Goal: Task Accomplishment & Management: Complete application form

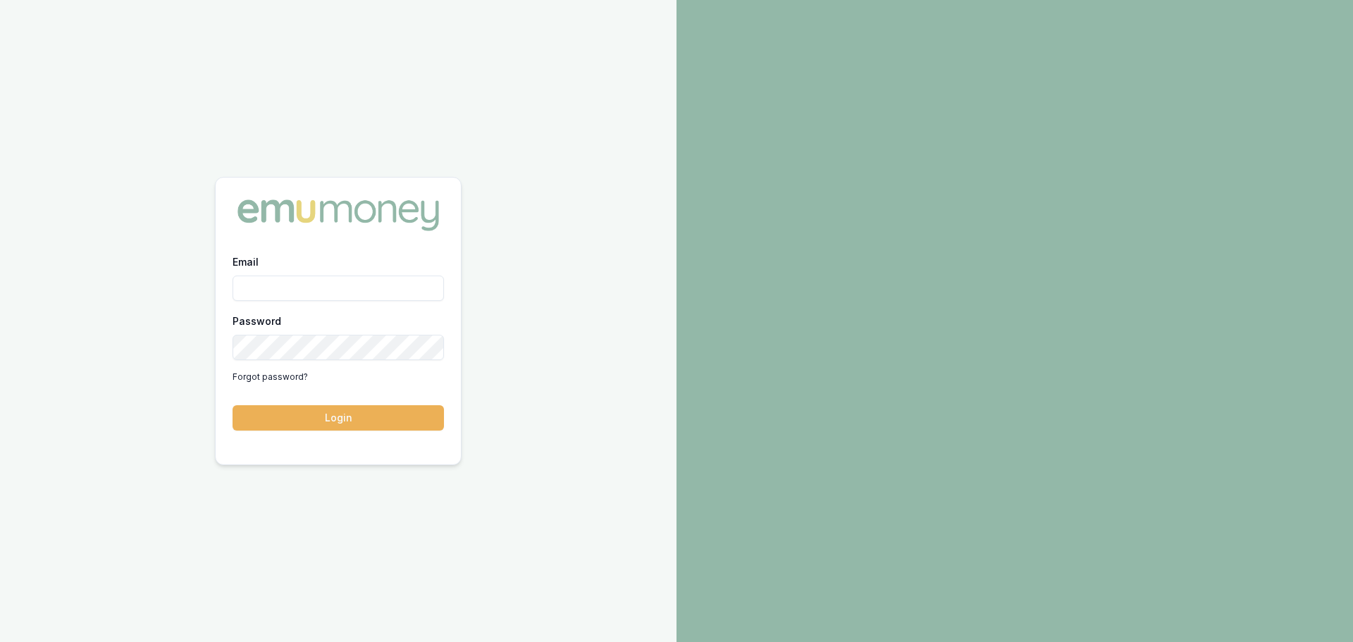
click at [351, 291] on input "Email" at bounding box center [338, 288] width 211 height 25
type input "brad.hearns@emumoney.com.au"
click at [233, 405] on button "Login" at bounding box center [338, 417] width 211 height 25
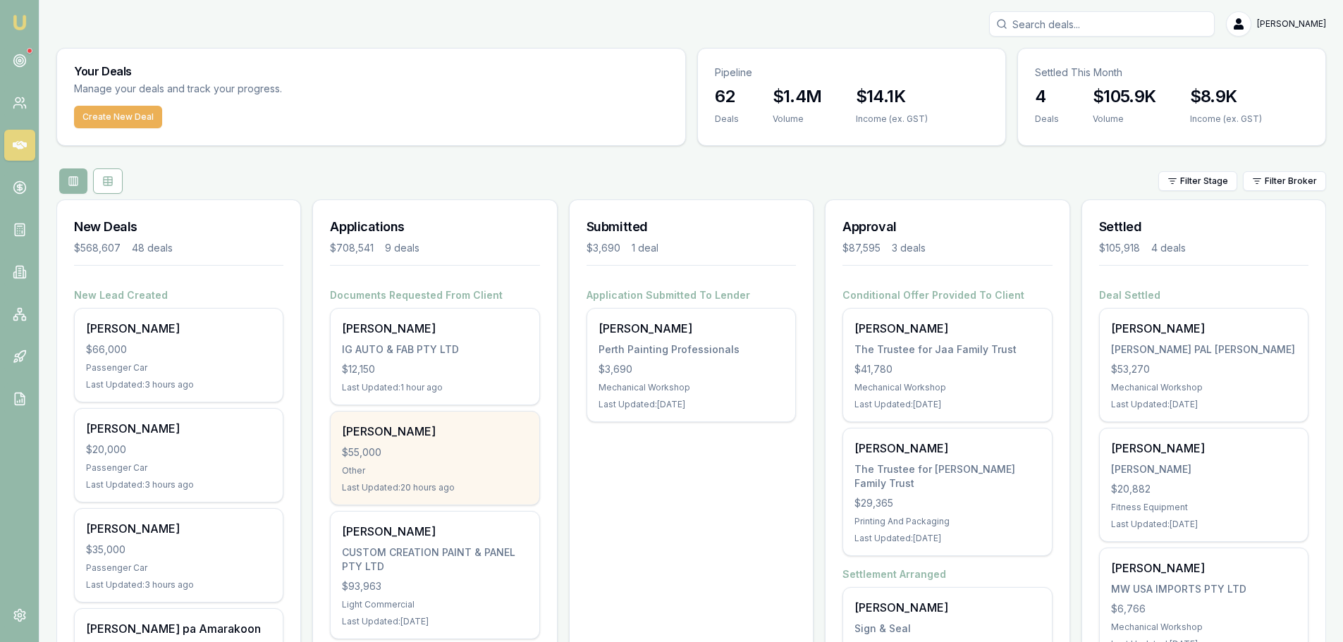
click at [429, 434] on div "[PERSON_NAME]" at bounding box center [434, 431] width 185 height 17
click at [367, 465] on div "Other" at bounding box center [434, 470] width 185 height 11
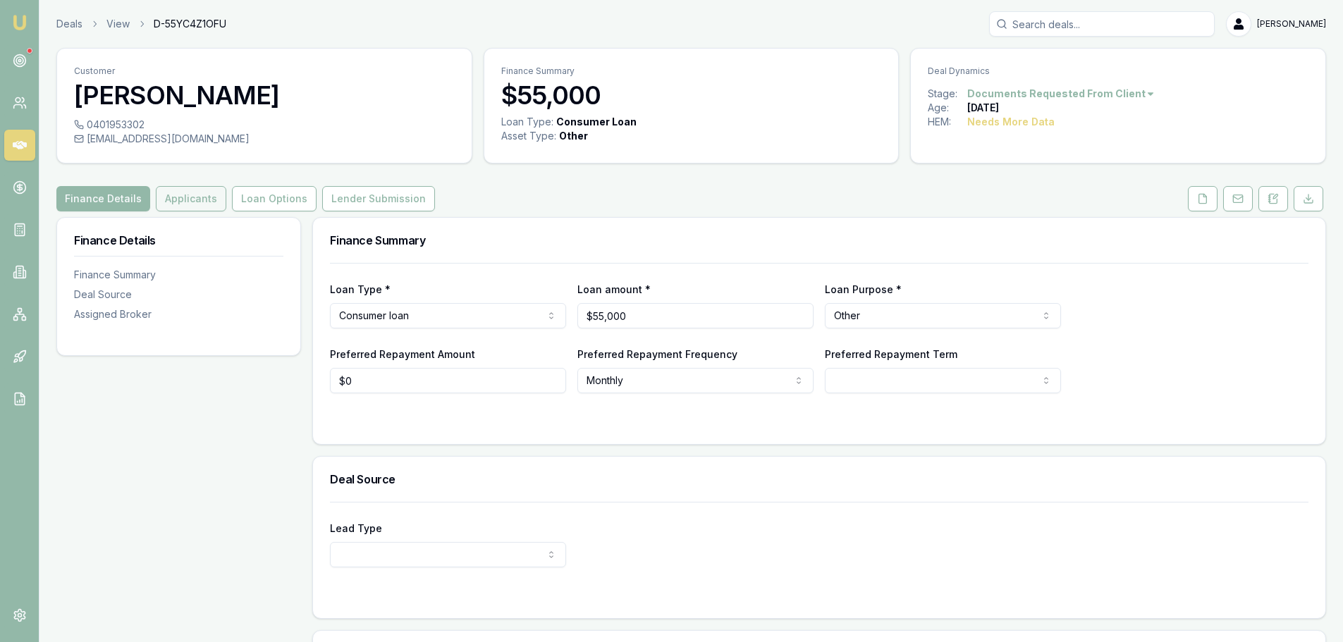
click at [189, 199] on button "Applicants" at bounding box center [191, 198] width 70 height 25
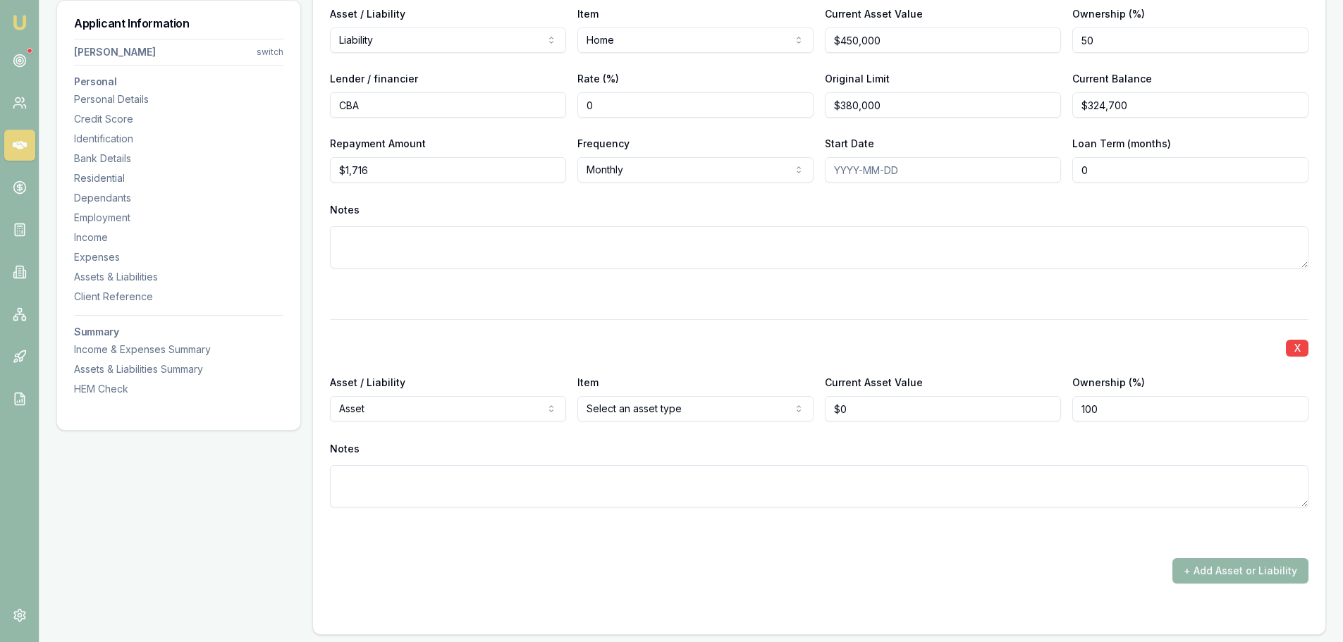
scroll to position [3172, 0]
click at [1294, 204] on div "Notes" at bounding box center [819, 211] width 978 height 21
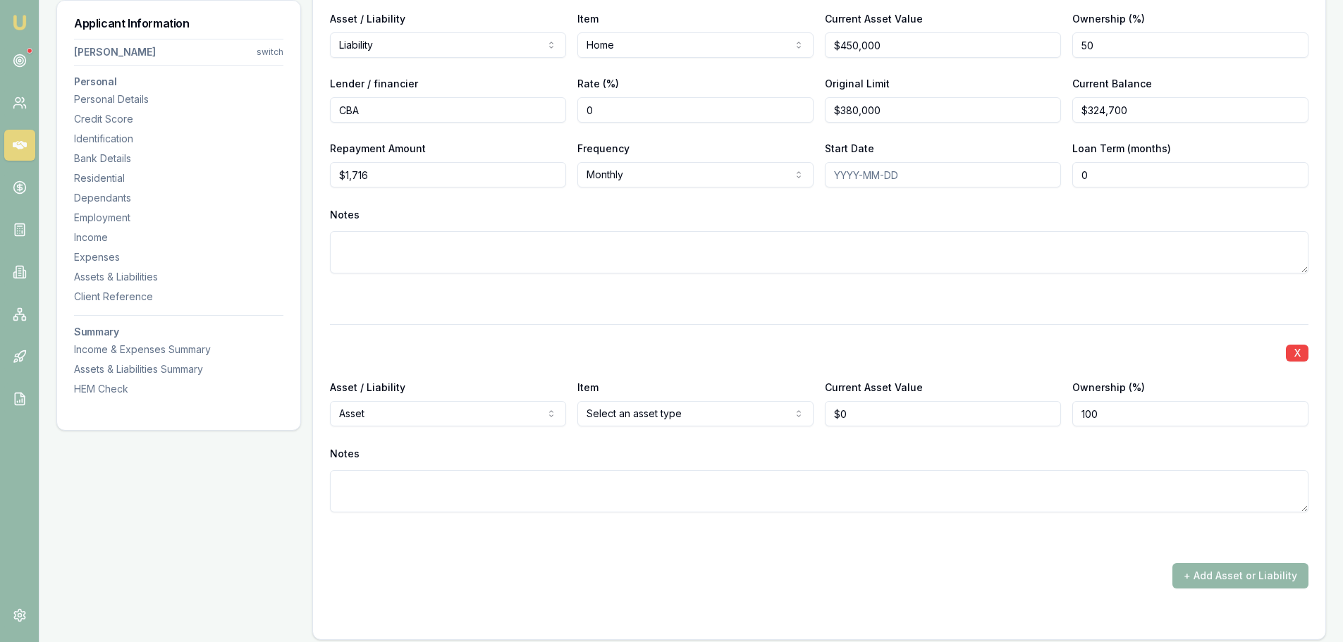
scroll to position [3167, 0]
click at [644, 337] on div "X Asset / Liability Asset Asset Liability Item Select an asset type Home Car Bo…" at bounding box center [819, 437] width 978 height 222
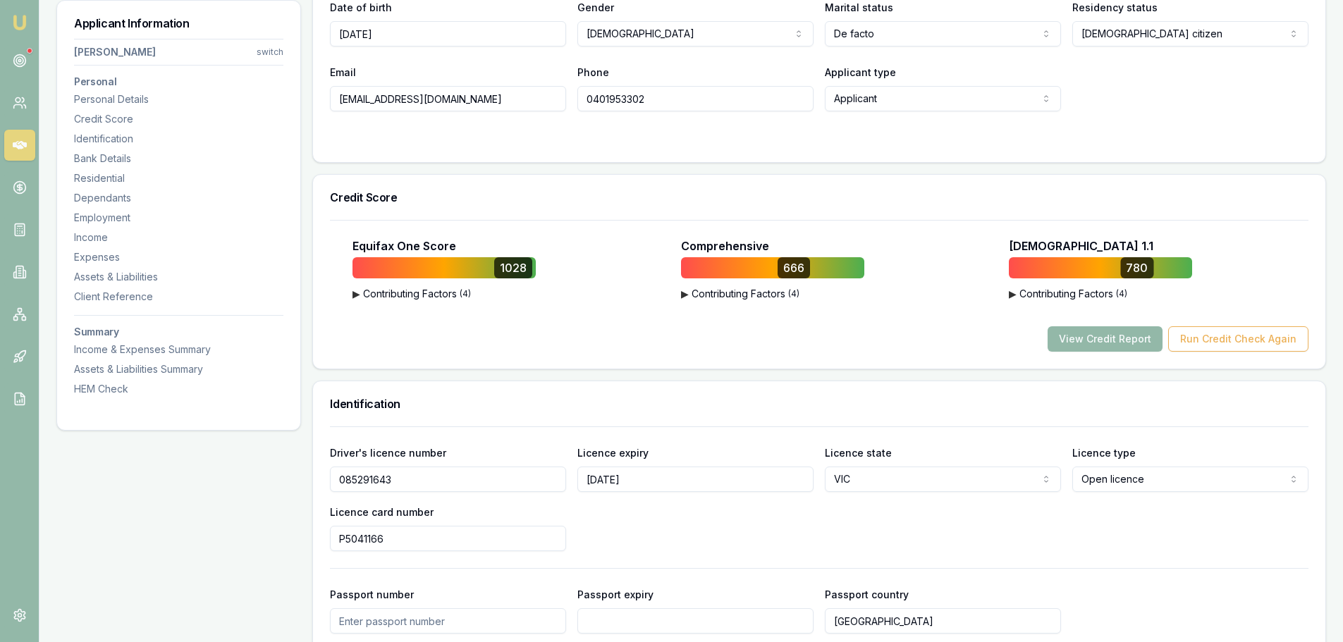
scroll to position [0, 0]
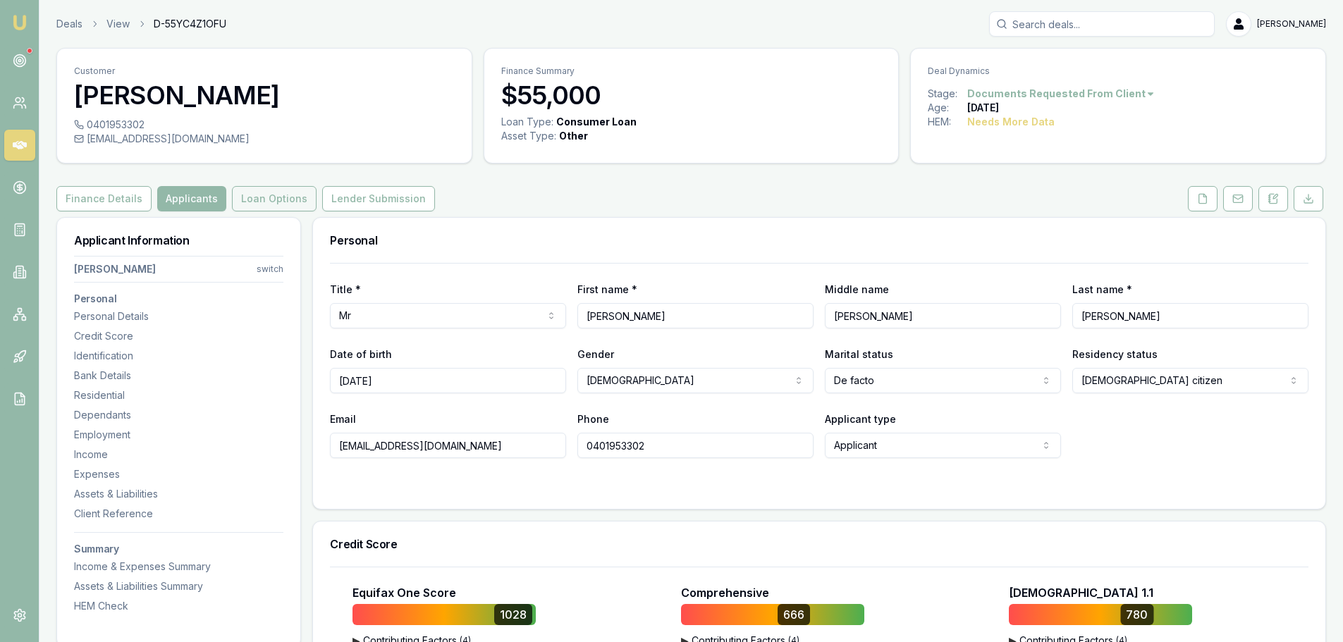
click at [279, 190] on button "Loan Options" at bounding box center [274, 198] width 85 height 25
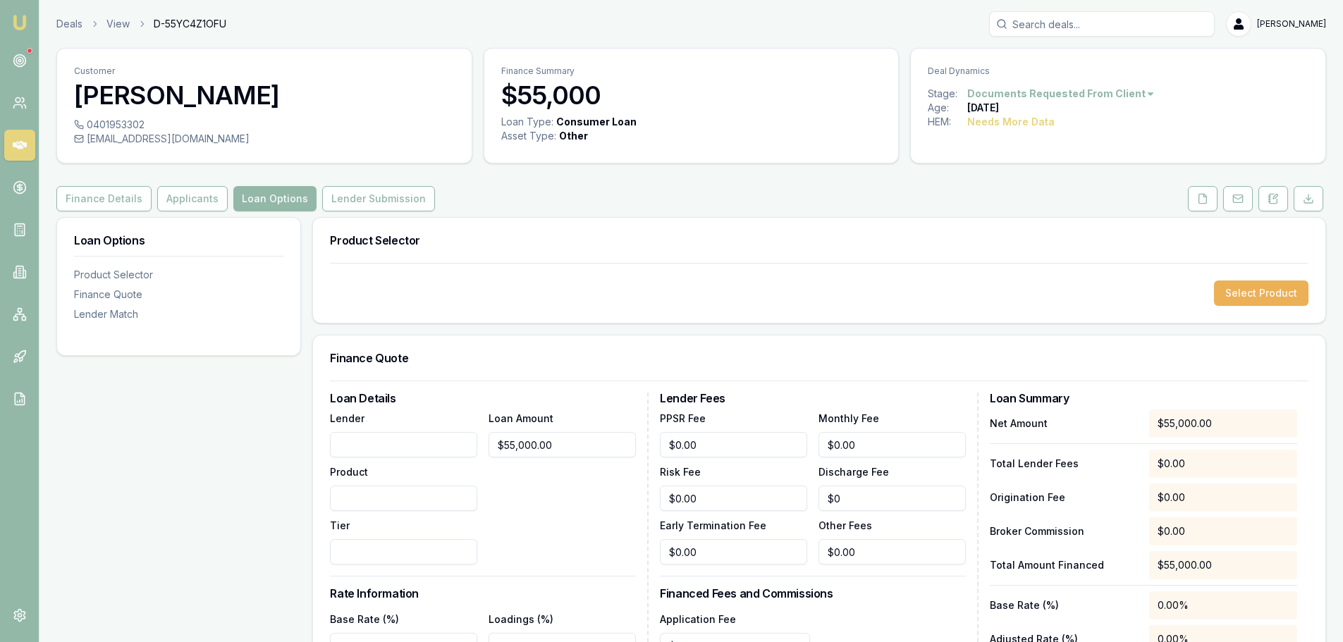
click at [180, 197] on button "Applicants" at bounding box center [192, 198] width 70 height 25
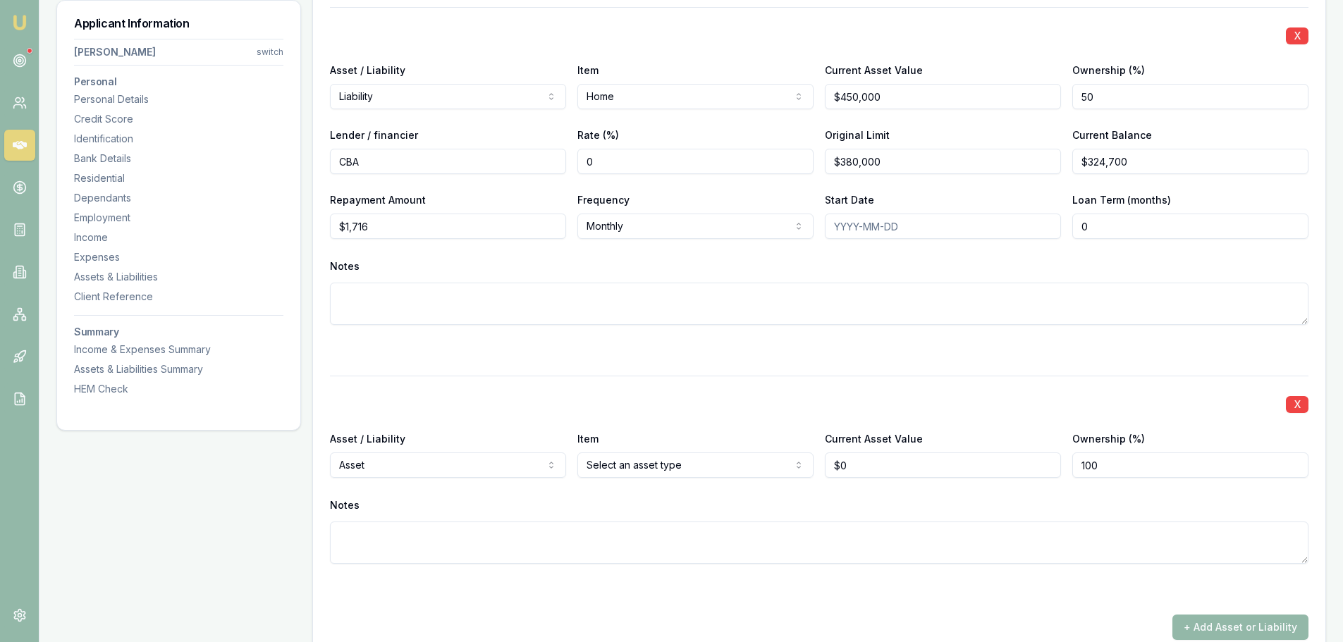
scroll to position [3031, 0]
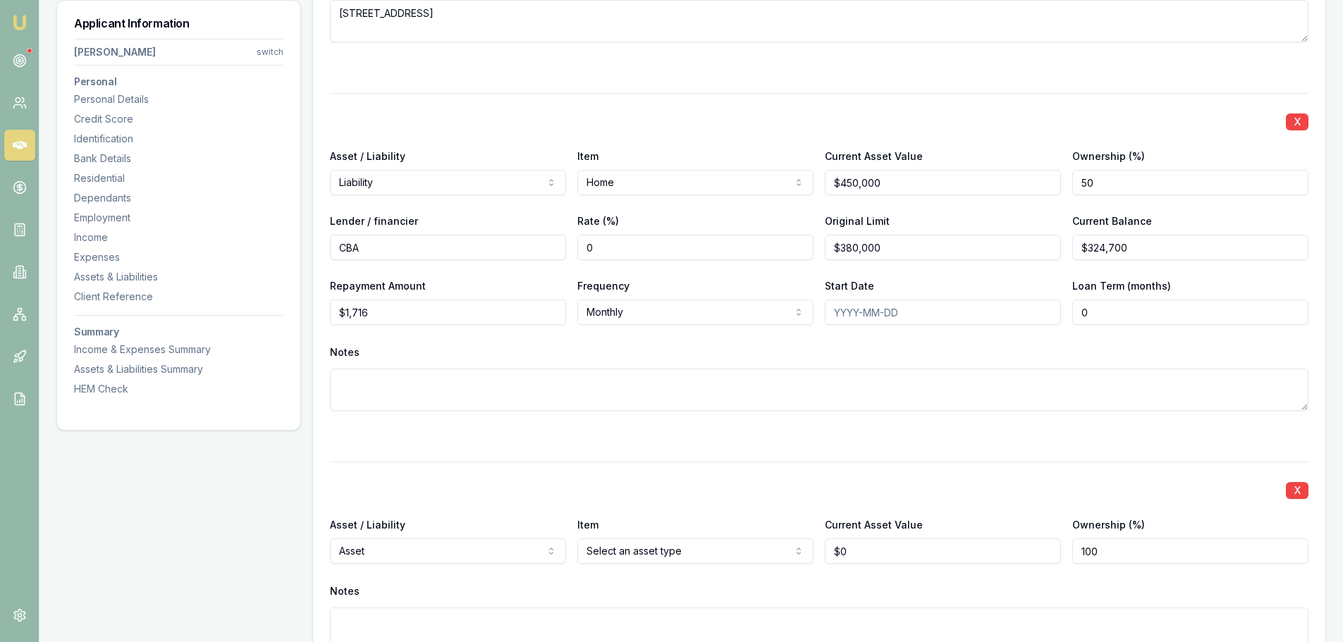
click at [1253, 284] on div "Loan Term (months) 0" at bounding box center [1190, 301] width 236 height 48
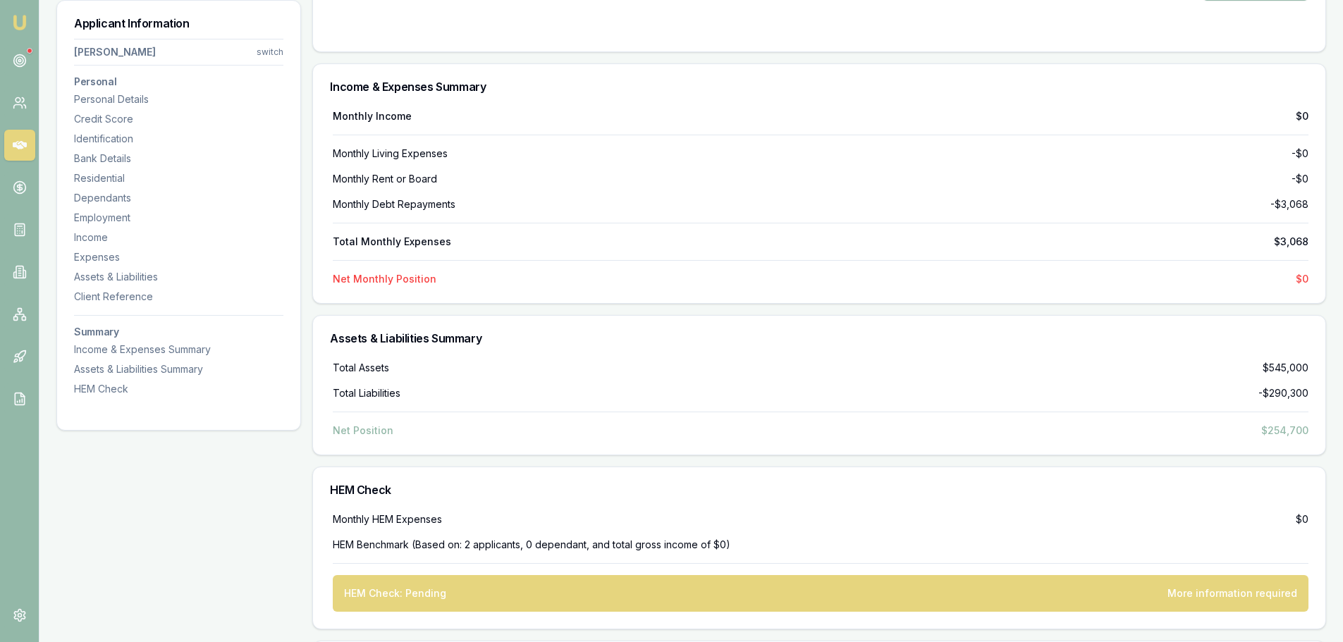
scroll to position [4013, 0]
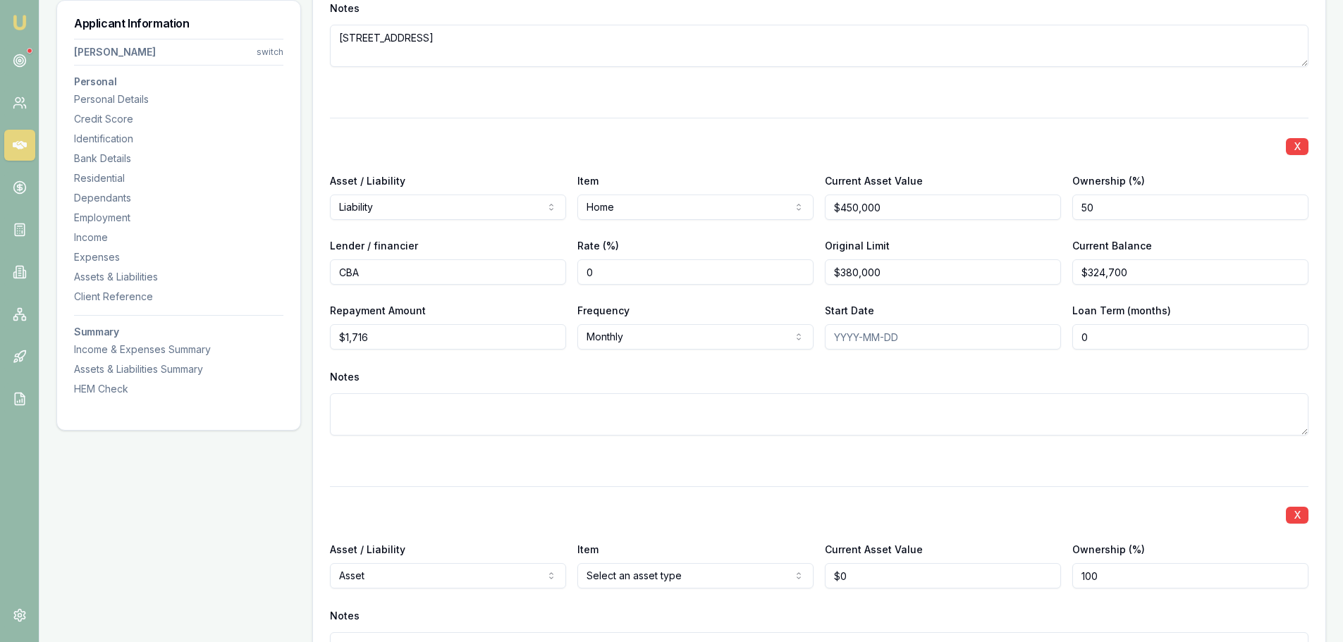
scroll to position [3026, 0]
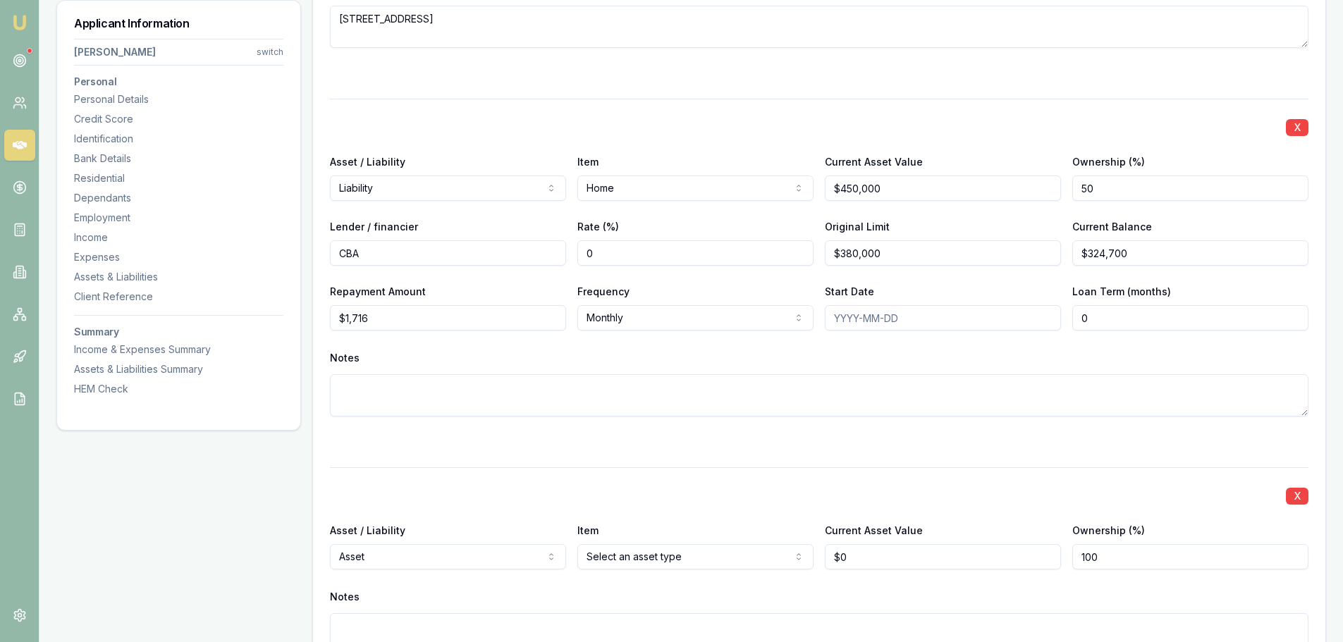
click at [653, 406] on textarea at bounding box center [819, 395] width 978 height 42
paste textarea "115 Ballandella St, Balranald"
type textarea "115 Ballandella St, Balranald"
click at [527, 432] on div "X Asset / Liability Liability Asset Liability Item Home Home Car Boat Bike Cara…" at bounding box center [819, 275] width 978 height 352
click at [489, 443] on div at bounding box center [819, 442] width 978 height 17
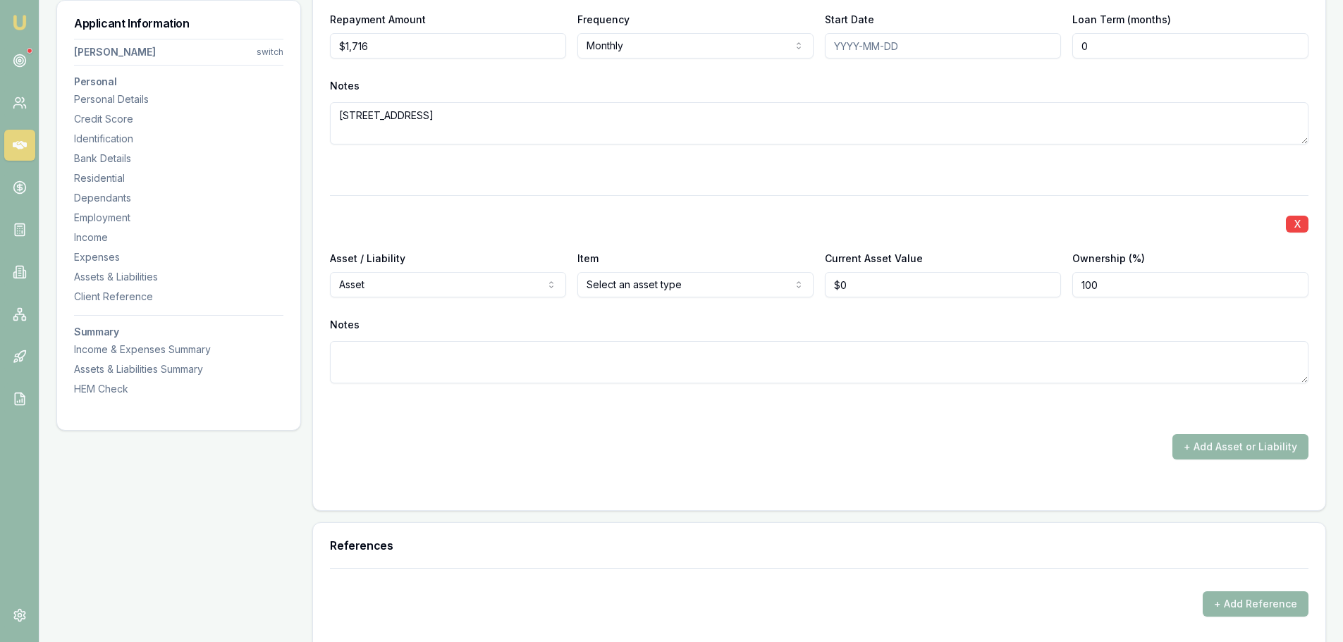
scroll to position [3308, 0]
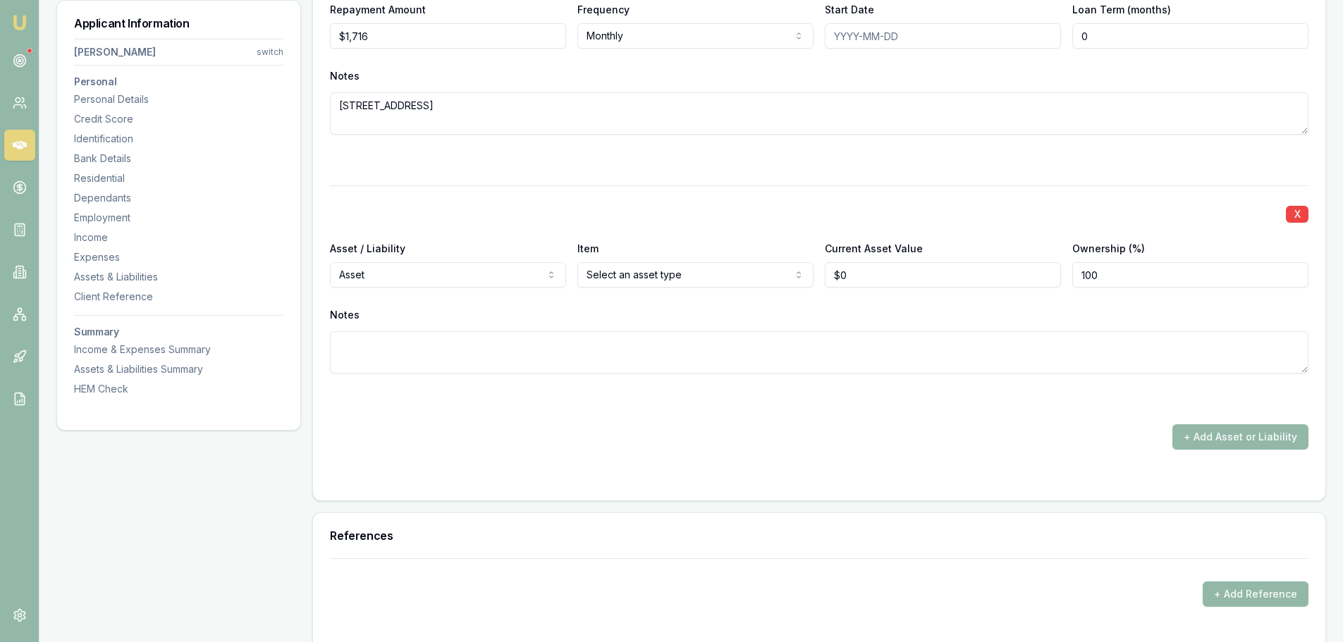
click at [788, 334] on textarea at bounding box center [819, 352] width 978 height 42
click at [700, 313] on div "Notes" at bounding box center [819, 315] width 978 height 21
click at [1303, 213] on button "X" at bounding box center [1297, 214] width 23 height 17
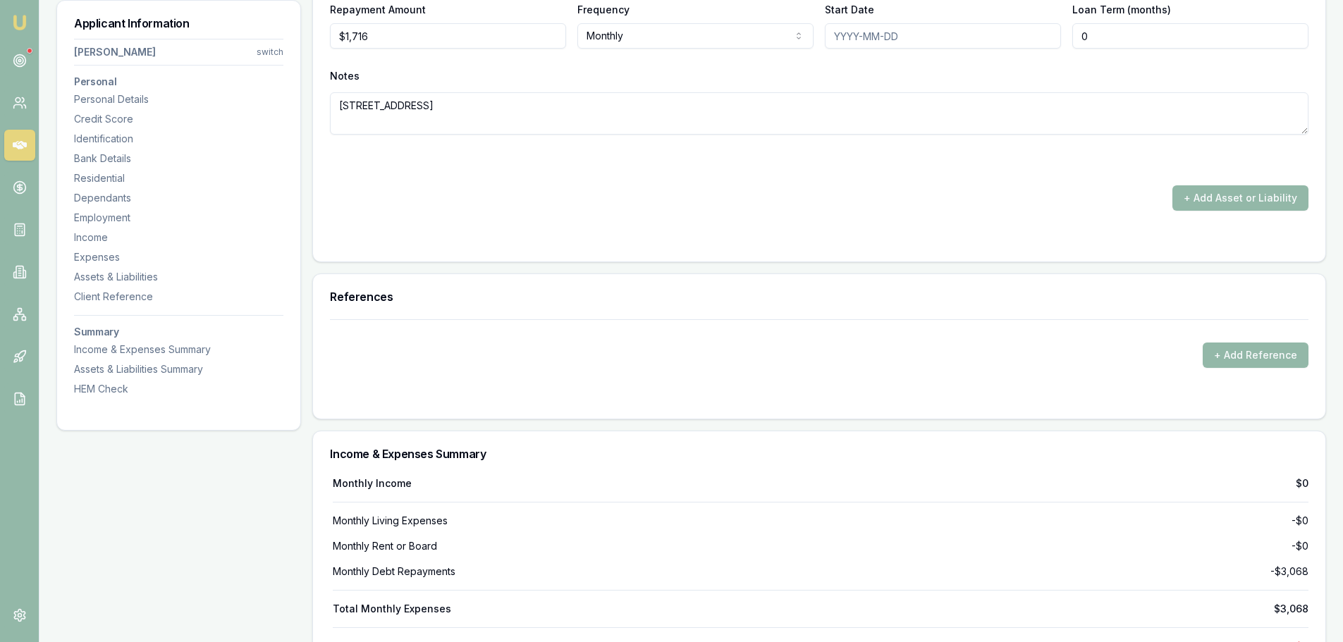
click at [702, 281] on div "References" at bounding box center [819, 296] width 1012 height 45
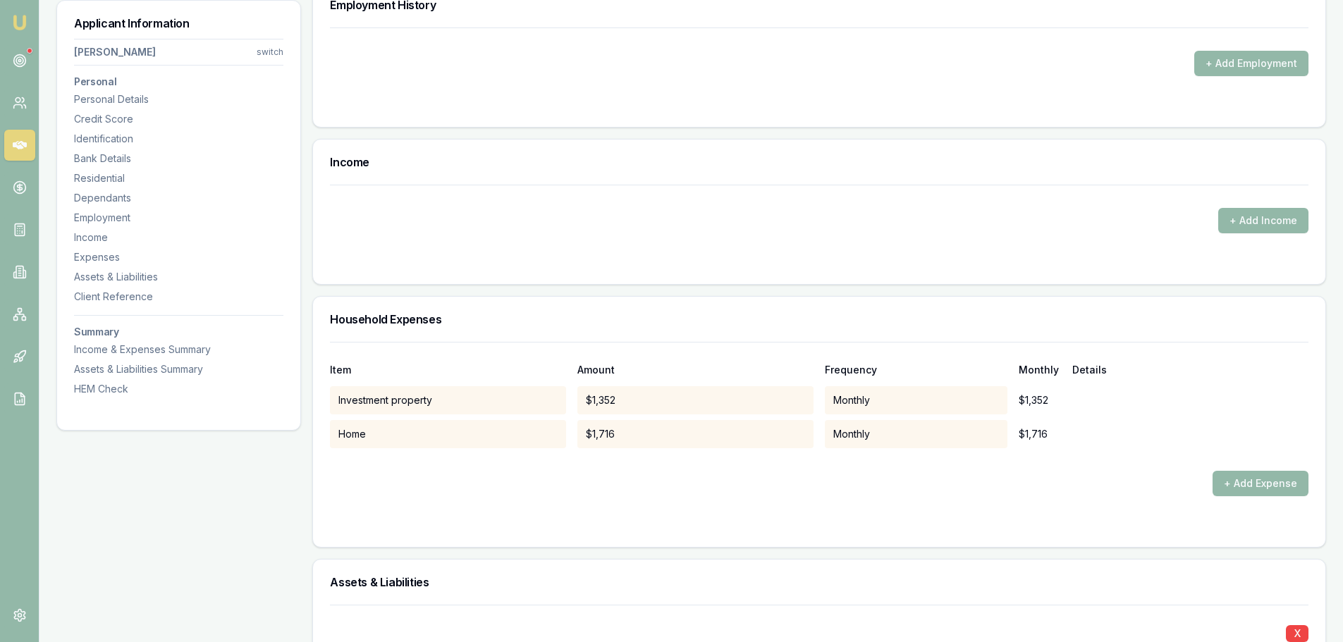
scroll to position [2082, 0]
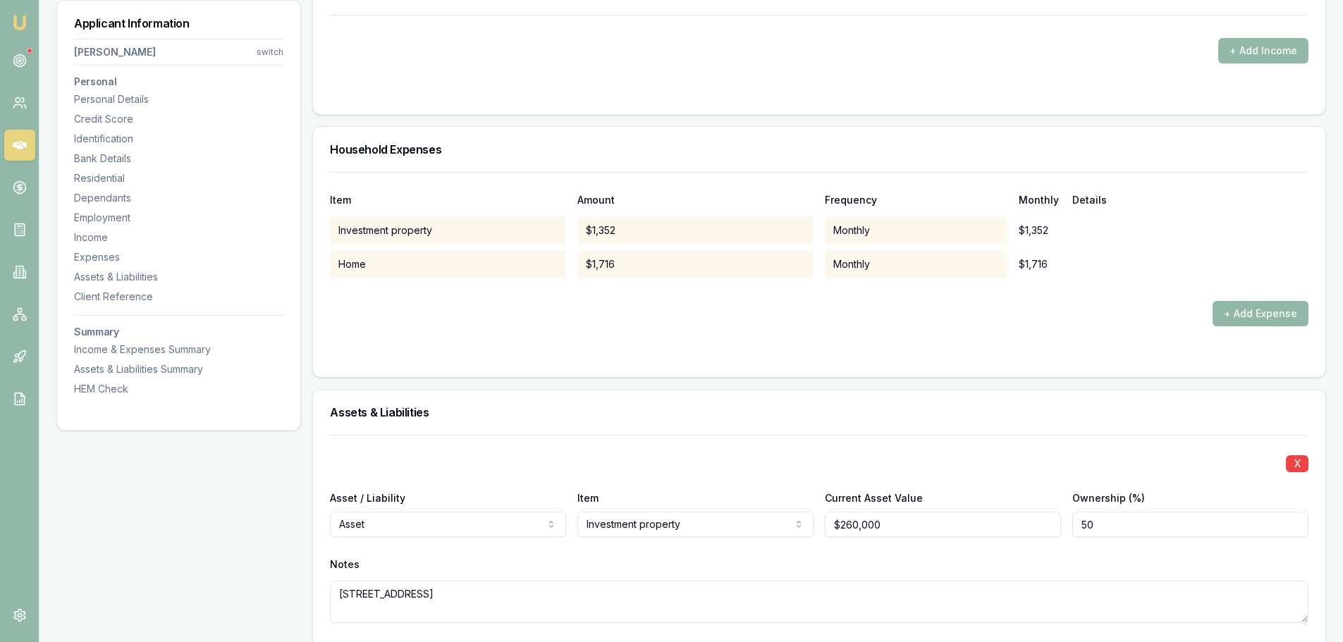
click at [1275, 309] on button "+ Add Expense" at bounding box center [1261, 313] width 96 height 25
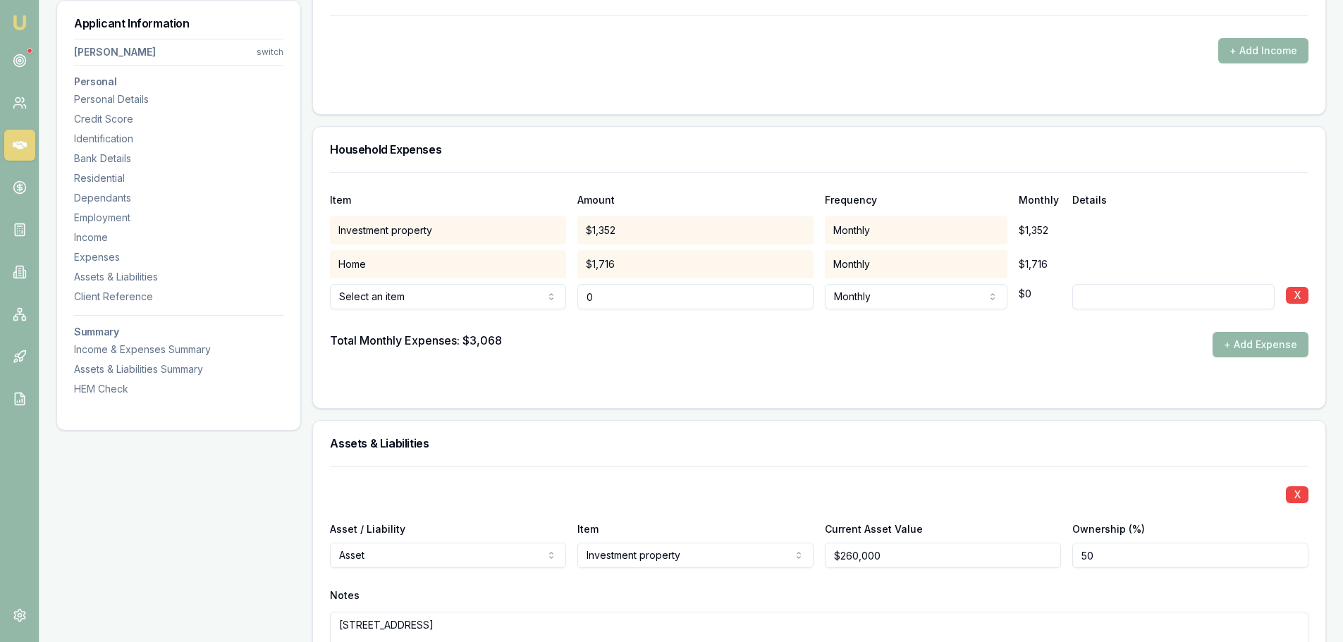
type input "$0"
click at [707, 379] on form "Item Amount Frequency Monthly Details Investment property $1,352 Monthly $1,352…" at bounding box center [819, 281] width 978 height 219
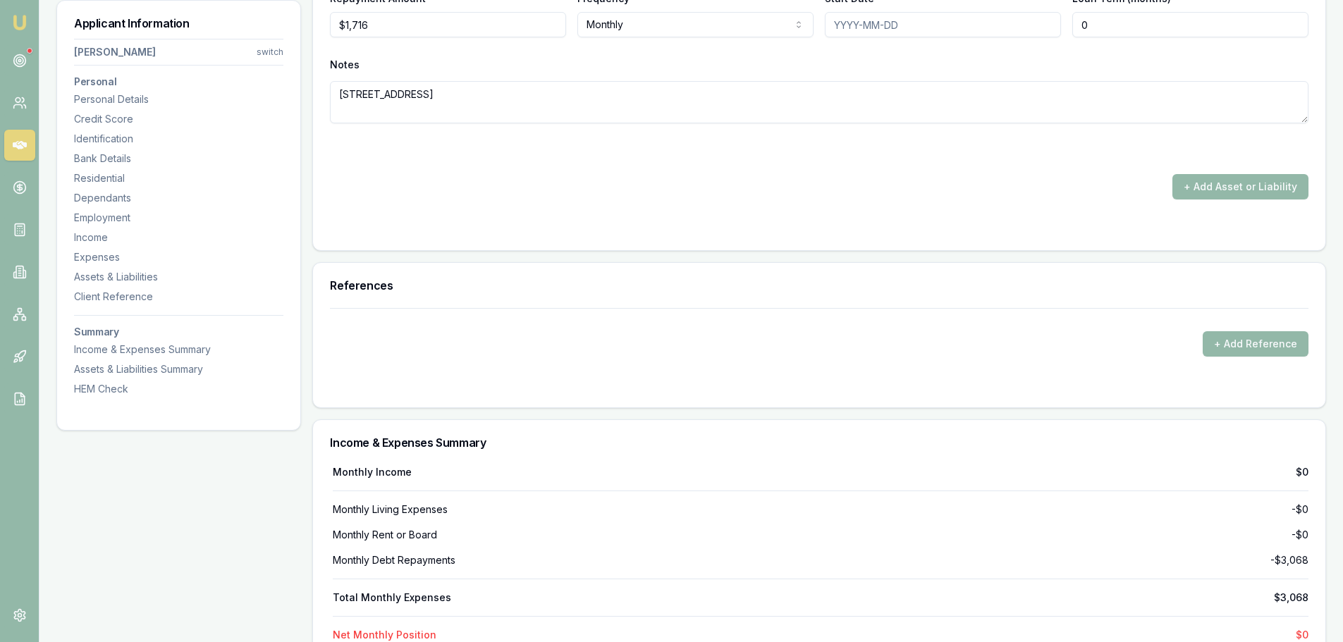
scroll to position [3351, 0]
click at [1263, 180] on button "+ Add Asset or Liability" at bounding box center [1240, 185] width 136 height 25
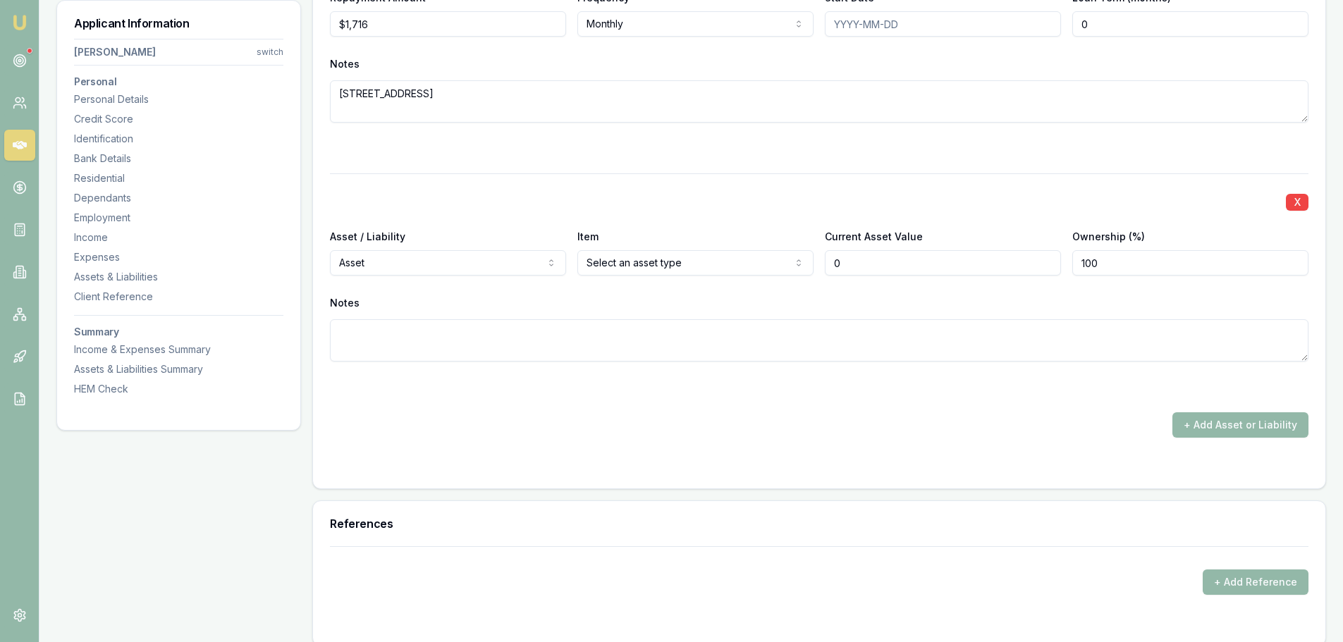
type input "$0"
select select "LIABILITY"
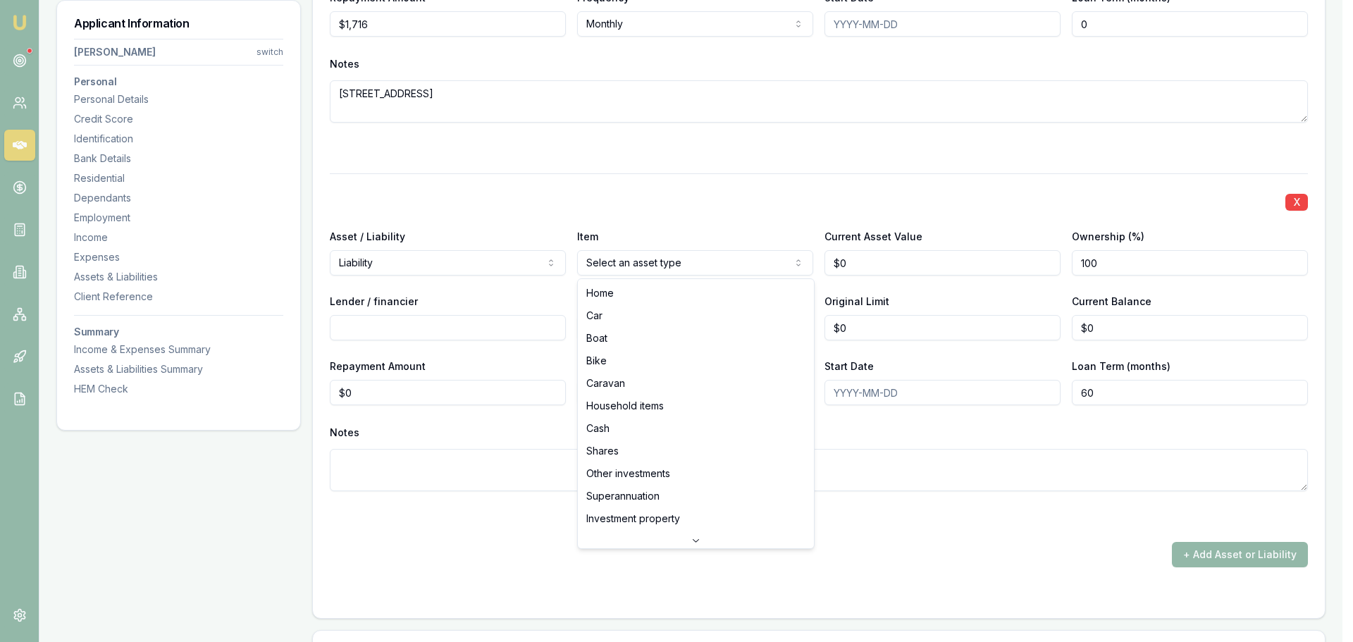
select select "HOUSEHOLD_ITEMS"
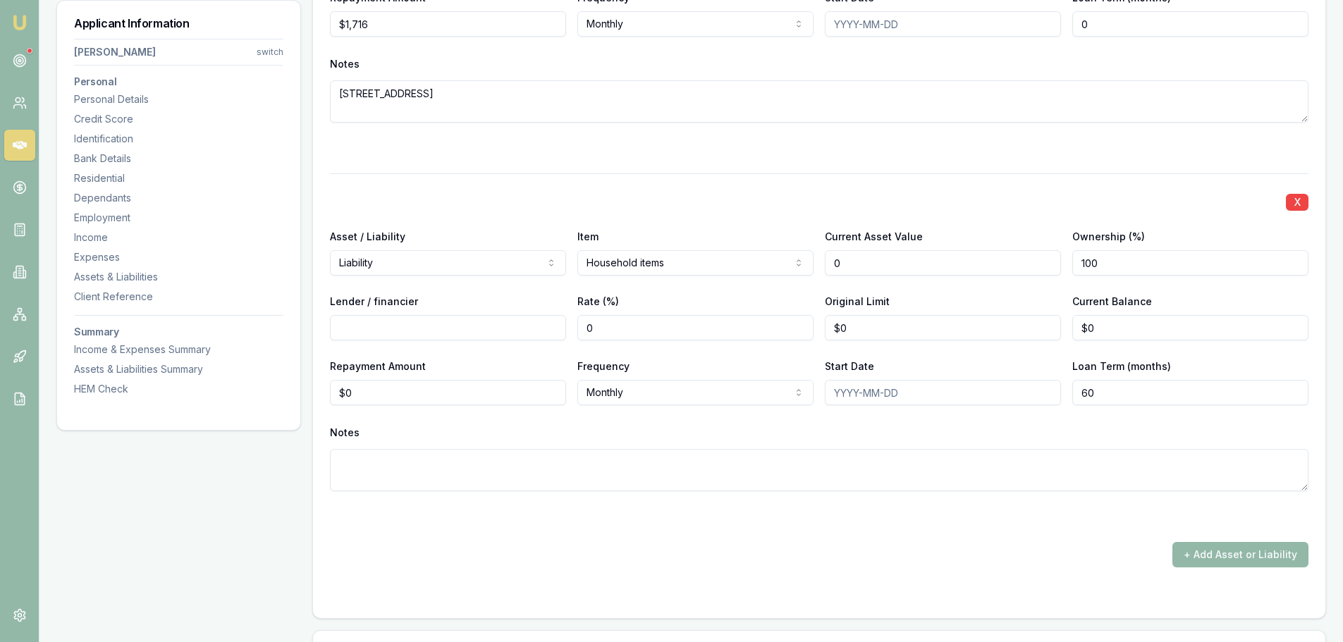
click at [877, 262] on input "0" at bounding box center [943, 262] width 236 height 25
click at [775, 267] on div "Asset / Liability Liability Asset Liability Item Household items Home Car Boat …" at bounding box center [819, 252] width 978 height 48
type input "$0"
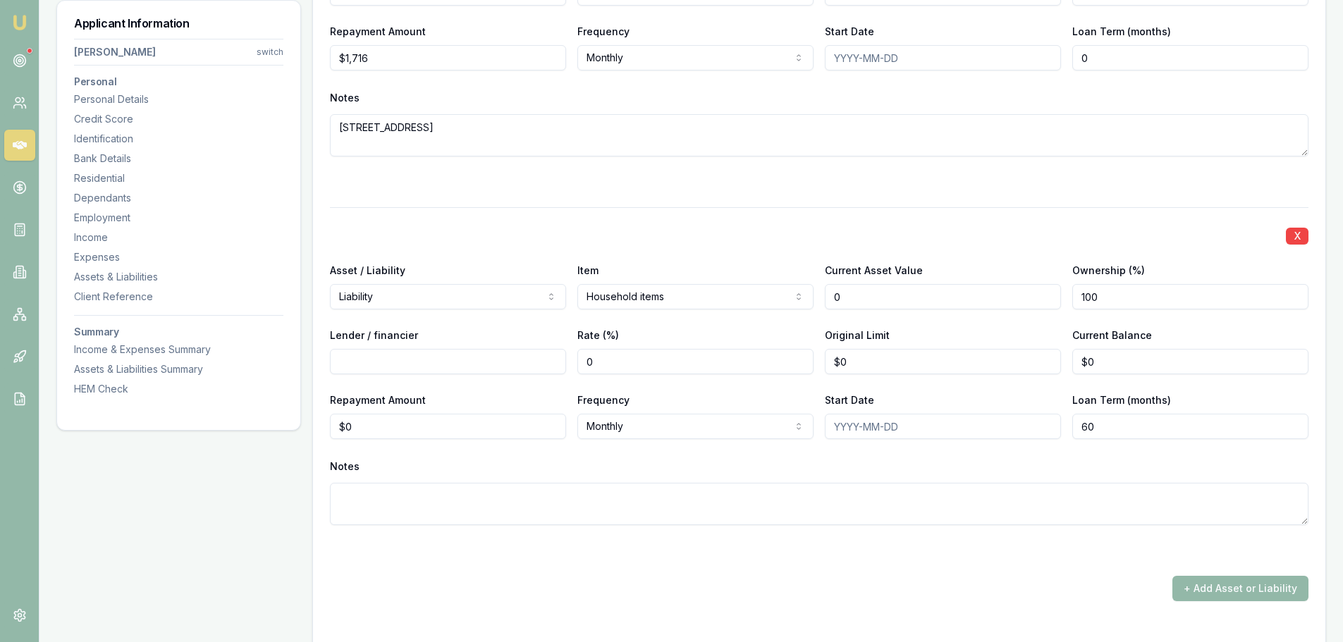
drag, startPoint x: 859, startPoint y: 297, endPoint x: 830, endPoint y: 295, distance: 28.3
click at [830, 295] on input "0" at bounding box center [943, 296] width 236 height 25
drag, startPoint x: 868, startPoint y: 293, endPoint x: 814, endPoint y: 304, distance: 55.3
click at [814, 304] on div "Asset / Liability Liability Asset Liability Item Household items Home Car Boat …" at bounding box center [819, 286] width 978 height 48
type input "$10,000"
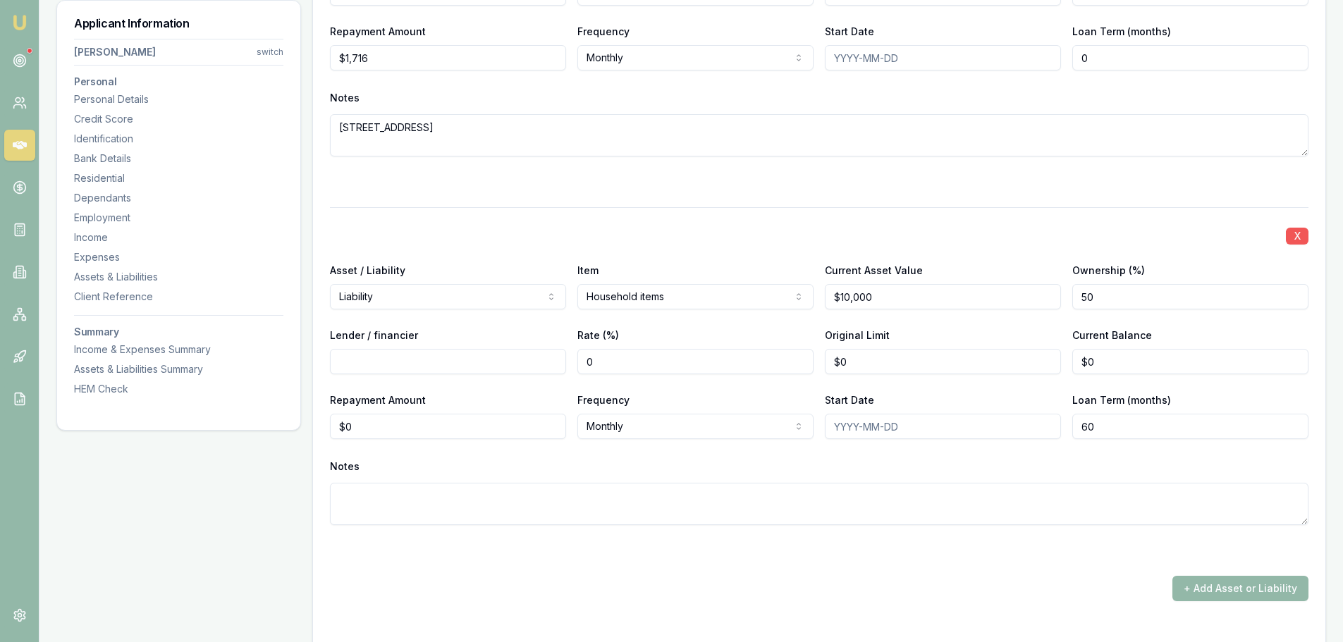
type input "50"
click at [1296, 238] on button "X" at bounding box center [1297, 236] width 23 height 17
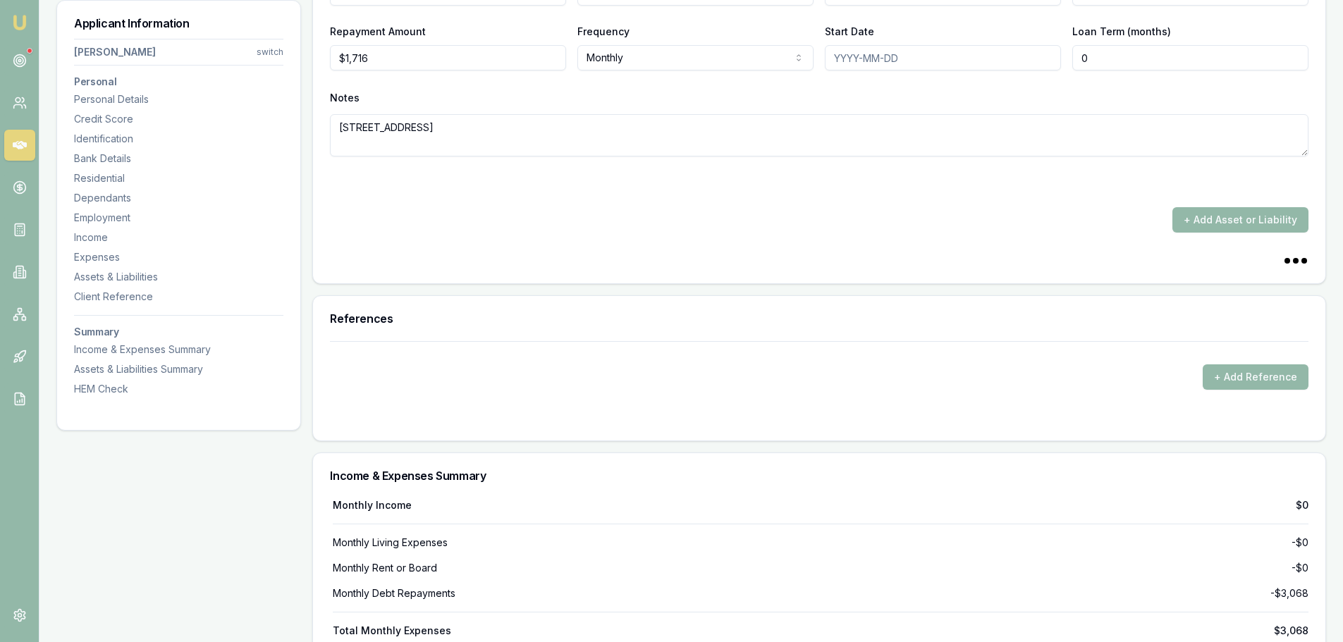
click at [552, 360] on form "+ Add Reference" at bounding box center [819, 382] width 978 height 82
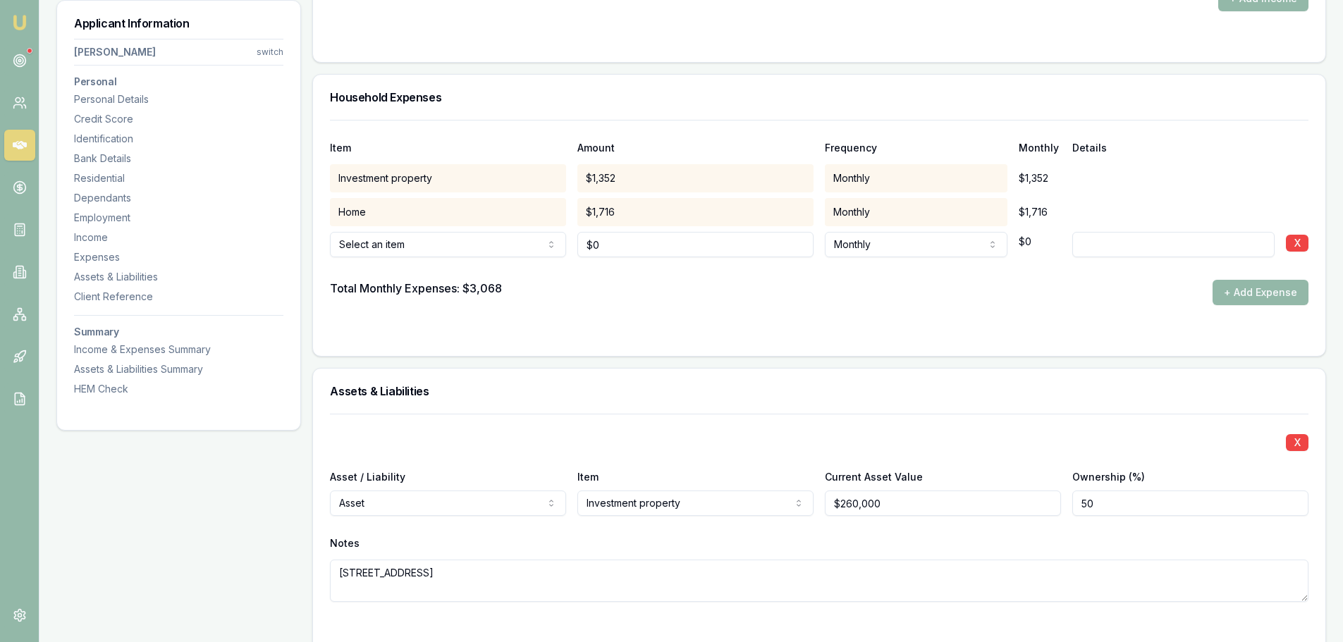
scroll to position [2113, 0]
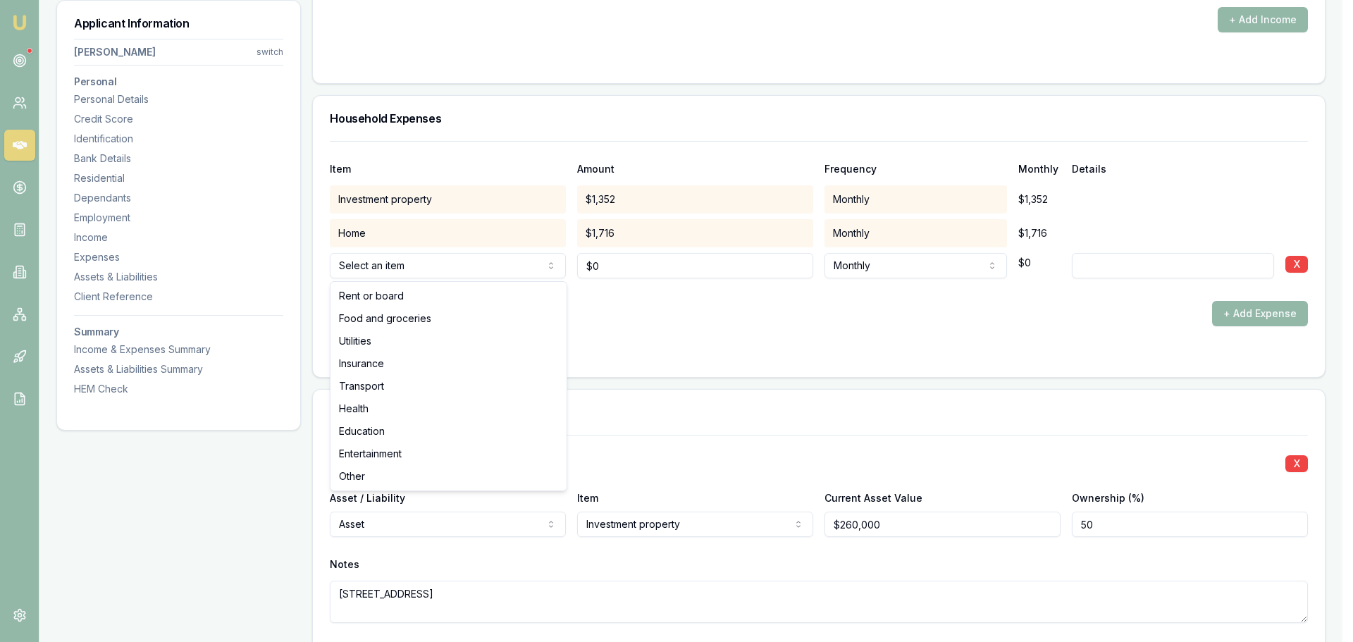
select select "UTILITIES"
drag, startPoint x: 411, startPoint y: 340, endPoint x: 410, endPoint y: 355, distance: 14.9
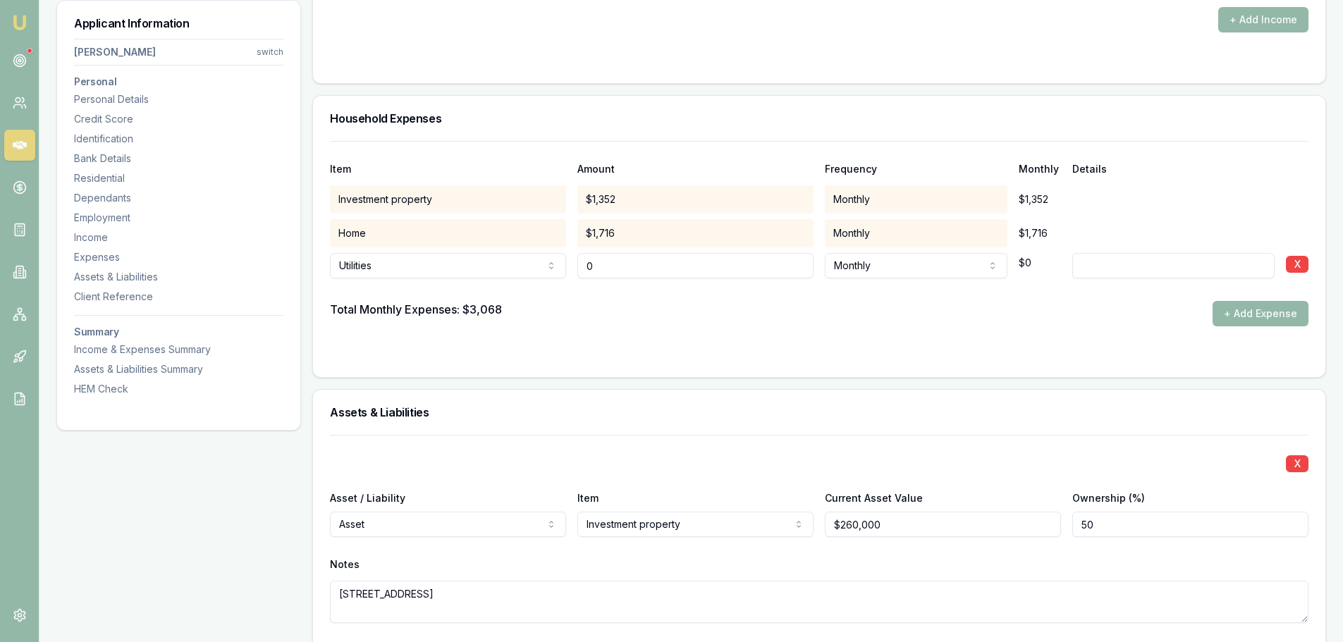
drag, startPoint x: 641, startPoint y: 266, endPoint x: 520, endPoint y: 266, distance: 121.3
click at [520, 266] on div "Utilities Rent or board Food and groceries Utilities Insurance Transport Health…" at bounding box center [819, 262] width 978 height 31
type input "$700"
click at [1254, 313] on button "+ Add Expense" at bounding box center [1261, 313] width 96 height 25
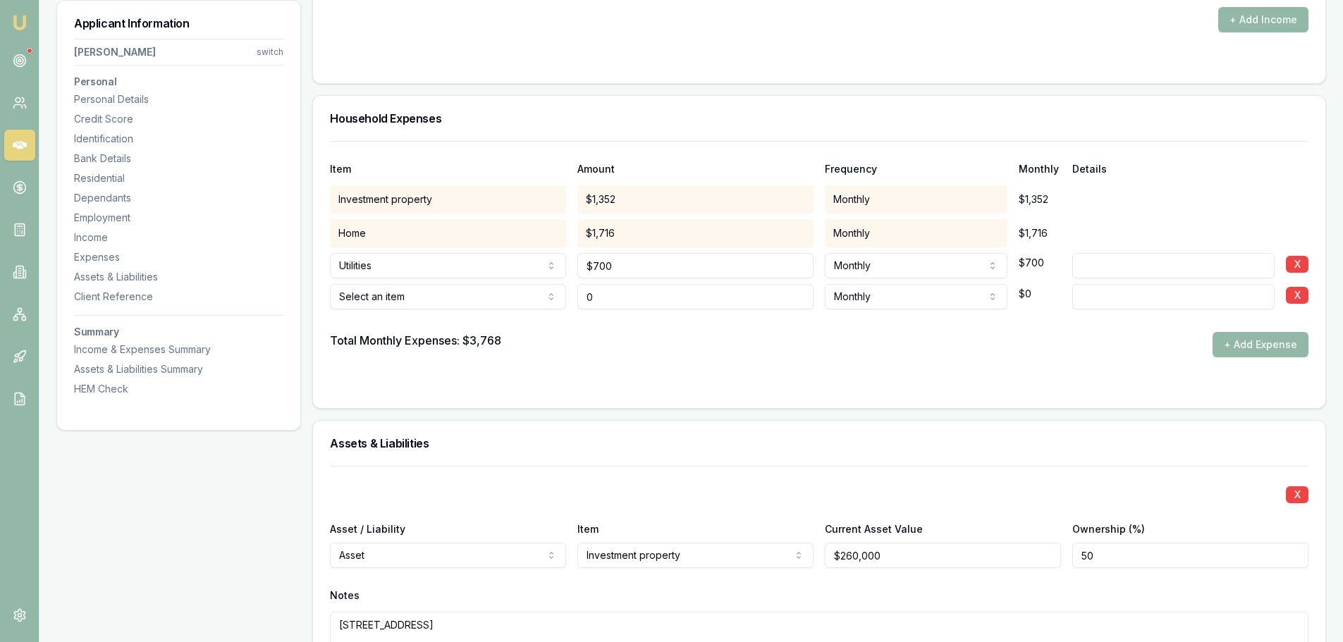
type input "$0"
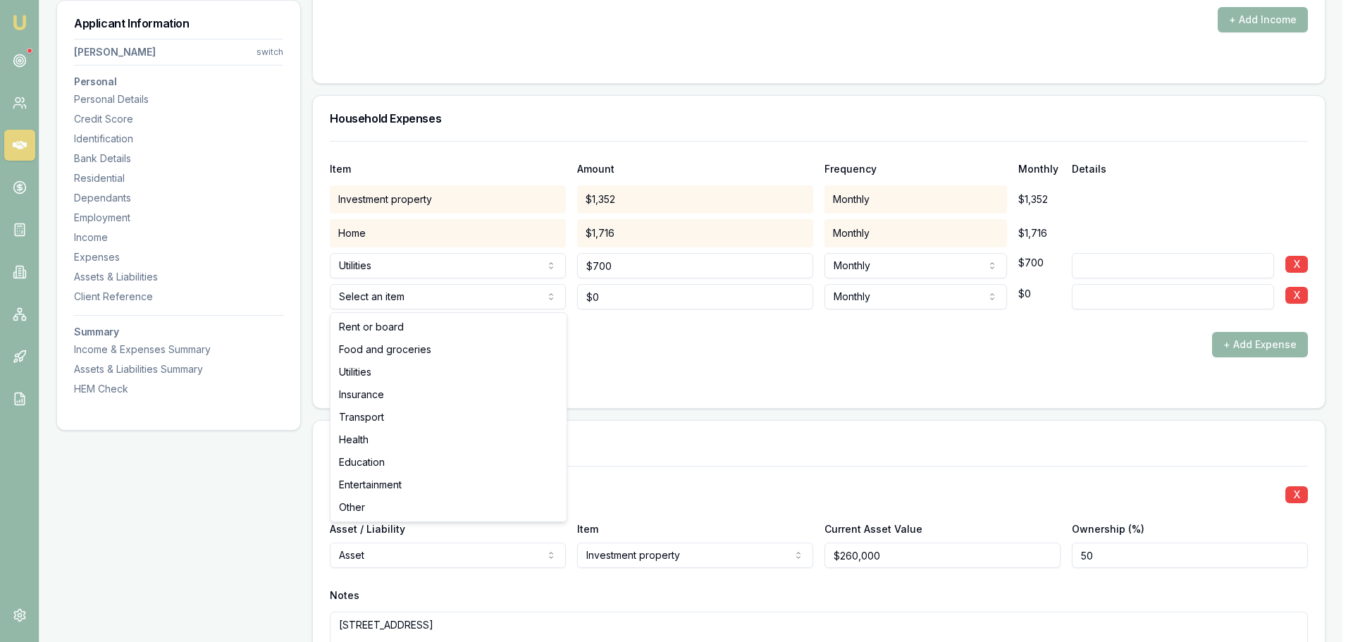
select select "OTHER"
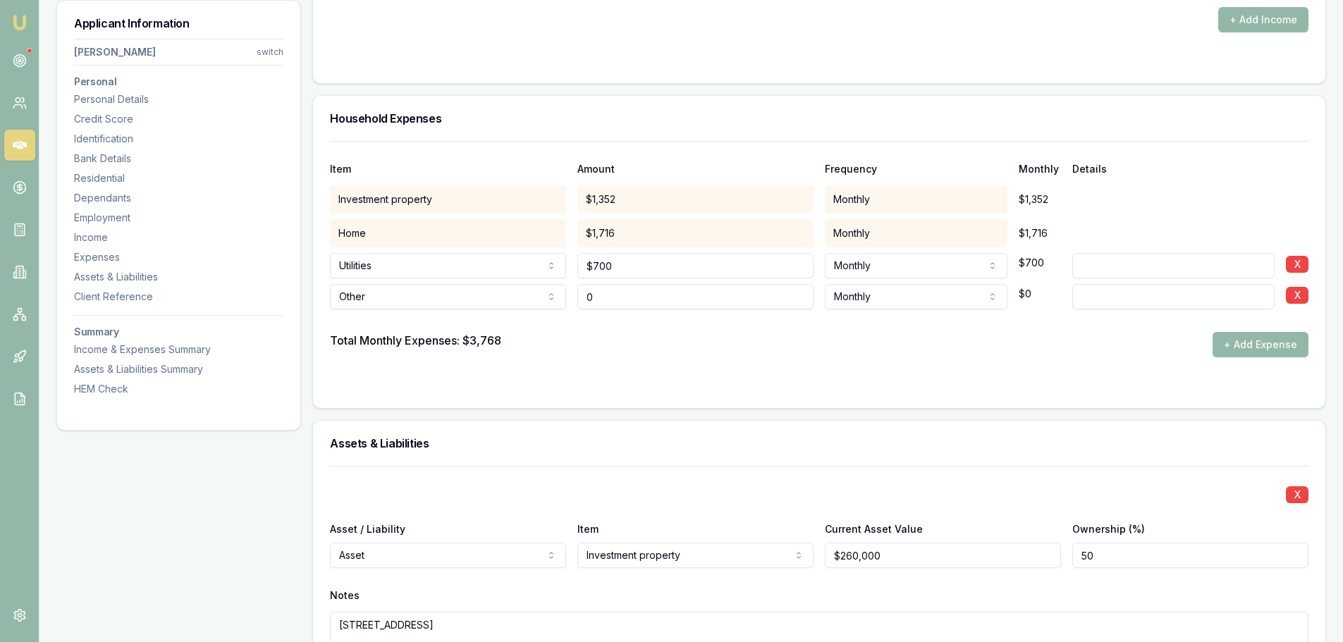
drag, startPoint x: 606, startPoint y: 297, endPoint x: 570, endPoint y: 301, distance: 36.2
click at [570, 301] on div "Other Rent or board Food and groceries Utilities Insurance Transport Health Edu…" at bounding box center [819, 293] width 978 height 31
type input "$300"
click at [1190, 300] on input at bounding box center [1173, 296] width 202 height 25
type input "P"
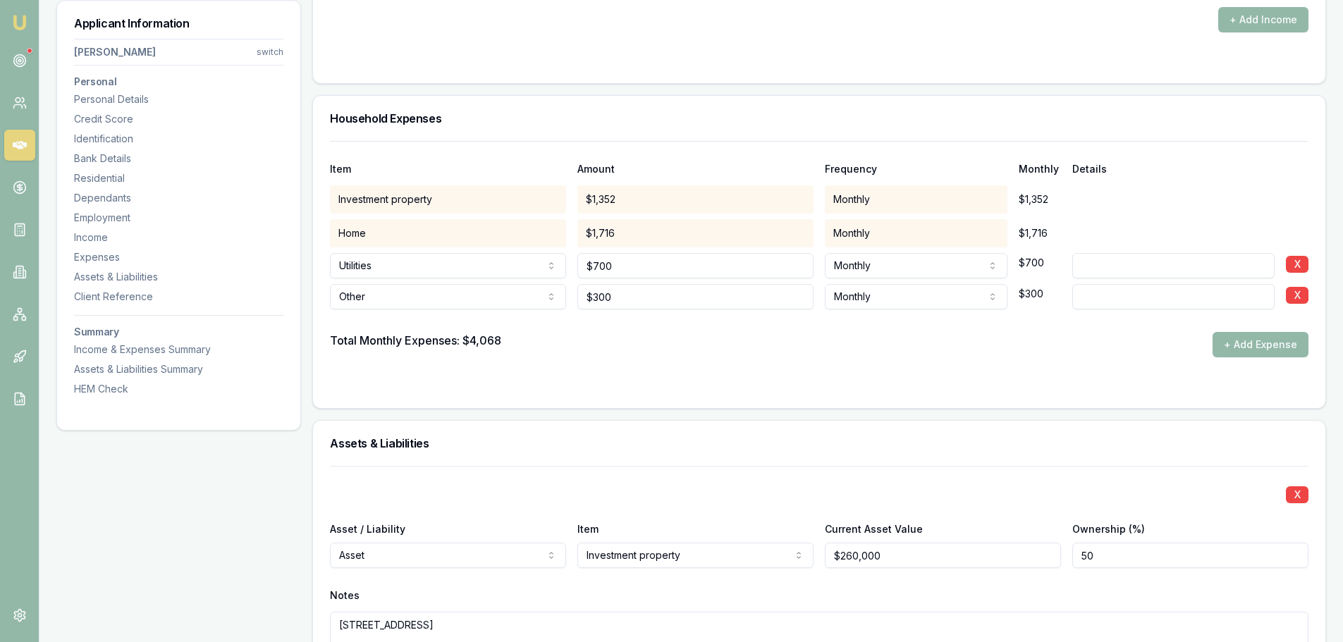
click at [1096, 302] on input at bounding box center [1173, 296] width 202 height 25
paste input "Phone, Internet, Pay TV"
type input "Phone, Internet, Pay TV"
click at [1225, 338] on button "+ Add Expense" at bounding box center [1261, 344] width 96 height 25
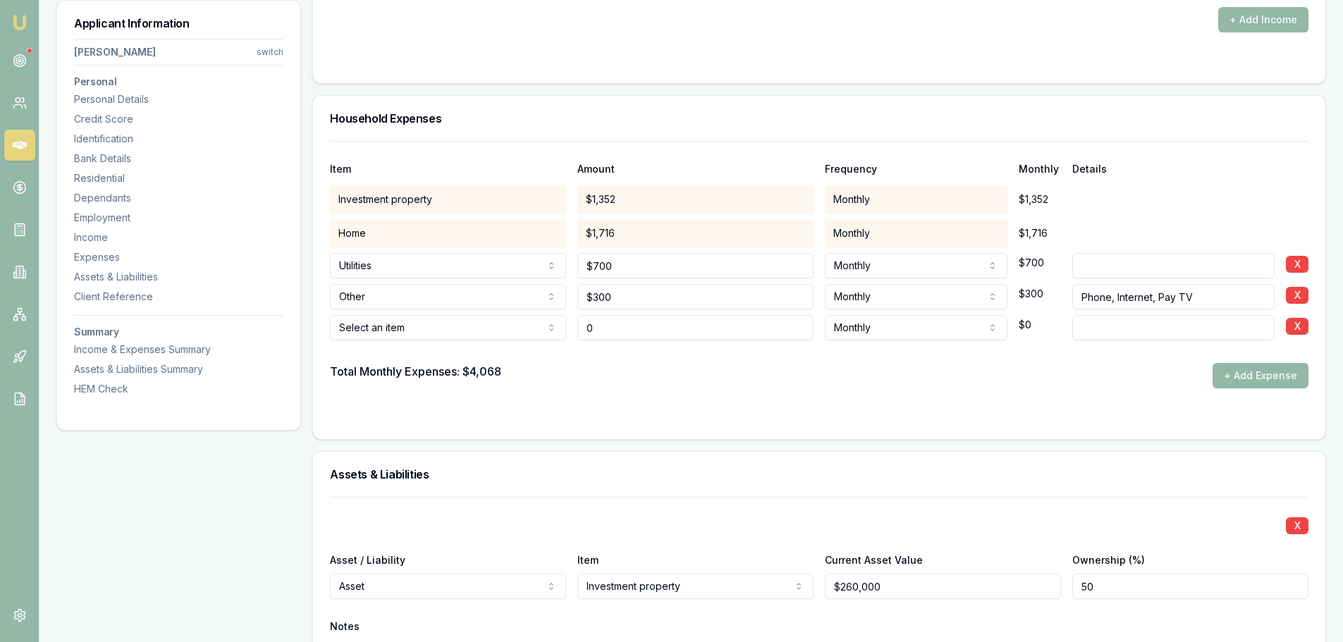
type input "$0"
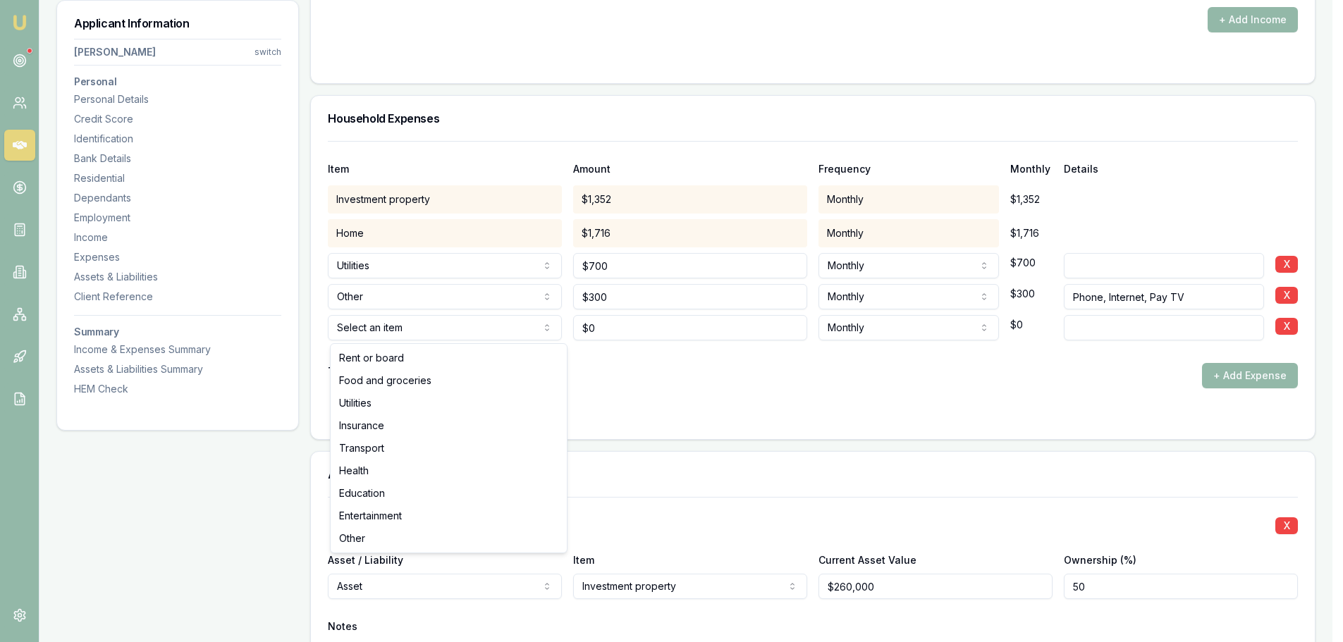
select select "FOOD_AND_GROCERIES"
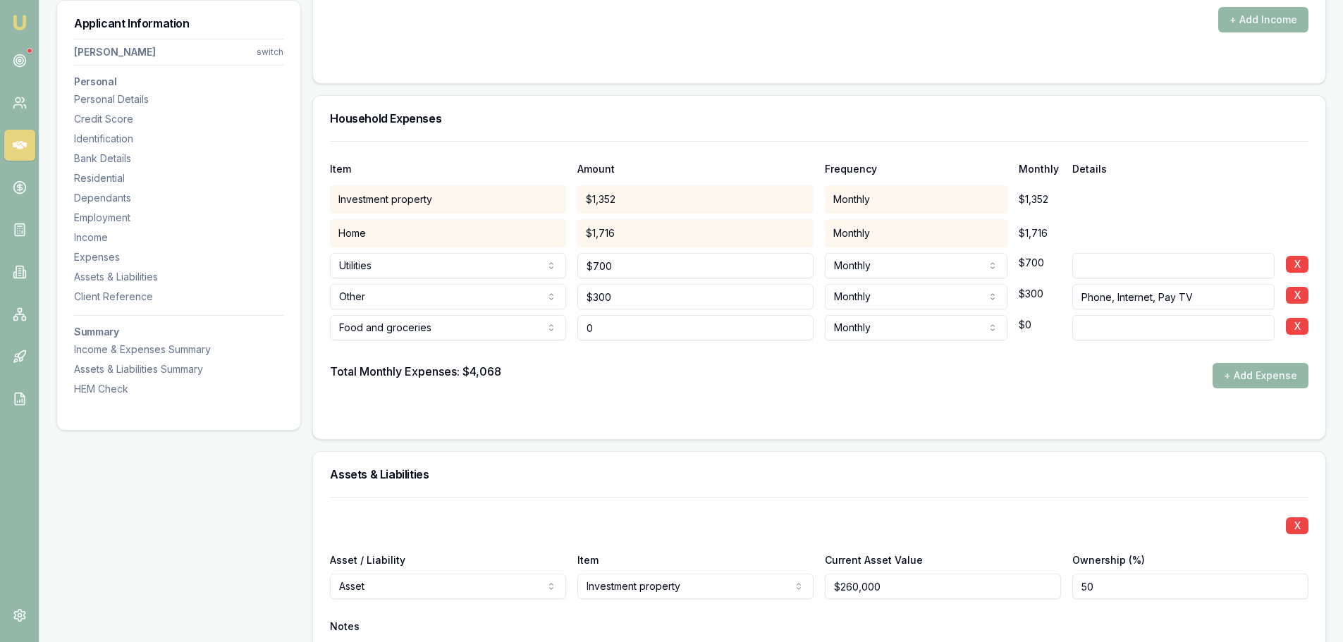
drag, startPoint x: 622, startPoint y: 330, endPoint x: 555, endPoint y: 324, distance: 68.0
click at [555, 324] on div "Food and groceries Rent or board Food and groceries Utilities Insurance Transpo…" at bounding box center [819, 324] width 978 height 31
type input "$1,200"
click at [1076, 379] on div "Total Monthly Expenses: $4,068 + Add Expense" at bounding box center [819, 375] width 978 height 25
click at [1275, 374] on button "+ Add Expense" at bounding box center [1261, 375] width 96 height 25
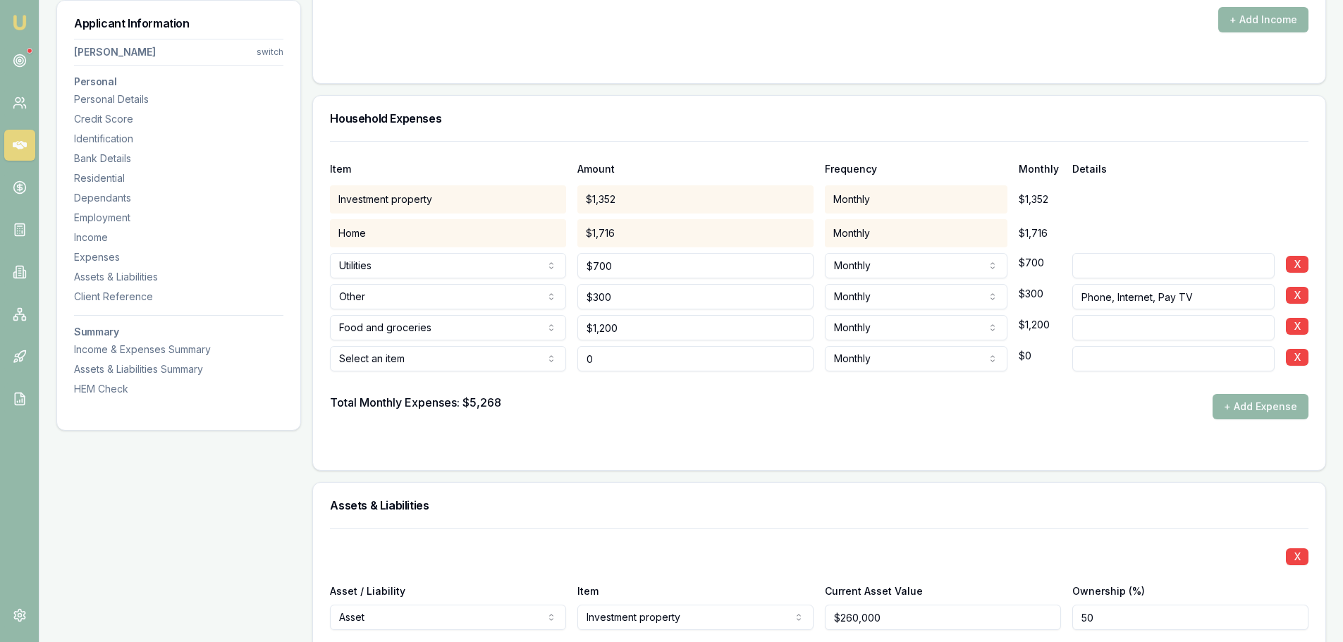
type input "$0"
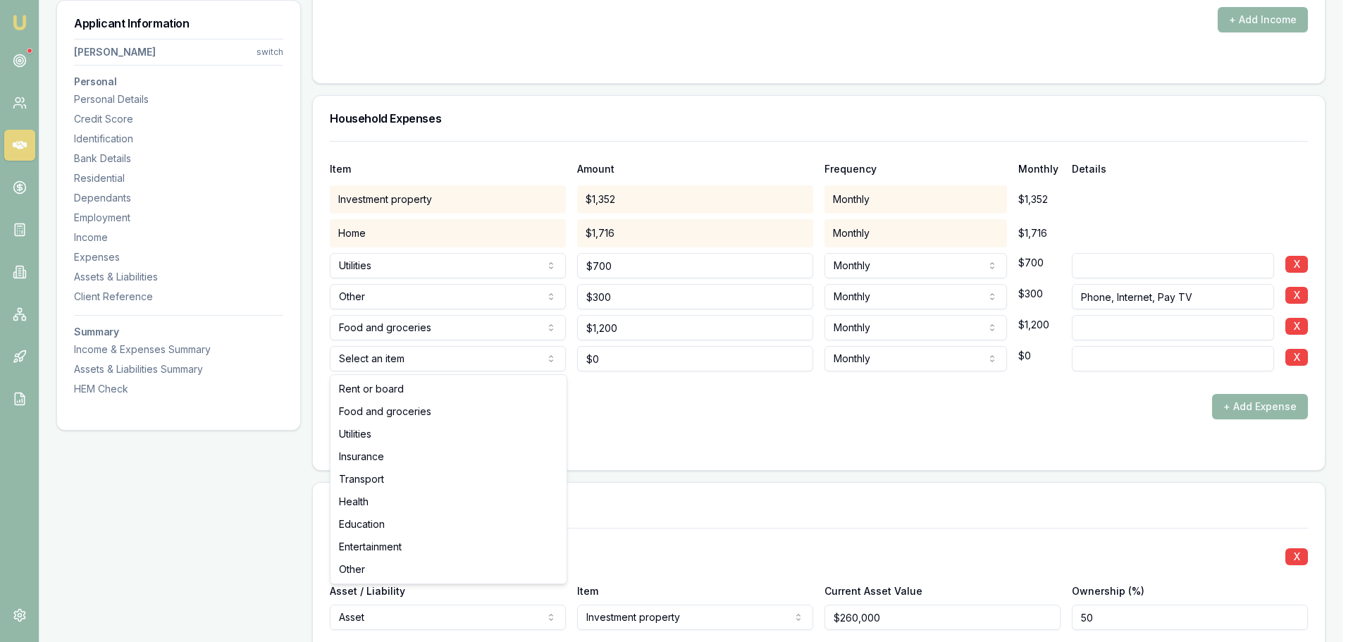
select select "ENTERTAINMENT"
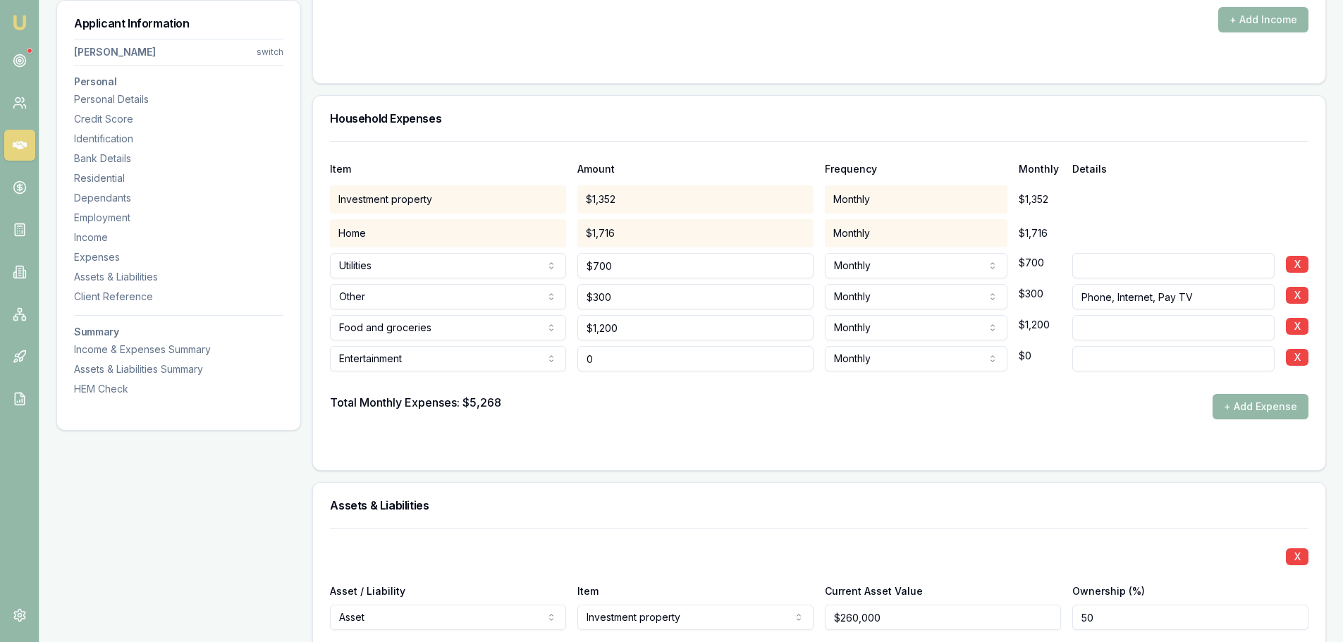
drag, startPoint x: 573, startPoint y: 355, endPoint x: 552, endPoint y: 353, distance: 21.2
click at [552, 353] on div "Entertainment Rent or board Food and groceries Utilities Insurance Transport He…" at bounding box center [819, 355] width 978 height 31
type input "$500"
click at [1273, 404] on button "+ Add Expense" at bounding box center [1261, 406] width 96 height 25
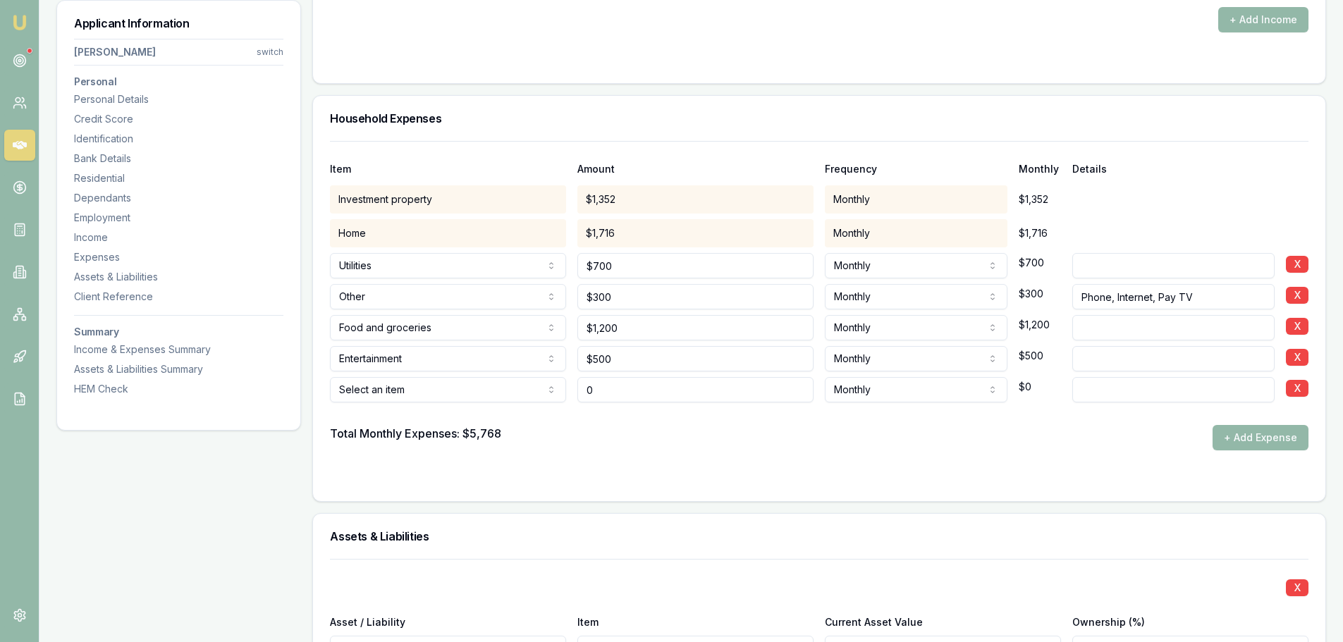
type input "$0"
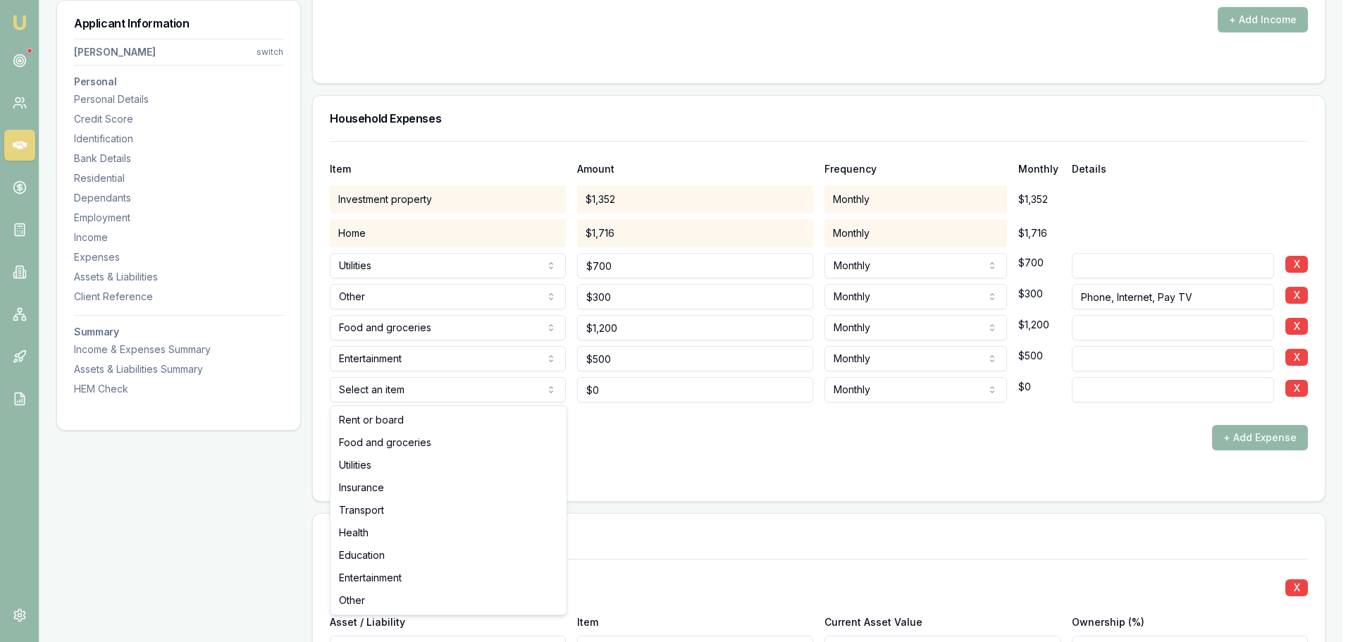
select select "OTHER"
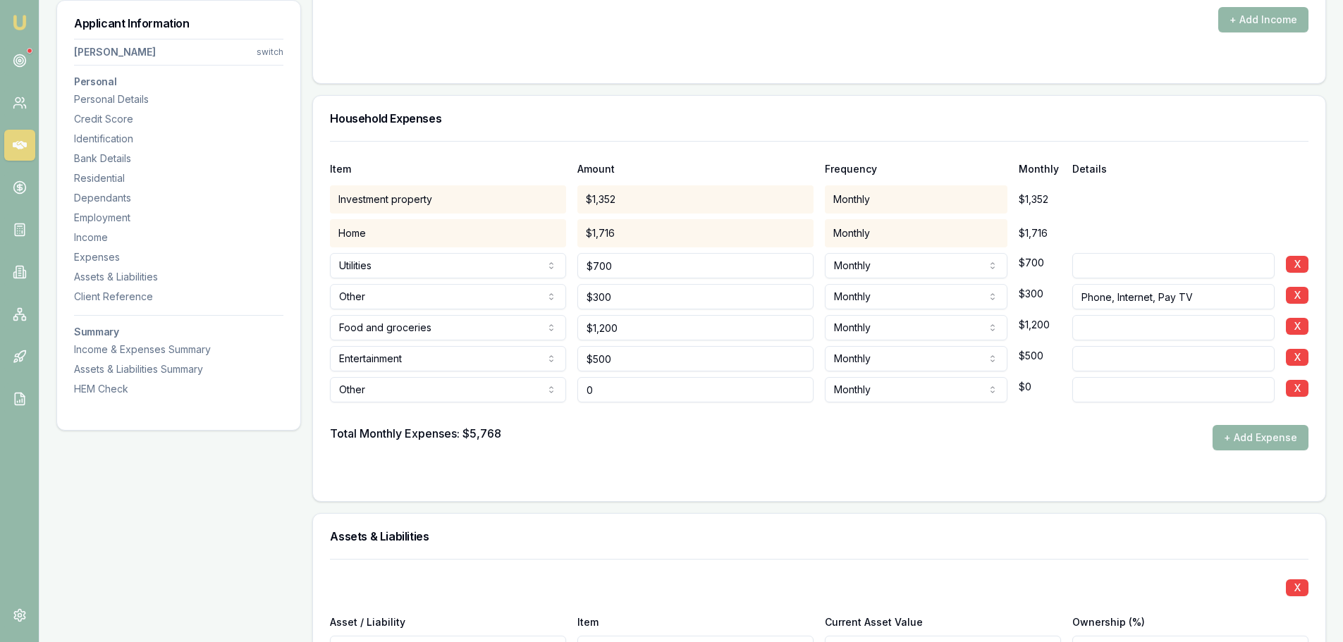
drag, startPoint x: 621, startPoint y: 387, endPoint x: 527, endPoint y: 387, distance: 93.8
click at [527, 387] on div "Other Rent or board Food and groceries Utilities Insurance Transport Health Edu…" at bounding box center [819, 387] width 978 height 31
type input "$300"
click at [1191, 392] on input at bounding box center [1173, 389] width 202 height 25
type input "C"
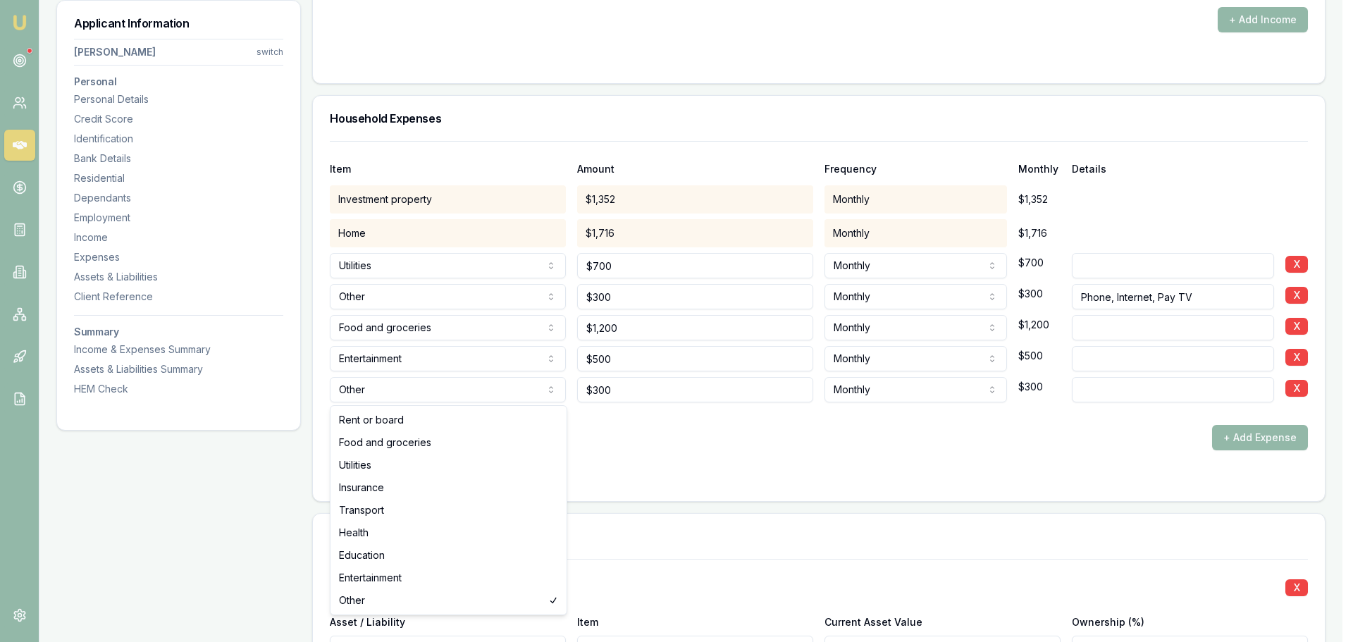
select select "EDUCATION"
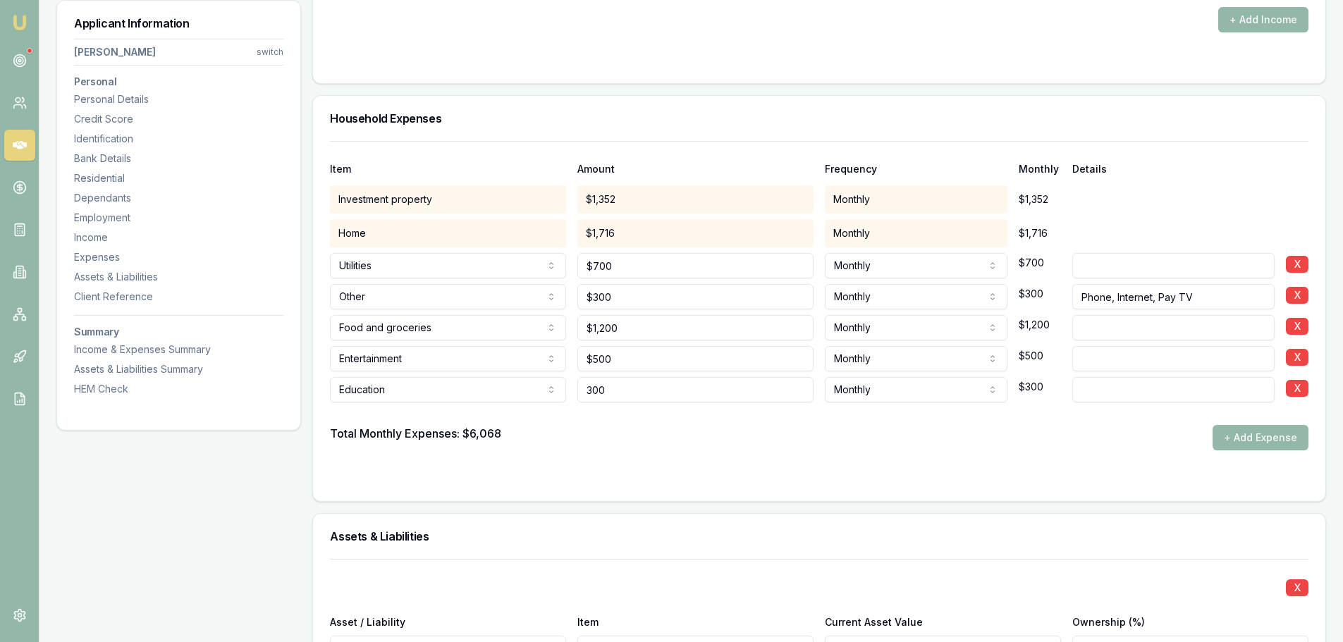
drag, startPoint x: 616, startPoint y: 394, endPoint x: 533, endPoint y: 386, distance: 83.5
click at [533, 386] on div "Education Rent or board Food and groceries Utilities Insurance Transport Health…" at bounding box center [819, 387] width 978 height 31
type input "$500"
click at [755, 466] on form "Item Amount Frequency Monthly Details Investment property $1,352 Monthly $1,352…" at bounding box center [819, 312] width 978 height 343
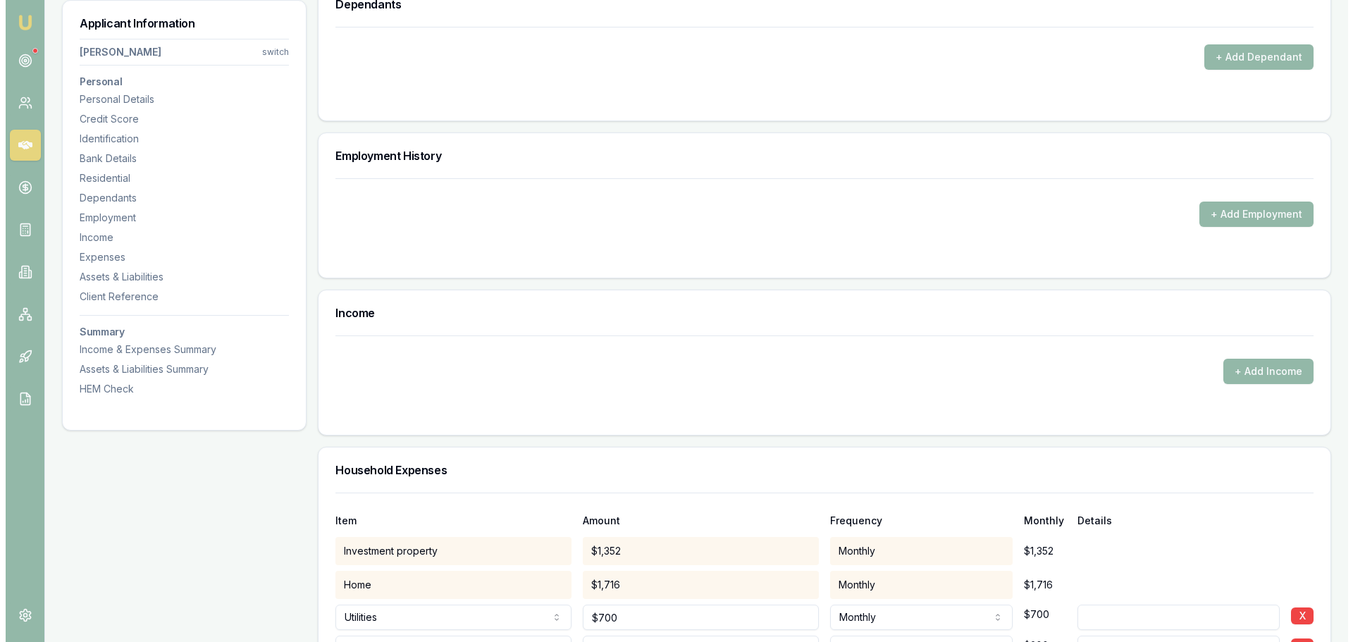
scroll to position [1760, 0]
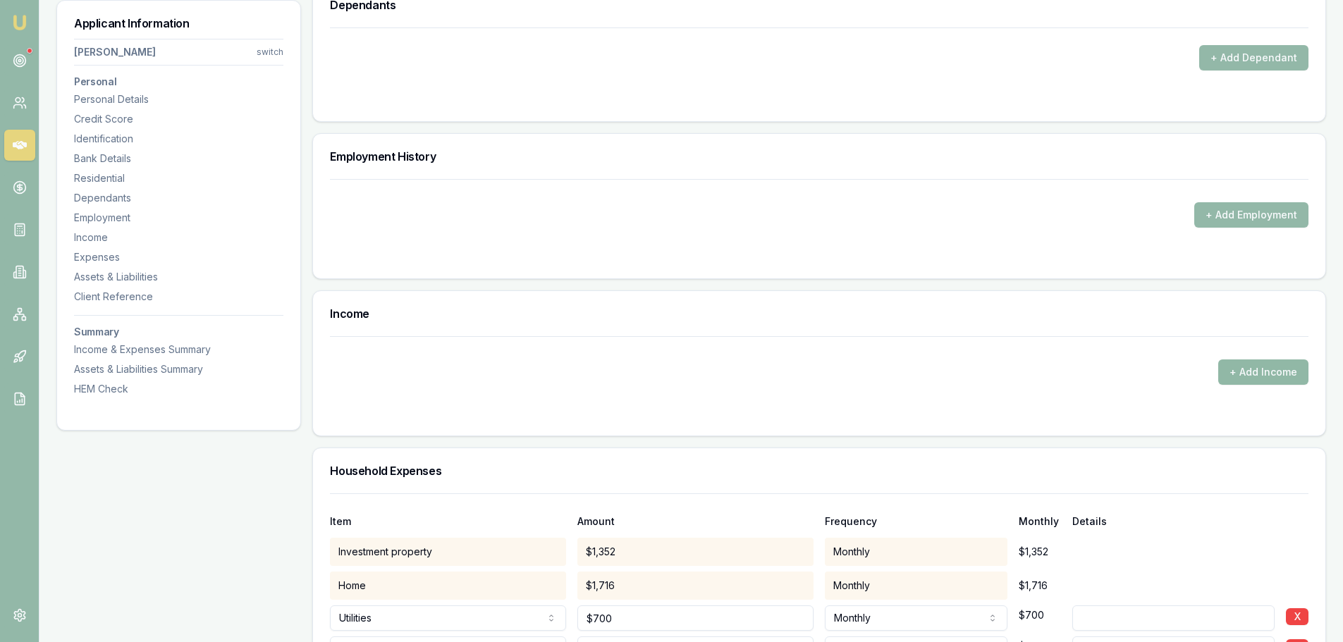
click at [1256, 372] on button "+ Add Income" at bounding box center [1263, 372] width 90 height 25
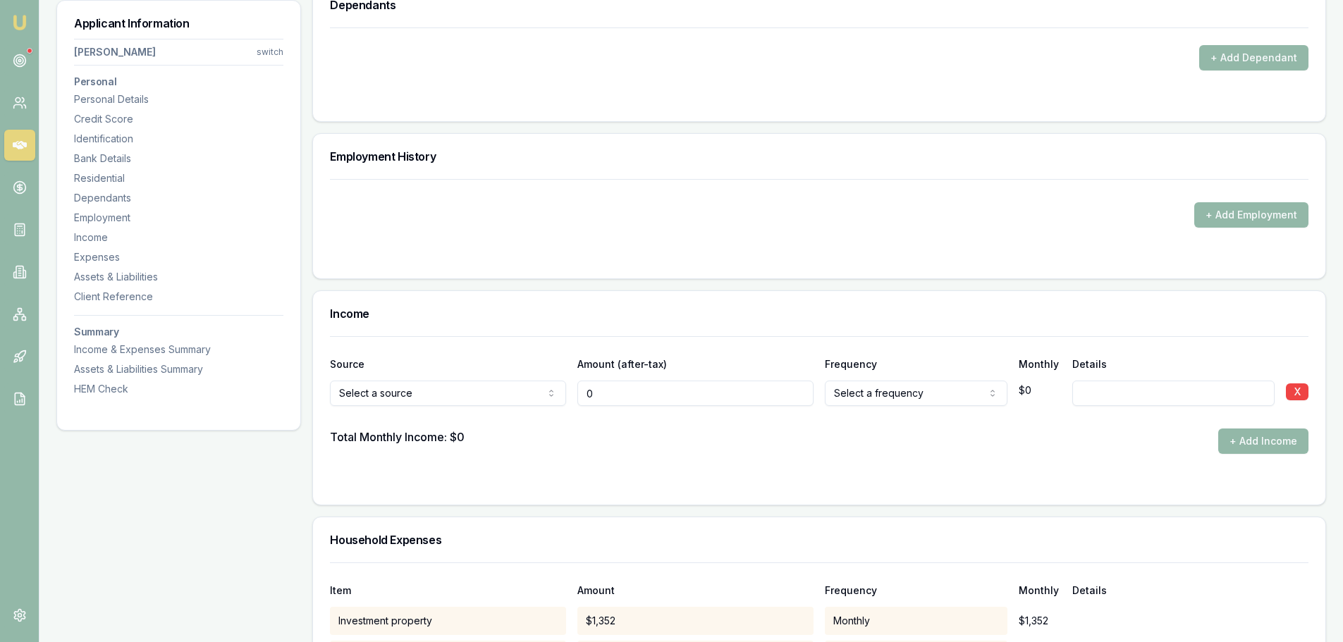
type input "$0"
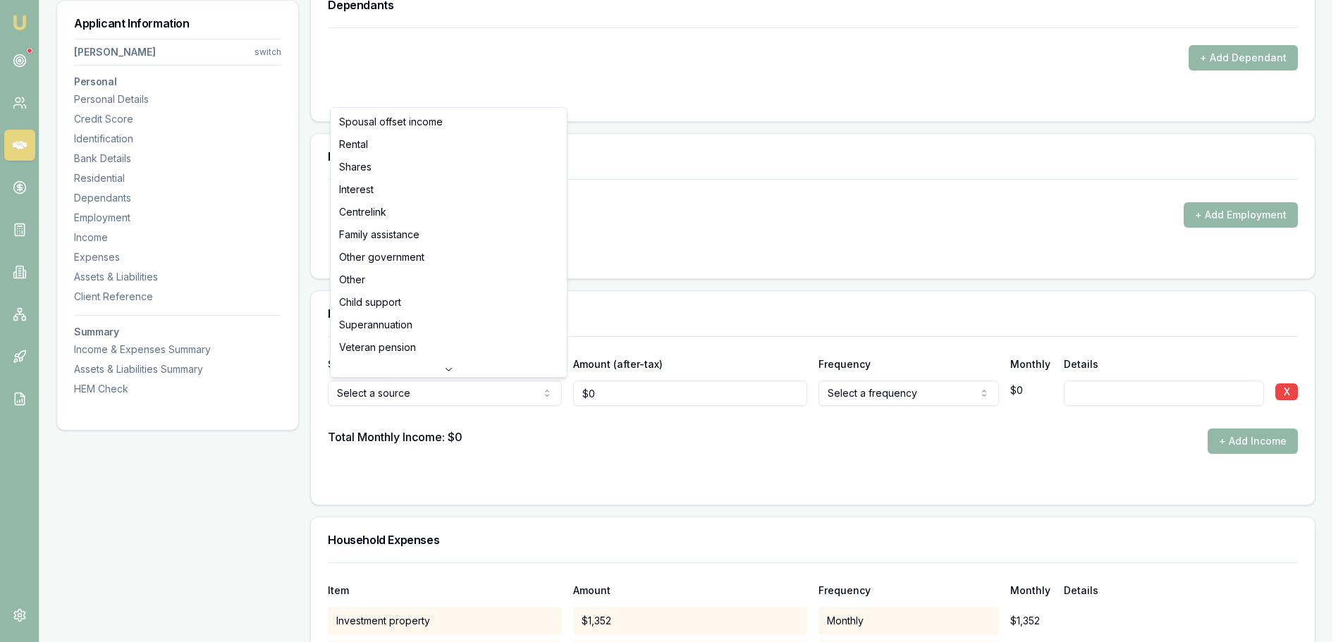
select select "RENTAL"
drag, startPoint x: 386, startPoint y: 148, endPoint x: 374, endPoint y: 144, distance: 12.7
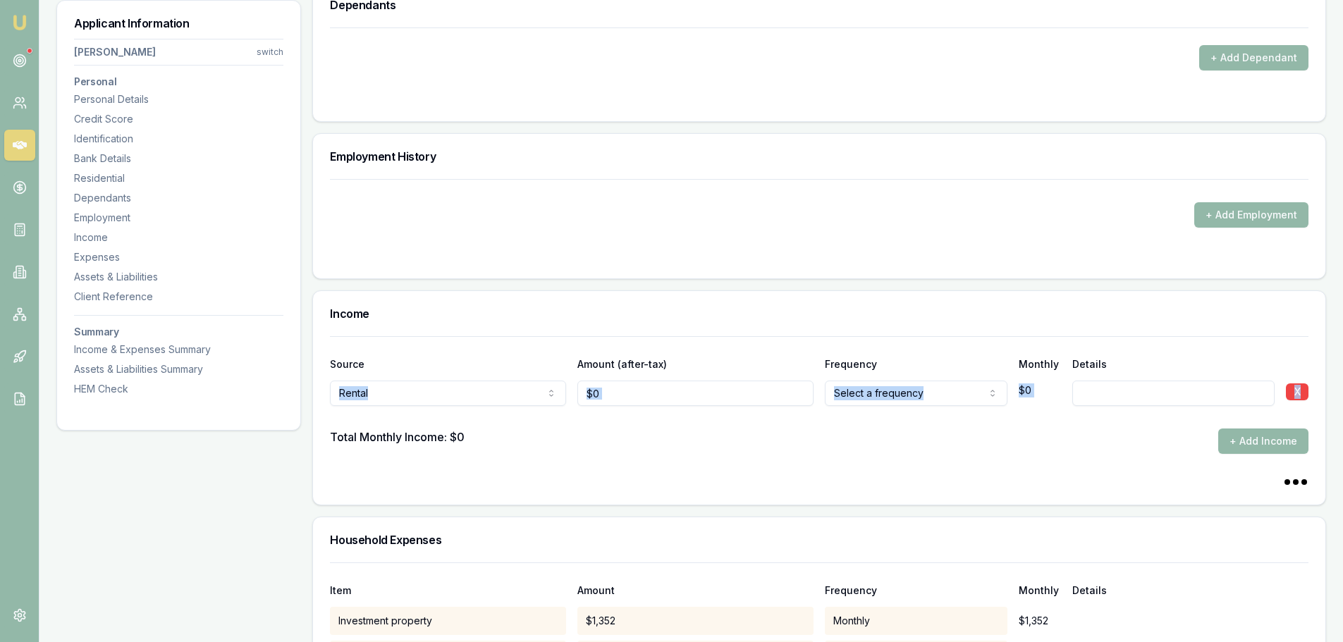
drag, startPoint x: 612, startPoint y: 407, endPoint x: 529, endPoint y: 391, distance: 84.6
click at [529, 391] on div "Source Amount (after-tax) Frequency Monthly Details Rental Spousal offset incom…" at bounding box center [819, 395] width 978 height 118
type input "0"
click at [701, 384] on input "0" at bounding box center [695, 393] width 236 height 25
click at [544, 393] on div "Rental Spousal offset income Rental Shares Interest Centrelink Family assistanc…" at bounding box center [819, 390] width 978 height 31
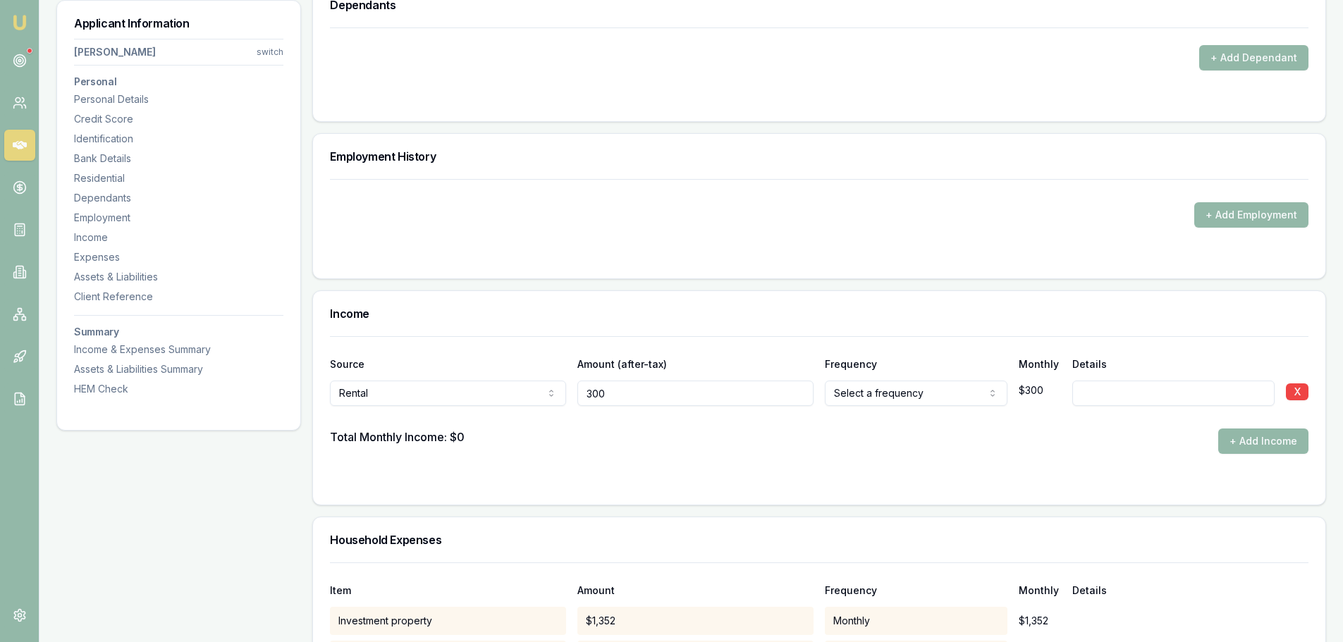
type input "$300"
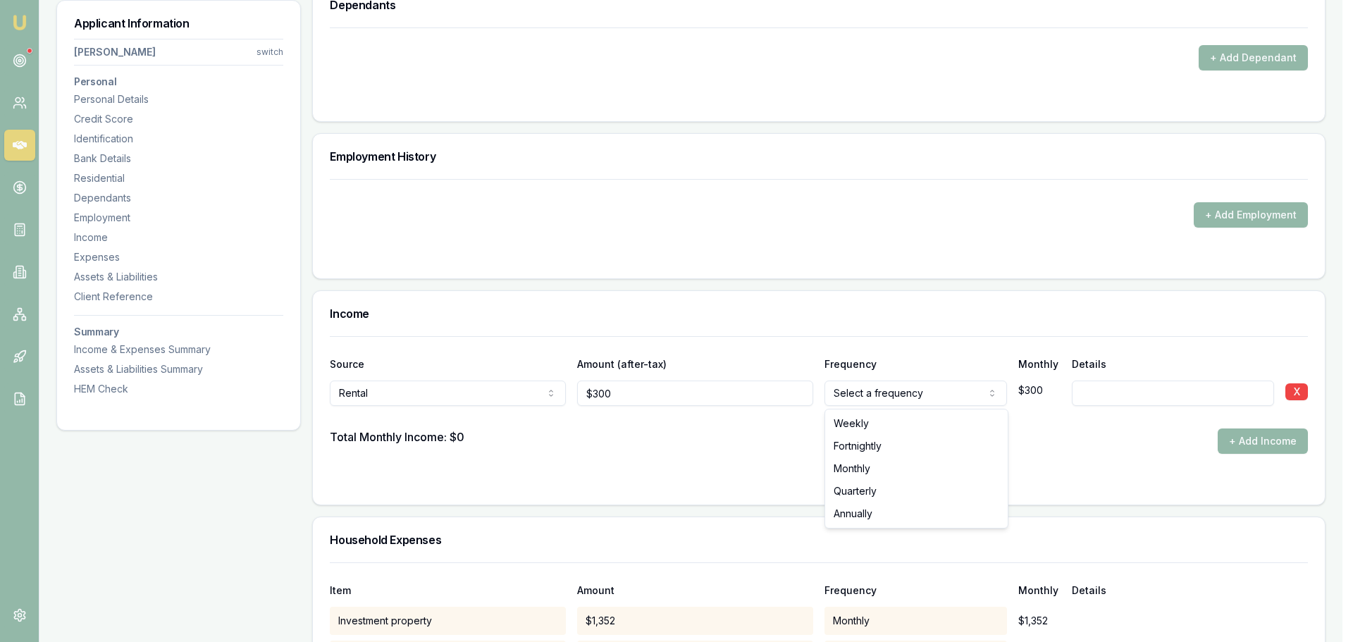
select select "FORTNIGHTLY"
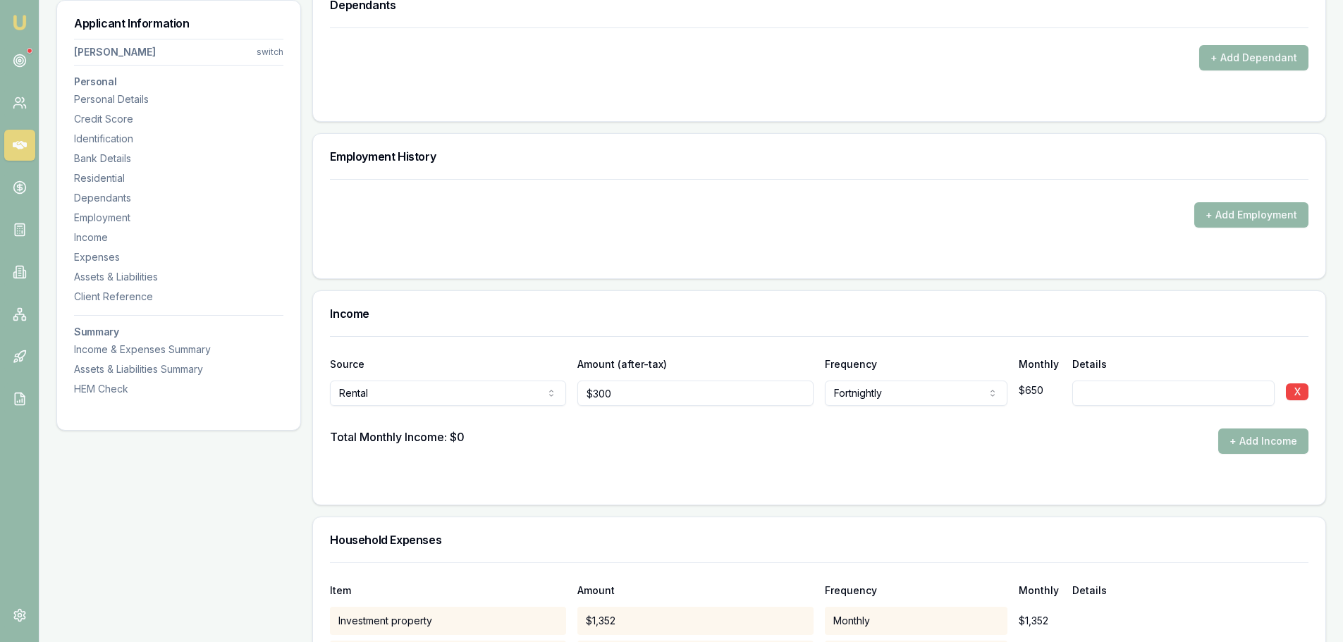
click at [754, 441] on div "Total Monthly Income: $0 + Add Income" at bounding box center [819, 441] width 978 height 25
click at [1279, 443] on button "+ Add Income" at bounding box center [1263, 441] width 90 height 25
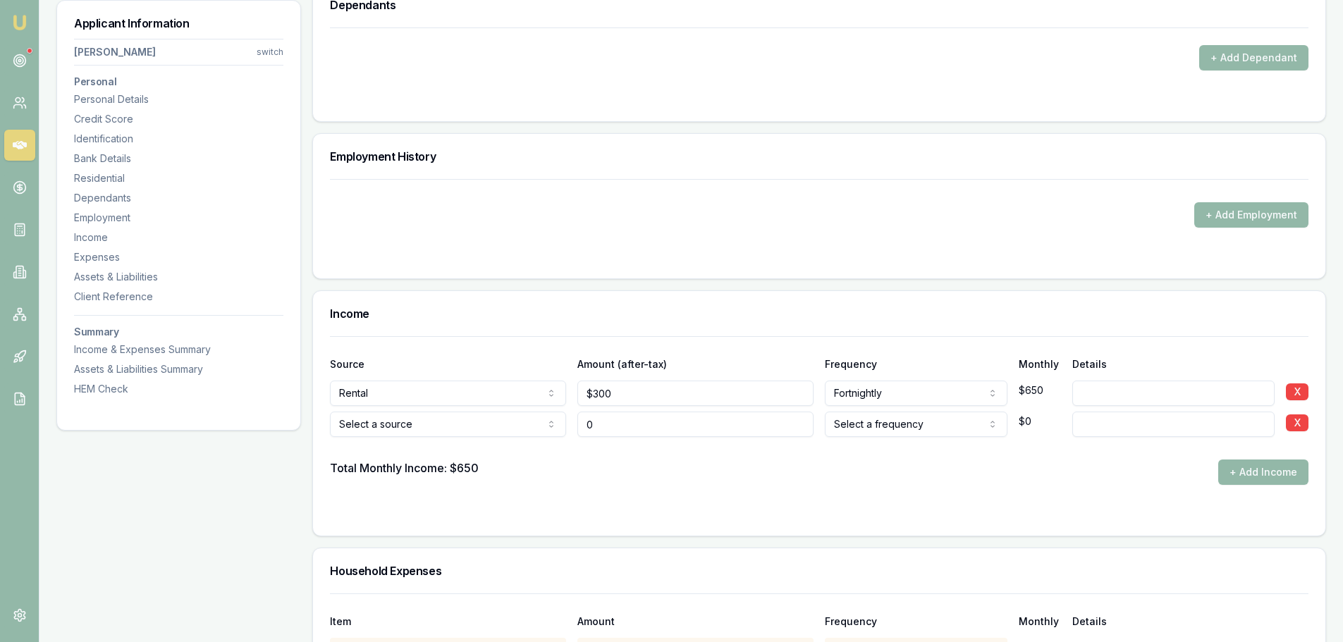
type input "$0"
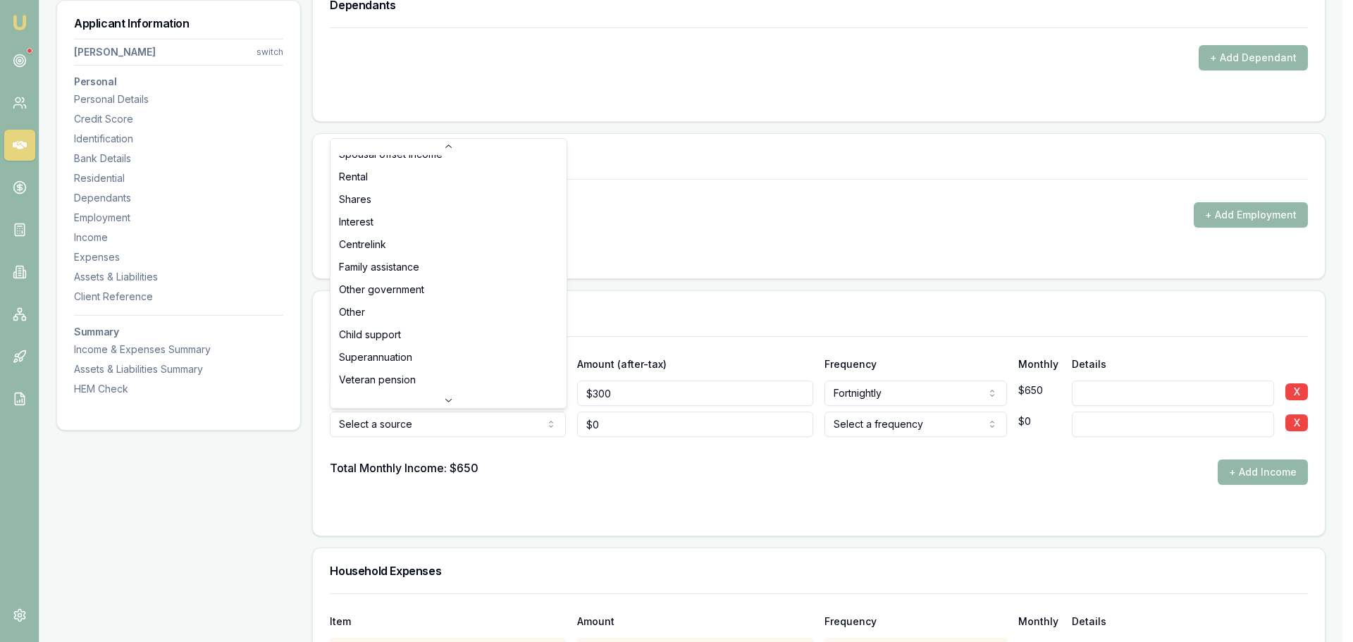
scroll to position [0, 0]
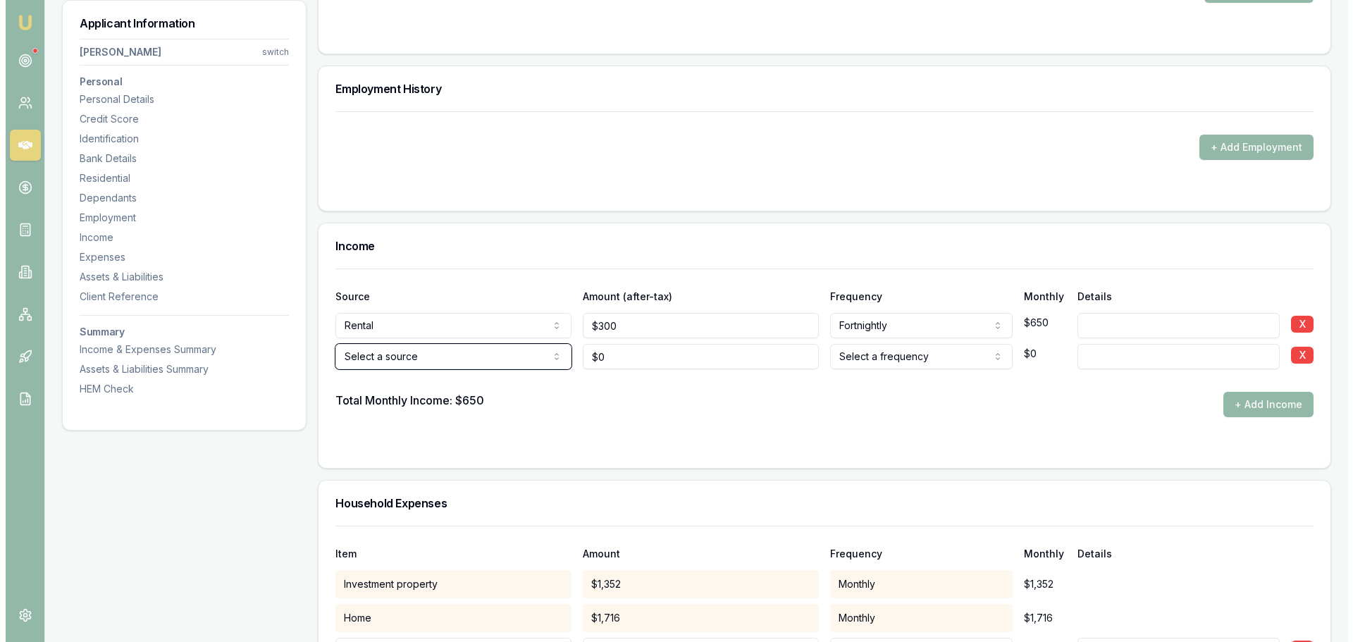
scroll to position [1833, 0]
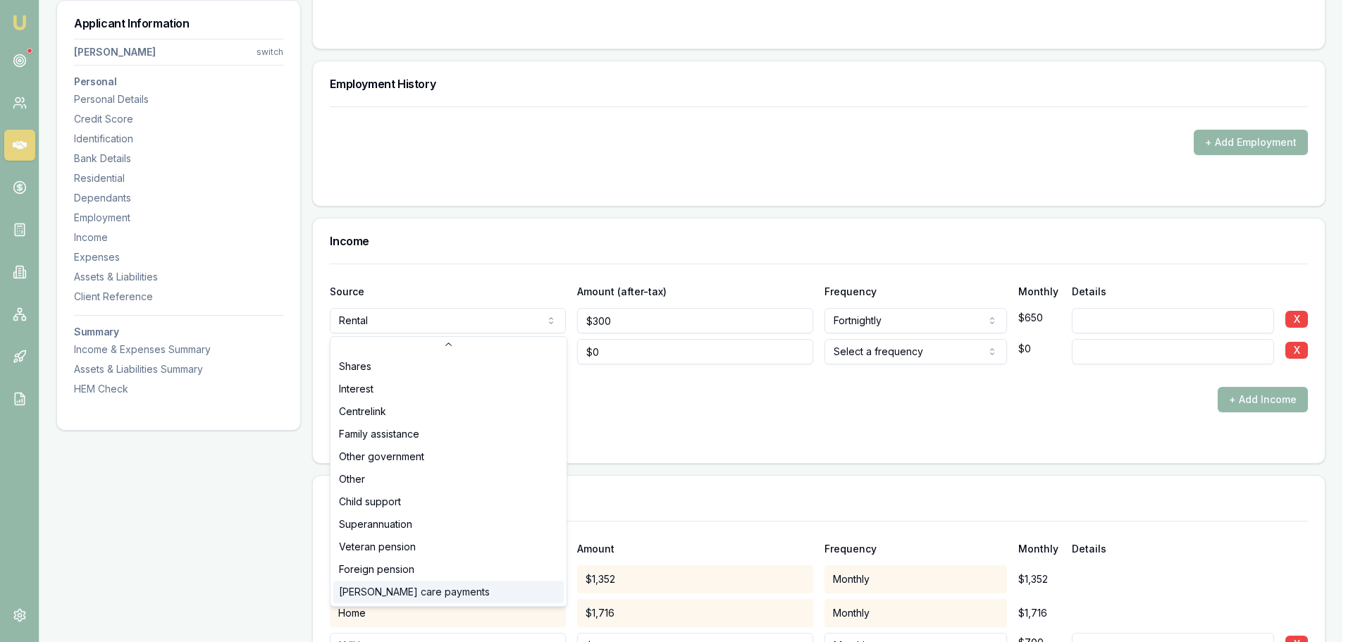
scroll to position [46, 0]
drag, startPoint x: 689, startPoint y: 445, endPoint x: 713, endPoint y: 438, distance: 25.0
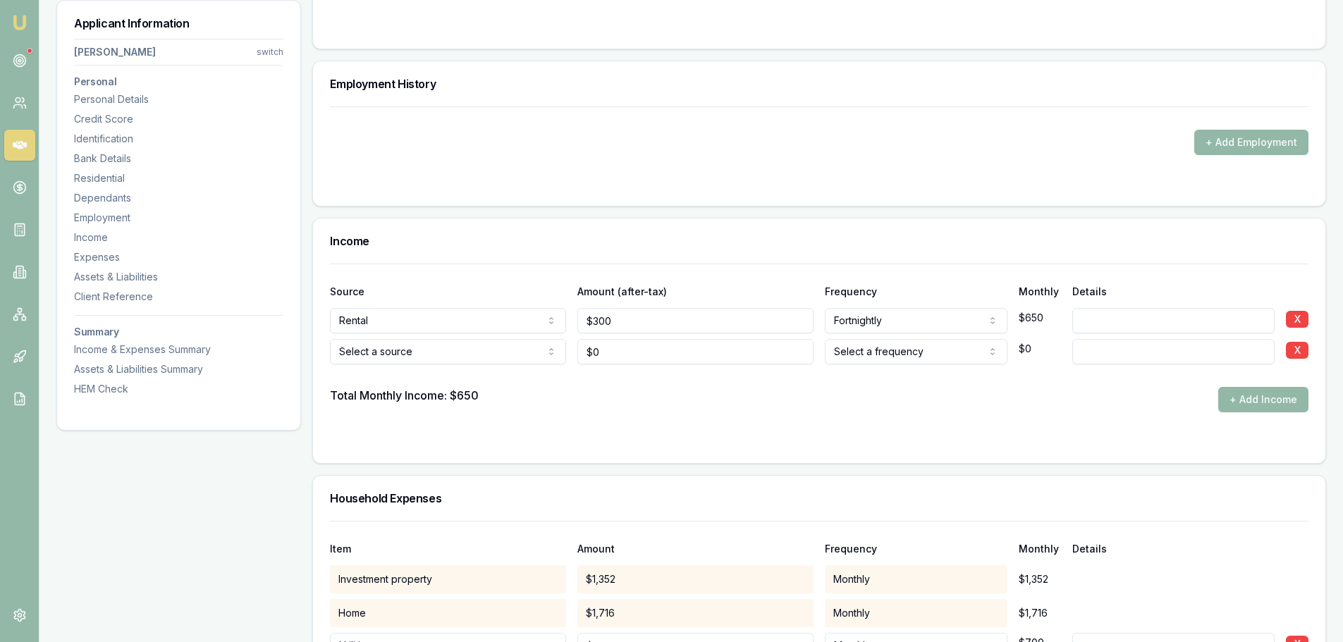
click at [711, 437] on div at bounding box center [819, 440] width 978 height 11
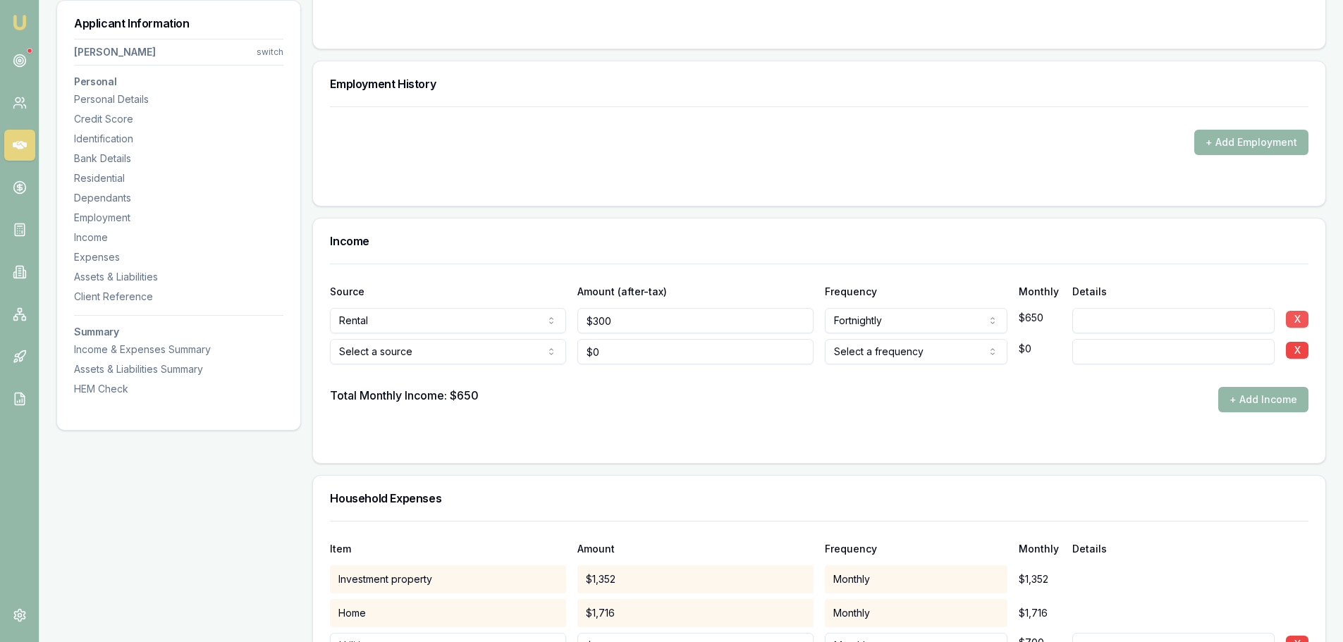
click at [1296, 321] on button "X" at bounding box center [1297, 319] width 23 height 17
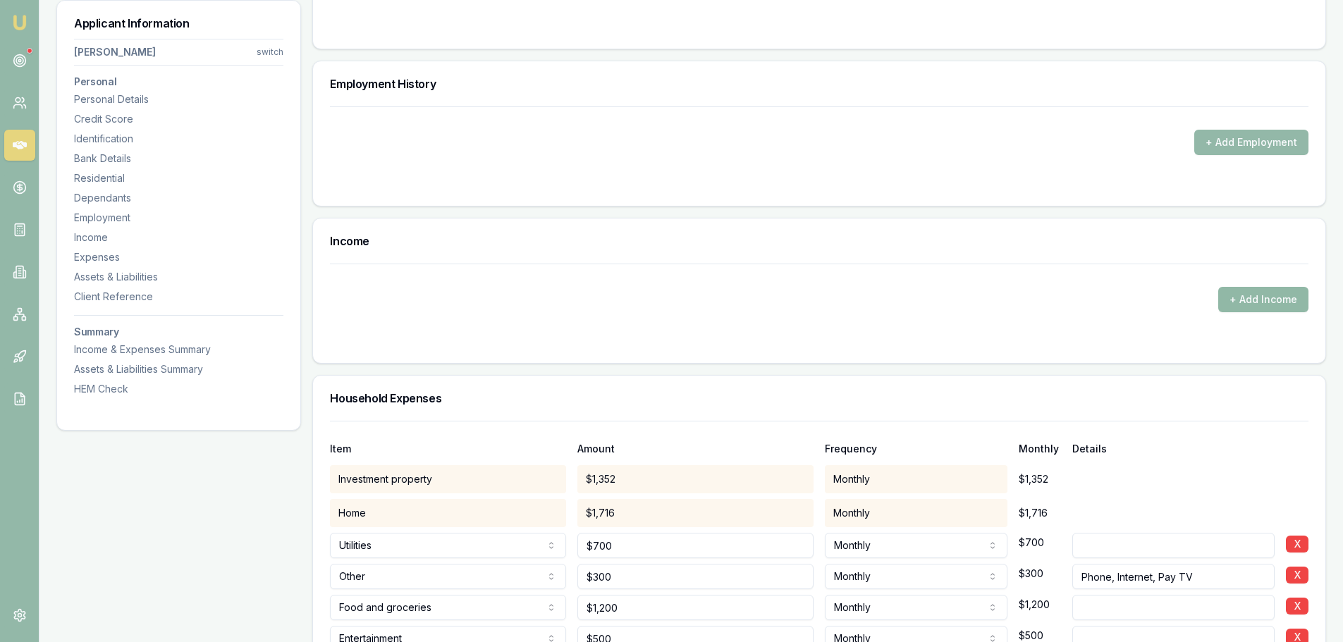
click at [1267, 302] on button "+ Add Income" at bounding box center [1263, 299] width 90 height 25
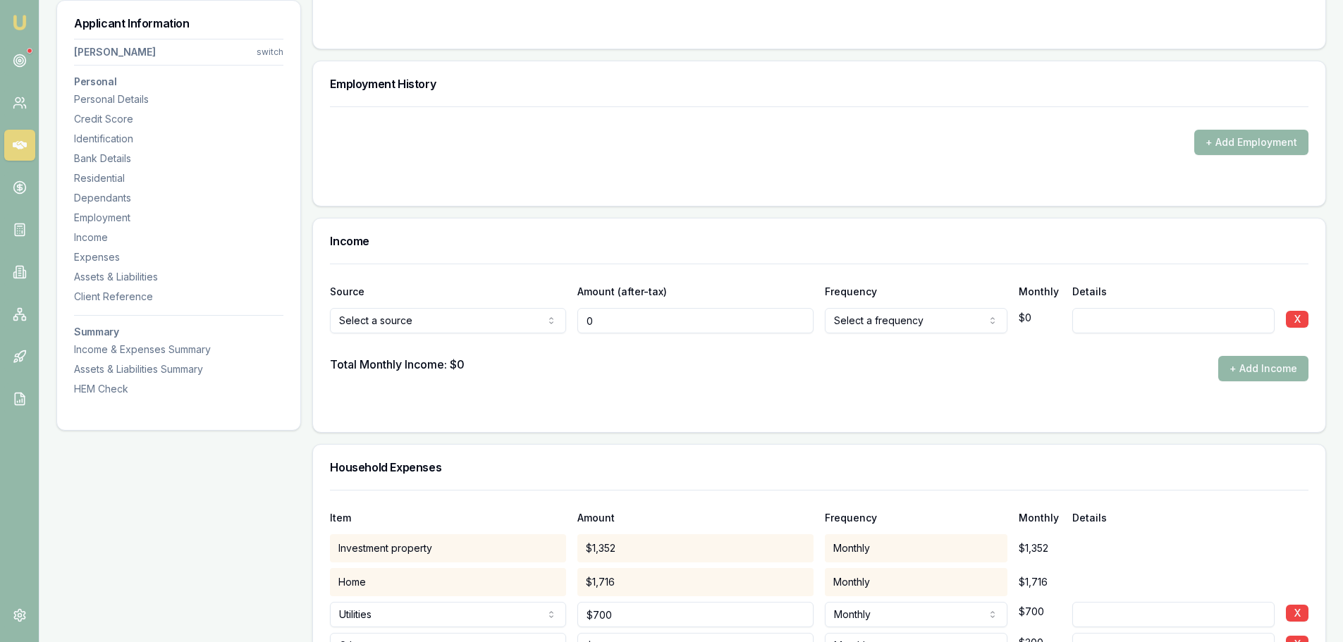
drag, startPoint x: 615, startPoint y: 310, endPoint x: 526, endPoint y: 307, distance: 88.9
click at [526, 307] on div "Select a source Spousal offset income Rental Shares Interest Centrelink Family …" at bounding box center [819, 317] width 978 height 31
type input "$0"
click at [641, 323] on input "0" at bounding box center [695, 320] width 236 height 25
drag, startPoint x: 570, startPoint y: 321, endPoint x: 553, endPoint y: 320, distance: 16.9
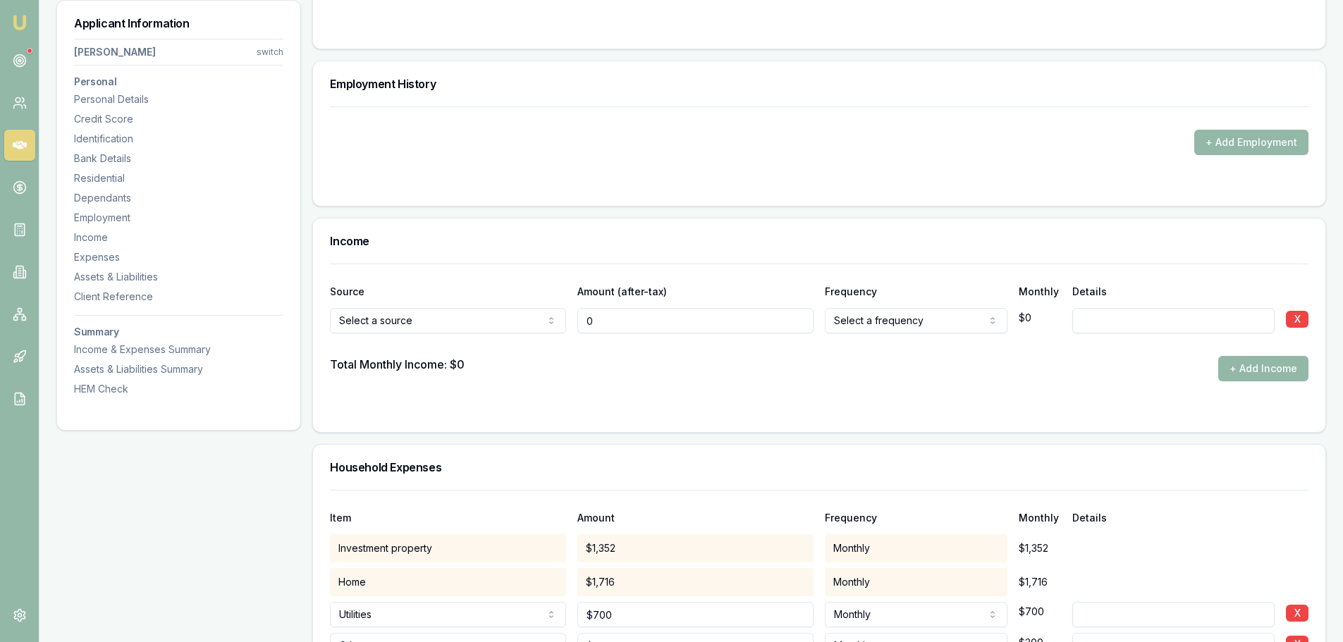
click at [553, 320] on div "Select a source Spousal offset income Rental Shares Interest Centrelink Family …" at bounding box center [819, 317] width 978 height 31
type input "$96,000"
click at [840, 394] on form "Source Amount (after-tax) Frequency Monthly Details Select a source Spousal off…" at bounding box center [819, 340] width 978 height 152
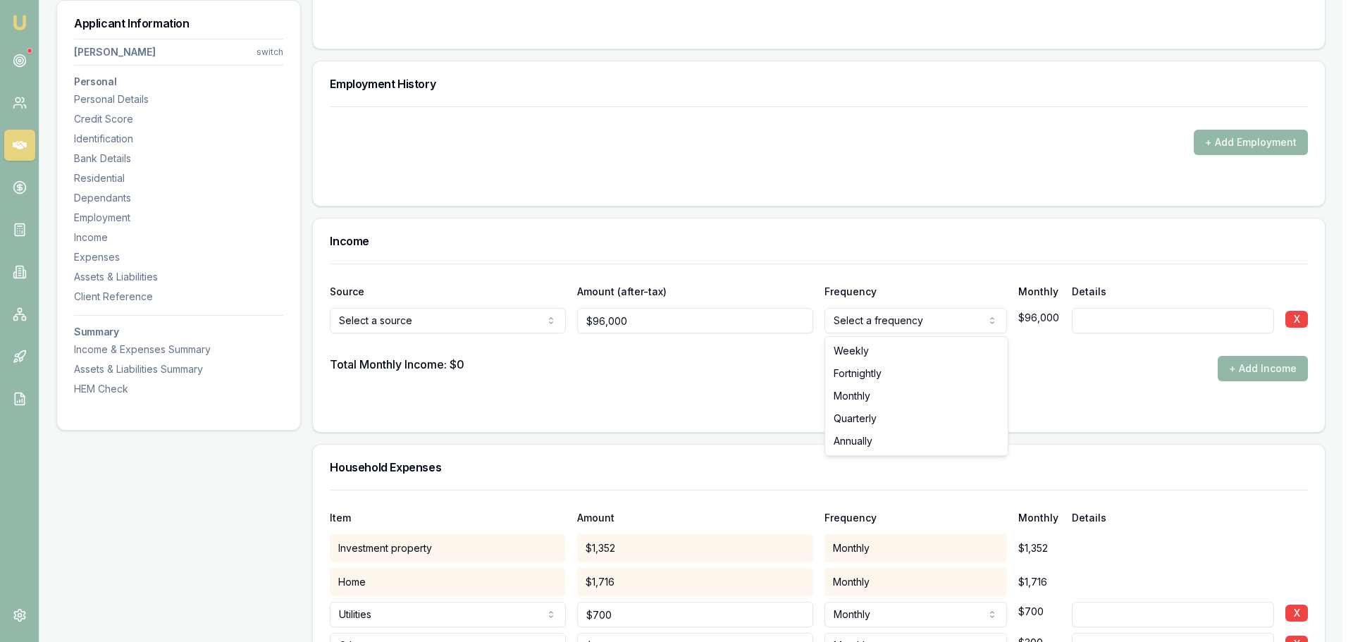
select select "ANNUALLY"
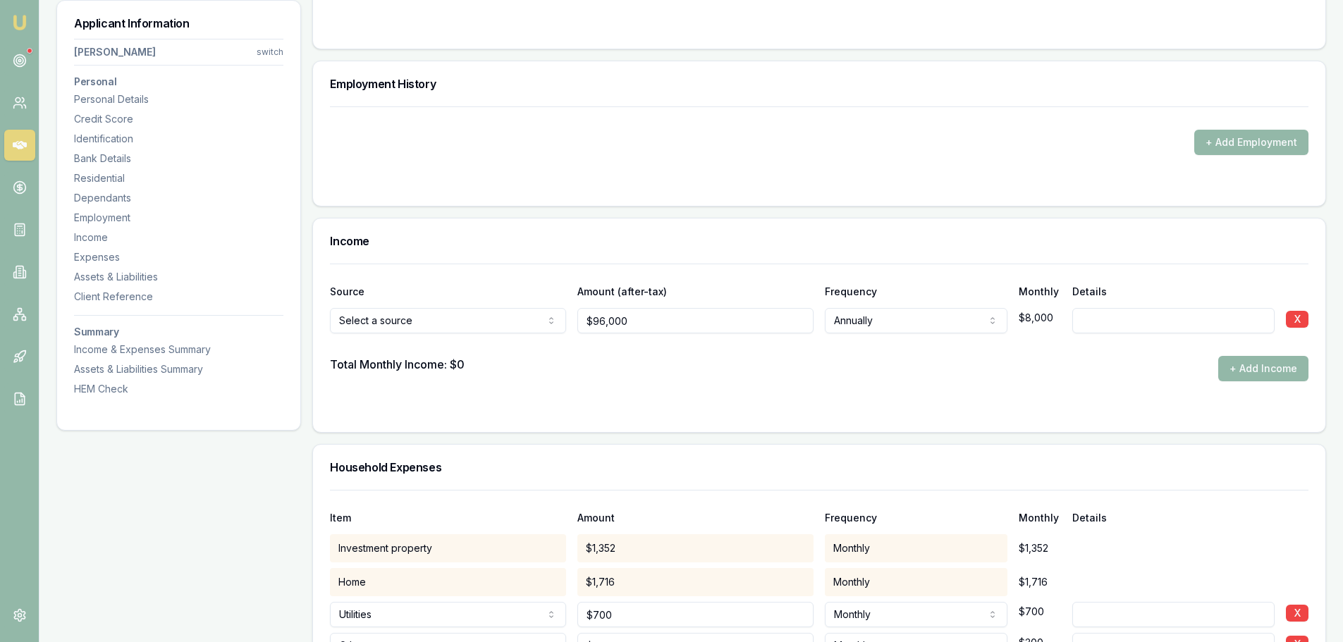
drag, startPoint x: 702, startPoint y: 391, endPoint x: 792, endPoint y: 391, distance: 89.5
click at [711, 391] on form "Source Amount (after-tax) Frequency Monthly Details Select a source Spousal off…" at bounding box center [819, 340] width 978 height 152
click at [1270, 367] on button "+ Add Income" at bounding box center [1263, 368] width 90 height 25
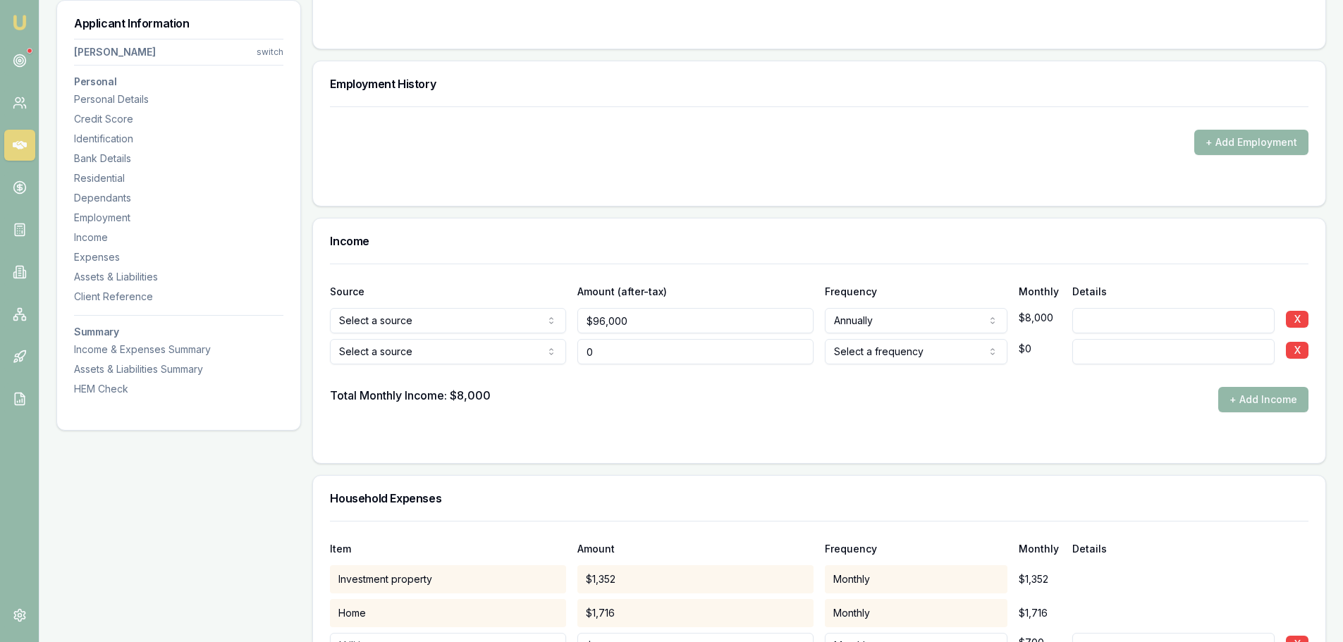
type input "$0"
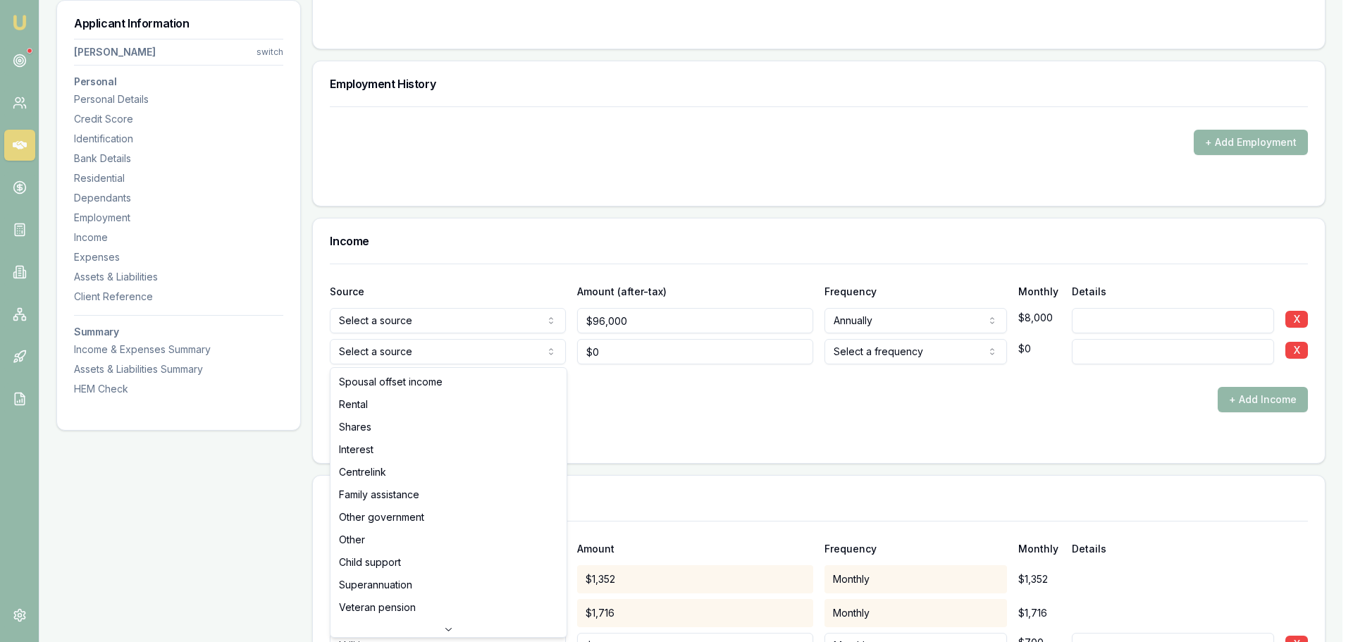
select select "RENTAL"
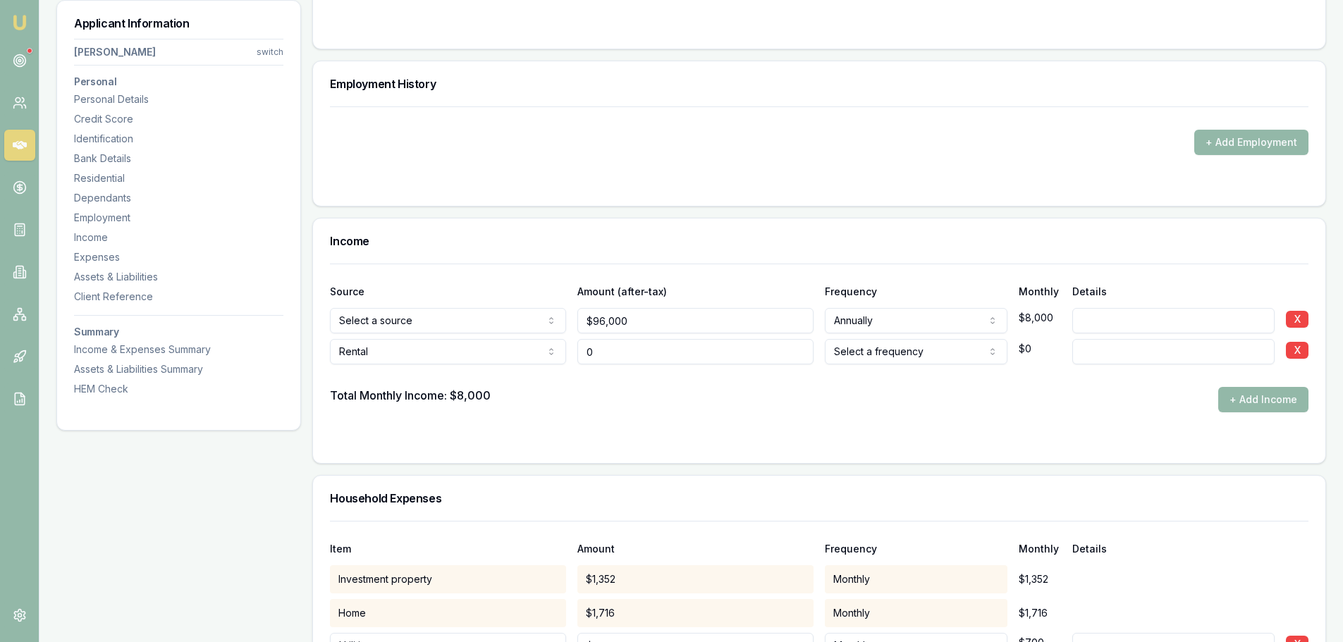
drag, startPoint x: 622, startPoint y: 351, endPoint x: 575, endPoint y: 348, distance: 47.4
click at [575, 348] on div "Rental Spousal offset income Rental Shares Interest Centrelink Family assistanc…" at bounding box center [819, 348] width 978 height 31
type input "$300"
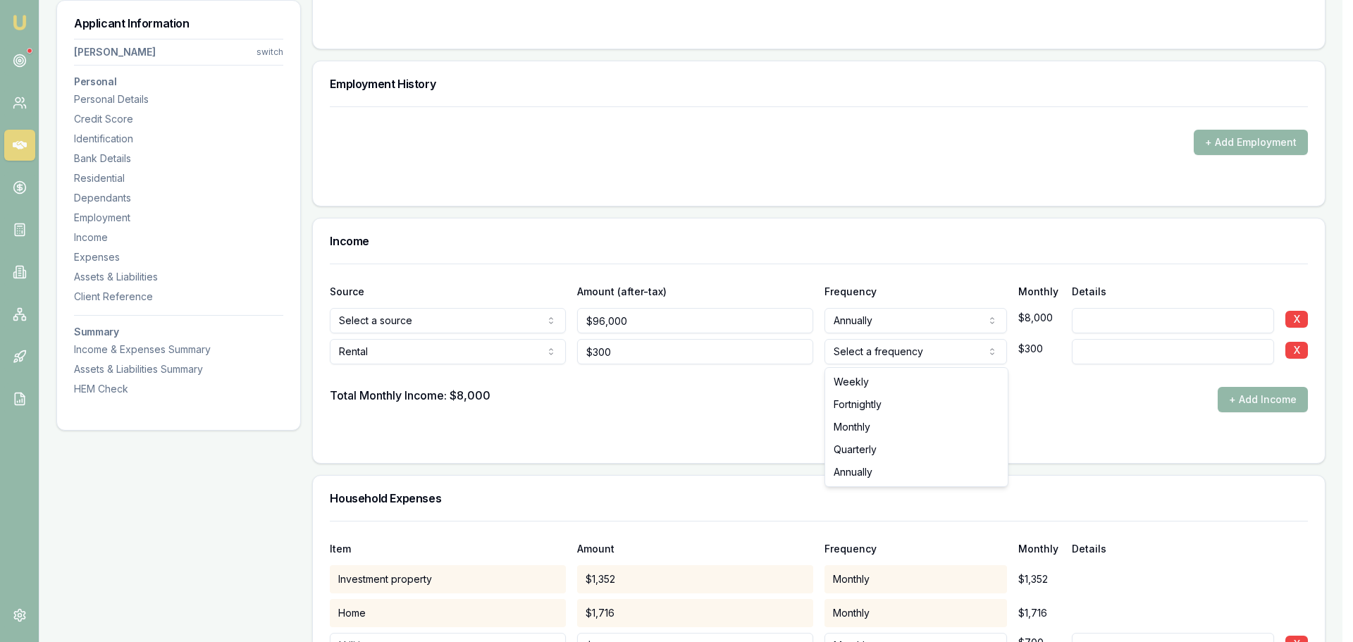
select select "FORTNIGHTLY"
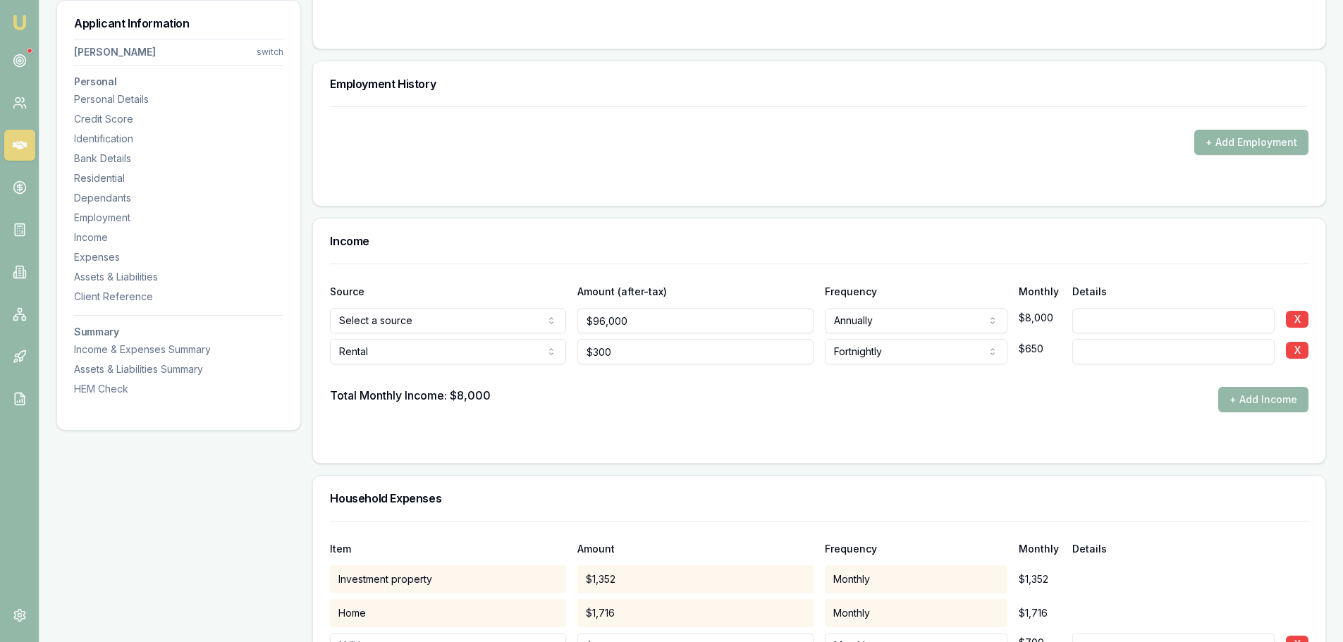
click at [1095, 423] on form "Source Amount (after-tax) Frequency Monthly Details Select a source Spousal off…" at bounding box center [819, 355] width 978 height 183
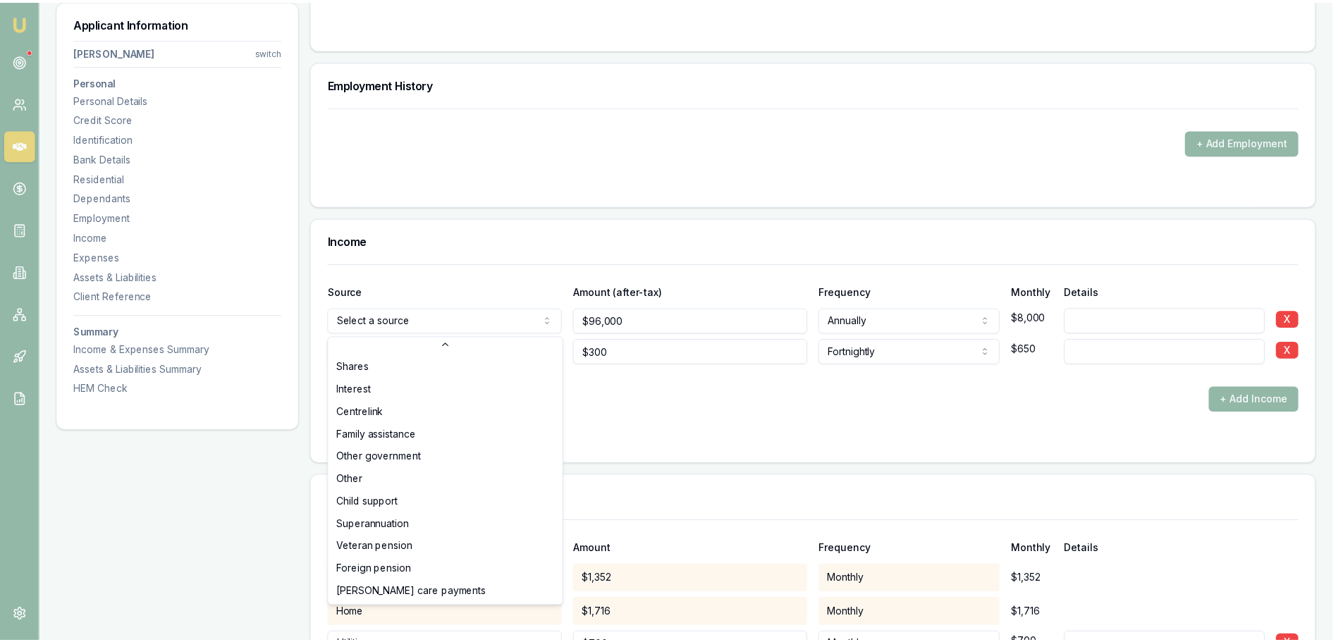
scroll to position [46, 0]
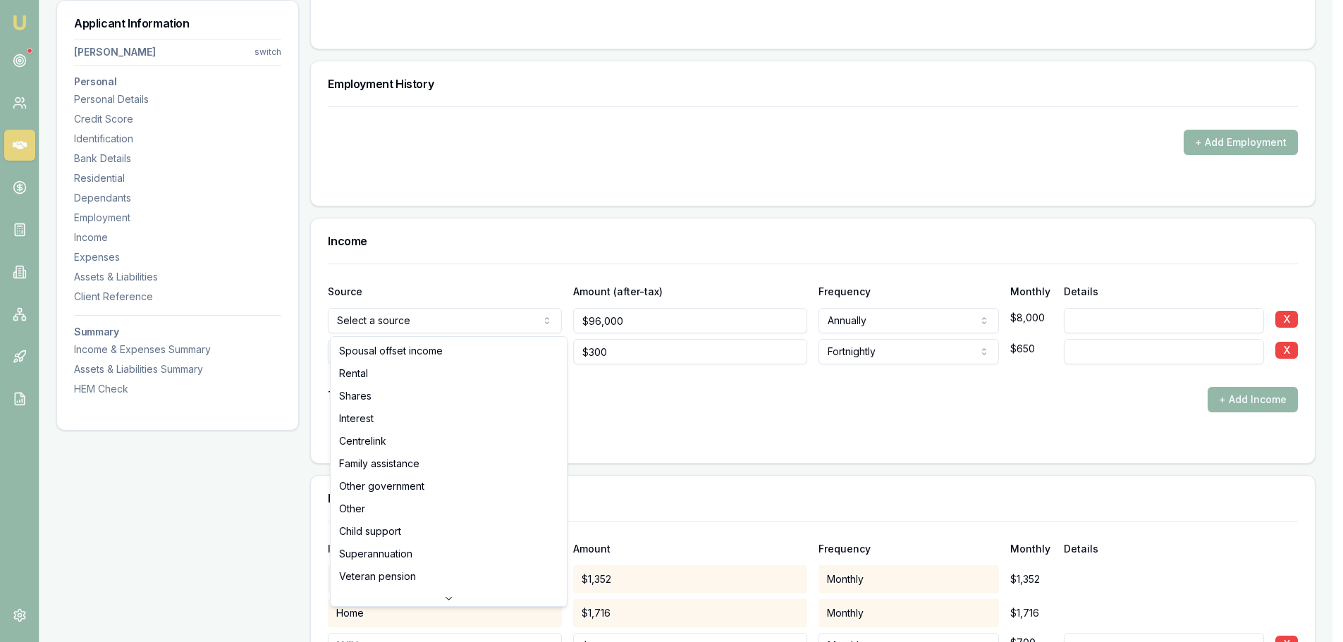
select select "OTHER"
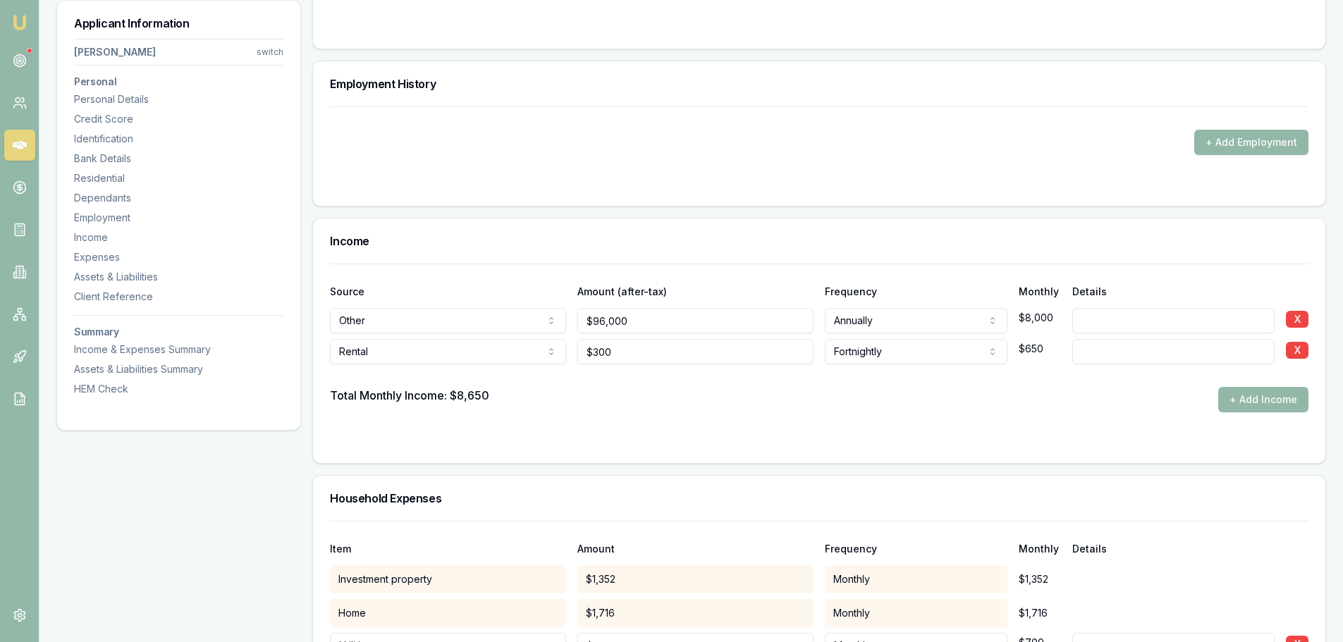
click at [1102, 433] on form "Source Amount (after-tax) Frequency Monthly Details Other Spousal offset income…" at bounding box center [819, 355] width 978 height 183
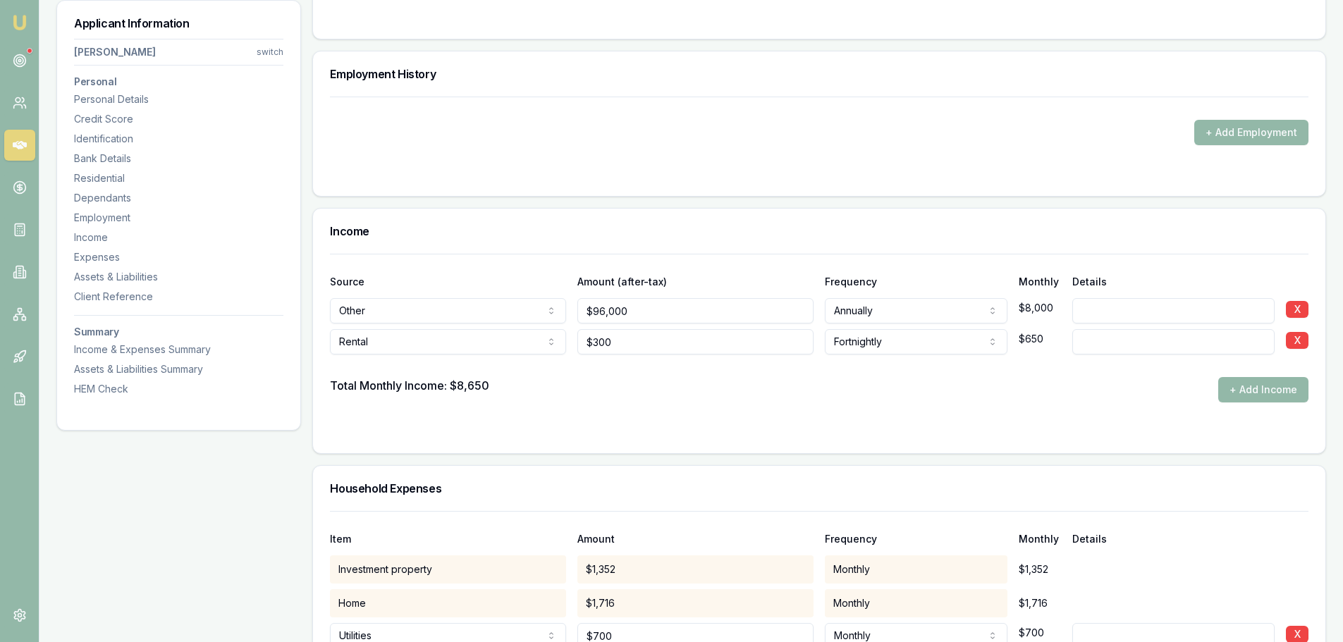
scroll to position [1833, 0]
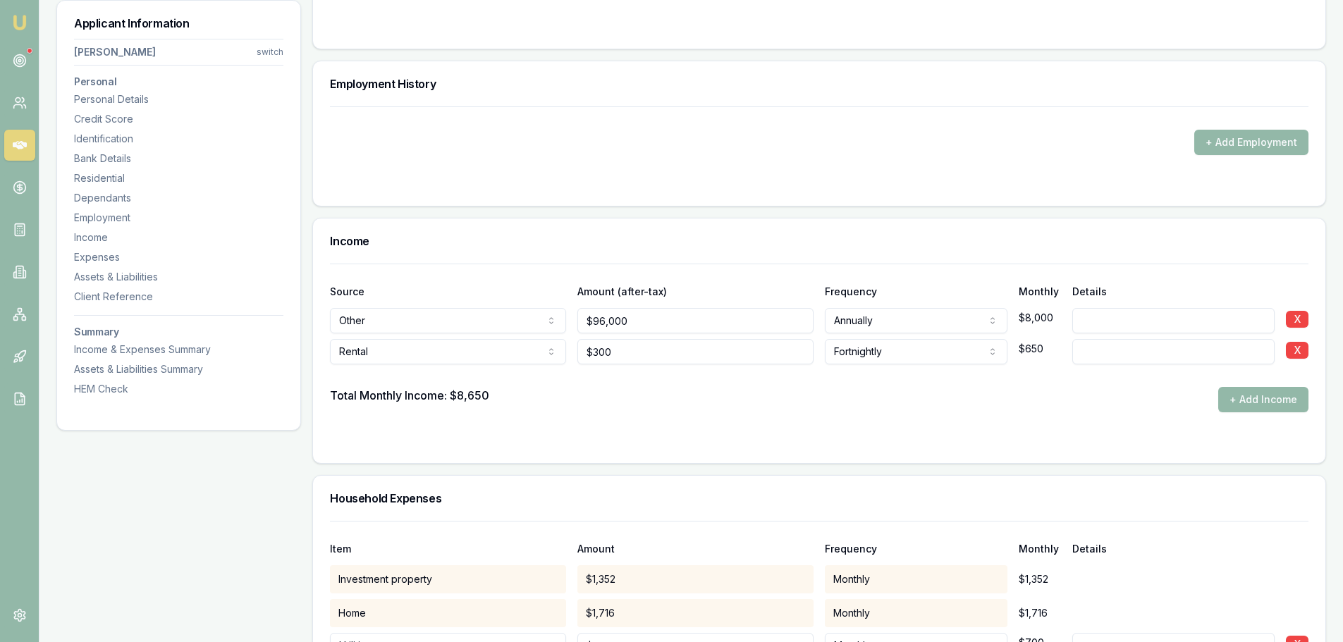
click at [469, 254] on div "Income" at bounding box center [819, 241] width 1012 height 45
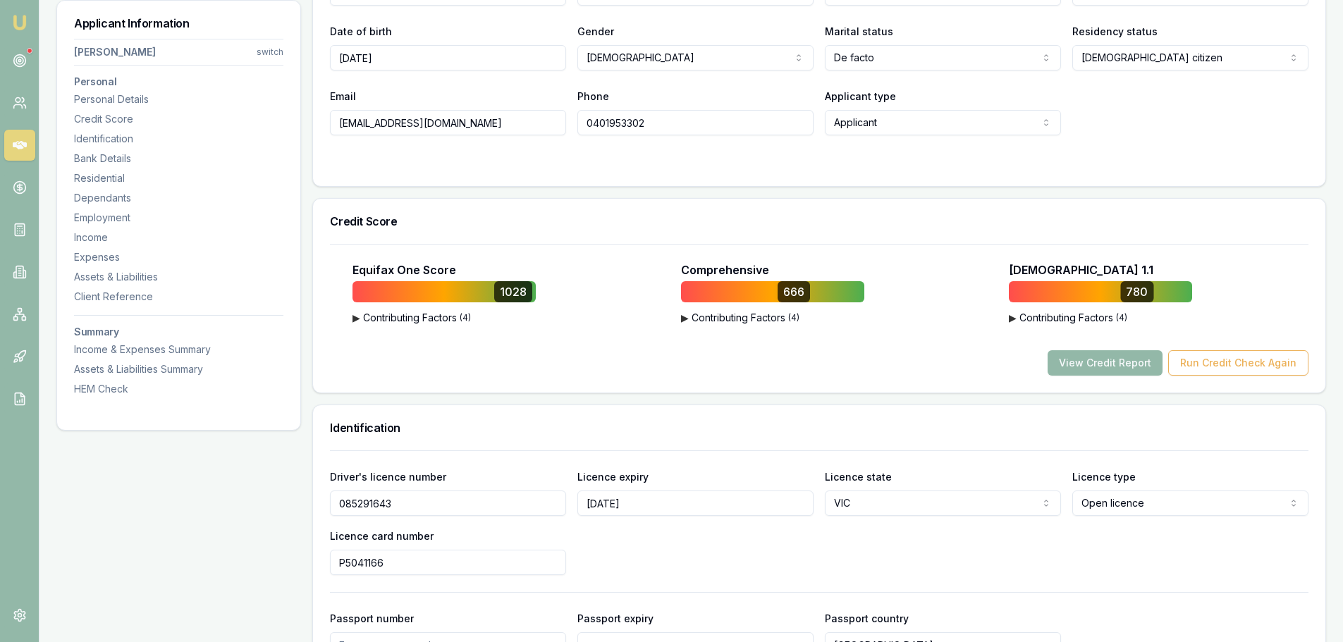
scroll to position [141, 0]
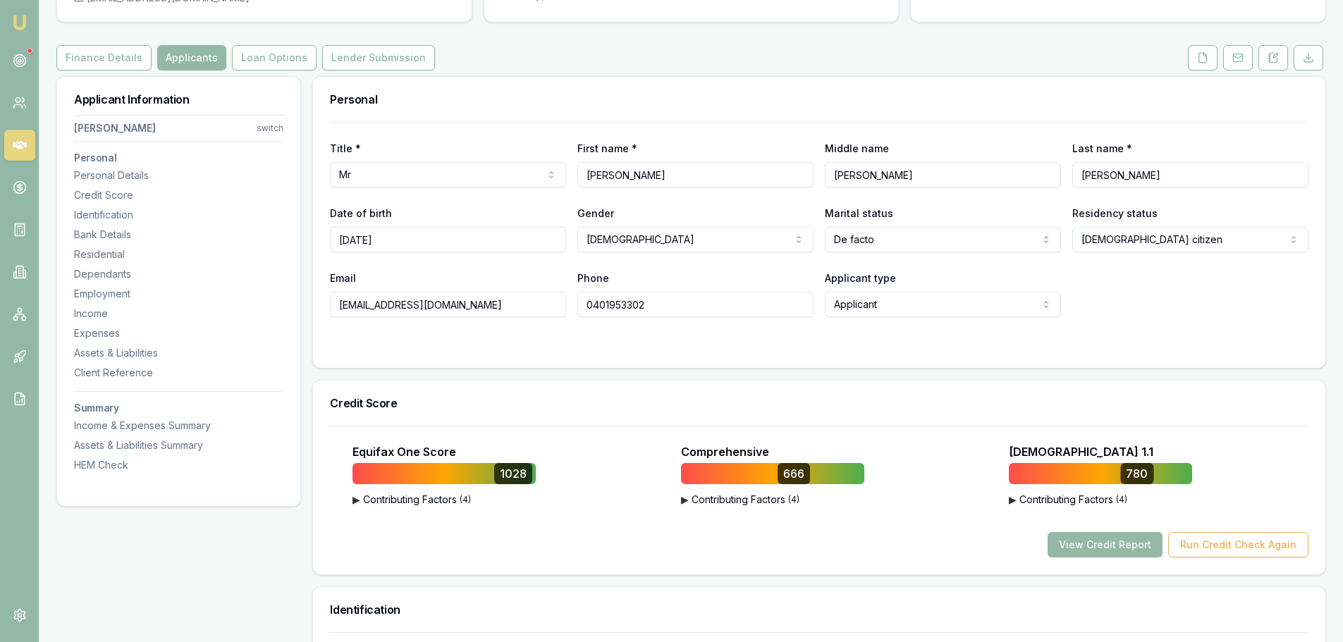
click at [259, 128] on html "Emu Broker Deals View D-55YC4Z1OFU [PERSON_NAME] Toggle Menu Customer [PERSON_N…" at bounding box center [671, 180] width 1343 height 642
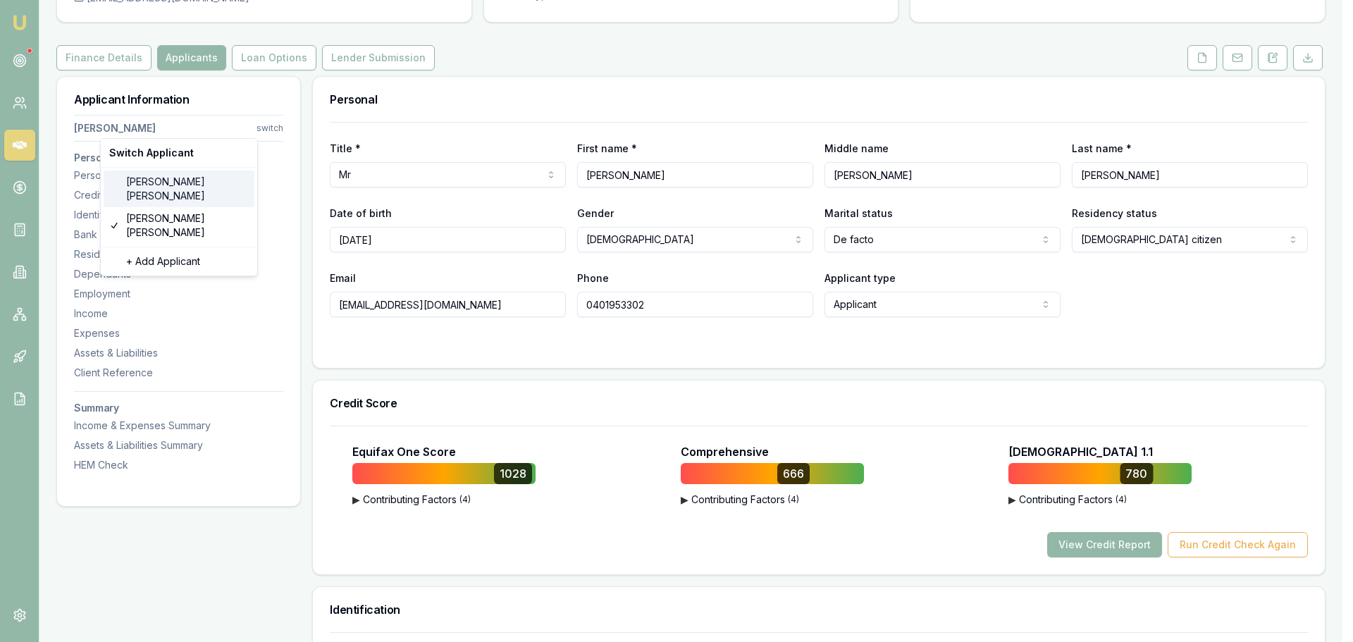
click at [137, 188] on div "[PERSON_NAME]" at bounding box center [179, 189] width 151 height 37
select select "Ms"
select select "[DEMOGRAPHIC_DATA]"
type input "[PERSON_NAME]"
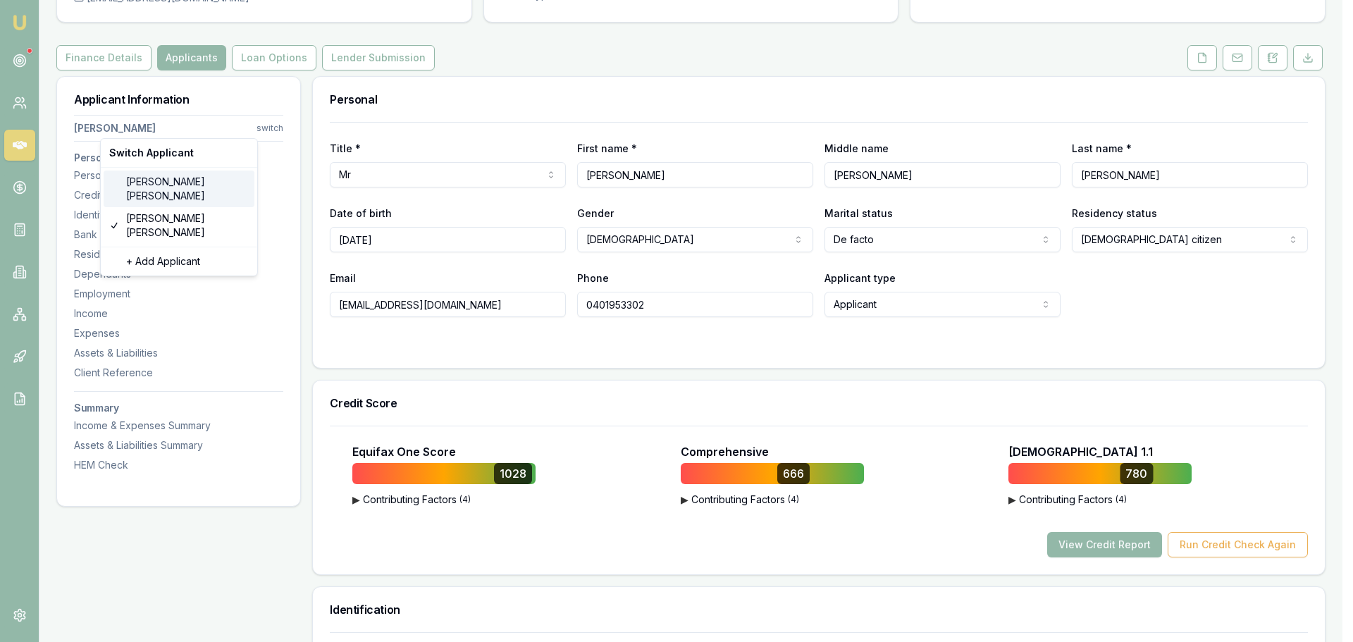
type input "[PERSON_NAME]"
type input "[DATE]"
type input "[EMAIL_ADDRESS][DOMAIN_NAME]"
type input "0419117948"
type input "054407585"
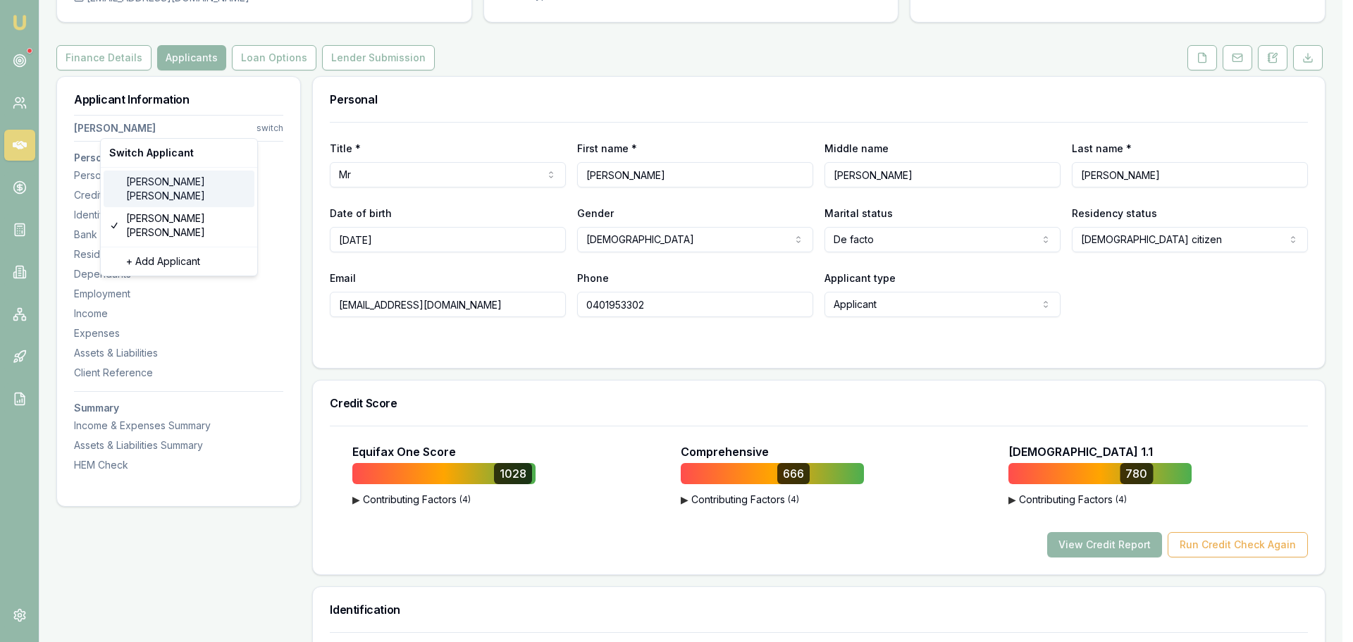
type input "[DATE]"
type input "P6204152"
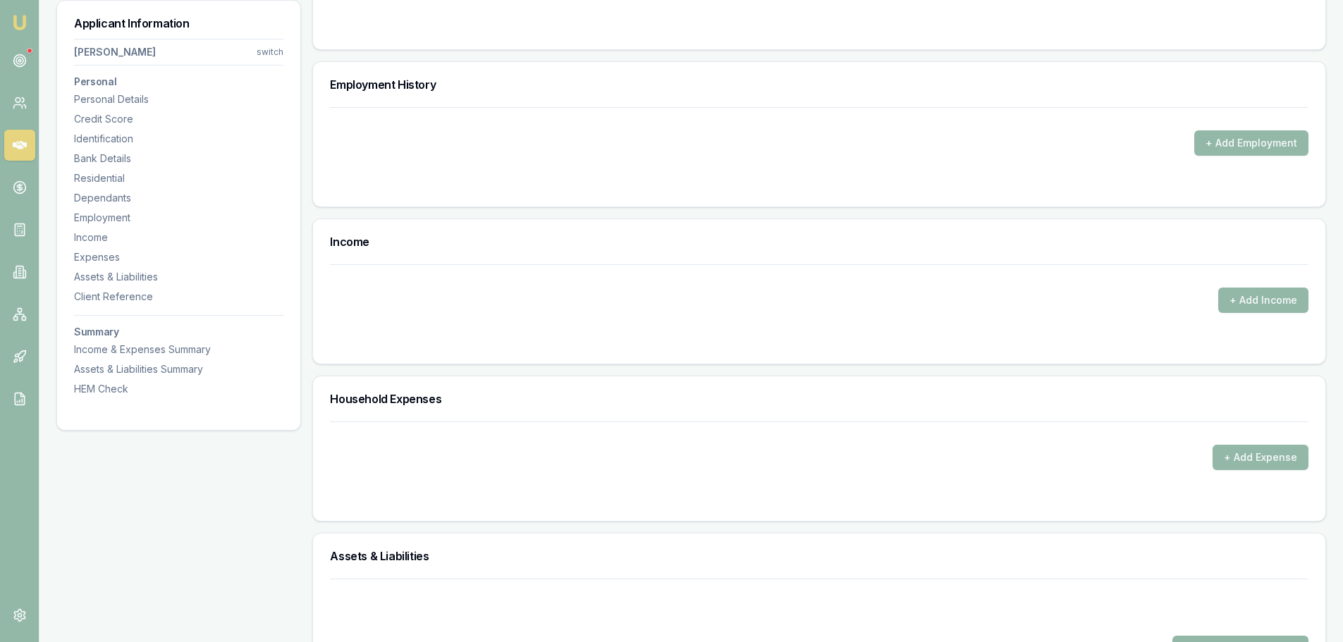
scroll to position [1833, 0]
click at [1268, 291] on button "+ Add Income" at bounding box center [1263, 299] width 90 height 25
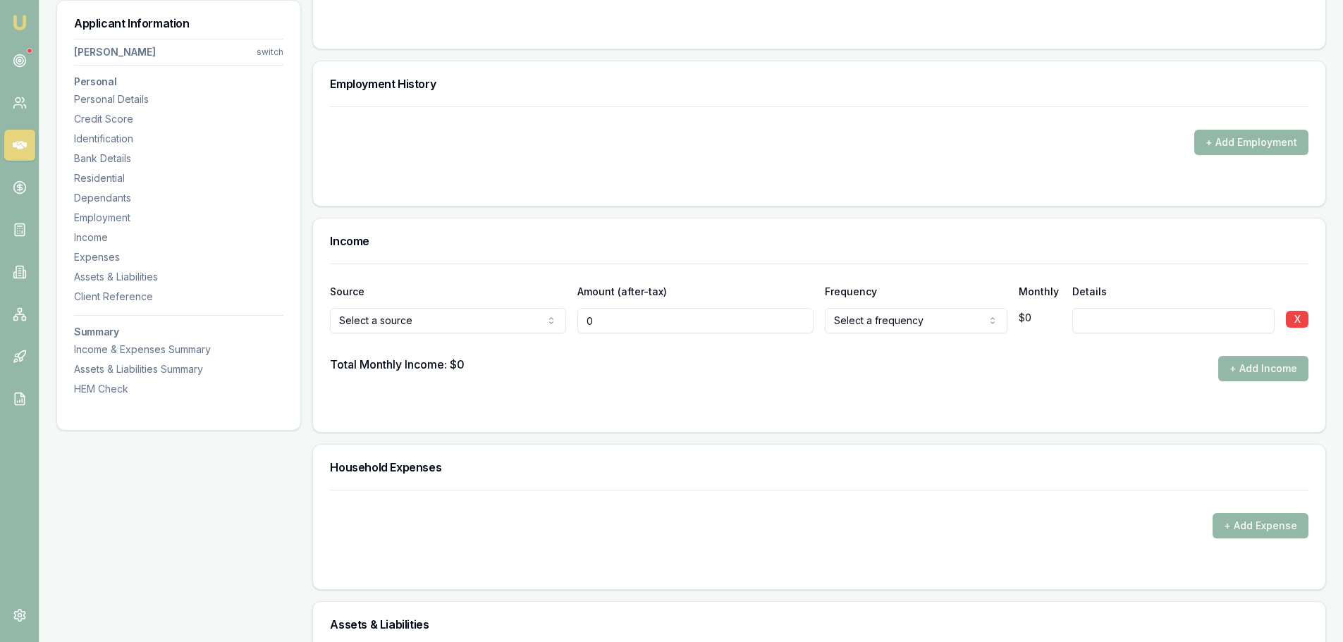
type input "$0"
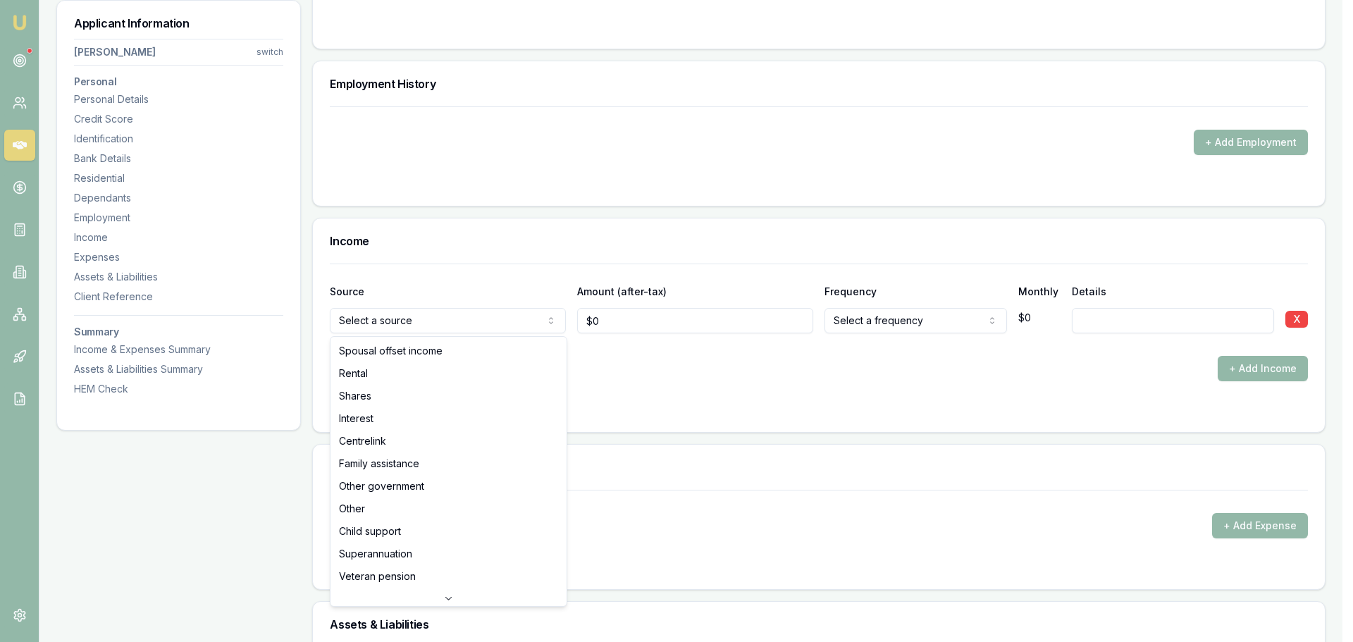
select select "OTHER"
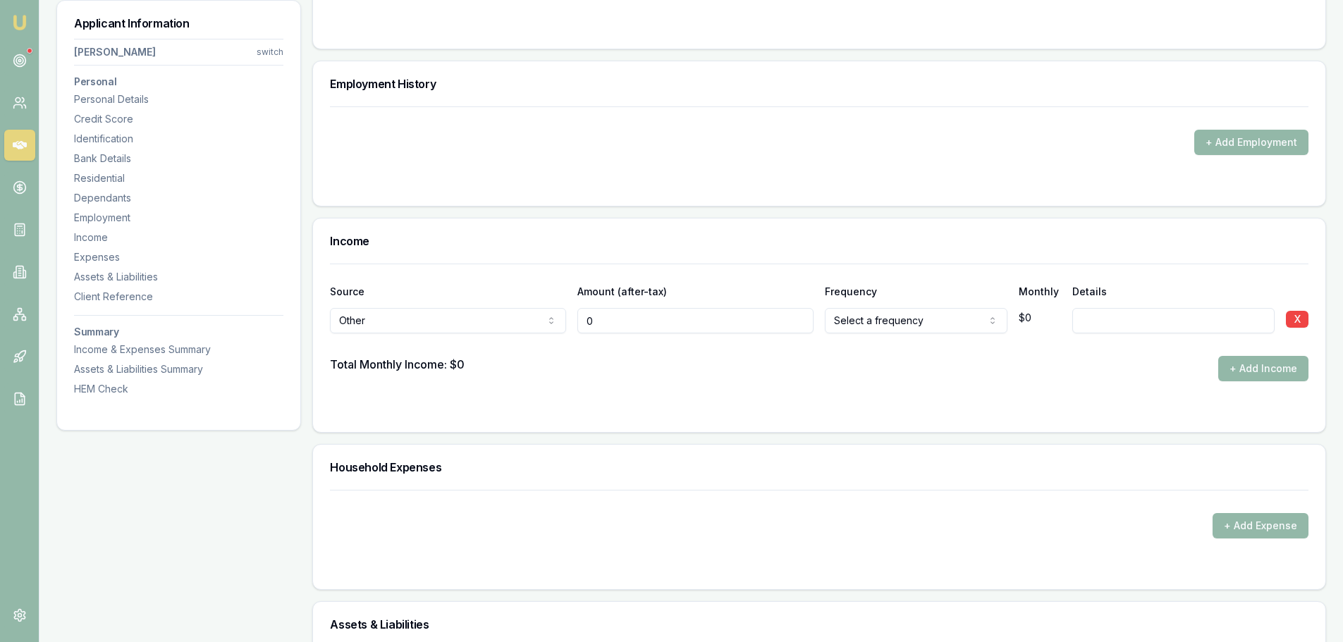
drag, startPoint x: 610, startPoint y: 324, endPoint x: 589, endPoint y: 319, distance: 21.7
click at [589, 319] on input "0" at bounding box center [695, 320] width 236 height 25
type input "$2,634"
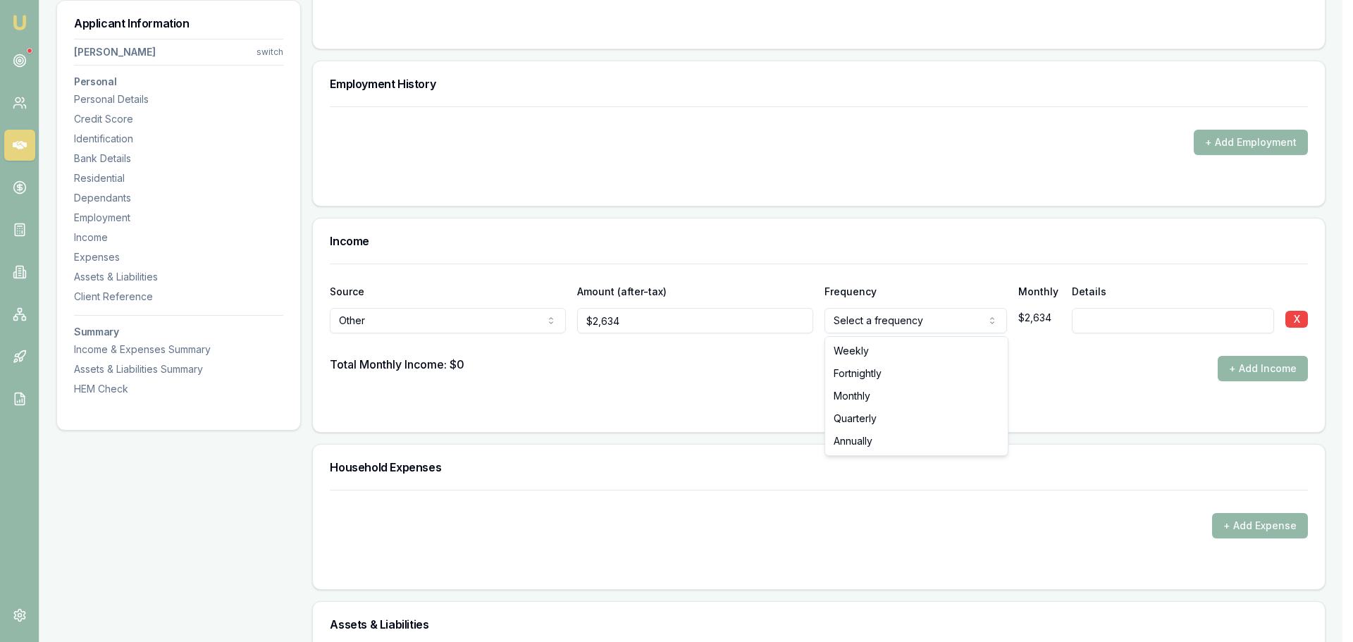
select select "FORTNIGHTLY"
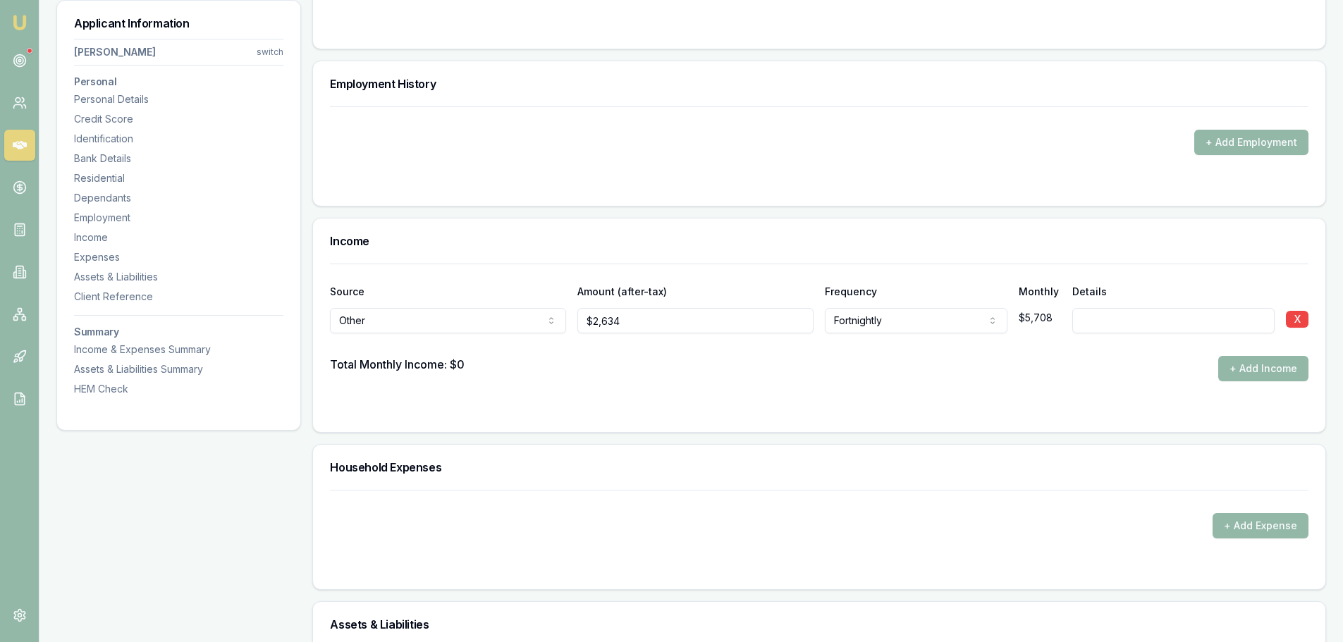
click at [1061, 387] on form "Source Amount (after-tax) Frequency Monthly Details Other Spousal offset income…" at bounding box center [819, 340] width 978 height 152
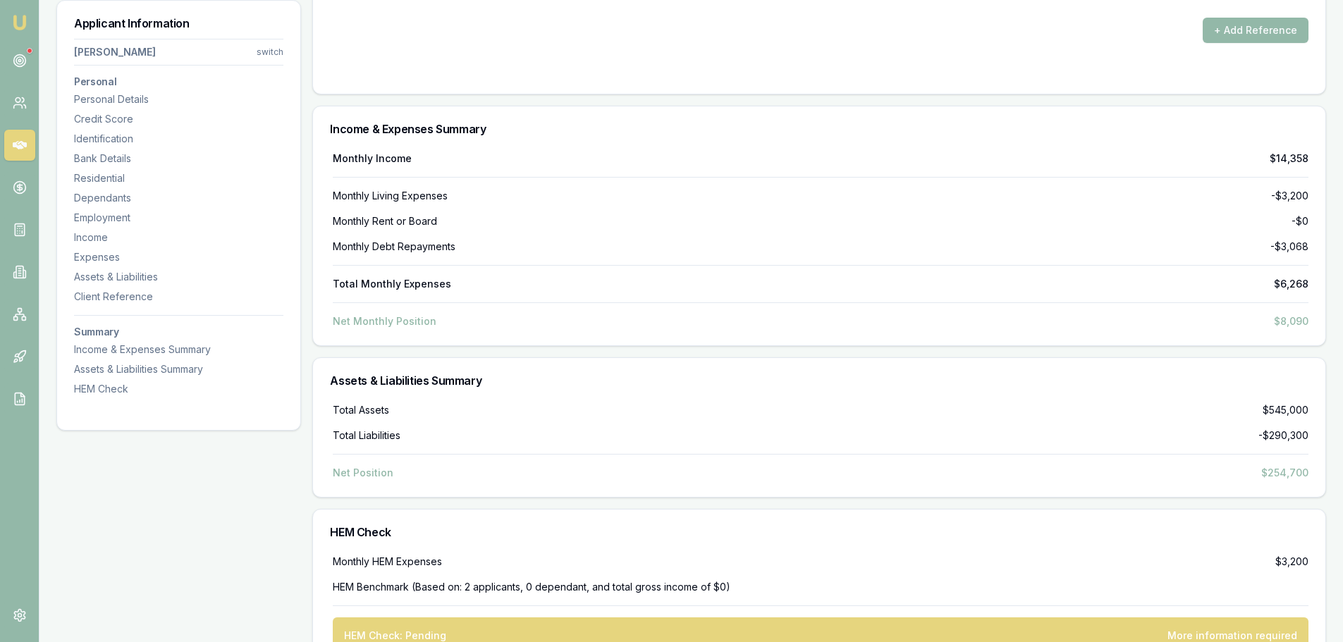
scroll to position [2606, 0]
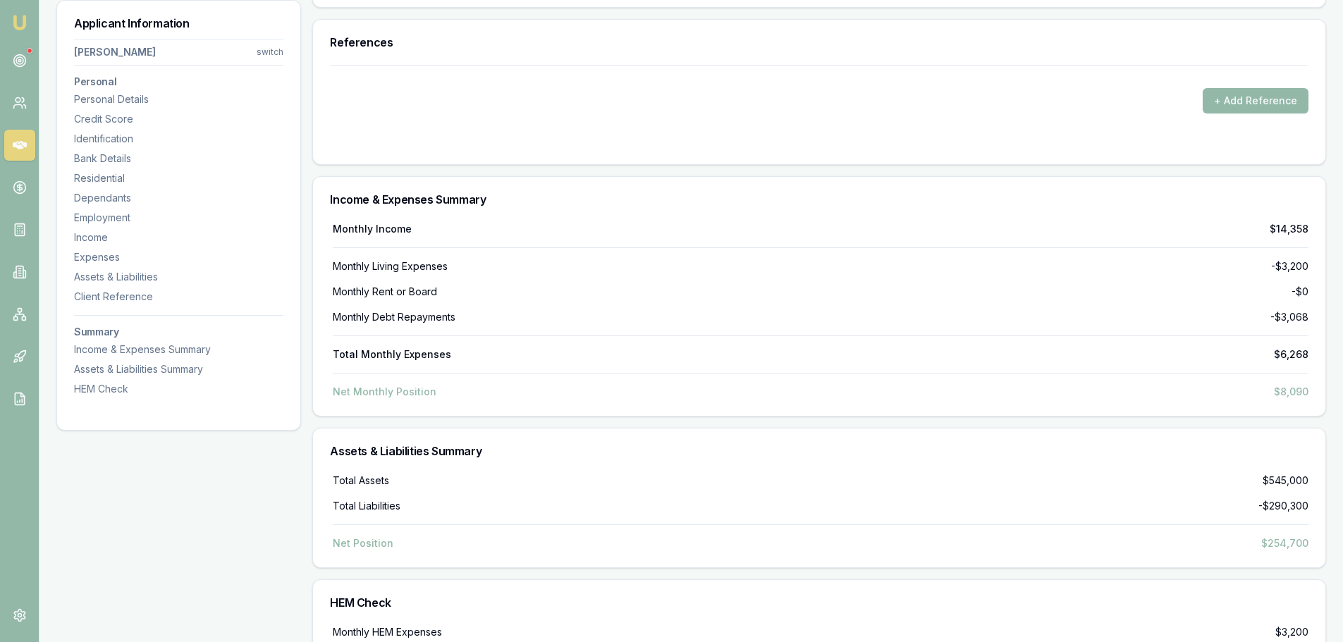
click at [523, 209] on div "Income & Expenses Summary" at bounding box center [819, 199] width 1012 height 45
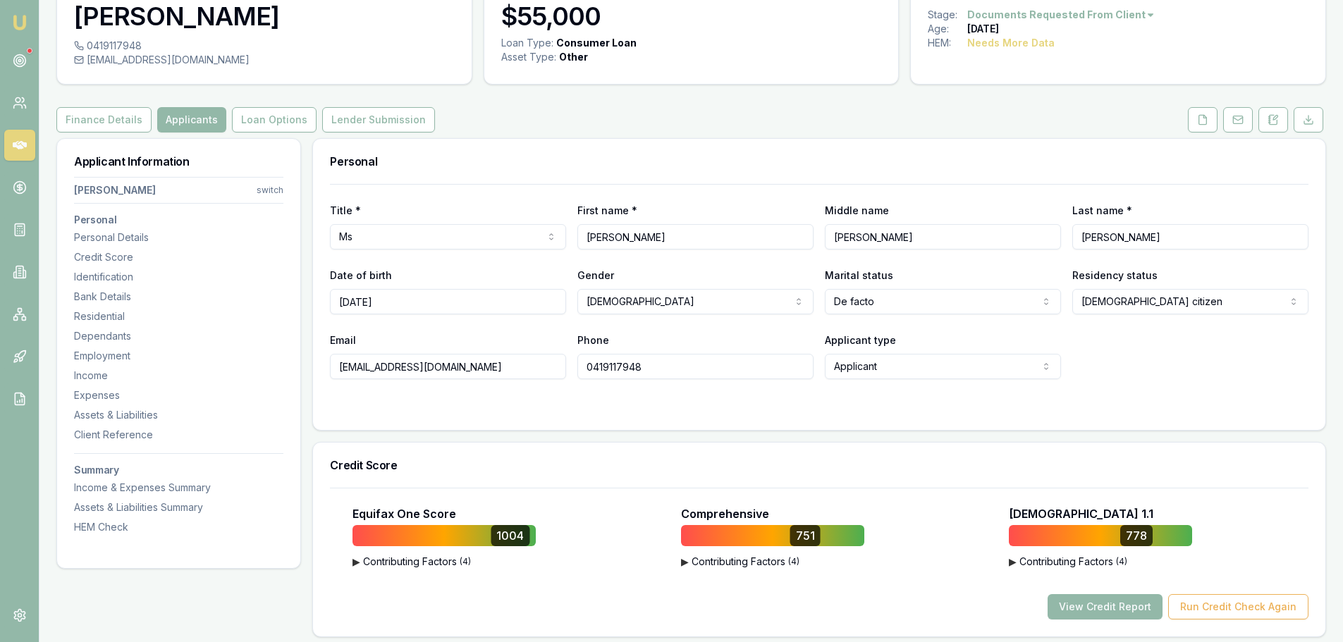
scroll to position [0, 0]
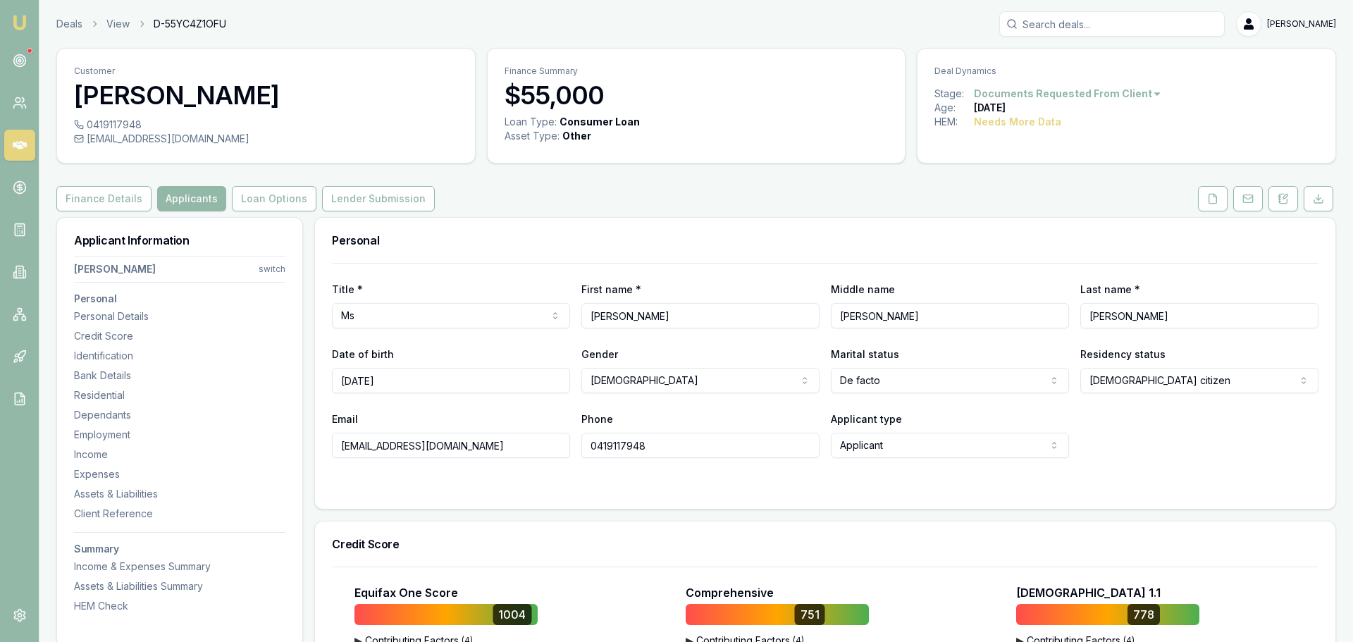
click at [277, 271] on html "Emu Broker Deals View D-55YC4Z1OFU [PERSON_NAME] Toggle Menu Customer [PERSON_N…" at bounding box center [676, 321] width 1353 height 642
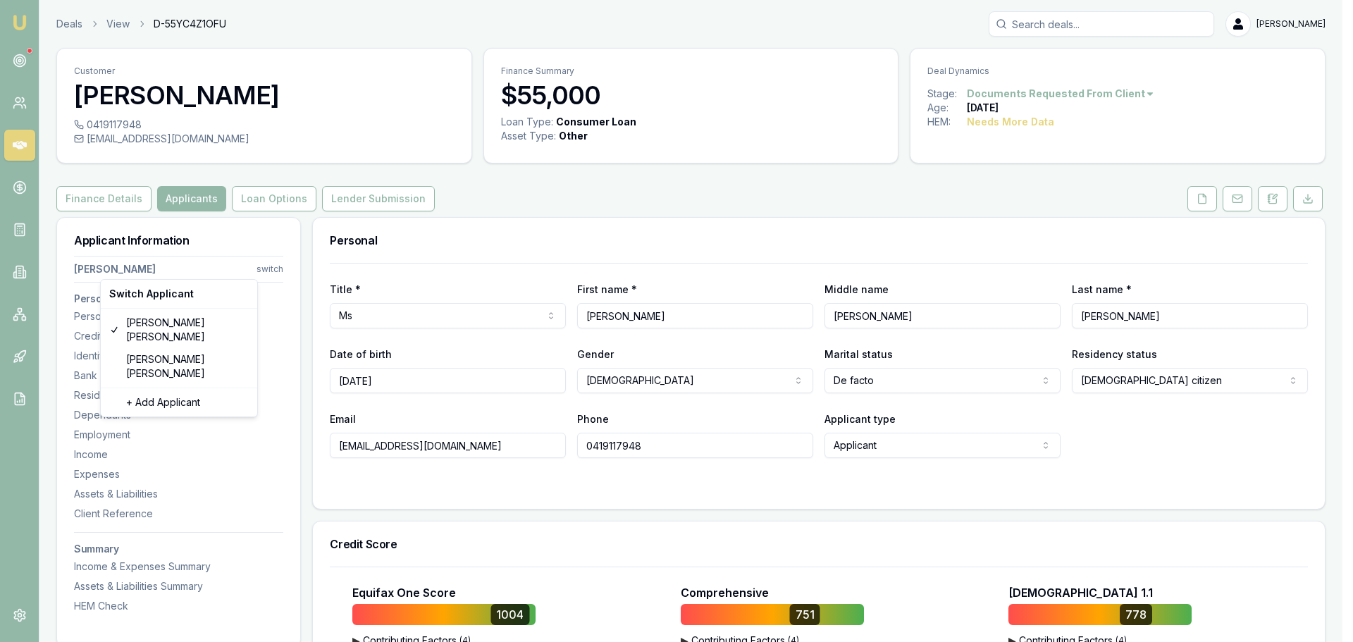
click at [507, 251] on html "Emu Broker Deals View D-55YC4Z1OFU [PERSON_NAME] Toggle Menu Customer [PERSON_N…" at bounding box center [676, 321] width 1353 height 642
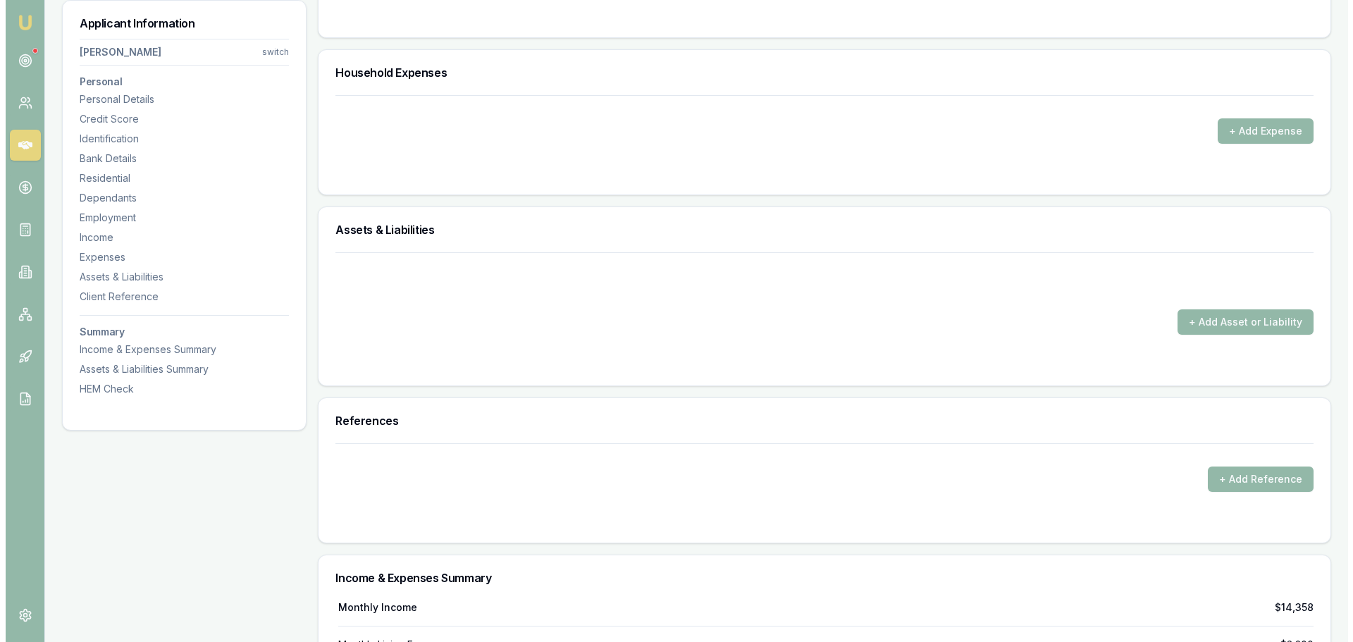
scroll to position [2256, 0]
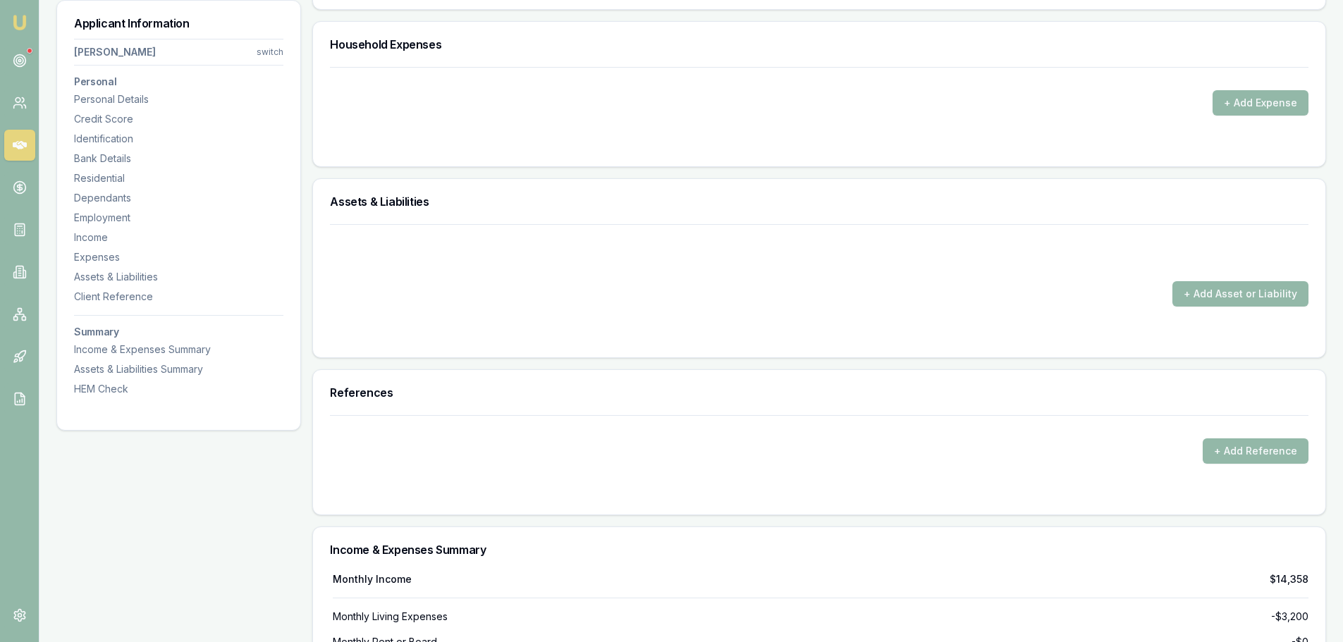
click at [1257, 313] on form "+ Add Asset or Liability" at bounding box center [819, 282] width 978 height 116
click at [1250, 289] on button "+ Add Asset or Liability" at bounding box center [1240, 293] width 136 height 25
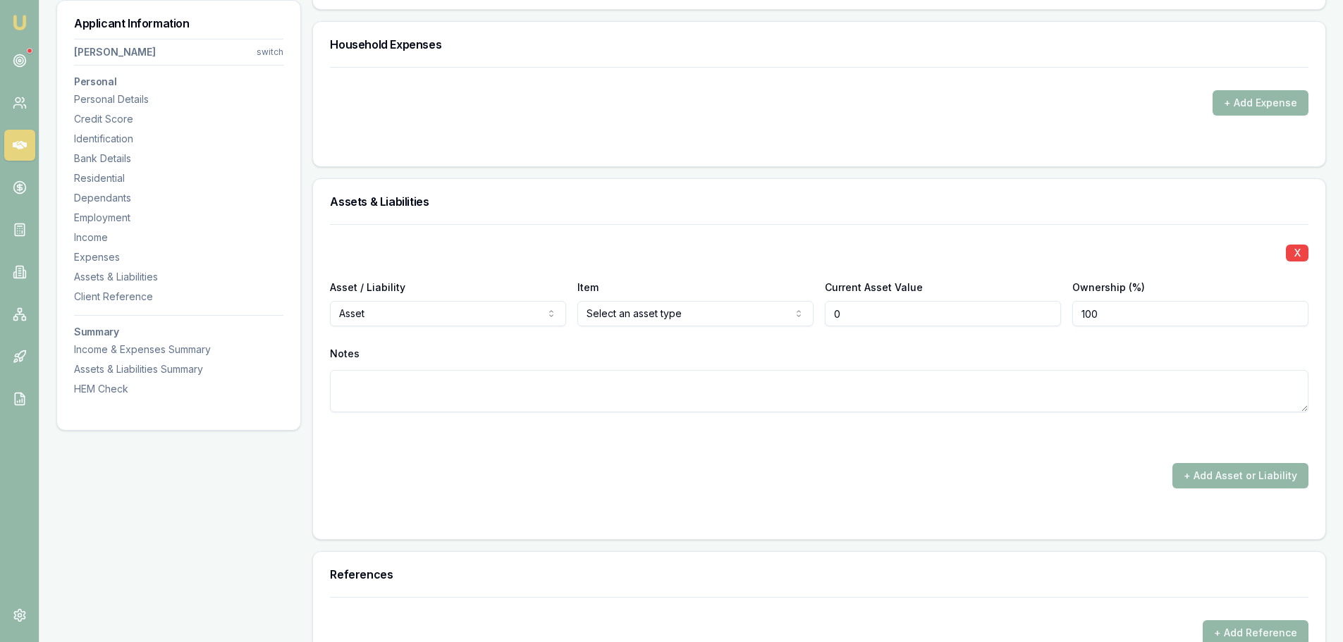
type input "$0"
select select "LIABILITY"
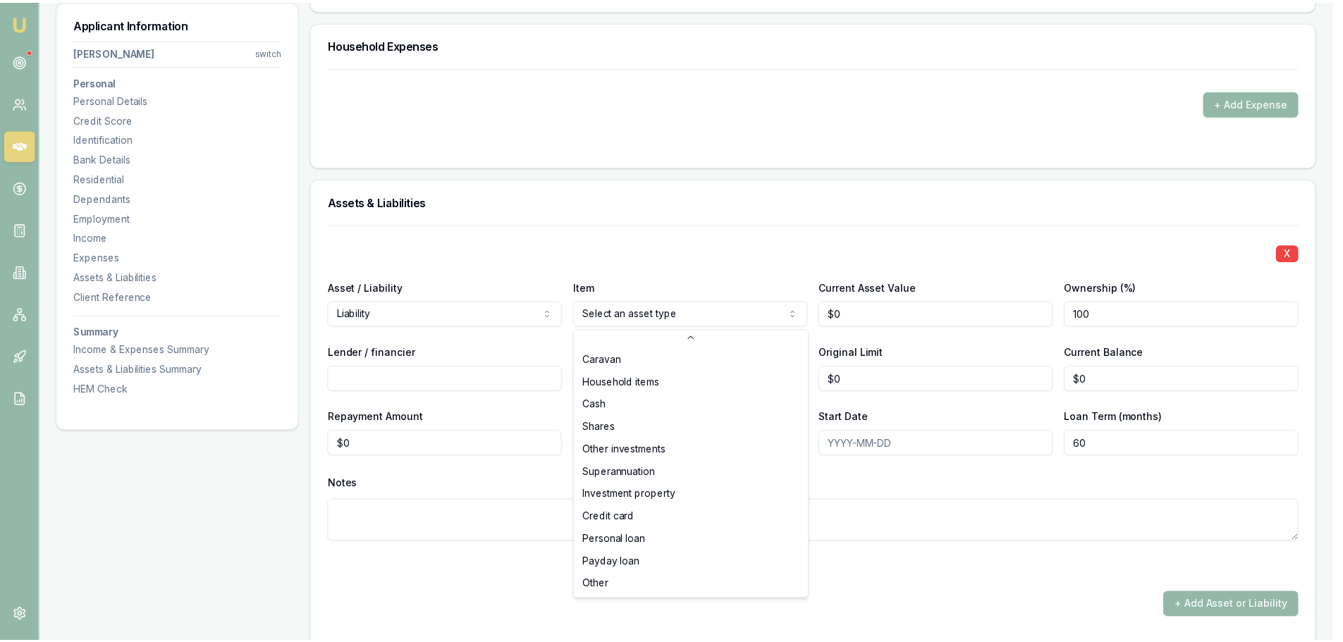
scroll to position [91, 0]
select select "CREDIT_CARD"
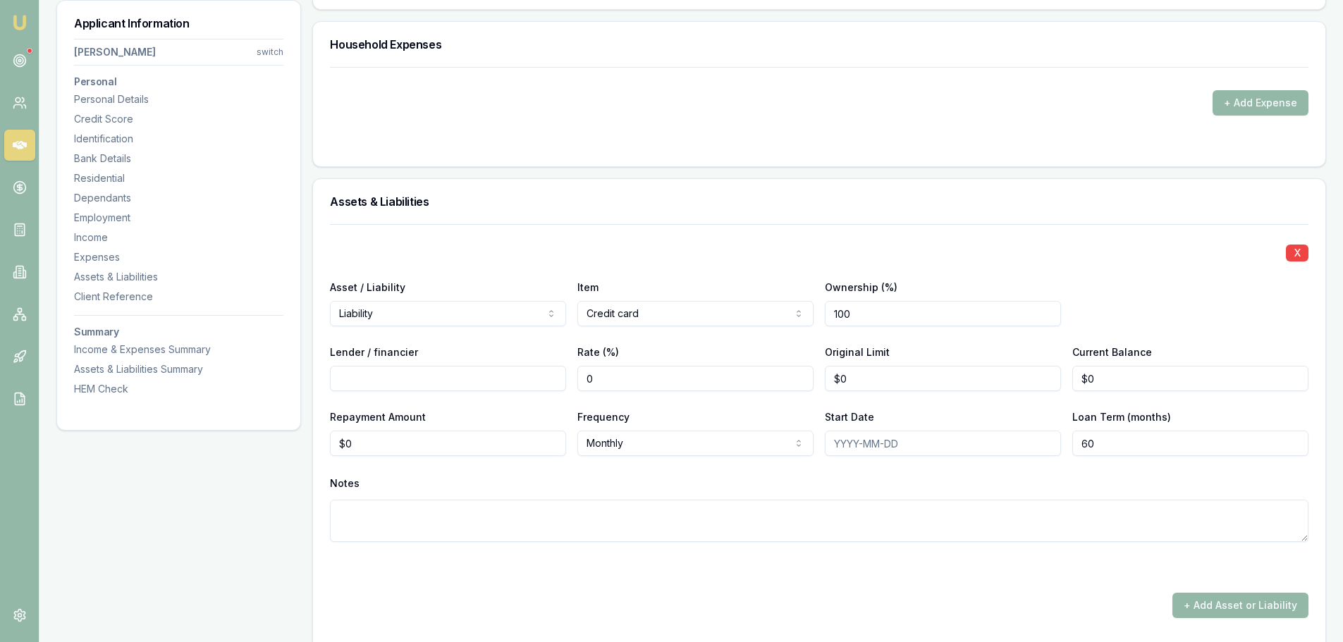
click at [403, 383] on input "Lender / financier" at bounding box center [448, 378] width 236 height 25
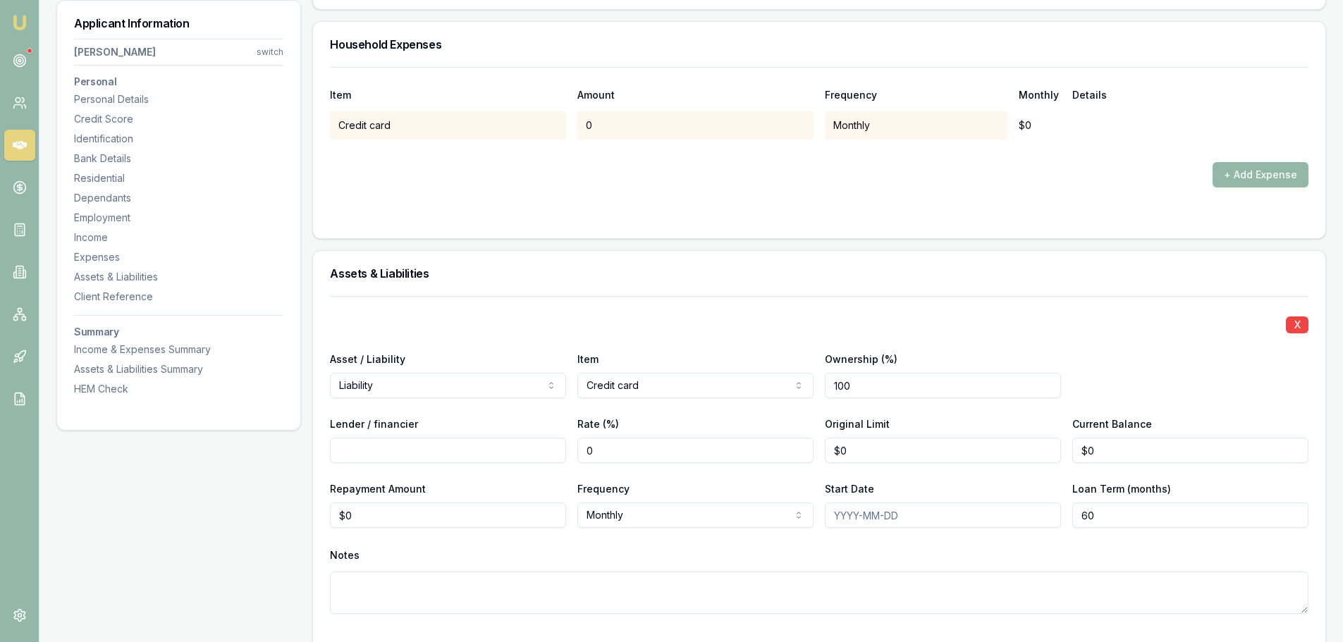
click at [403, 446] on input "Lender / financier" at bounding box center [448, 450] width 236 height 25
type input "CBA"
type input "0"
type input "$5,500"
click at [560, 238] on div "Household Expenses Item Amount Frequency Monthly Details Credit card 0 Monthly …" at bounding box center [819, 130] width 1014 height 218
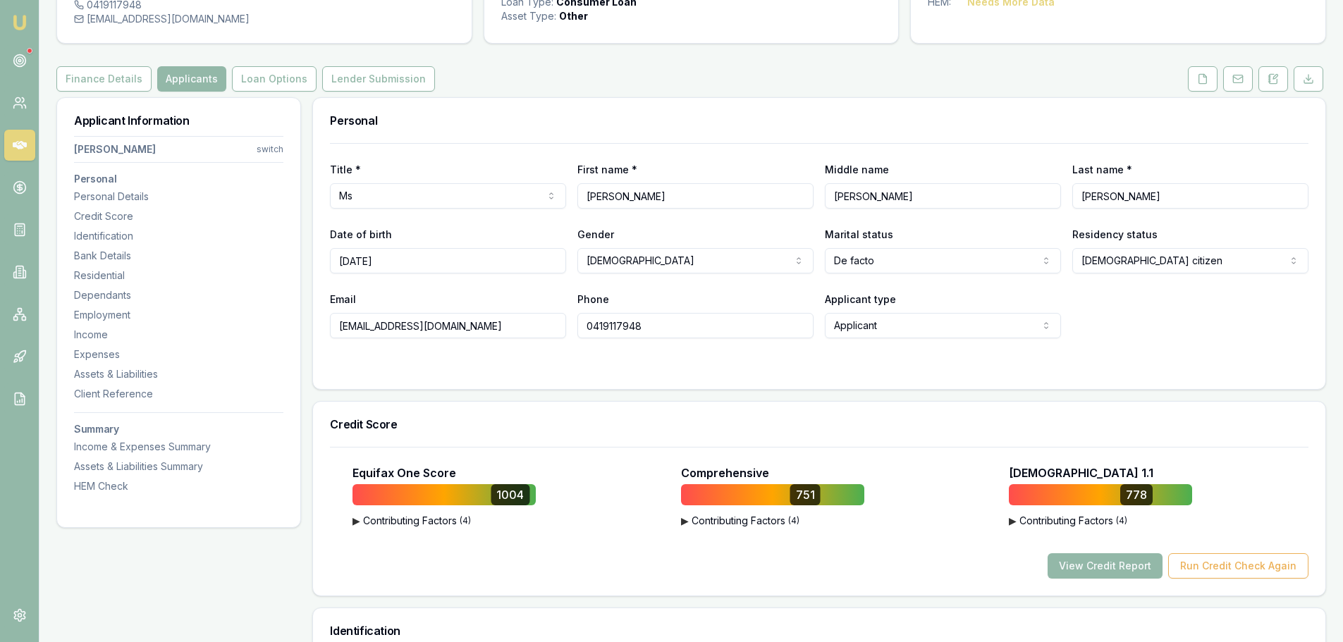
scroll to position [282, 0]
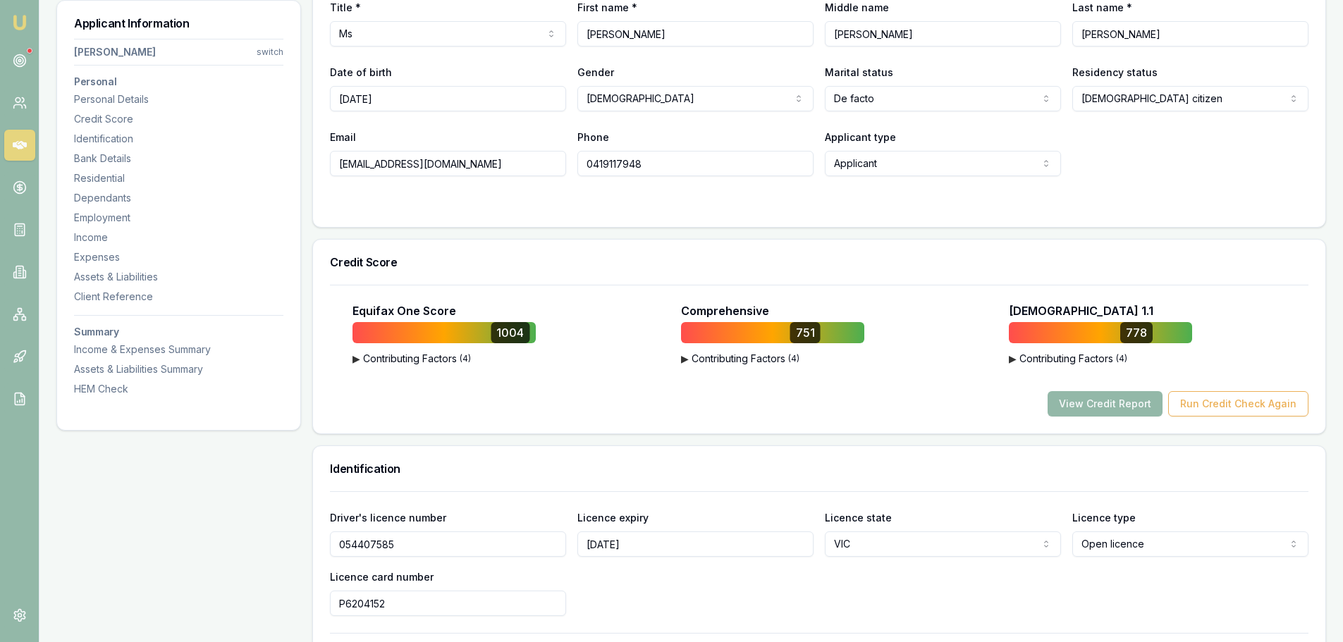
click at [904, 202] on div at bounding box center [819, 204] width 978 height 11
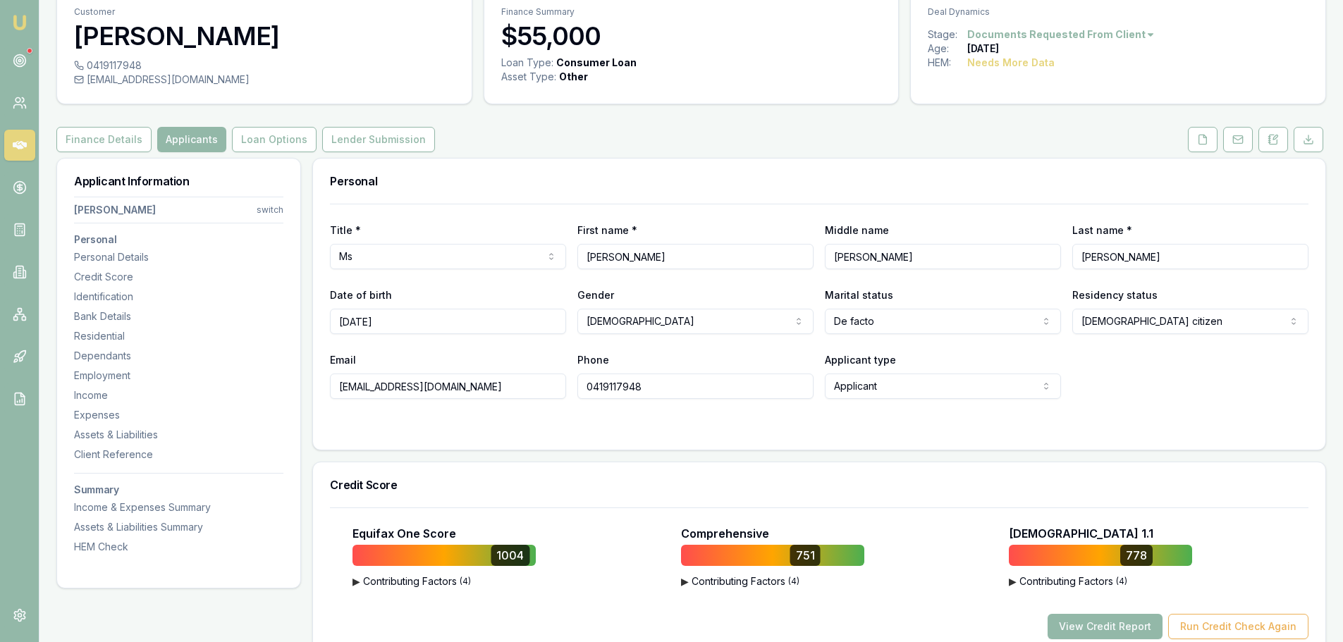
scroll to position [0, 0]
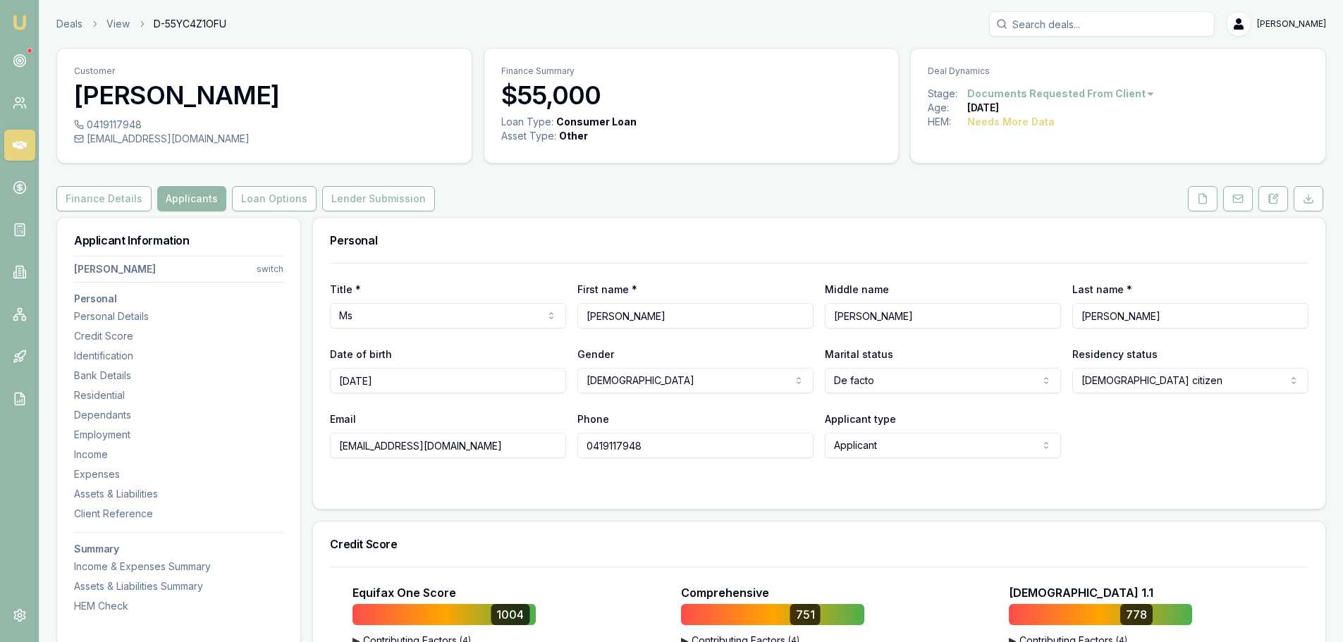
click at [133, 163] on div "Customer Kylie Gebert 0419117948 kyliegebert@hotmail.com" at bounding box center [264, 106] width 416 height 116
click at [90, 194] on button "Finance Details" at bounding box center [103, 198] width 95 height 25
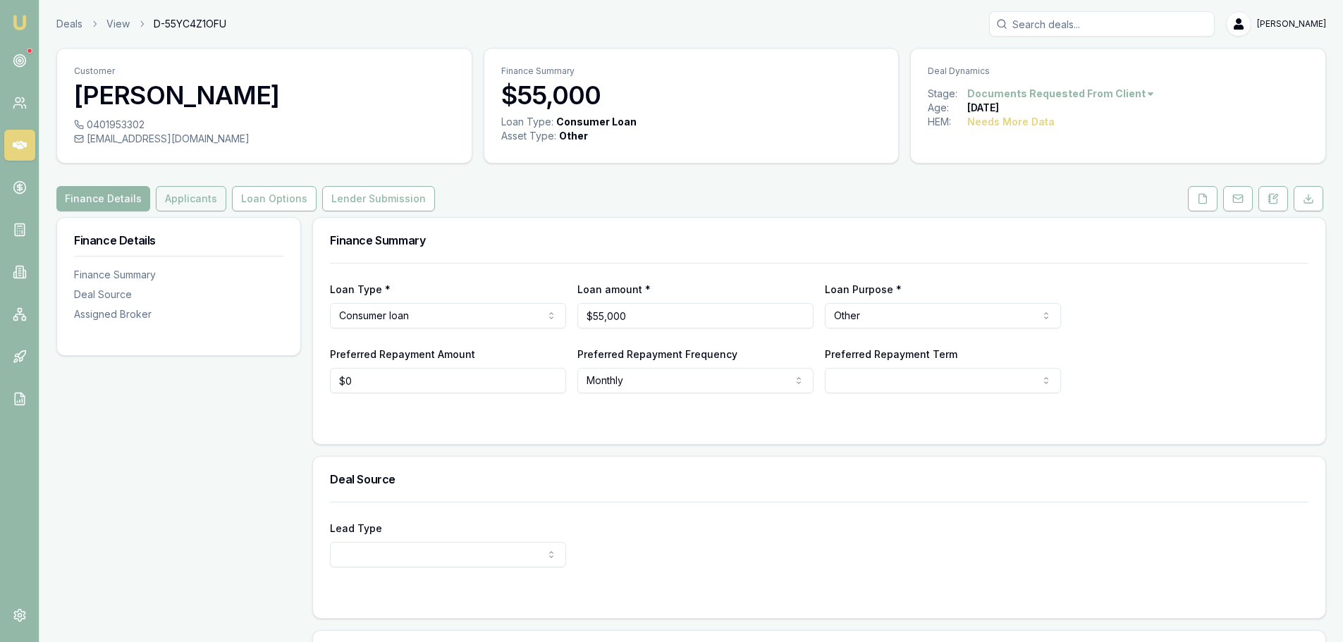
click at [180, 197] on button "Applicants" at bounding box center [191, 198] width 70 height 25
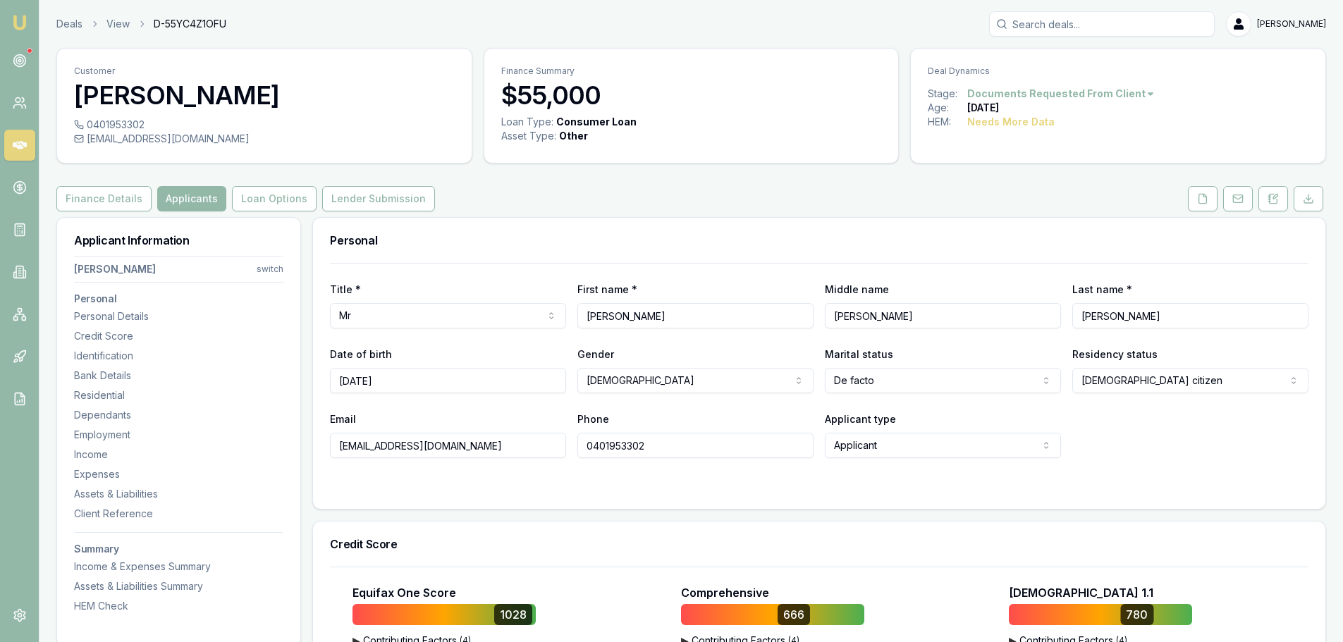
click at [266, 272] on html "Emu Broker Deals View D-55YC4Z1OFU Brad Hearns Toggle Menu Customer Shaun Ellis…" at bounding box center [671, 321] width 1343 height 642
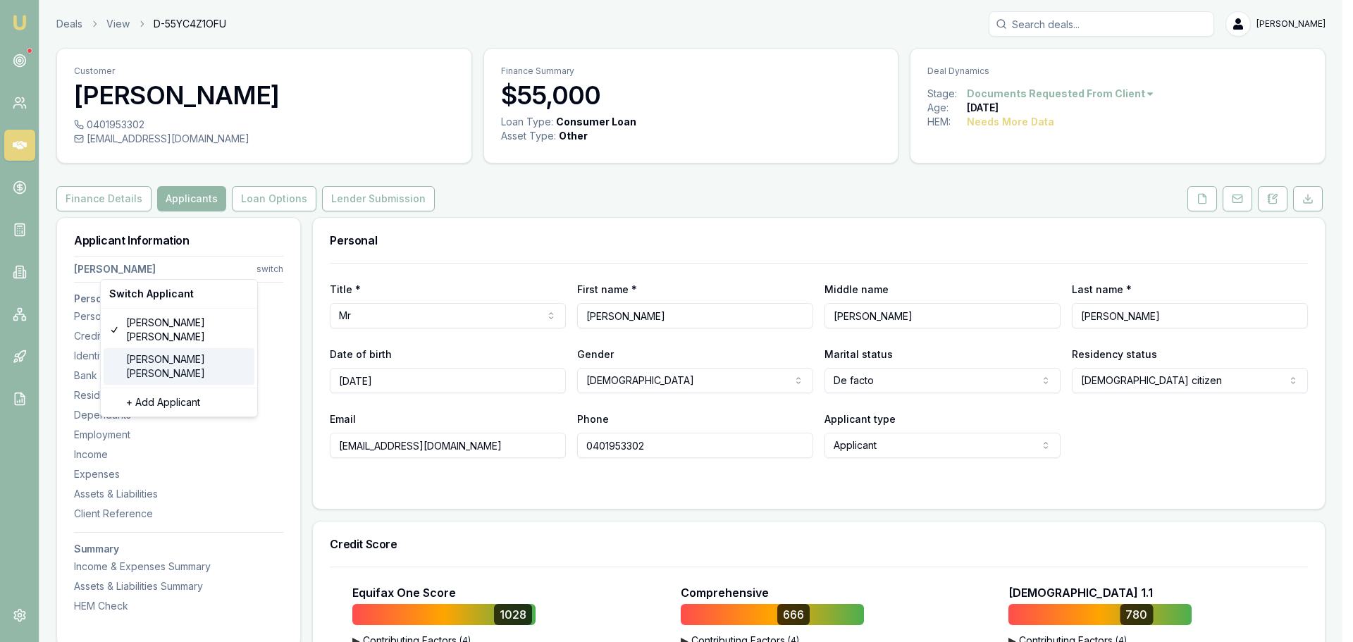
click at [163, 348] on div "[PERSON_NAME]" at bounding box center [179, 366] width 151 height 37
select select "Ms"
select select "[DEMOGRAPHIC_DATA]"
type input "[PERSON_NAME]"
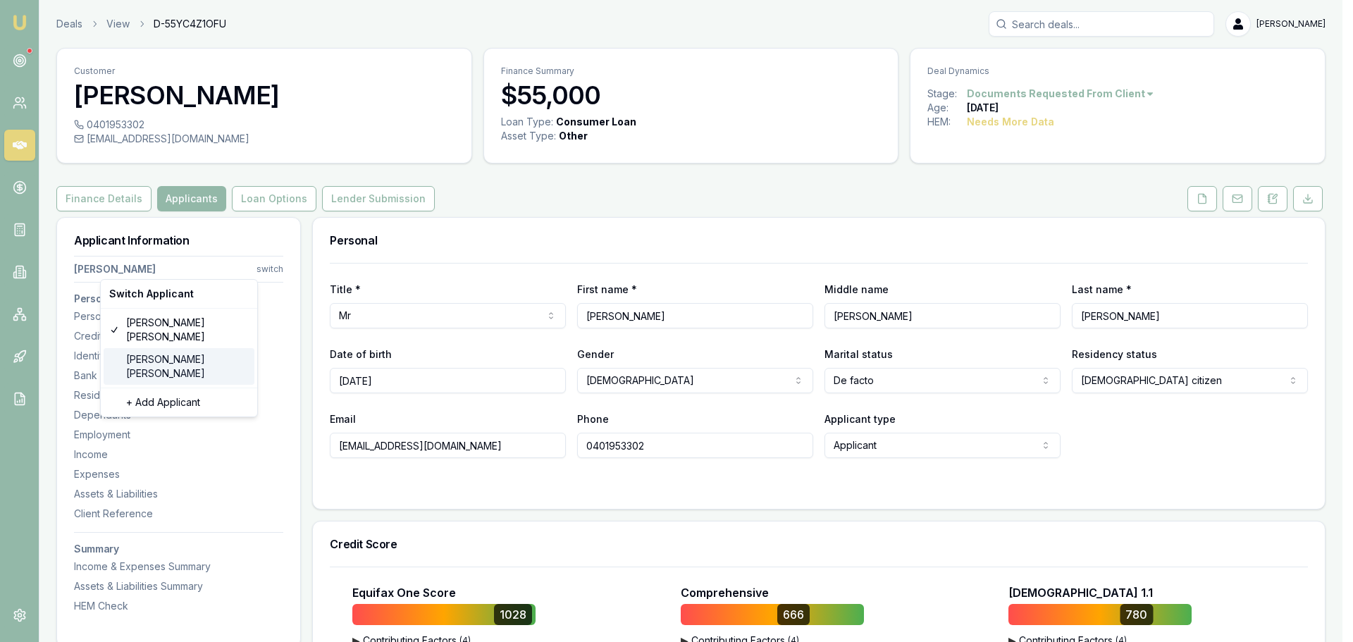
type input "[PERSON_NAME]"
type input "[DATE]"
type input "[EMAIL_ADDRESS][DOMAIN_NAME]"
type input "0419117948"
type input "054407585"
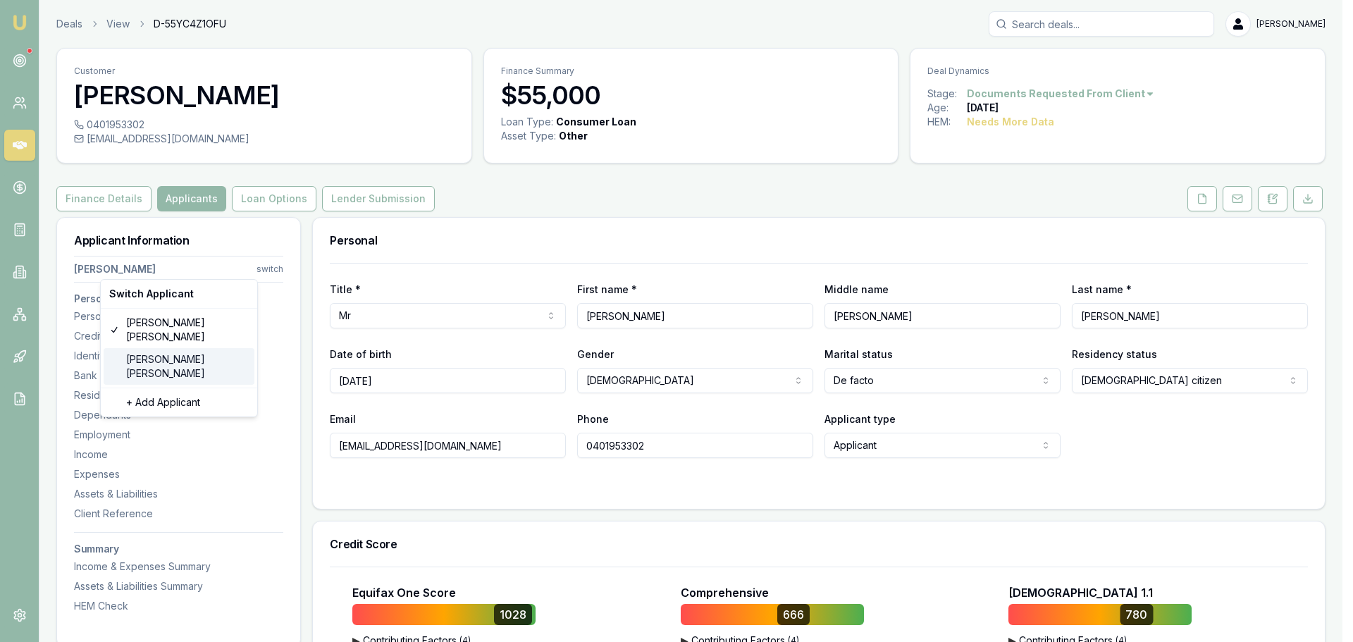
type input "[DATE]"
type input "P6204152"
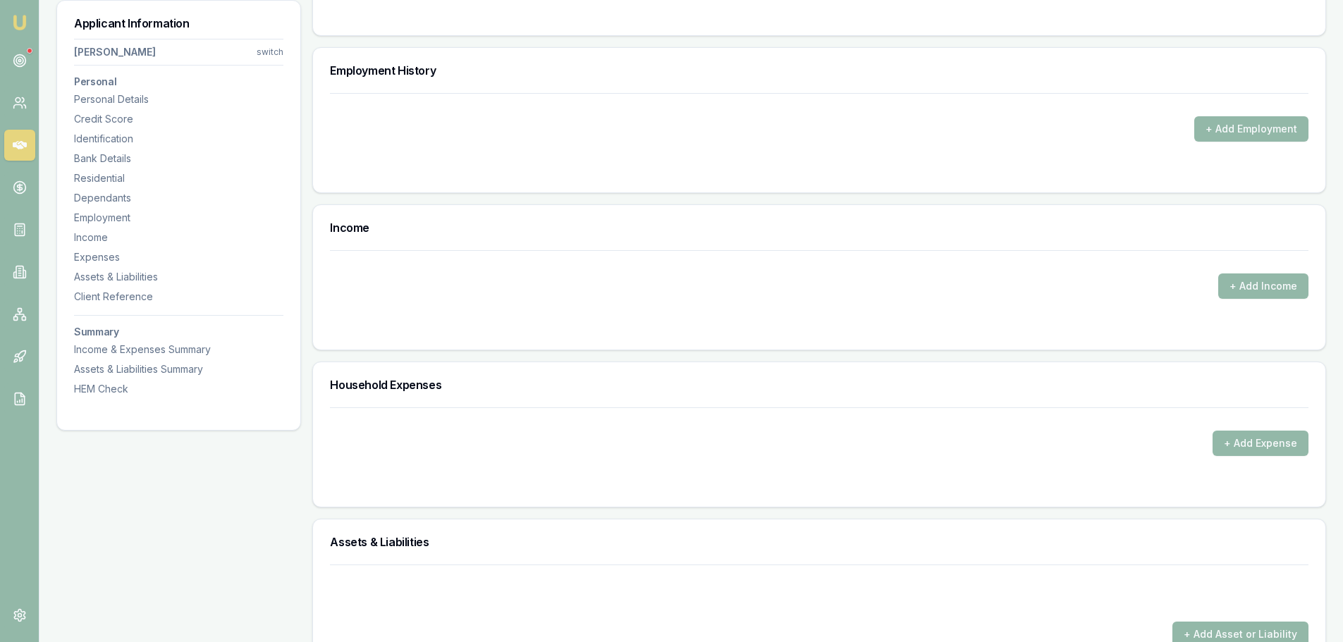
scroll to position [1833, 0]
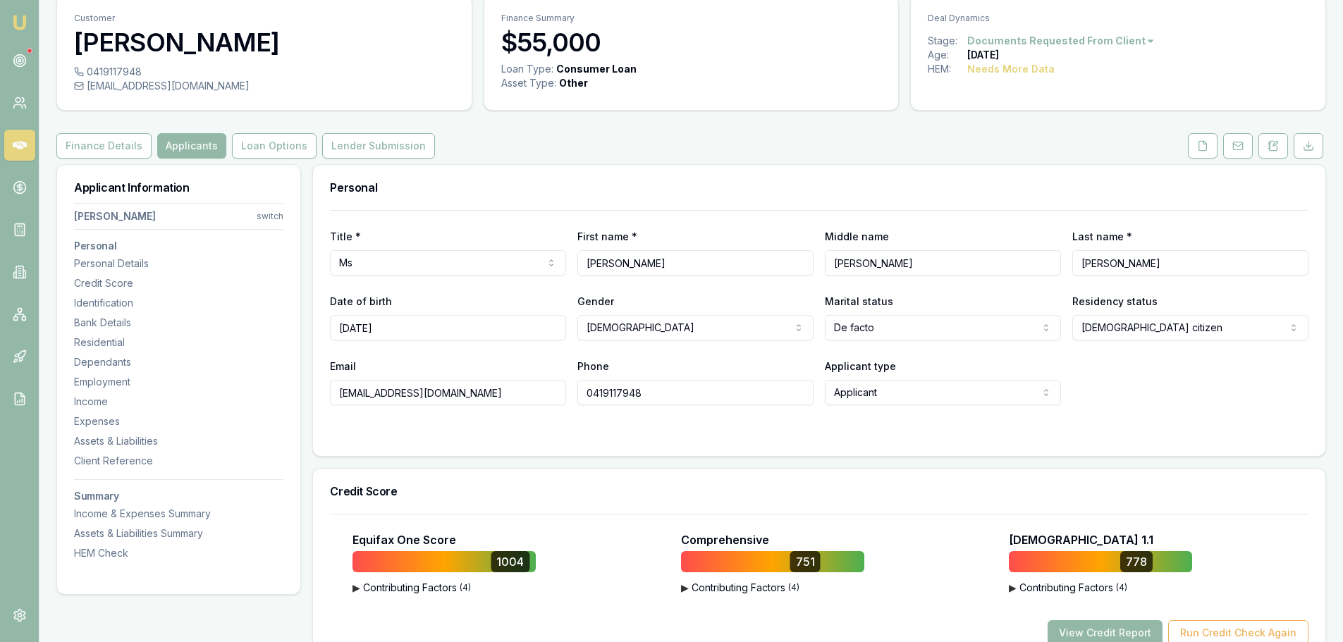
scroll to position [0, 0]
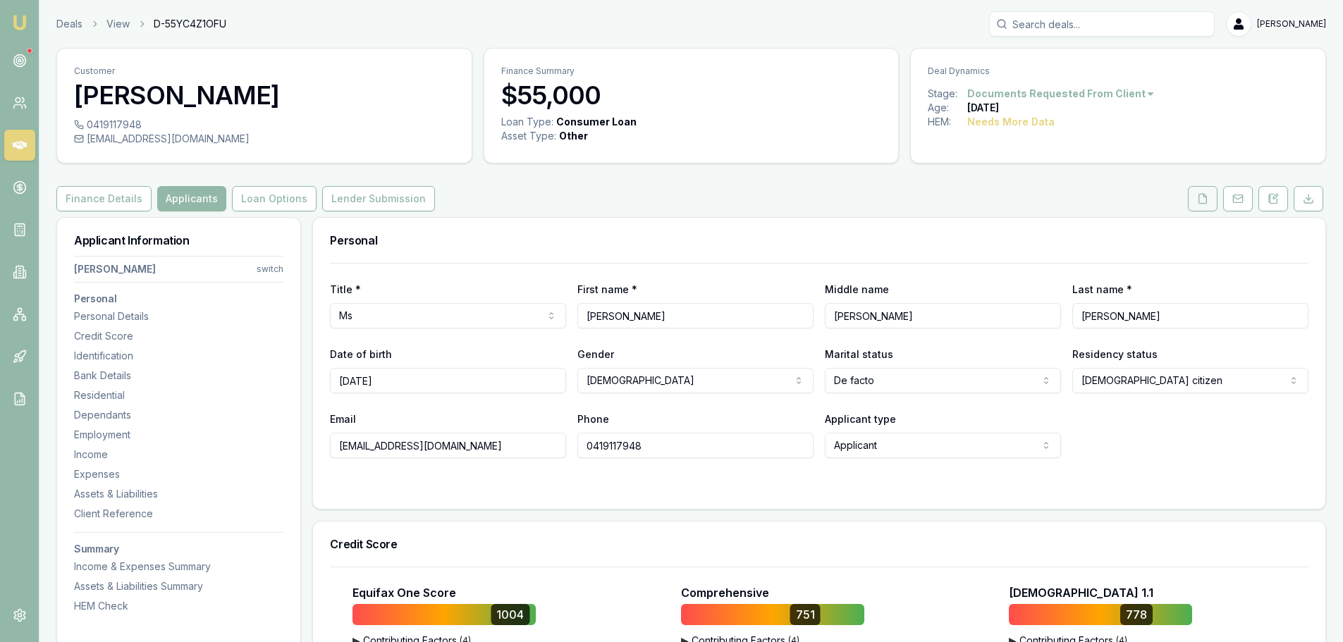
click at [1201, 203] on icon at bounding box center [1203, 198] width 8 height 9
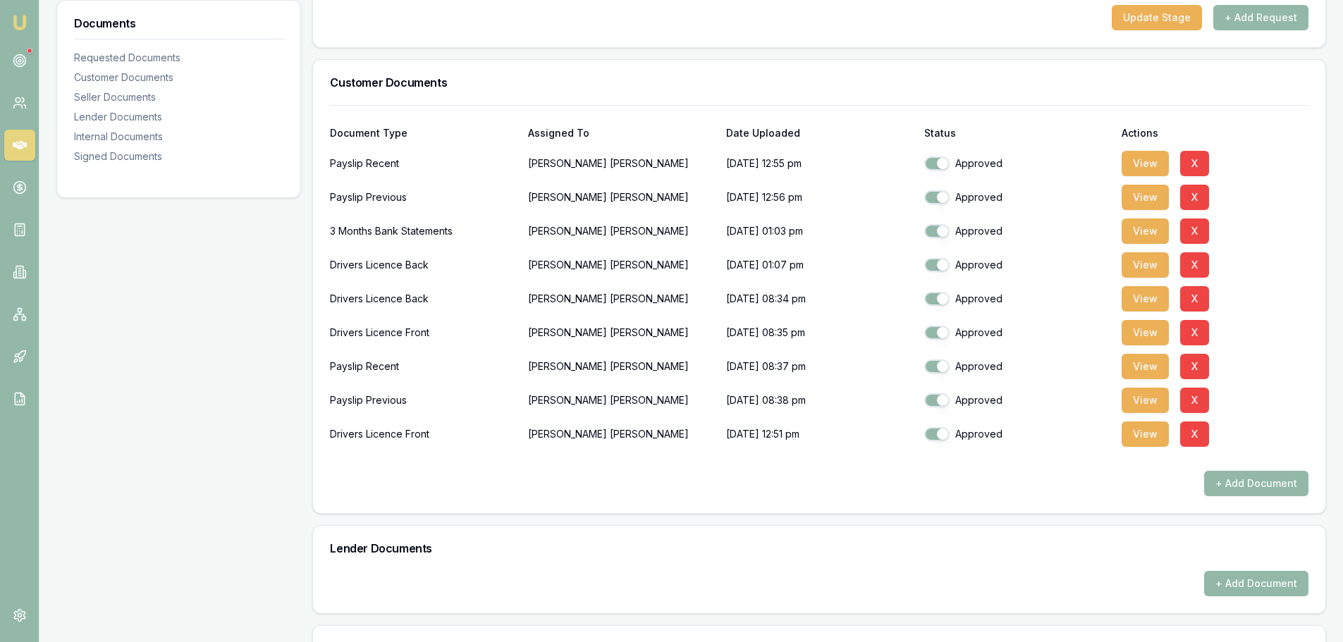
scroll to position [282, 0]
click at [624, 499] on div "Document Type Assigned To Date Uploaded Status Actions Payslip Recent Kylie Geb…" at bounding box center [819, 308] width 1012 height 408
drag, startPoint x: 338, startPoint y: 369, endPoint x: 472, endPoint y: 360, distance: 134.3
click at [472, 360] on div "Payslip Recent" at bounding box center [423, 366] width 187 height 28
drag, startPoint x: 761, startPoint y: 368, endPoint x: 771, endPoint y: 368, distance: 9.9
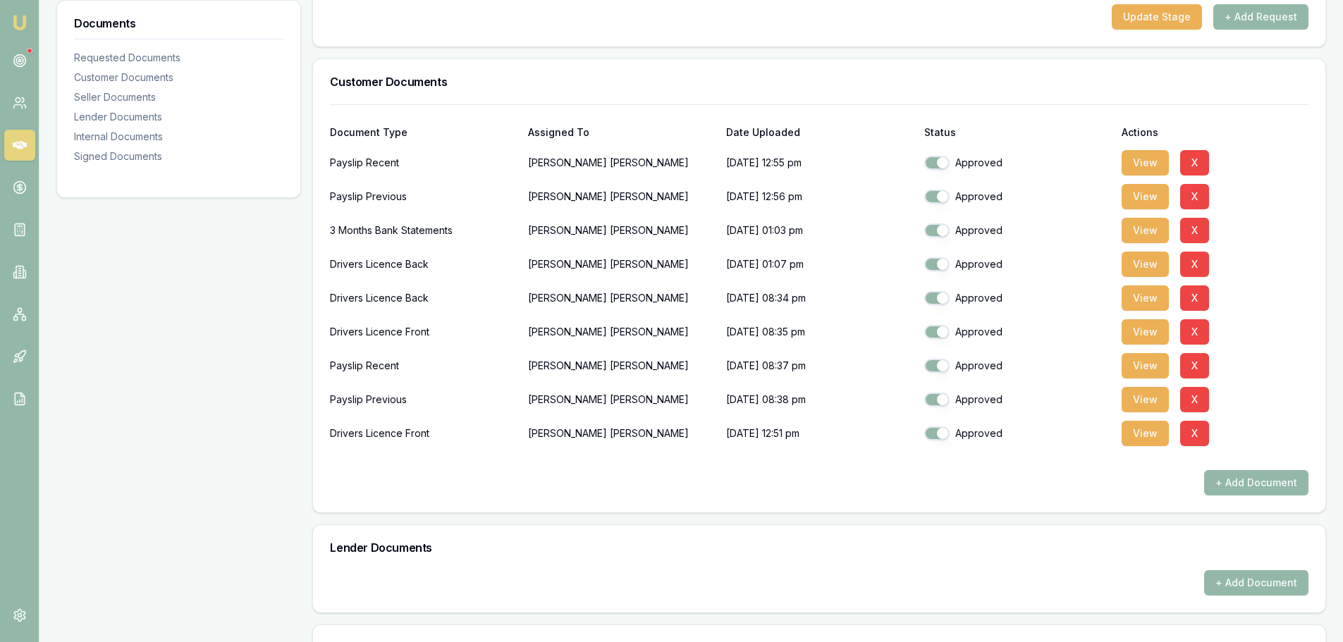
click at [771, 368] on p "19/09/2025, 08:37 pm" at bounding box center [819, 366] width 187 height 28
click at [1148, 369] on button "View" at bounding box center [1145, 365] width 47 height 25
click at [1137, 397] on button "View" at bounding box center [1145, 399] width 47 height 25
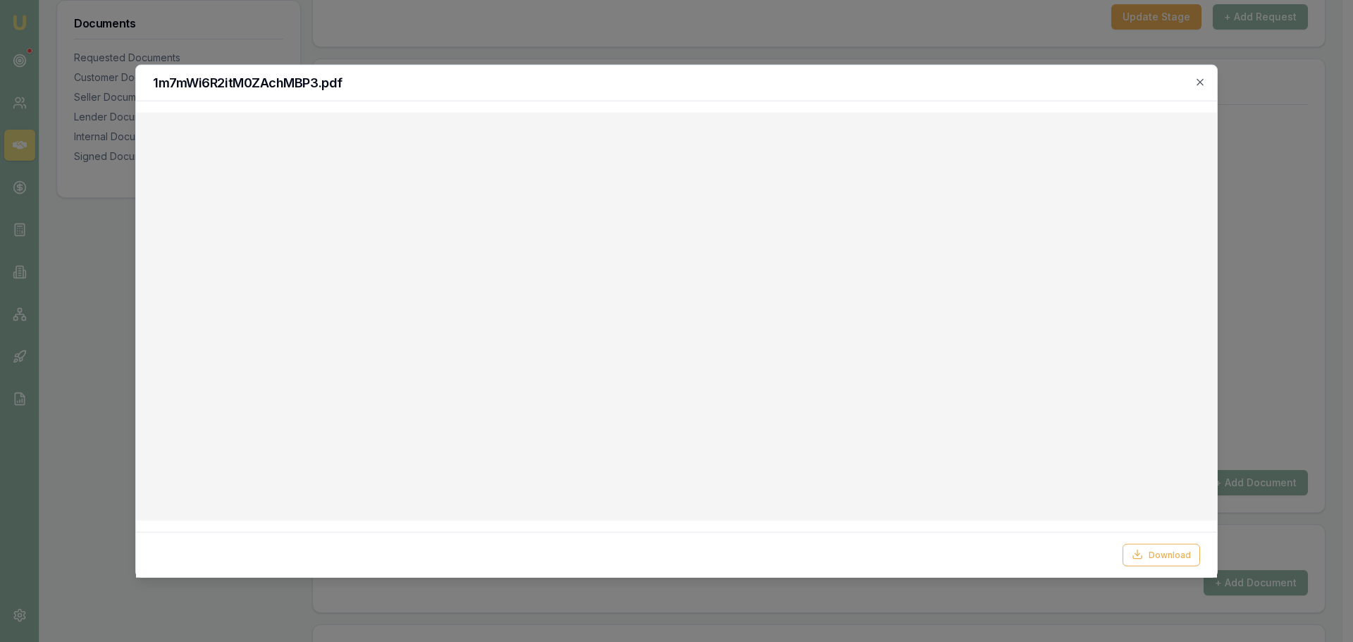
drag, startPoint x: 51, startPoint y: 312, endPoint x: 199, endPoint y: 307, distance: 147.4
click at [51, 312] on div at bounding box center [676, 321] width 1353 height 642
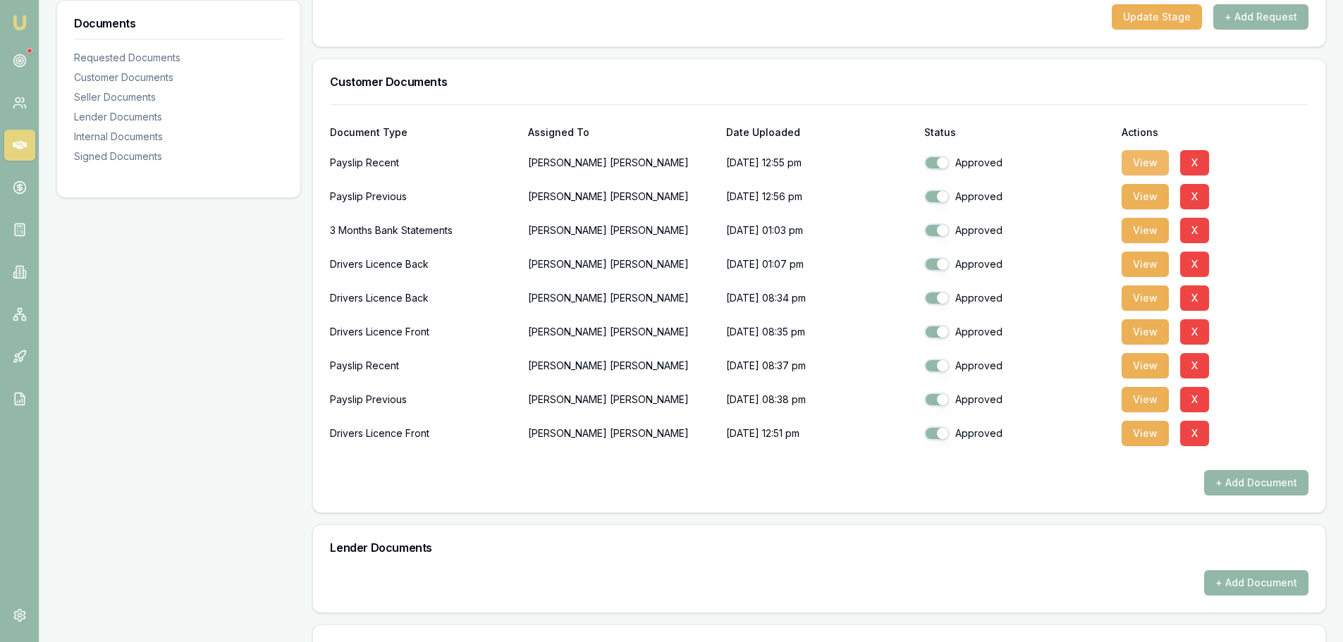
click at [1154, 161] on button "View" at bounding box center [1145, 162] width 47 height 25
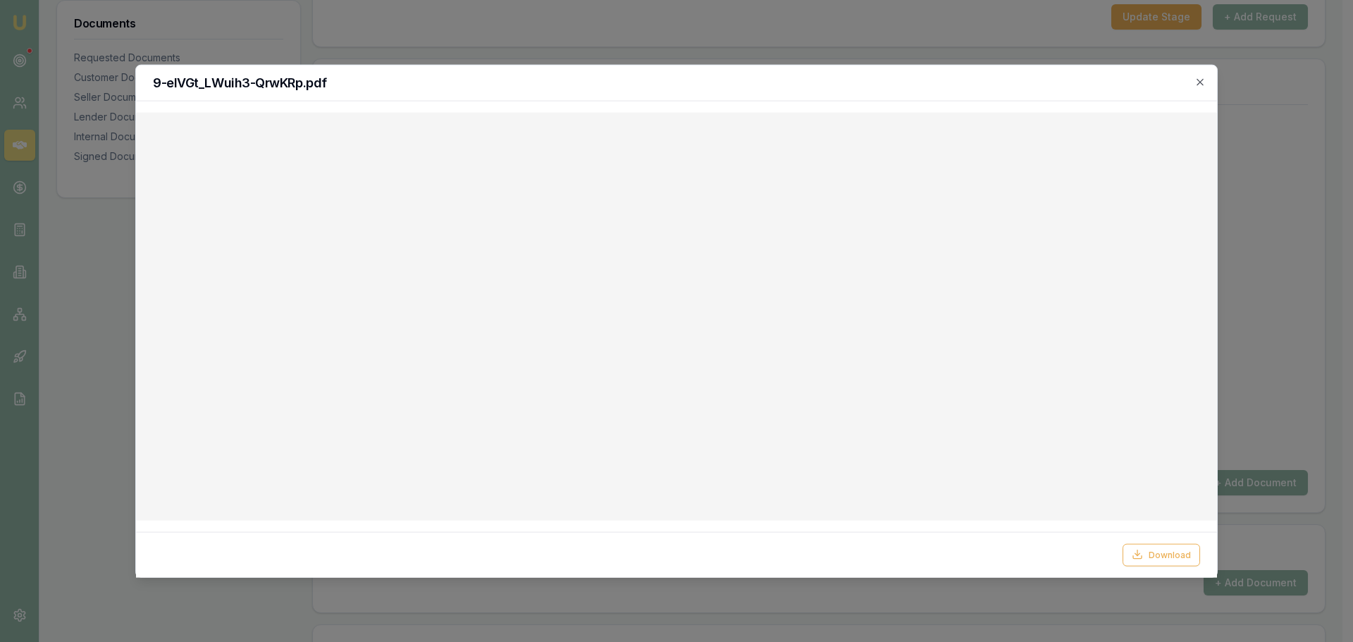
click at [916, 42] on div at bounding box center [676, 321] width 1353 height 642
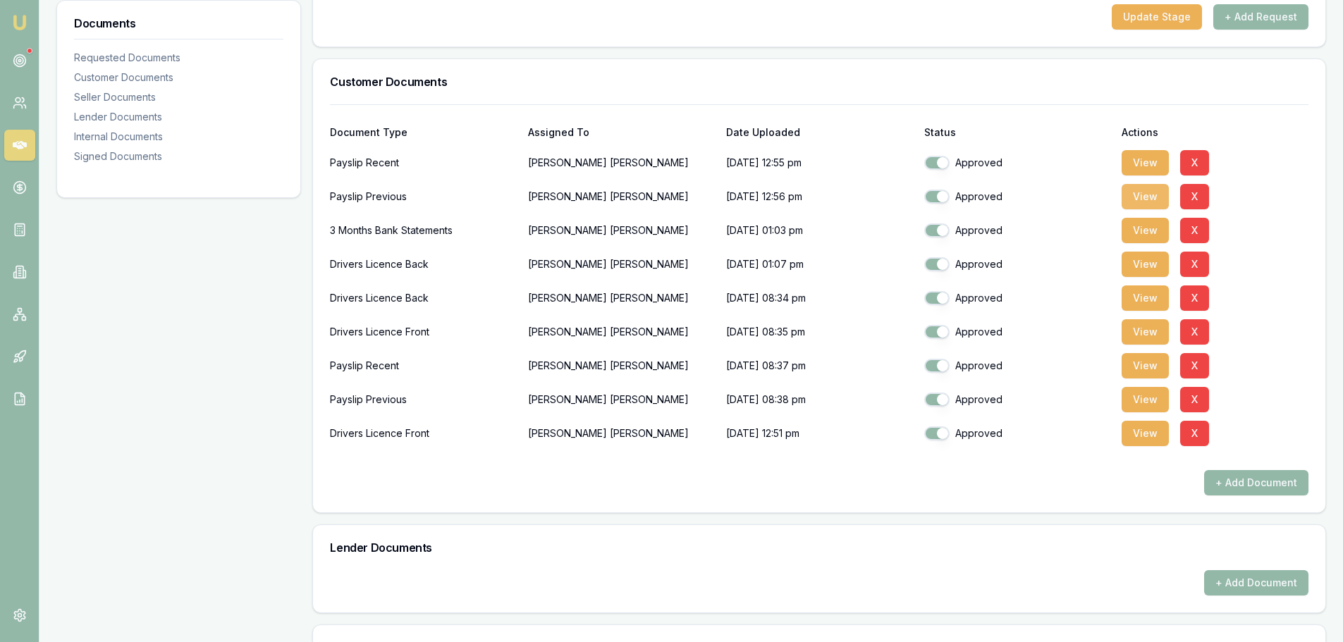
click at [1142, 200] on button "View" at bounding box center [1145, 196] width 47 height 25
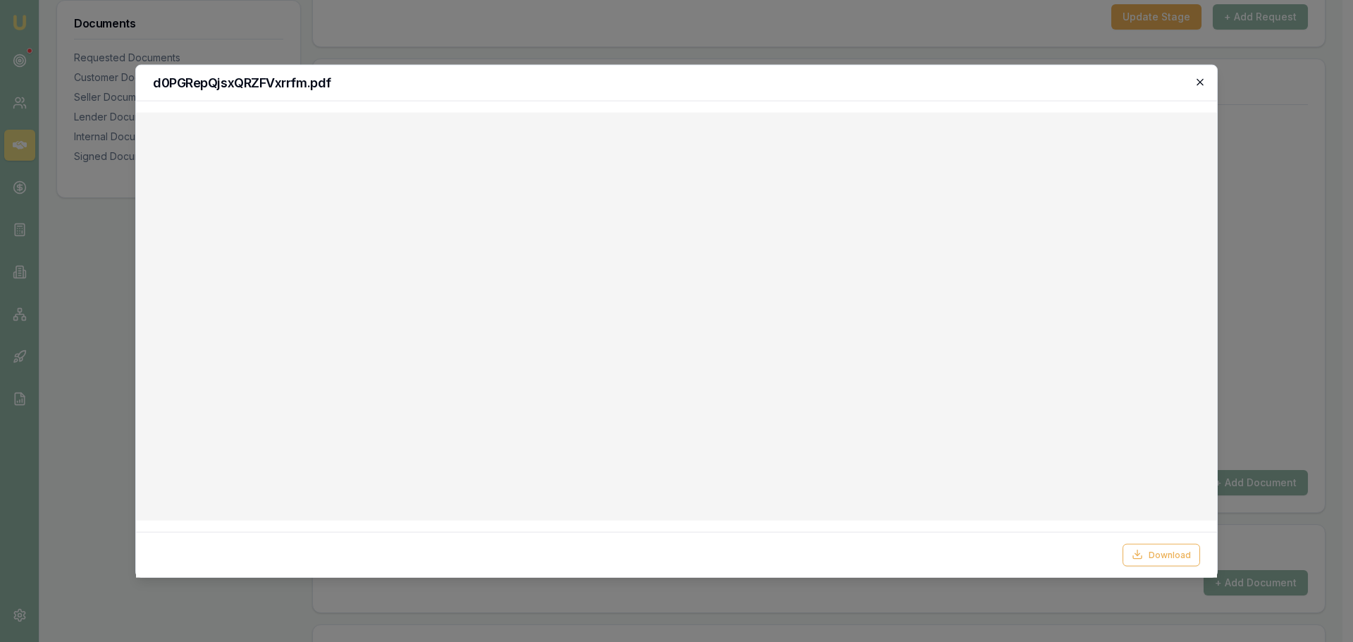
click at [1203, 86] on icon "button" at bounding box center [1200, 81] width 11 height 11
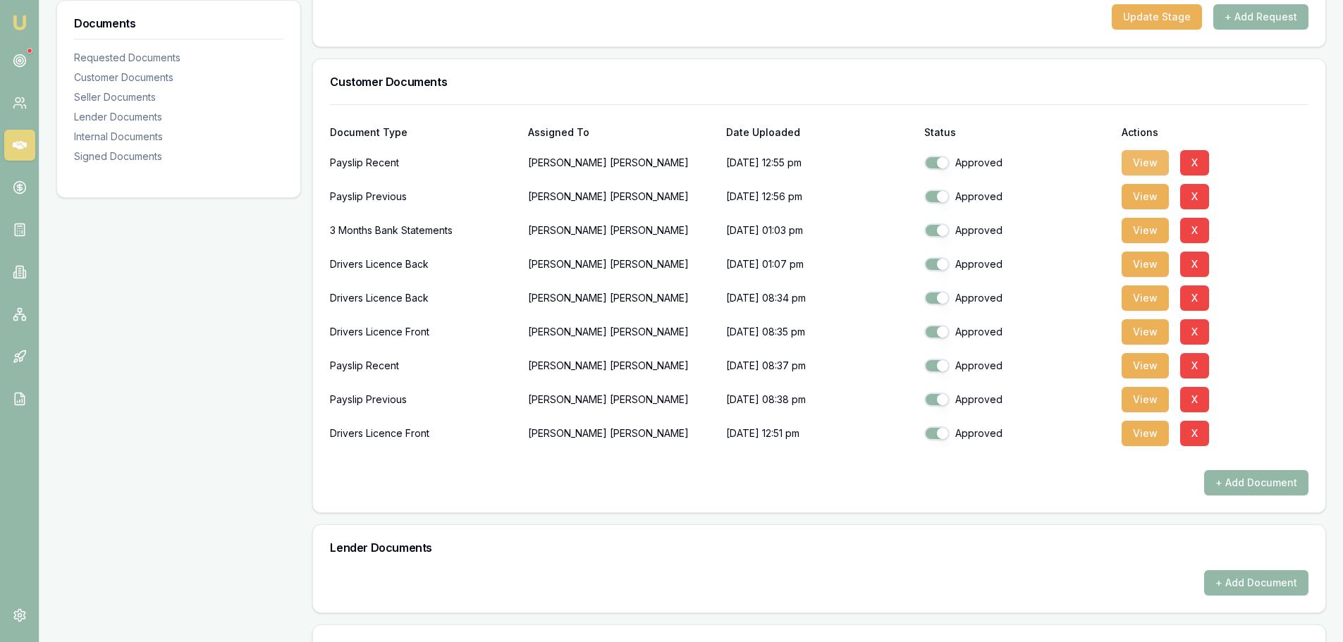
click at [1143, 166] on button "View" at bounding box center [1145, 162] width 47 height 25
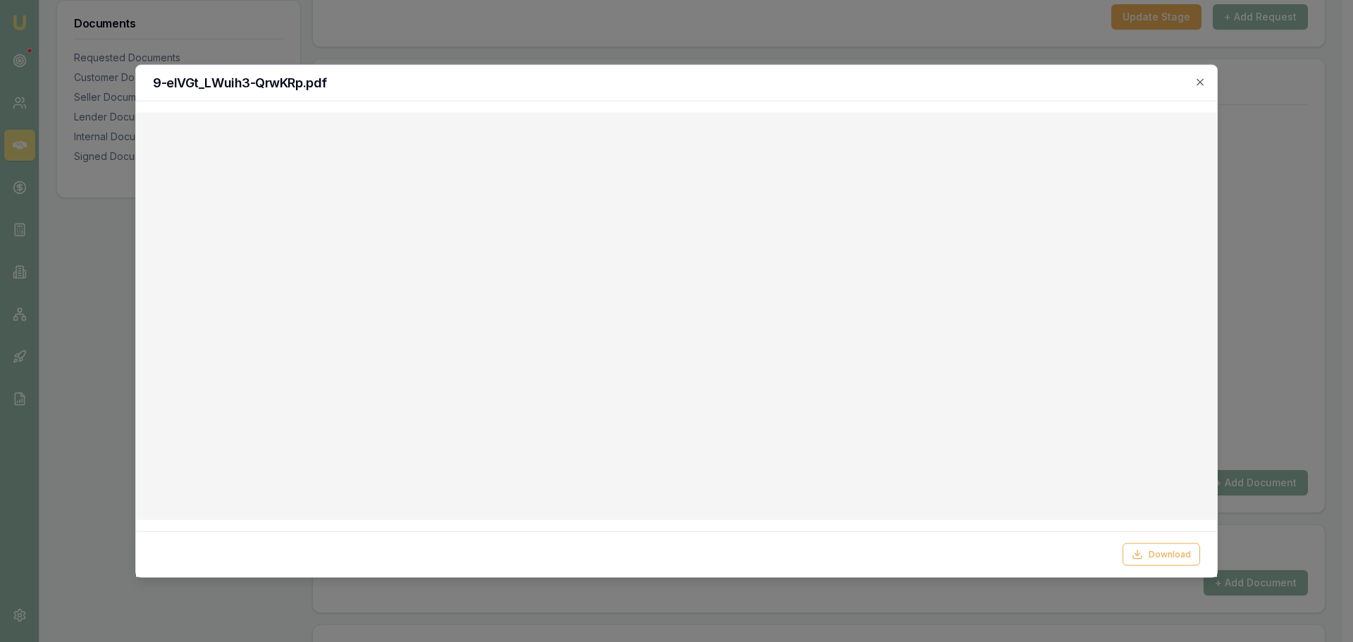
click at [113, 297] on div at bounding box center [676, 321] width 1353 height 642
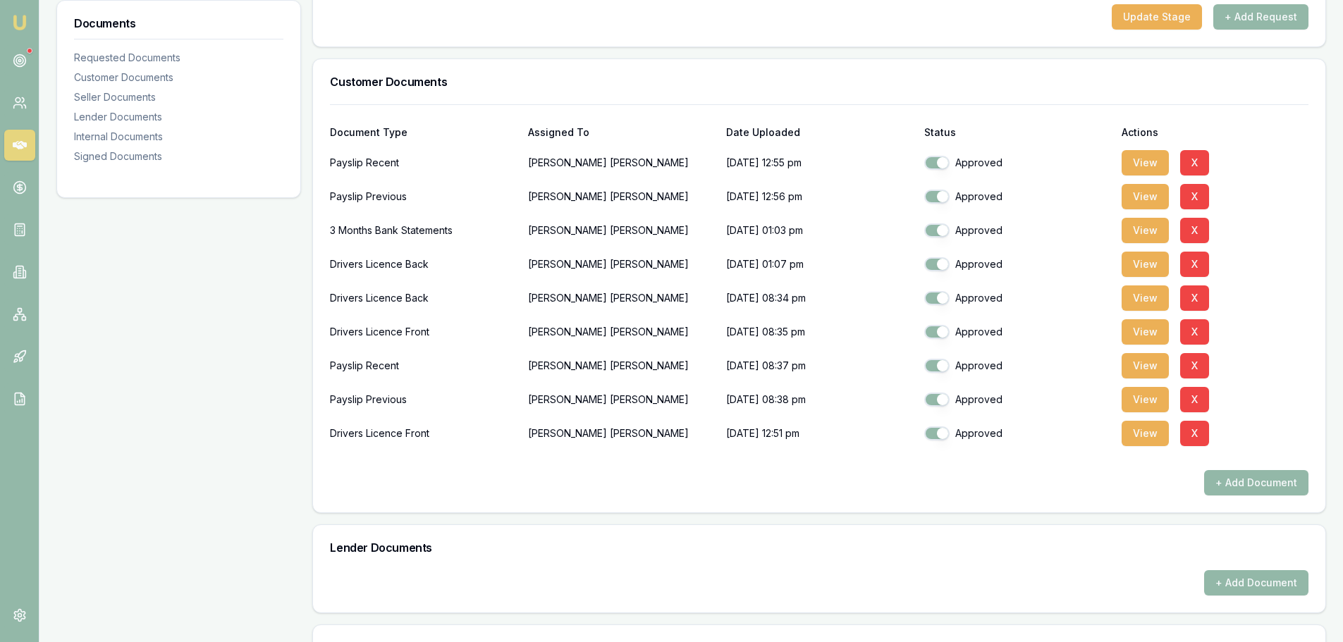
click at [236, 476] on div "Documents Requested Documents Customer Documents Seller Documents Lender Docume…" at bounding box center [178, 604] width 245 height 1339
click at [1136, 370] on button "View" at bounding box center [1145, 365] width 47 height 25
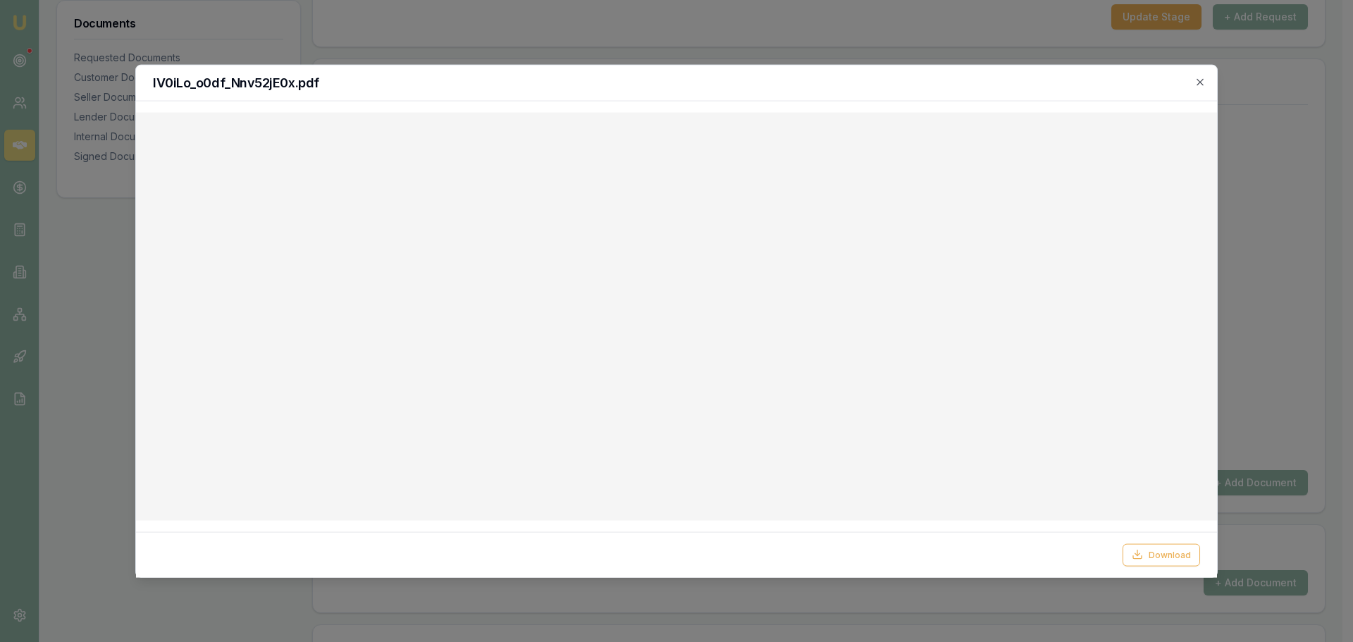
click at [645, 48] on div at bounding box center [676, 321] width 1353 height 642
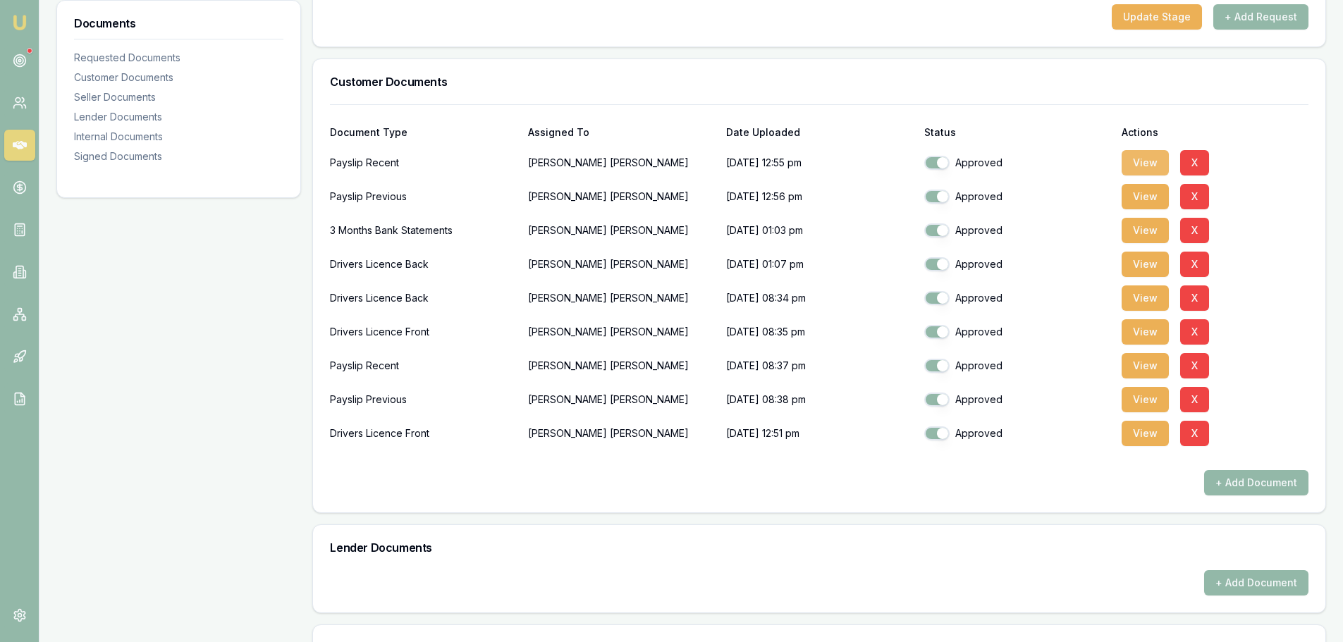
click at [1153, 161] on button "View" at bounding box center [1145, 162] width 47 height 25
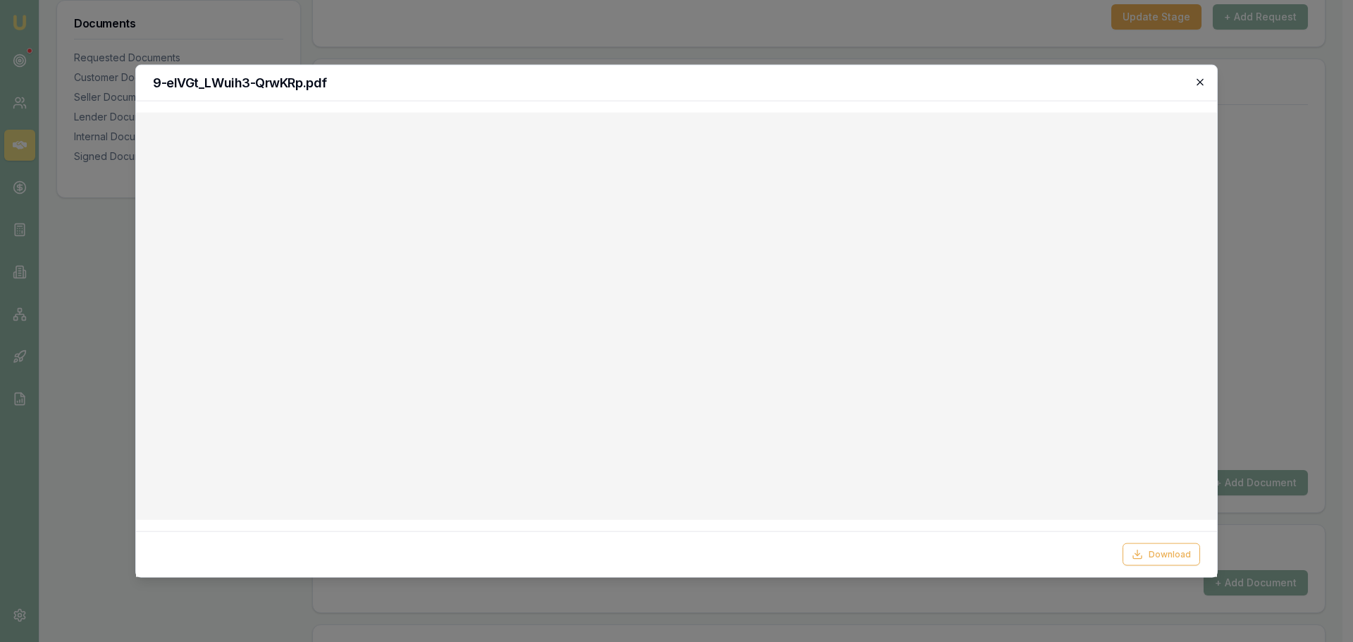
click at [1197, 82] on icon "button" at bounding box center [1200, 81] width 11 height 11
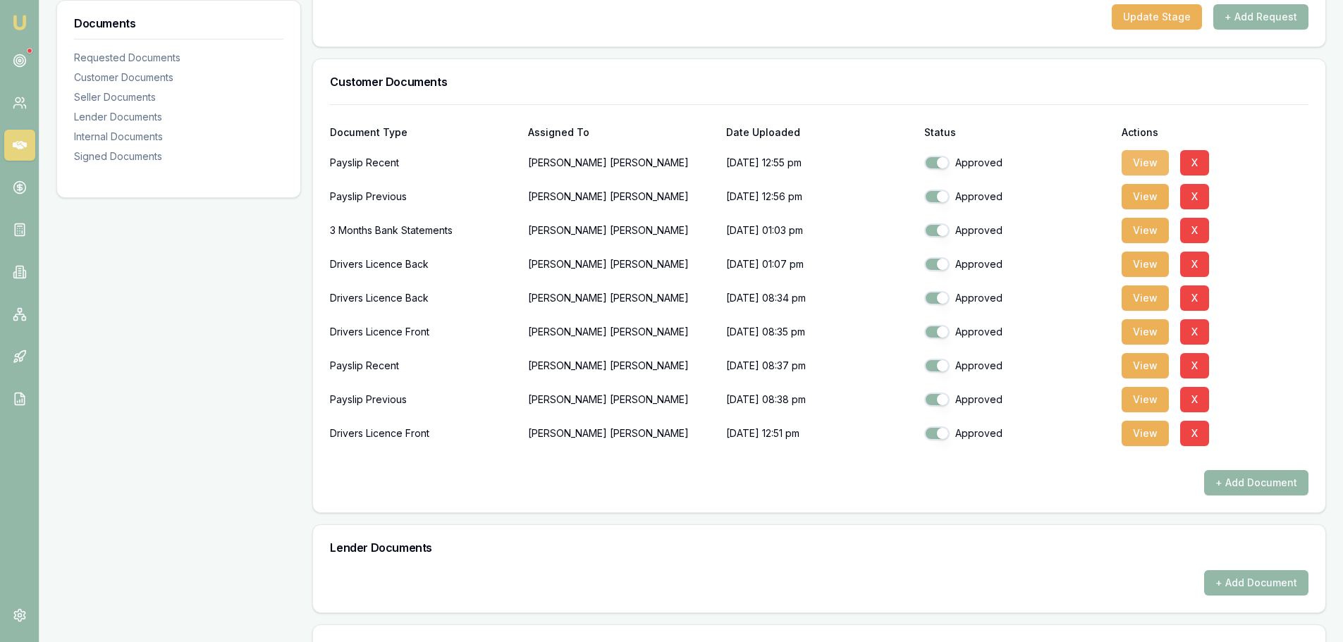
click at [1141, 166] on button "View" at bounding box center [1145, 162] width 47 height 25
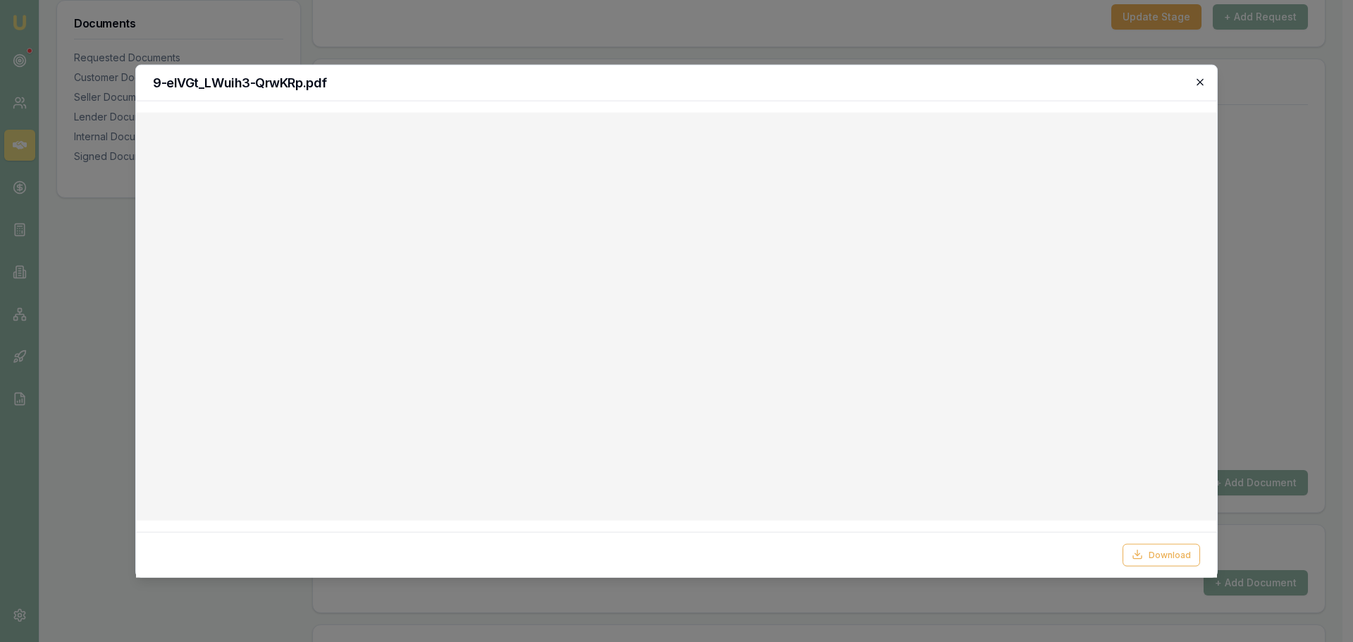
click at [1196, 84] on icon "button" at bounding box center [1200, 81] width 11 height 11
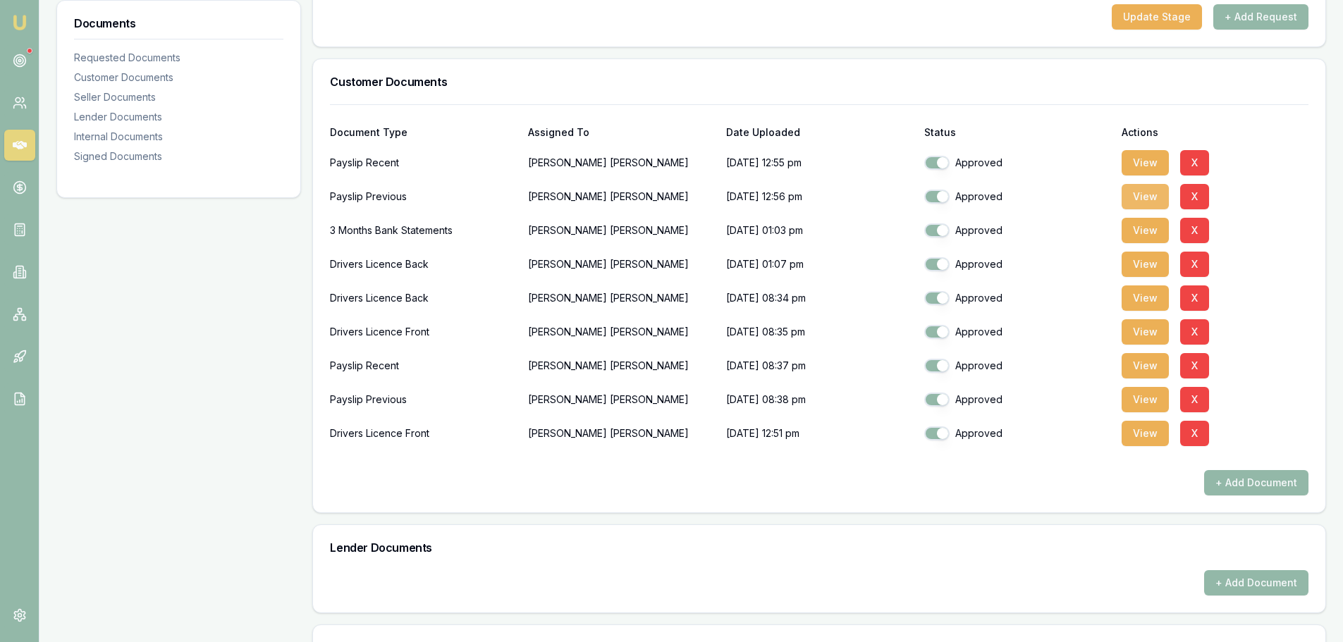
click at [1148, 194] on button "View" at bounding box center [1145, 196] width 47 height 25
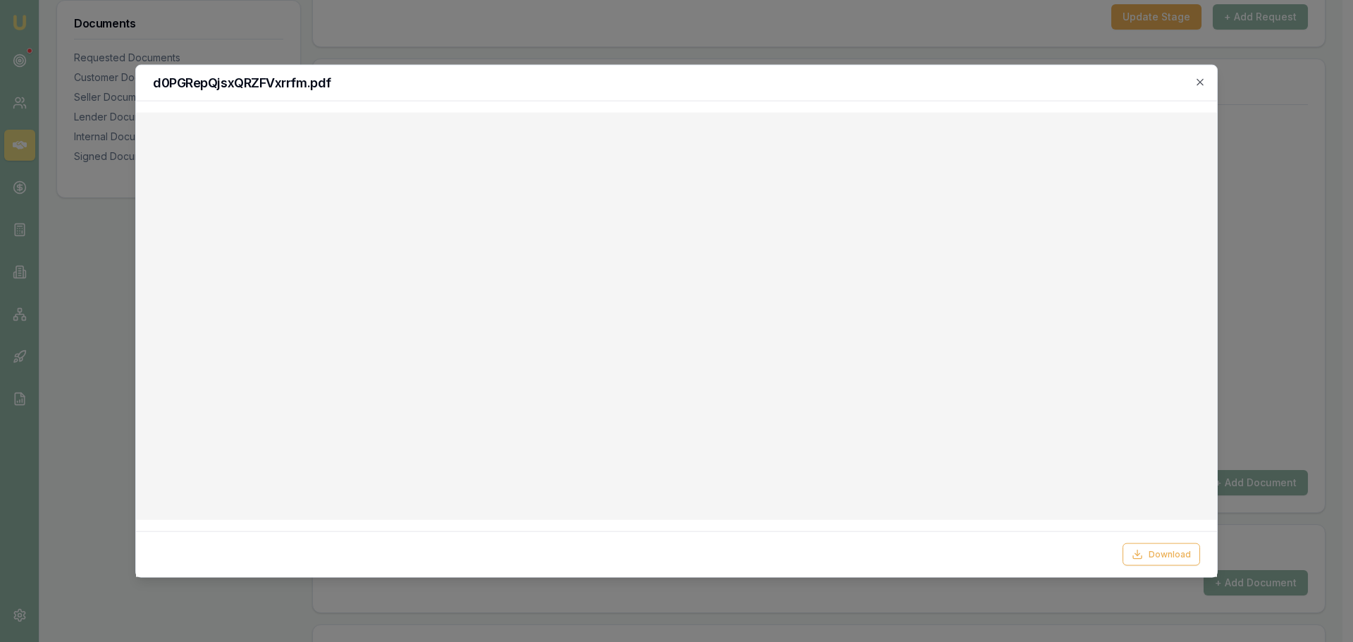
click at [1208, 75] on div "d0PGRepQjsxQRZFVxrrfm.pdf" at bounding box center [676, 83] width 1081 height 36
click at [1200, 93] on div "d0PGRepQjsxQRZFVxrrfm.pdf" at bounding box center [676, 83] width 1081 height 36
click at [1200, 87] on icon "button" at bounding box center [1200, 81] width 11 height 11
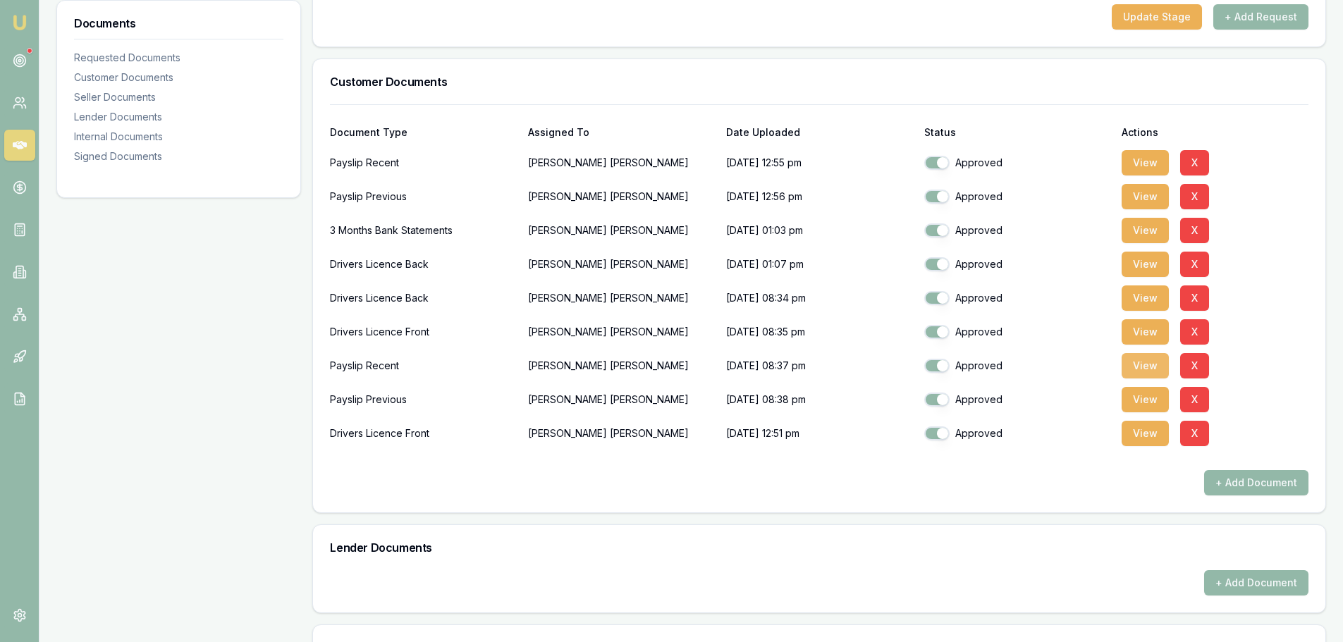
click at [1149, 363] on button "View" at bounding box center [1145, 365] width 47 height 25
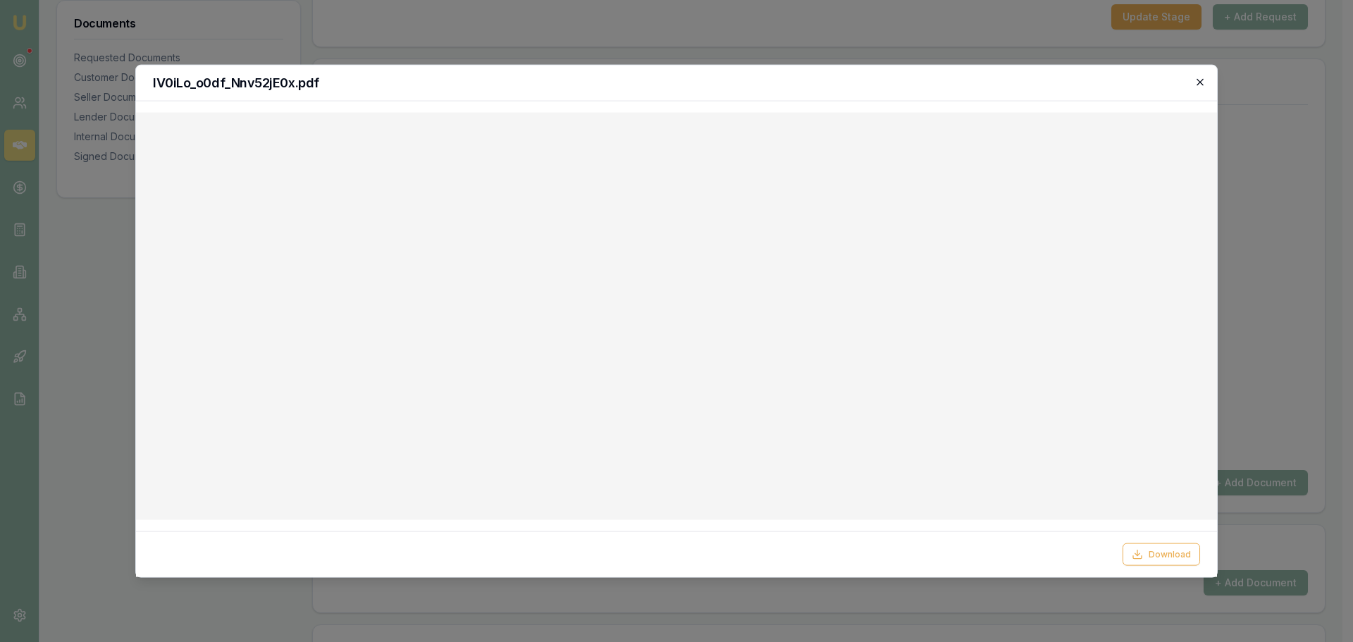
click at [1198, 87] on icon "button" at bounding box center [1200, 81] width 11 height 11
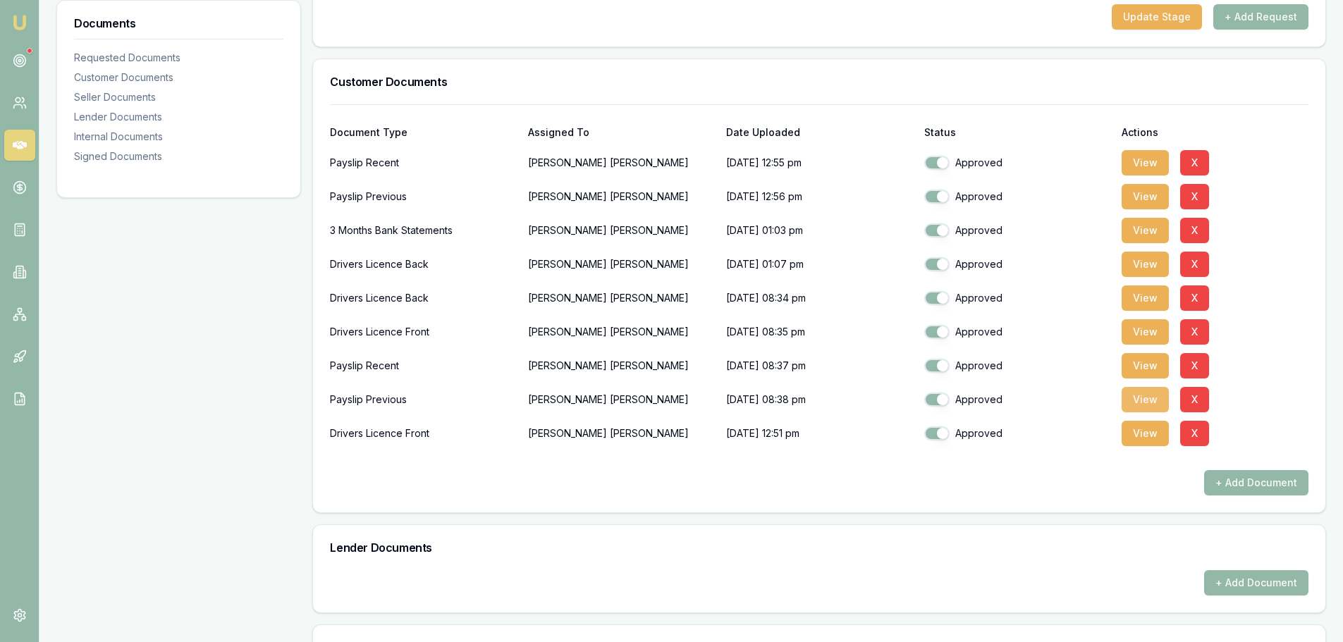
click at [1153, 395] on button "View" at bounding box center [1145, 399] width 47 height 25
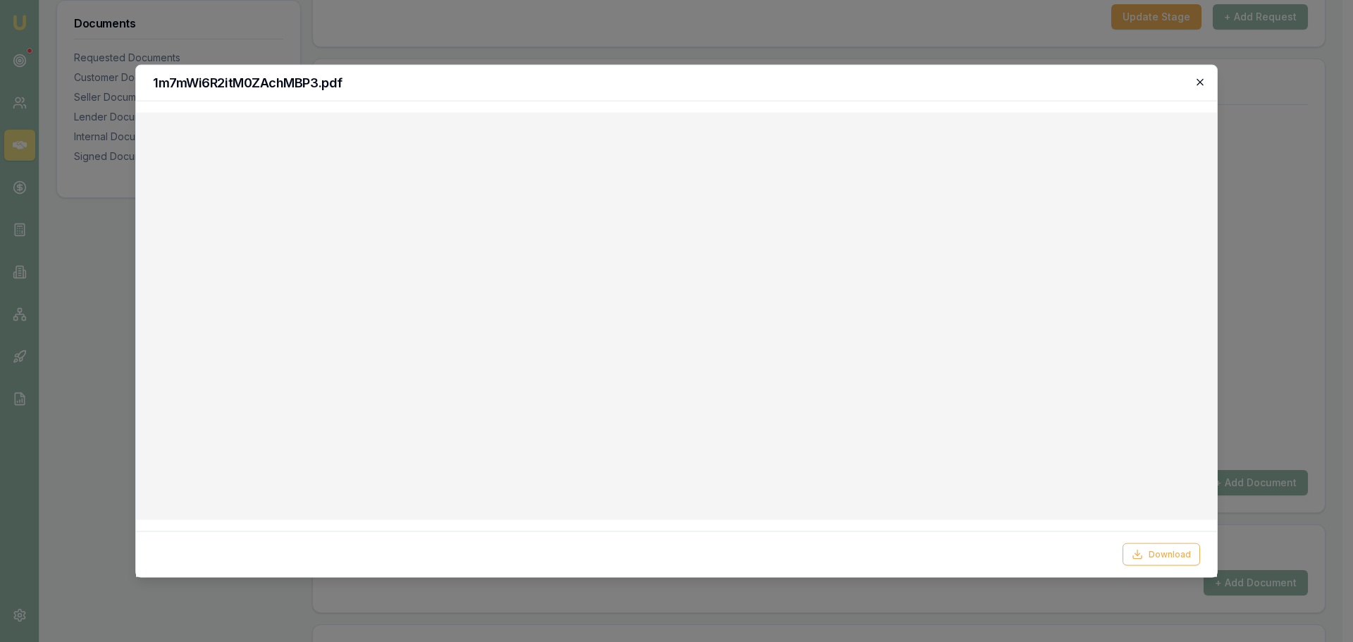
click at [1198, 83] on icon "button" at bounding box center [1200, 81] width 11 height 11
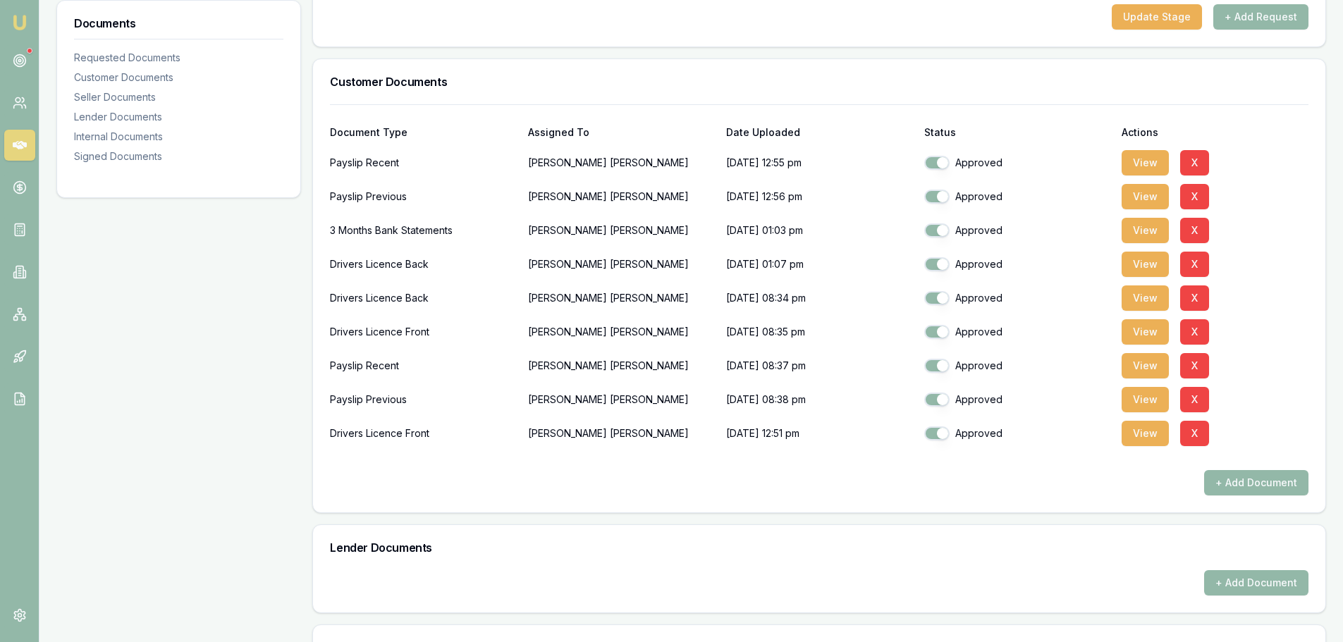
click at [828, 118] on div "Document Type Assigned To Date Uploaded Status Actions" at bounding box center [819, 124] width 978 height 38
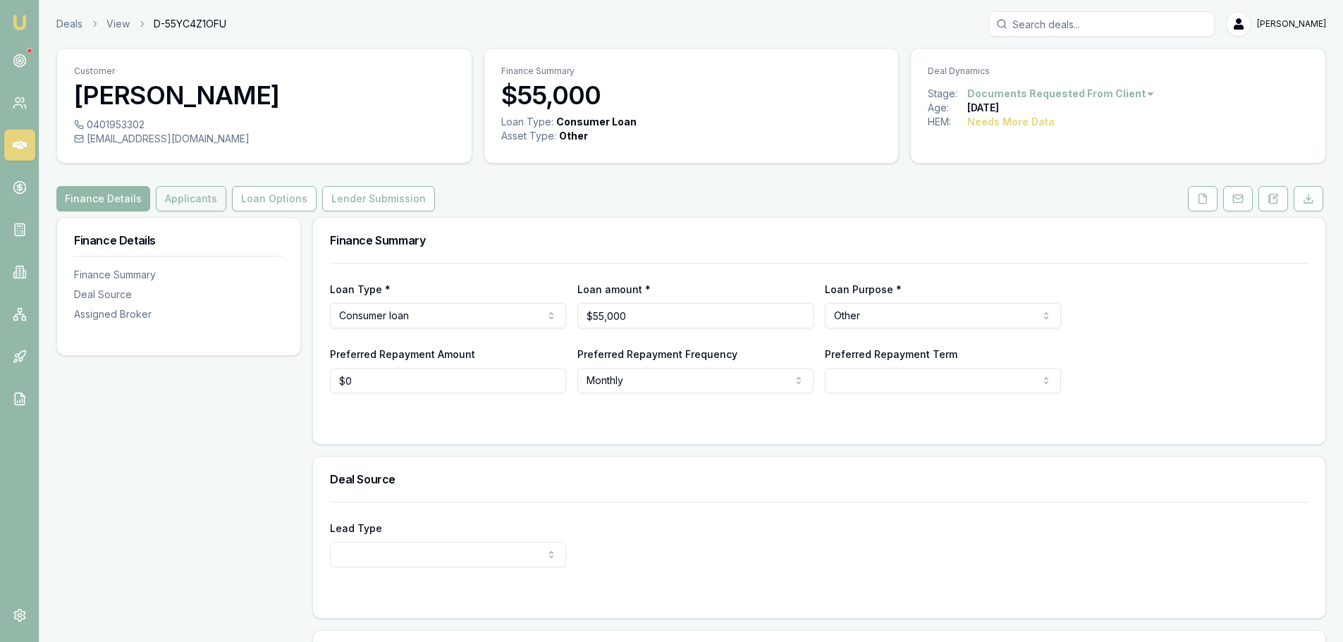
click at [184, 195] on button "Applicants" at bounding box center [191, 198] width 70 height 25
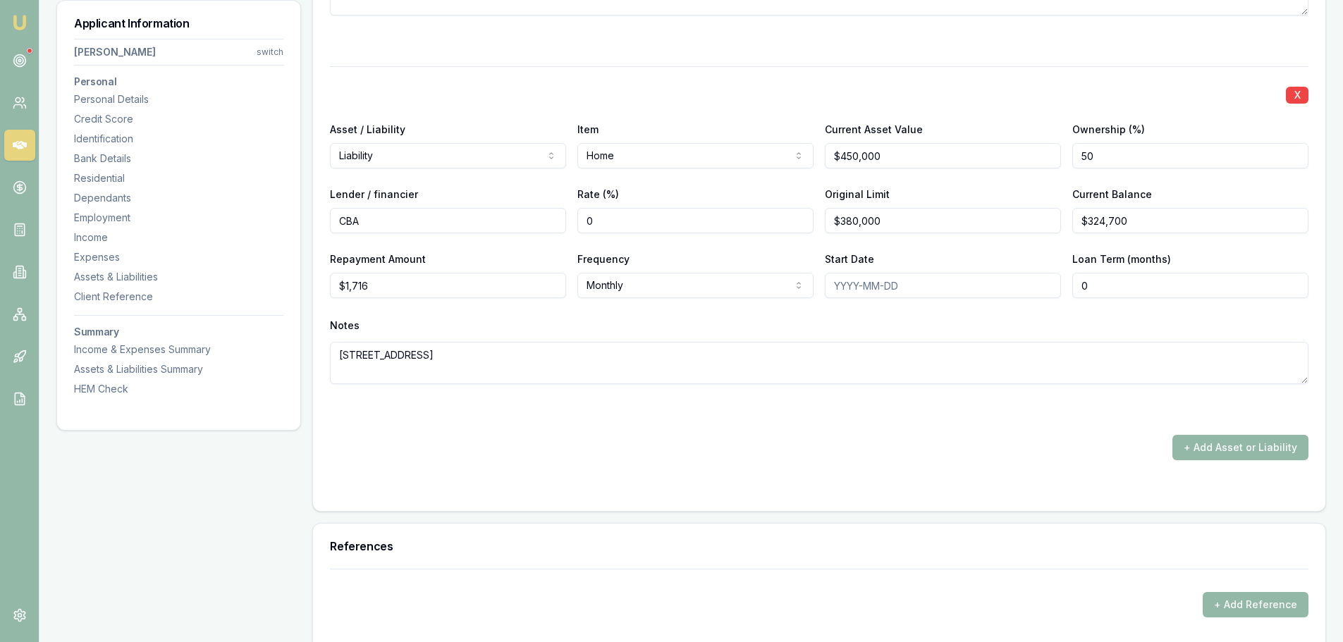
scroll to position [3384, 0]
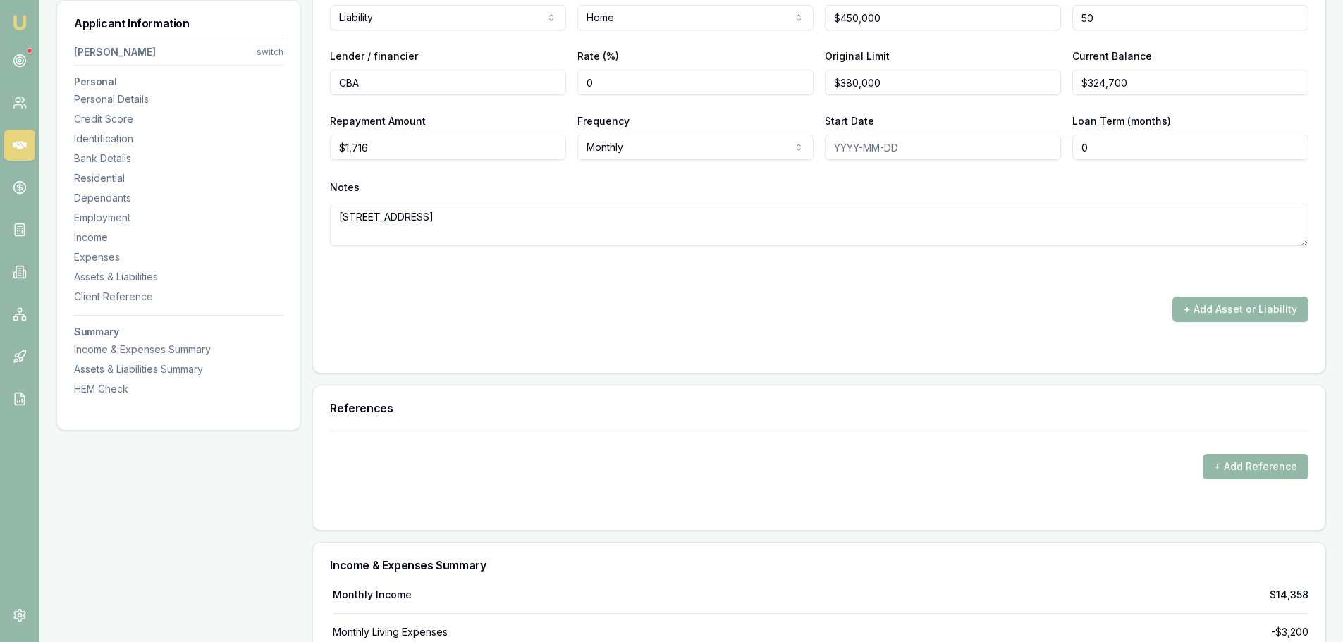
scroll to position [3454, 0]
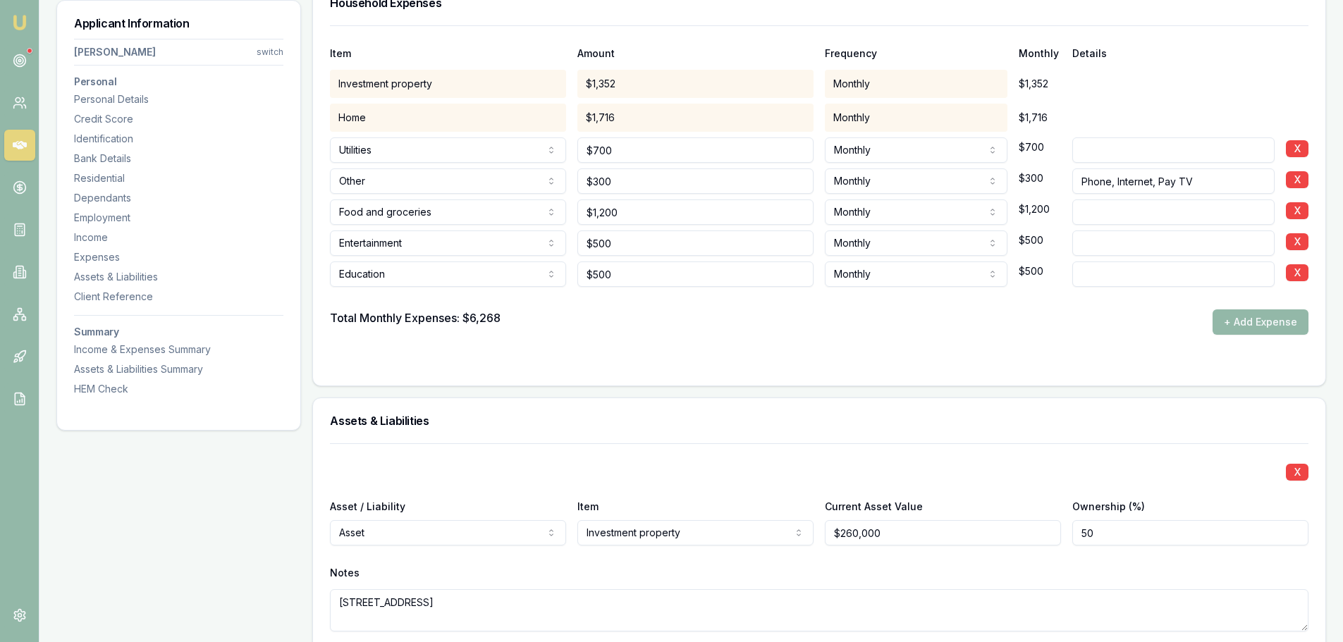
scroll to position [2326, 0]
drag, startPoint x: 507, startPoint y: 380, endPoint x: 459, endPoint y: 400, distance: 52.1
click at [459, 400] on div "Assets & Liabilities" at bounding box center [819, 422] width 1012 height 45
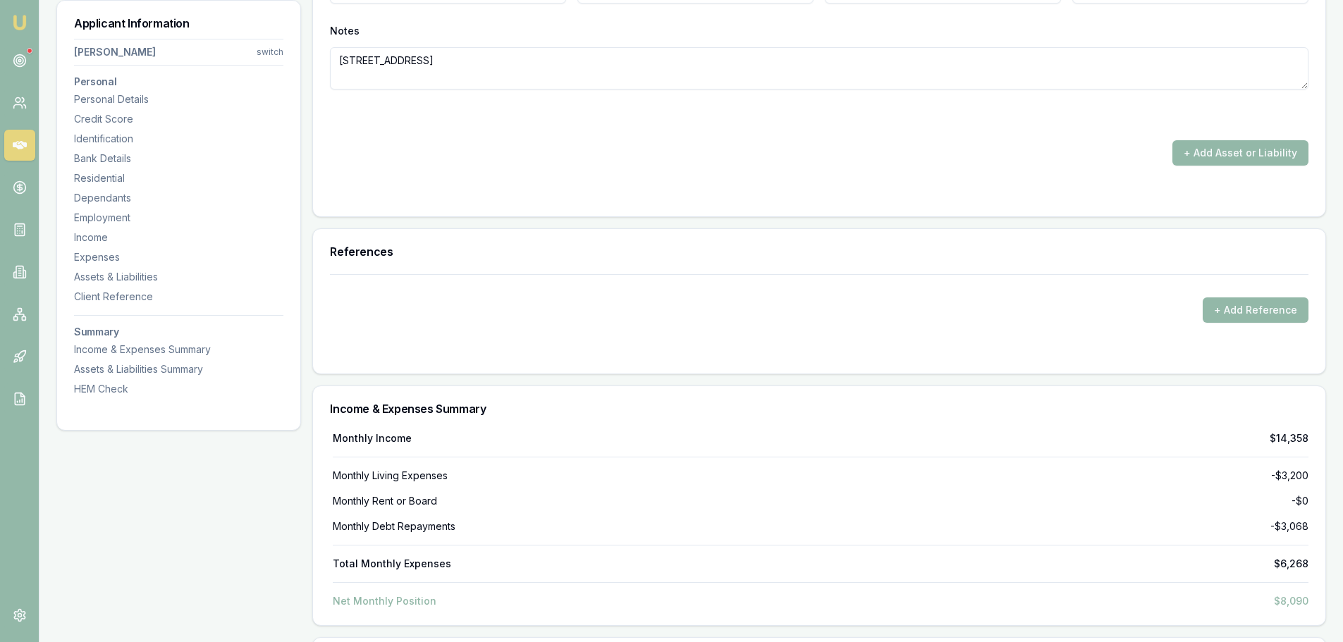
scroll to position [3454, 0]
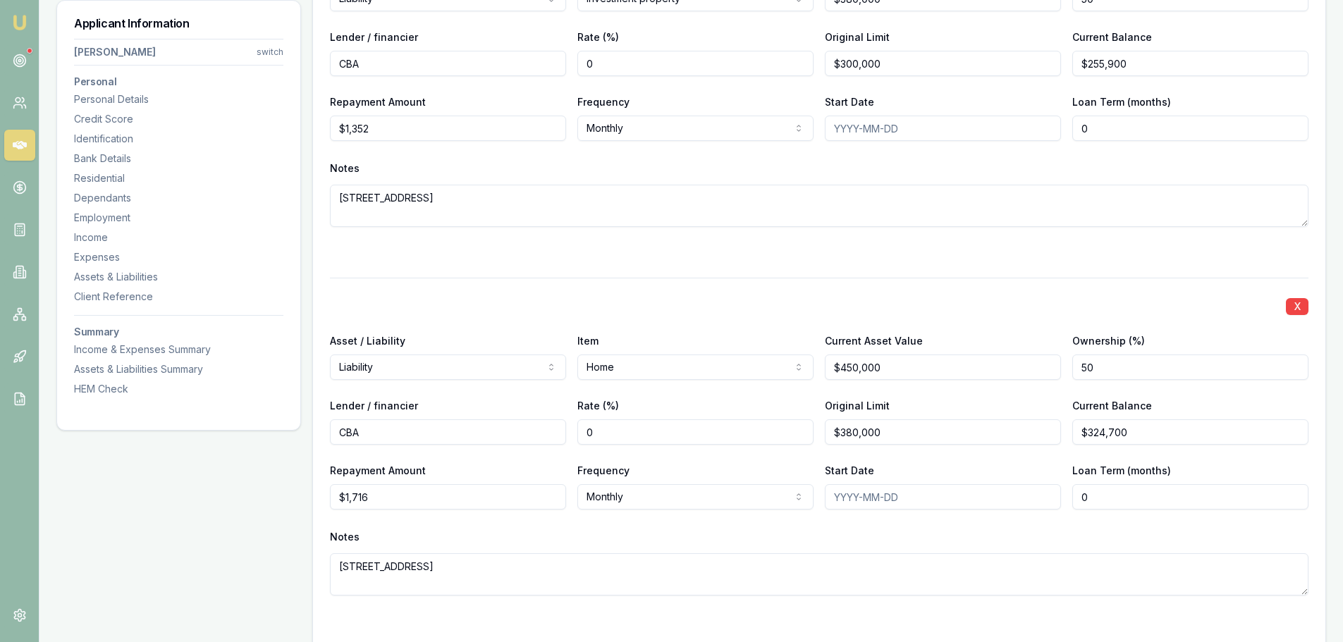
click at [618, 444] on div "X Asset / Liability Liability Asset Liability Item Home Home Car Boat Bike Cara…" at bounding box center [819, 454] width 978 height 352
click at [557, 281] on div "X Asset / Liability Liability Asset Liability Item Home Home Car Boat Bike Cara…" at bounding box center [819, 454] width 978 height 352
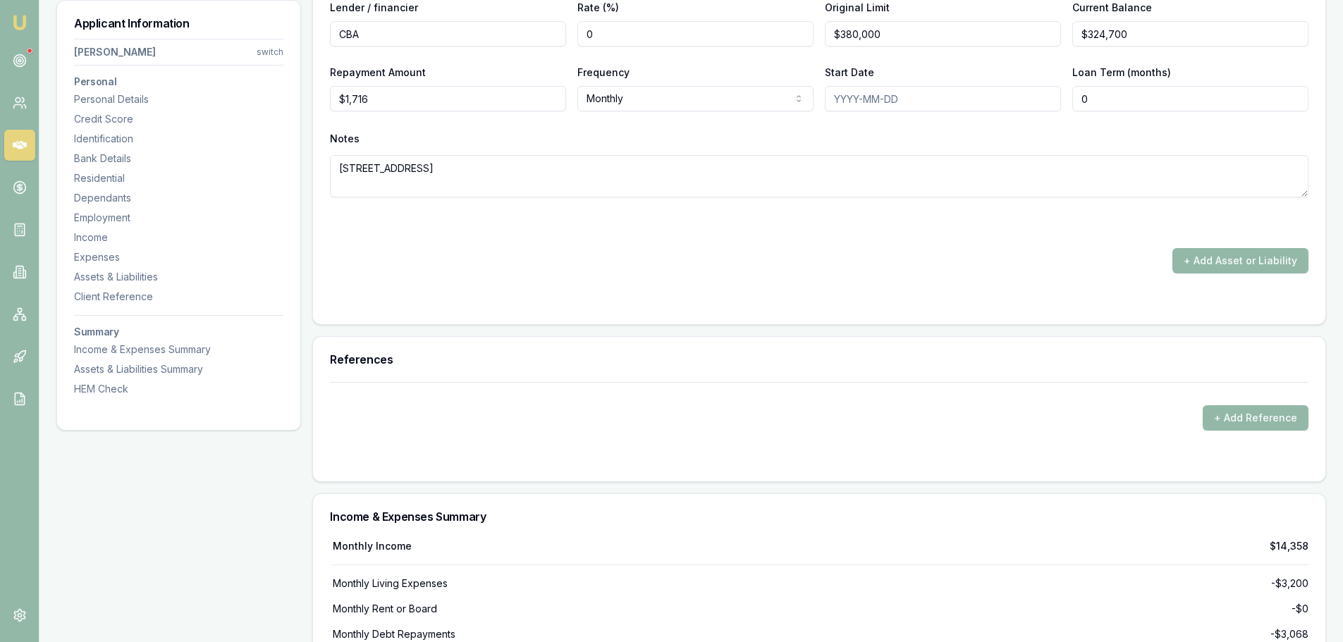
scroll to position [3595, 0]
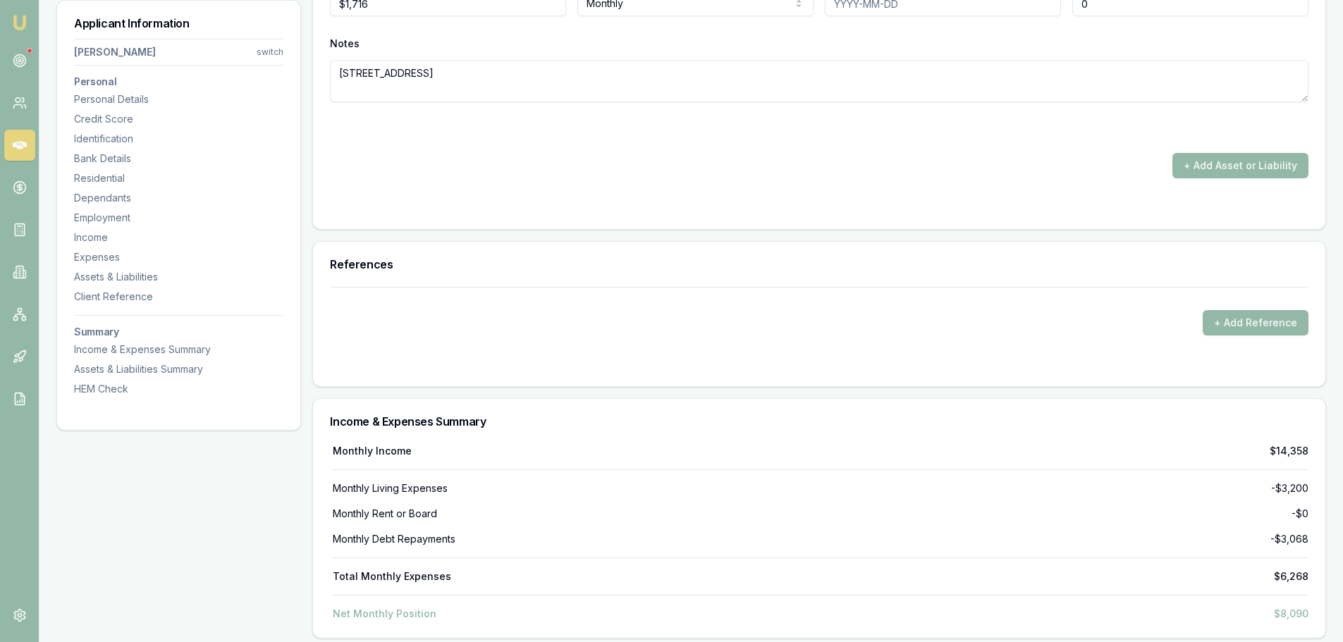
click at [571, 278] on div "References" at bounding box center [819, 264] width 1012 height 45
drag, startPoint x: 571, startPoint y: 278, endPoint x: 566, endPoint y: 131, distance: 146.7
click at [594, 258] on div "References" at bounding box center [819, 264] width 1012 height 45
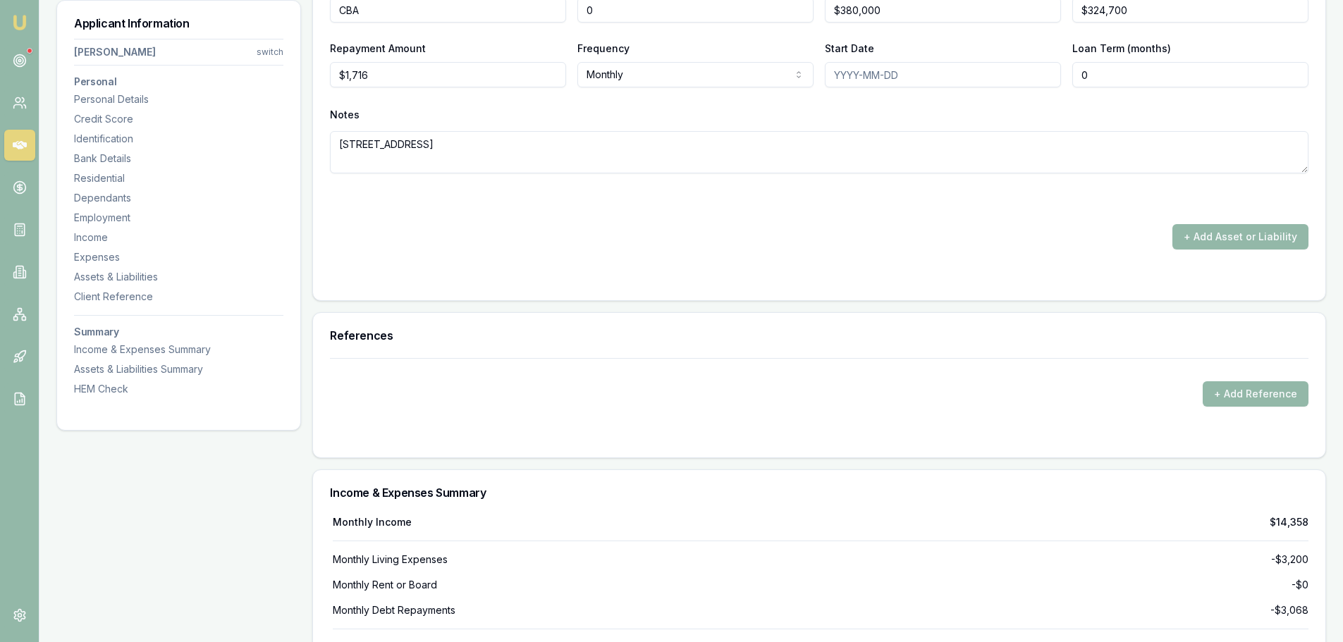
scroll to position [3454, 0]
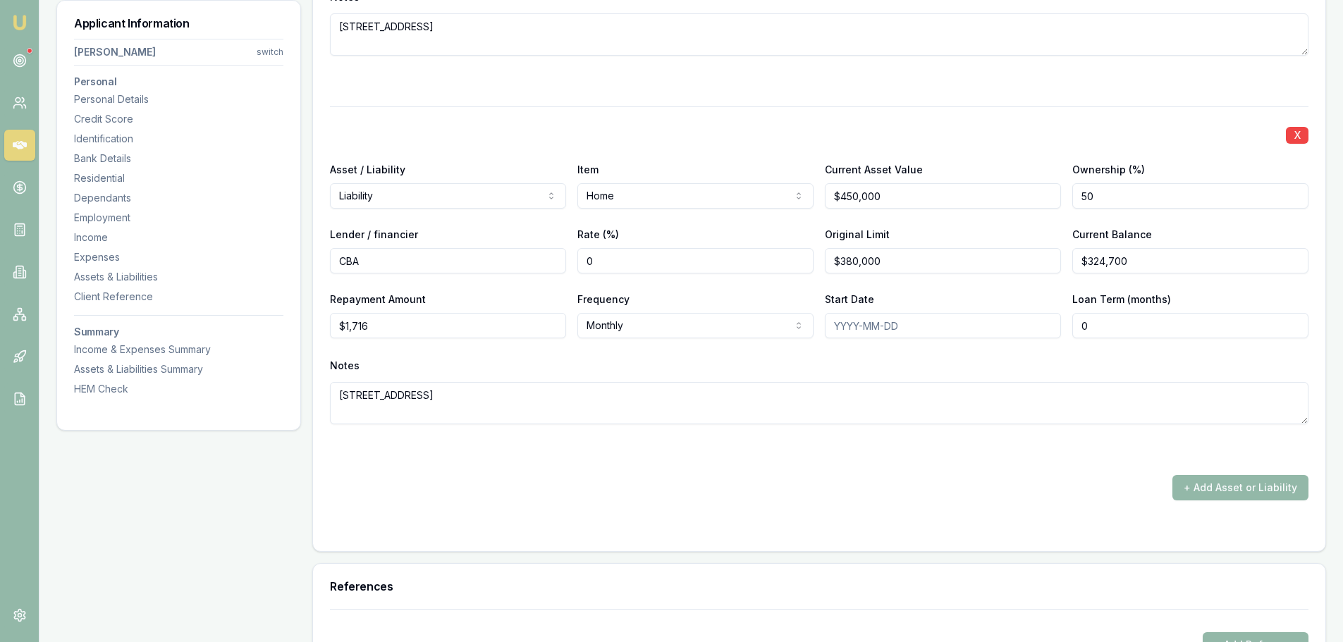
scroll to position [3384, 0]
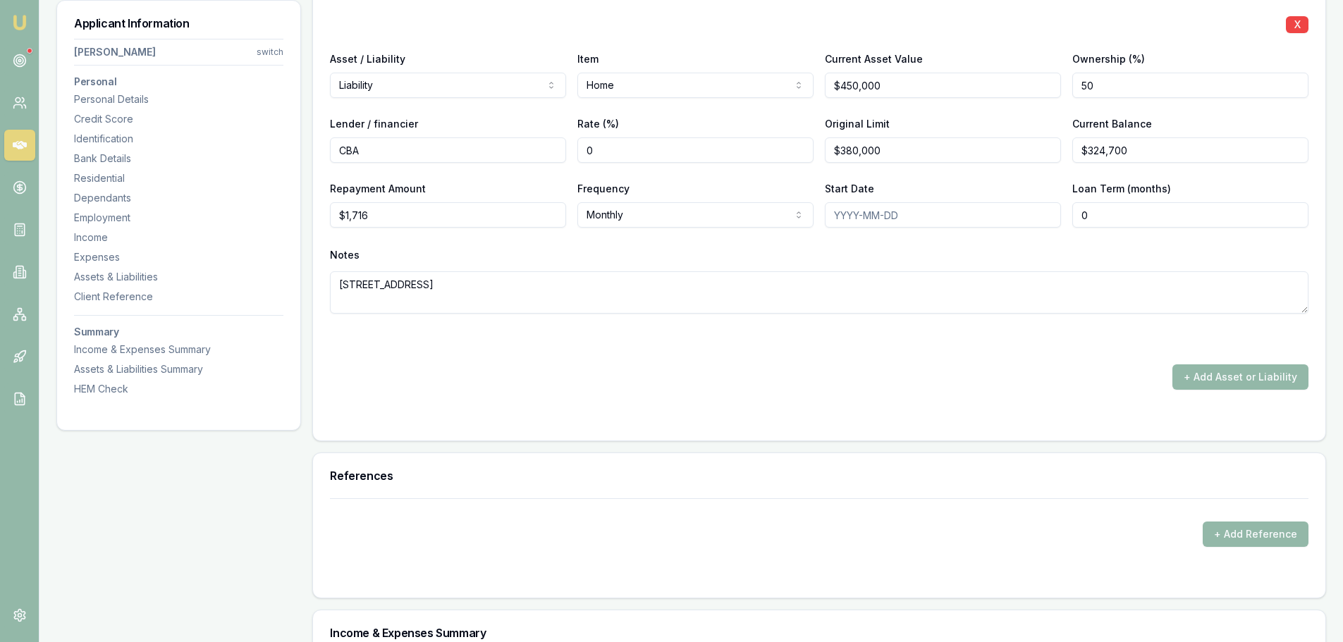
click at [535, 455] on div "References" at bounding box center [819, 475] width 1012 height 45
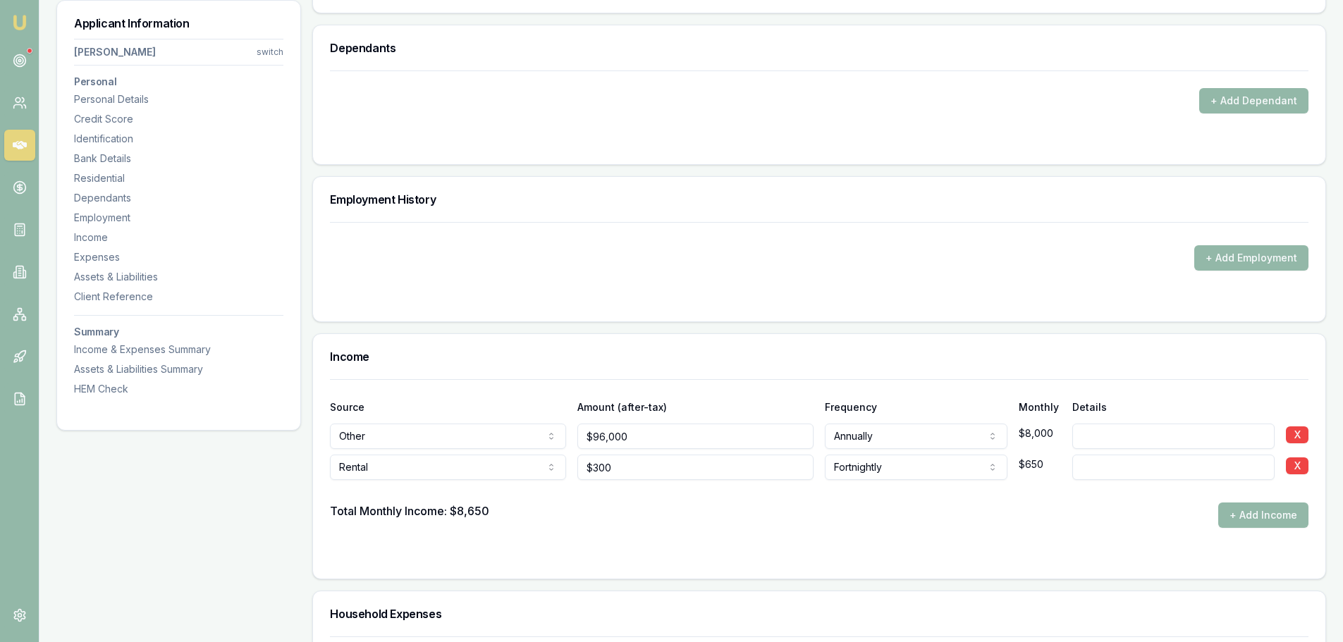
scroll to position [1692, 0]
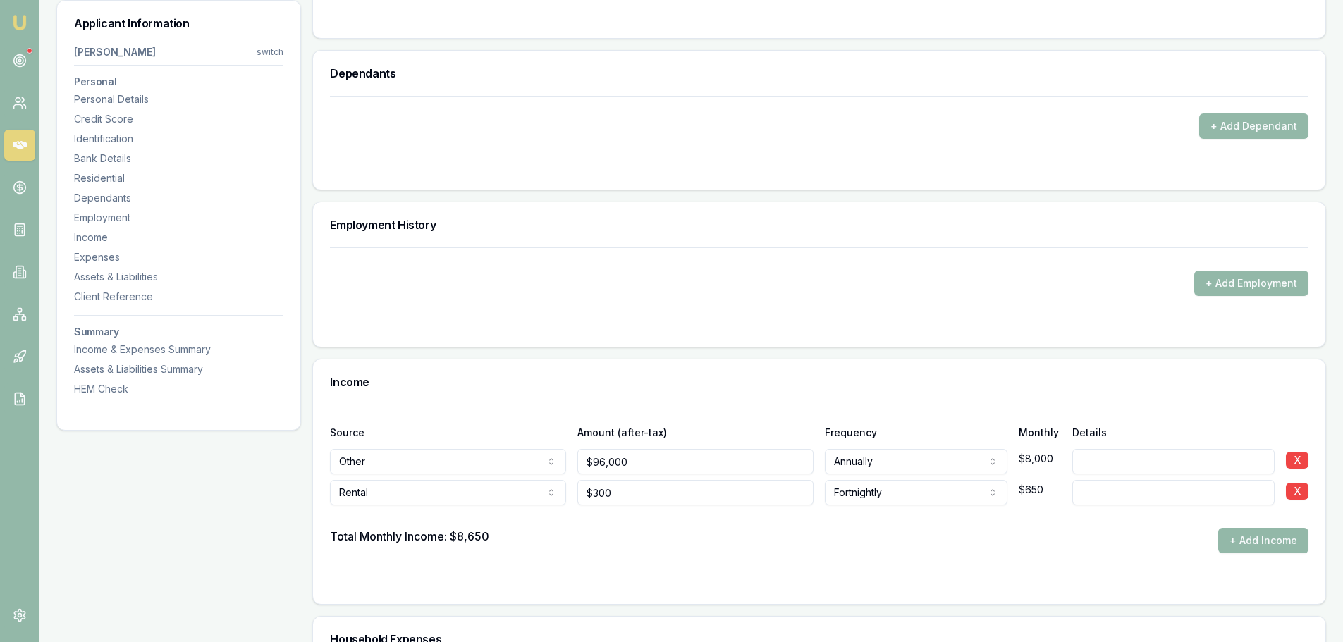
click at [499, 382] on h3 "Income" at bounding box center [819, 381] width 978 height 11
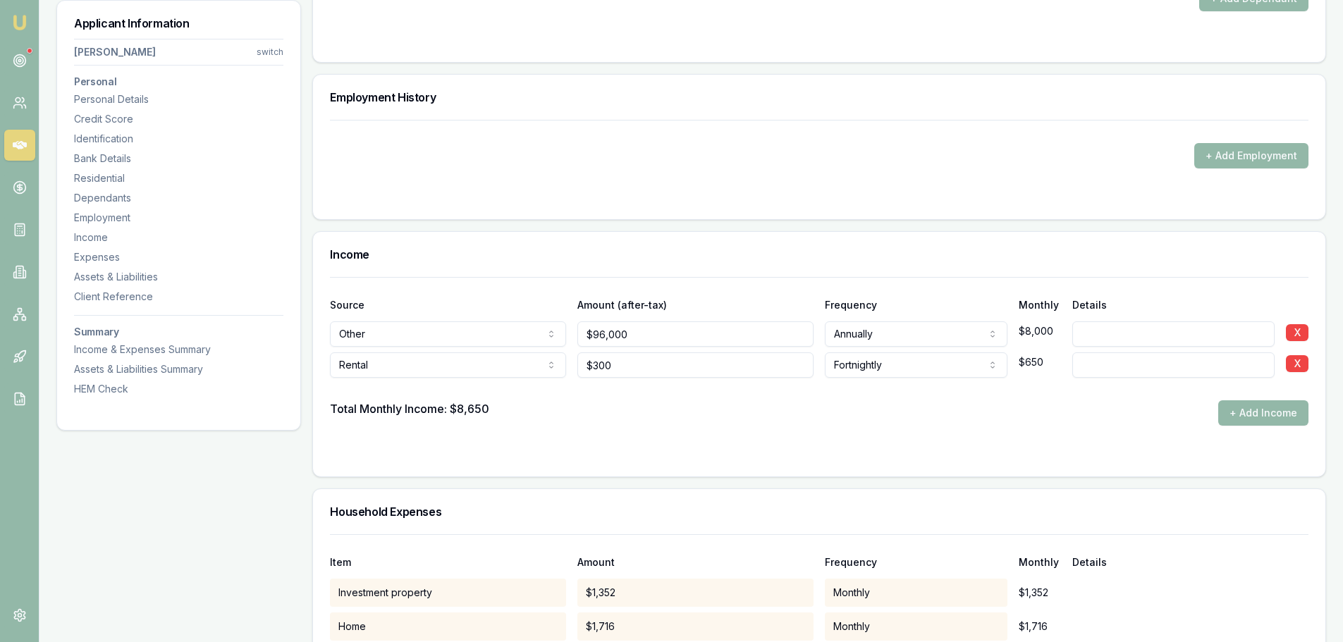
scroll to position [2044, 0]
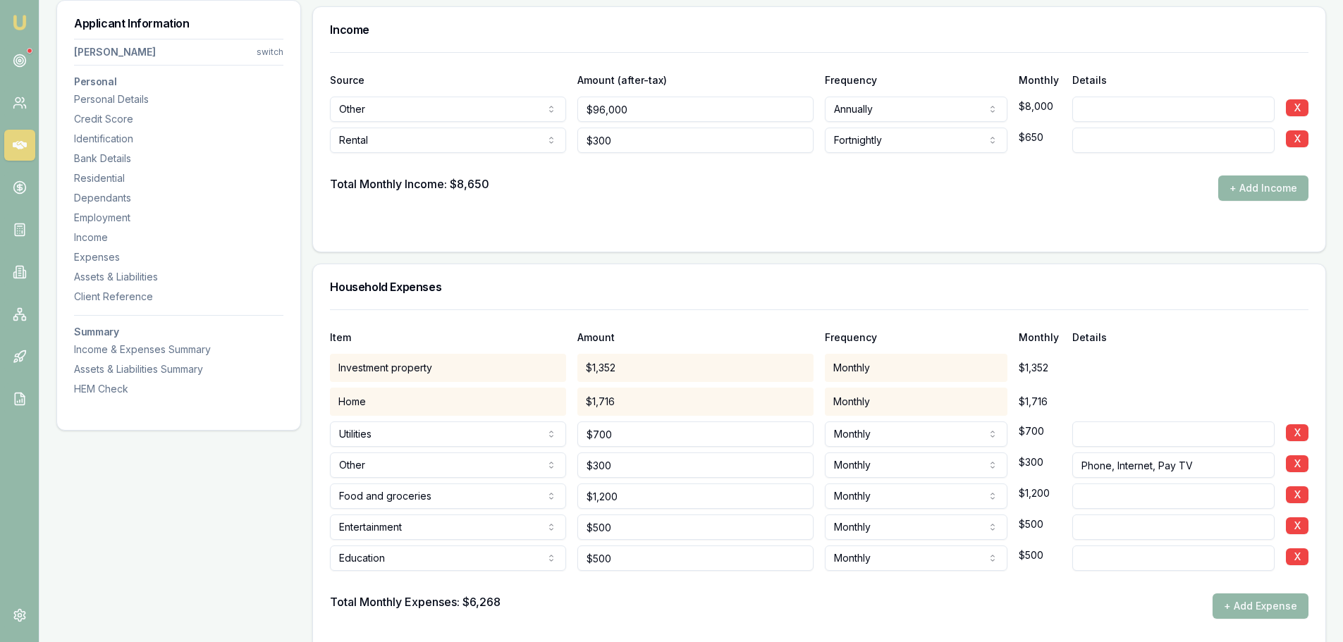
click at [417, 294] on div "Household Expenses" at bounding box center [819, 286] width 1012 height 45
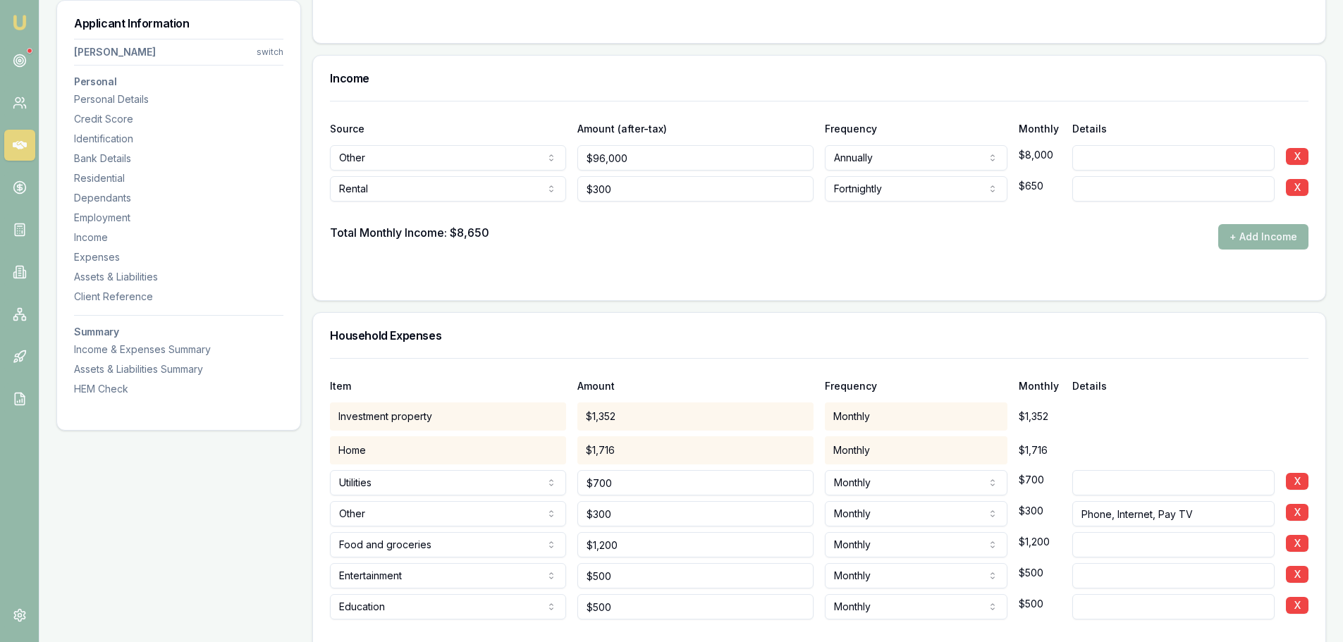
scroll to position [1974, 0]
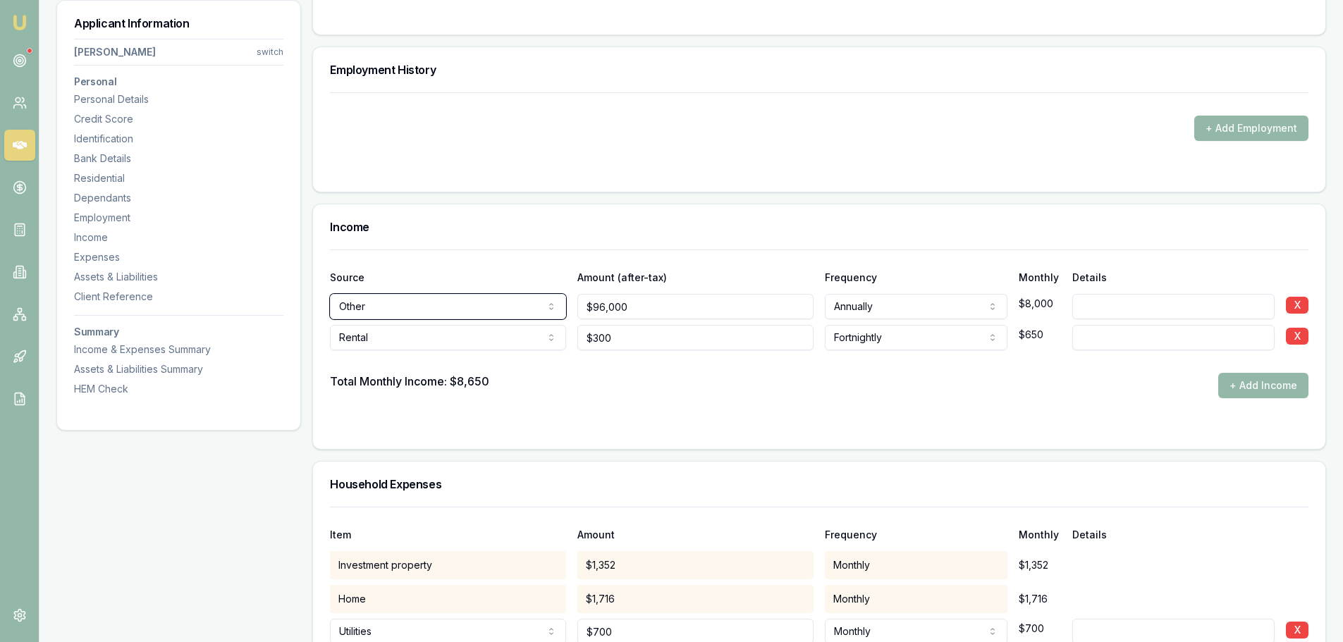
scroll to position [1551, 0]
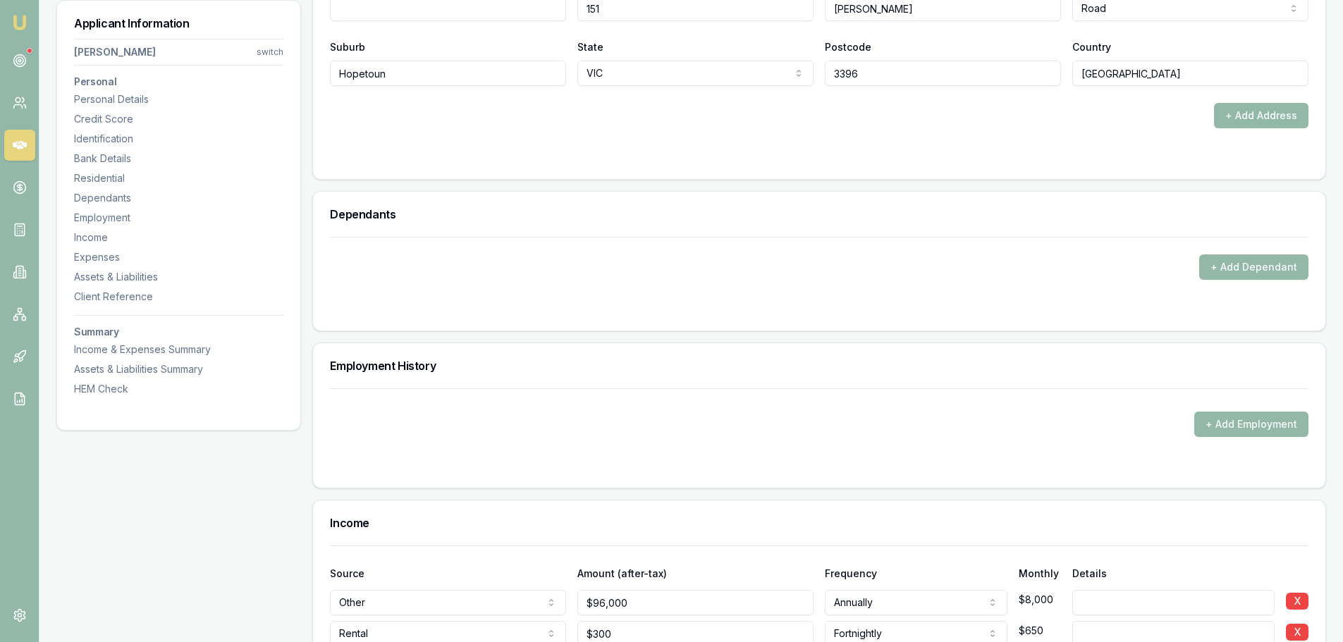
click at [563, 290] on form "+ Add Dependant" at bounding box center [819, 275] width 978 height 77
click at [1260, 423] on button "+ Add Employment" at bounding box center [1251, 424] width 114 height 25
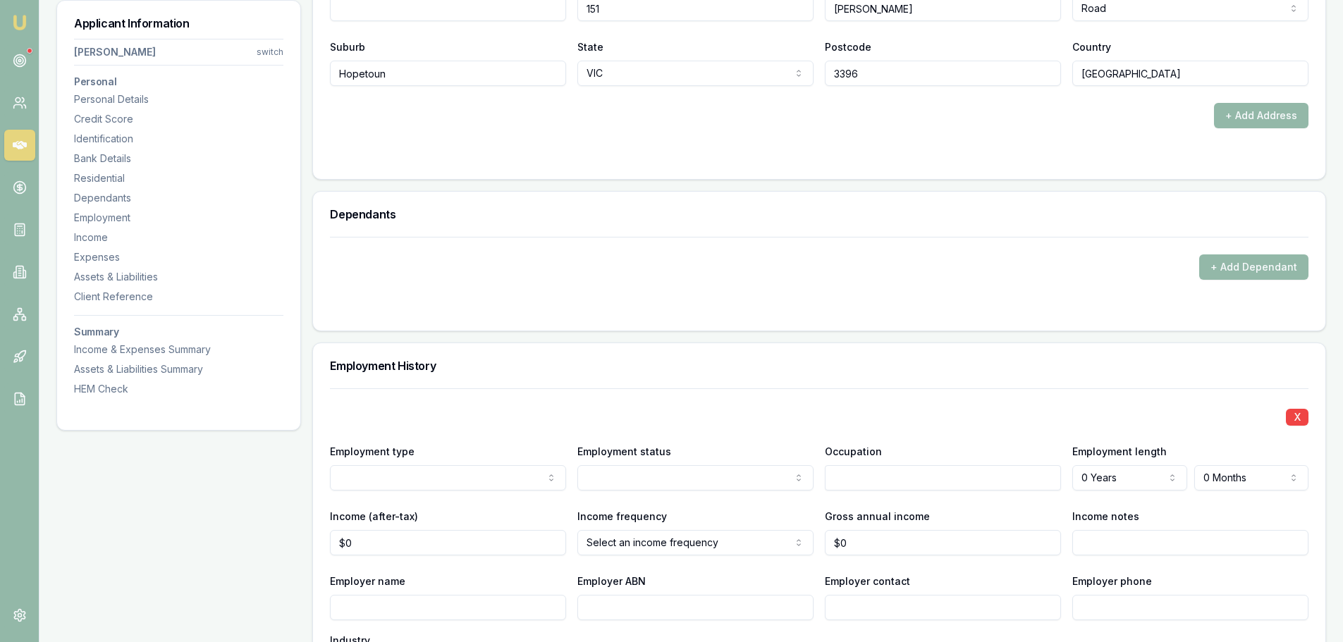
click at [555, 379] on div "Employment History" at bounding box center [819, 365] width 1012 height 45
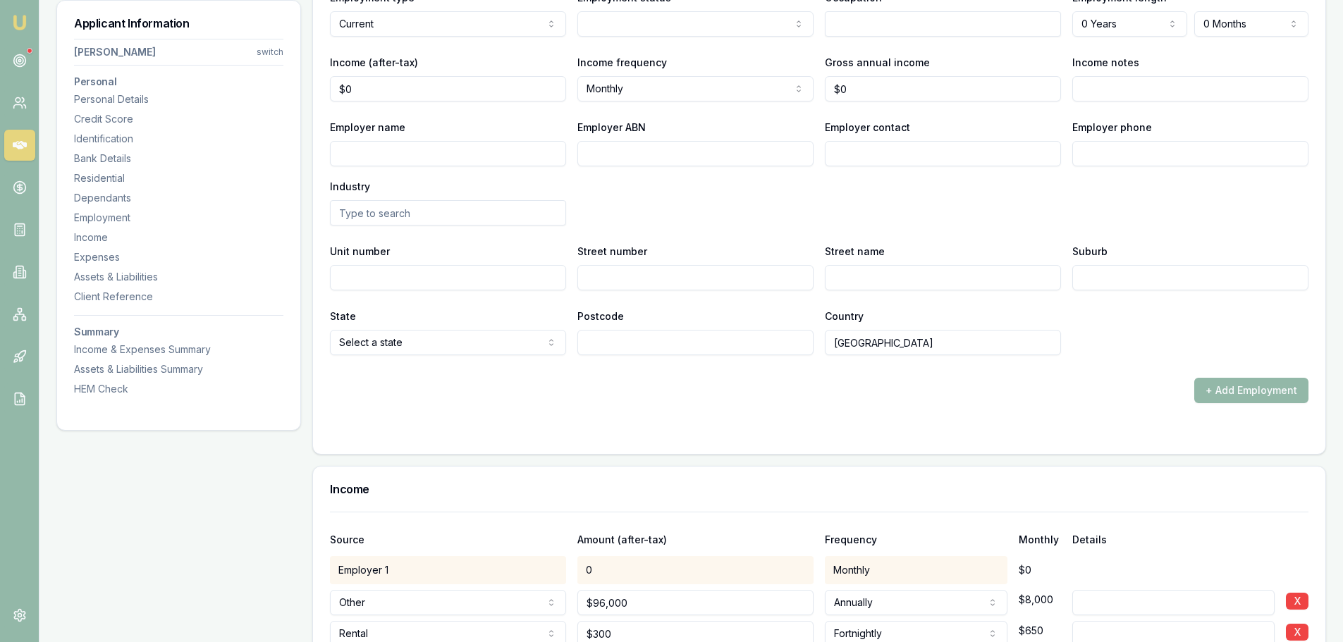
scroll to position [1833, 0]
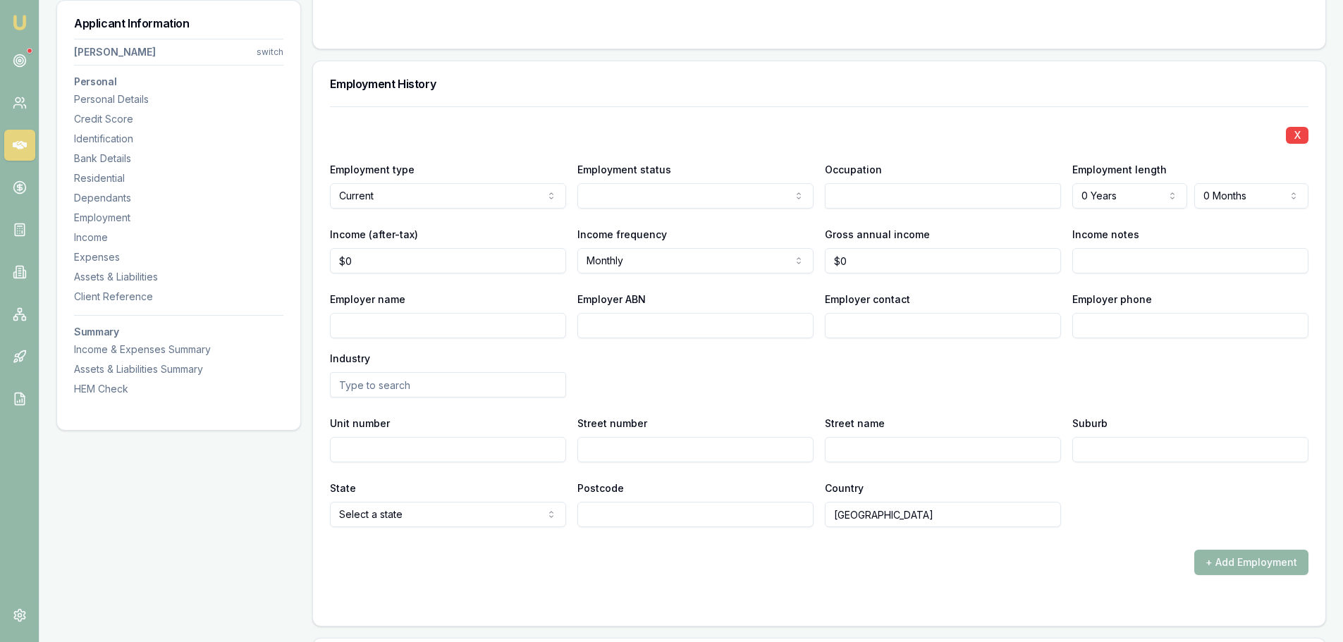
click at [448, 82] on h3 "Employment History" at bounding box center [819, 83] width 978 height 11
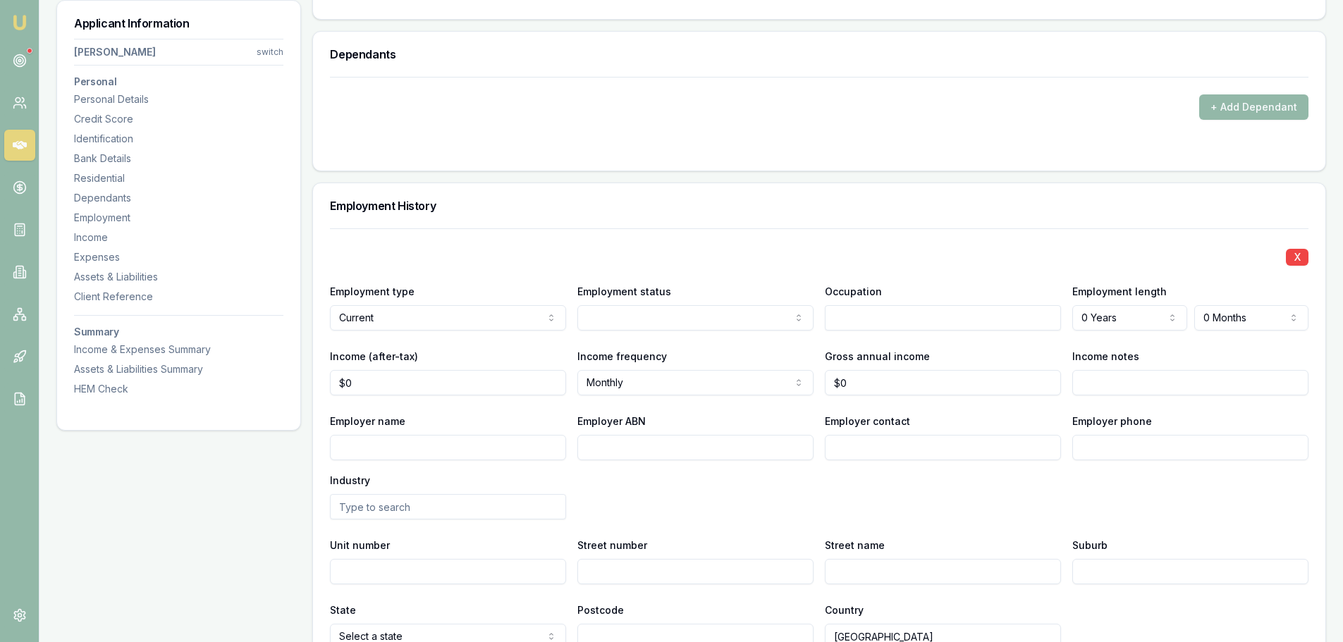
scroll to position [1621, 0]
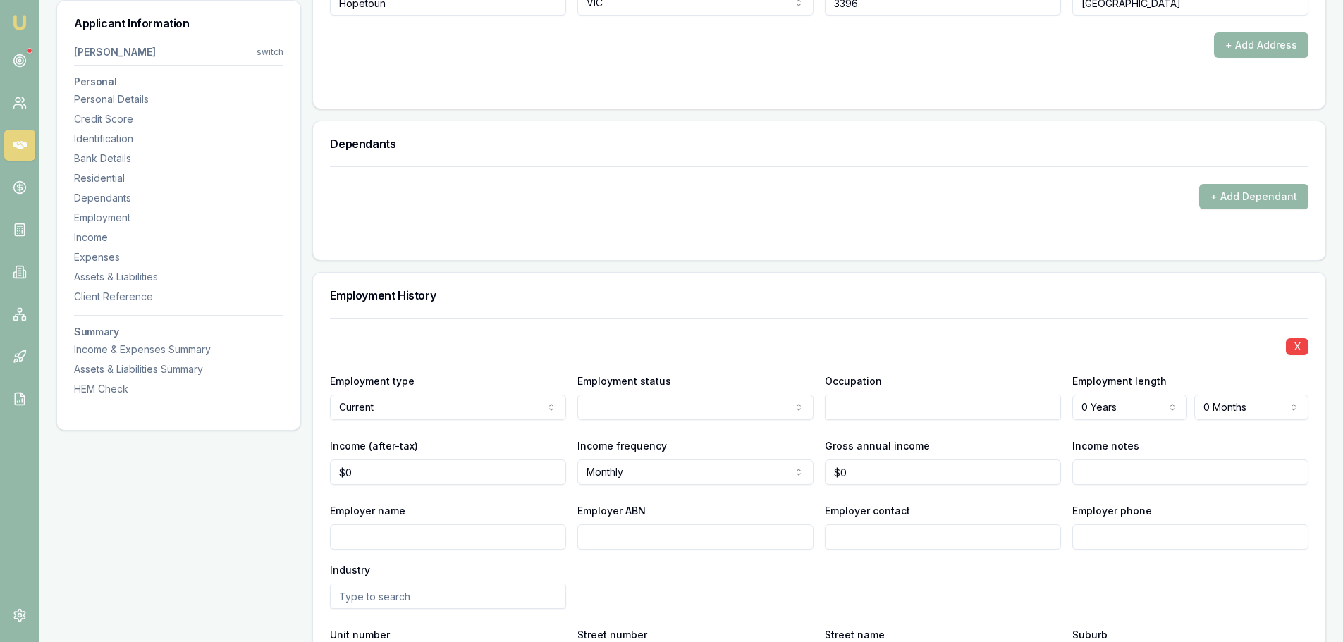
click at [473, 305] on div "Employment History" at bounding box center [819, 295] width 1012 height 45
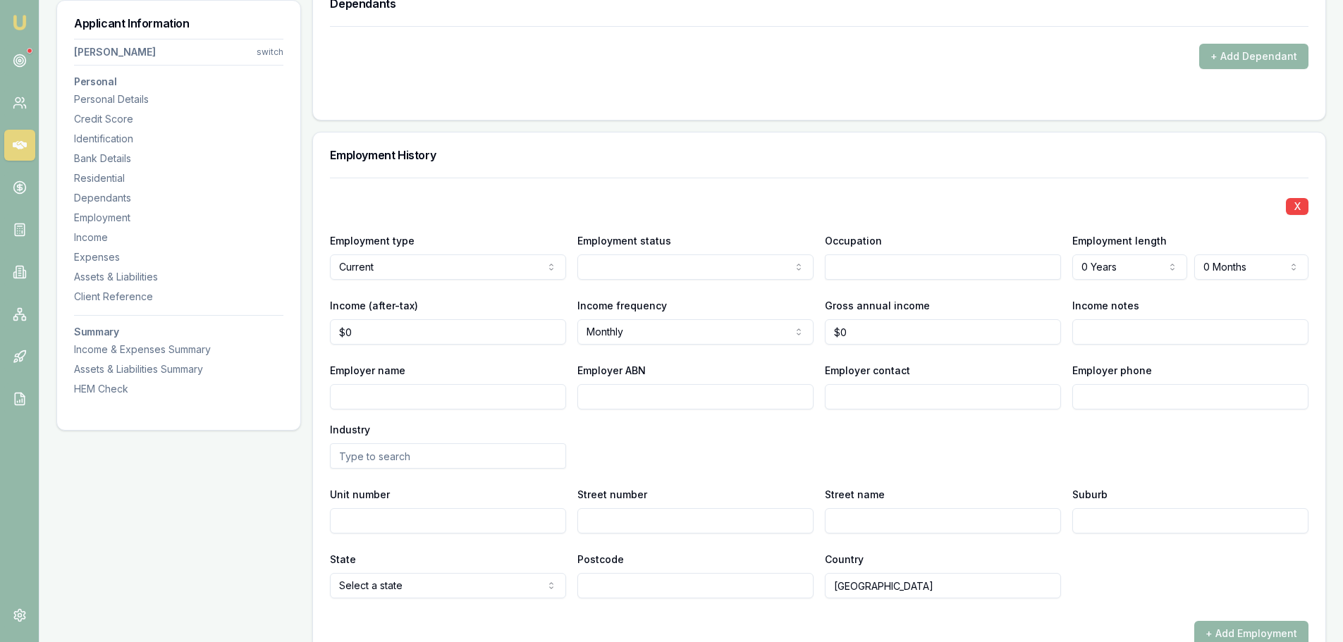
scroll to position [1762, 0]
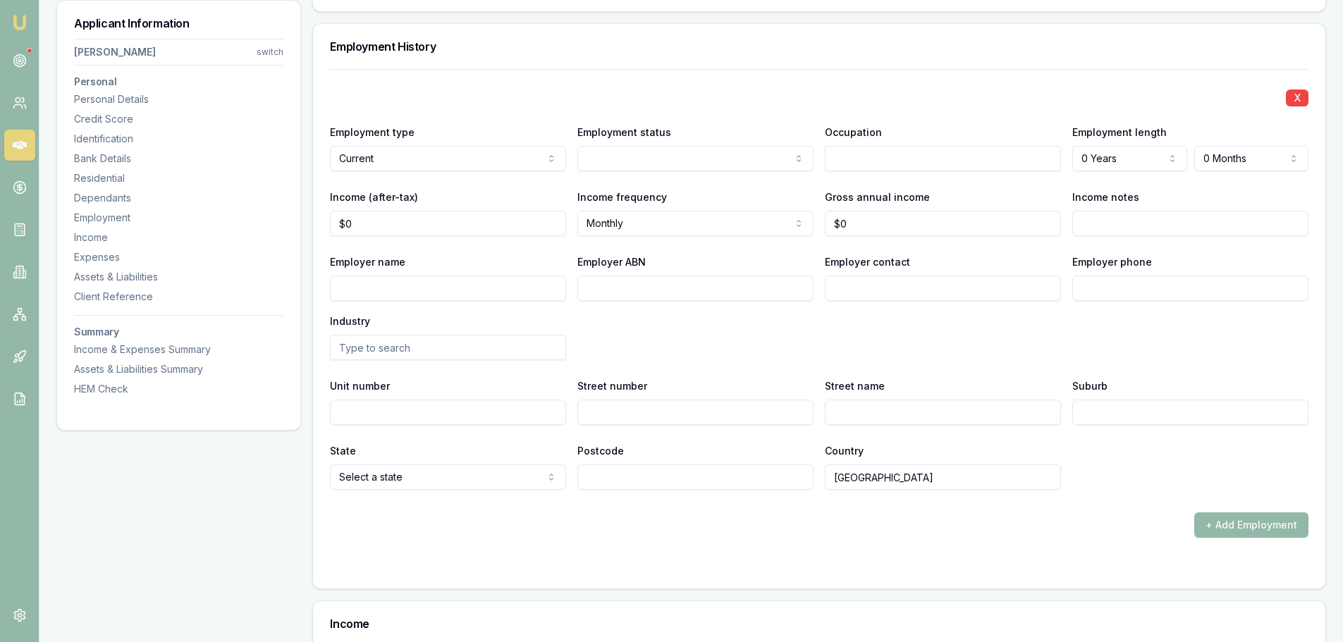
scroll to position [2044, 0]
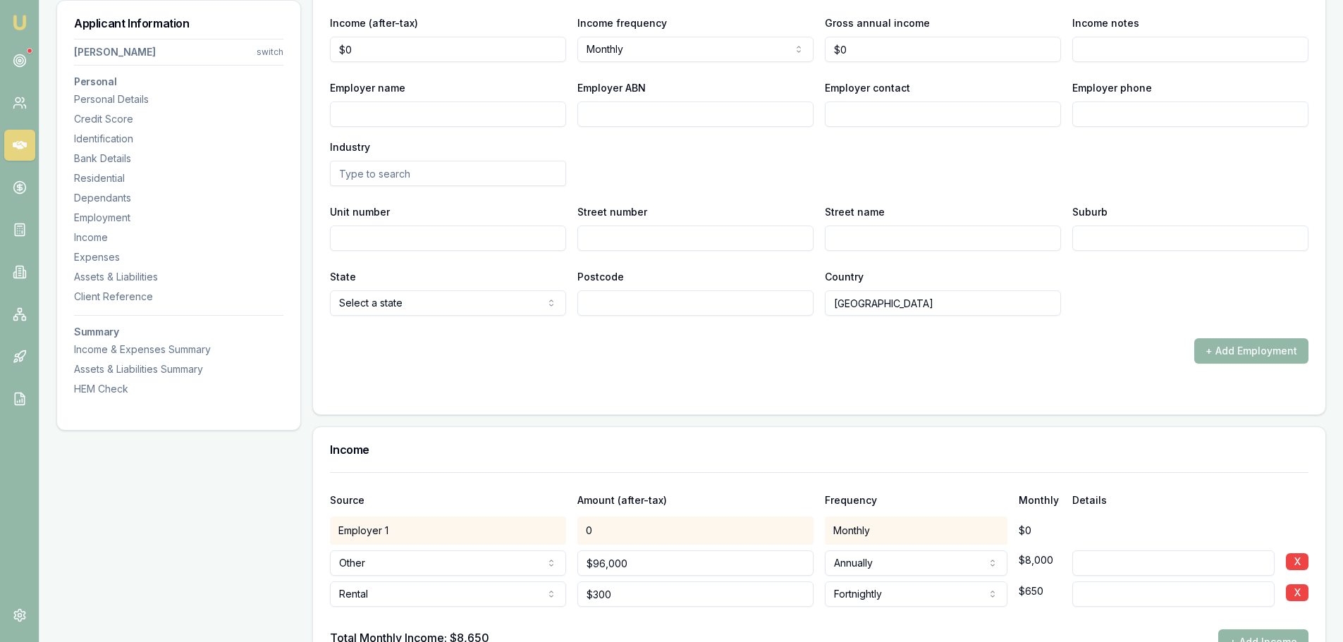
click at [312, 459] on div "Applicant Information Shaun Ellis switch Personal Personal Details Credit Score…" at bounding box center [691, 621] width 1270 height 4897
click at [703, 166] on div "Employer name Employer ABN Employer contact Employer phone Industry" at bounding box center [819, 132] width 978 height 107
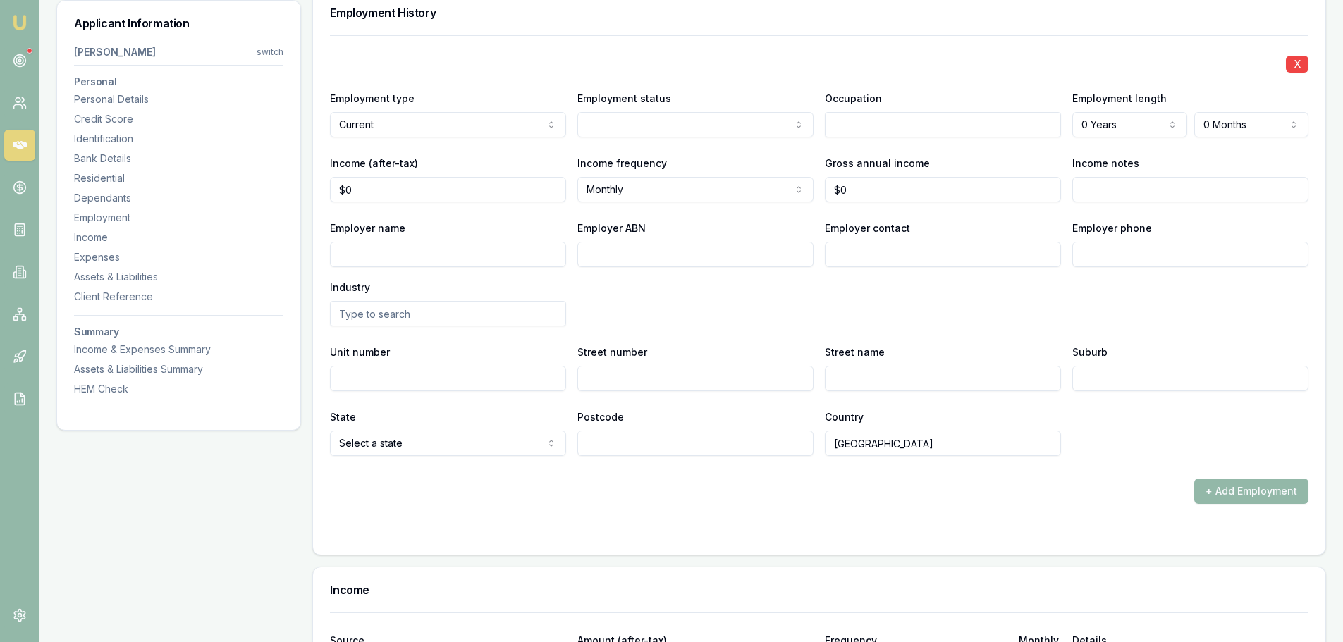
scroll to position [1903, 0]
click at [878, 68] on div "X" at bounding box center [819, 64] width 978 height 20
click at [648, 70] on div "X" at bounding box center [819, 64] width 978 height 20
click at [658, 66] on div "X" at bounding box center [819, 64] width 978 height 20
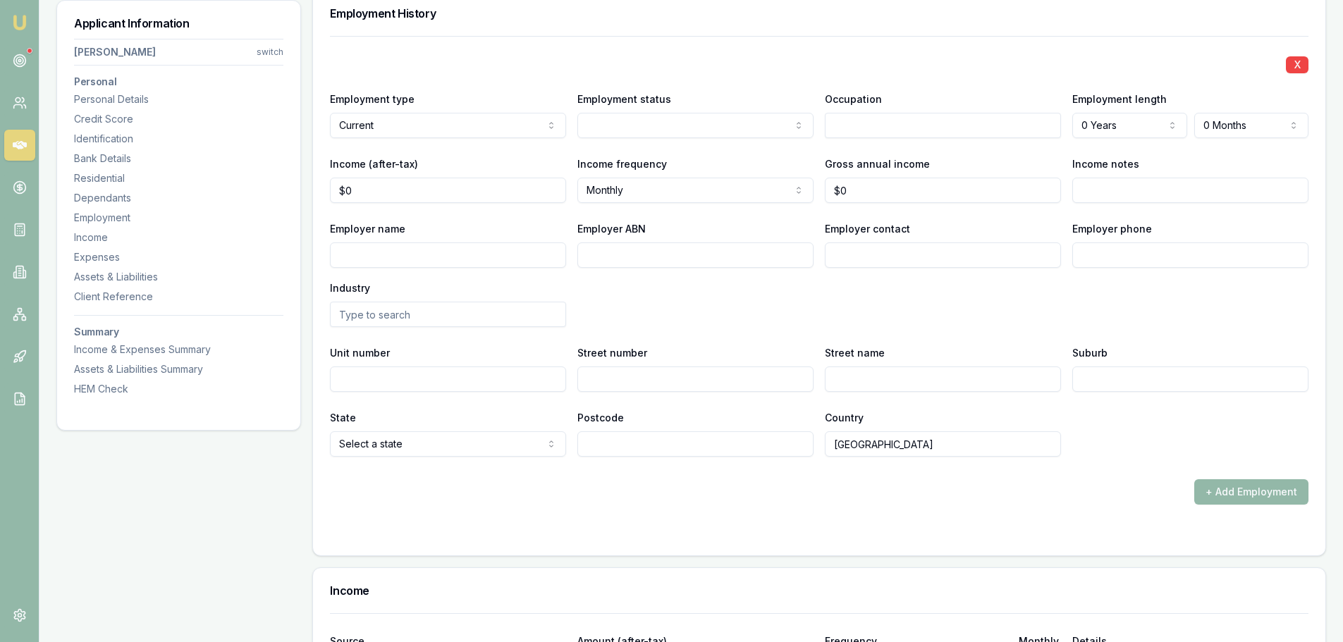
scroll to position [1692, 0]
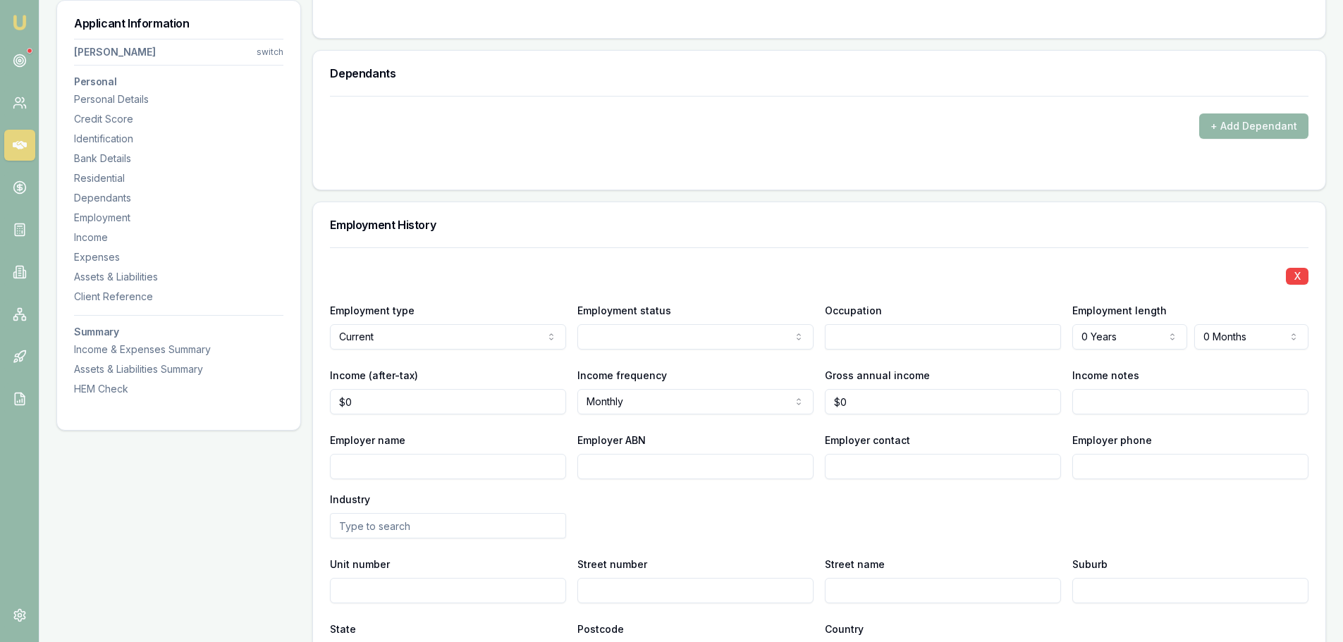
click at [697, 124] on div "+ Add Dependant" at bounding box center [819, 125] width 978 height 25
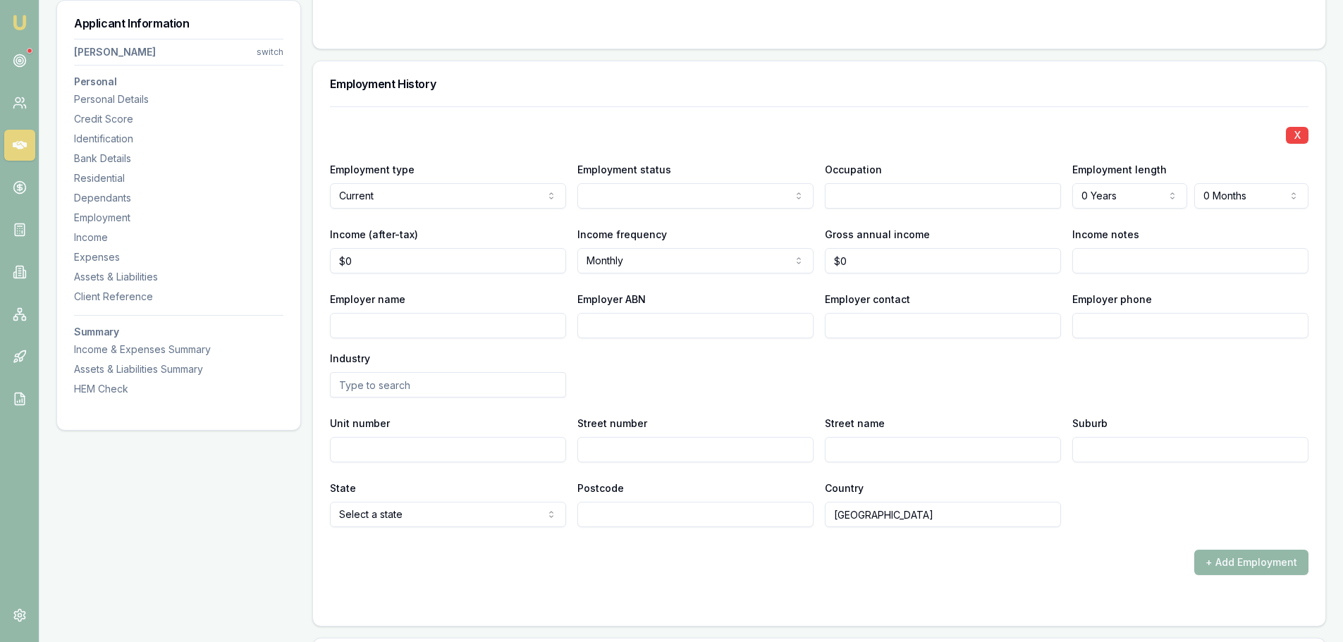
click at [653, 94] on div "Employment History" at bounding box center [819, 83] width 1012 height 45
drag, startPoint x: 400, startPoint y: 86, endPoint x: 446, endPoint y: 84, distance: 45.2
click at [446, 84] on h3 "Employment History" at bounding box center [819, 83] width 978 height 11
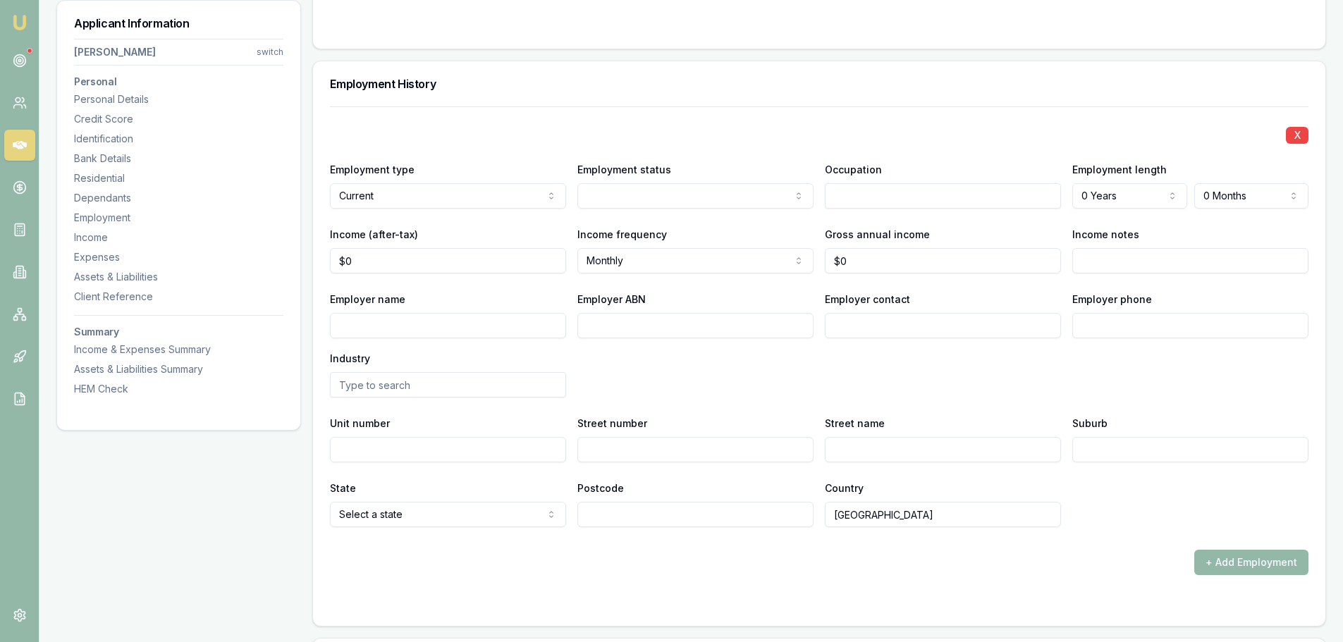
click at [443, 83] on h3 "Employment History" at bounding box center [819, 83] width 978 height 11
click at [438, 79] on h3 "Employment History" at bounding box center [819, 83] width 978 height 11
click at [610, 73] on div "Employment History" at bounding box center [819, 83] width 1012 height 45
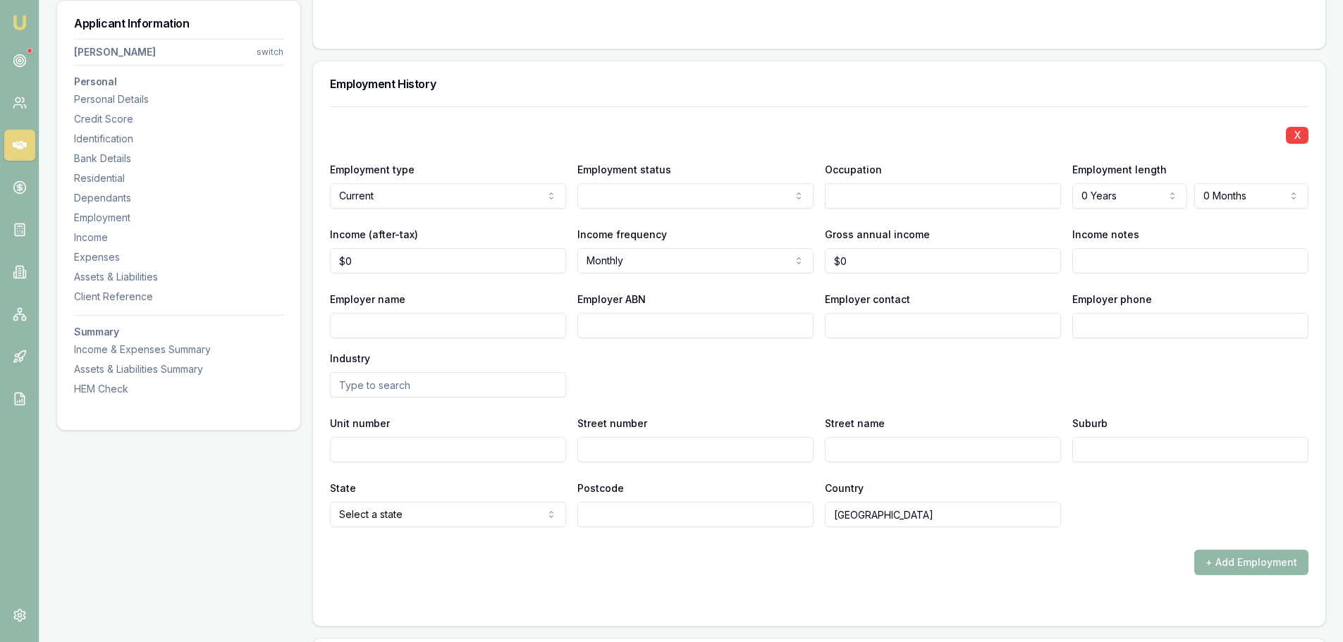
click at [290, 154] on div "Applicant Information [PERSON_NAME] switch Personal Personal Details Credit Sco…" at bounding box center [178, 207] width 243 height 412
drag, startPoint x: 356, startPoint y: 82, endPoint x: 493, endPoint y: 92, distance: 137.9
click at [493, 92] on div "Employment History" at bounding box center [819, 83] width 1012 height 45
drag, startPoint x: 451, startPoint y: 88, endPoint x: 326, endPoint y: 80, distance: 125.8
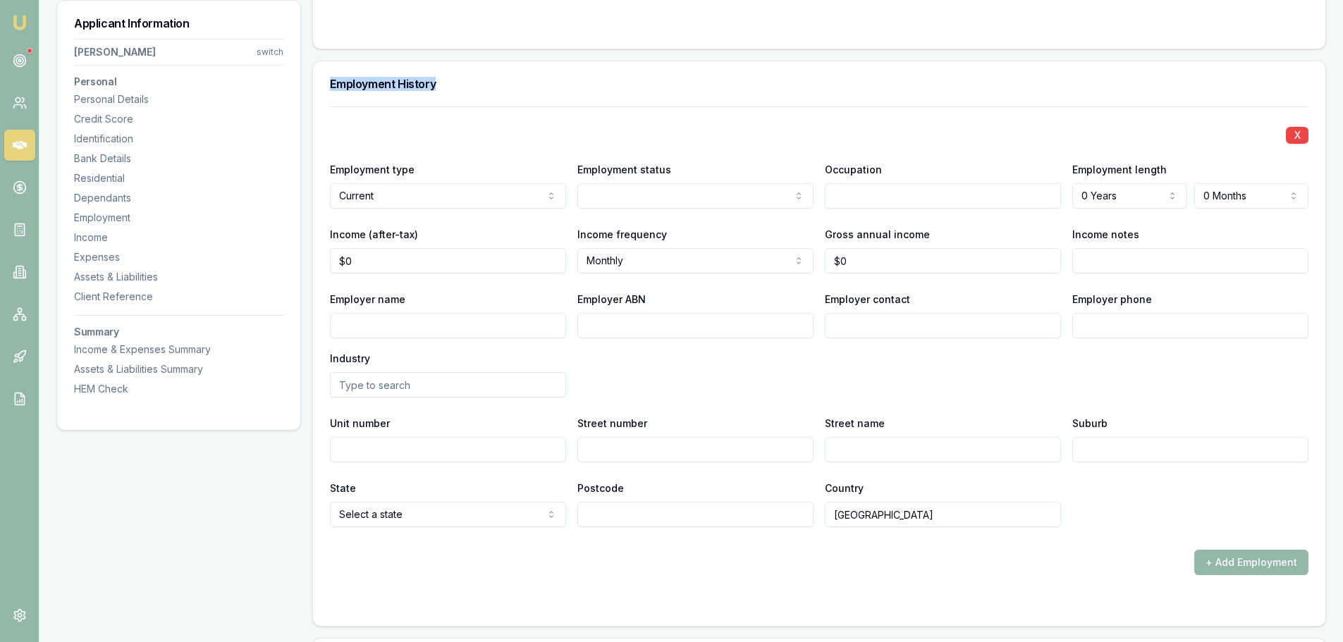
click at [326, 80] on div "Employment History" at bounding box center [819, 83] width 1012 height 45
drag, startPoint x: 355, startPoint y: 88, endPoint x: 522, endPoint y: 100, distance: 167.5
click at [522, 100] on div "Employment History" at bounding box center [819, 83] width 1012 height 45
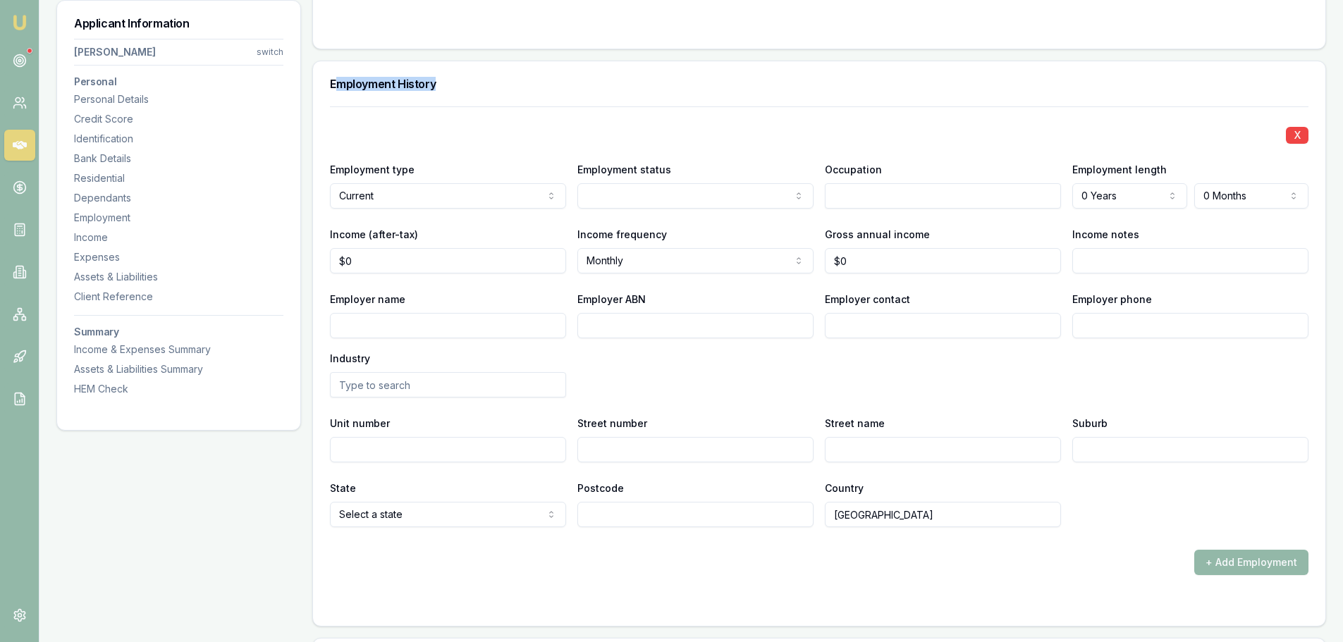
drag, startPoint x: 458, startPoint y: 79, endPoint x: 337, endPoint y: 87, distance: 121.5
click at [337, 87] on h3 "Employment History" at bounding box center [819, 83] width 978 height 11
drag, startPoint x: 345, startPoint y: 85, endPoint x: 489, endPoint y: 86, distance: 144.5
click at [489, 86] on h3 "Employment History" at bounding box center [819, 83] width 978 height 11
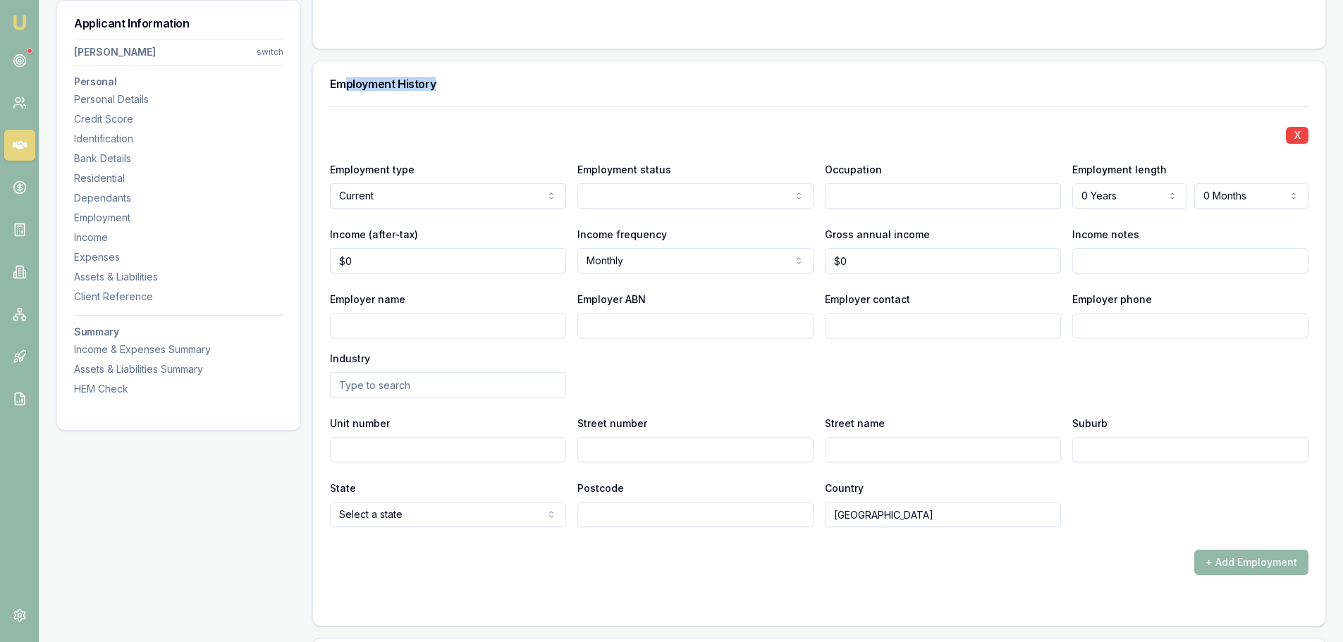
click at [489, 86] on h3 "Employment History" at bounding box center [819, 83] width 978 height 11
click at [762, 118] on div "X Employment type Current Current Previous Employment status Full time Part tim…" at bounding box center [819, 316] width 978 height 421
click at [763, 100] on div "Employment History" at bounding box center [819, 83] width 1012 height 45
click at [720, 120] on div "X Employment type Current Current Previous Employment status Full time Part tim…" at bounding box center [819, 316] width 978 height 421
click at [716, 114] on div "X Employment type Current Current Previous Employment status Full time Part tim…" at bounding box center [819, 316] width 978 height 421
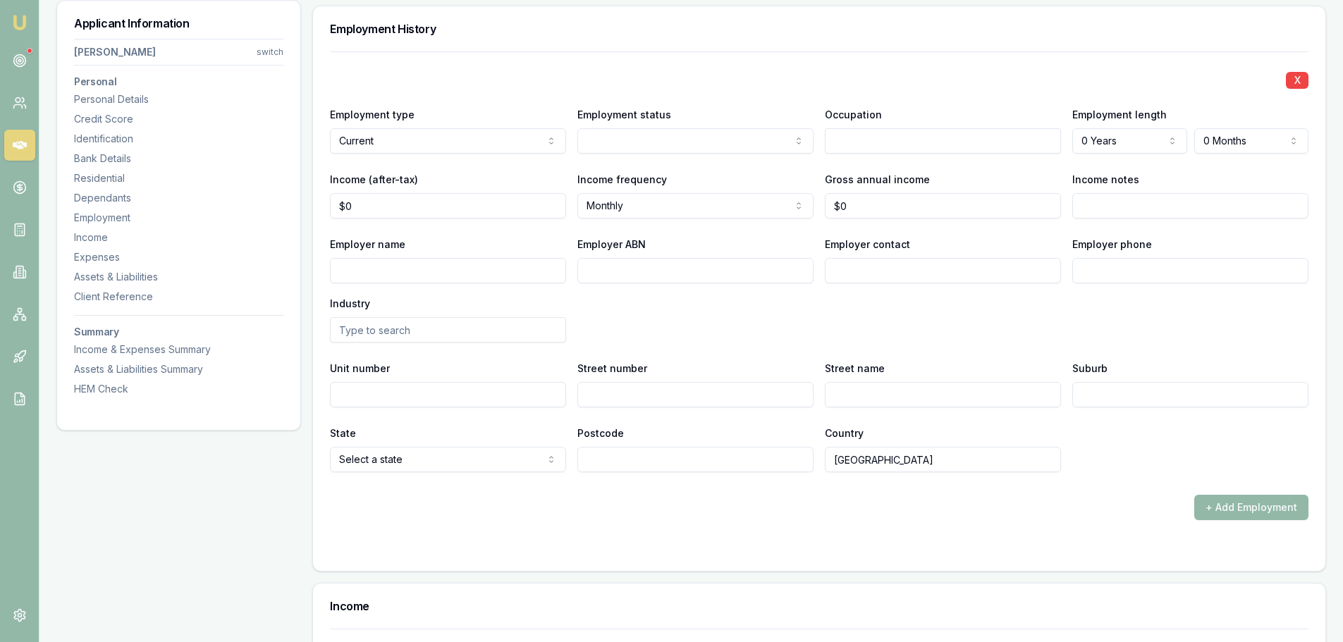
scroll to position [1762, 0]
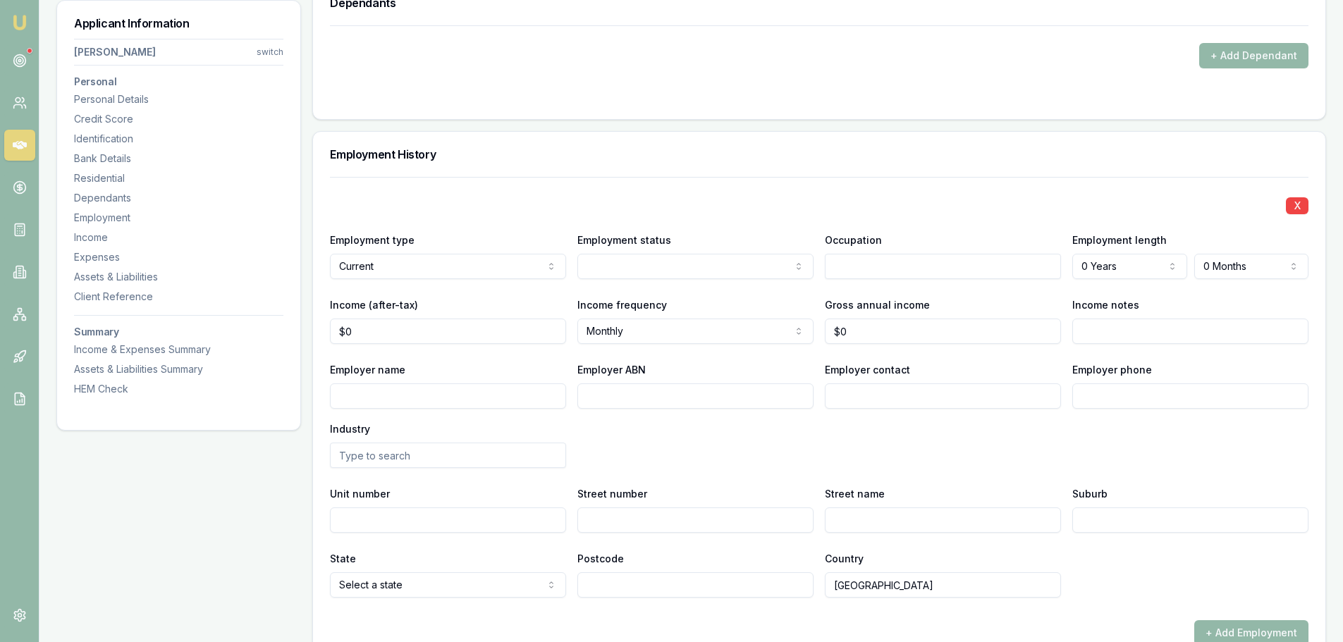
click at [510, 162] on div "Employment History" at bounding box center [819, 154] width 1012 height 45
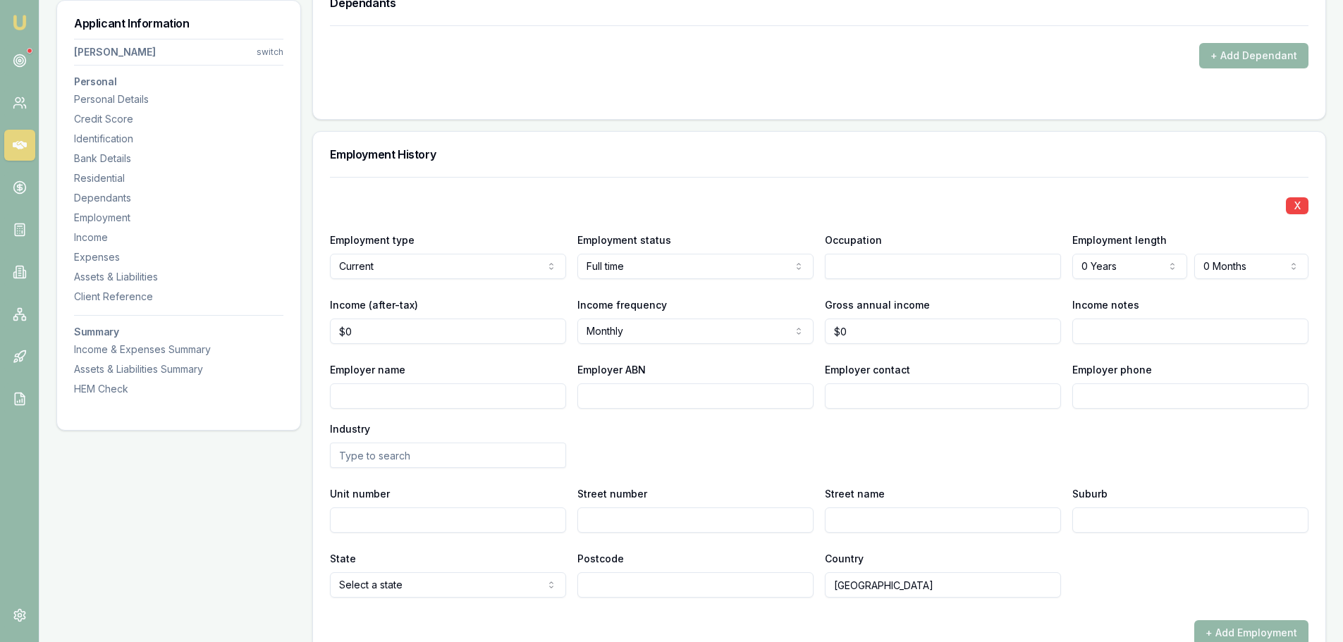
click at [940, 263] on input "text" at bounding box center [943, 266] width 236 height 25
click at [888, 264] on input "text" at bounding box center [943, 266] width 236 height 25
type input "Machanic"
drag, startPoint x: 905, startPoint y: 267, endPoint x: 804, endPoint y: 263, distance: 101.6
click at [804, 263] on div "Employment type Current Current Previous Employment status Full time Full time …" at bounding box center [819, 255] width 978 height 48
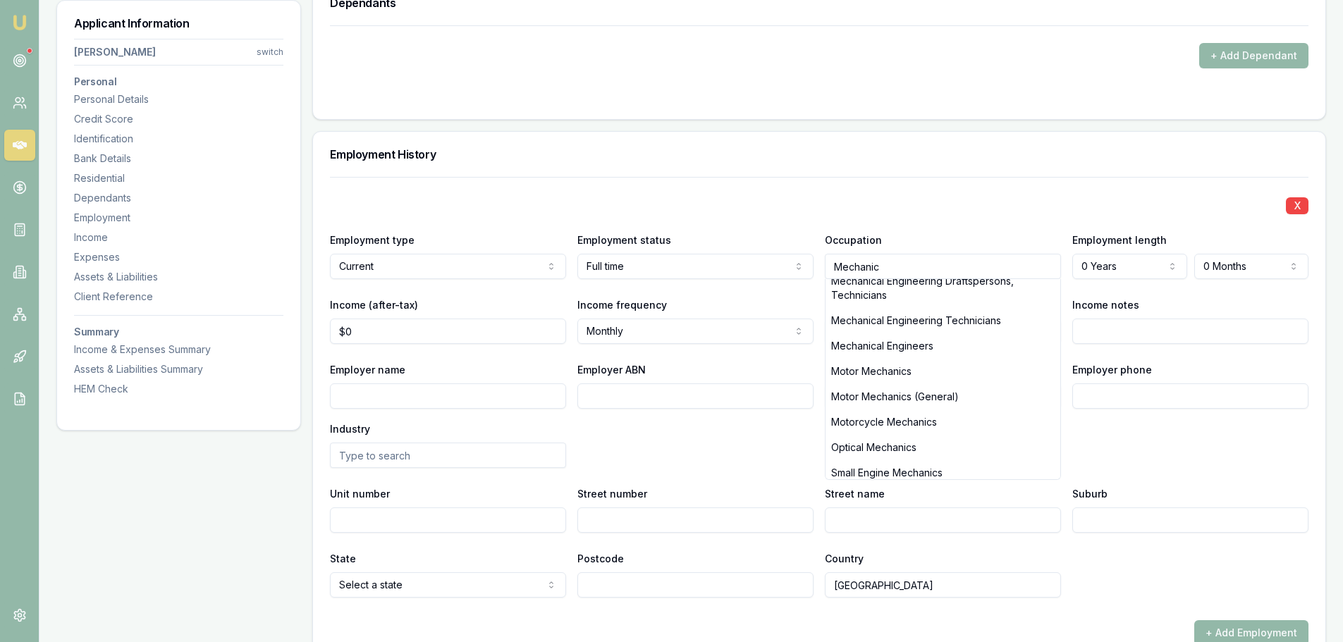
scroll to position [282, 0]
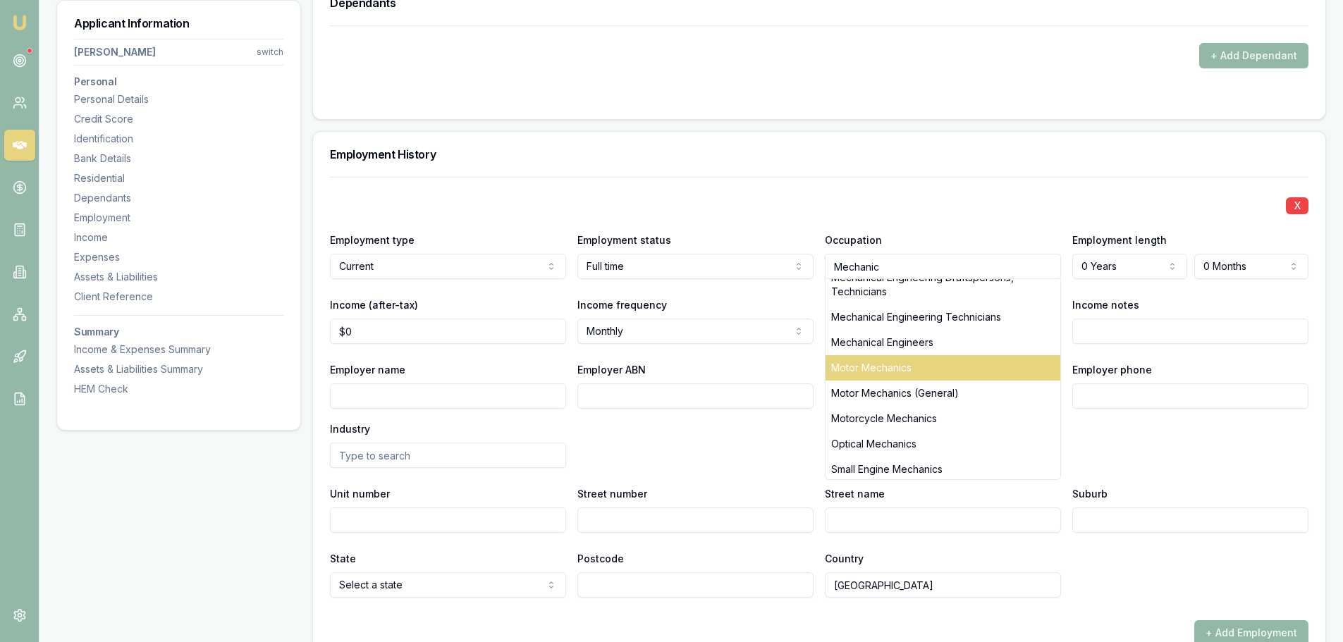
click at [912, 379] on div "Motor Mechanics" at bounding box center [942, 367] width 235 height 25
type input "Motor Mechanics"
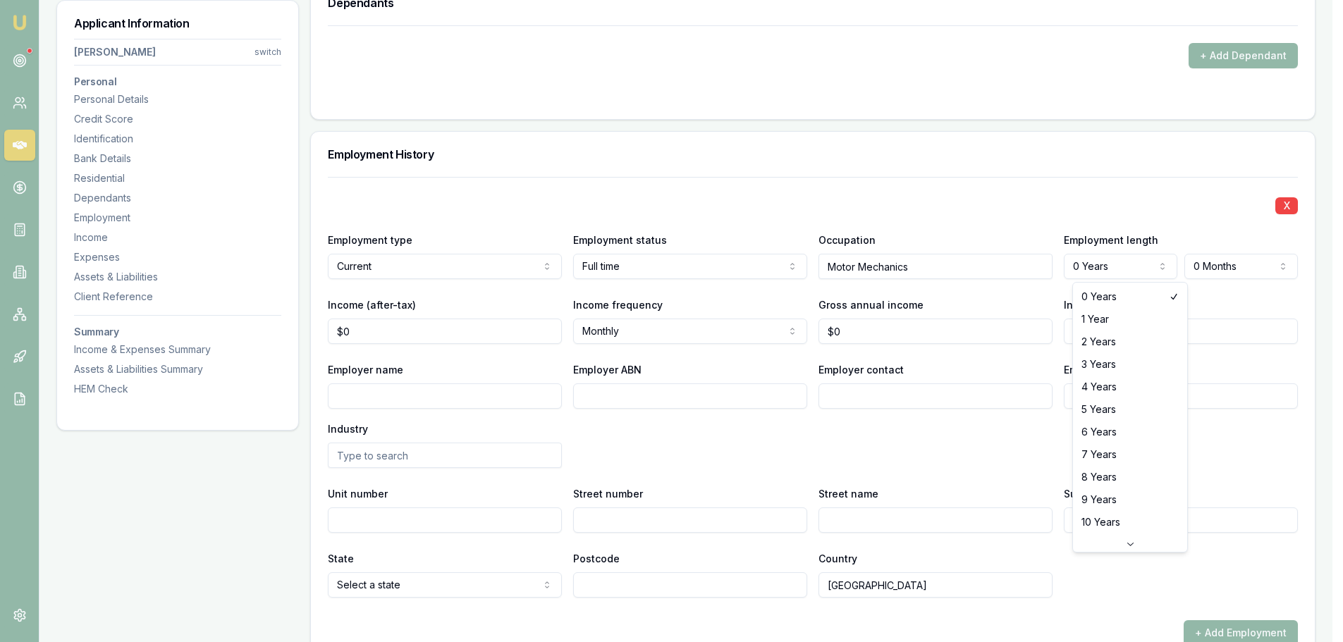
select select "4"
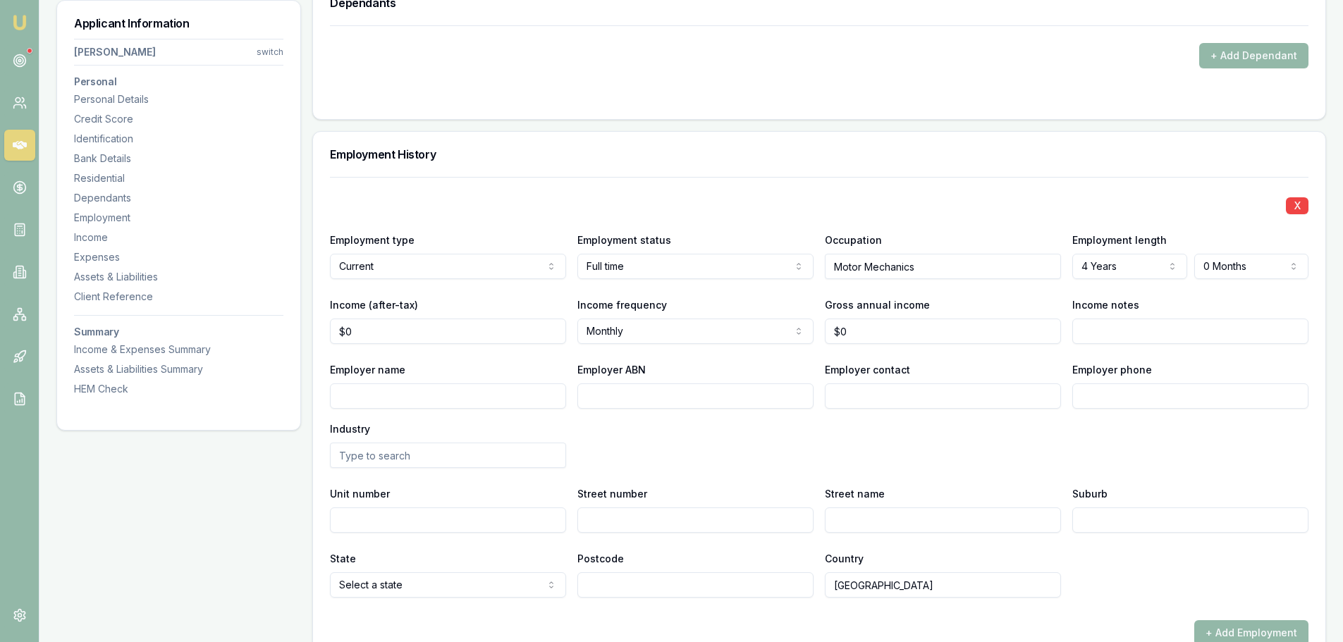
click at [964, 204] on div "X" at bounding box center [819, 205] width 978 height 20
drag, startPoint x: 364, startPoint y: 335, endPoint x: 312, endPoint y: 323, distance: 53.5
click at [312, 323] on div "Employment History X Employment type Current Current Previous Employment status…" at bounding box center [819, 414] width 1014 height 566
click at [652, 183] on div "X Employment type Current Current Previous Employment status Full time Full tim…" at bounding box center [819, 387] width 978 height 421
drag, startPoint x: 371, startPoint y: 331, endPoint x: 285, endPoint y: 324, distance: 86.3
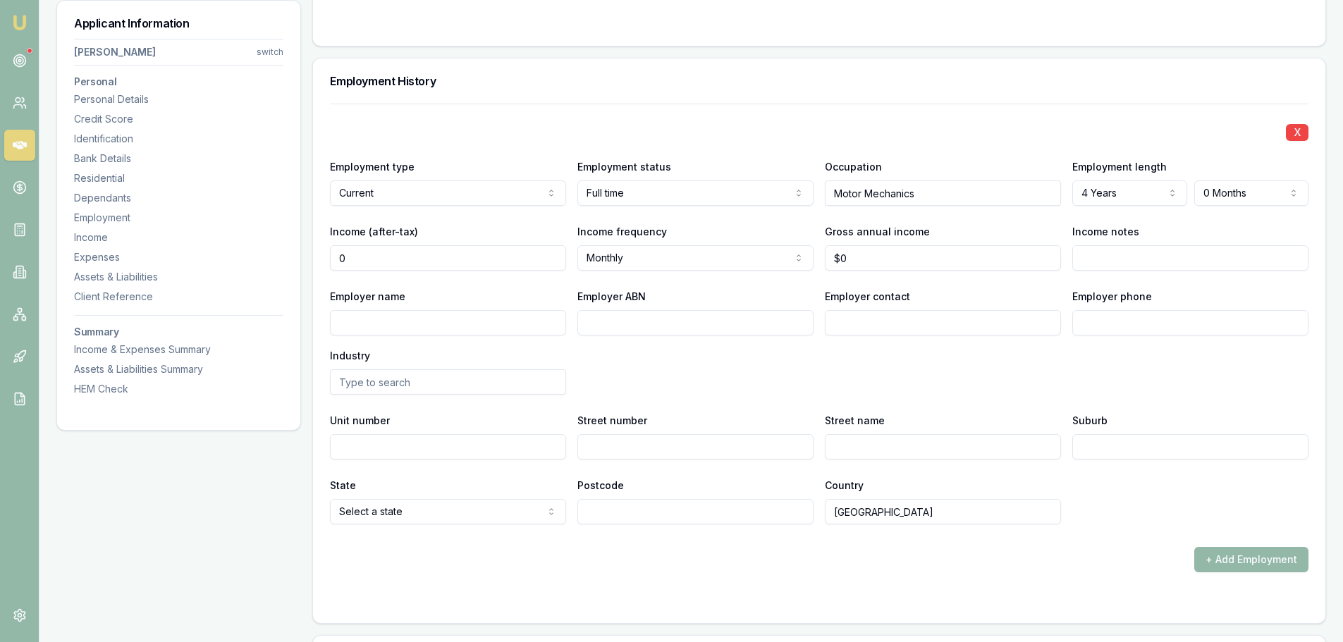
scroll to position [1833, 0]
click at [375, 258] on input "0" at bounding box center [448, 260] width 236 height 25
drag, startPoint x: 358, startPoint y: 257, endPoint x: 300, endPoint y: 252, distance: 58.1
type input "$96,000"
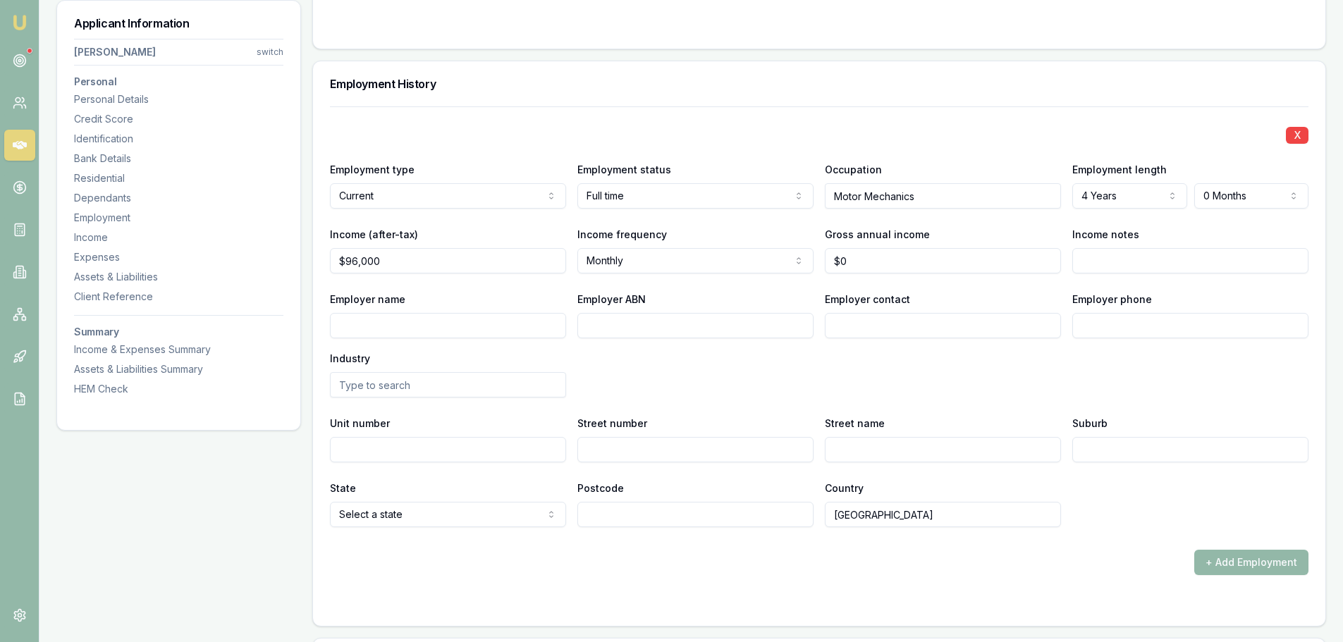
click at [424, 226] on div "Income (after-tax) $96,000" at bounding box center [448, 250] width 236 height 48
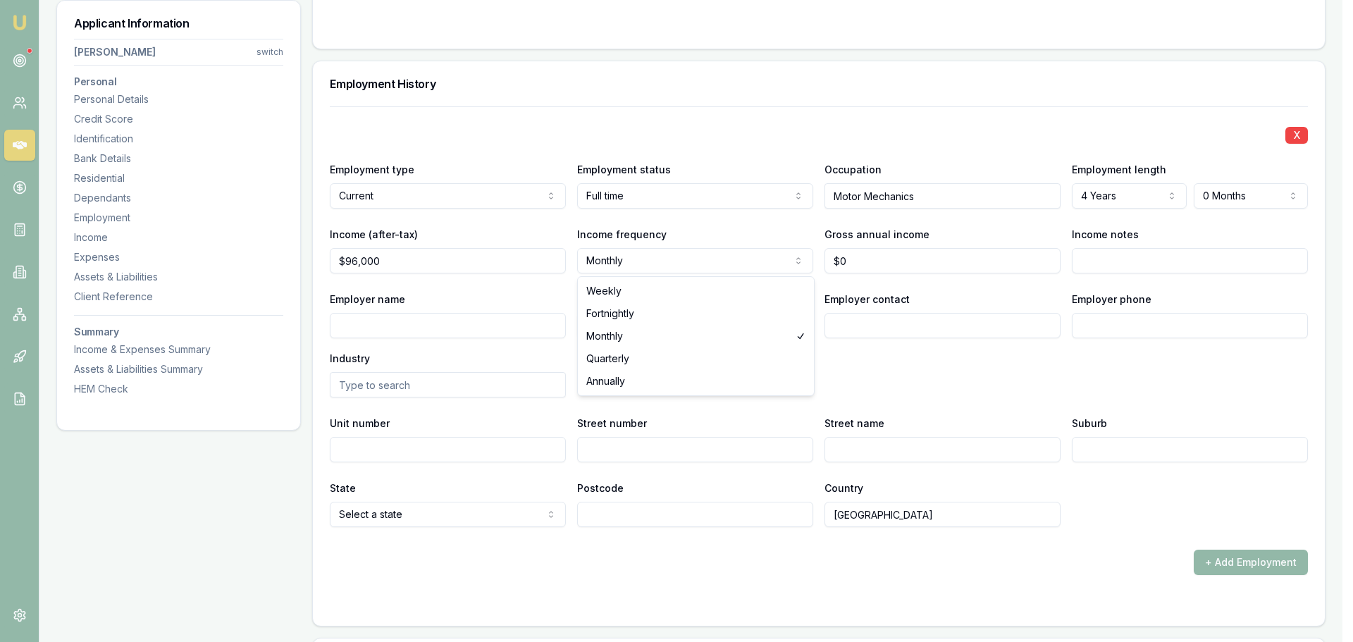
select select "FORTNIGHTLY"
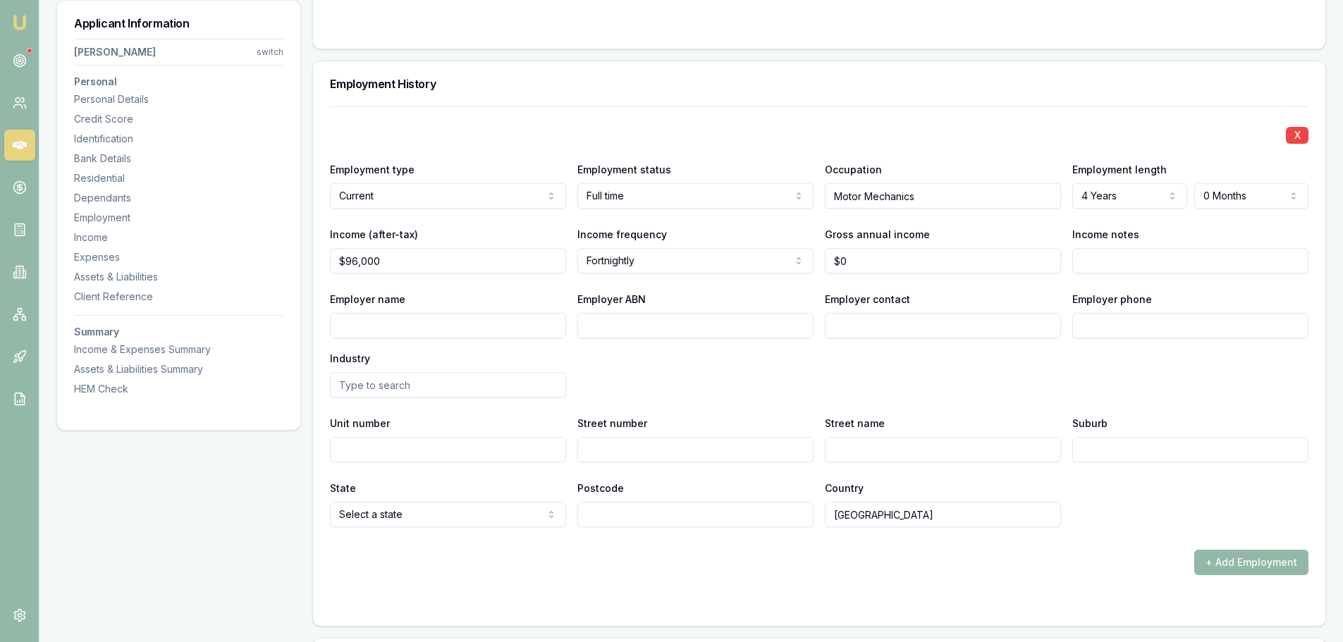
click at [429, 293] on div "Employer name" at bounding box center [448, 314] width 236 height 48
click at [432, 326] on input "Employer name" at bounding box center [448, 325] width 236 height 25
paste input "BALRANALD SHIRE COUNCIL"
type input "BALRANALD SHIRE COUNCIL"
click at [659, 326] on input "Employer ABN" at bounding box center [695, 325] width 236 height 25
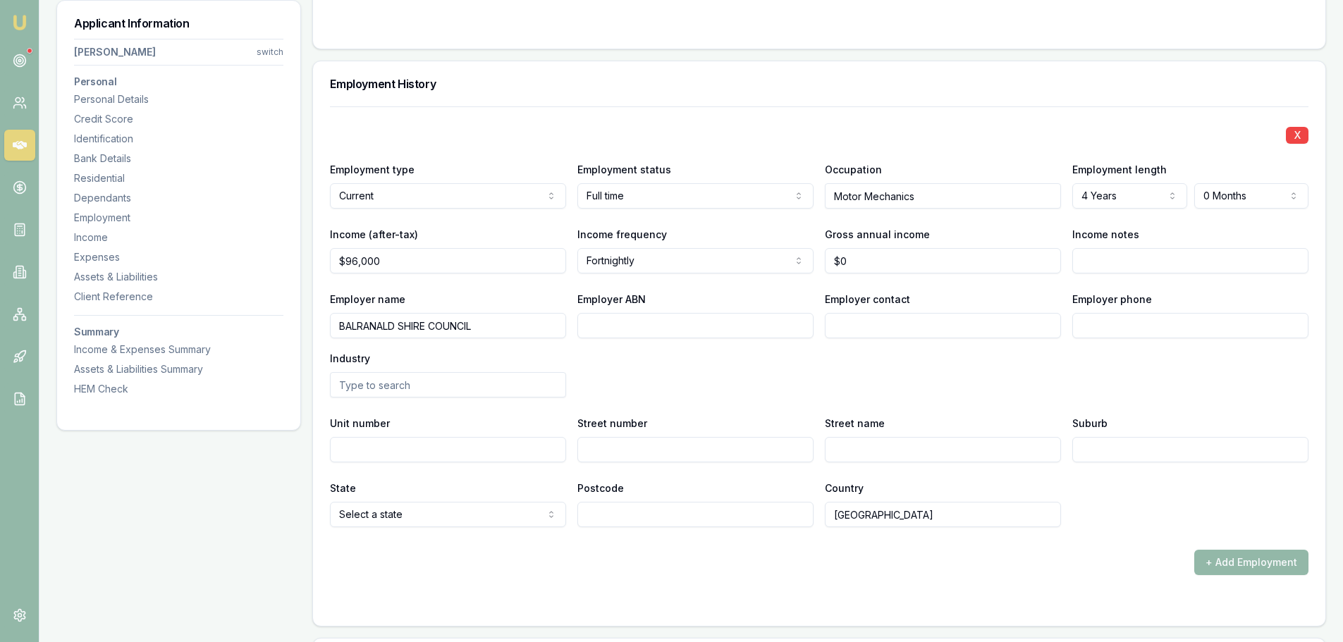
click at [575, 322] on div "Employer name BALRANALD SHIRE COUNCIL Employer ABN Employer contact Employer ph…" at bounding box center [819, 343] width 978 height 107
click at [594, 320] on input "Employer ABN" at bounding box center [695, 325] width 236 height 25
paste input "74678751581"
type input "74678751581"
click at [929, 335] on input "Employer contact" at bounding box center [943, 325] width 236 height 25
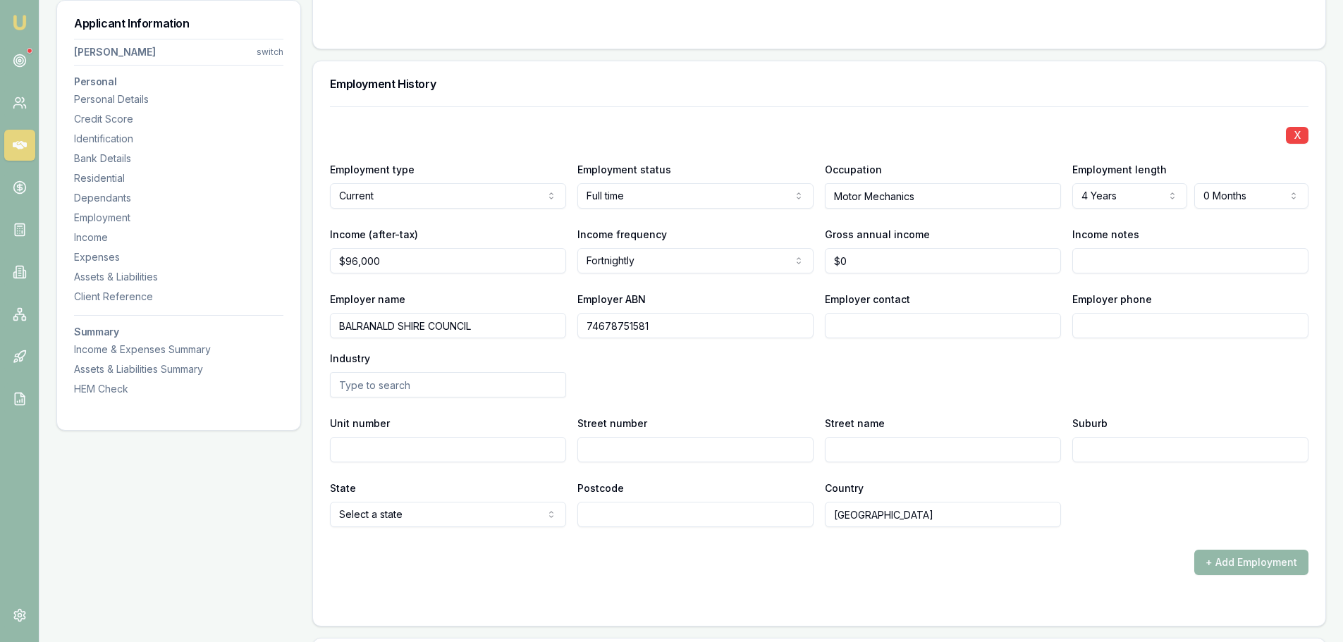
click at [873, 357] on div "Employer name BALRANALD SHIRE COUNCIL Employer ABN 74678751581 Employer contact…" at bounding box center [819, 343] width 978 height 107
click at [416, 384] on input "text" at bounding box center [448, 384] width 236 height 25
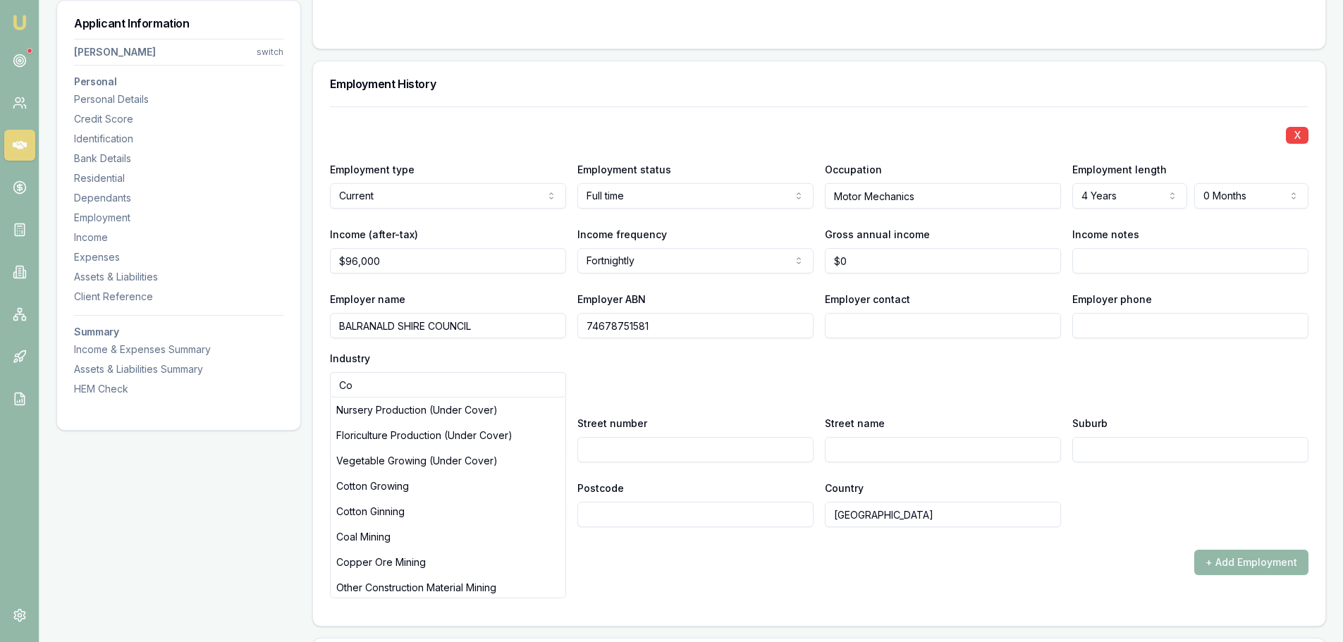
type input "C"
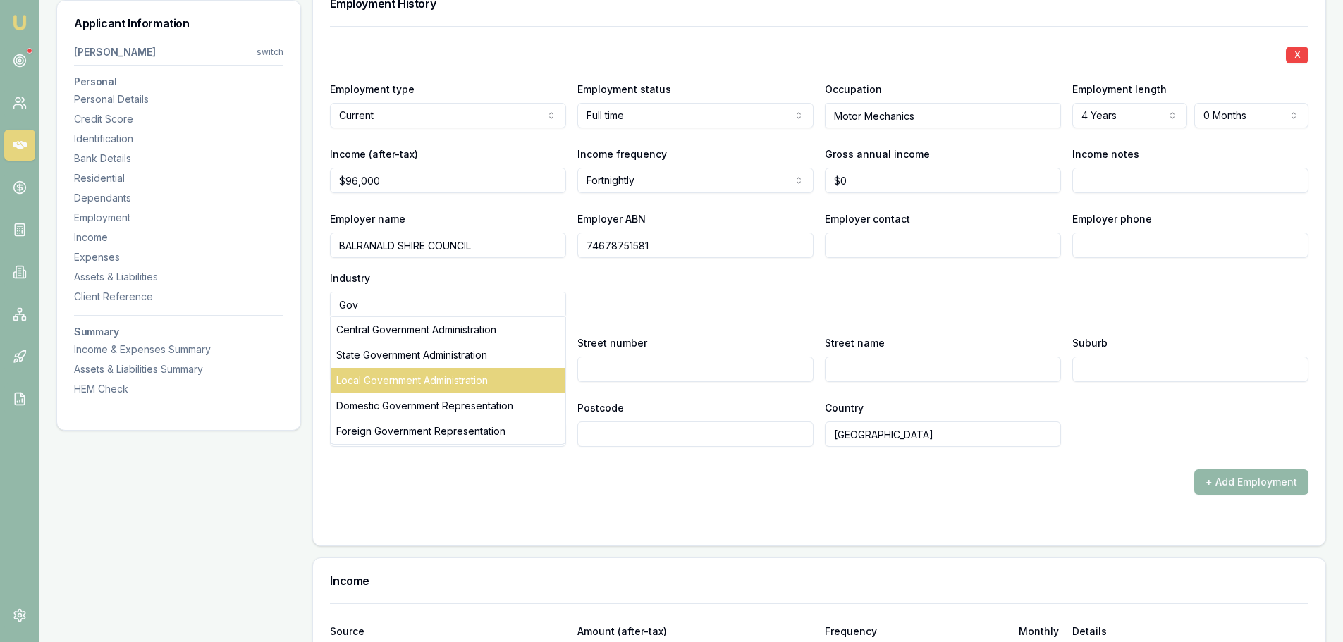
scroll to position [2115, 0]
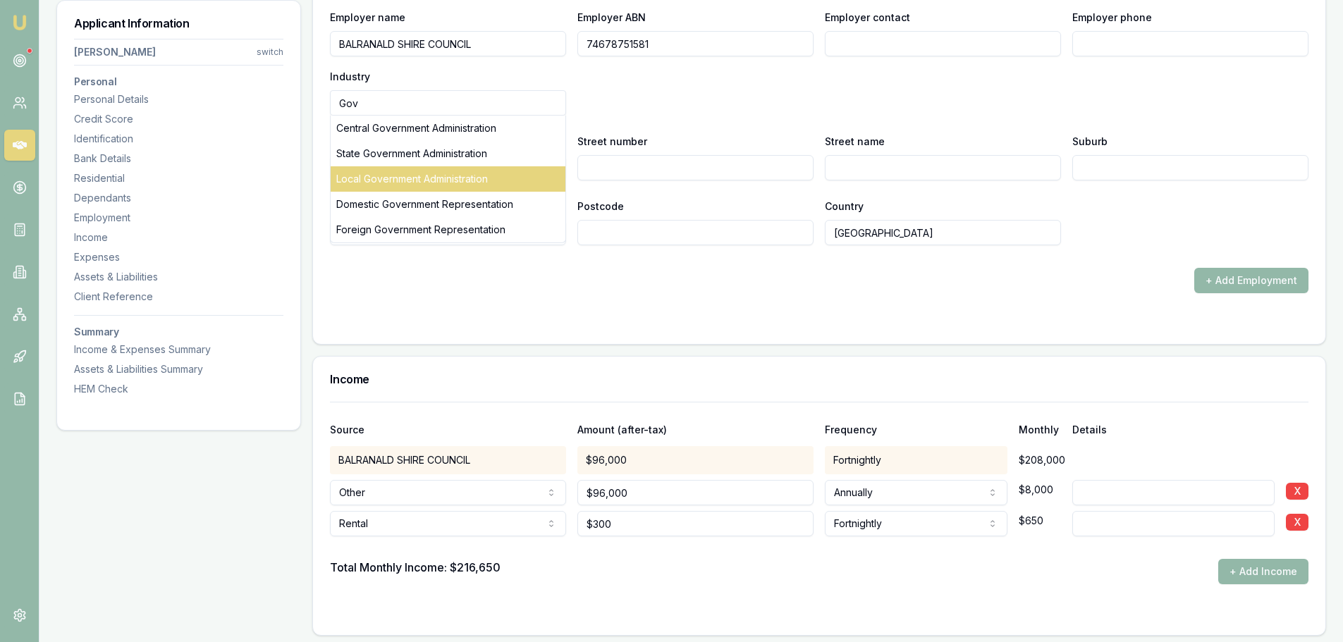
click at [377, 176] on div "Local Government Administration" at bounding box center [448, 178] width 235 height 25
type input "Local Government Administration"
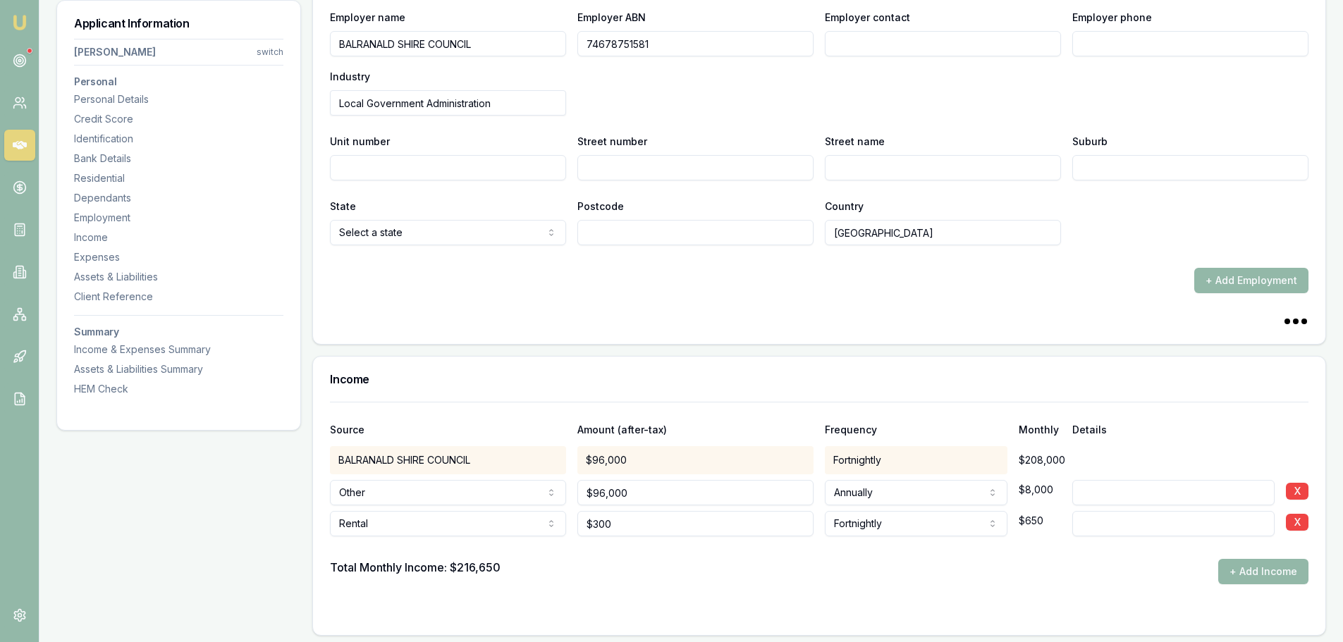
click at [492, 286] on div "+ Add Employment" at bounding box center [819, 280] width 978 height 25
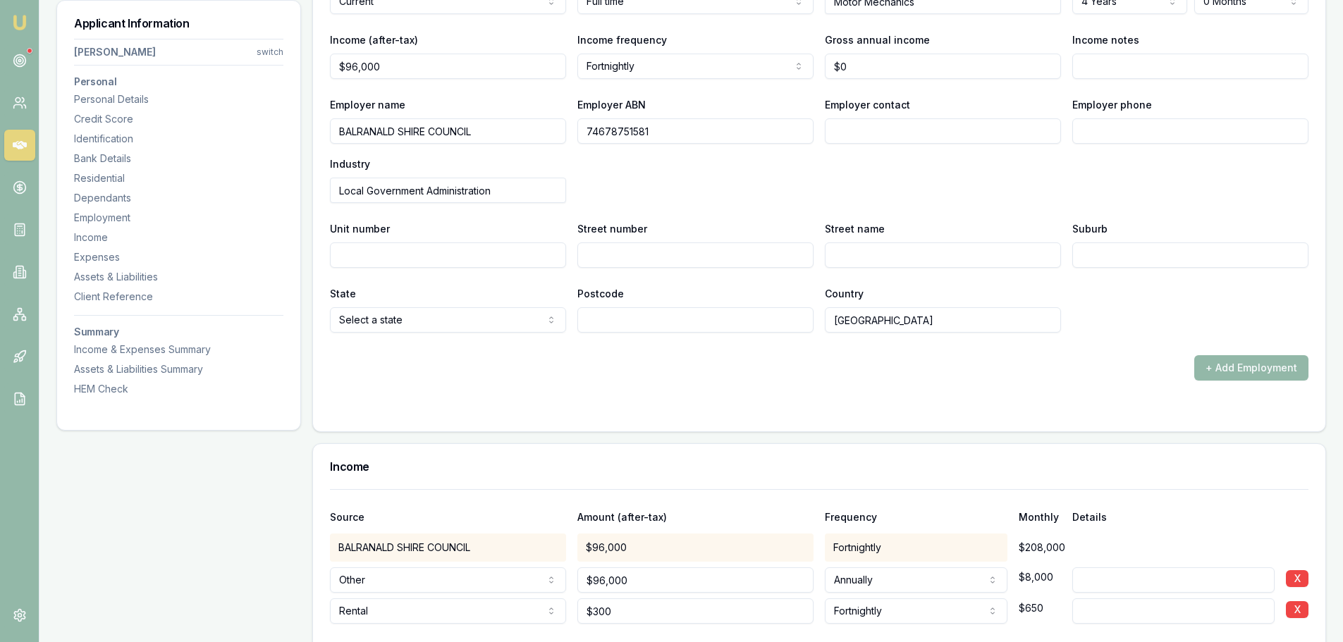
scroll to position [1903, 0]
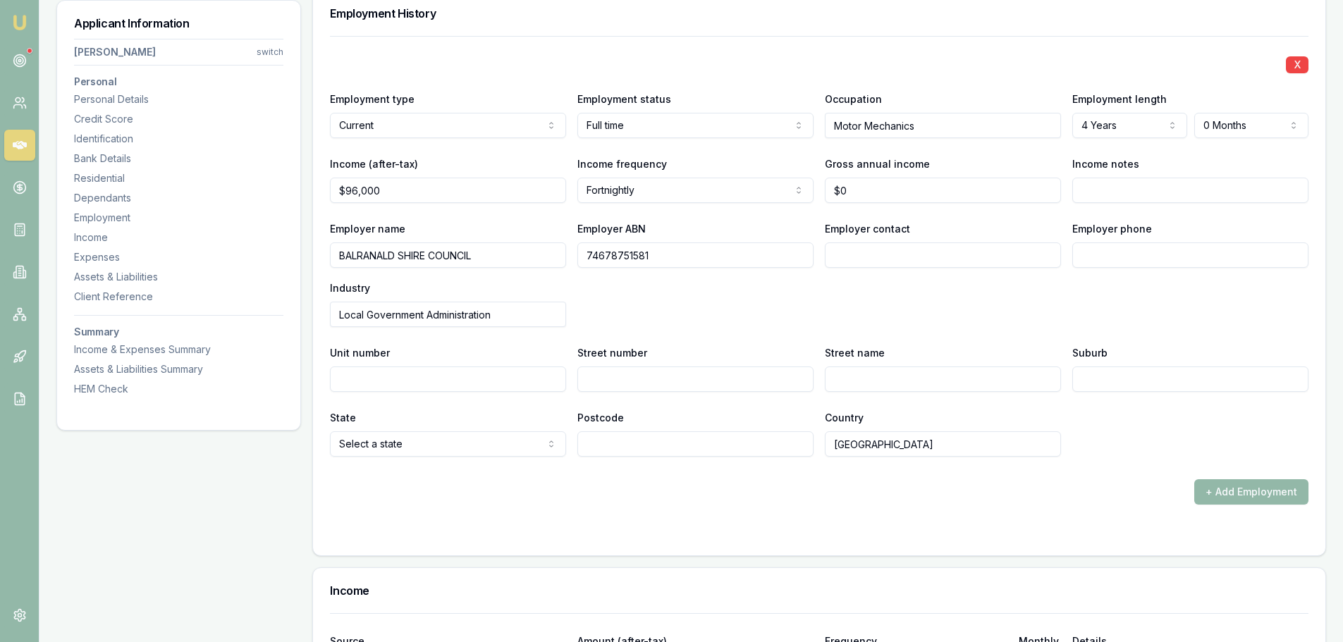
click at [423, 375] on input "Unit number" at bounding box center [448, 379] width 236 height 25
click at [650, 379] on input "Street number" at bounding box center [695, 379] width 236 height 25
type input "88"
type input "[GEOGRAPHIC_DATA]"
click at [1188, 379] on input "Suburb" at bounding box center [1190, 379] width 236 height 25
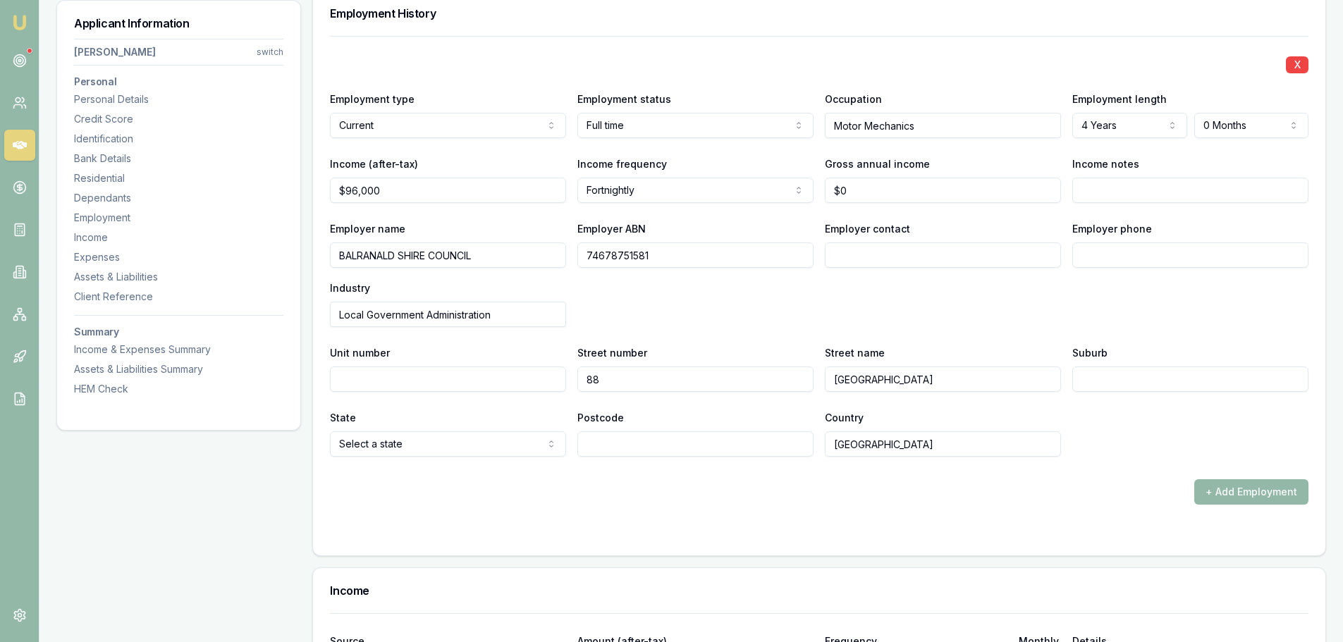
paste input "Balranald"
type input "Balranald"
click at [651, 478] on div "X Employment type Current Current Previous Employment status Full time Full tim…" at bounding box center [819, 270] width 978 height 469
click at [656, 446] on input "Postcode" at bounding box center [695, 443] width 236 height 25
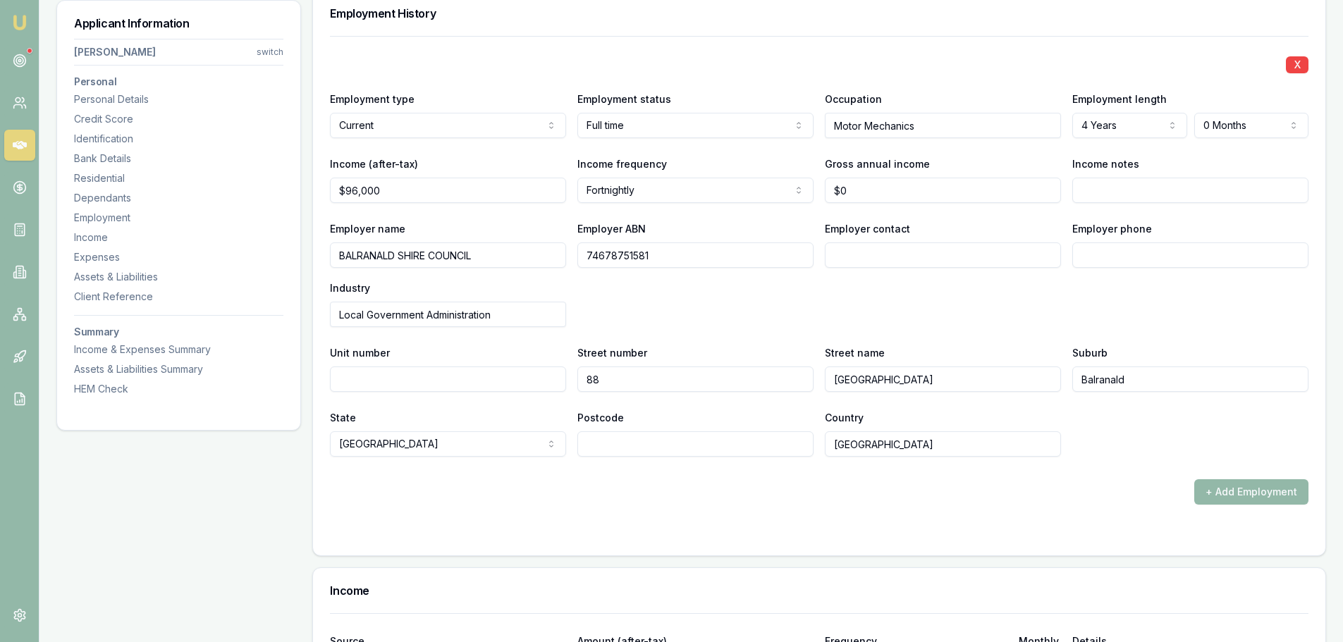
drag, startPoint x: 552, startPoint y: 379, endPoint x: 528, endPoint y: 379, distance: 24.0
click at [528, 379] on div "Unit number Street number 88 Street name Market Street Suburb Balranald" at bounding box center [819, 368] width 978 height 48
type input "70"
click at [626, 456] on input "Postcode" at bounding box center [695, 443] width 236 height 25
paste input "03 5020 1300"
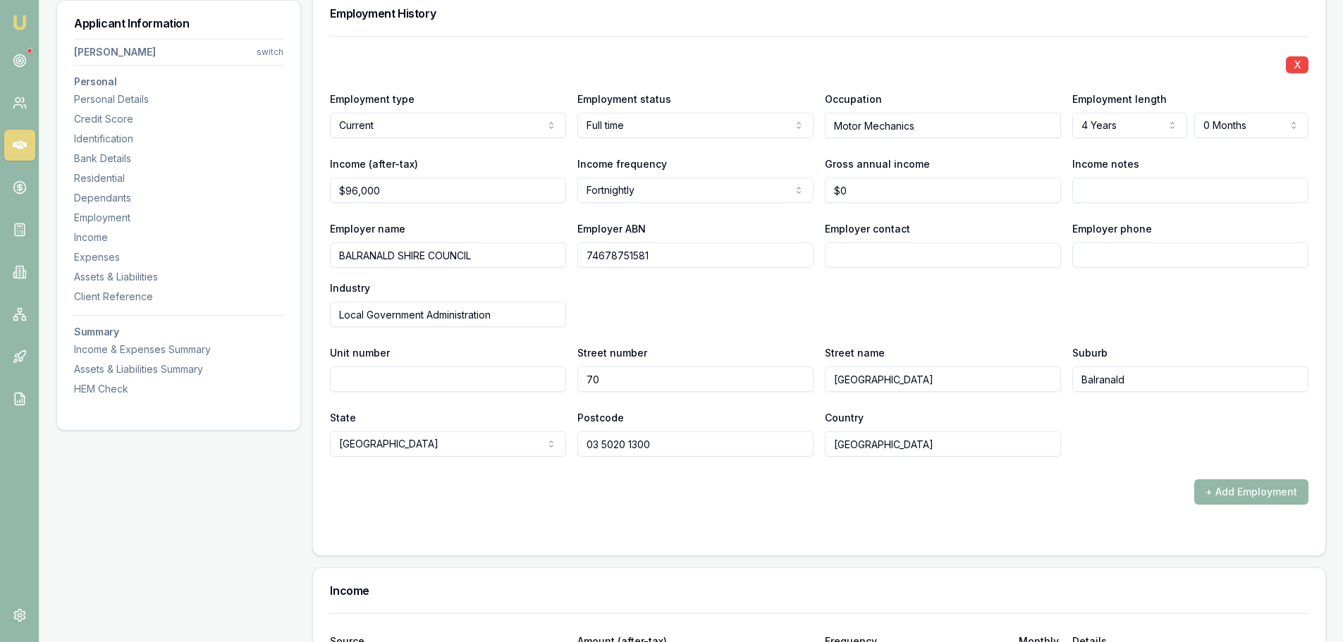
type input "03 5020 1300"
click at [691, 505] on form "X Employment type Current Current Previous Employment status Full time Full tim…" at bounding box center [819, 287] width 978 height 503
click at [536, 490] on div "+ Add Employment" at bounding box center [819, 491] width 978 height 25
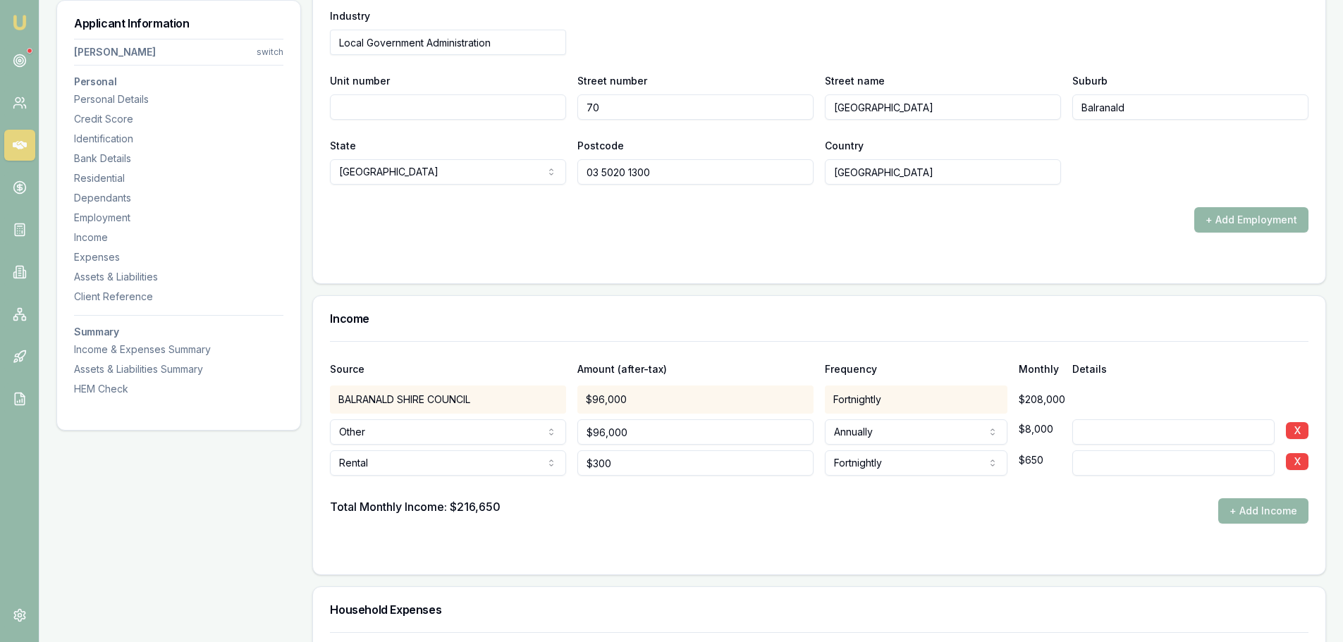
scroll to position [2185, 0]
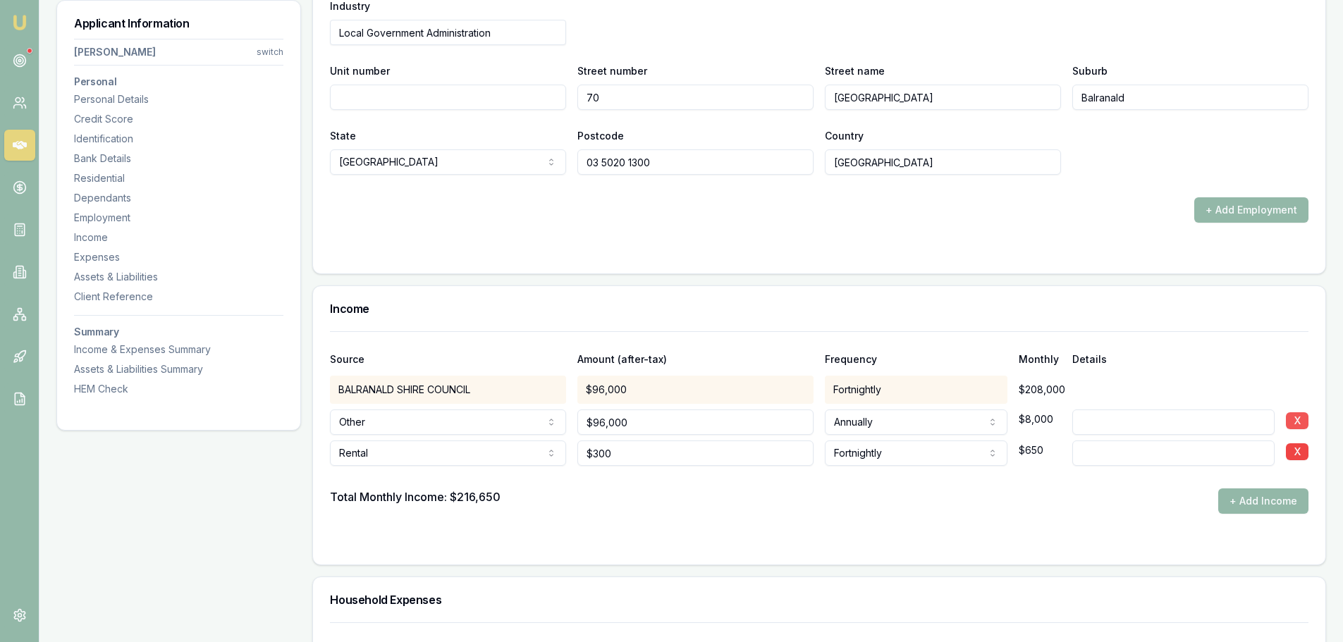
click at [1298, 419] on button "X" at bounding box center [1297, 420] width 23 height 17
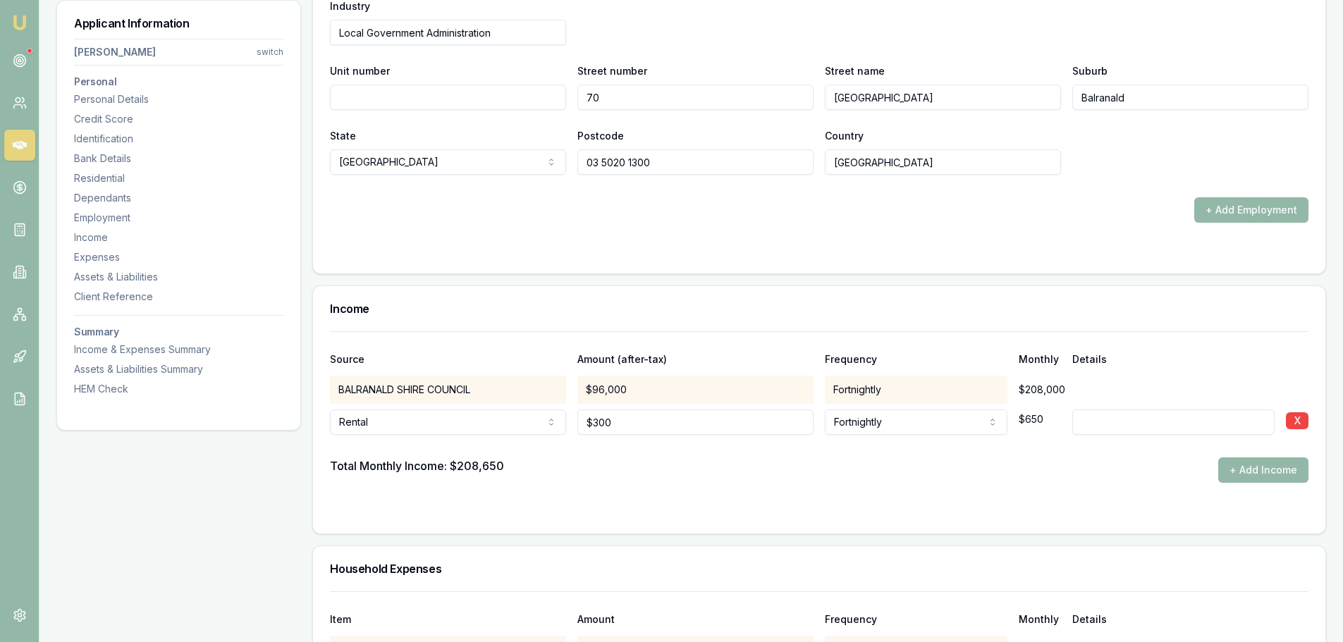
click at [916, 496] on form "Source Amount (after-tax) Frequency Monthly Details BALRANALD SHIRE COUNCIL $96…" at bounding box center [819, 423] width 978 height 185
click at [820, 323] on div "Income" at bounding box center [819, 308] width 1012 height 45
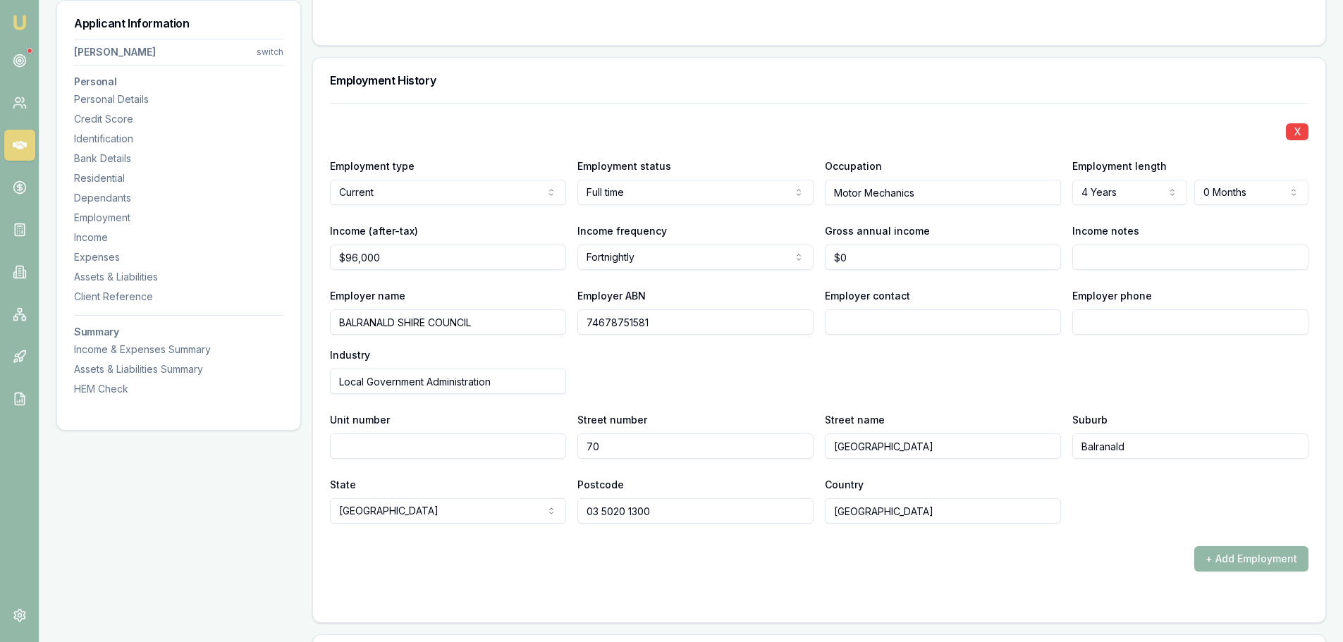
scroll to position [1833, 0]
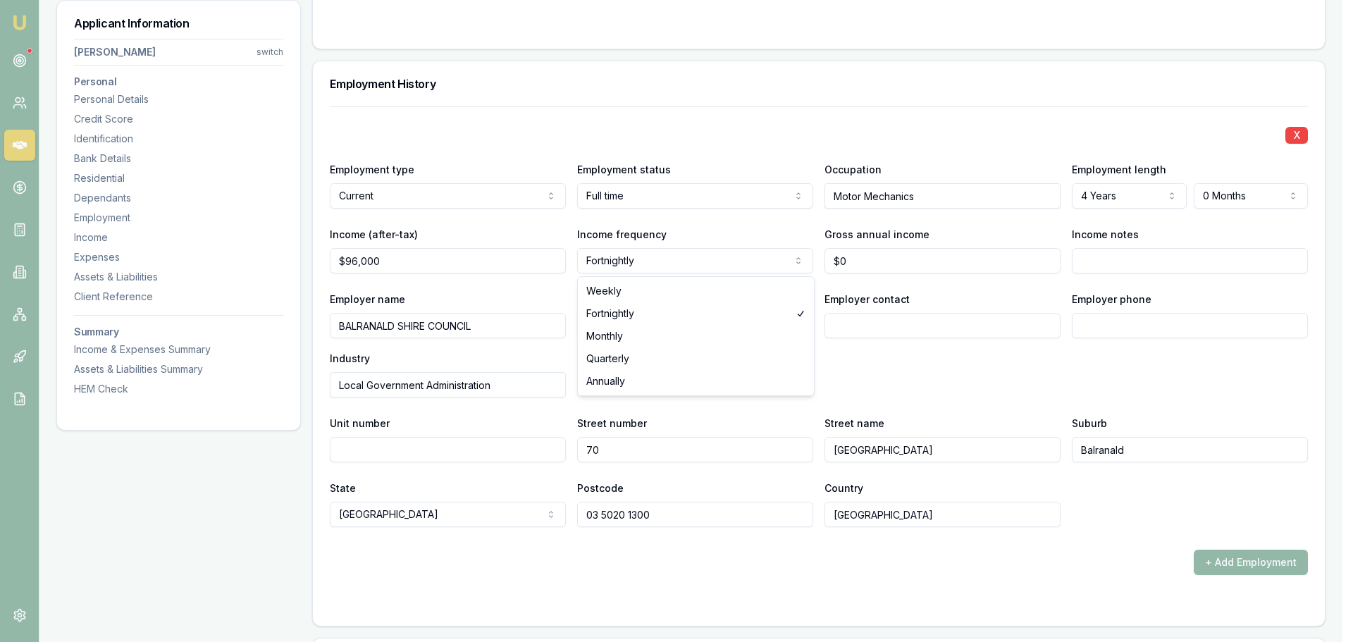
select select "ANNUALLY"
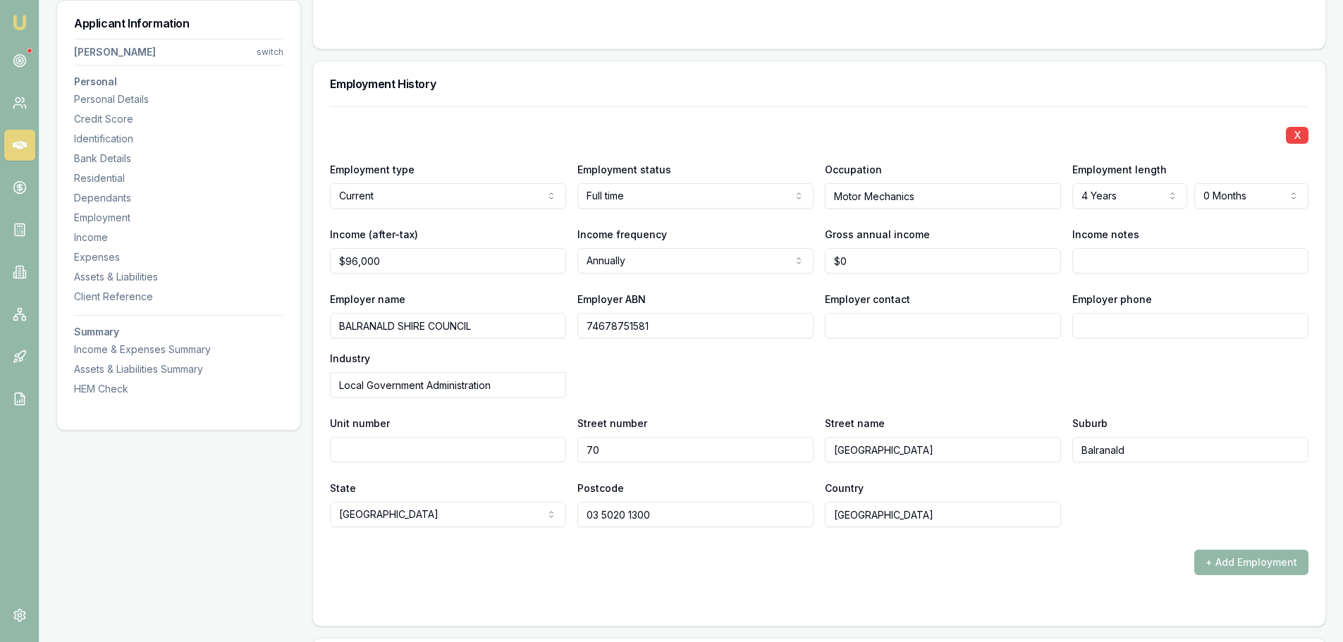
click at [626, 233] on label "Income frequency" at bounding box center [622, 234] width 90 height 12
click at [626, 248] on button "Annually" at bounding box center [695, 260] width 236 height 25
click at [782, 374] on div "Employer name BALRANALD SHIRE COUNCIL Employer ABN 74678751581 Employer contact…" at bounding box center [819, 343] width 978 height 107
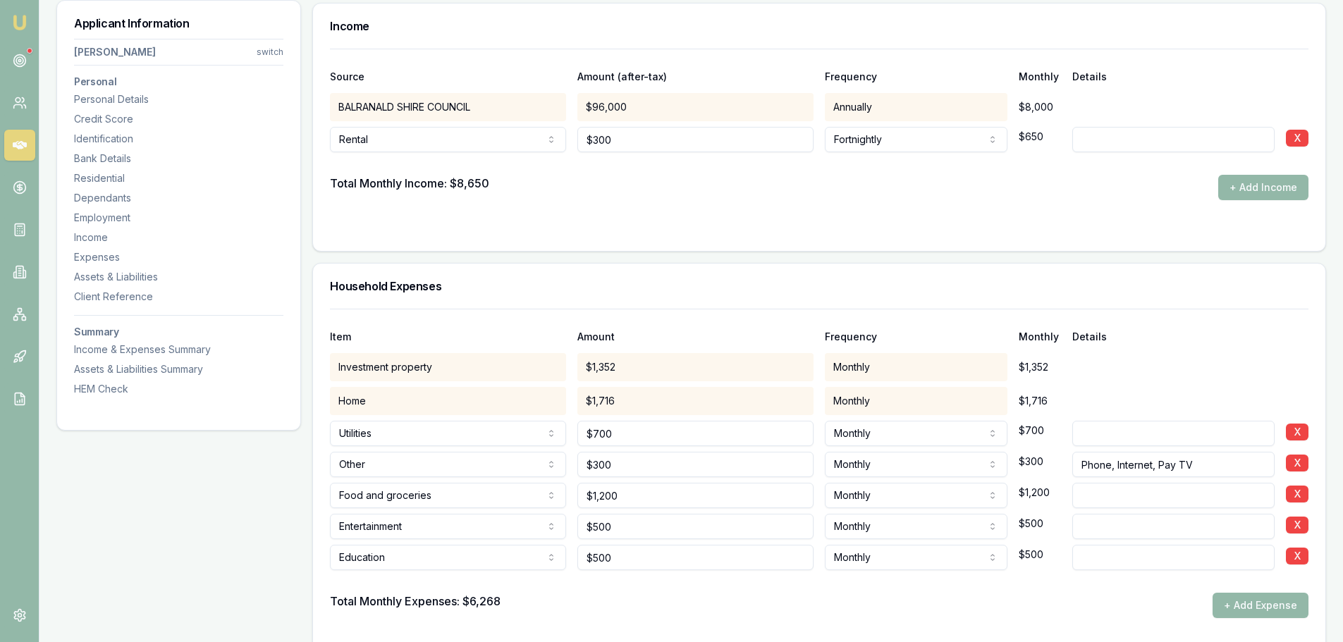
scroll to position [2467, 0]
click at [902, 602] on div "Total Monthly Expenses: $6,268 + Add Expense" at bounding box center [819, 606] width 978 height 25
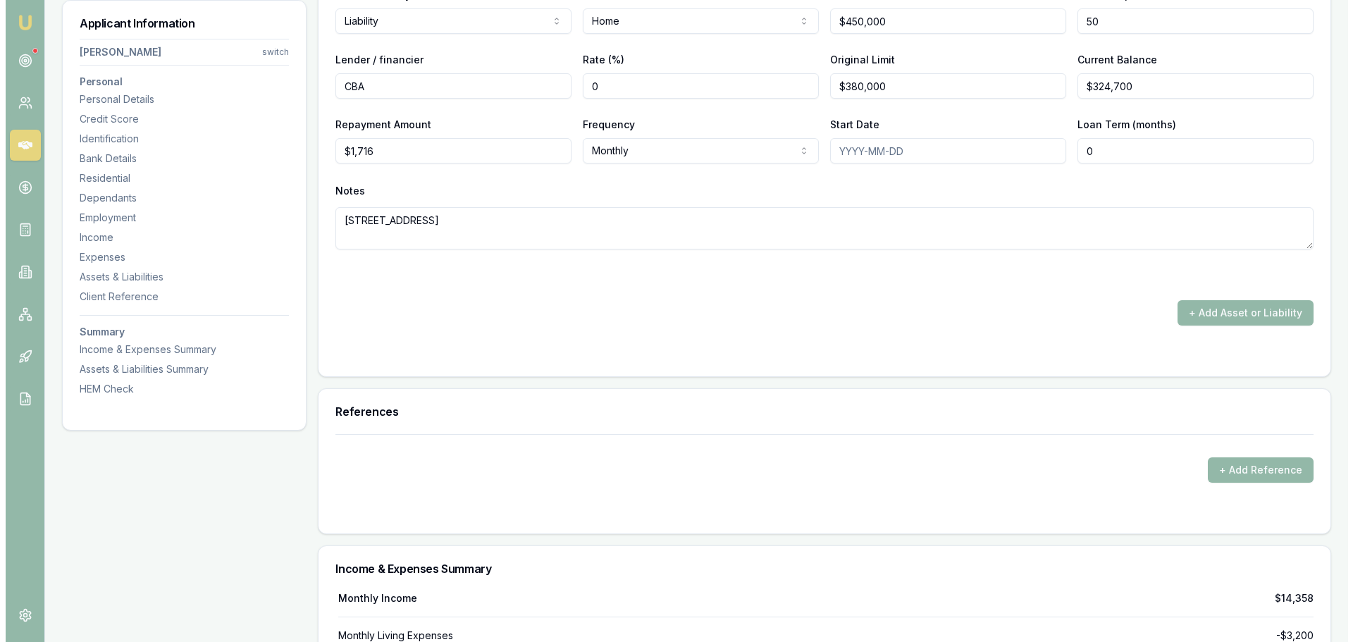
scroll to position [3877, 0]
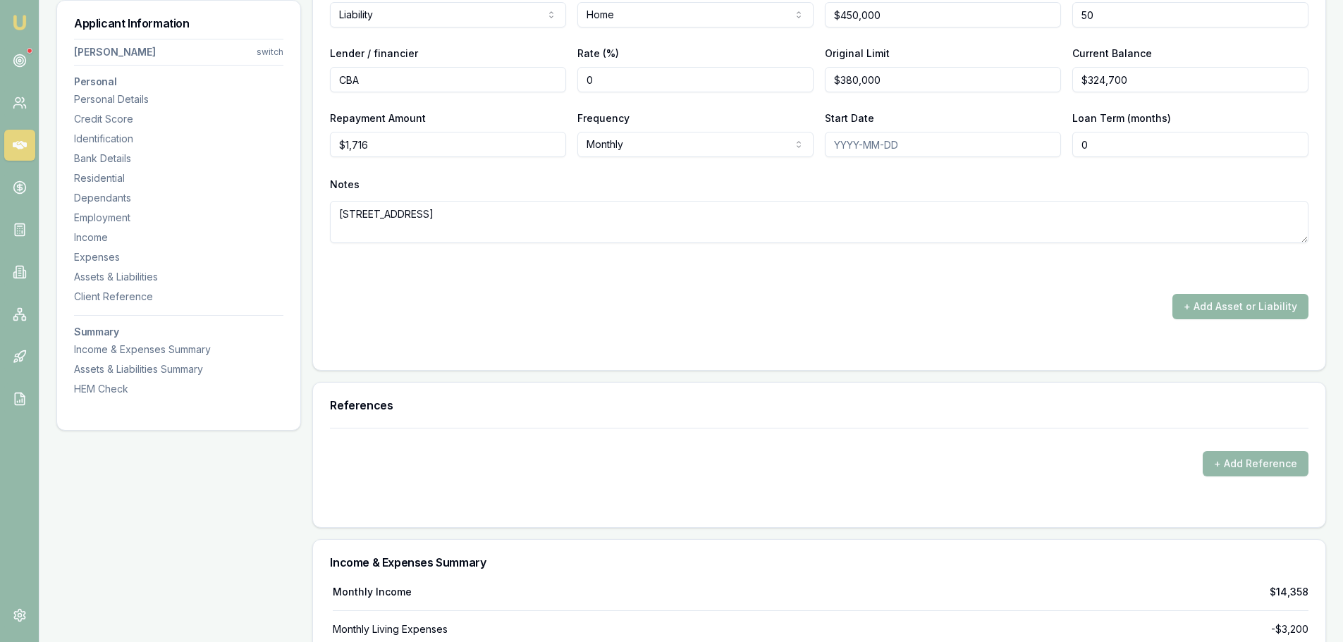
click at [1218, 307] on button "+ Add Asset or Liability" at bounding box center [1240, 306] width 136 height 25
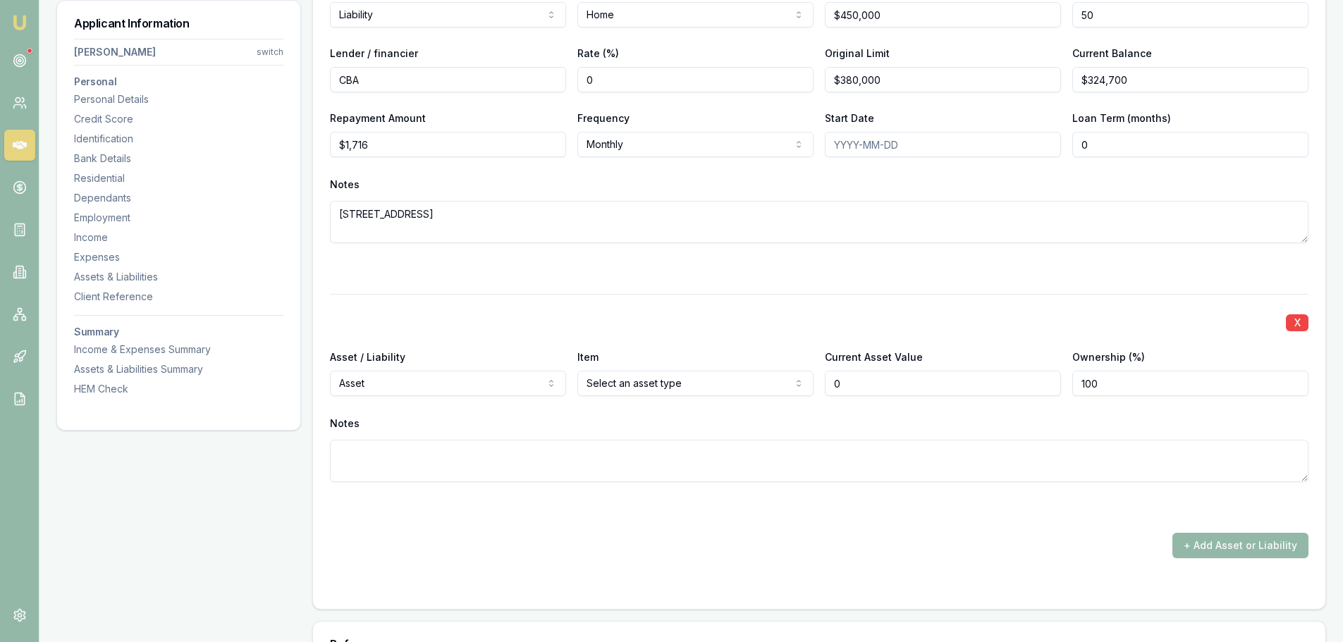
type input "$0"
select select "LIABILITY"
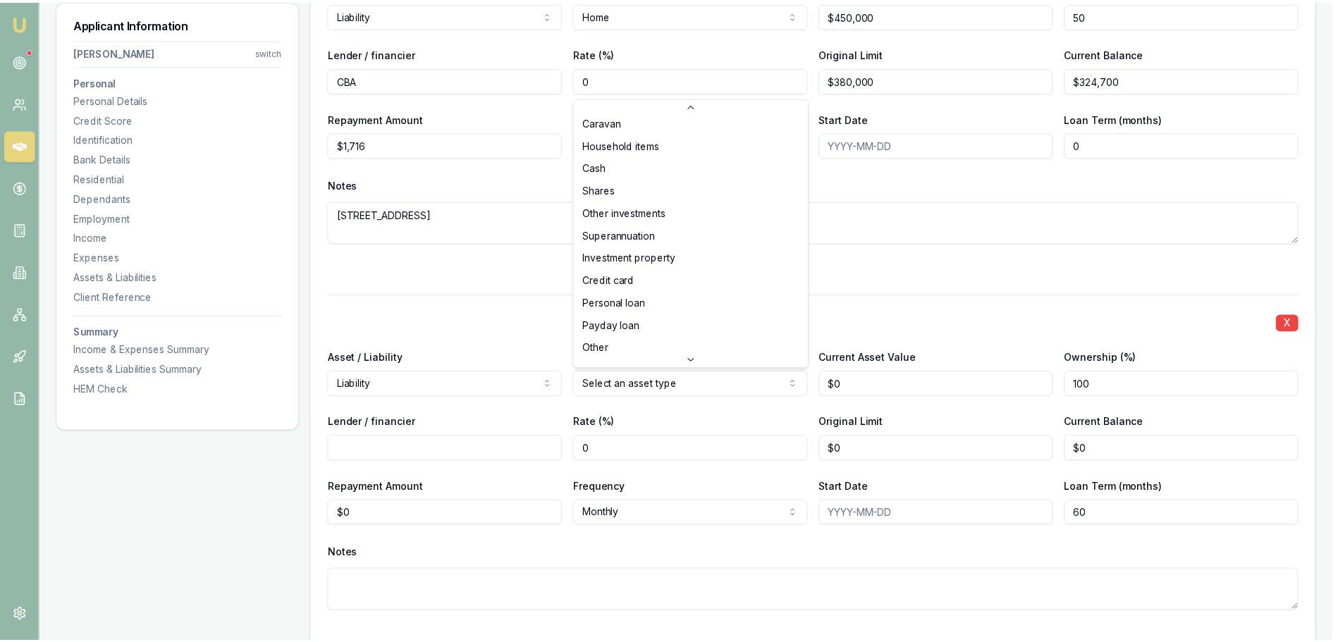
scroll to position [91, 0]
select select "PERSONAL_LOAN"
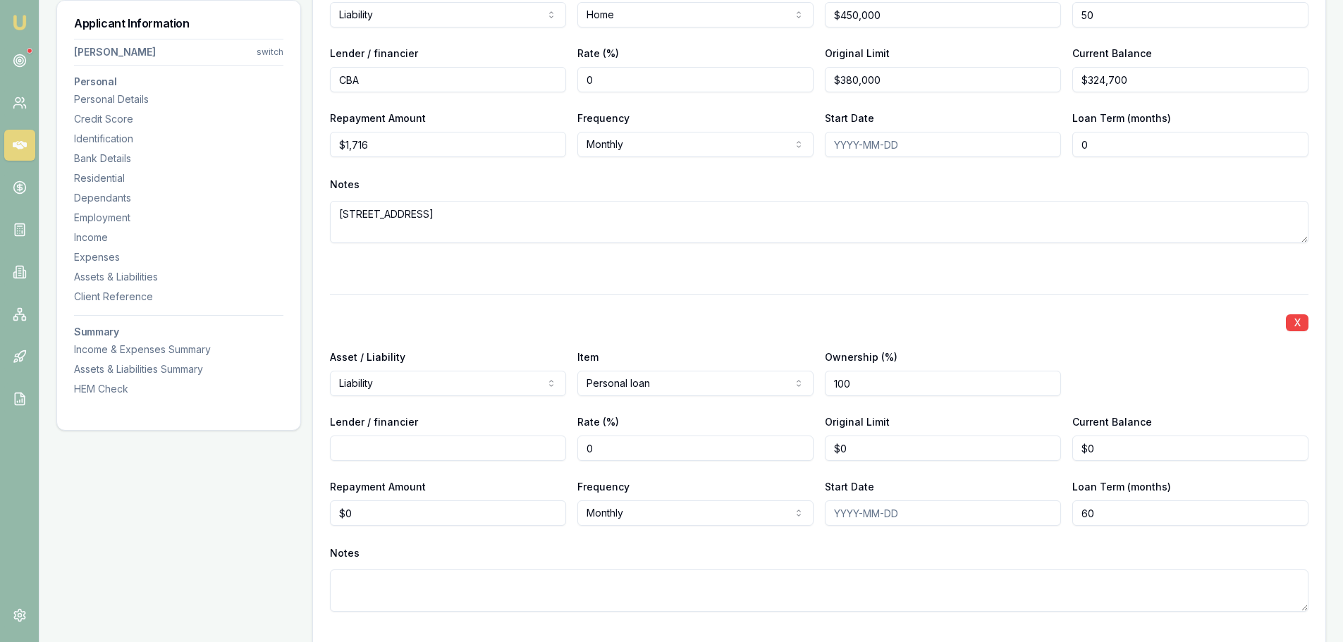
click at [489, 444] on input "Lender / financier" at bounding box center [448, 448] width 236 height 25
type input "NAB"
type input "$0"
type input "0"
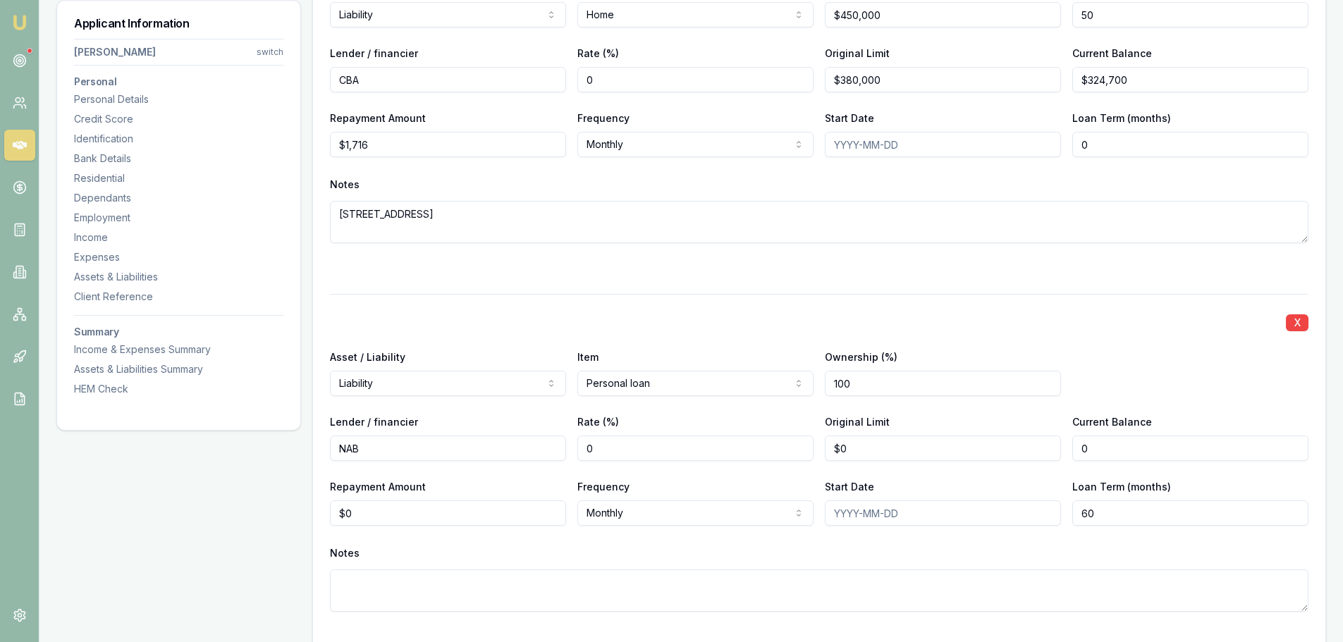
type input "$0"
type input "$10,000"
type input "0"
type input "$7,799"
drag, startPoint x: 377, startPoint y: 513, endPoint x: 182, endPoint y: 455, distance: 203.6
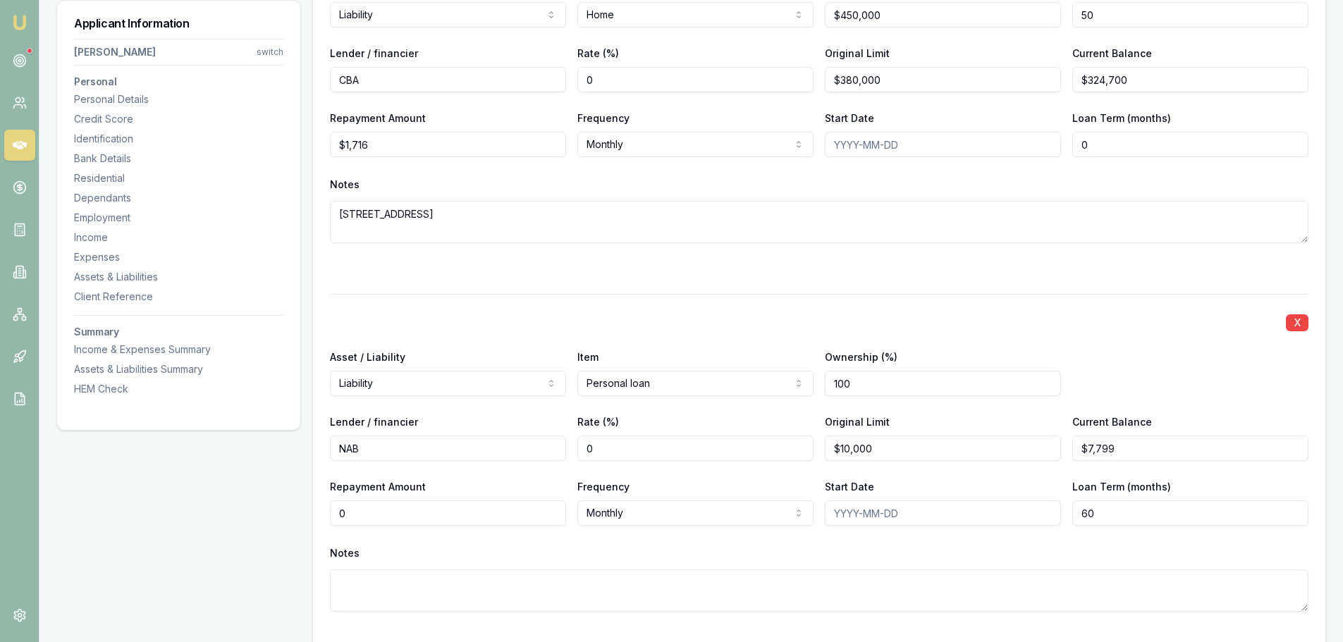
type input "$310"
click at [462, 559] on div "Notes" at bounding box center [819, 553] width 978 height 21
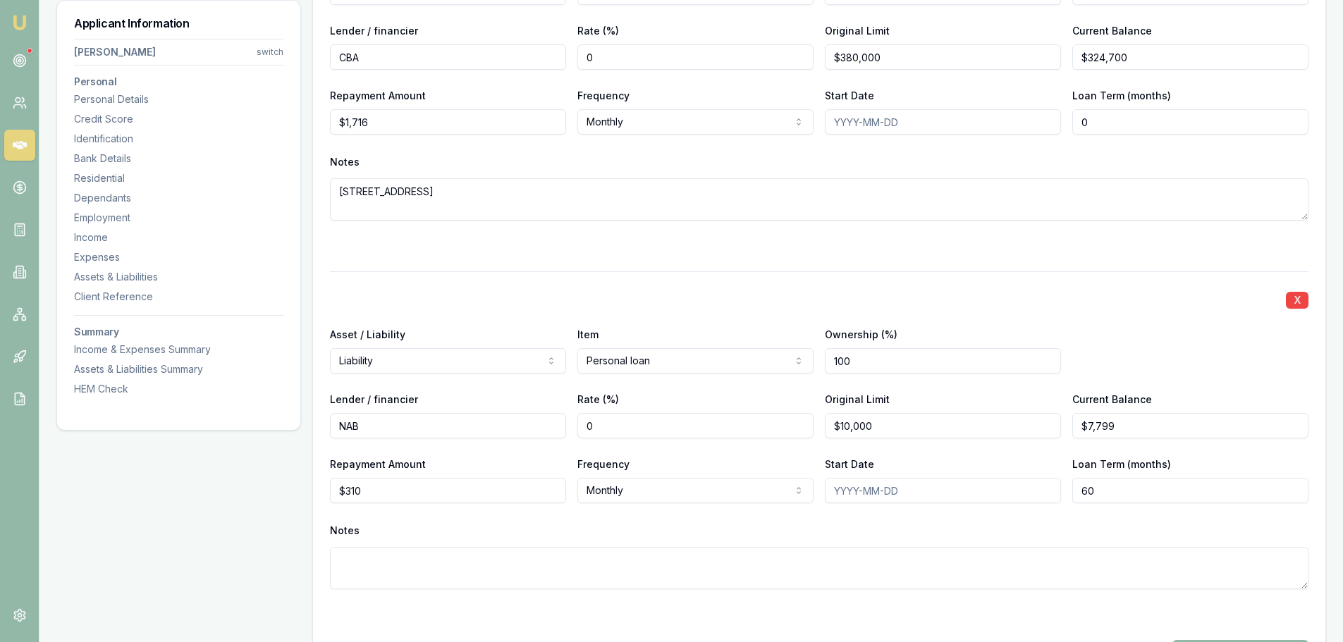
scroll to position [4018, 0]
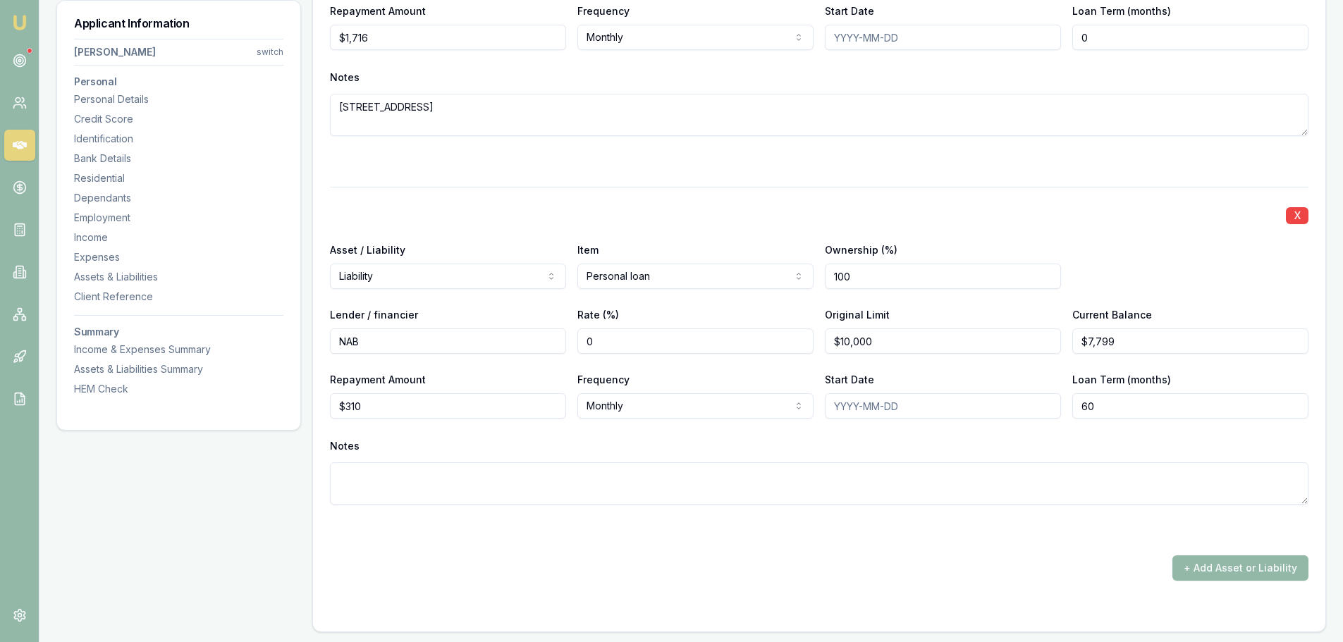
click at [474, 467] on textarea at bounding box center [819, 483] width 978 height 42
type textarea "Golf Cart"
click at [603, 441] on div "Notes" at bounding box center [819, 446] width 978 height 21
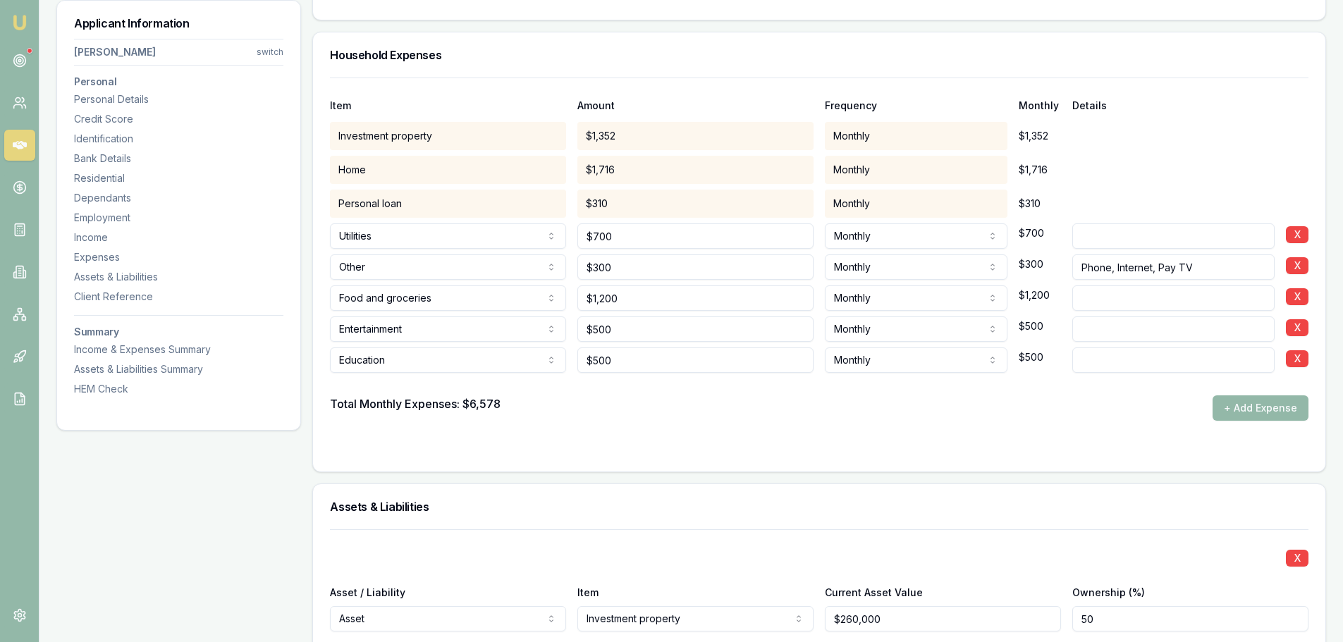
scroll to position [2679, 0]
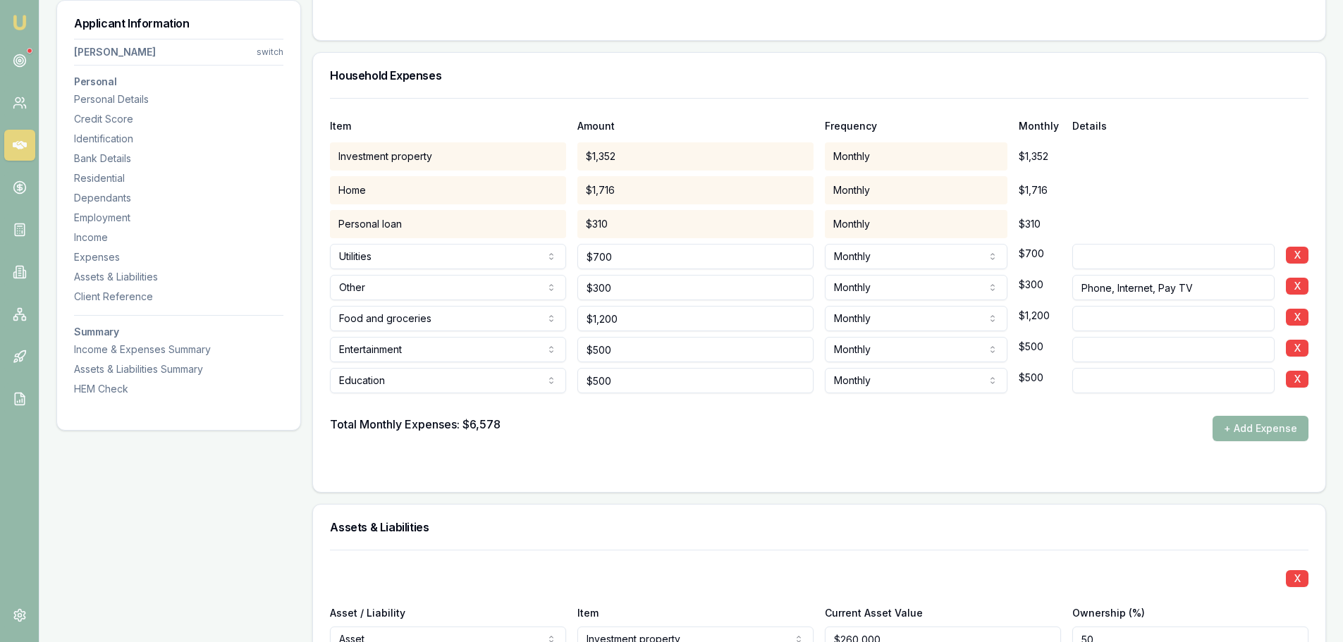
click at [1253, 429] on button "+ Add Expense" at bounding box center [1261, 428] width 96 height 25
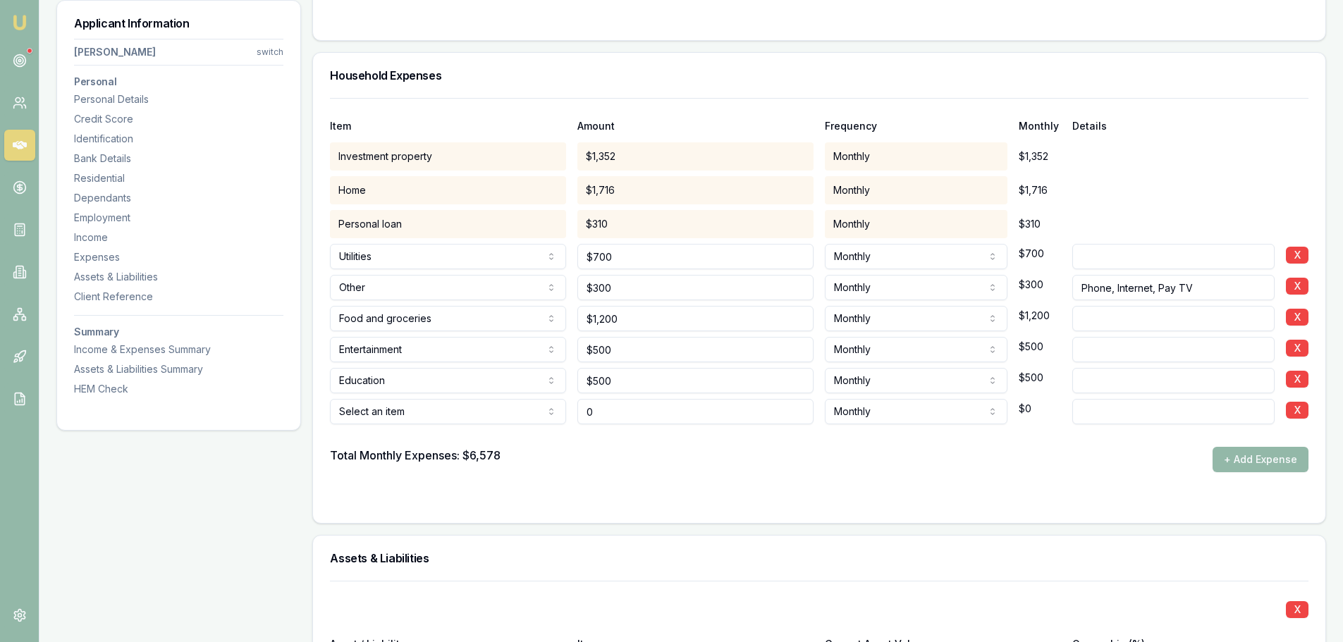
type input "$0"
click at [446, 424] on div at bounding box center [819, 435] width 978 height 23
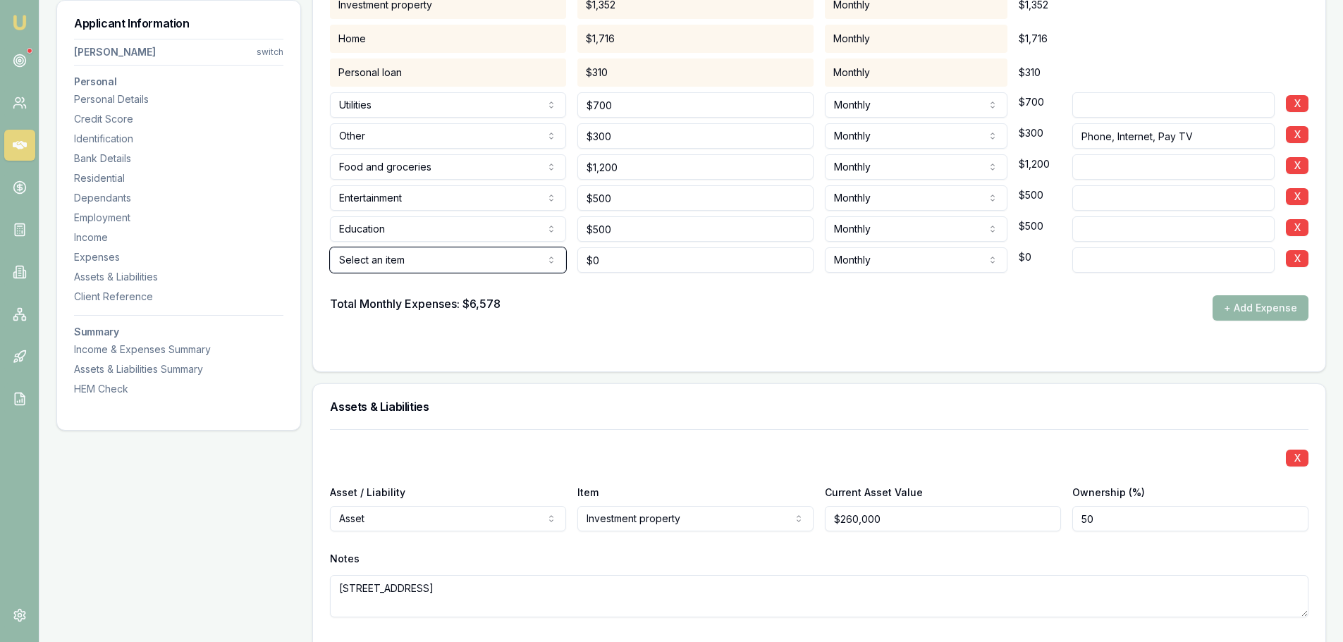
scroll to position [2820, 0]
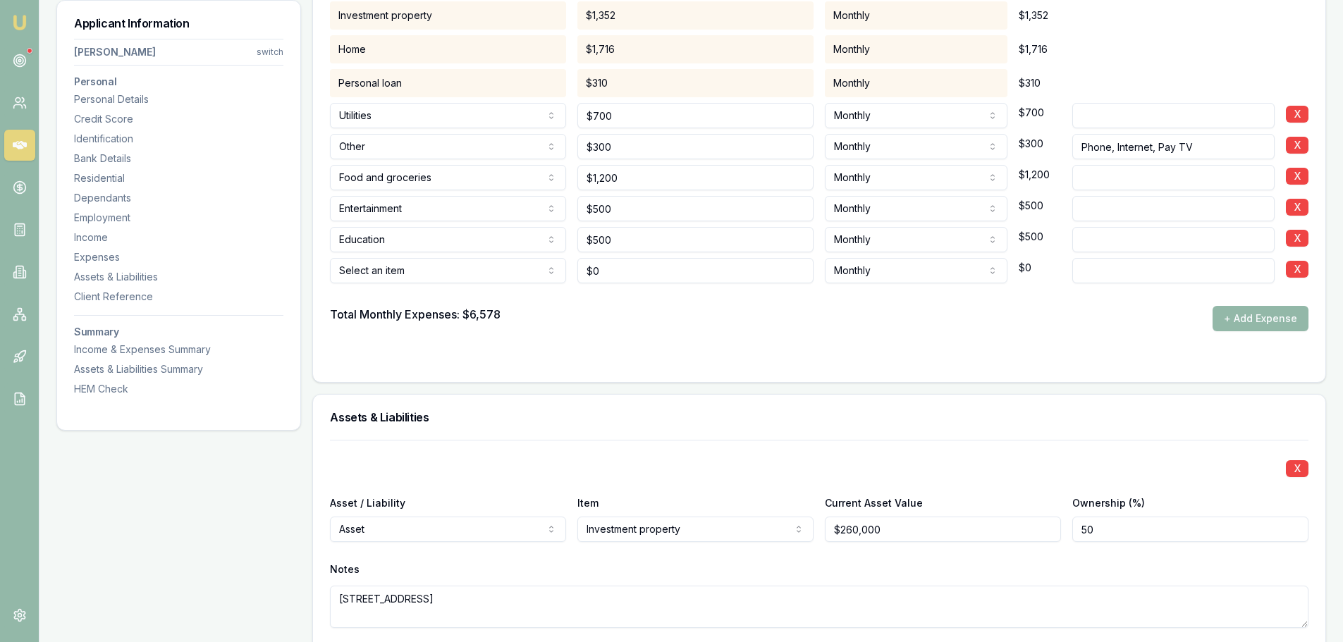
click at [450, 283] on div at bounding box center [819, 294] width 978 height 23
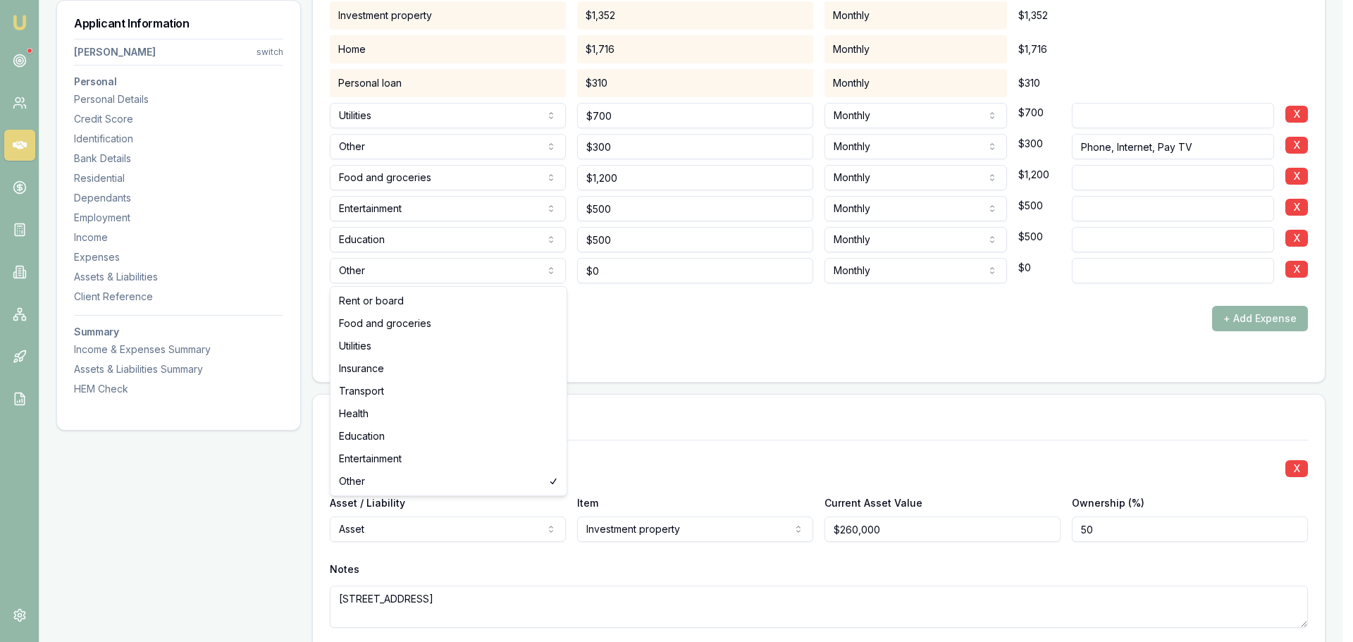
select select "HEALTH"
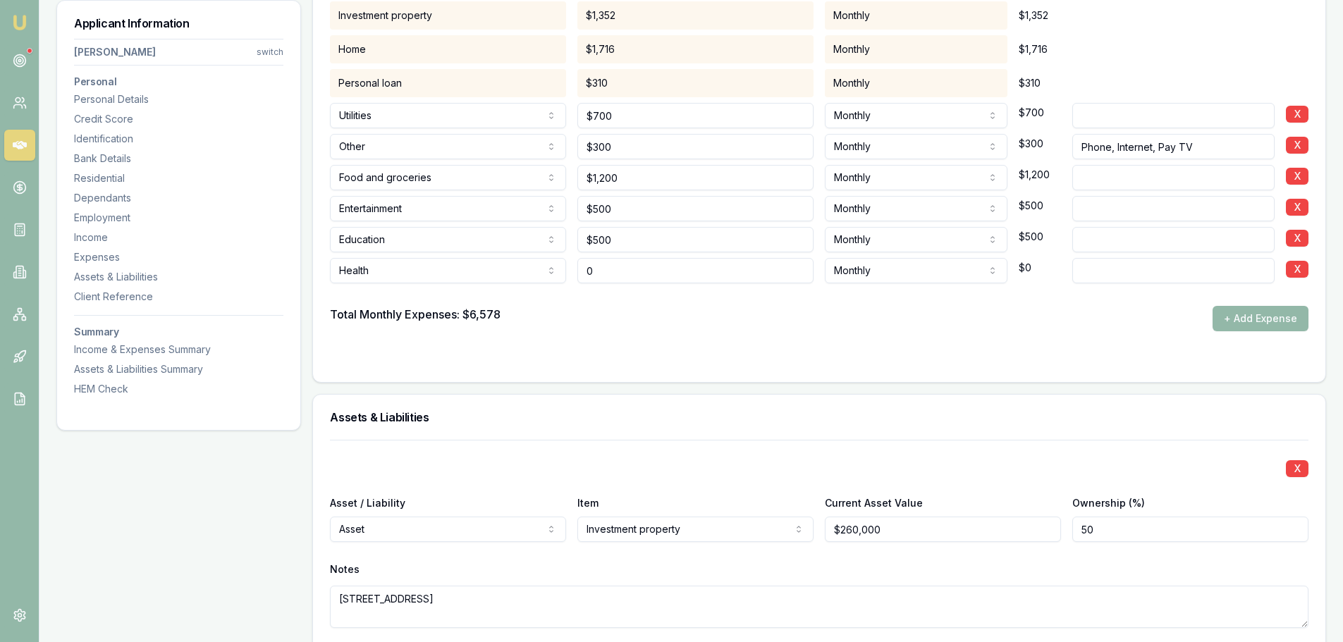
click at [694, 270] on input "0" at bounding box center [695, 270] width 236 height 25
drag, startPoint x: 601, startPoint y: 274, endPoint x: 580, endPoint y: 272, distance: 21.2
click at [580, 272] on input "0" at bounding box center [695, 270] width 236 height 25
type input "$150"
click at [687, 350] on form "Item Amount Frequency Monthly Details Investment property $1,352 Monthly $1,352…" at bounding box center [819, 161] width 978 height 408
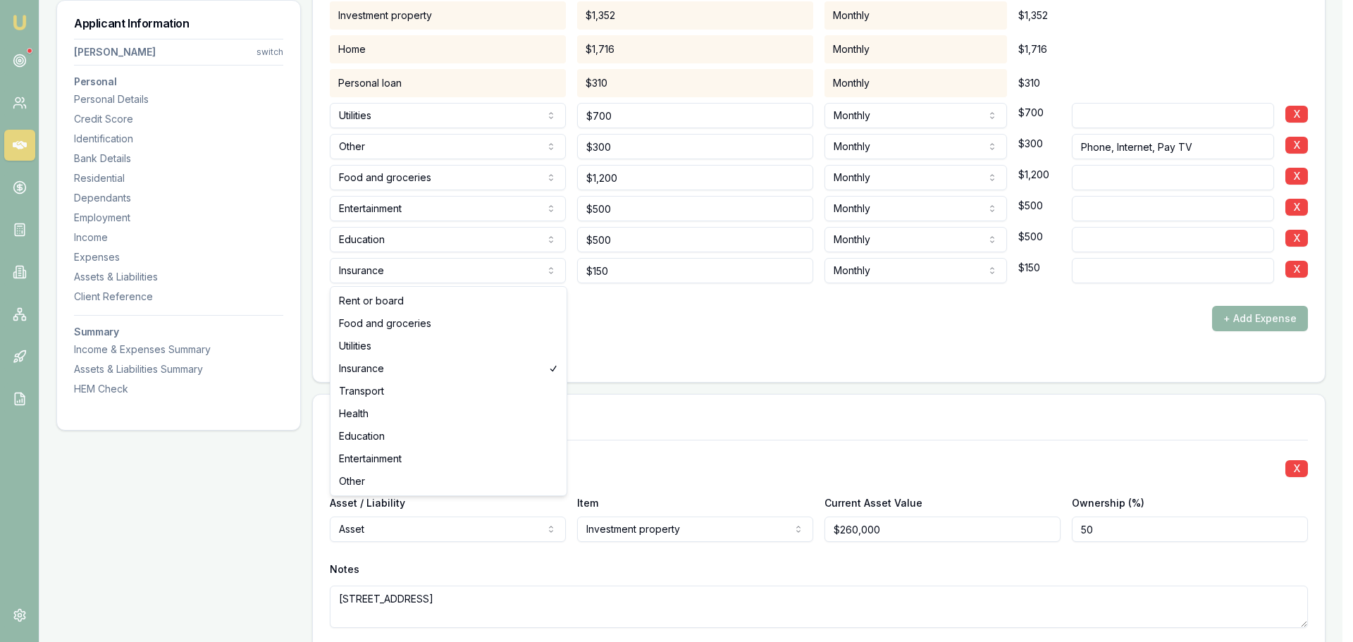
select select "HEALTH"
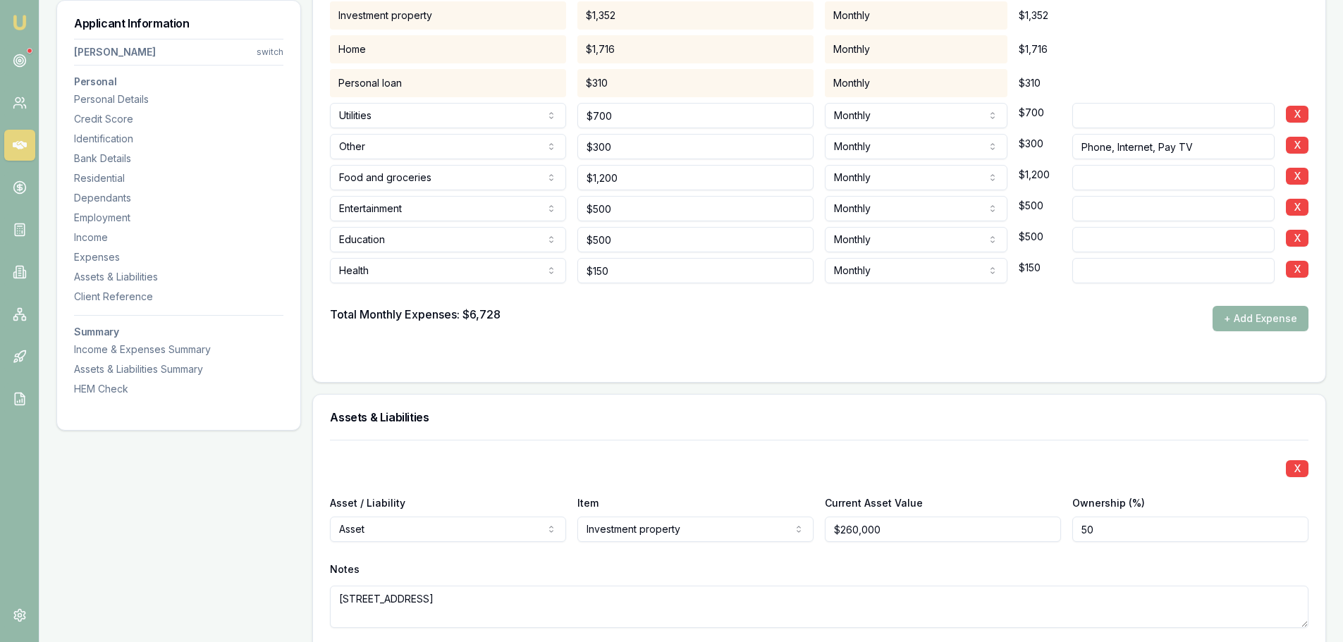
click at [842, 340] on form "Item Amount Frequency Monthly Details Investment property $1,352 Monthly $1,352…" at bounding box center [819, 161] width 978 height 408
click at [1258, 317] on button "+ Add Expense" at bounding box center [1261, 318] width 96 height 25
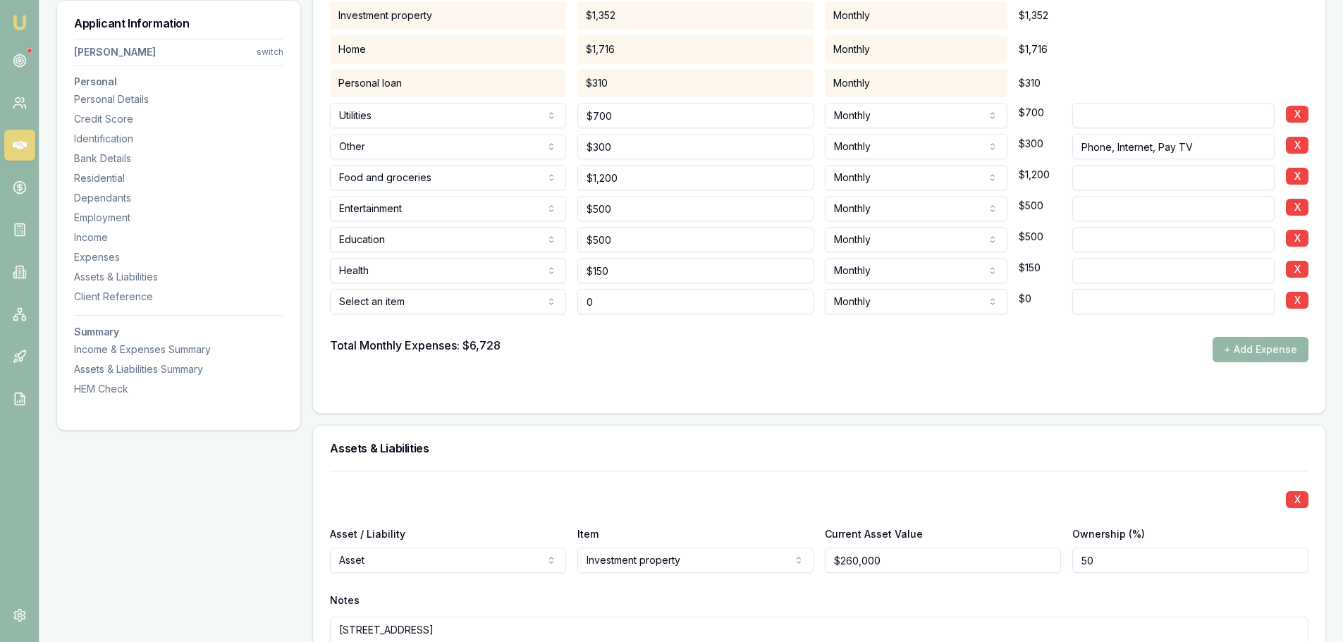
type input "$0"
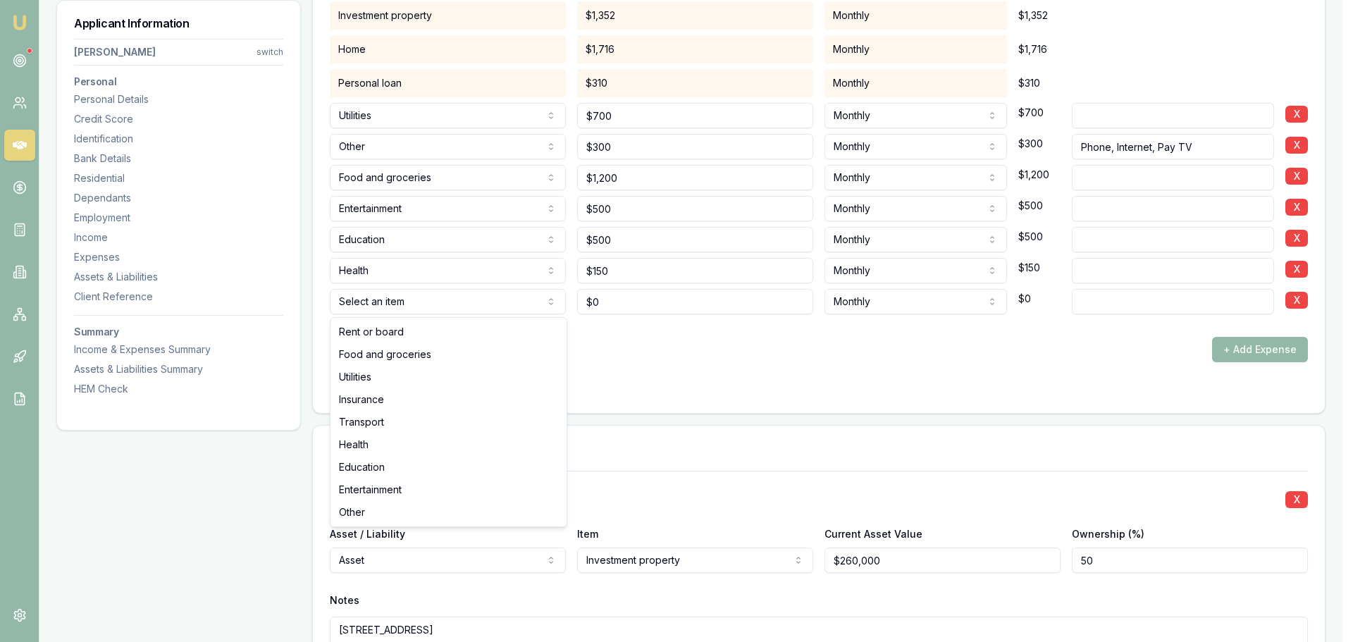
select select "INSURANCE"
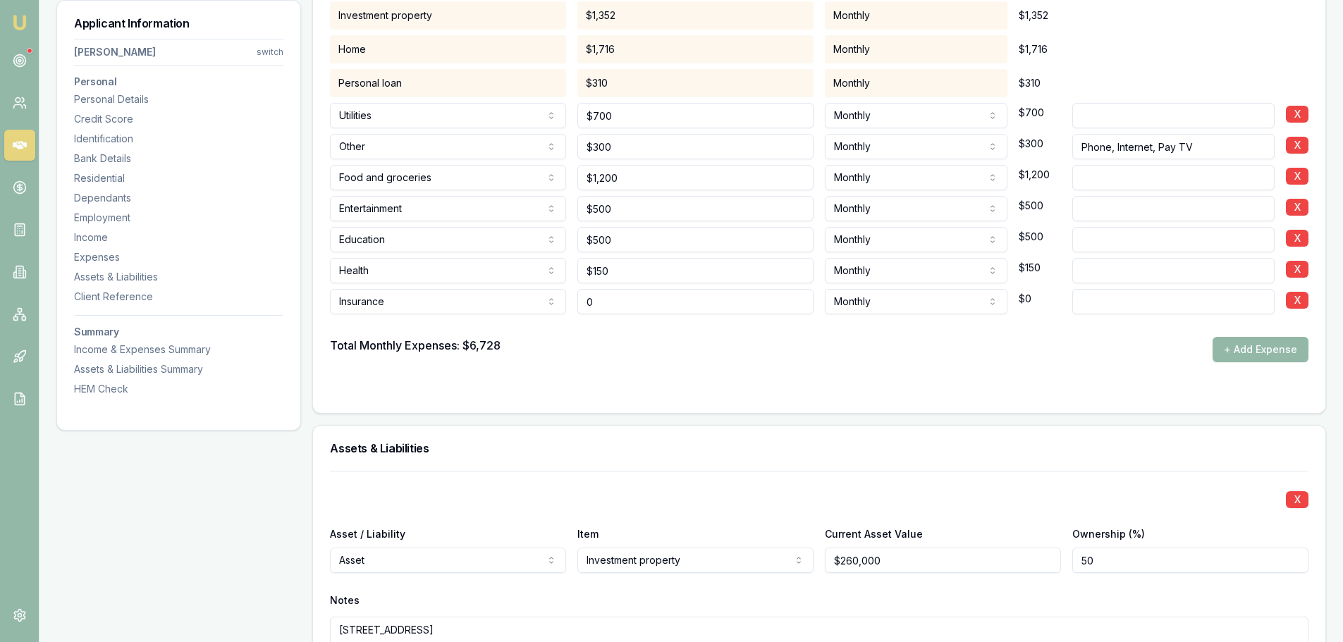
drag, startPoint x: 622, startPoint y: 312, endPoint x: 544, endPoint y: 297, distance: 79.6
click at [544, 297] on div "Insurance Rent or board Food and groceries Utilities Insurance Transport Health…" at bounding box center [819, 298] width 978 height 31
type input "$450"
click at [1267, 349] on button "+ Add Expense" at bounding box center [1261, 349] width 96 height 25
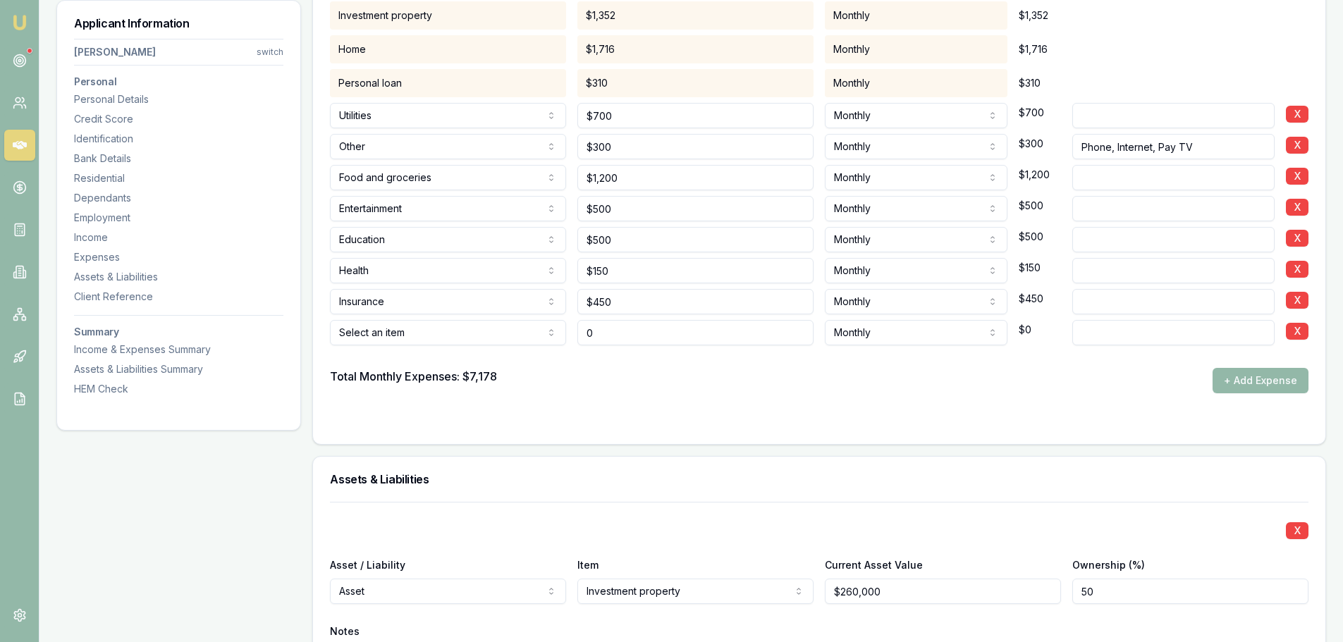
type input "$0"
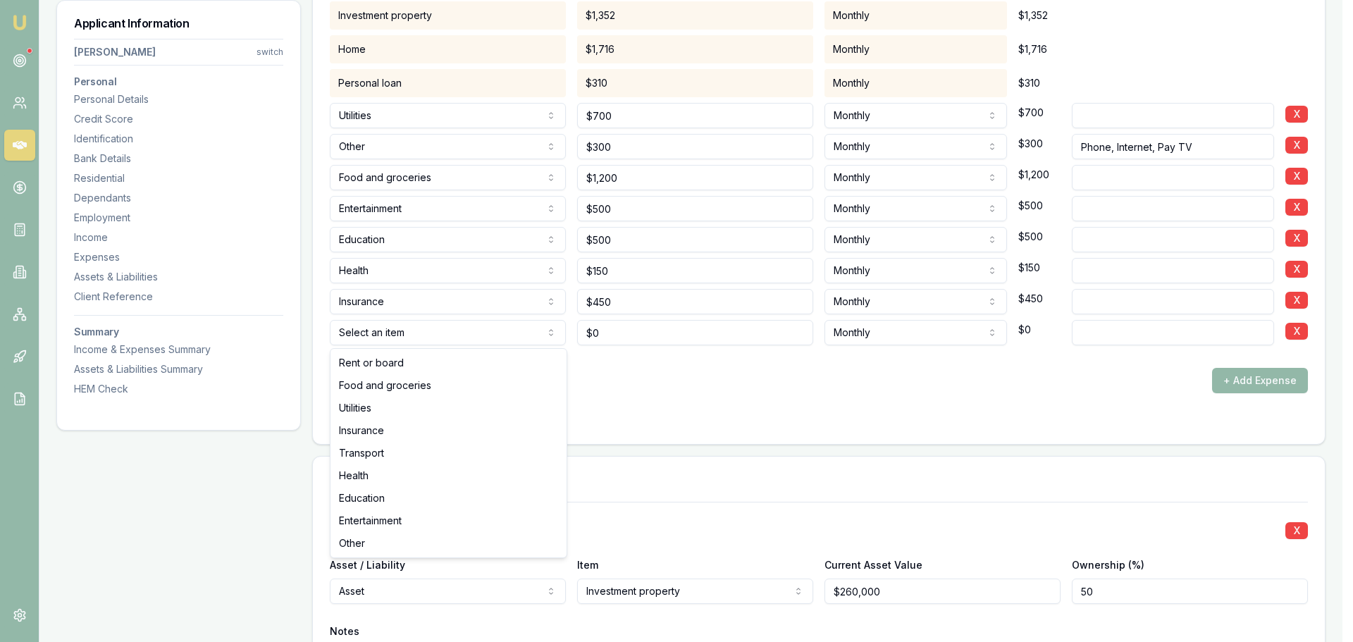
select select "TRANSPORT"
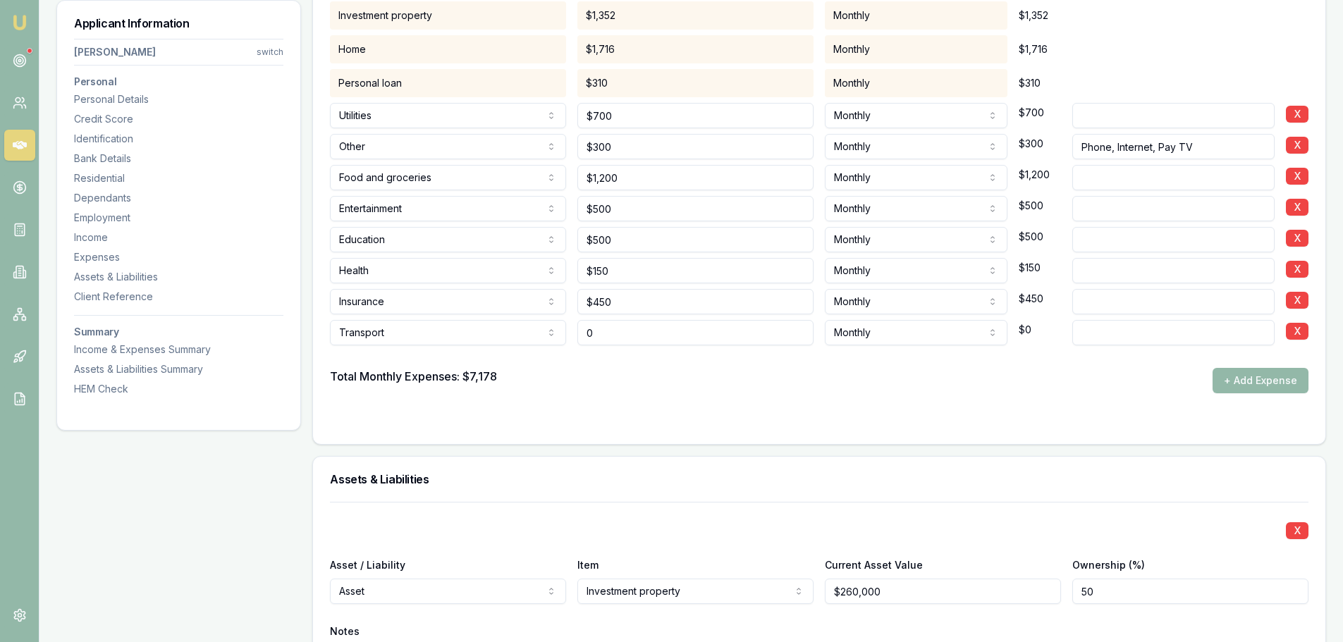
drag, startPoint x: 609, startPoint y: 336, endPoint x: 553, endPoint y: 324, distance: 56.8
click at [553, 324] on div "Transport Rent or board Food and groceries Utilities Insurance Transport Health…" at bounding box center [819, 329] width 978 height 31
type input "$300"
drag, startPoint x: 1251, startPoint y: 382, endPoint x: 952, endPoint y: 403, distance: 299.6
click at [953, 403] on form "Item Amount Frequency Monthly Details Investment property $1,352 Monthly $1,352…" at bounding box center [819, 192] width 978 height 470
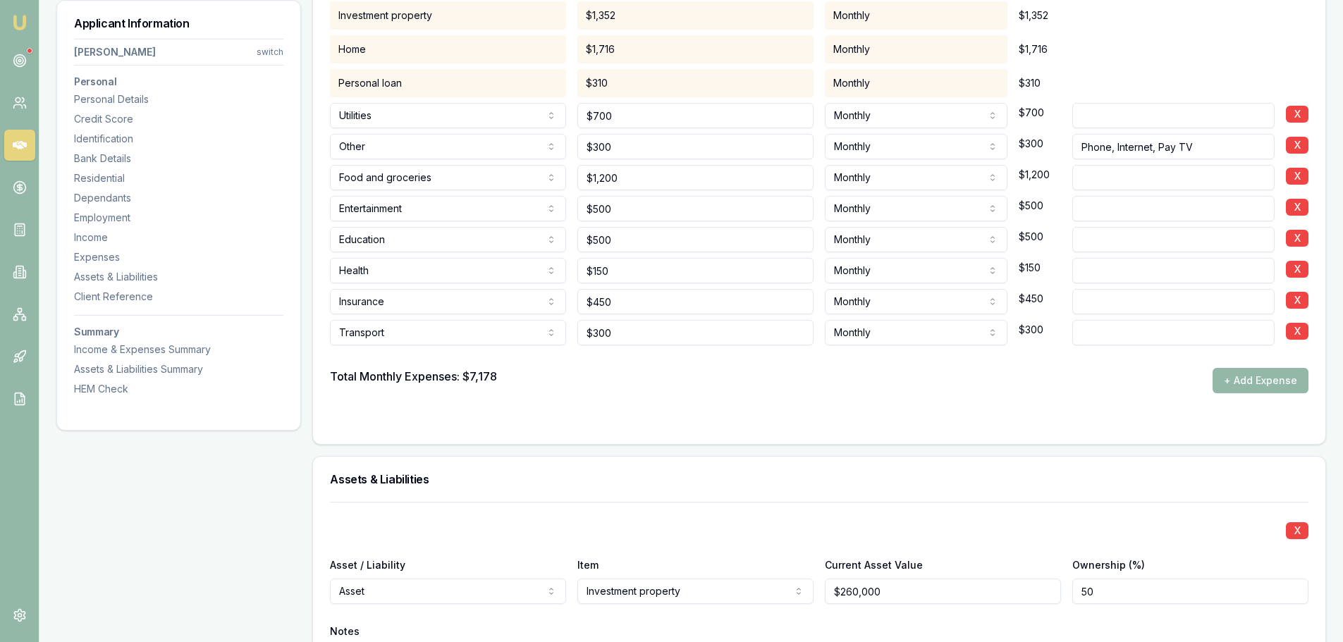
click at [952, 403] on form "Item Amount Frequency Monthly Details Investment property $1,352 Monthly $1,352…" at bounding box center [819, 192] width 978 height 470
click at [1258, 379] on button "+ Add Expense" at bounding box center [1261, 380] width 96 height 25
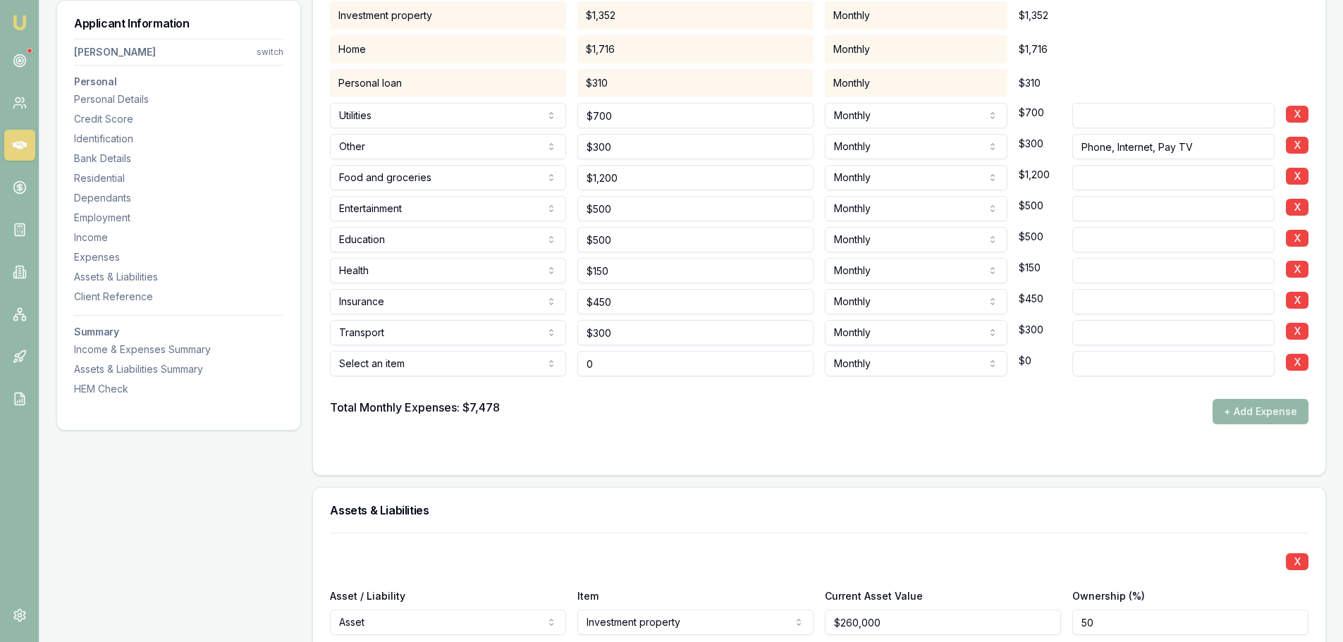
type input "$0"
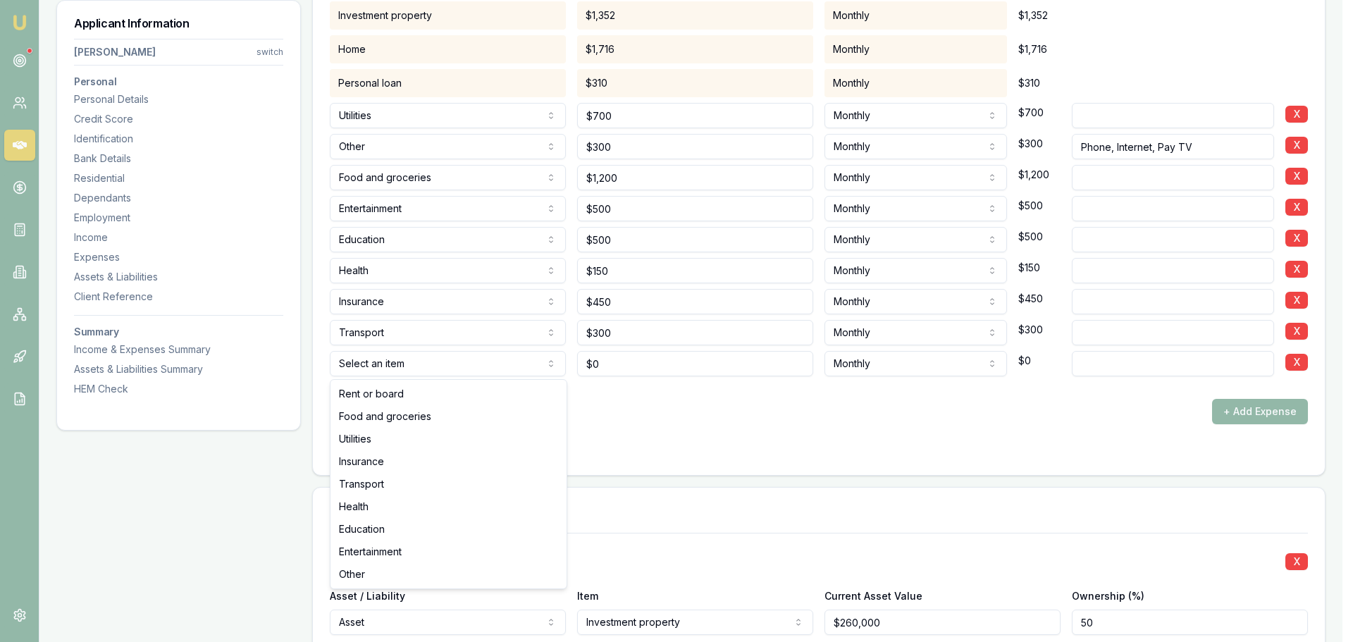
select select "OTHER"
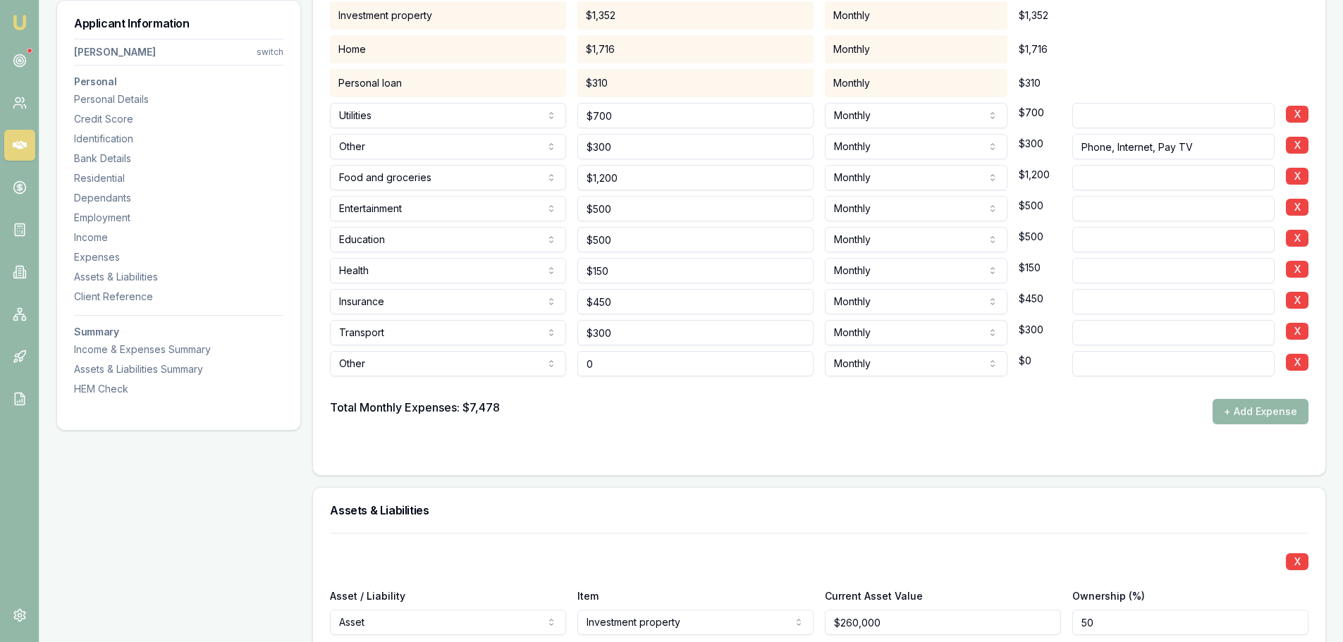
drag, startPoint x: 599, startPoint y: 364, endPoint x: 560, endPoint y: 360, distance: 39.6
click at [560, 360] on div "Other Rent or board Food and groceries Utilities Insurance Transport Health Edu…" at bounding box center [819, 360] width 978 height 31
type input "$300"
click at [1095, 361] on input at bounding box center [1173, 363] width 202 height 25
paste input "Clothing and Personal Care"
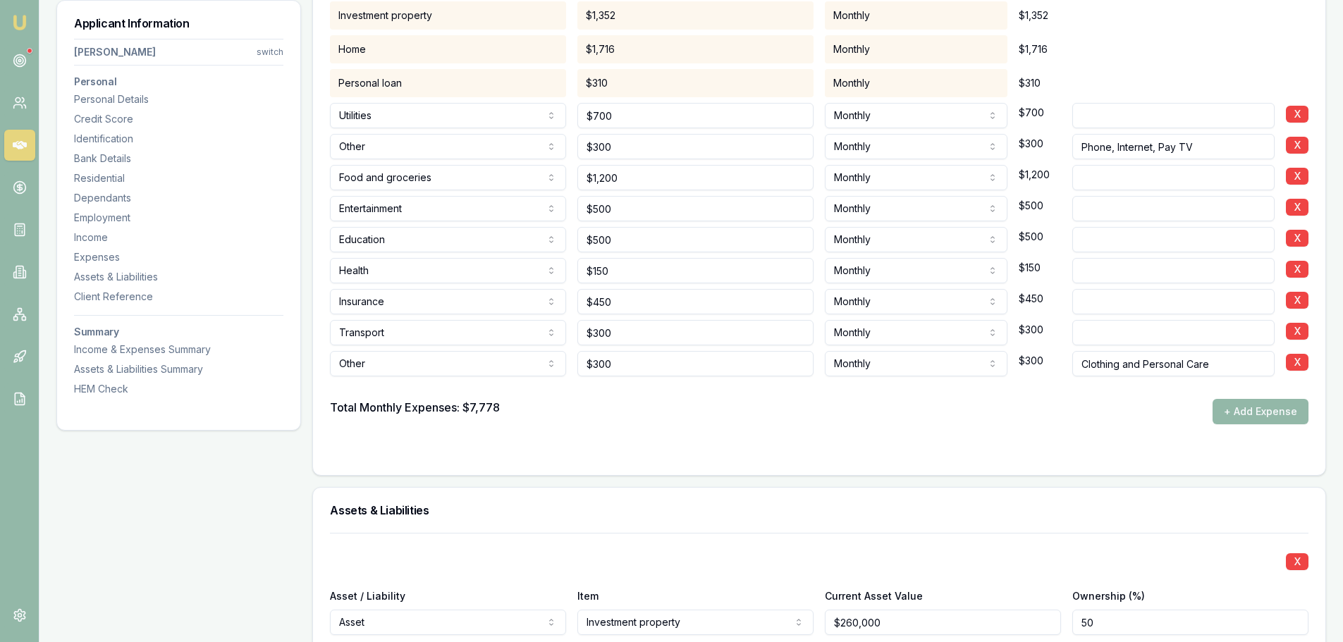
type input "Clothing and Personal Care"
click at [1021, 408] on div "Total Monthly Expenses: $7,778 + Add Expense" at bounding box center [819, 411] width 978 height 25
click at [735, 433] on form "Item Amount Frequency Monthly Details Investment property $1,352 Monthly $1,352…" at bounding box center [819, 207] width 978 height 501
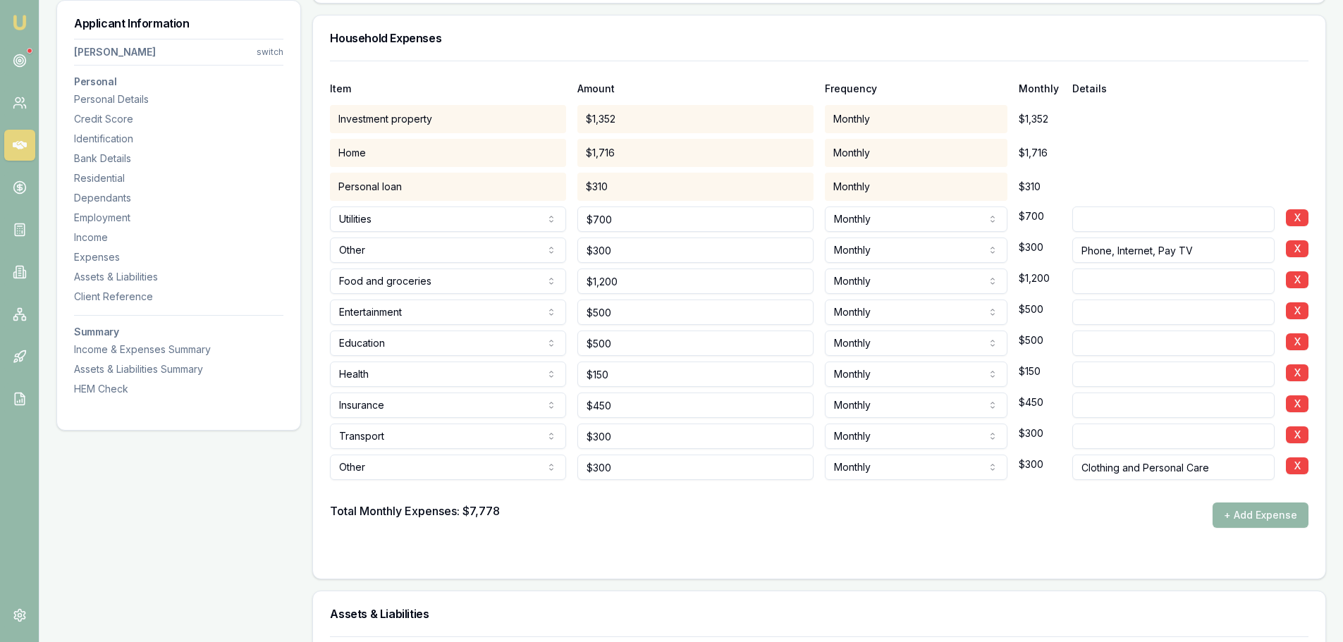
scroll to position [2679, 0]
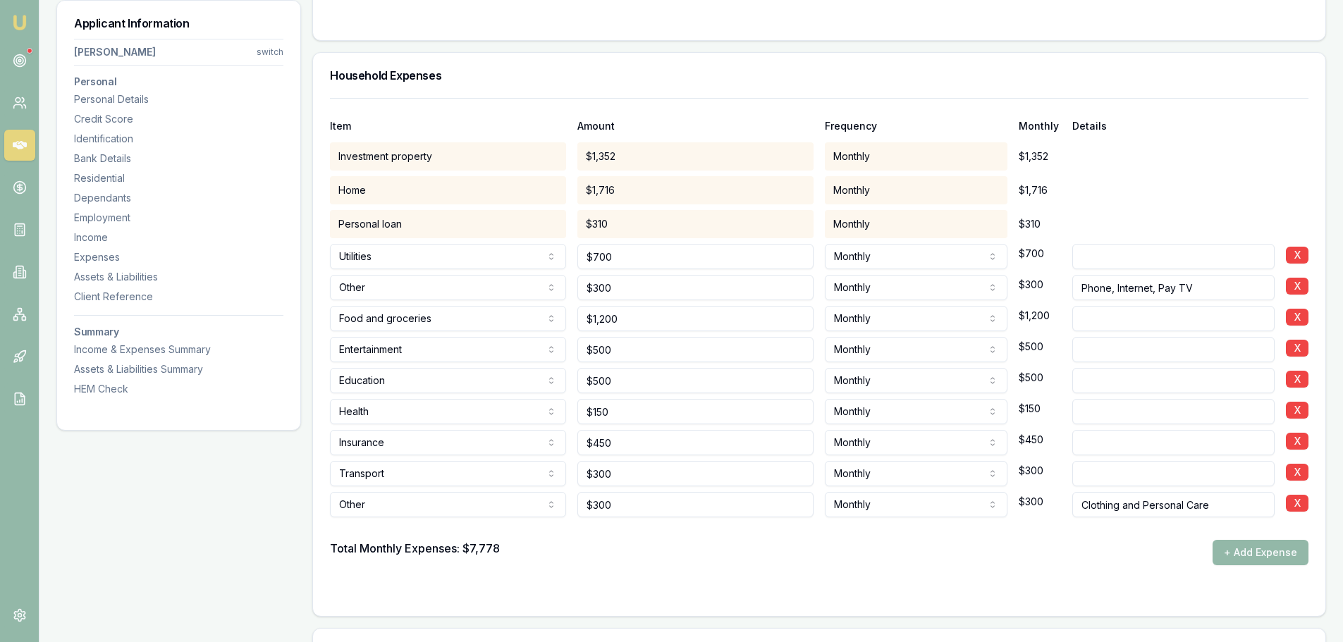
click at [704, 574] on form "Item Amount Frequency Monthly Details Investment property $1,352 Monthly $1,352…" at bounding box center [819, 348] width 978 height 501
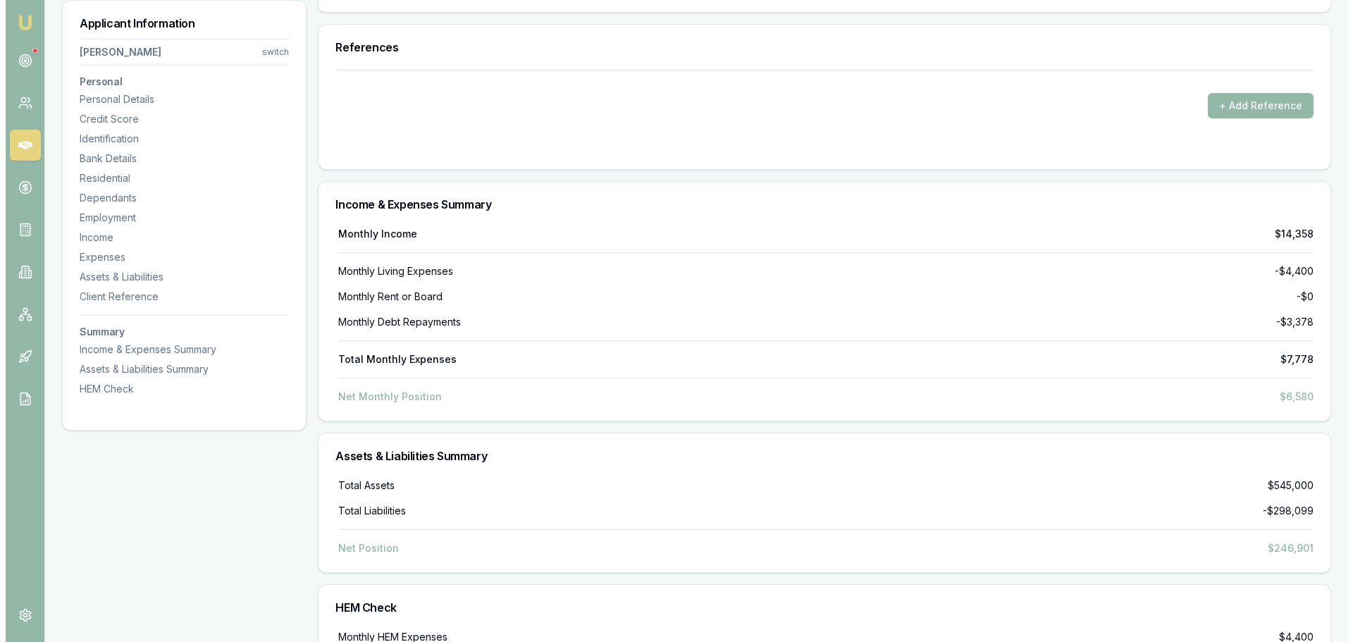
scroll to position [4978, 0]
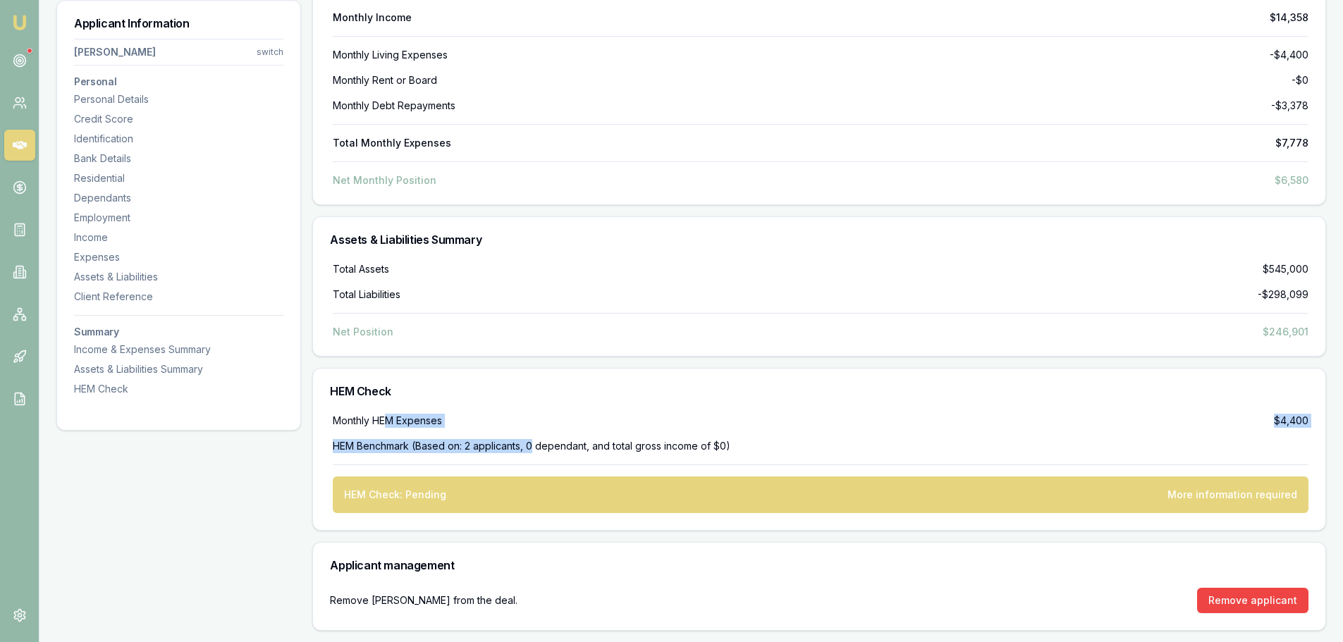
drag, startPoint x: 385, startPoint y: 424, endPoint x: 535, endPoint y: 453, distance: 153.0
click at [535, 453] on div "Monthly HEM Expenses $4,400 HEM Benchmark (Based on: 2 applicants, 0 dependant,…" at bounding box center [819, 463] width 978 height 99
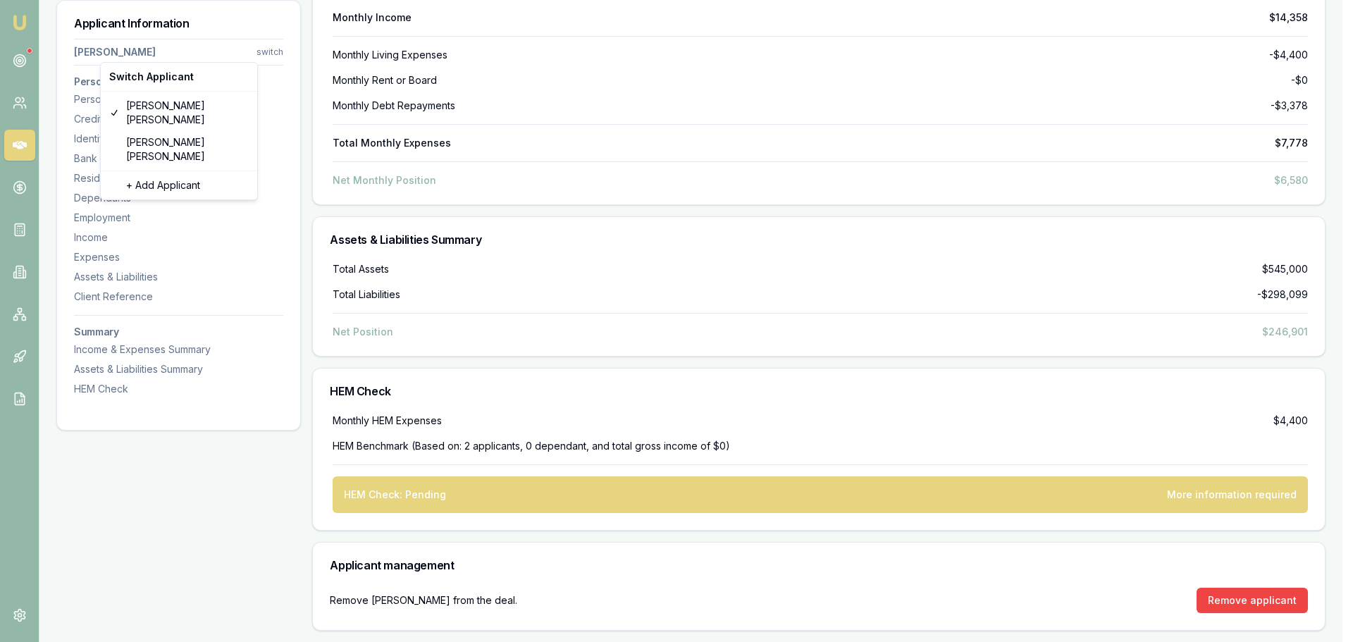
click at [162, 131] on div "Kylie Gebert" at bounding box center [179, 149] width 151 height 37
select select "Ms"
select select "FEMALE"
type input "Kylie"
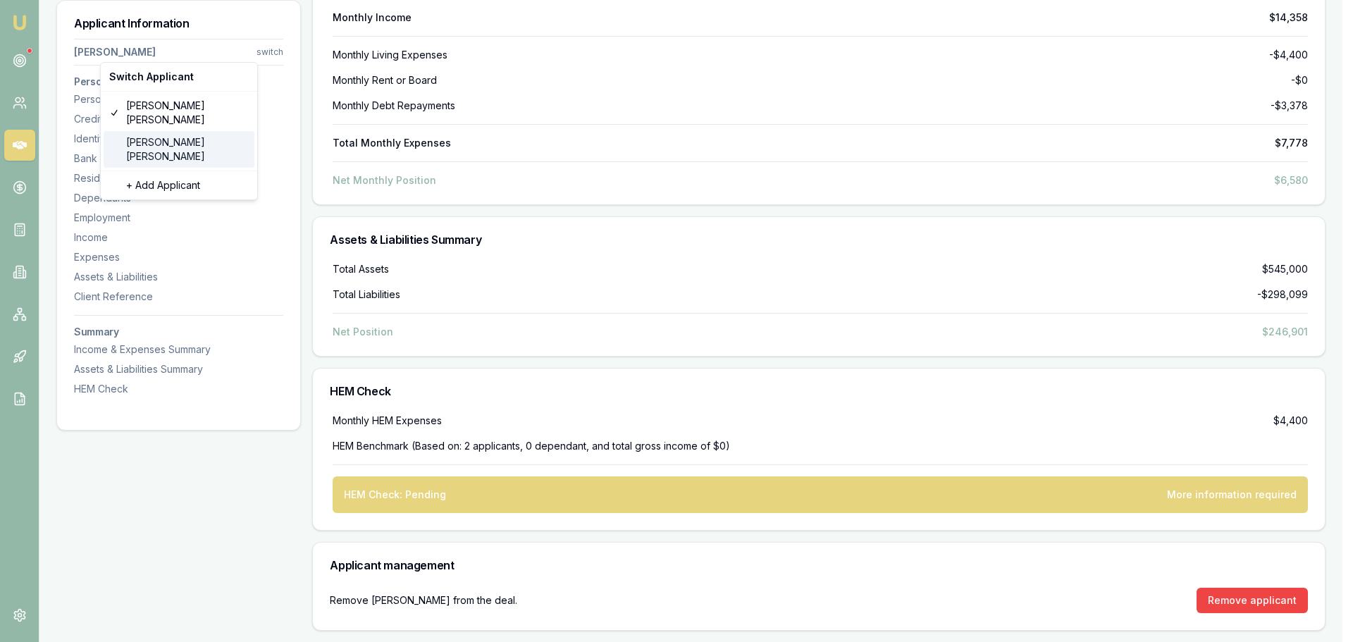
type input "Jean"
type input "Gebert"
type input "30/03/1980"
type input "kyliegebert@hotmail.com"
type input "0419117948"
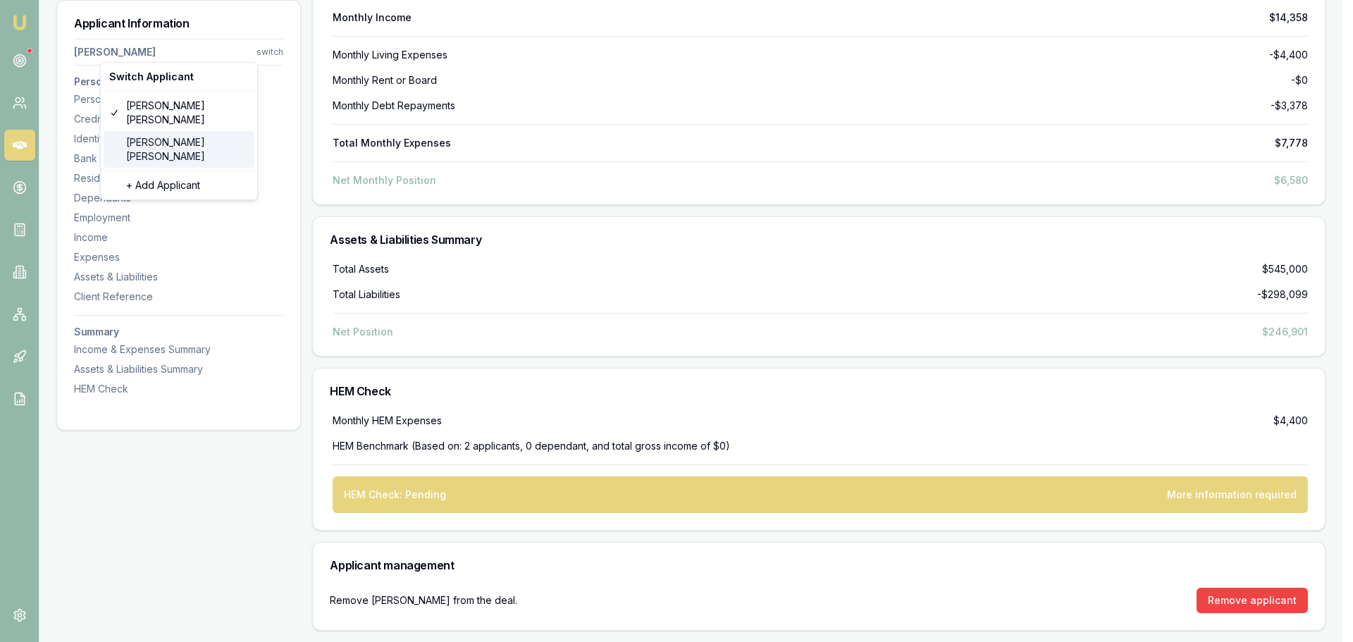
type input "054407585"
type input "31/03/2031"
type input "P6204152"
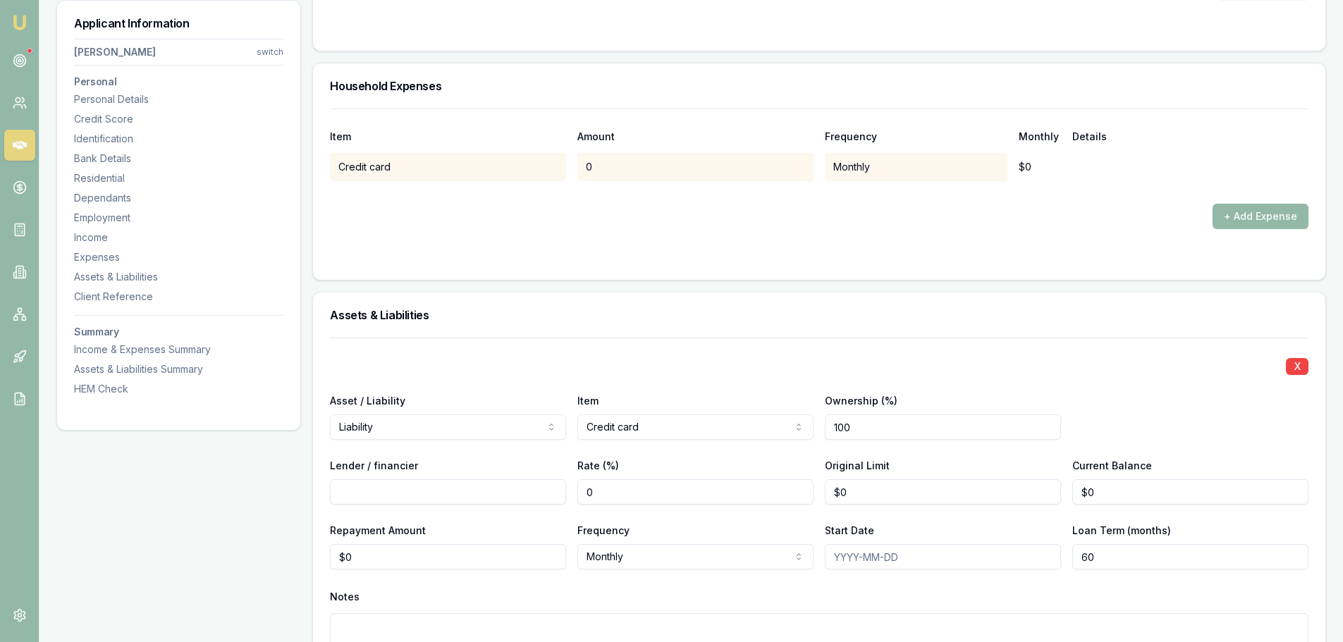
scroll to position [2285, 0]
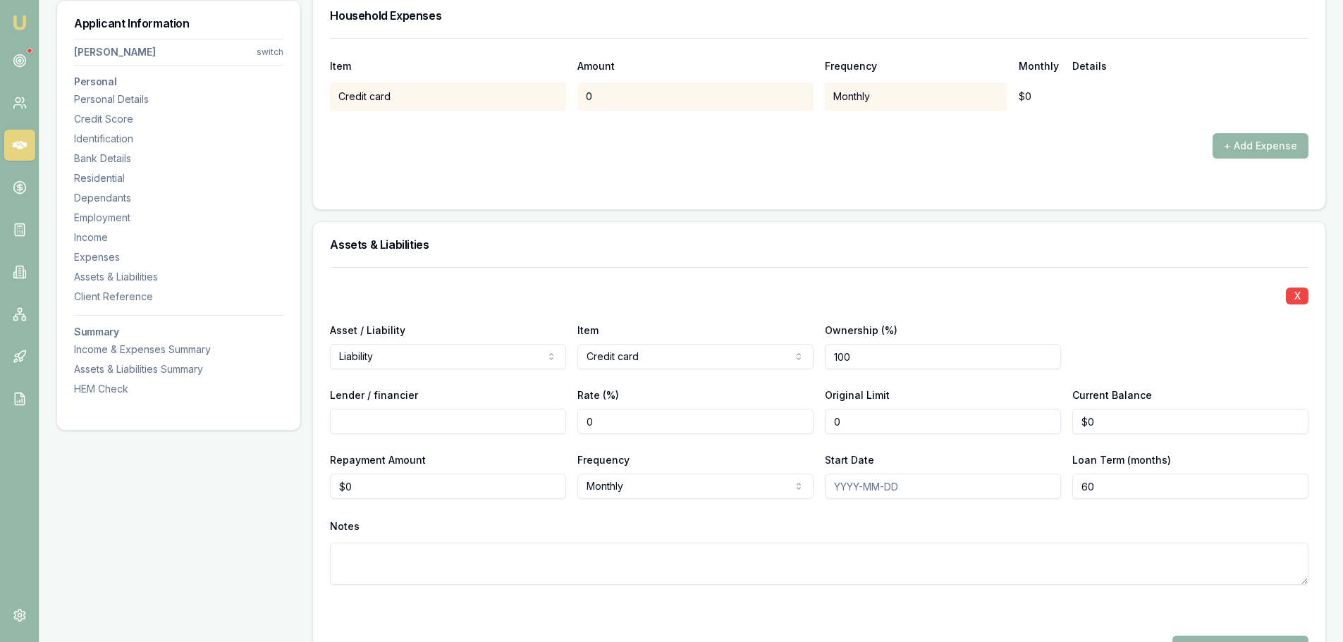
drag, startPoint x: 902, startPoint y: 417, endPoint x: 778, endPoint y: 422, distance: 124.8
click at [778, 422] on div "Lender / financier Rate (%) 0 Original Limit 0 Current Balance $0" at bounding box center [819, 410] width 978 height 48
type input "$0"
click at [376, 420] on input "Lender / financier" at bounding box center [448, 421] width 236 height 25
type input "CBA"
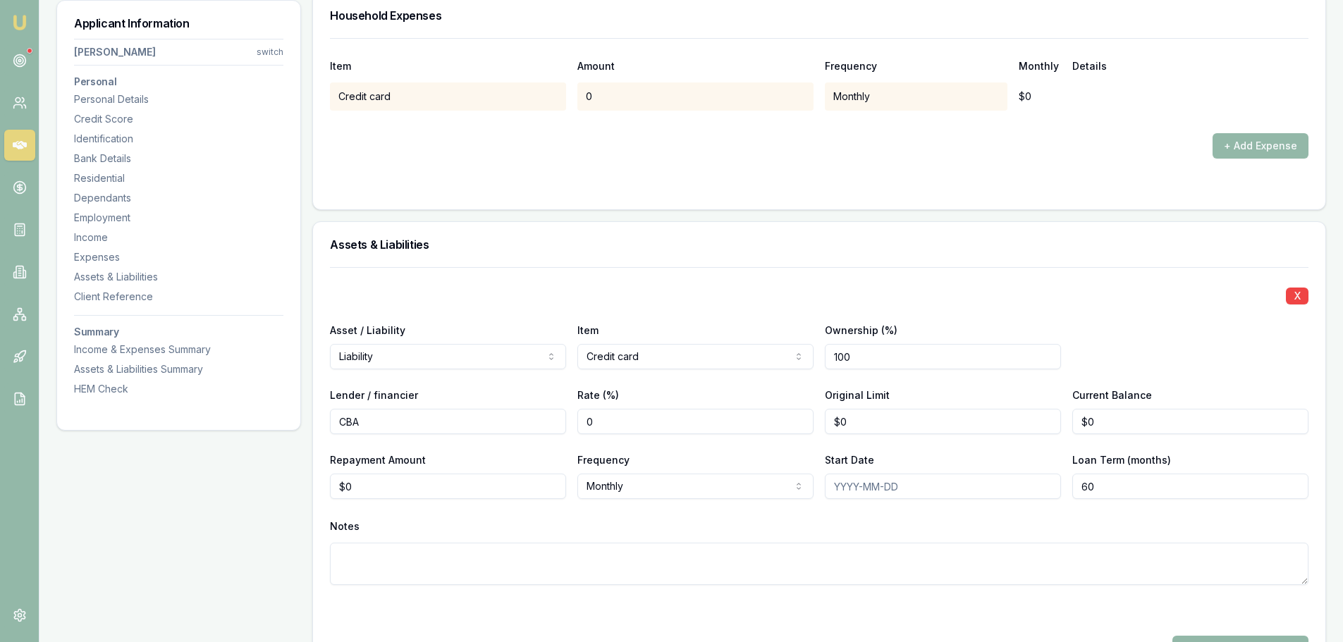
type input "0"
type input "$5,500"
type input "0"
type input "$4,679"
drag, startPoint x: 378, startPoint y: 489, endPoint x: 309, endPoint y: 487, distance: 68.4
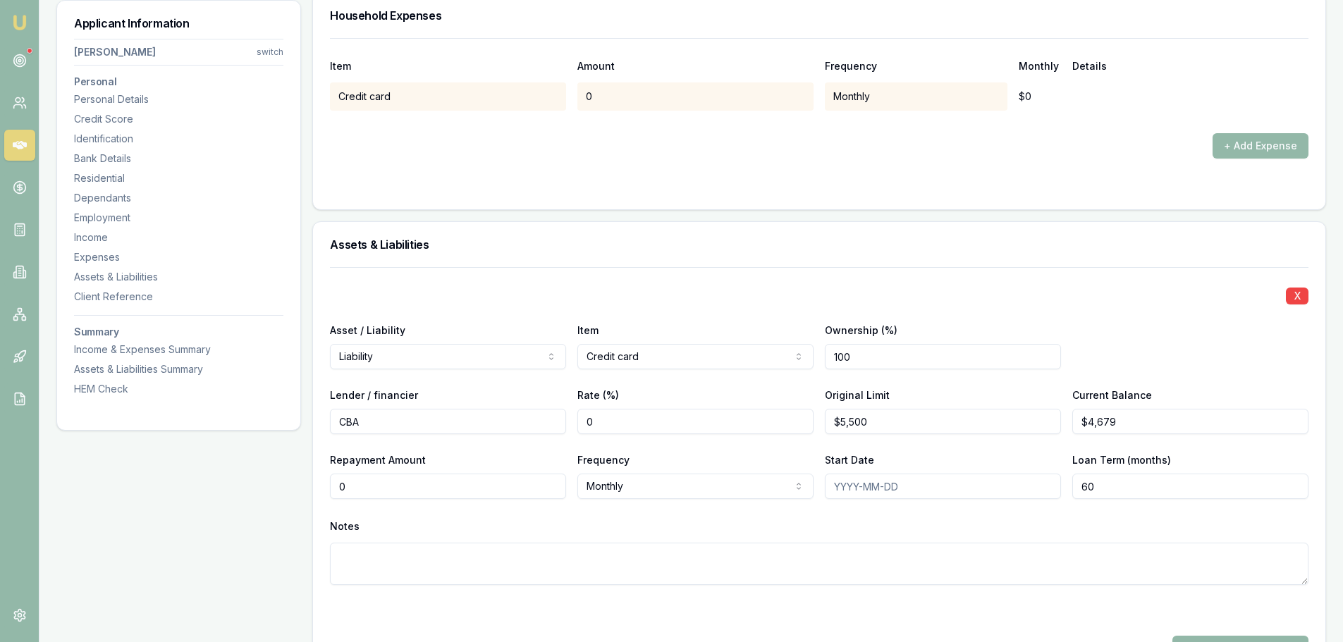
type input "$53"
click at [544, 530] on div "Notes" at bounding box center [819, 526] width 978 height 21
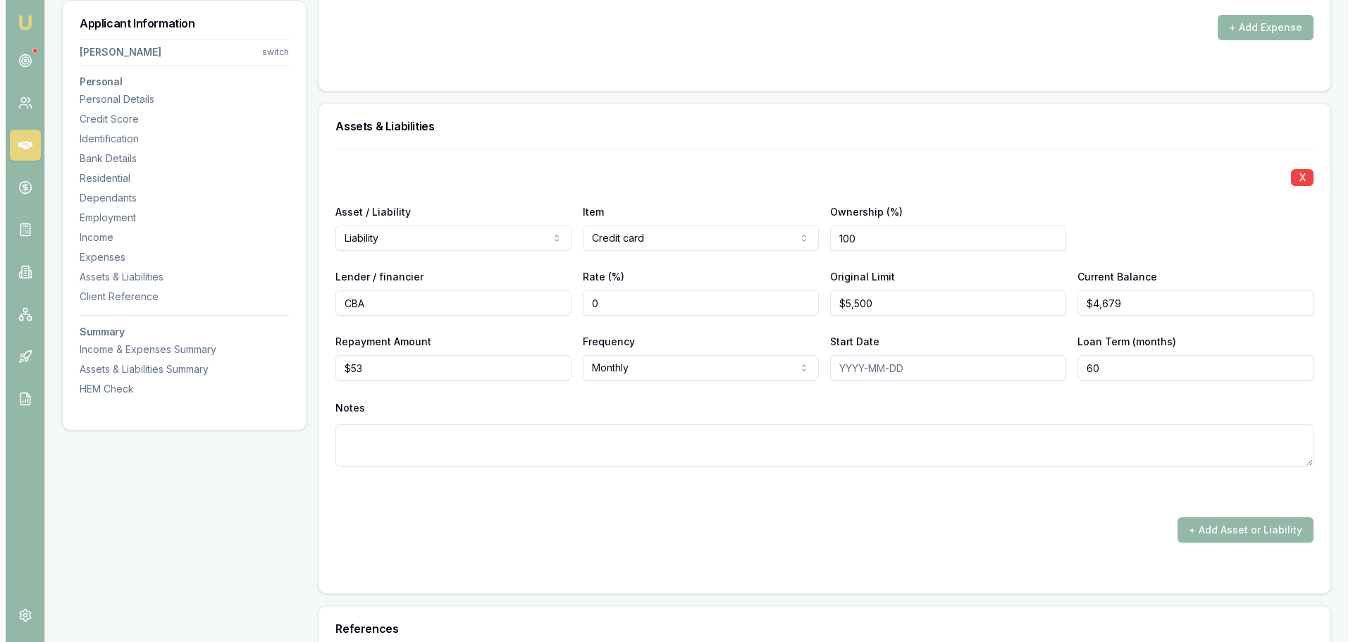
scroll to position [2426, 0]
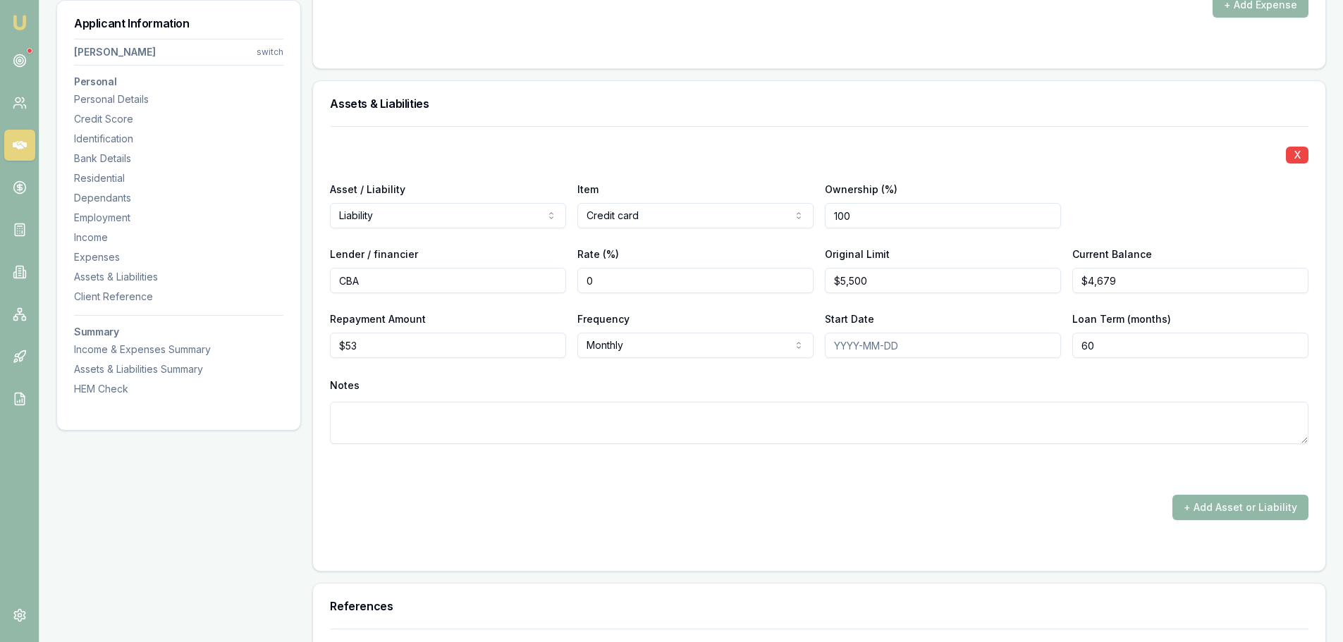
click at [1223, 509] on button "+ Add Asset or Liability" at bounding box center [1240, 507] width 136 height 25
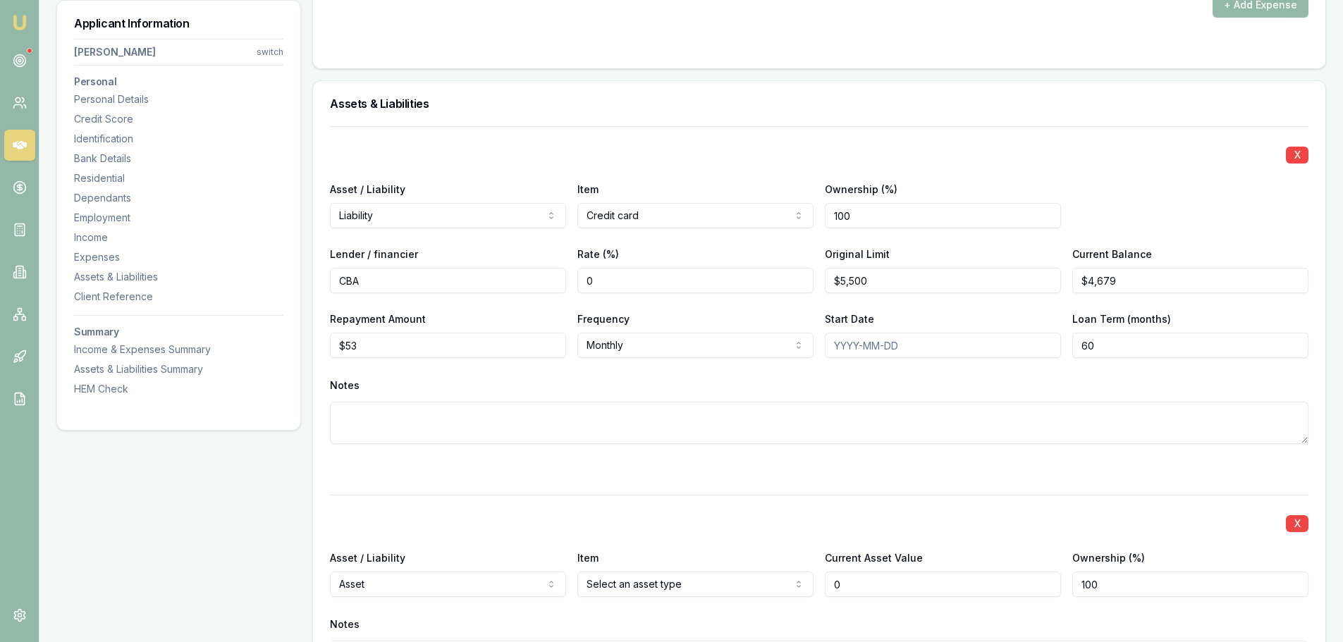
type input "$0"
select select "LIABILITY"
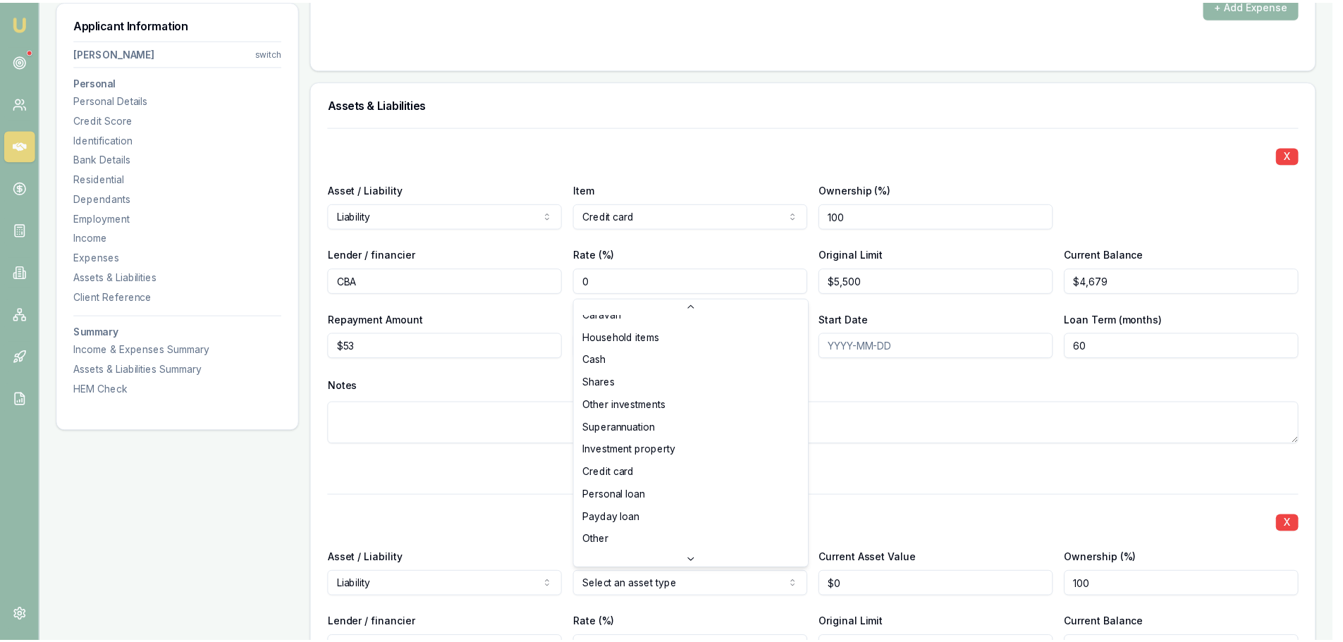
scroll to position [91, 0]
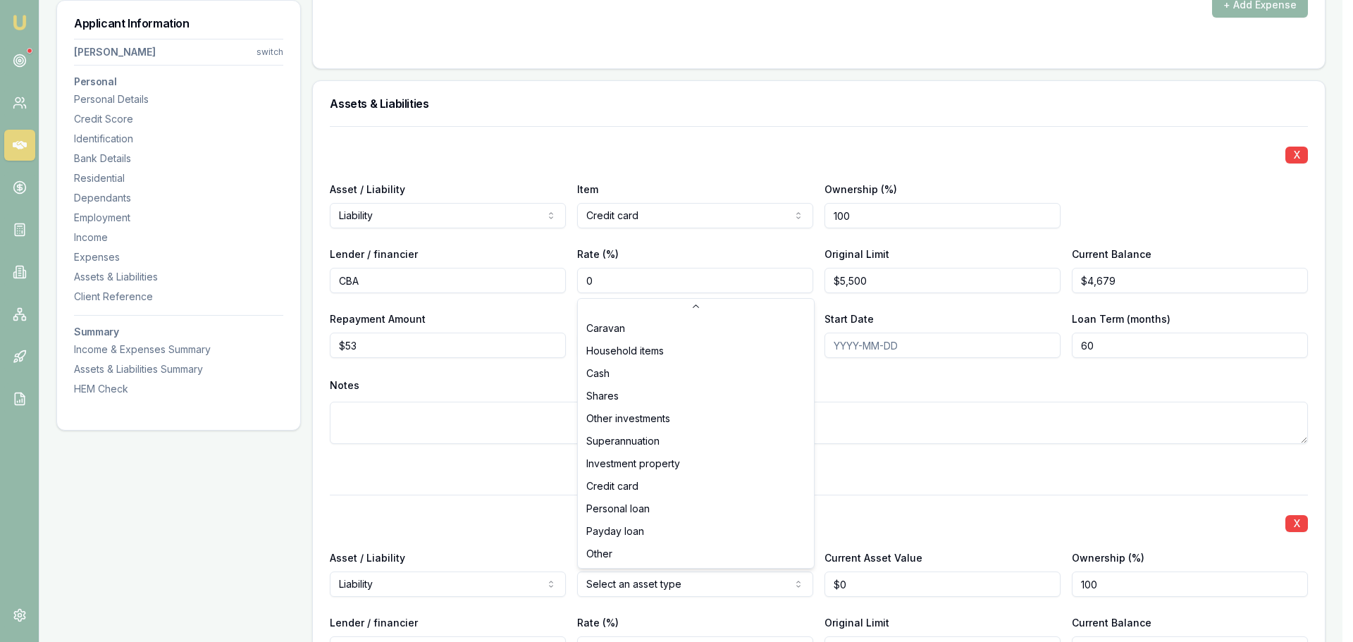
select select "CREDIT_CARD"
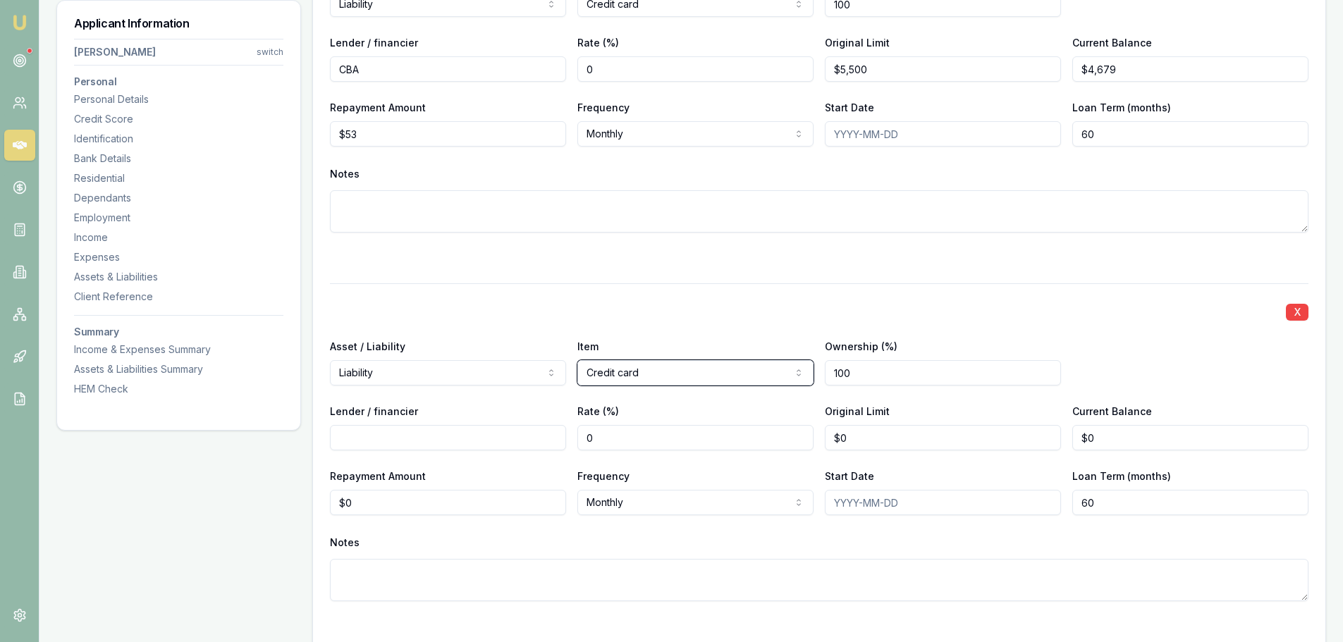
scroll to position [2708, 0]
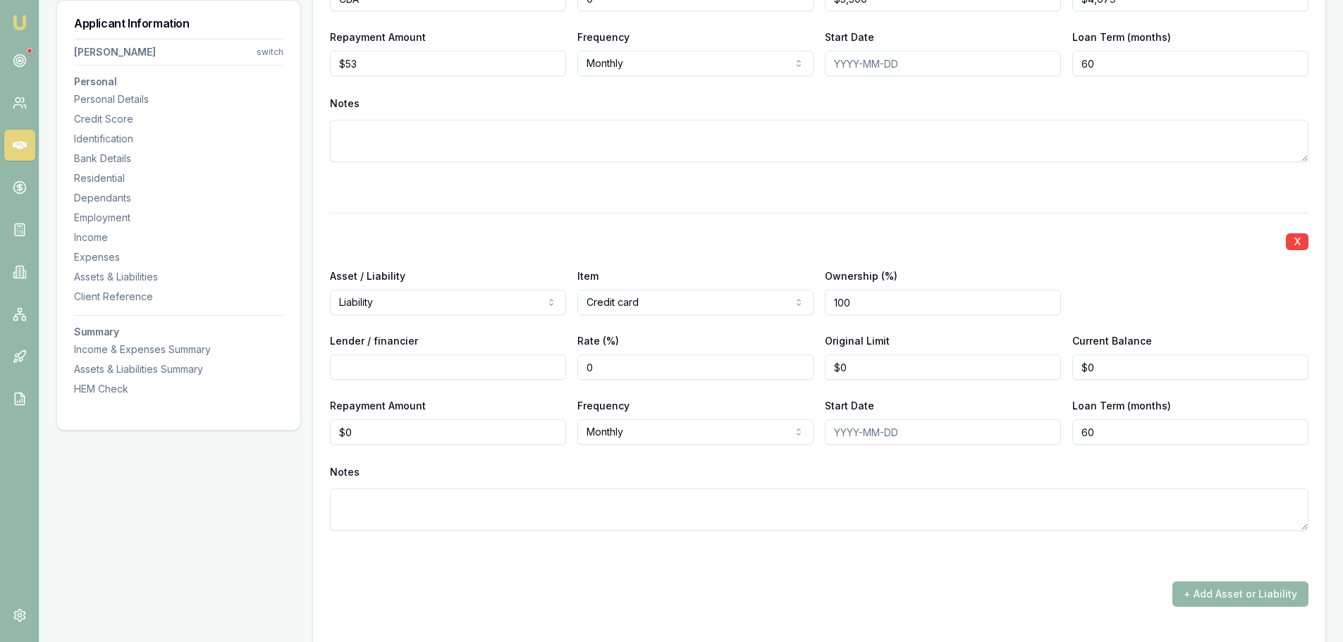
click at [414, 377] on input "Lender / financier" at bounding box center [448, 367] width 236 height 25
type input "NAB"
type input "0"
type input "$6,000"
type input "0"
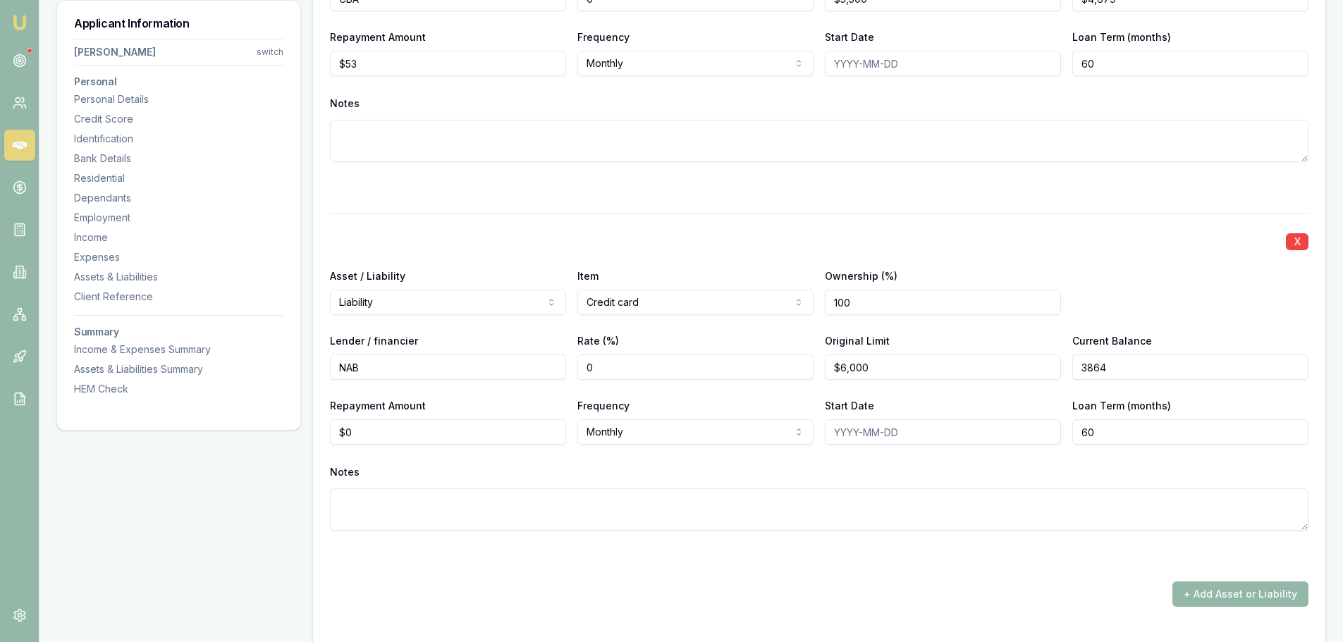
type input "$3,864"
drag, startPoint x: 340, startPoint y: 434, endPoint x: 312, endPoint y: 428, distance: 29.4
type input "$83"
click at [390, 461] on div "X Asset / Liability Liability Asset Liability Item Credit card Home Car Boat Bi…" at bounding box center [819, 389] width 978 height 352
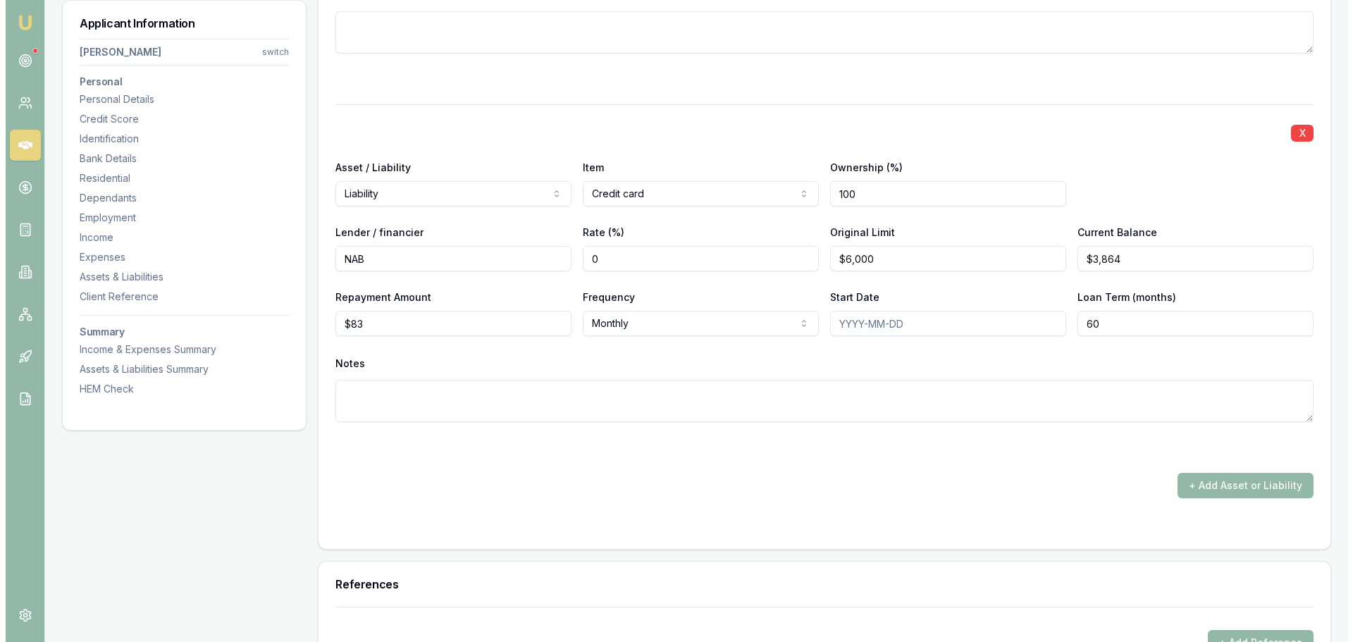
scroll to position [2919, 0]
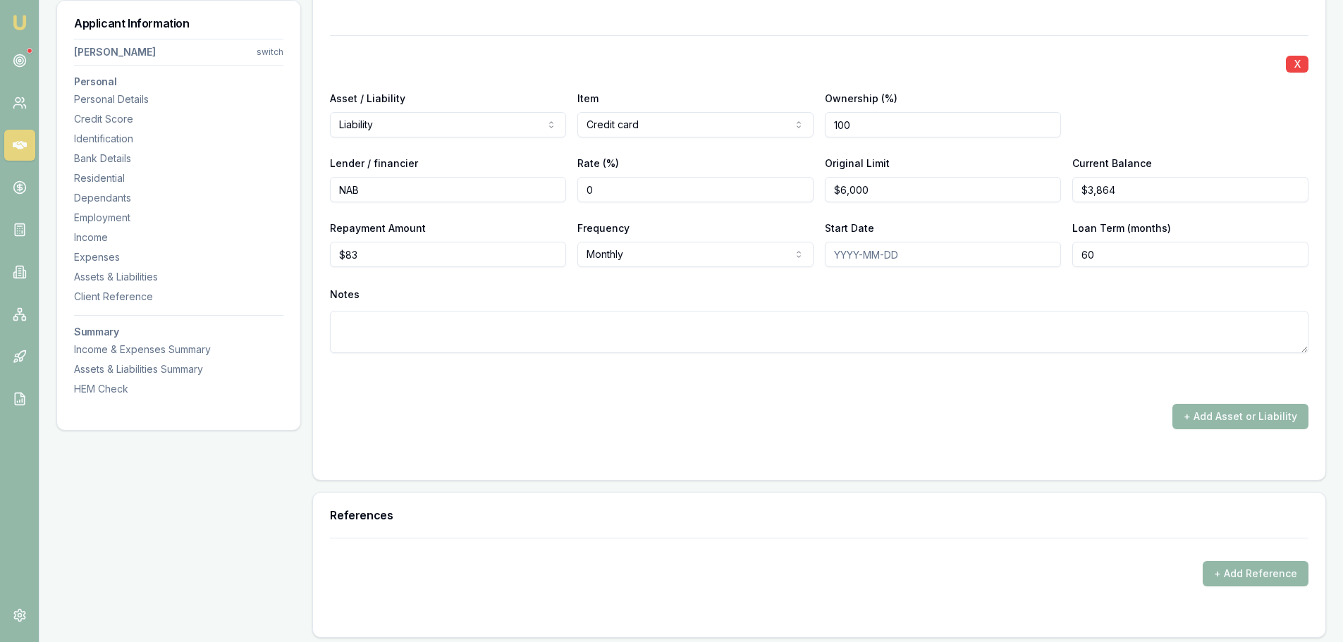
click at [1082, 477] on div "X Asset / Liability Liability Asset Liability Item Credit card Home Car Boat Bi…" at bounding box center [819, 74] width 1012 height 814
click at [1201, 428] on button "+ Add Asset or Liability" at bounding box center [1240, 416] width 136 height 25
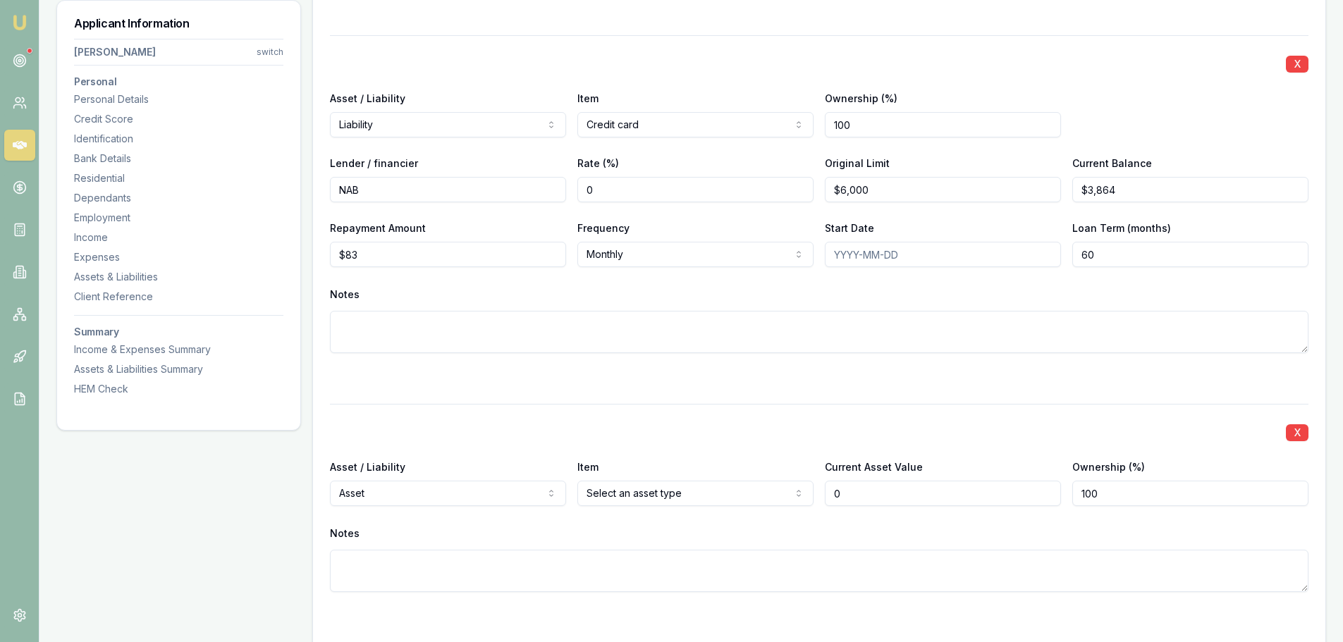
type input "$0"
select select "LIABILITY"
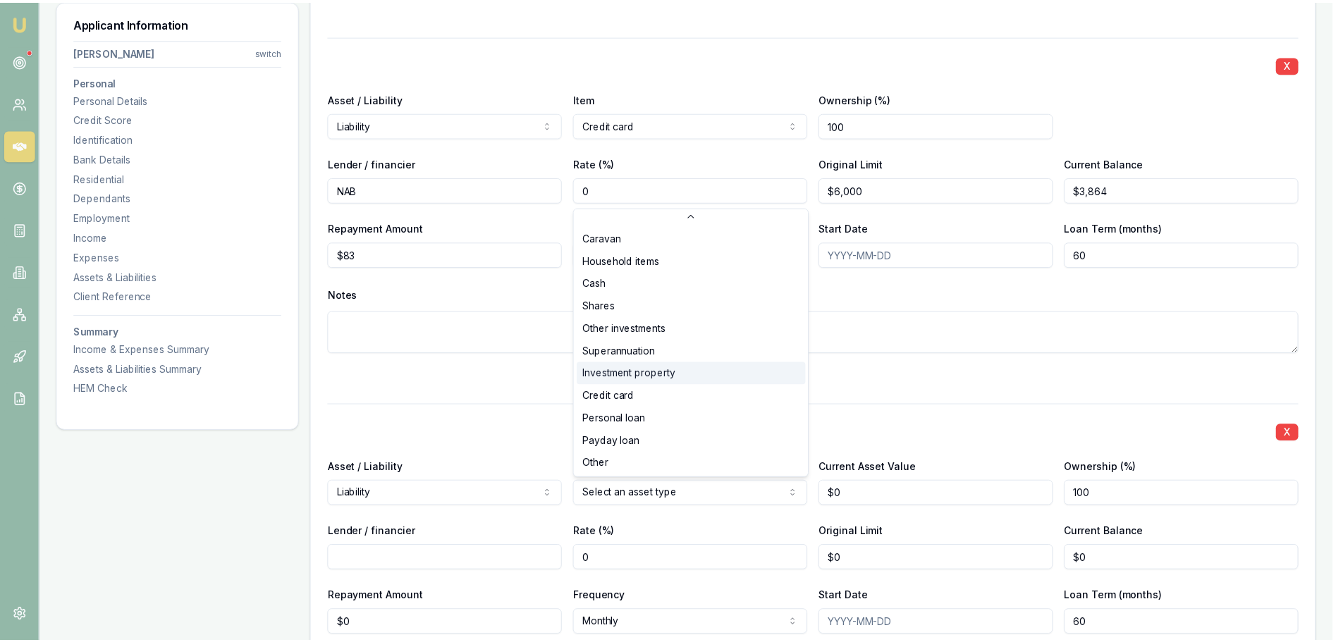
scroll to position [91, 0]
select select "PERSONAL_LOAN"
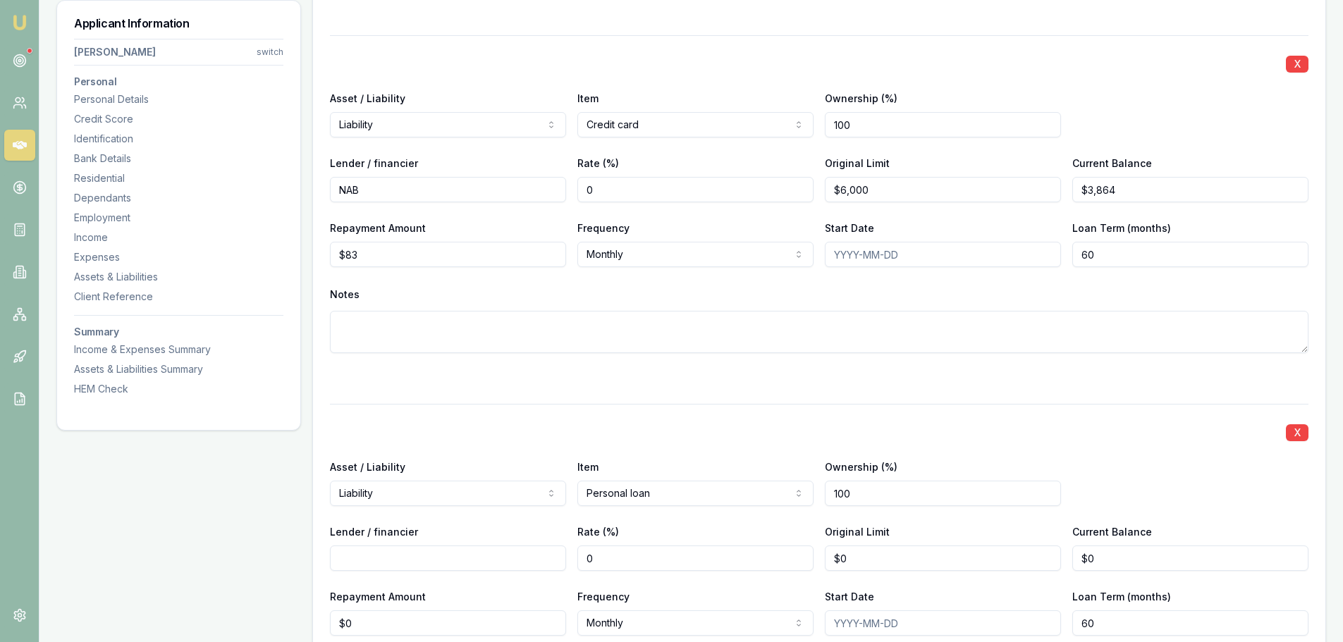
click at [365, 558] on input "Lender / financier" at bounding box center [448, 558] width 236 height 25
type input "Plenti"
drag, startPoint x: 876, startPoint y: 555, endPoint x: 818, endPoint y: 550, distance: 58.1
click at [818, 550] on div "Lender / financier Plenti Rate (%) 0 Original Limit 0 Current Balance $0" at bounding box center [819, 547] width 978 height 48
type input "$0"
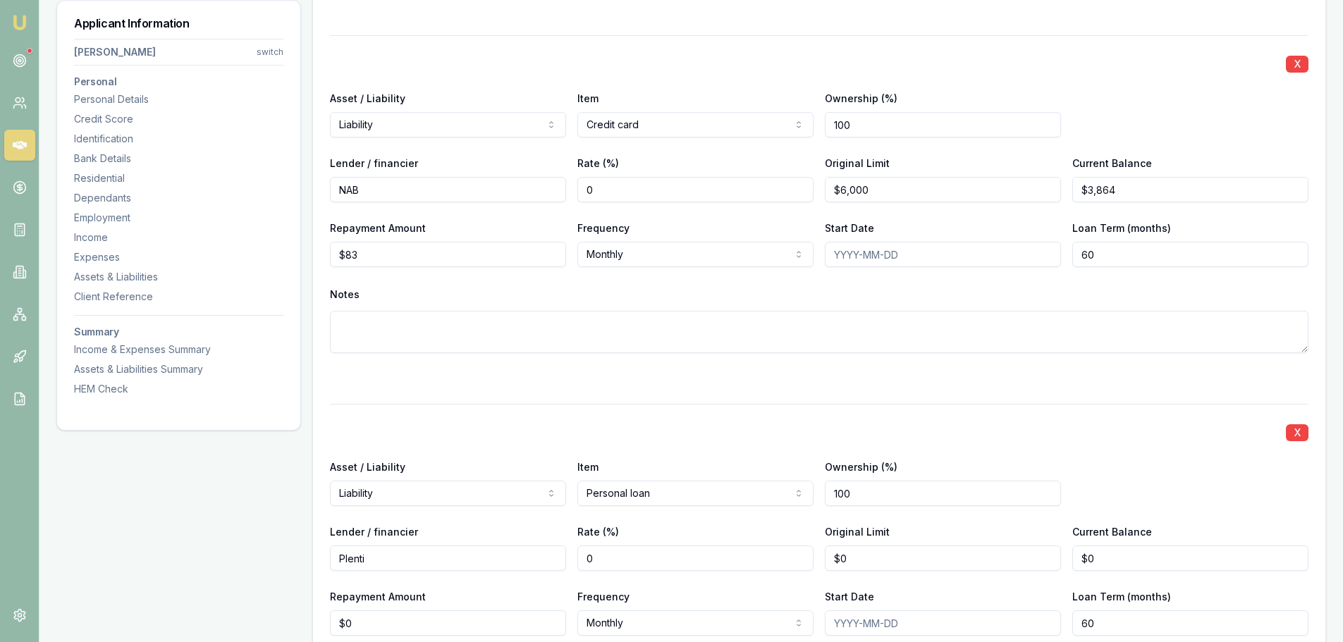
click at [1060, 418] on div "X Asset / Liability Liability Asset Liability Item Personal loan Home Car Boat …" at bounding box center [819, 580] width 978 height 352
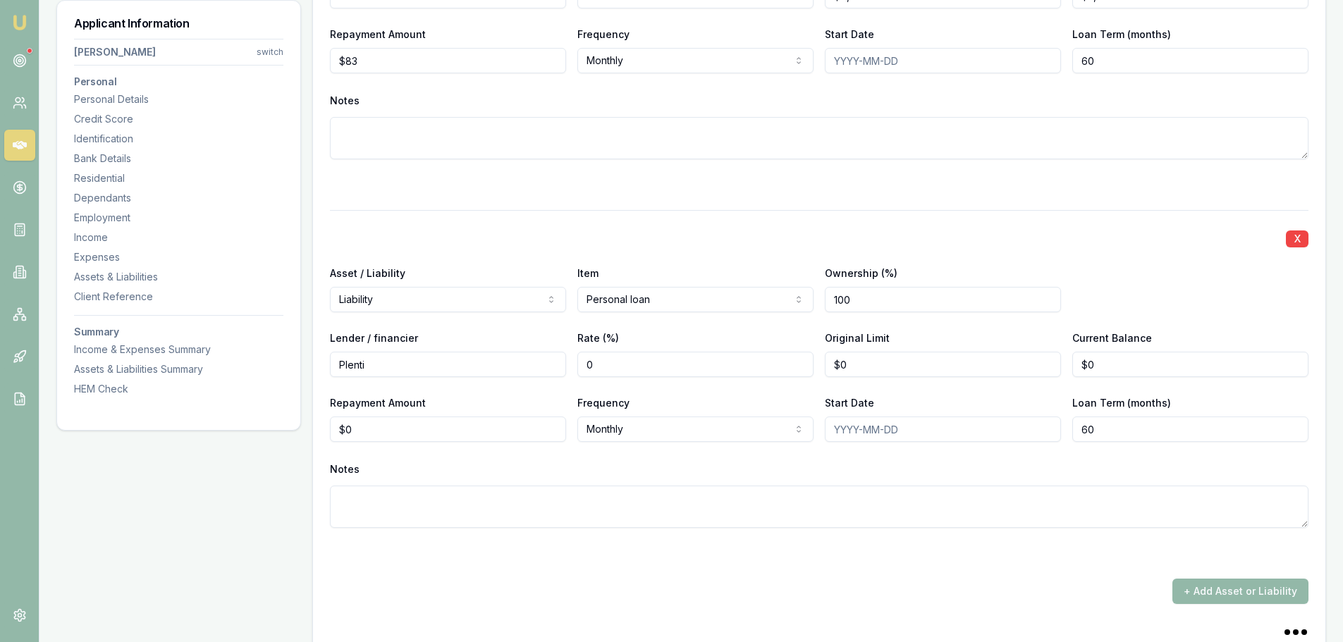
scroll to position [3131, 0]
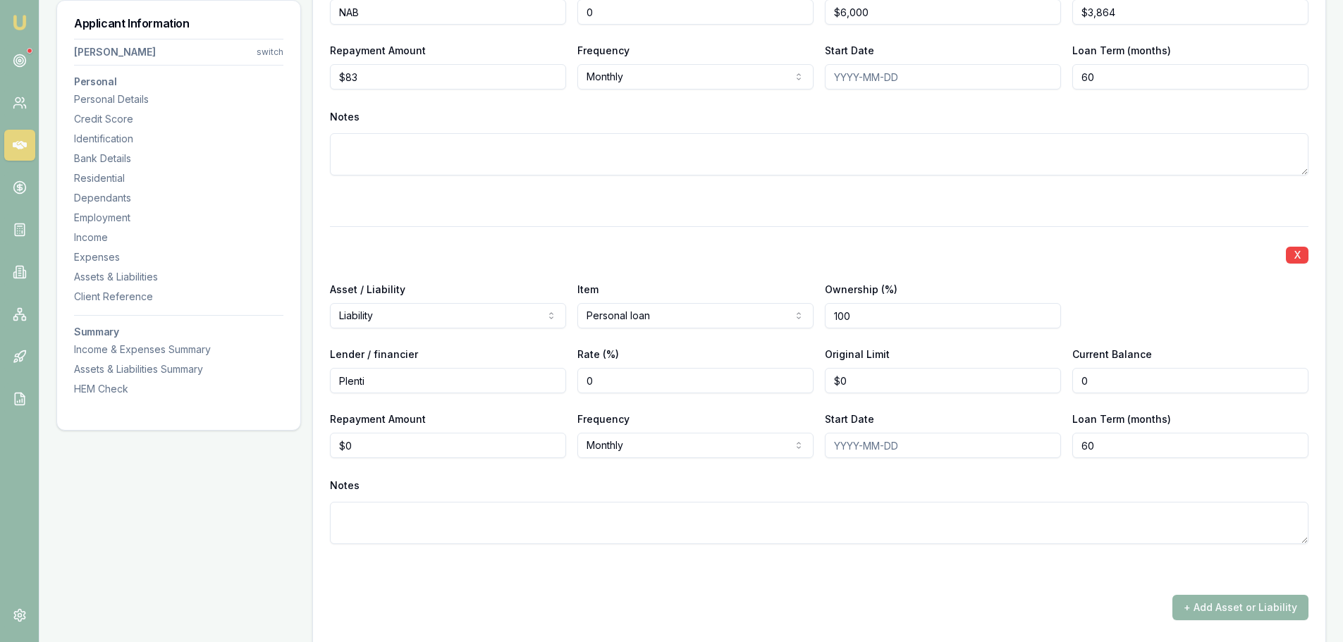
drag, startPoint x: 1040, startPoint y: 383, endPoint x: 1027, endPoint y: 383, distance: 12.7
click at [1027, 383] on div "Lender / financier Plenti Rate (%) 0 Original Limit $0 Current Balance 0" at bounding box center [819, 369] width 978 height 48
drag, startPoint x: 1121, startPoint y: 378, endPoint x: 1065, endPoint y: 368, distance: 56.6
click at [1065, 368] on div "Lender / financier Plenti Rate (%) 0 Original Limit $0 Current Balance 0" at bounding box center [819, 369] width 978 height 48
type input "$5,472"
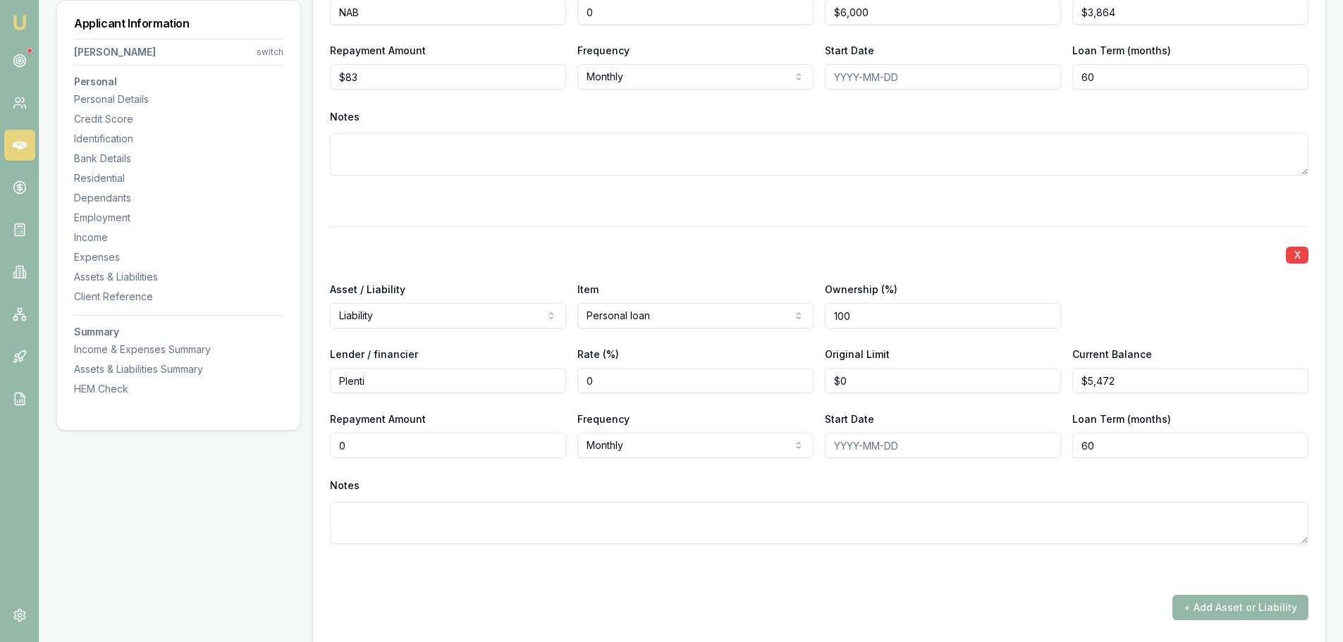
drag, startPoint x: 378, startPoint y: 444, endPoint x: 305, endPoint y: 445, distance: 72.6
type input "$202"
click at [536, 223] on div "X Asset / Liability Liability Asset Liability Item Credit card Home Car Boat Bi…" at bounding box center [819, 54] width 978 height 1131
click at [873, 527] on textarea at bounding box center [819, 523] width 978 height 42
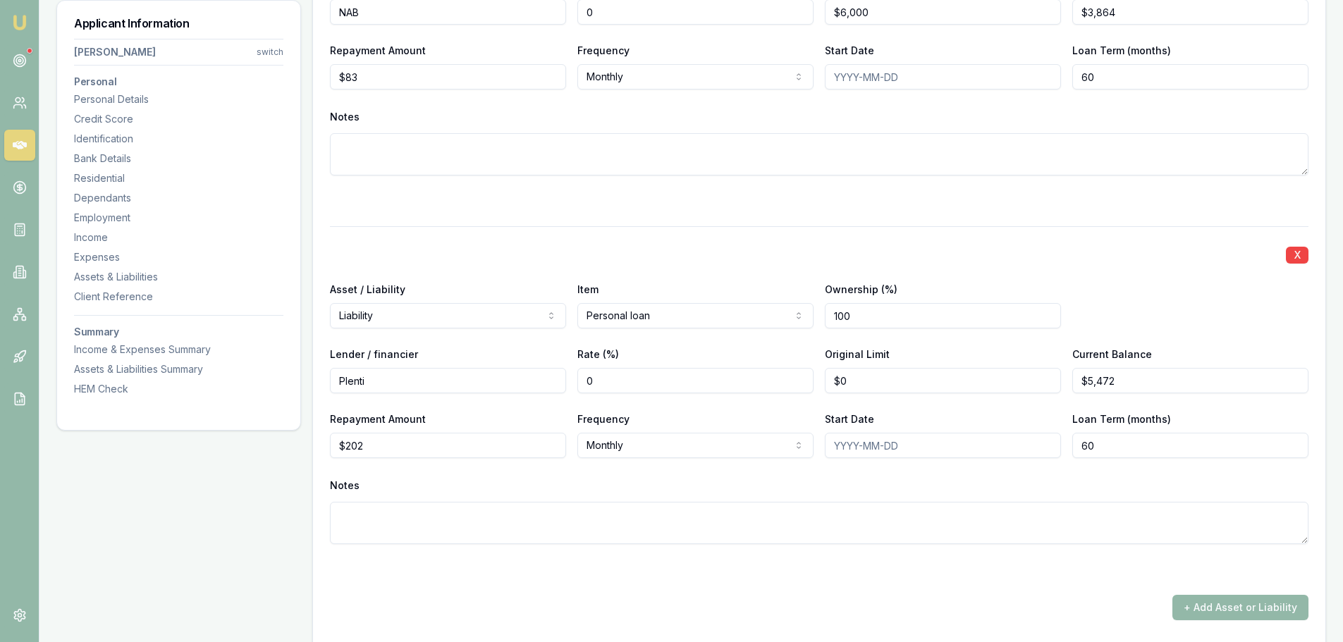
click at [391, 506] on textarea at bounding box center [819, 523] width 978 height 42
type textarea "Green Interest Free Loan for Solar System"
click at [438, 584] on div "X Asset / Liability Liability Asset Liability Item Credit card Home Car Boat Bi…" at bounding box center [819, 54] width 978 height 1131
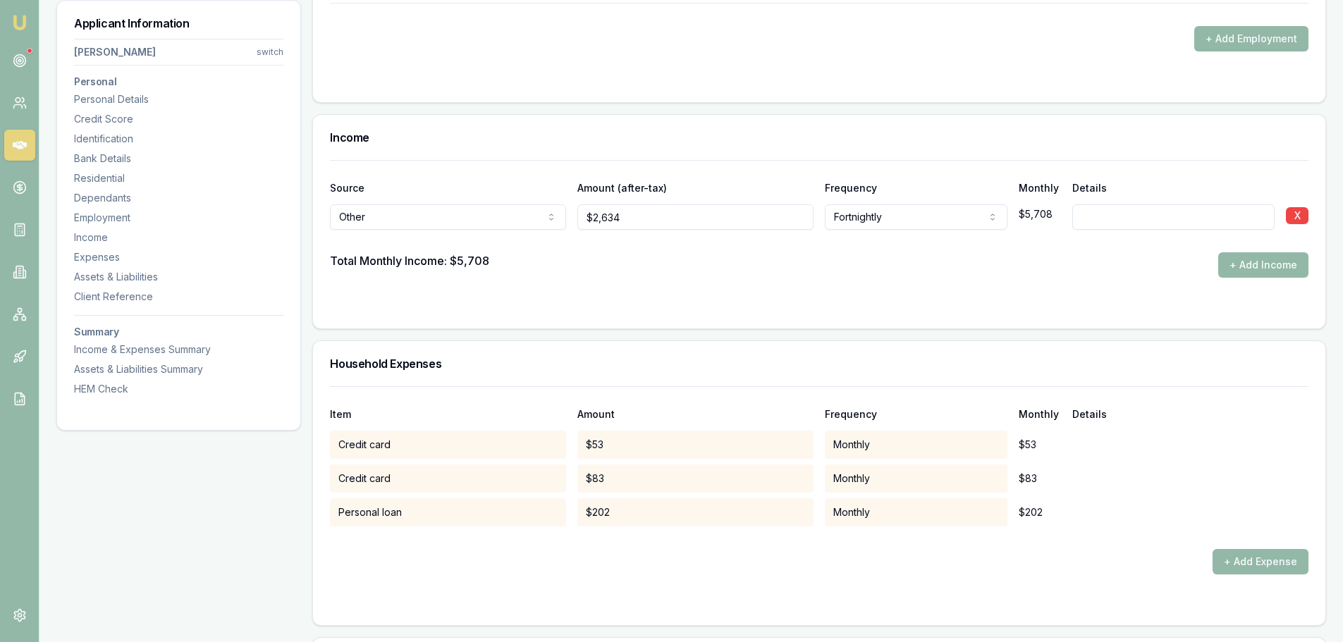
scroll to position [1932, 0]
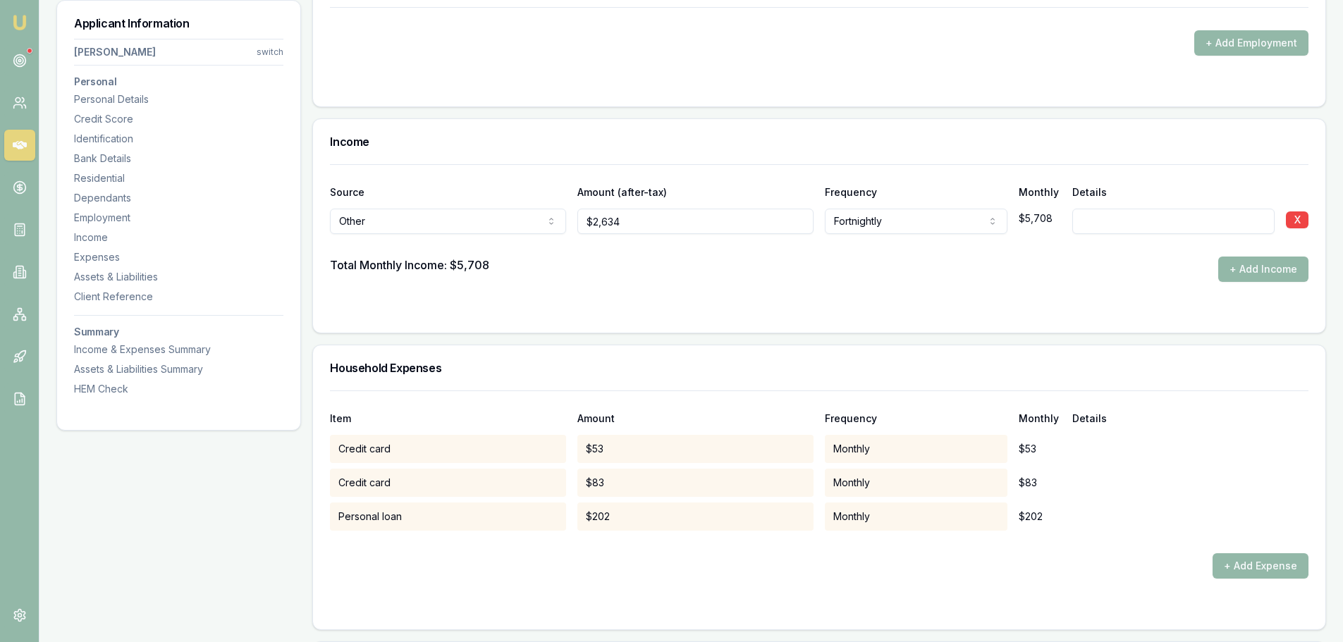
click at [585, 335] on div "Personal Title * Ms Mr Mrs Miss Ms Dr Prof First name * Kylie Middle name Jean …" at bounding box center [819, 495] width 1014 height 4420
click at [1296, 221] on button "X" at bounding box center [1297, 219] width 23 height 17
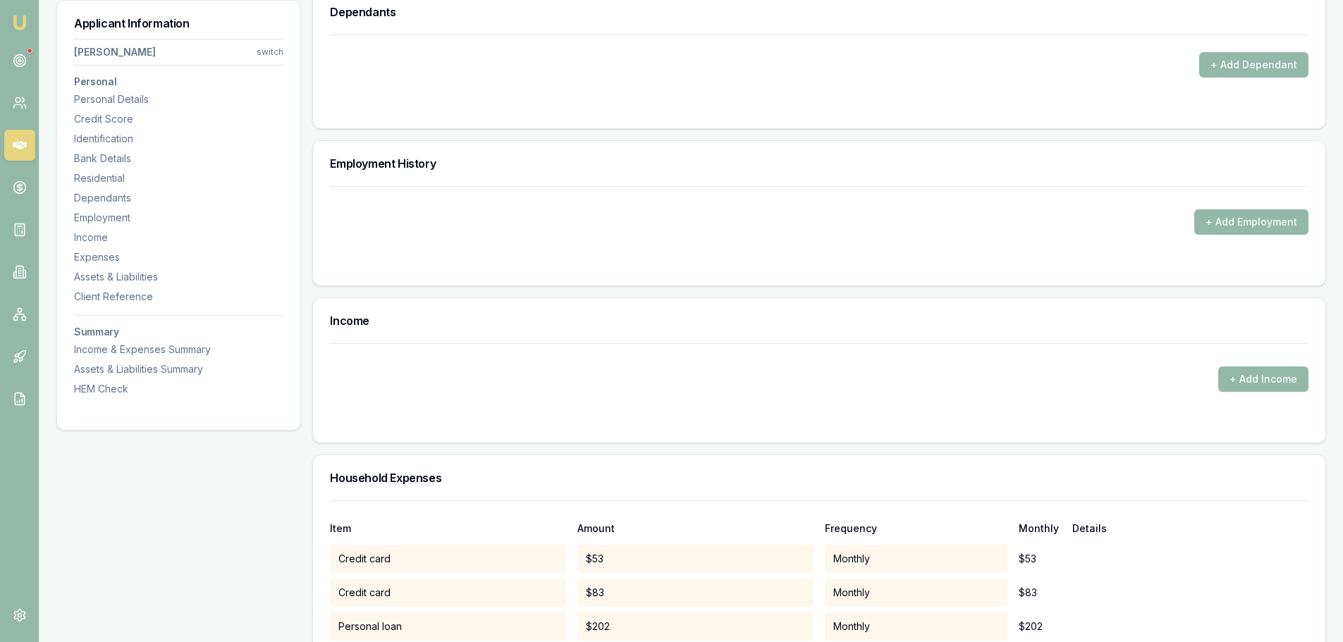
scroll to position [1791, 0]
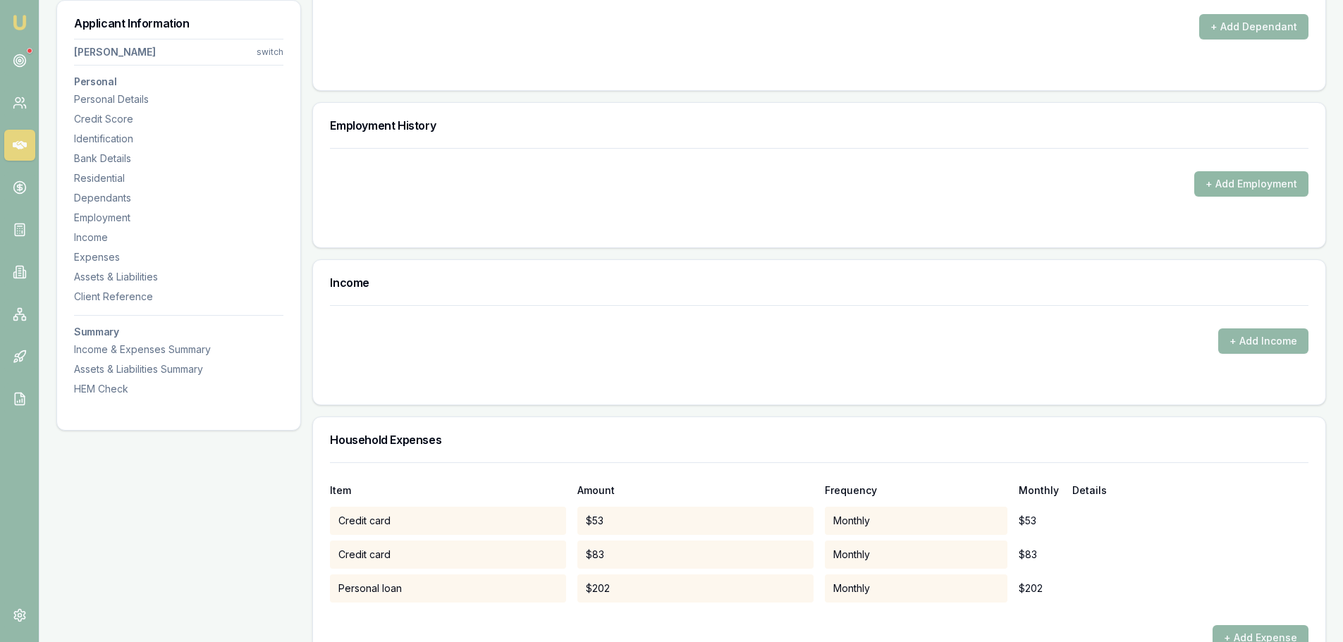
click at [1270, 183] on button "+ Add Employment" at bounding box center [1251, 183] width 114 height 25
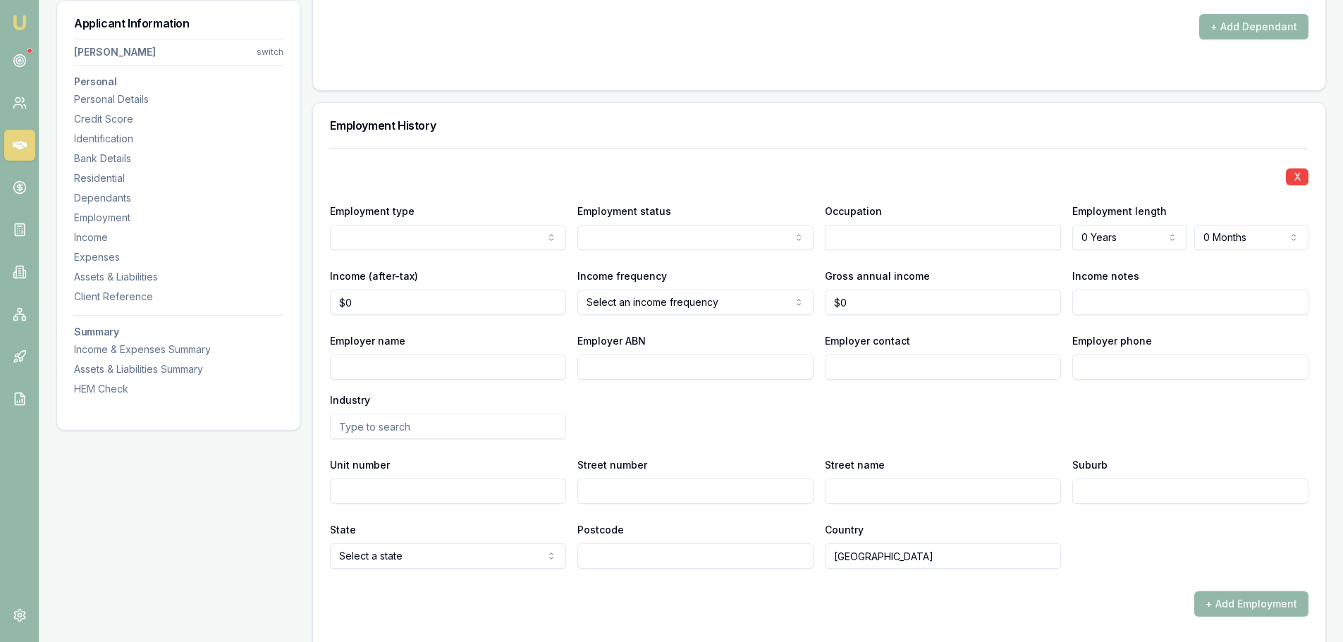
click at [605, 260] on div "X Employment type Current Current Previous Employment status Full time Part tim…" at bounding box center [819, 358] width 978 height 421
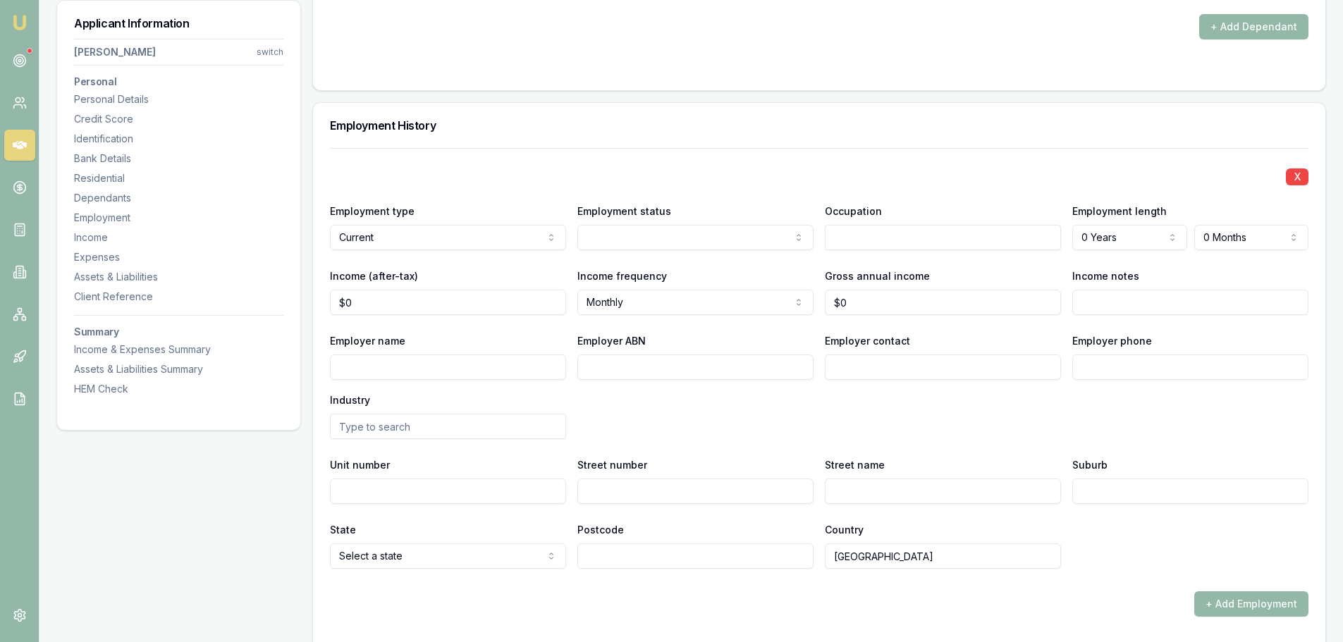
click at [939, 242] on input "text" at bounding box center [943, 237] width 236 height 25
type input "HR Manager"
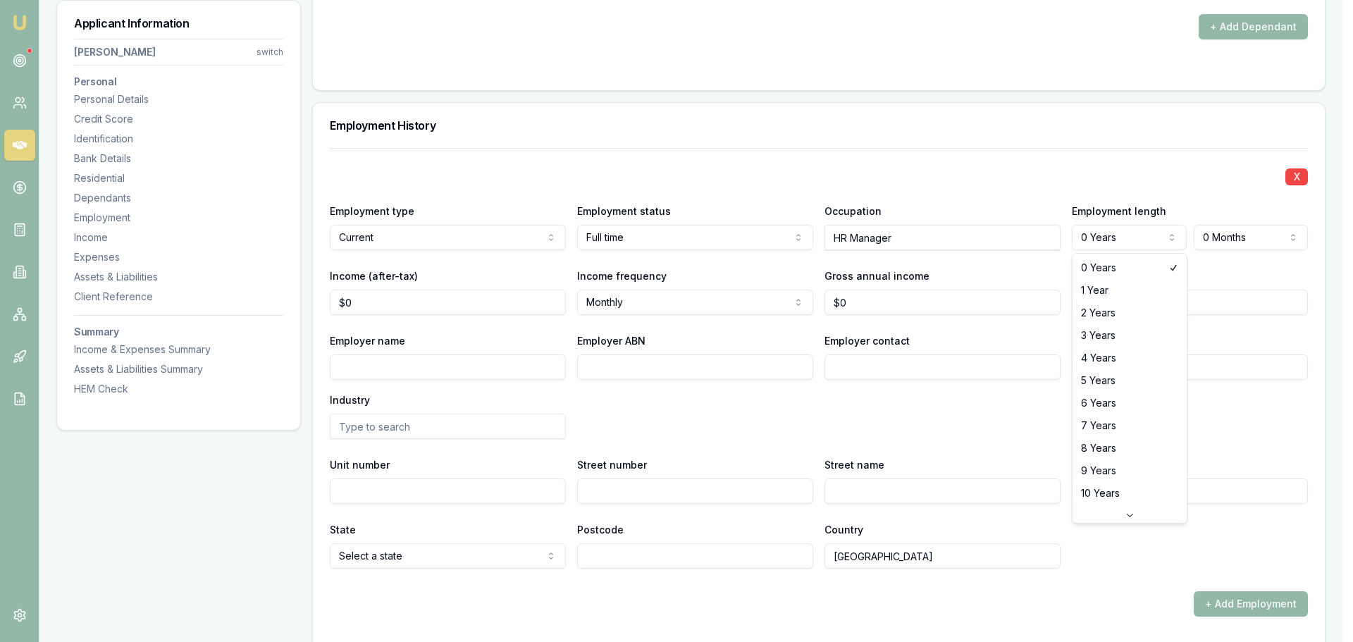
select select "5"
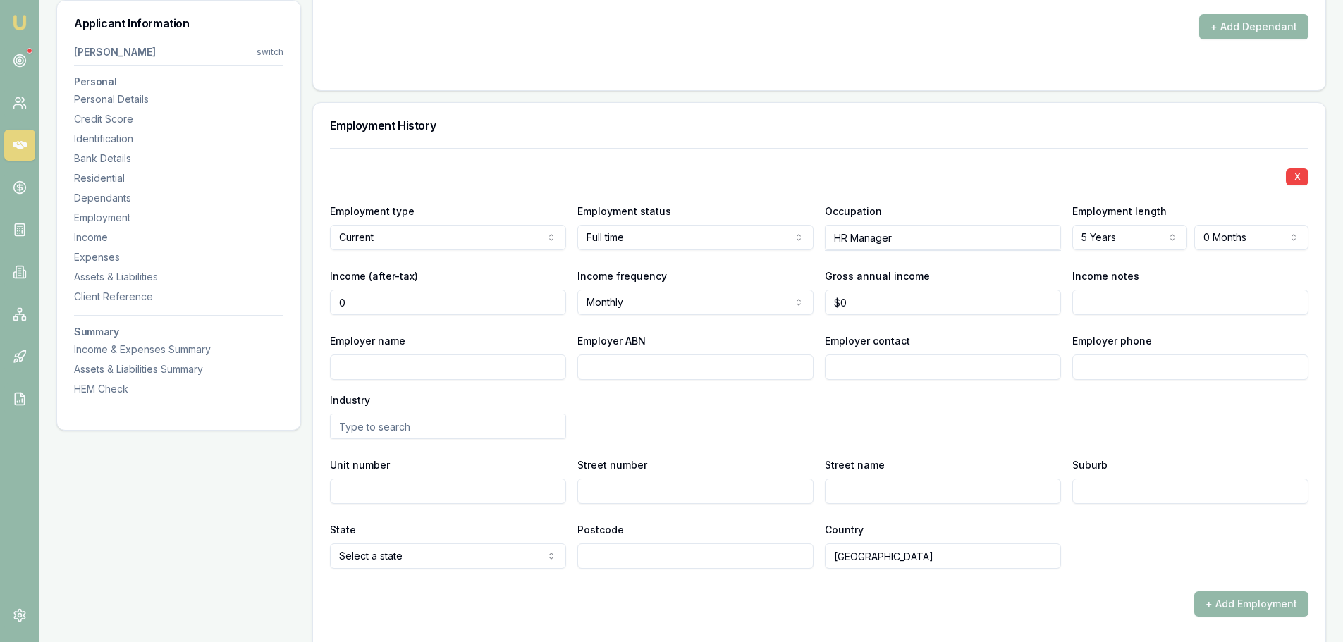
drag, startPoint x: 376, startPoint y: 307, endPoint x: 285, endPoint y: 295, distance: 92.4
drag, startPoint x: 364, startPoint y: 301, endPoint x: 303, endPoint y: 299, distance: 60.7
click at [364, 295] on input "0" at bounding box center [448, 302] width 236 height 25
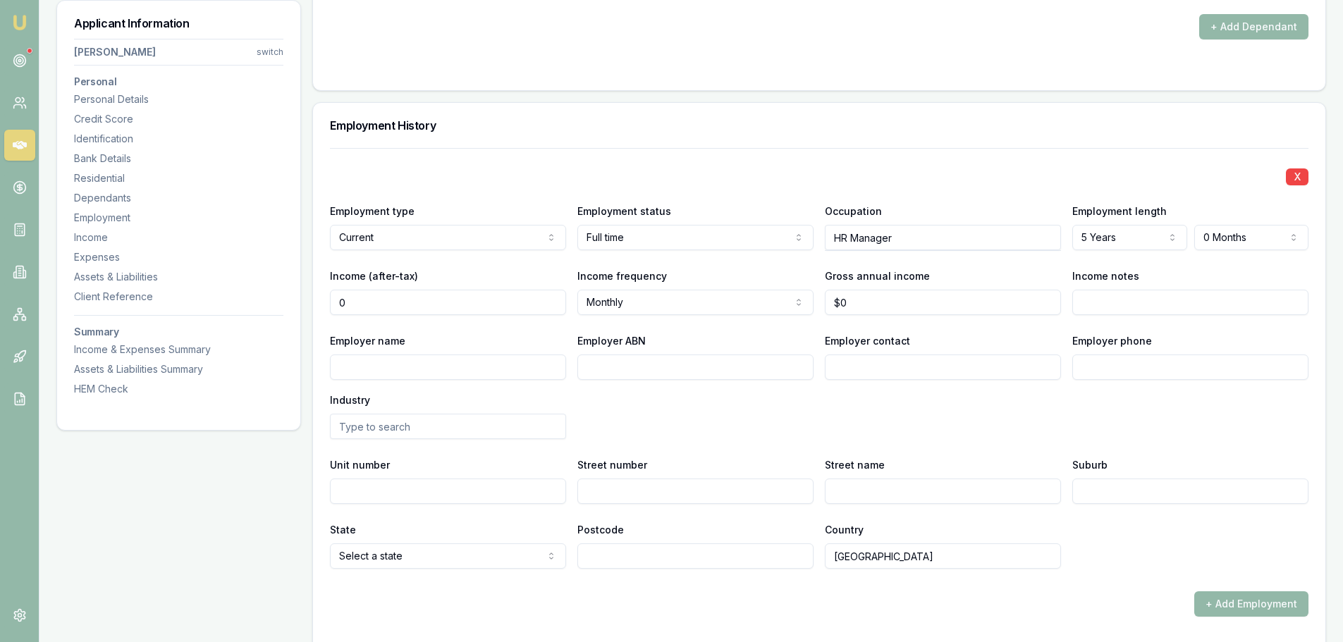
drag, startPoint x: 355, startPoint y: 303, endPoint x: 312, endPoint y: 303, distance: 43.7
type input "$2,634"
select select "FORTNIGHTLY"
type input "$0"
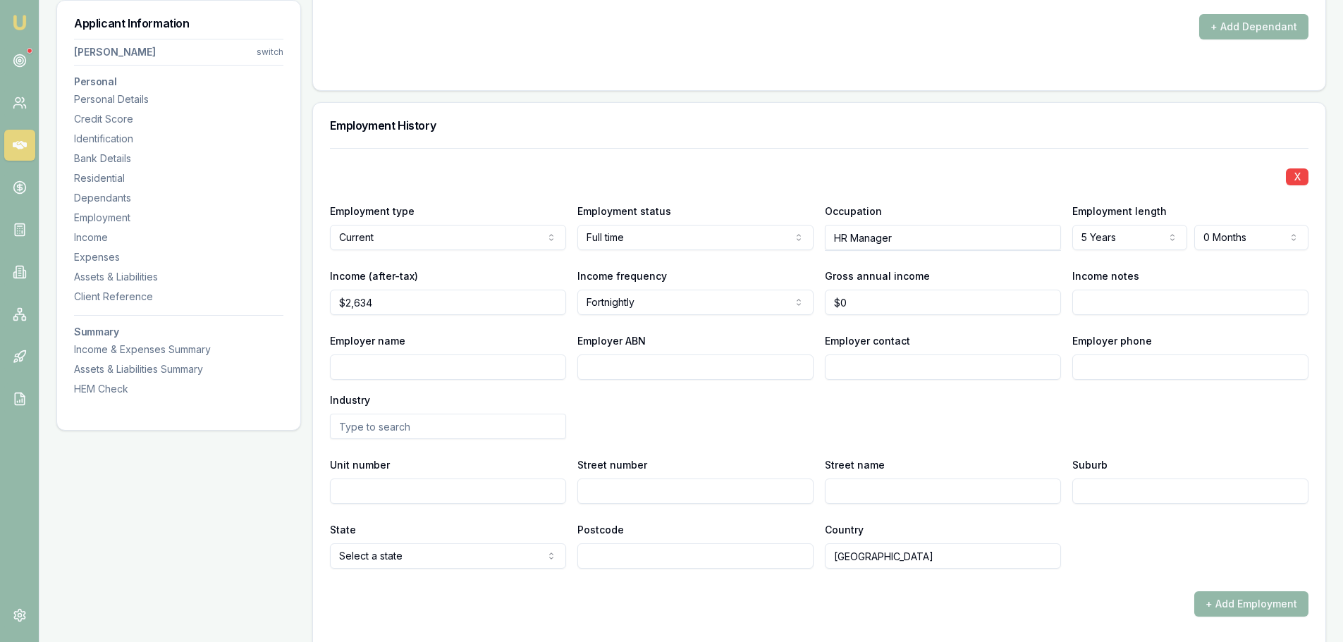
click at [1067, 331] on div "X Employment type Current Current Previous Employment status Full time Full tim…" at bounding box center [819, 358] width 978 height 421
click at [365, 362] on input "Employer name" at bounding box center [448, 367] width 236 height 25
drag, startPoint x: 379, startPoint y: 376, endPoint x: 380, endPoint y: 368, distance: 7.9
click at [379, 376] on input "Employer name" at bounding box center [448, 367] width 236 height 25
paste input "BALRANALD SHIRE COUNCIL"
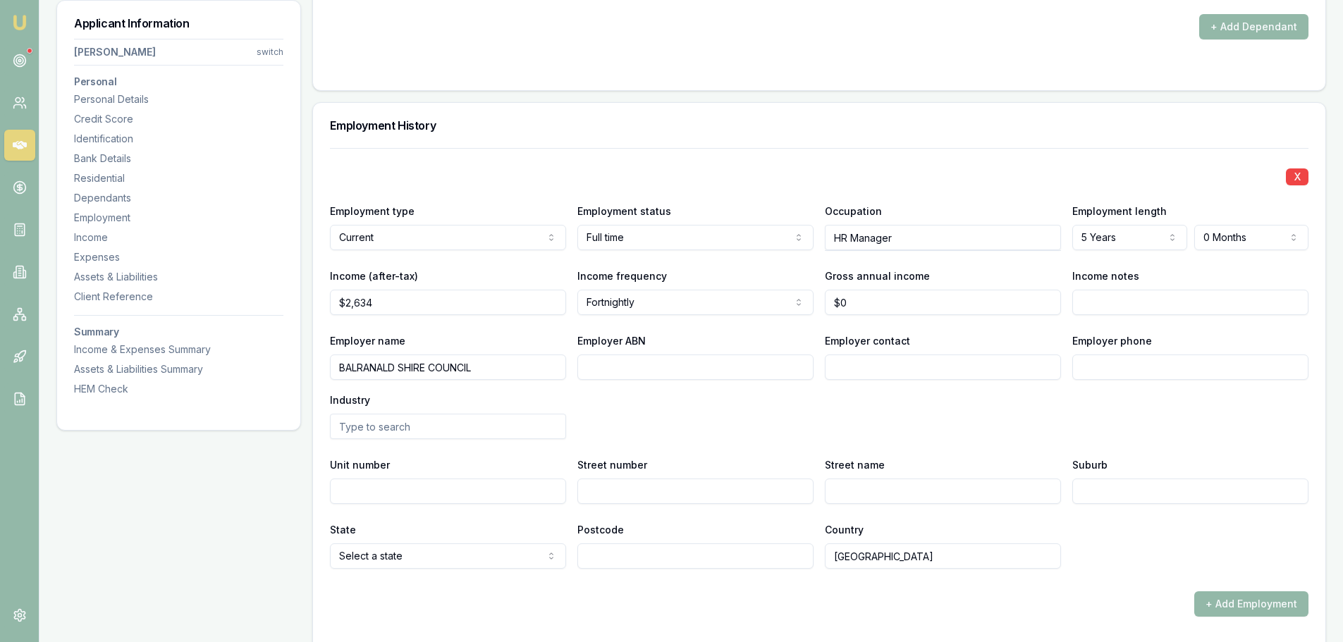
type input "BALRANALD SHIRE COUNCIL"
click at [675, 370] on input "Employer ABN" at bounding box center [695, 367] width 236 height 25
paste input "74678751581"
type input "74678751581"
click at [890, 362] on input "Employer contact" at bounding box center [943, 367] width 236 height 25
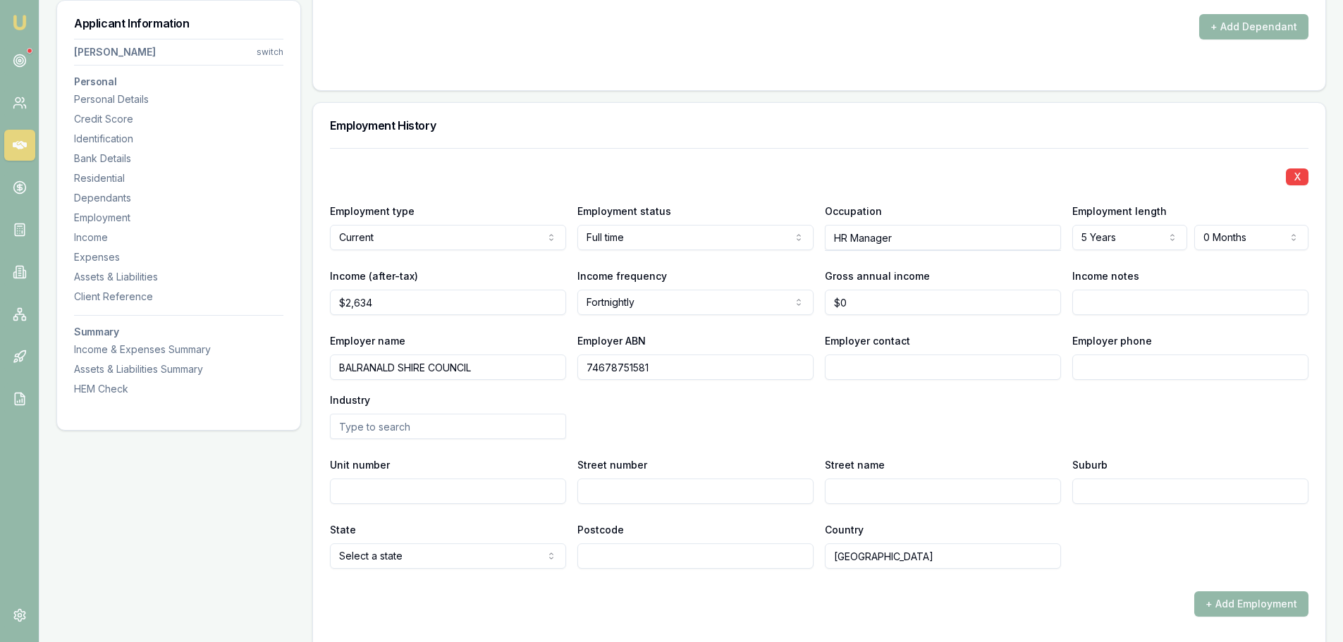
click at [1144, 355] on input "Employer phone" at bounding box center [1190, 367] width 236 height 25
click at [782, 424] on div "Employer name BALRANALD SHIRE COUNCIL Employer ABN 74678751581 Employer contact…" at bounding box center [819, 385] width 978 height 107
click at [426, 422] on input "text" at bounding box center [448, 426] width 236 height 25
click at [415, 448] on div "Local Government Administration" at bounding box center [448, 451] width 235 height 25
type input "Local Government Administration"
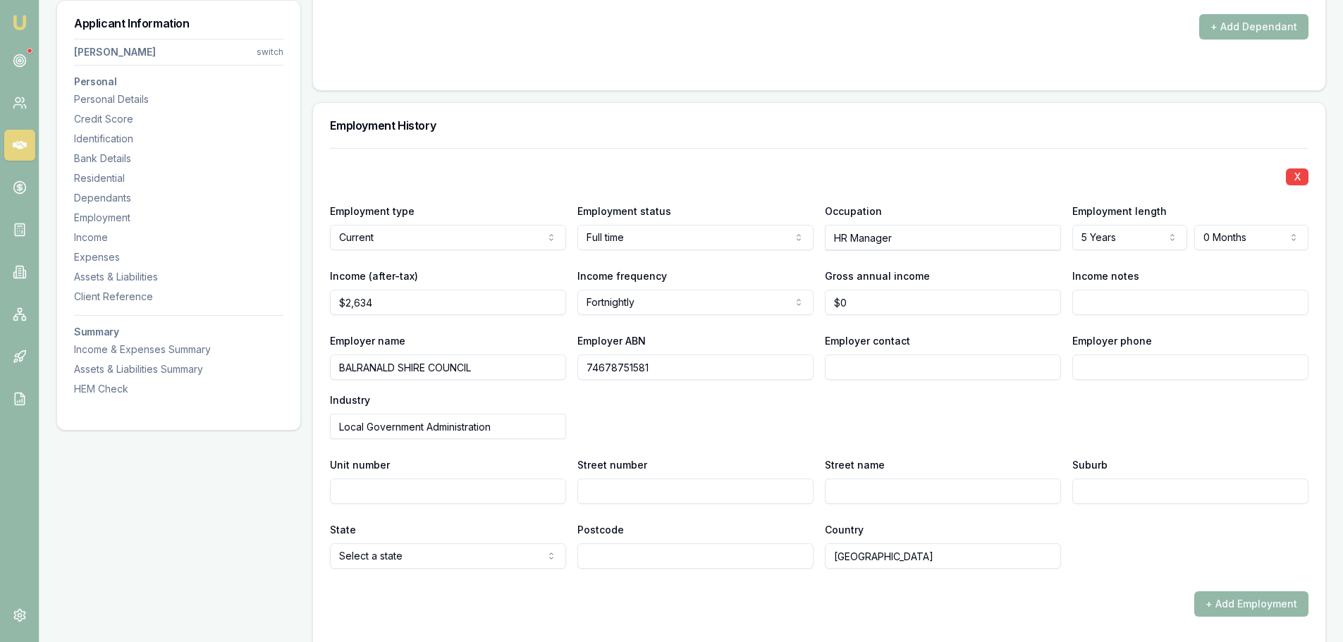
click at [666, 501] on input "Street number" at bounding box center [695, 491] width 236 height 25
type input "80"
click at [853, 360] on input "Employer contact" at bounding box center [943, 367] width 236 height 25
click at [856, 500] on input "Street name" at bounding box center [943, 491] width 236 height 25
type input "[GEOGRAPHIC_DATA]"
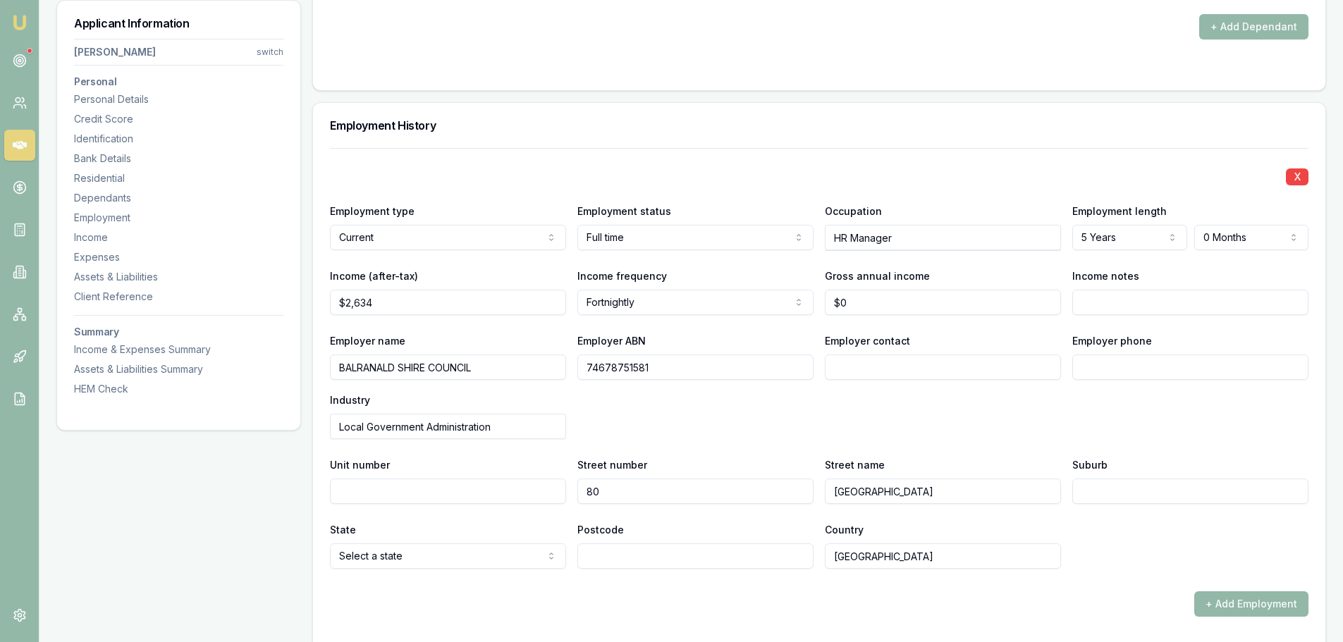
click at [1097, 478] on div "Suburb" at bounding box center [1190, 480] width 236 height 48
click at [1101, 494] on input "Suburb" at bounding box center [1190, 491] width 236 height 25
paste input "Balranald"
drag, startPoint x: 1080, startPoint y: 489, endPoint x: 1031, endPoint y: 492, distance: 48.7
click at [1031, 492] on div "Unit number Street number 80 Street name Market Street Suburb Balranald" at bounding box center [819, 480] width 978 height 48
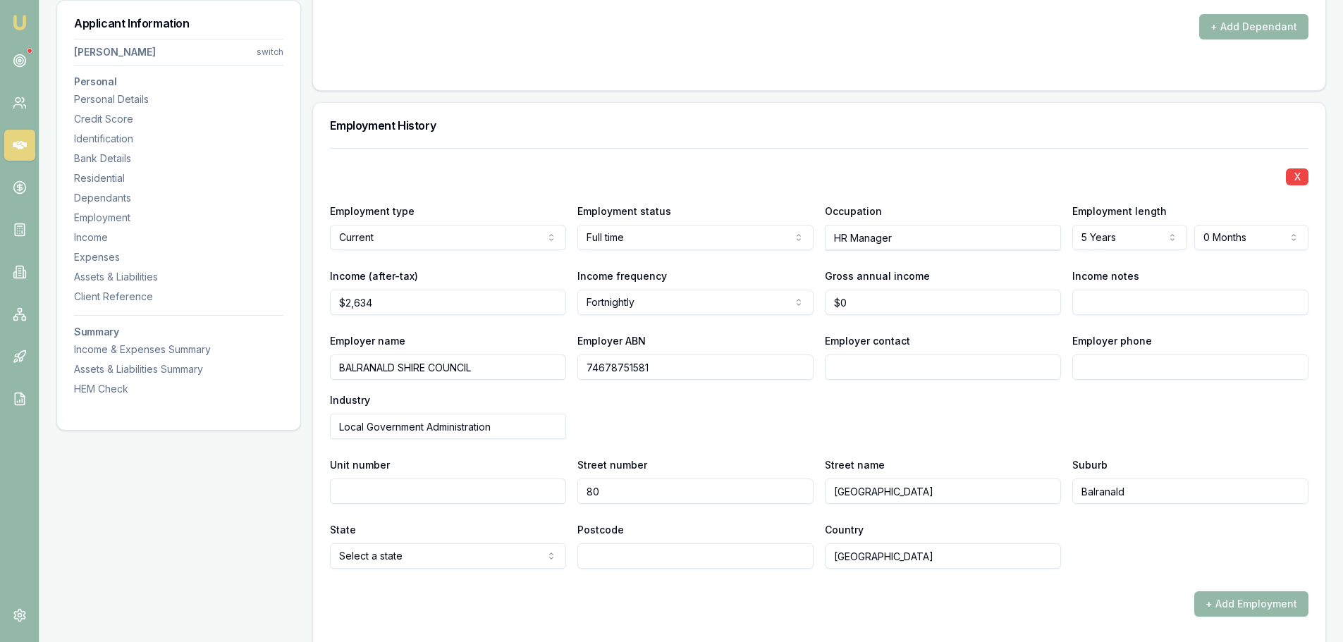
type input "Balranald"
click at [694, 557] on input "Postcode" at bounding box center [695, 556] width 236 height 25
type input "2715"
click at [700, 613] on div "+ Add Employment" at bounding box center [819, 603] width 978 height 25
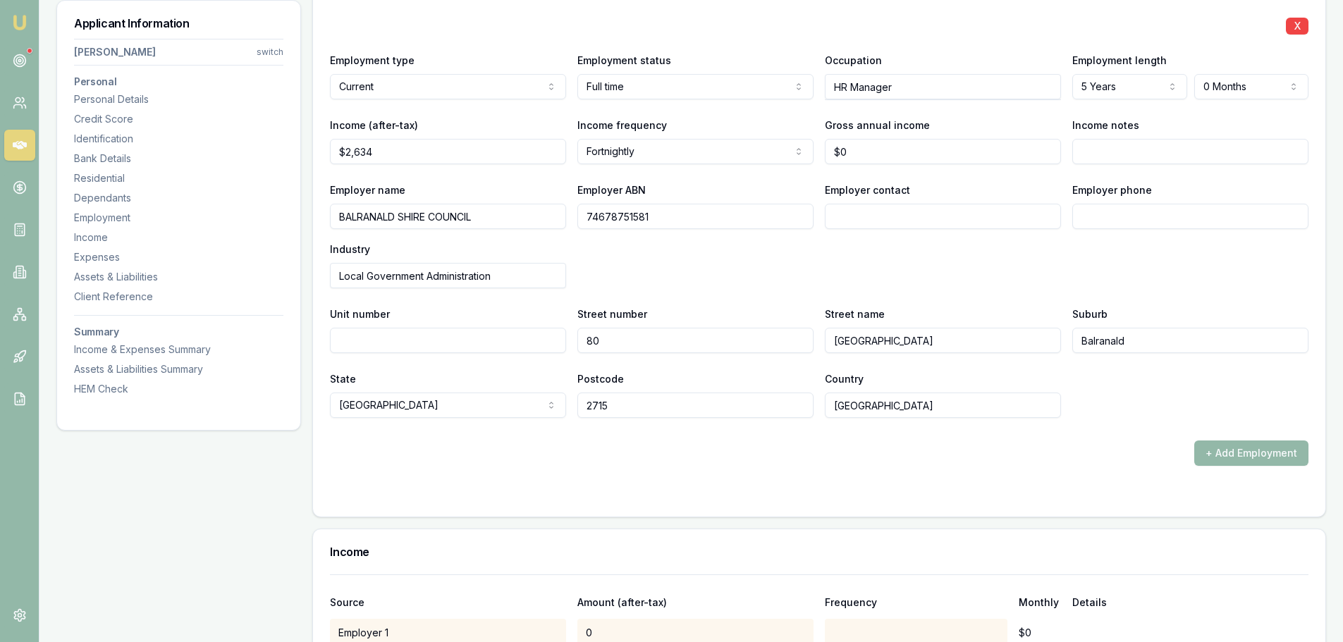
scroll to position [2003, 0]
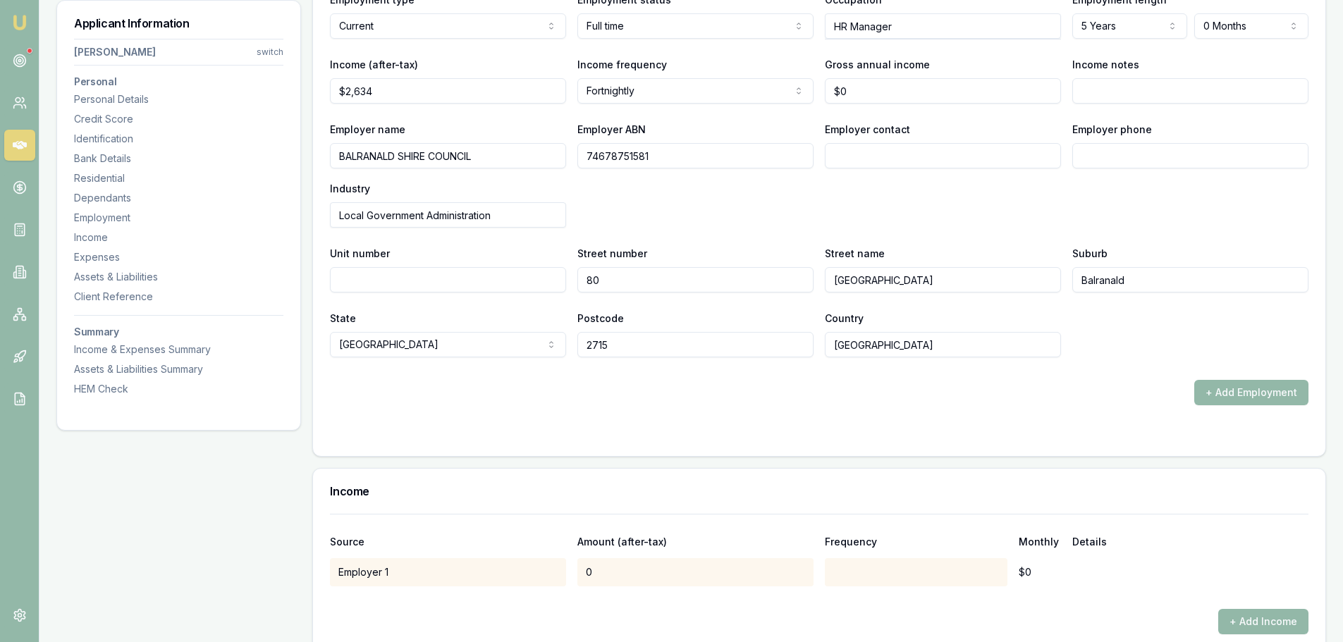
click at [1113, 161] on input "Employer phone" at bounding box center [1190, 155] width 236 height 25
paste input "0350 201 300"
click at [1056, 197] on div "Employer name BALRANALD SHIRE COUNCIL Employer ABN 74678751581 Employer contact…" at bounding box center [819, 174] width 978 height 107
click at [1096, 154] on input "0350 201 300" at bounding box center [1190, 155] width 236 height 25
type input "0350 201 620"
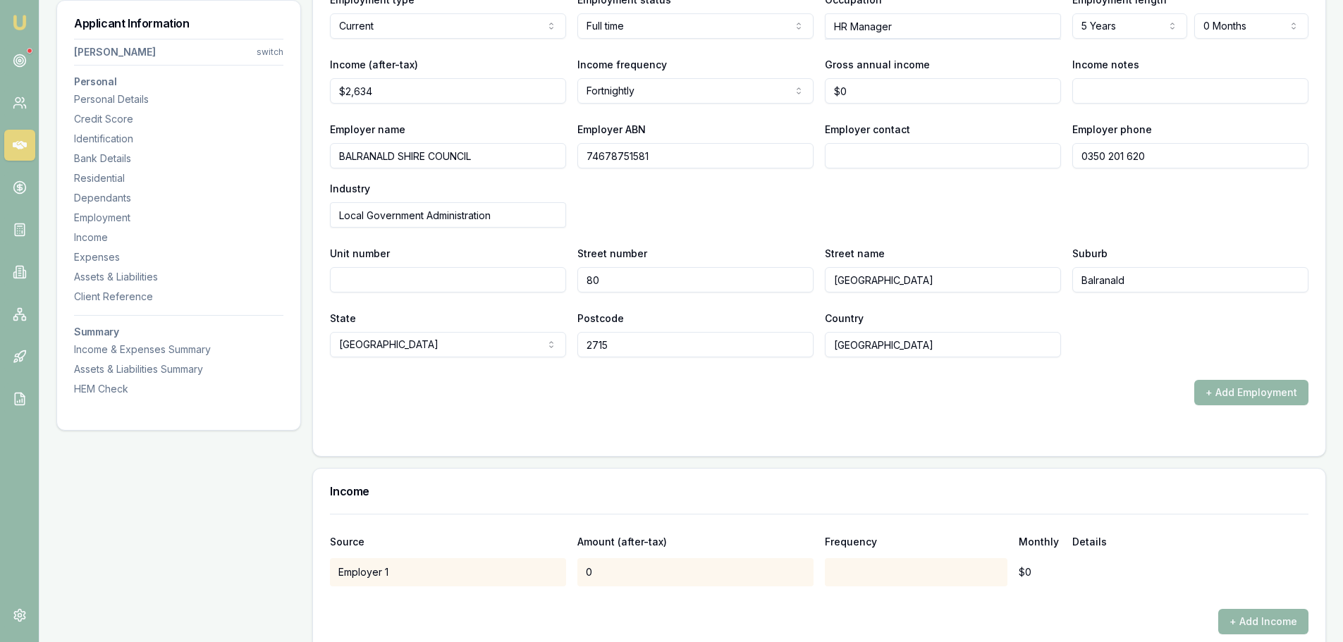
click at [1016, 181] on div "Employer name BALRANALD SHIRE COUNCIL Employer ABN 74678751581 Employer contact…" at bounding box center [819, 174] width 978 height 107
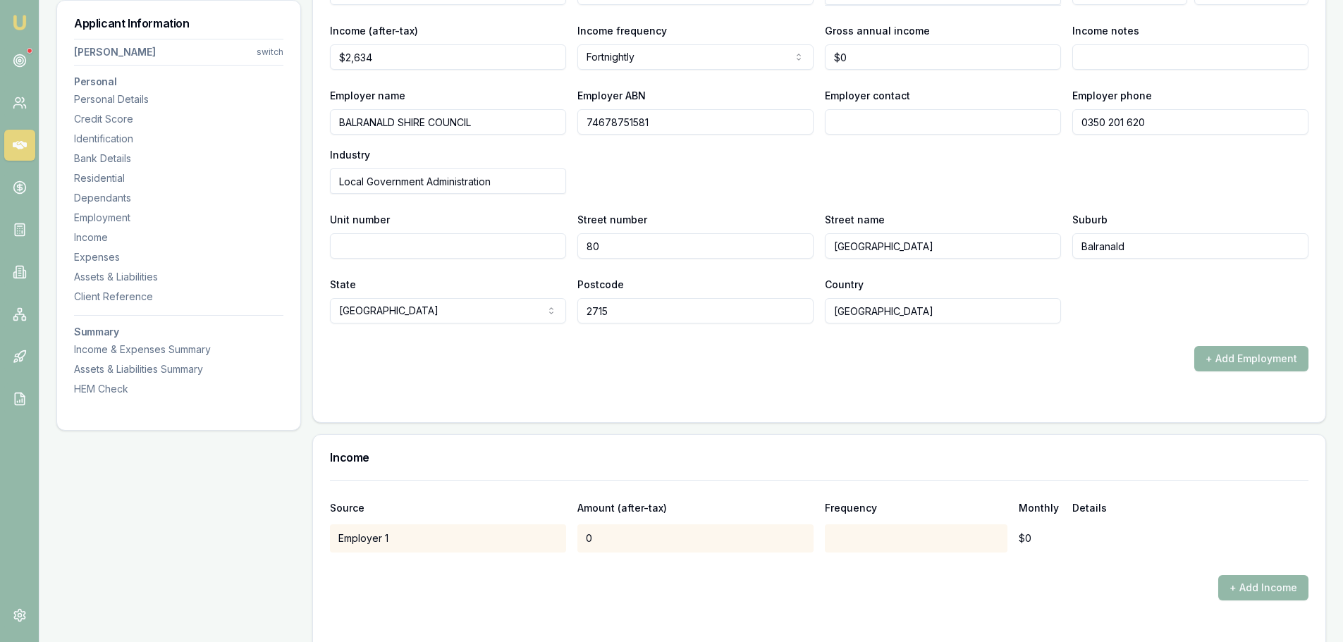
scroll to position [1932, 0]
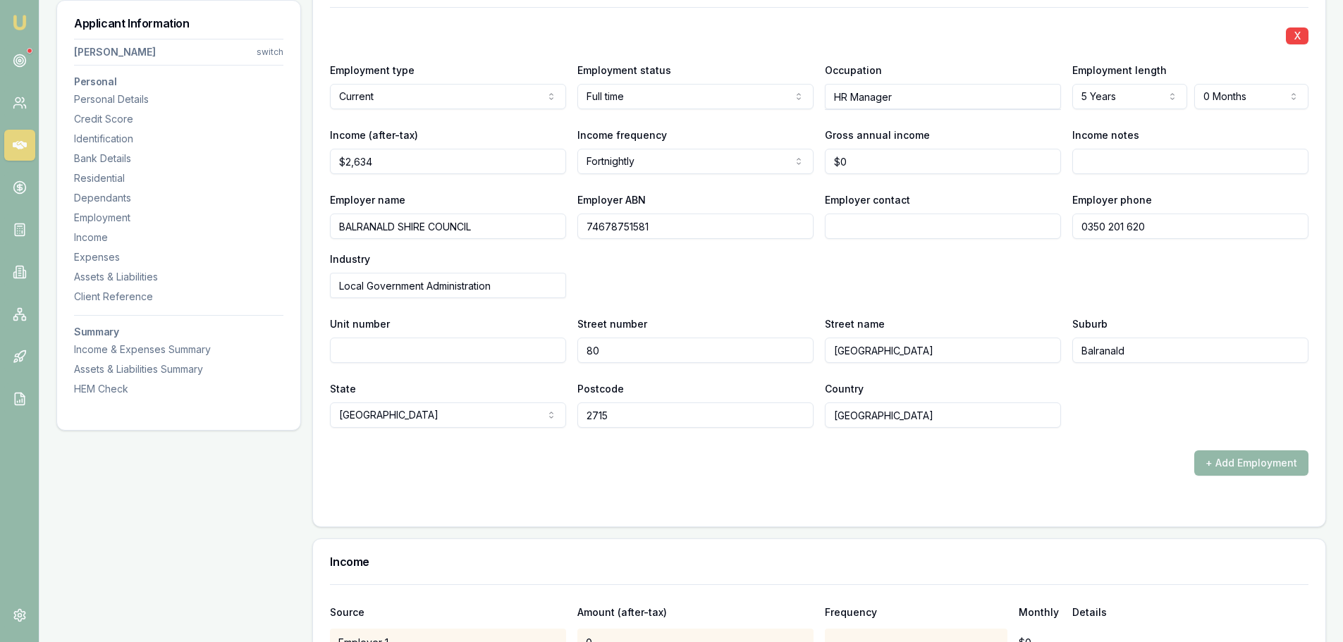
click at [703, 272] on div "Employer name BALRANALD SHIRE COUNCIL Employer ABN 74678751581 Employer contact…" at bounding box center [819, 244] width 978 height 107
click at [496, 223] on input "BALRANALD SHIRE COUNCIL" at bounding box center [448, 226] width 236 height 25
click at [498, 515] on div "X Employment type Current Current Previous Employment status Full time Full tim…" at bounding box center [819, 267] width 1012 height 520
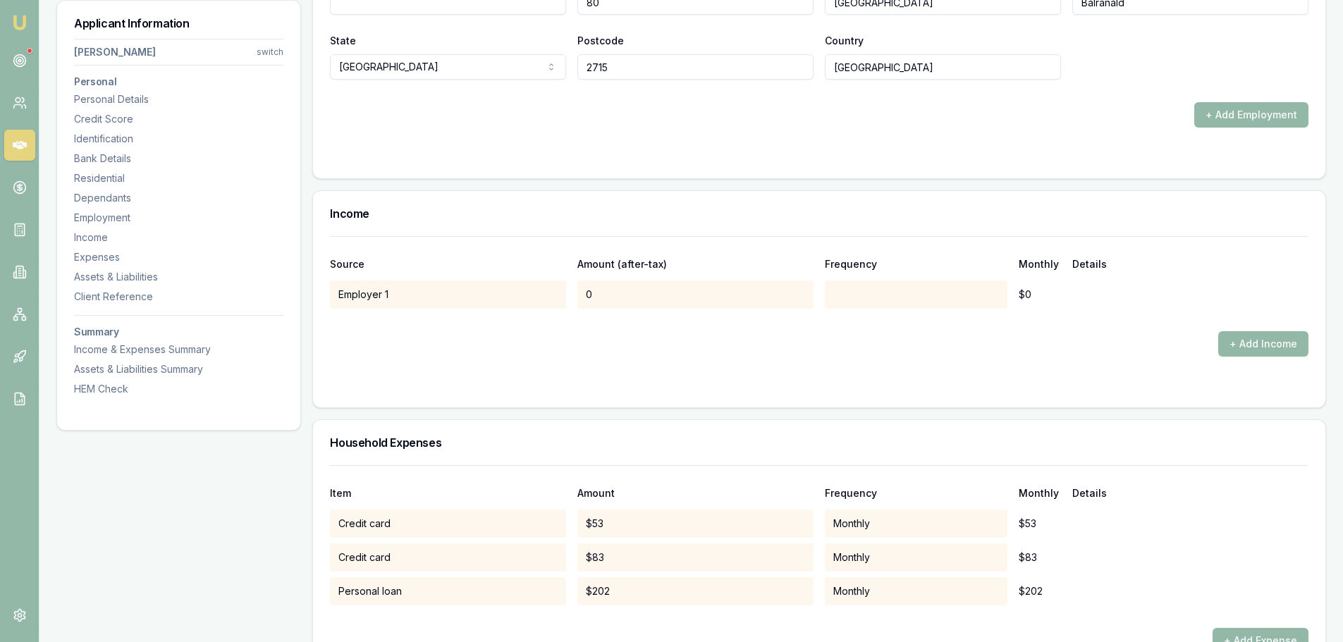
scroll to position [2285, 0]
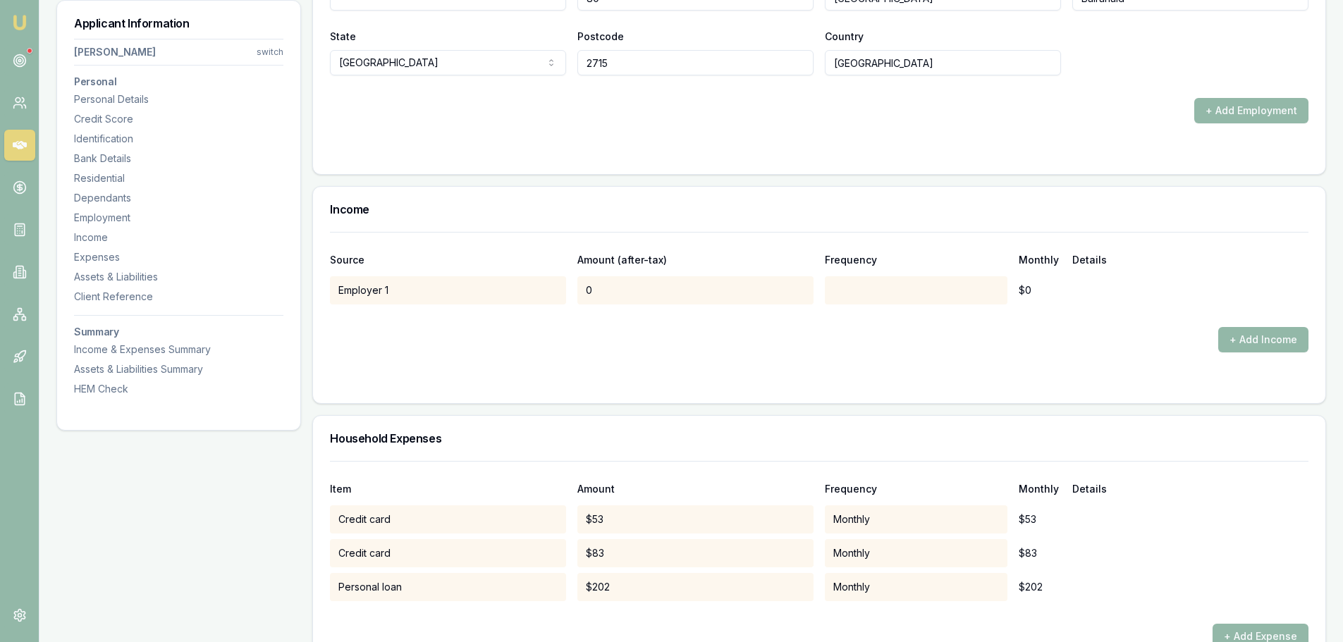
drag, startPoint x: 518, startPoint y: 356, endPoint x: 570, endPoint y: 359, distance: 52.2
click at [520, 356] on form "Source Amount (after-tax) Frequency Monthly Details Employer 1 0 $0 + Add Income" at bounding box center [819, 309] width 978 height 154
click at [1074, 279] on div "Employer 1 0 $0" at bounding box center [819, 290] width 978 height 28
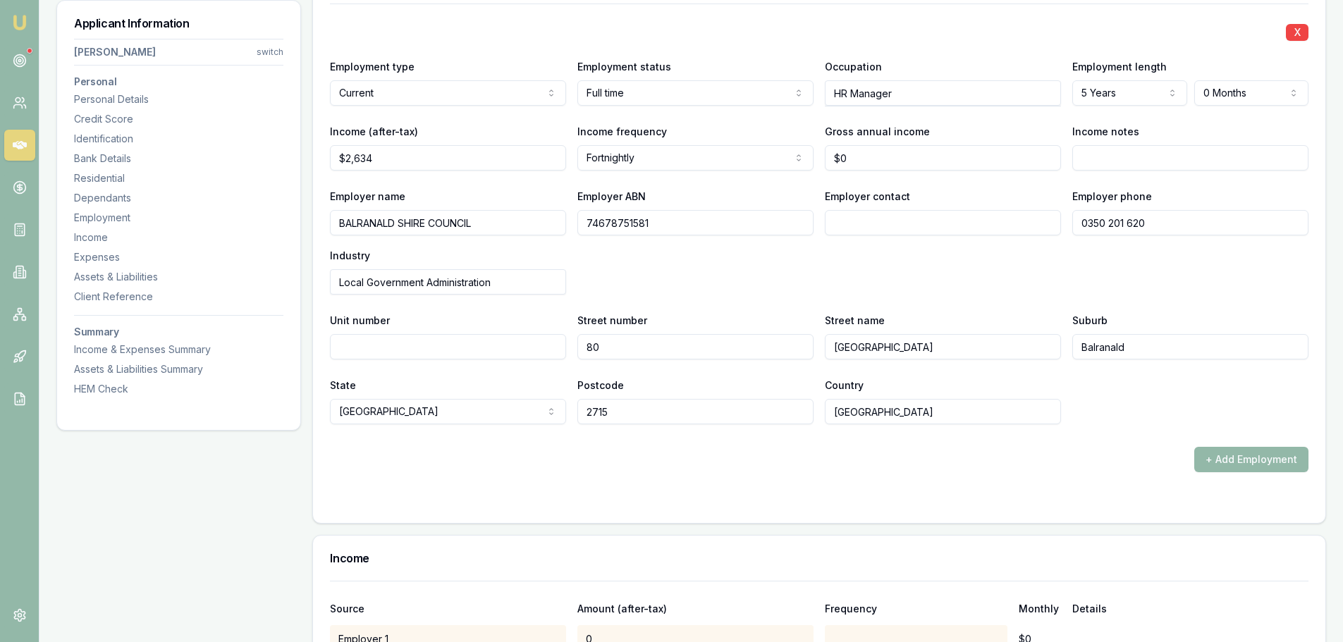
scroll to position [1932, 0]
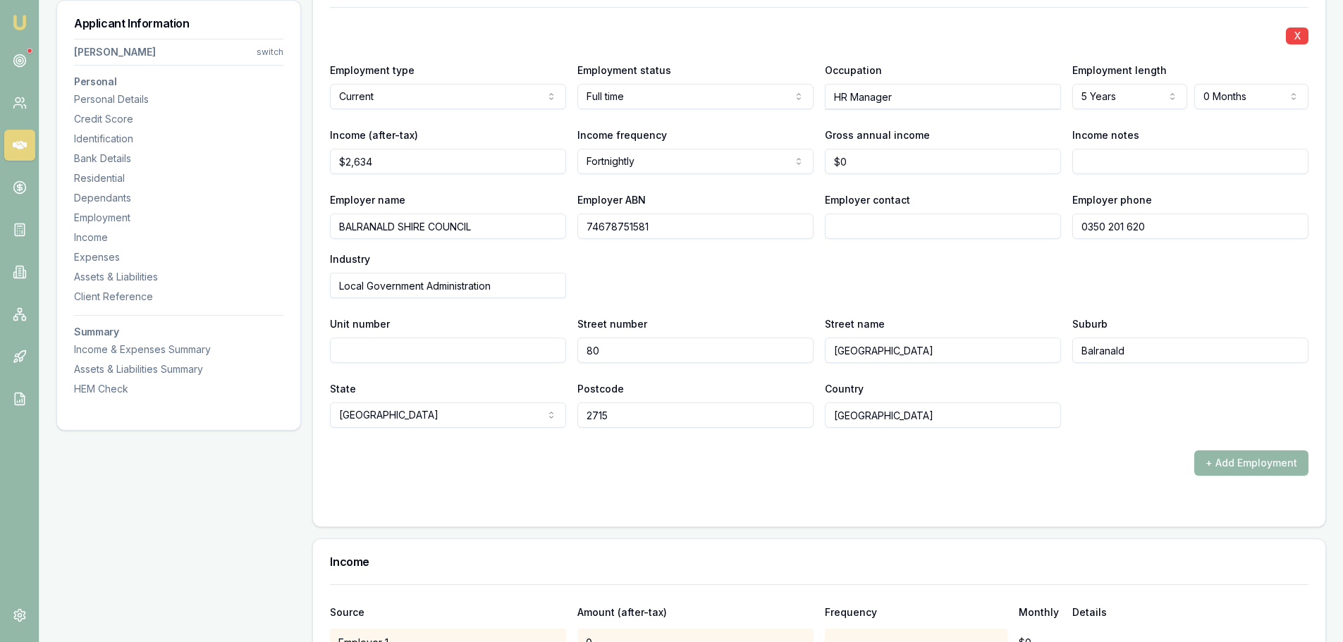
click at [1138, 166] on input "Income notes" at bounding box center [1190, 161] width 236 height 25
click at [935, 162] on input "0" at bounding box center [943, 161] width 236 height 25
type input "$0"
click at [910, 222] on input "Employer contact" at bounding box center [943, 226] width 236 height 25
click at [622, 354] on input "80" at bounding box center [695, 350] width 236 height 25
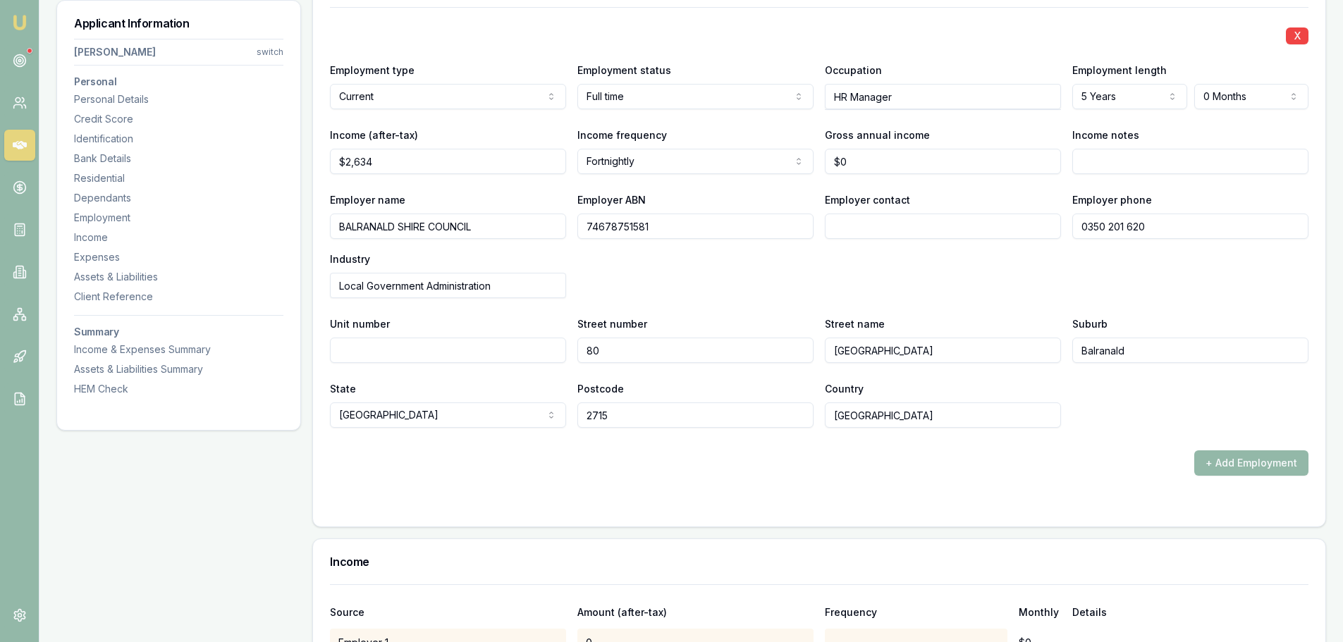
click at [453, 571] on div "Income" at bounding box center [819, 561] width 1012 height 45
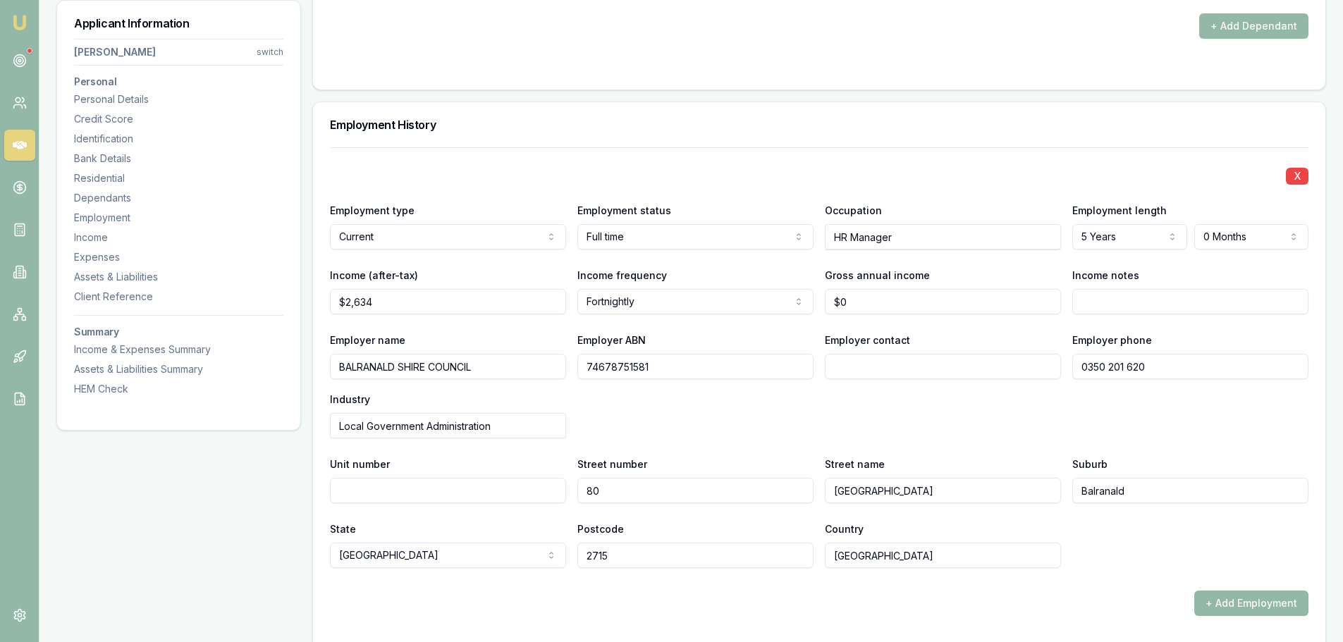
scroll to position [1791, 0]
click at [928, 356] on input "Employer contact" at bounding box center [943, 367] width 236 height 25
click at [923, 445] on div "X Employment type Current Current Previous Employment status Full time Full tim…" at bounding box center [819, 358] width 978 height 421
click at [1126, 299] on input "Income notes" at bounding box center [1190, 302] width 236 height 25
click at [878, 297] on input "0" at bounding box center [943, 302] width 236 height 25
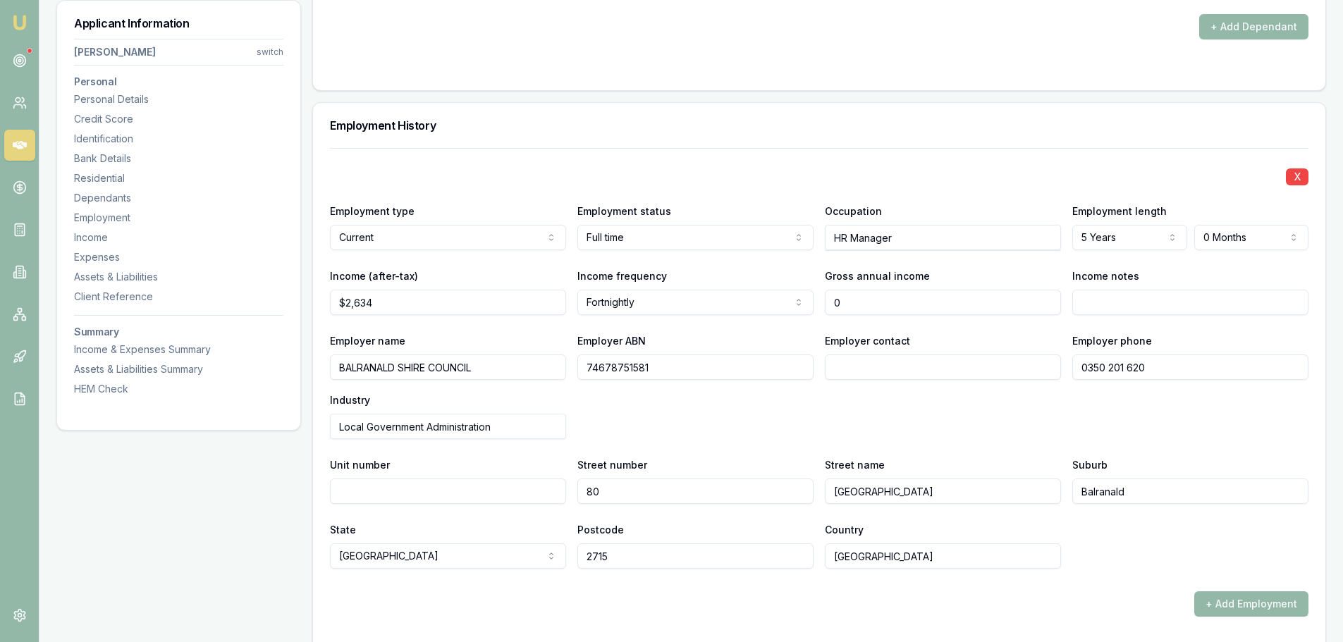
type input "$0"
click at [902, 422] on div "Employer name BALRANALD SHIRE COUNCIL Employer ABN 74678751581 Employer contact…" at bounding box center [819, 385] width 978 height 107
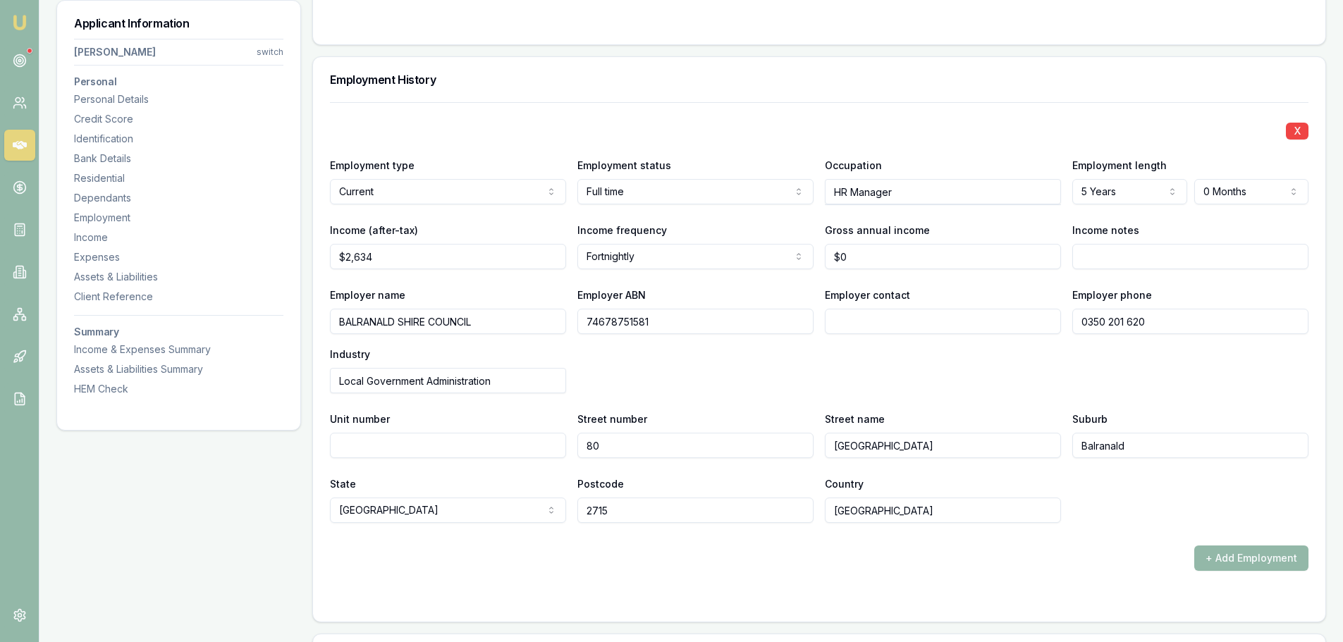
scroll to position [1862, 0]
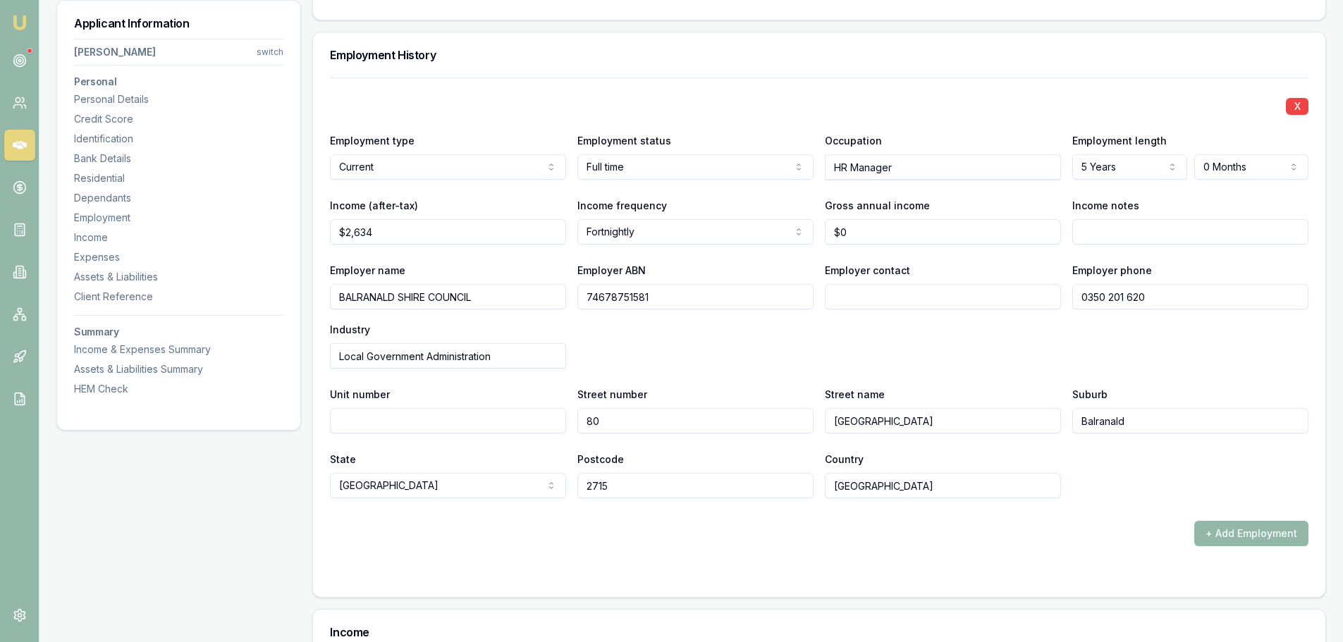
click at [1136, 539] on div "+ Add Employment" at bounding box center [819, 533] width 978 height 25
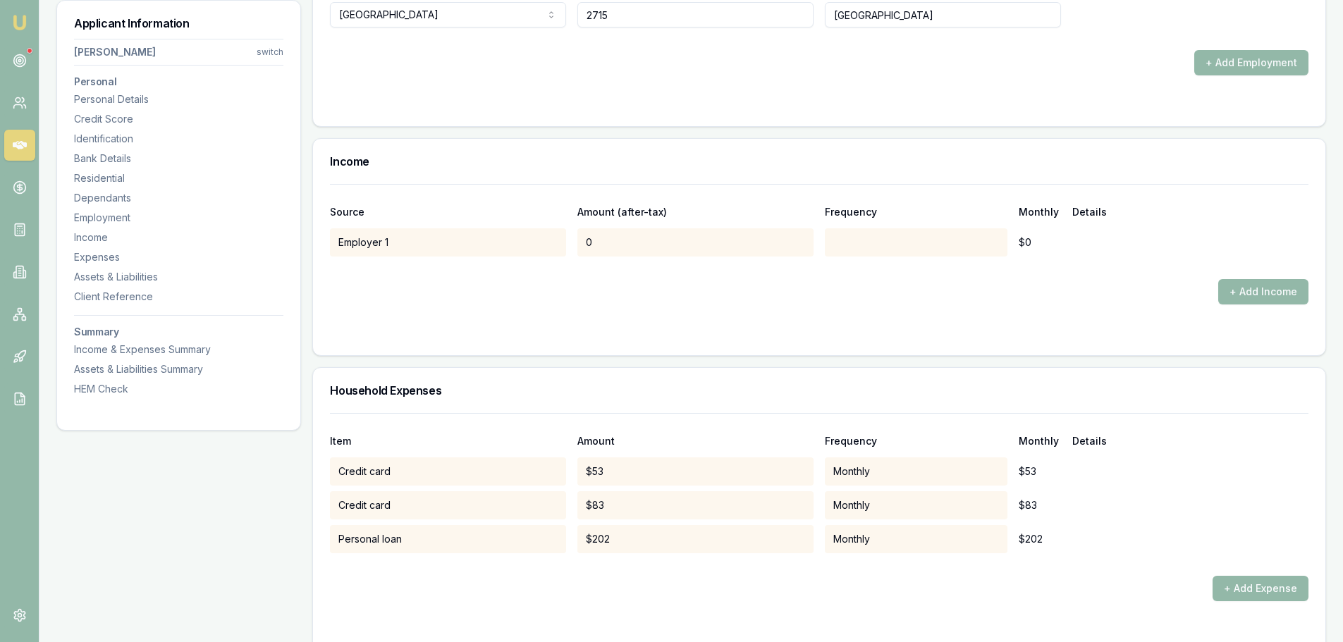
scroll to position [2355, 0]
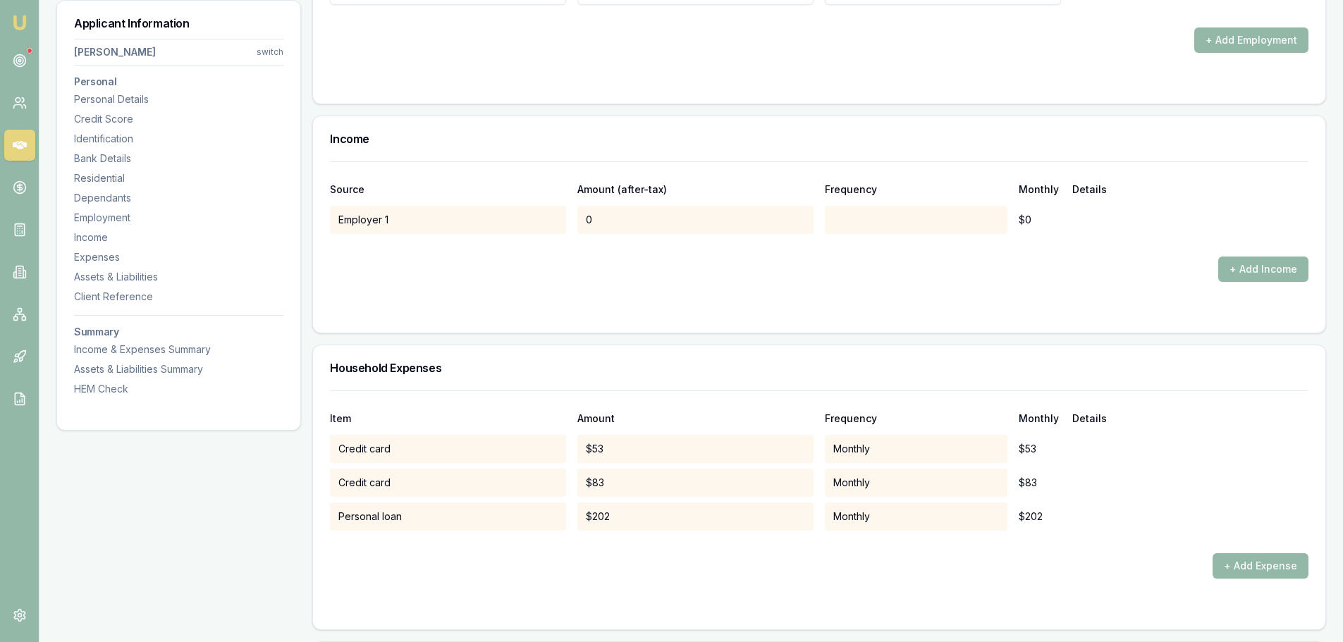
click at [950, 343] on div "Personal Title * Ms Mr Mrs Miss Ms Dr Prof First name * Kylie Middle name Jean …" at bounding box center [819, 283] width 1014 height 4843
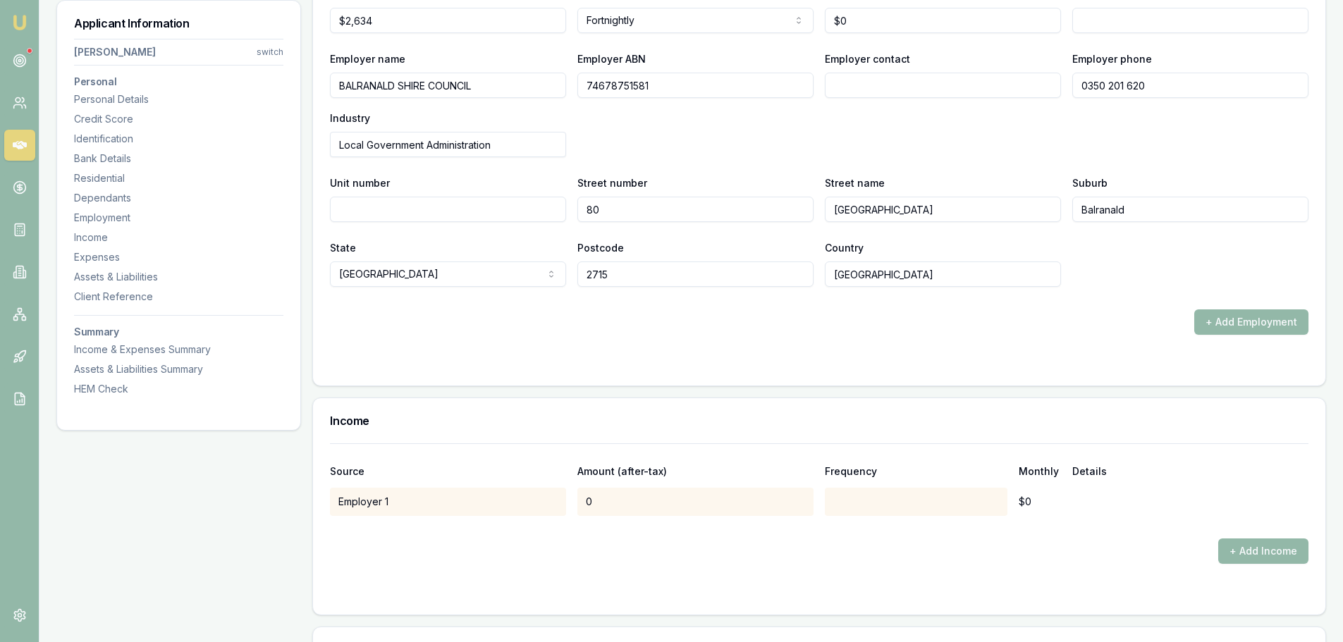
click at [887, 515] on div at bounding box center [916, 502] width 183 height 28
click at [1268, 559] on button "+ Add Income" at bounding box center [1263, 551] width 90 height 25
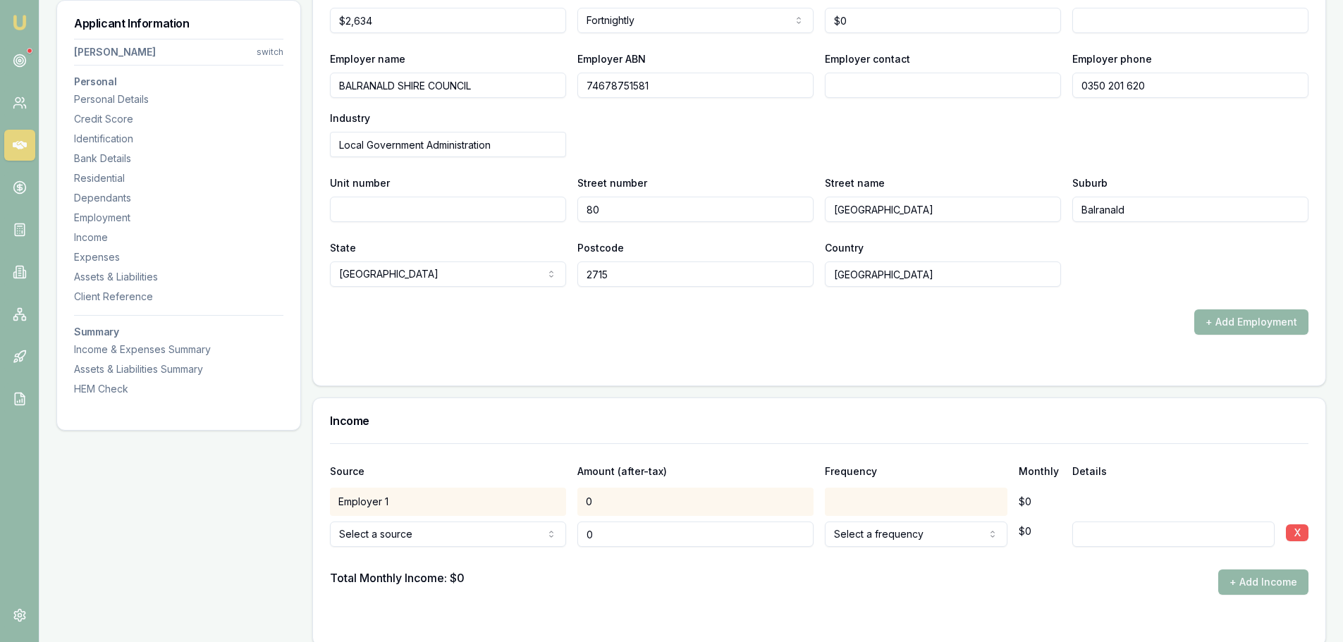
type input "$0"
click at [1305, 532] on button "X" at bounding box center [1297, 532] width 23 height 17
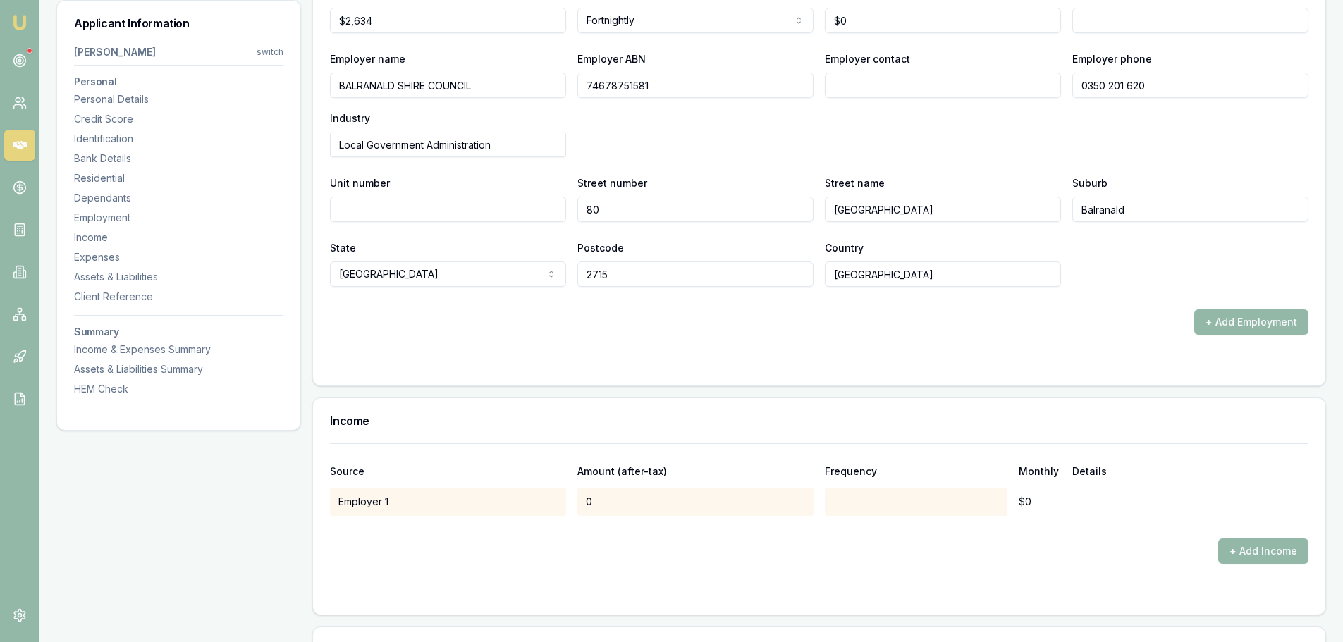
click at [1023, 367] on div at bounding box center [819, 362] width 978 height 11
click at [490, 350] on form "X Employment type Current Current Previous Employment status Full time Full tim…" at bounding box center [819, 117] width 978 height 503
click at [510, 404] on div "Income" at bounding box center [819, 420] width 1012 height 45
click at [93, 102] on div "Personal Details" at bounding box center [178, 99] width 209 height 14
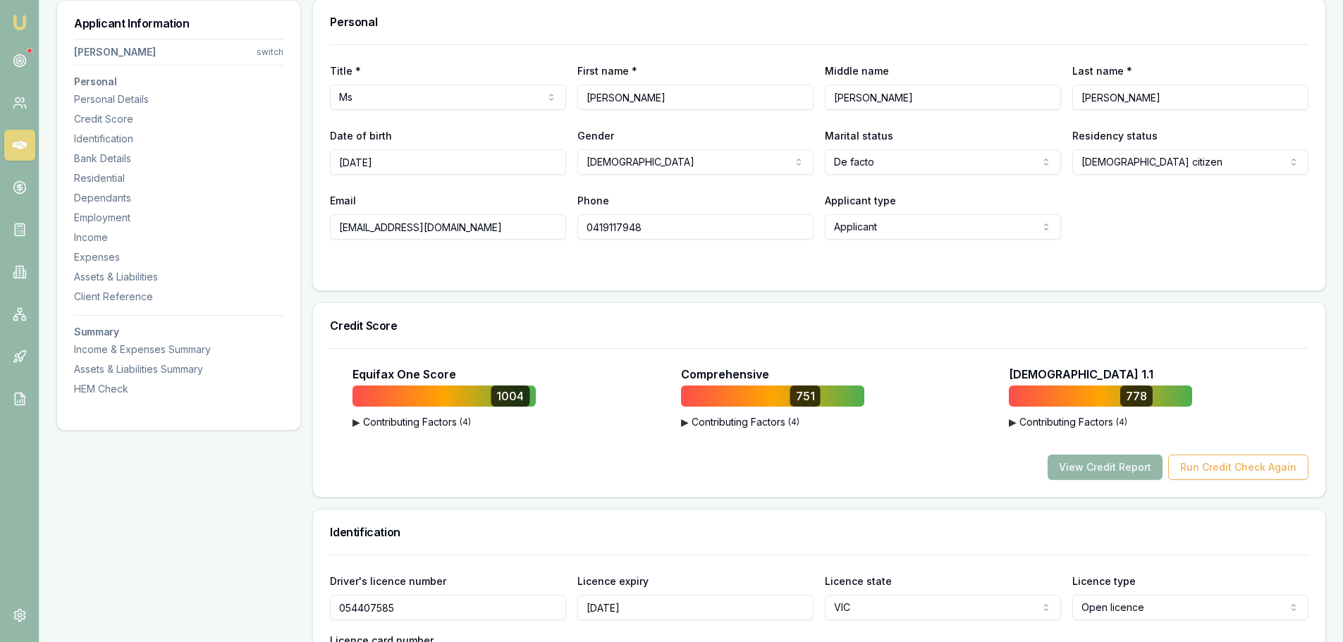
scroll to position [217, 0]
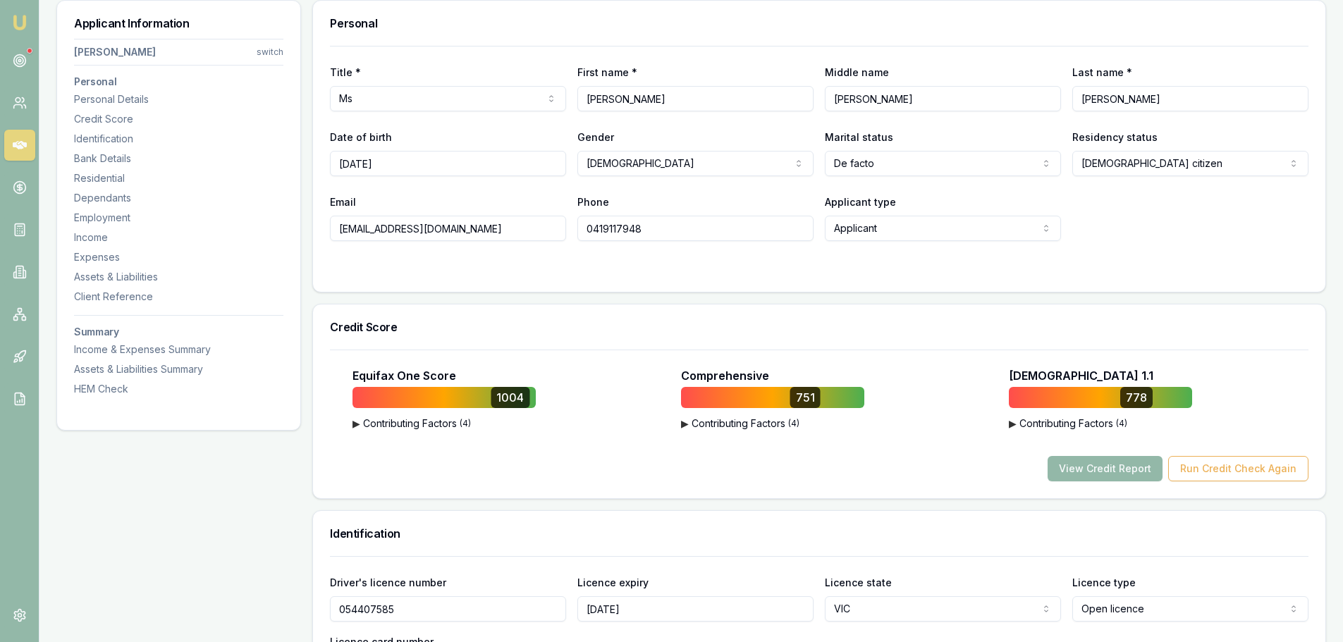
click at [336, 290] on div "Title * Ms Mr Mrs Miss Ms Dr Prof First name * Kylie Middle name Jean Last name…" at bounding box center [819, 169] width 1012 height 246
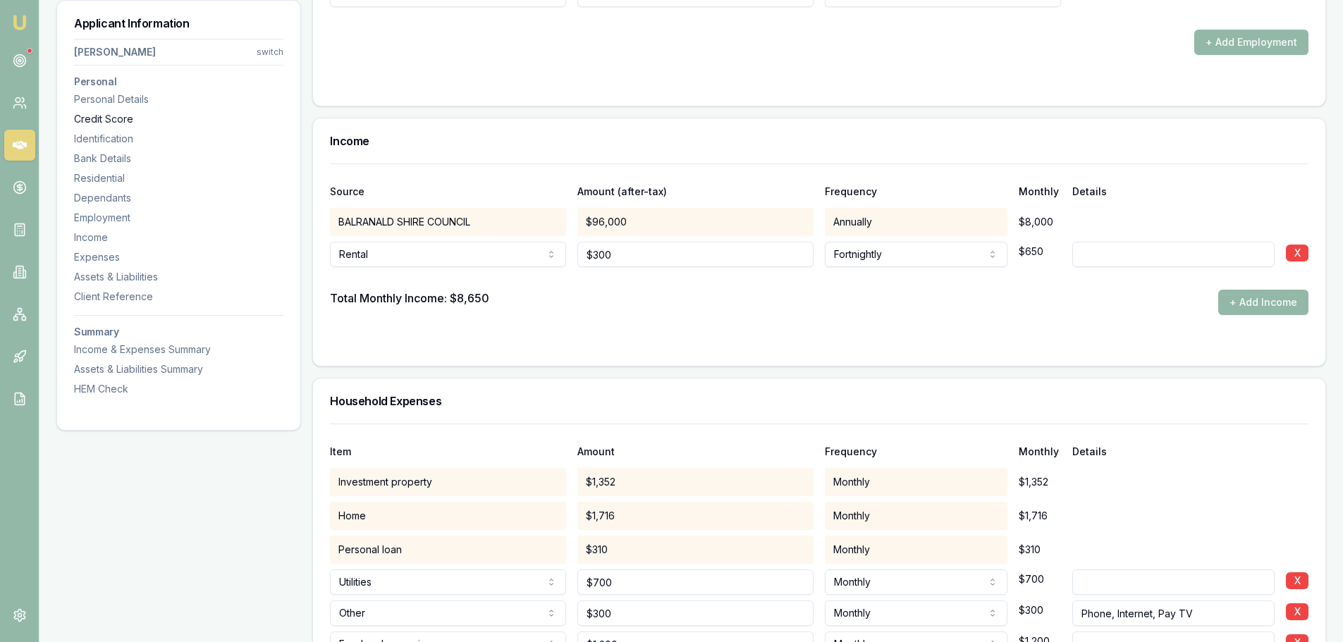
scroll to position [2261, 0]
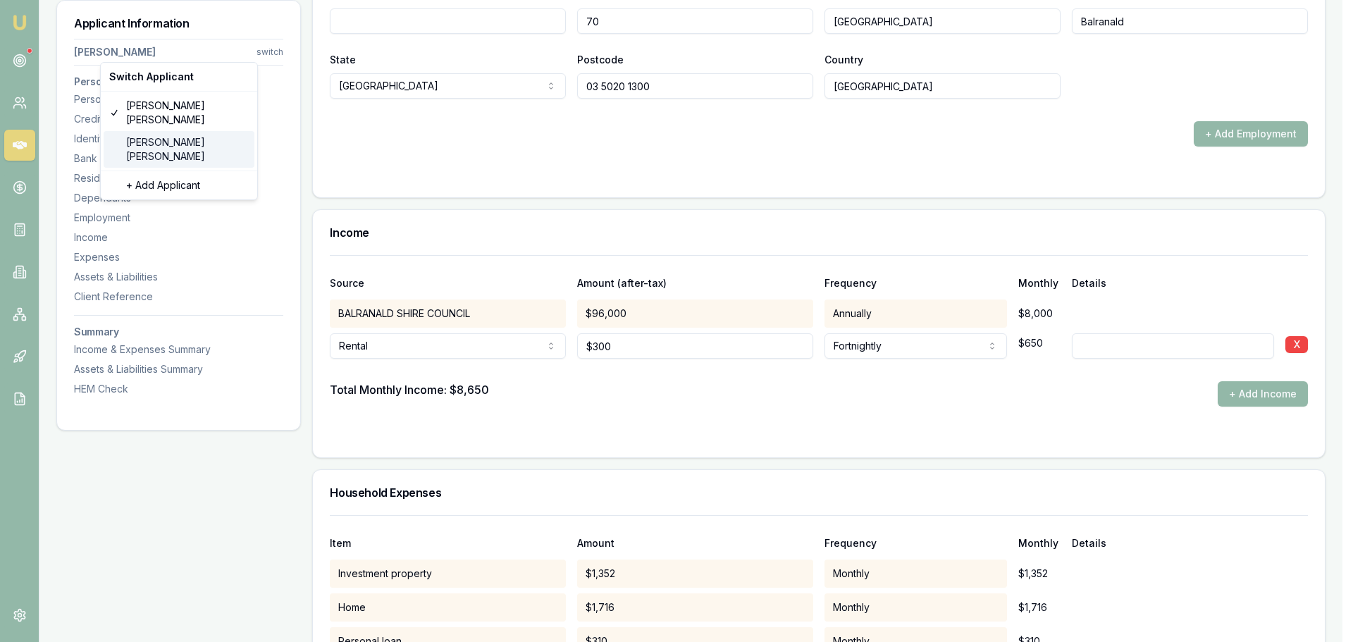
click at [165, 131] on div "[PERSON_NAME]" at bounding box center [179, 149] width 151 height 37
select select "Ms"
select select "[DEMOGRAPHIC_DATA]"
type input "[PERSON_NAME]"
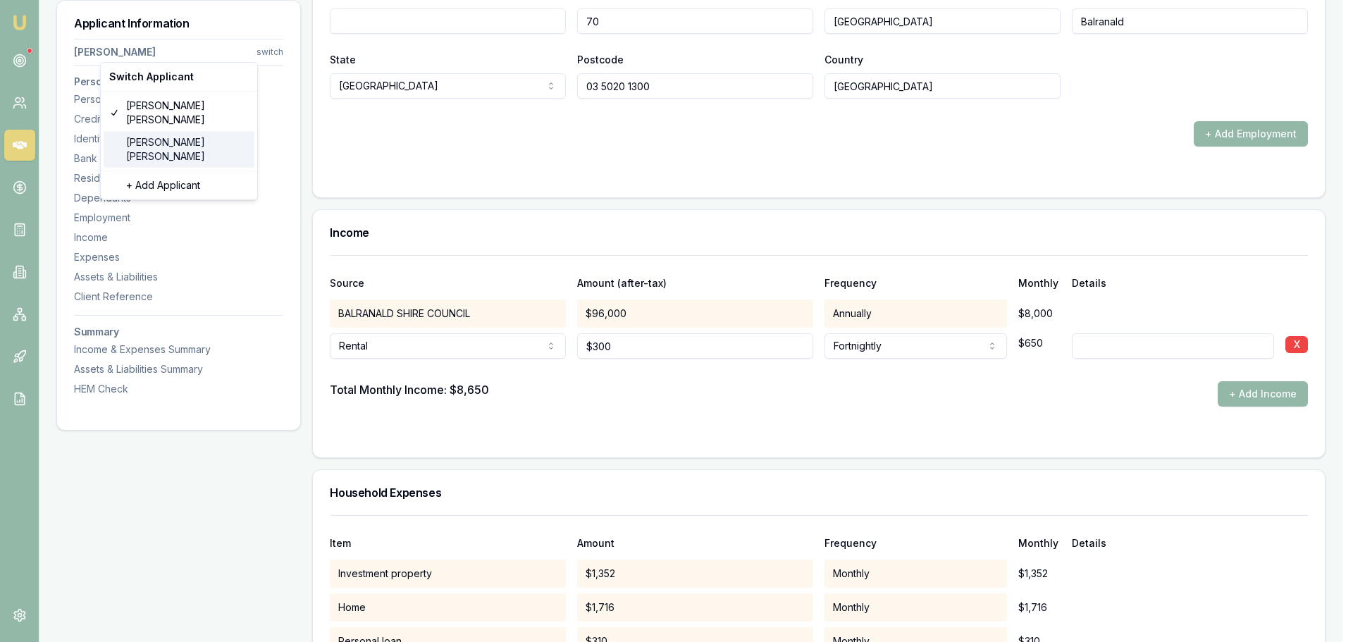
type input "[PERSON_NAME]"
type input "[DATE]"
type input "[EMAIL_ADDRESS][DOMAIN_NAME]"
type input "0419117948"
type input "054407585"
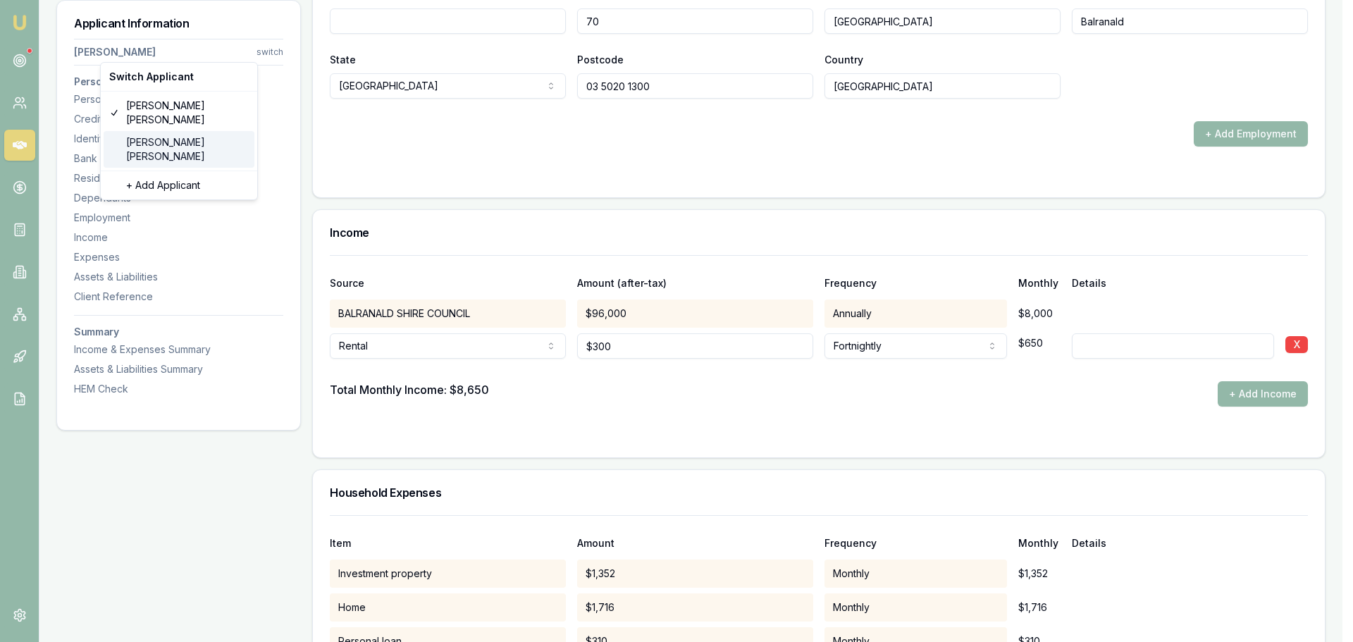
type input "[DATE]"
type input "P6204152"
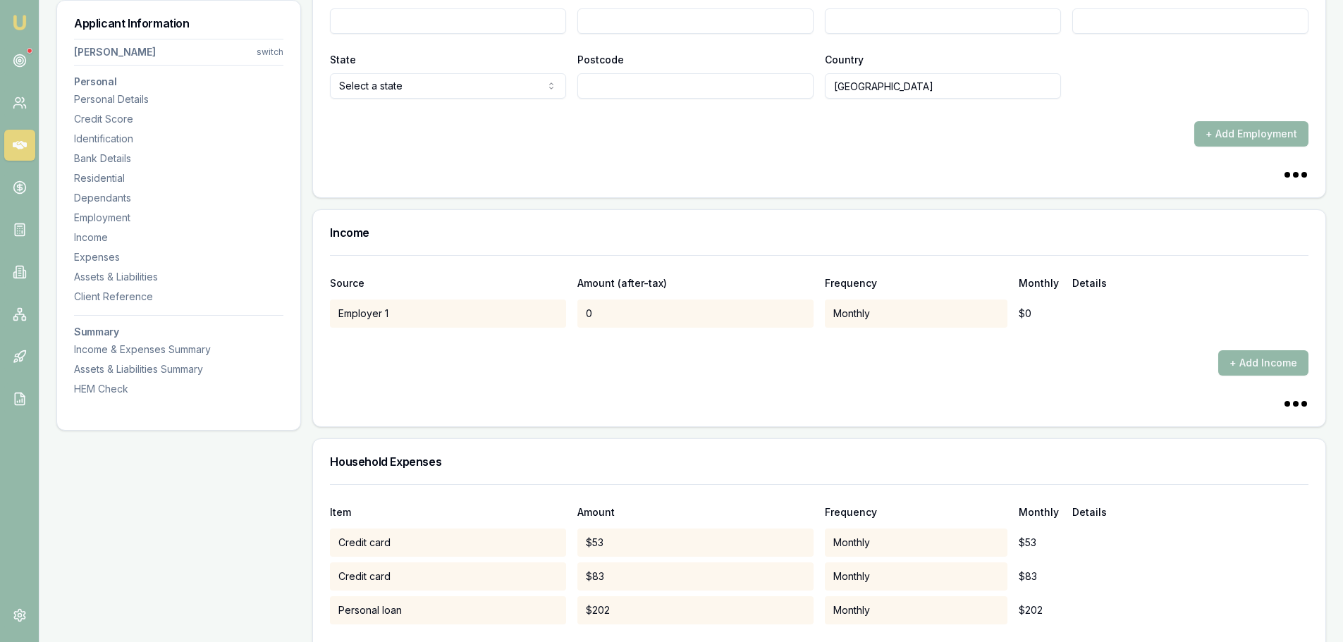
click at [793, 212] on div "Income" at bounding box center [819, 232] width 1012 height 45
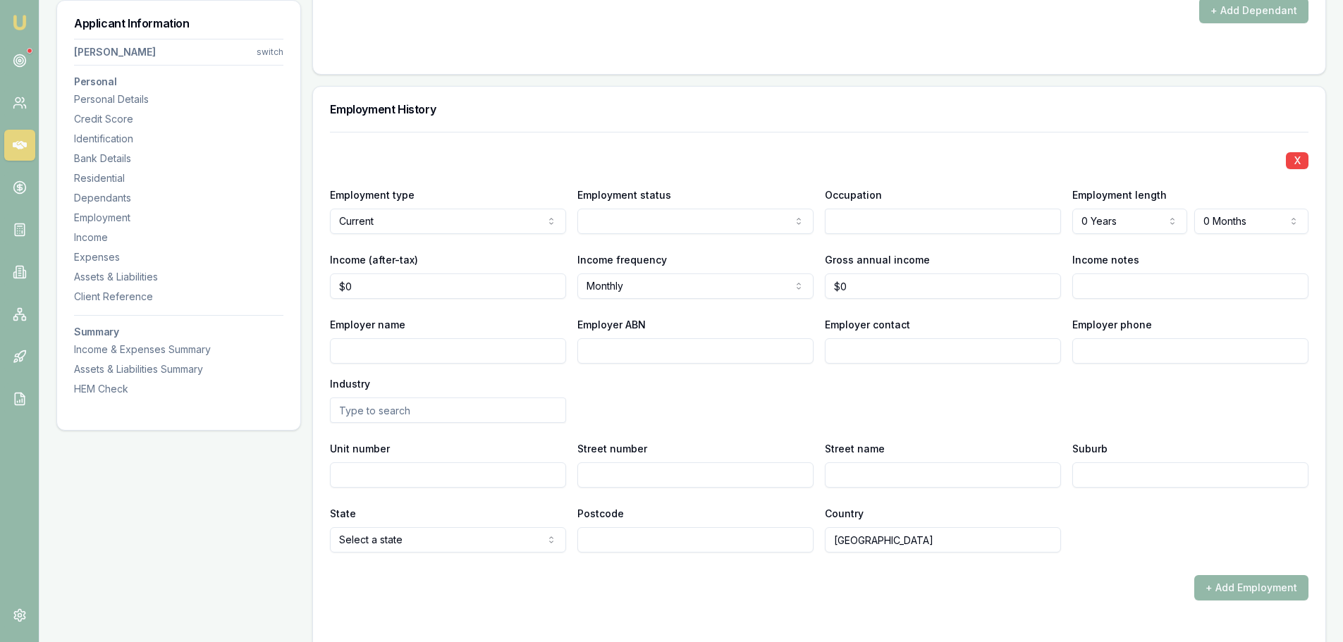
scroll to position [1768, 0]
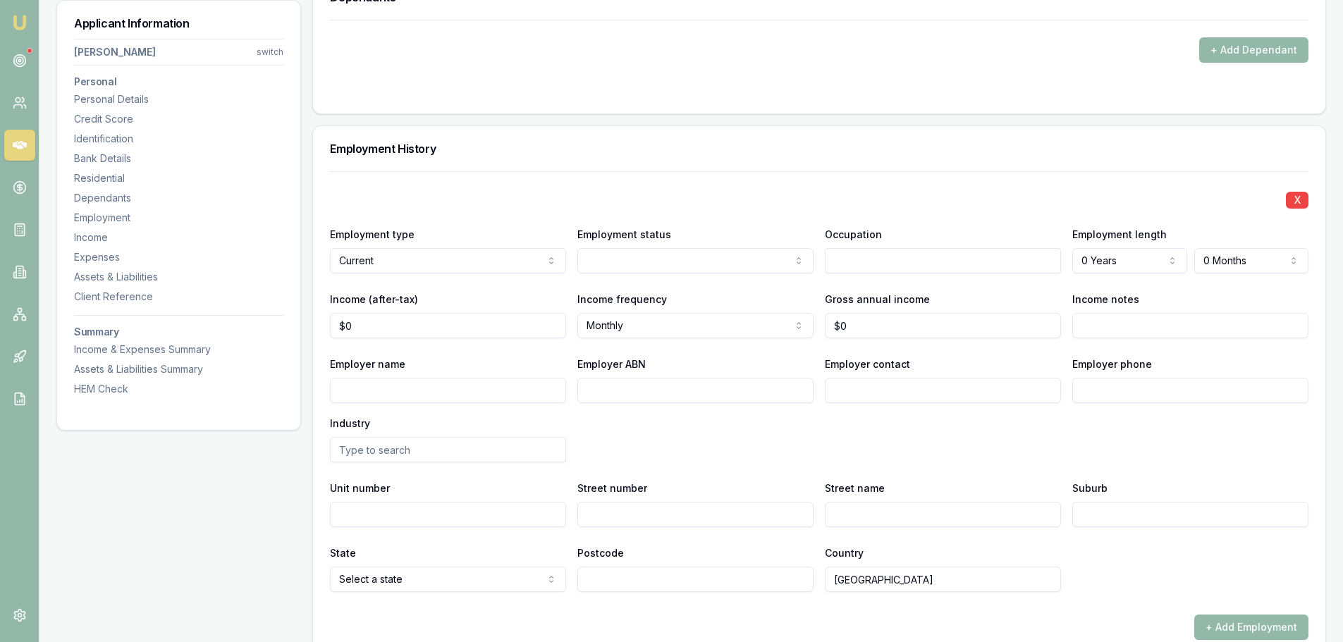
click at [825, 275] on div "X Employment type Current Current Previous Employment status [DEMOGRAPHIC_DATA]…" at bounding box center [819, 381] width 978 height 421
click at [911, 253] on input "text" at bounding box center [943, 260] width 236 height 25
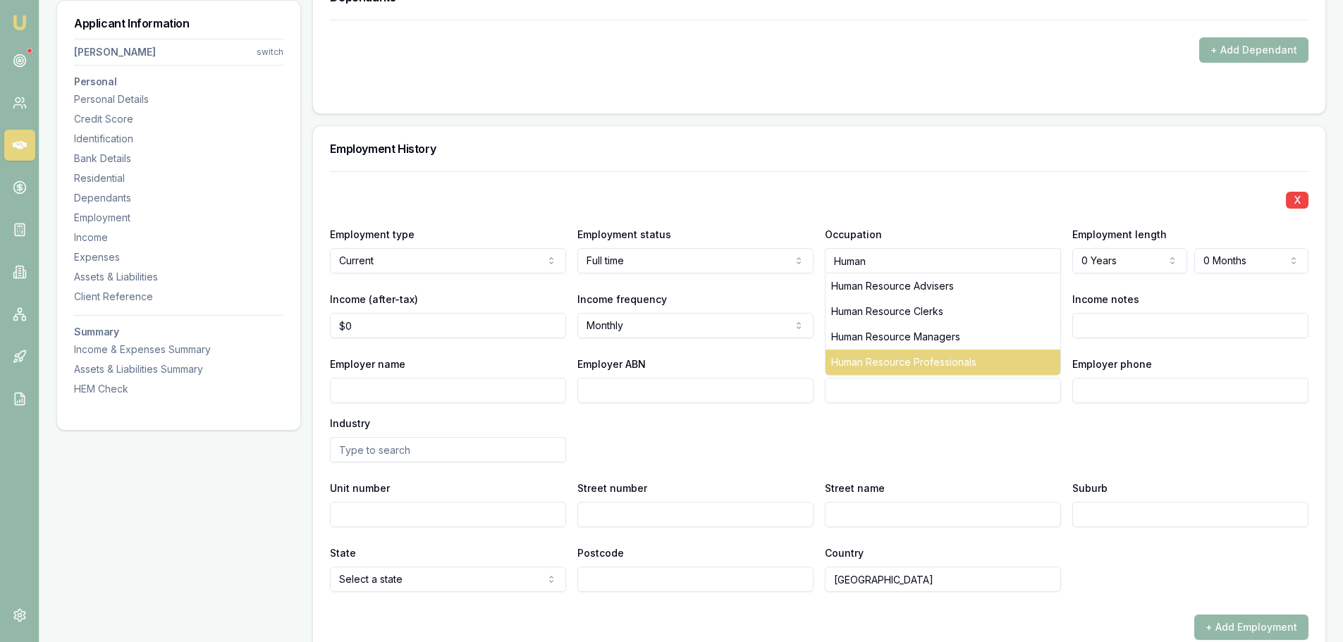
click at [890, 352] on div "Human Resource Professionals" at bounding box center [942, 362] width 235 height 25
type input "Human Resource Professionals"
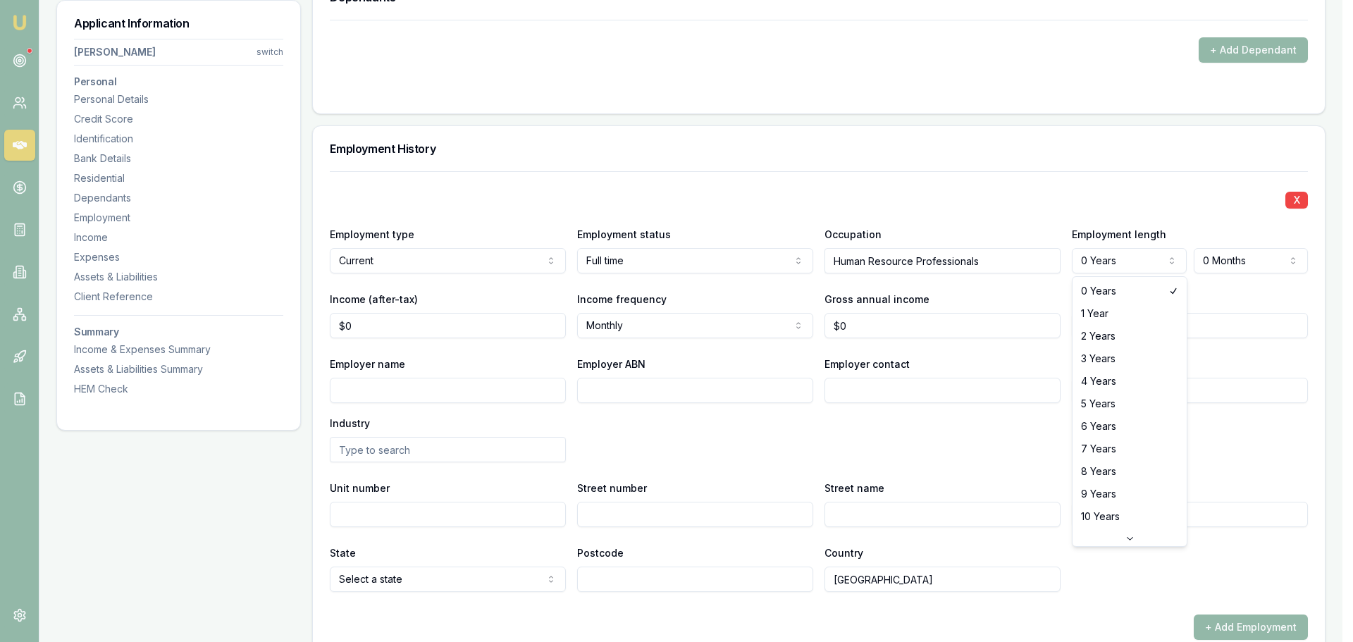
select select "5"
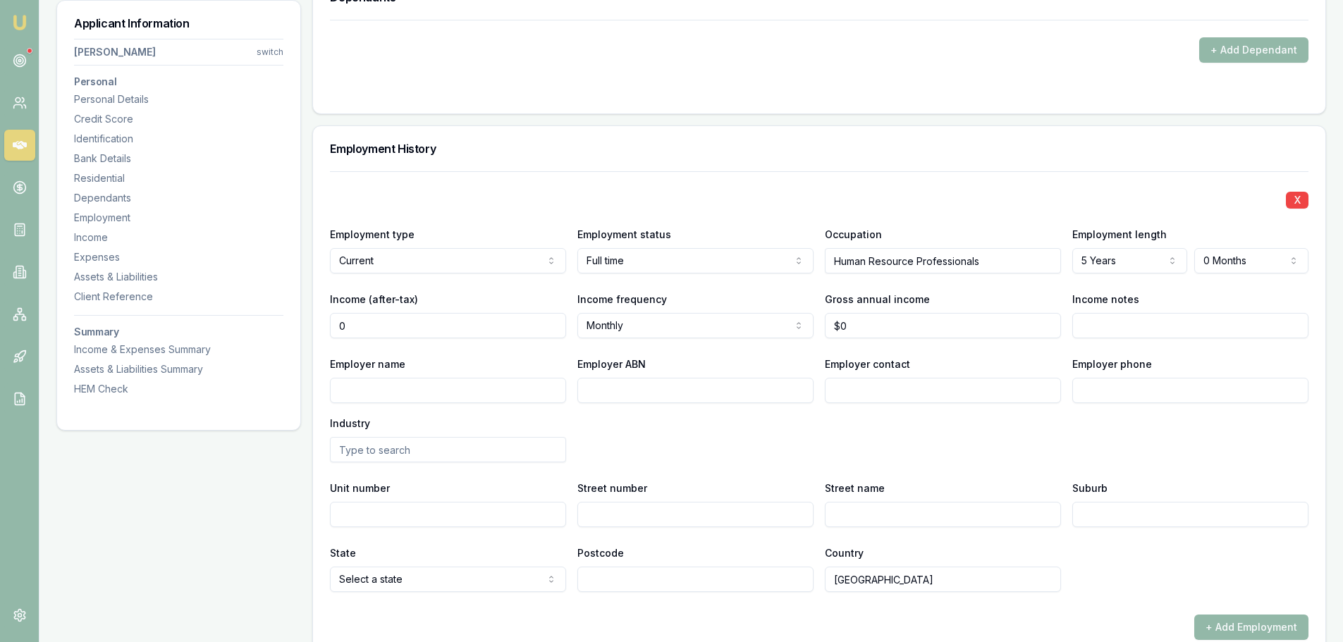
click at [455, 330] on input "0" at bounding box center [448, 325] width 236 height 25
drag, startPoint x: 347, startPoint y: 319, endPoint x: 275, endPoint y: 326, distance: 72.2
type input "$0"
drag, startPoint x: 345, startPoint y: 336, endPoint x: 328, endPoint y: 328, distance: 19.3
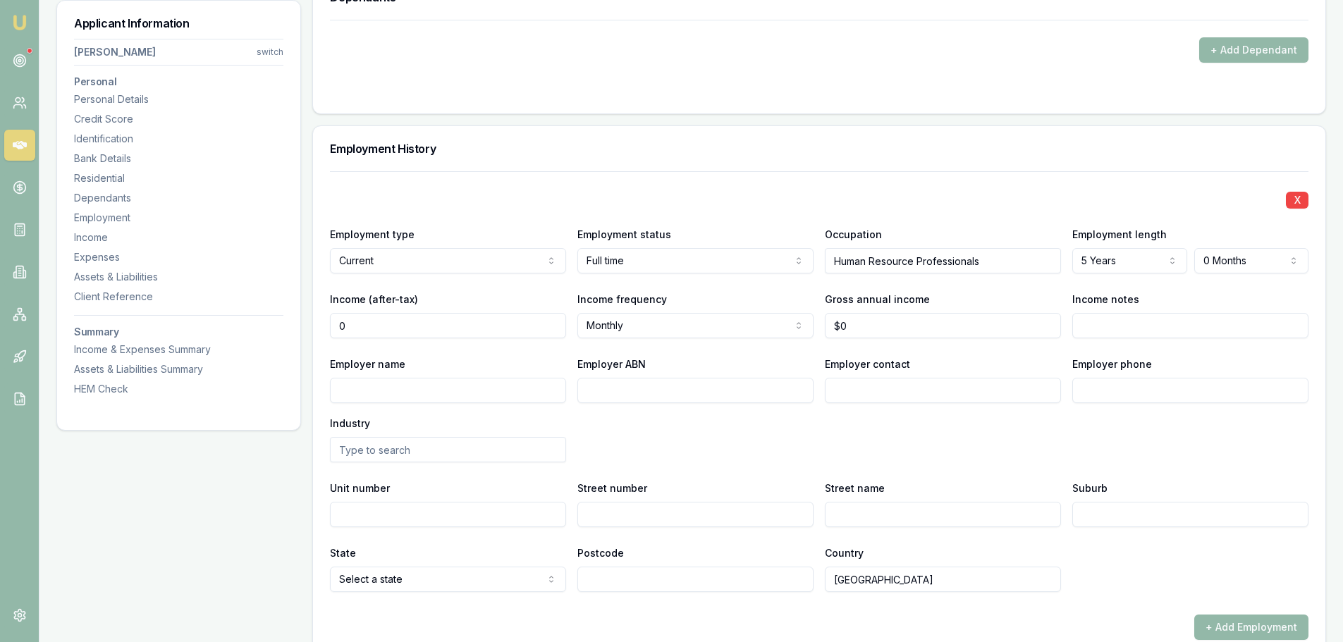
click at [328, 328] on div "X Employment type Current Current Previous Employment status [DEMOGRAPHIC_DATA]…" at bounding box center [819, 431] width 1012 height 520
type input "$2,634"
select select "FORTNIGHTLY"
type input "$0"
paste input "03 5020 1300"
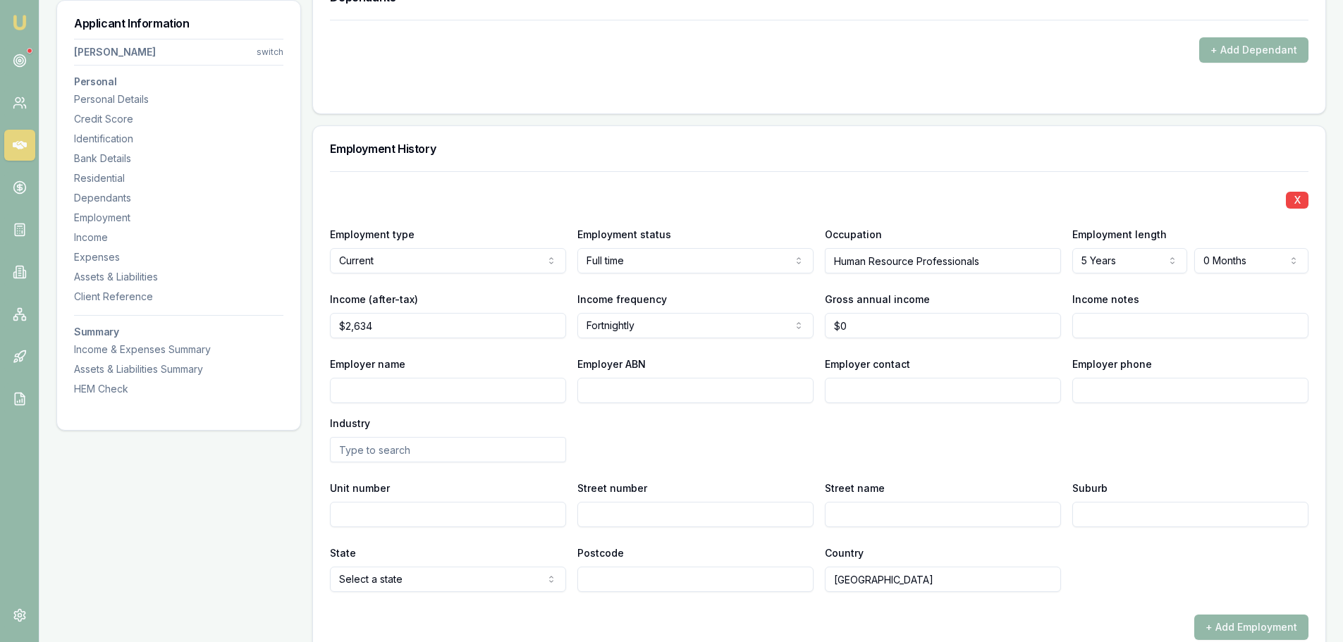
type input "03 5020 1300"
click at [446, 395] on input "Employer name" at bounding box center [448, 390] width 236 height 25
paste input "BALRANALD SHIRE COUNCIL"
type input "BALRANALD SHIRE COUNCIL"
click at [637, 391] on input "Employer ABN" at bounding box center [695, 390] width 236 height 25
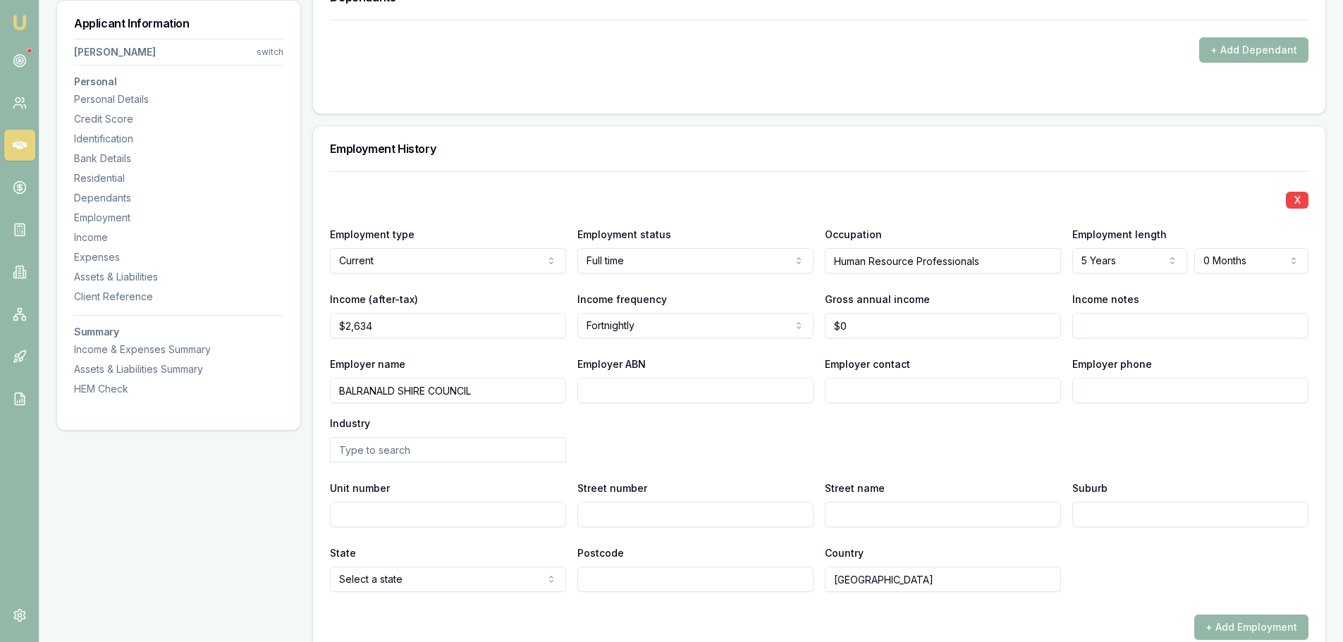
paste input "74678751581"
type input "74678751581"
click at [946, 380] on input "Employer contact" at bounding box center [943, 390] width 236 height 25
click at [1083, 399] on input "Employer phone" at bounding box center [1190, 390] width 236 height 25
click at [914, 391] on input "Employer contact" at bounding box center [943, 390] width 236 height 25
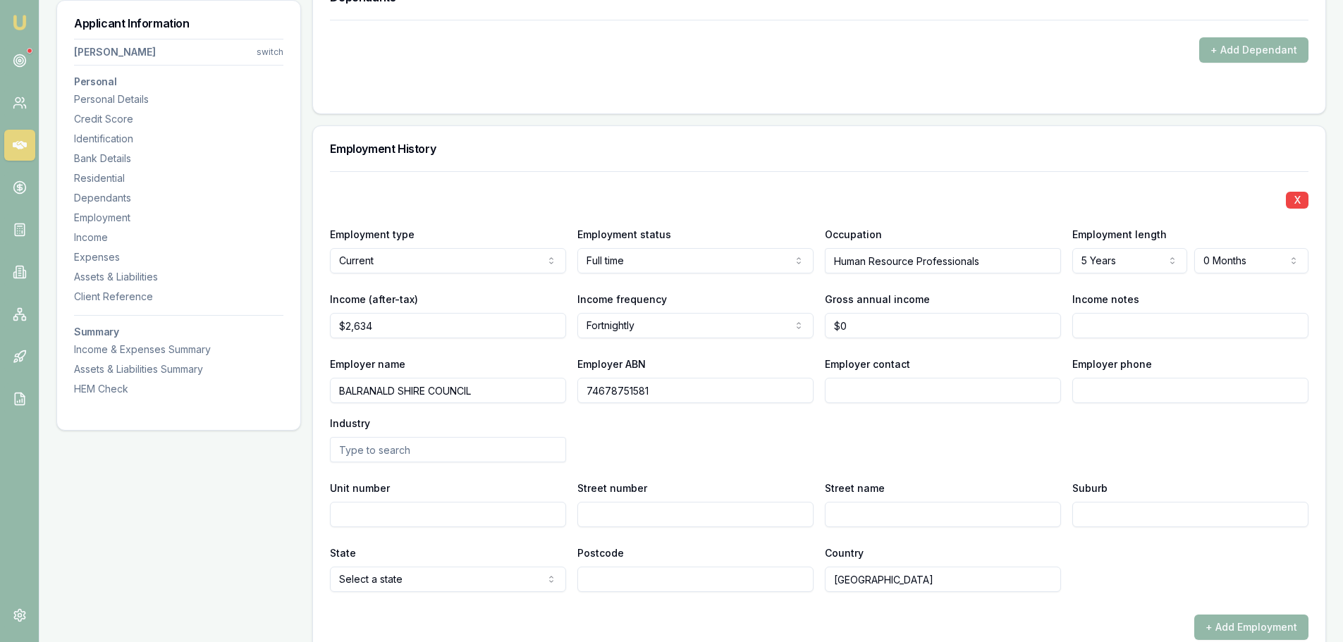
click at [1131, 389] on input "Employer phone" at bounding box center [1190, 390] width 236 height 25
paste input "0350 201 300"
type input "0350 201 300"
click at [467, 448] on input "text" at bounding box center [448, 449] width 236 height 25
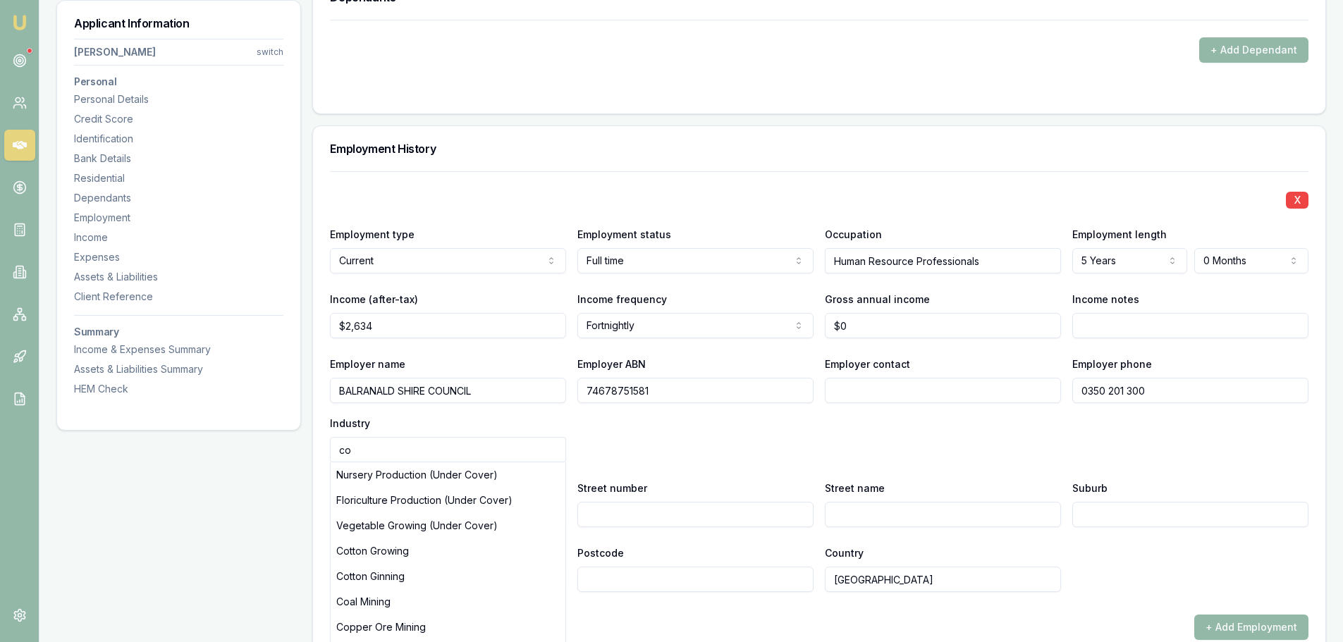
type input "c"
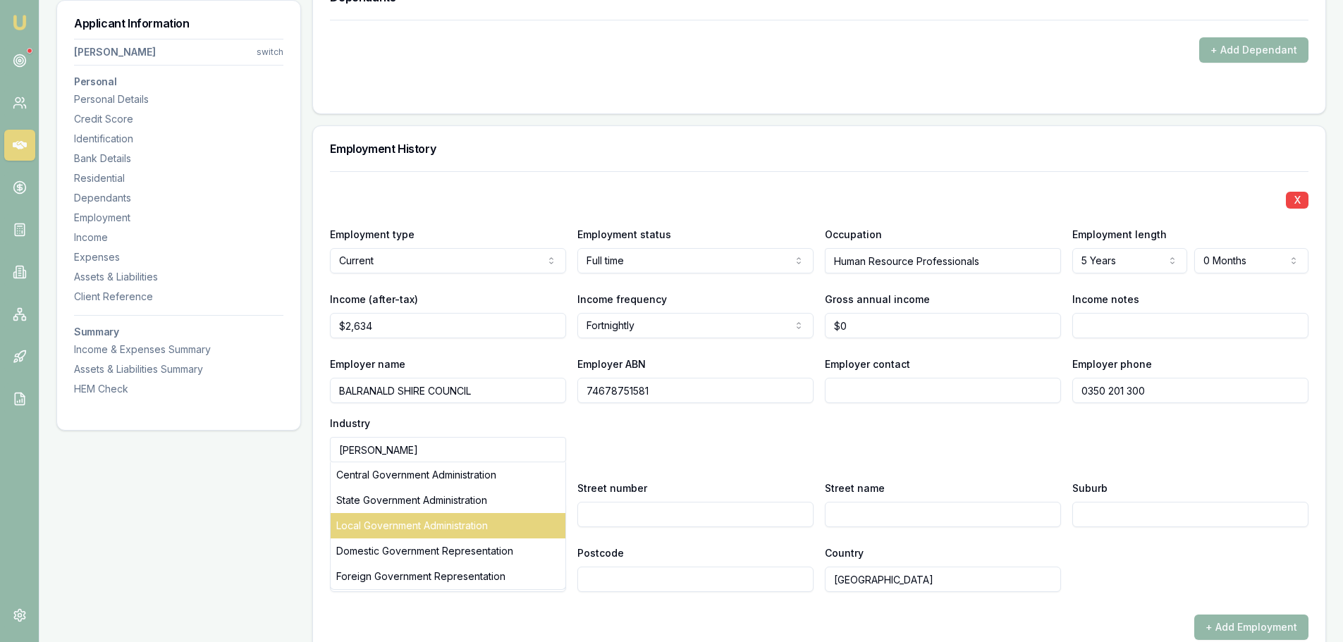
click at [467, 529] on div "Local Government Administration" at bounding box center [448, 525] width 235 height 25
type input "Local Government Administration"
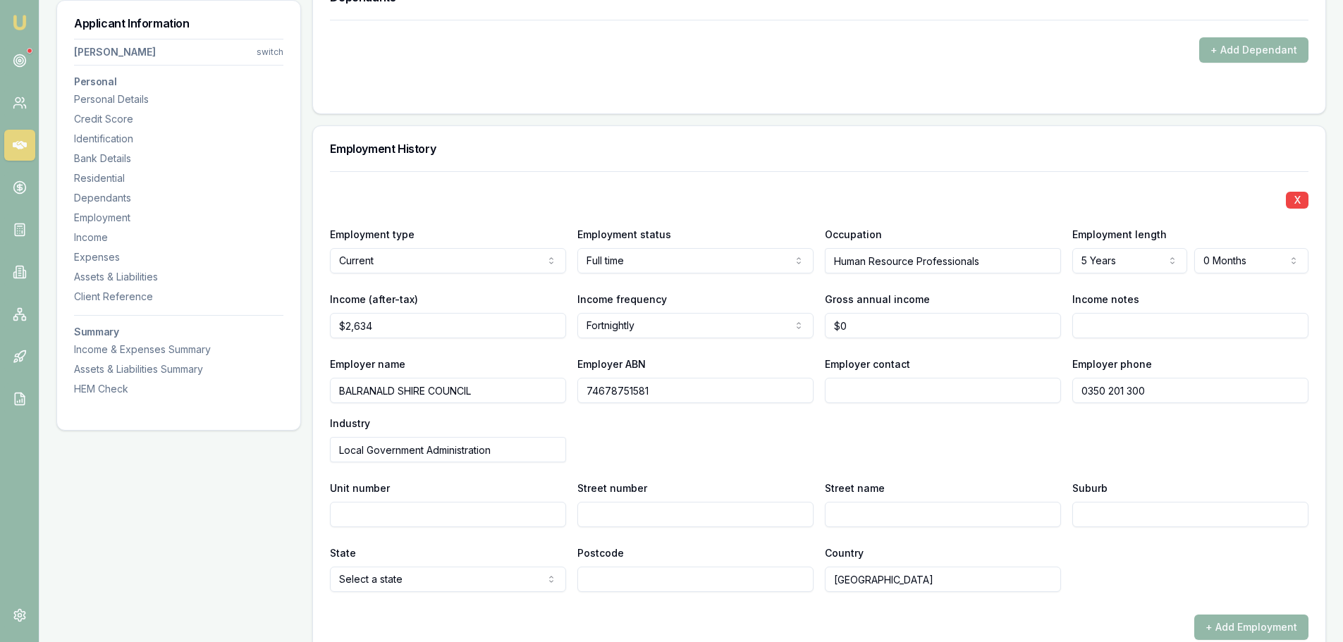
click at [598, 502] on input "Street number" at bounding box center [695, 514] width 236 height 25
type input "80"
type input "[GEOGRAPHIC_DATA]"
click at [1139, 522] on input "Suburb" at bounding box center [1190, 514] width 236 height 25
paste input "Balranald"
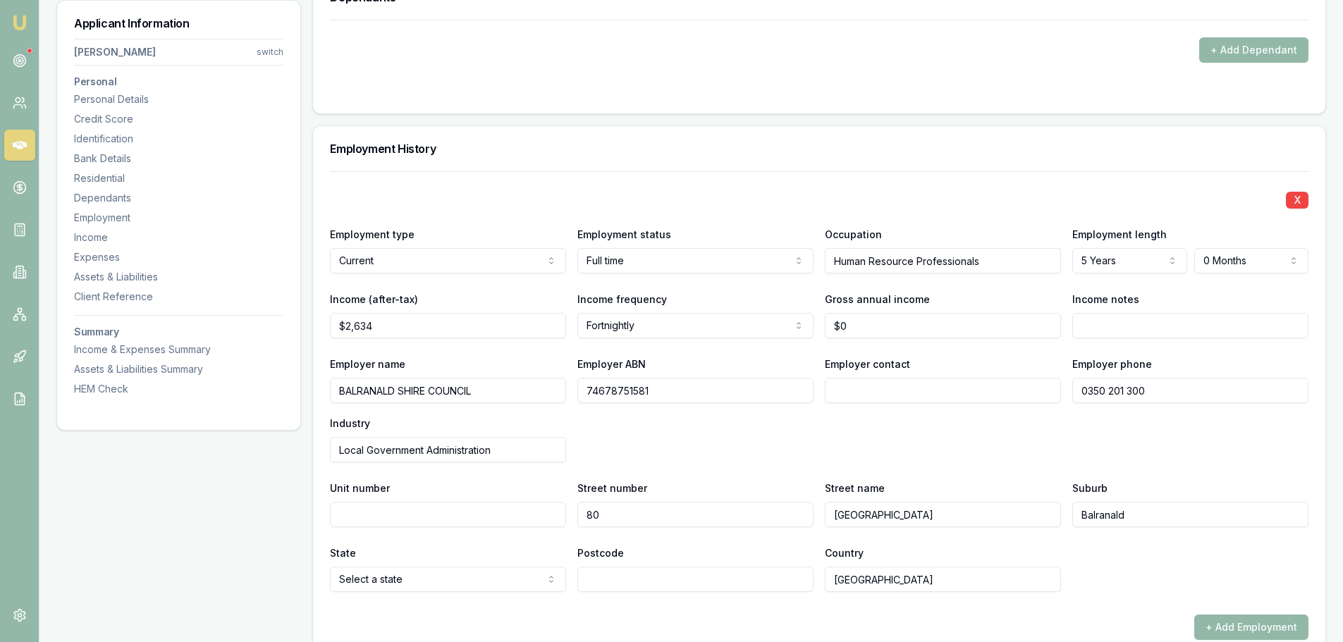
type input "Balranald"
type input "2715"
click at [1196, 585] on div "State [GEOGRAPHIC_DATA] [GEOGRAPHIC_DATA] [GEOGRAPHIC_DATA] [GEOGRAPHIC_DATA] […" at bounding box center [819, 568] width 978 height 48
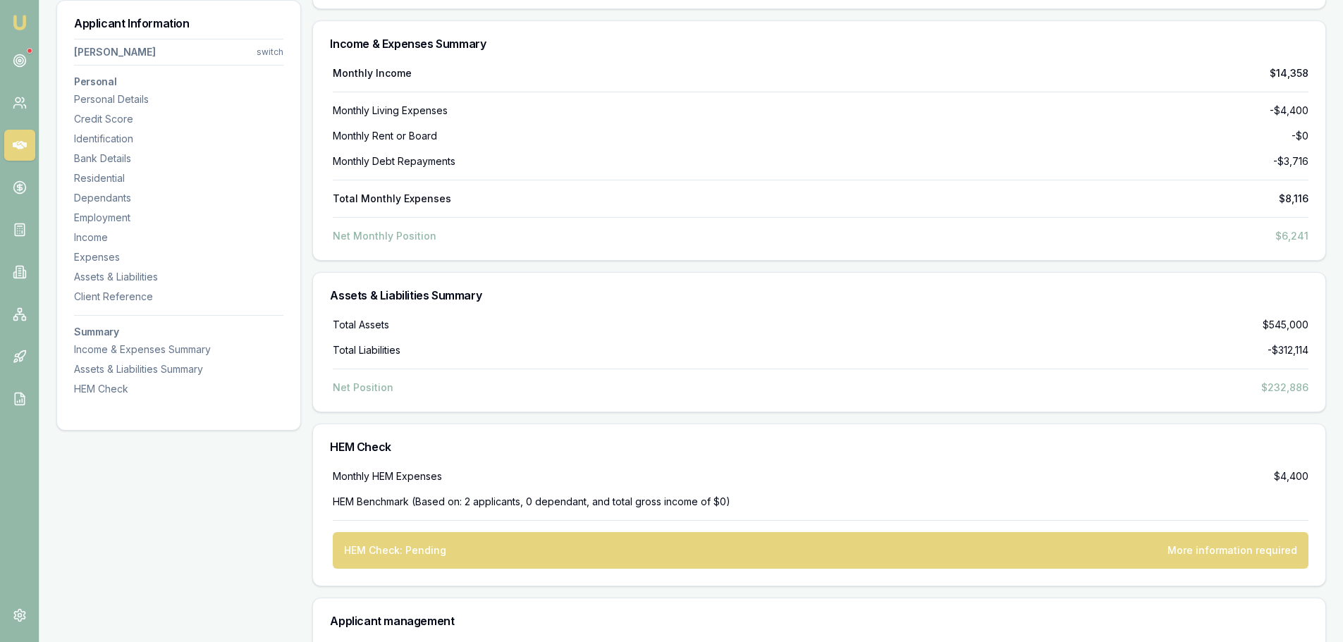
scroll to position [4376, 0]
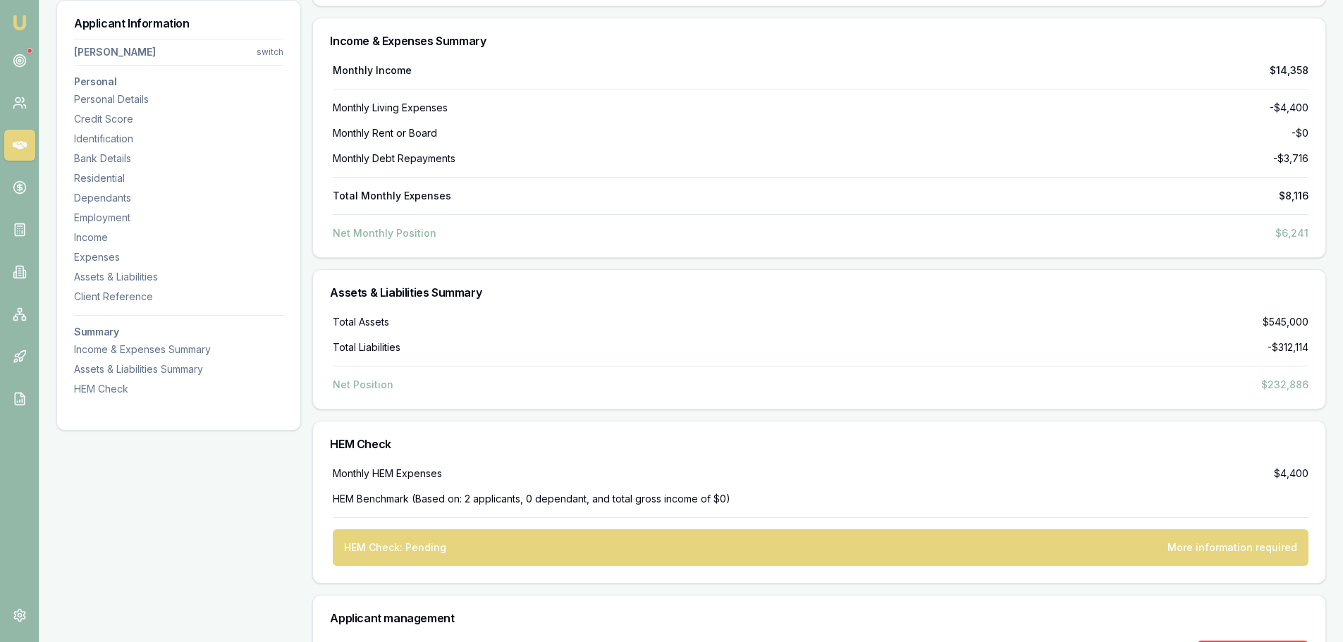
click at [1227, 549] on div "More information required" at bounding box center [1232, 548] width 130 height 14
click at [428, 550] on div "HEM Check: Pending" at bounding box center [395, 548] width 102 height 14
drag, startPoint x: 420, startPoint y: 502, endPoint x: 766, endPoint y: 493, distance: 346.2
click at [766, 493] on div "HEM Benchmark (Based on: 2 applicants, 0 dependant, and total gross income of $…" at bounding box center [821, 499] width 976 height 14
click at [767, 493] on div "HEM Benchmark (Based on: 2 applicants, 0 dependant, and total gross income of $…" at bounding box center [821, 499] width 976 height 14
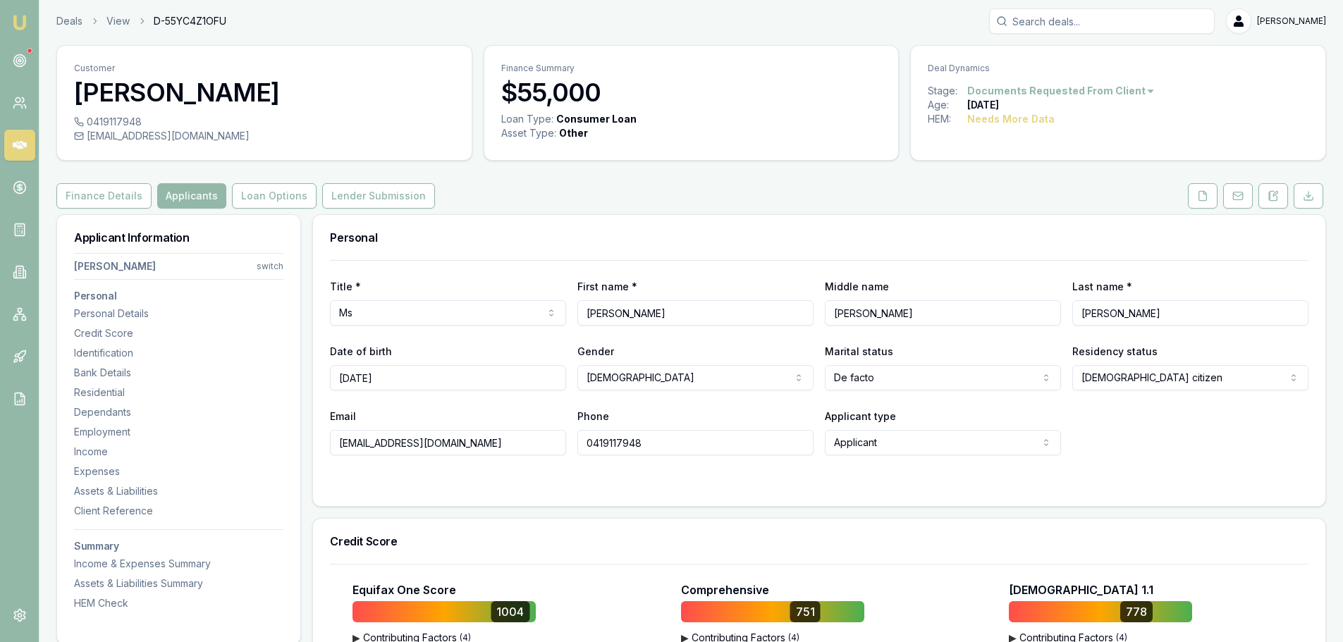
scroll to position [0, 0]
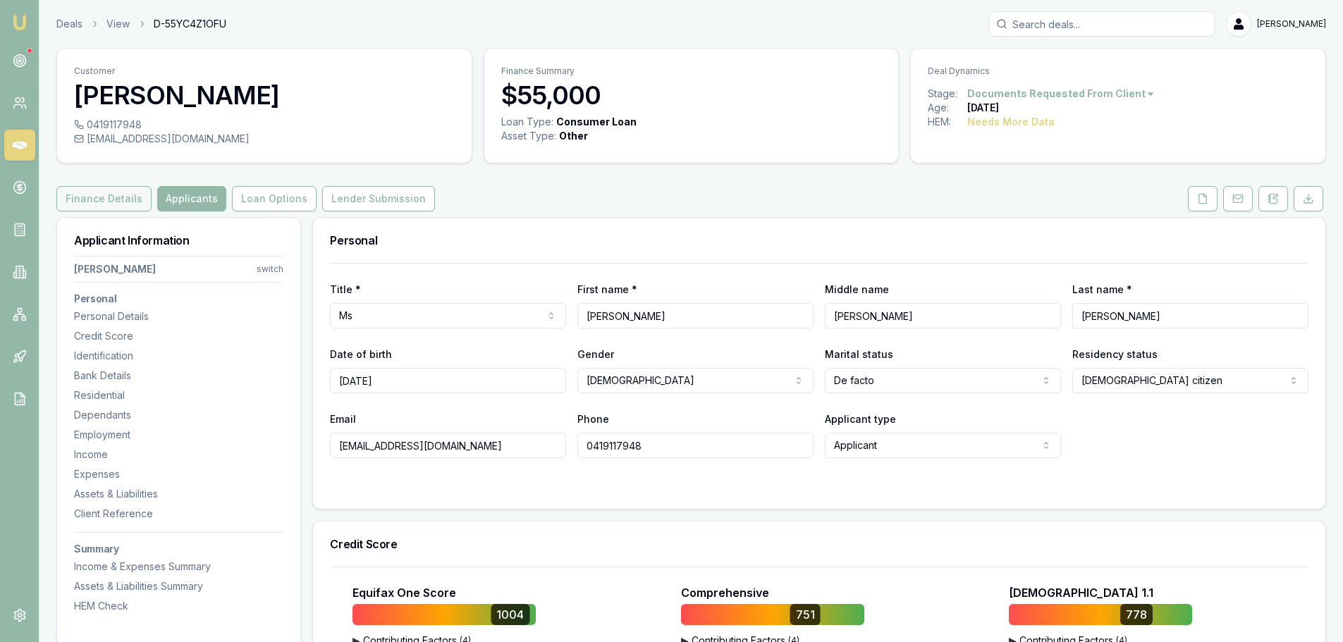
click at [89, 197] on button "Finance Details" at bounding box center [103, 198] width 95 height 25
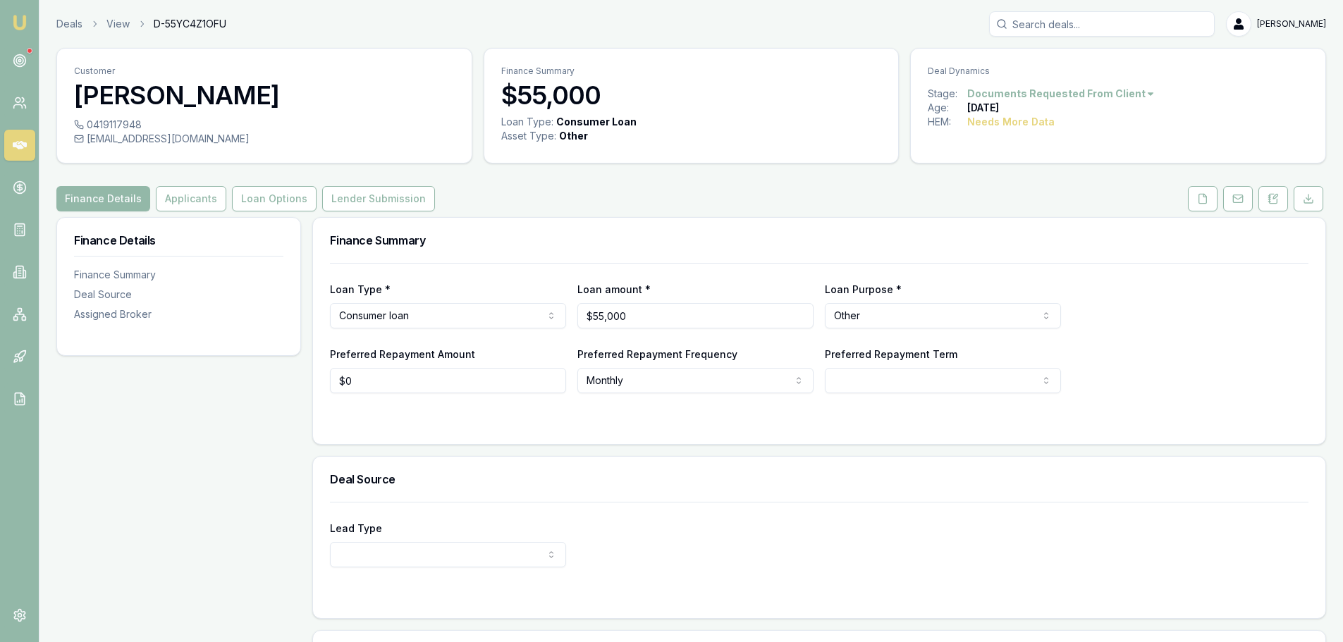
click at [689, 200] on div "Finance Details Applicants Loan Options Lender Submission" at bounding box center [691, 198] width 1270 height 25
click at [689, 201] on div "Finance Details Applicants Loan Options Lender Submission" at bounding box center [691, 198] width 1270 height 25
click at [168, 197] on button "Applicants" at bounding box center [191, 198] width 70 height 25
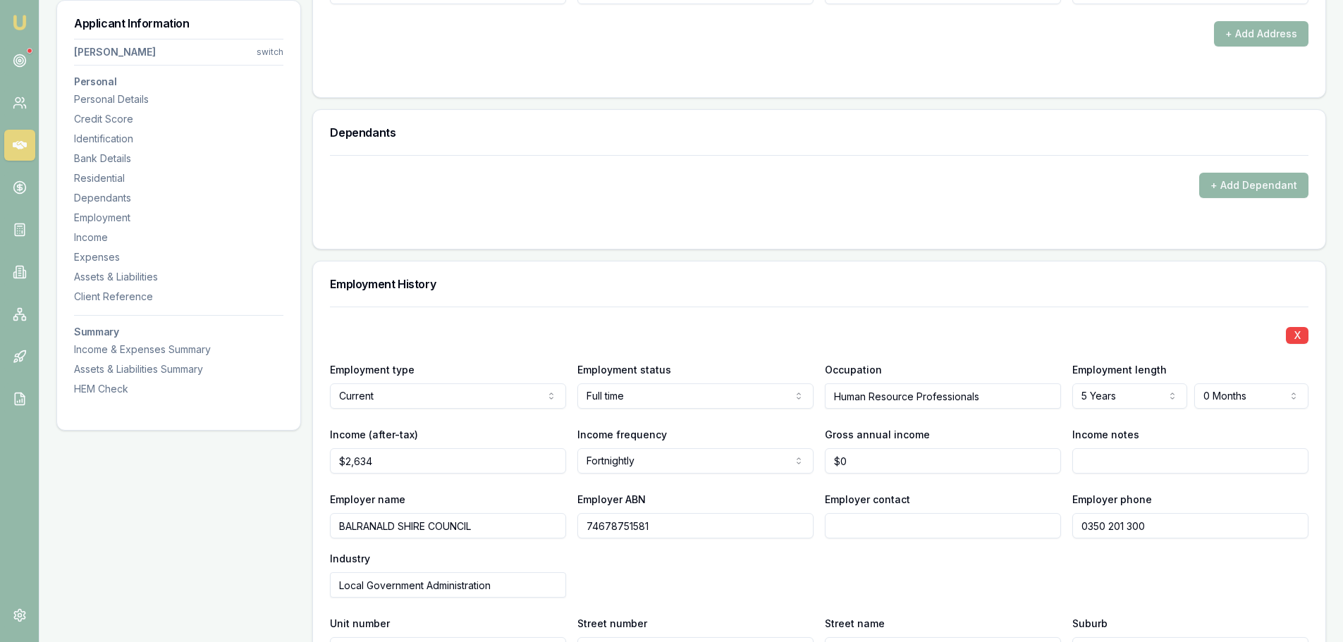
scroll to position [1339, 0]
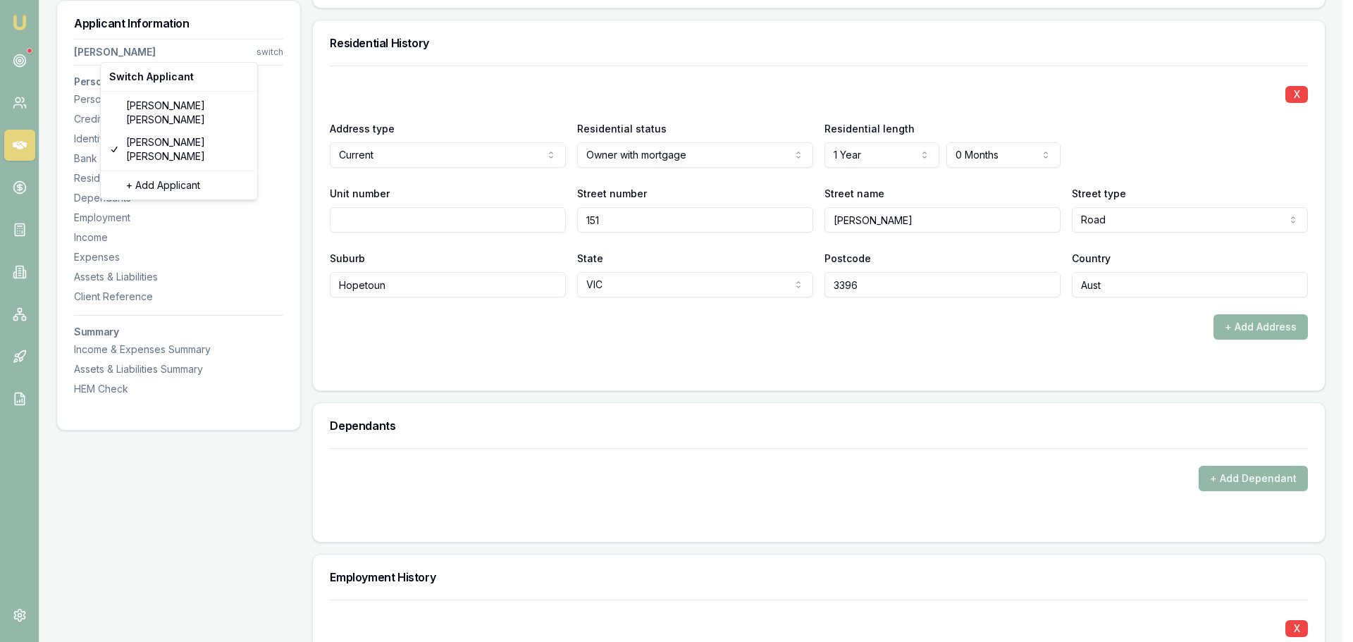
click at [168, 94] on div "Switch Applicant [PERSON_NAME] [PERSON_NAME] + Add Applicant" at bounding box center [179, 131] width 158 height 138
click at [160, 101] on div "[PERSON_NAME]" at bounding box center [179, 112] width 151 height 37
select select "Mr"
select select "[DEMOGRAPHIC_DATA]"
type input "[PERSON_NAME]"
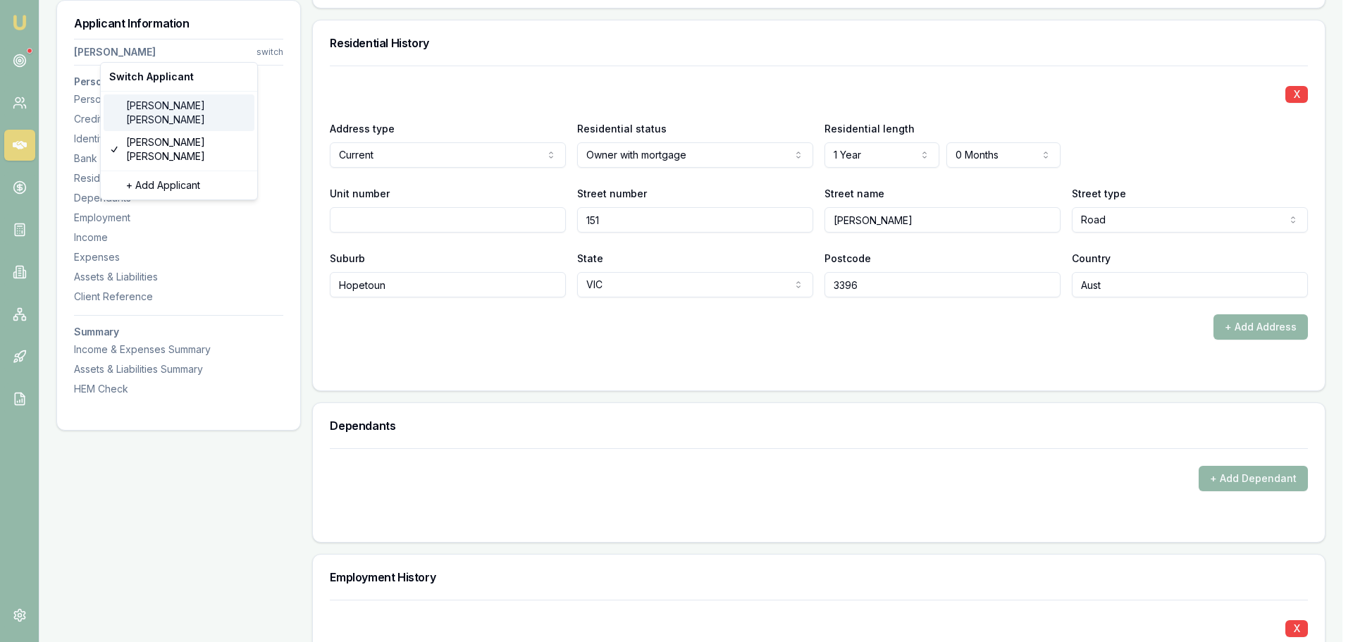
type input "[PERSON_NAME]"
type input "[DATE]"
type input "[EMAIL_ADDRESS][DOMAIN_NAME]"
type input "0401953302"
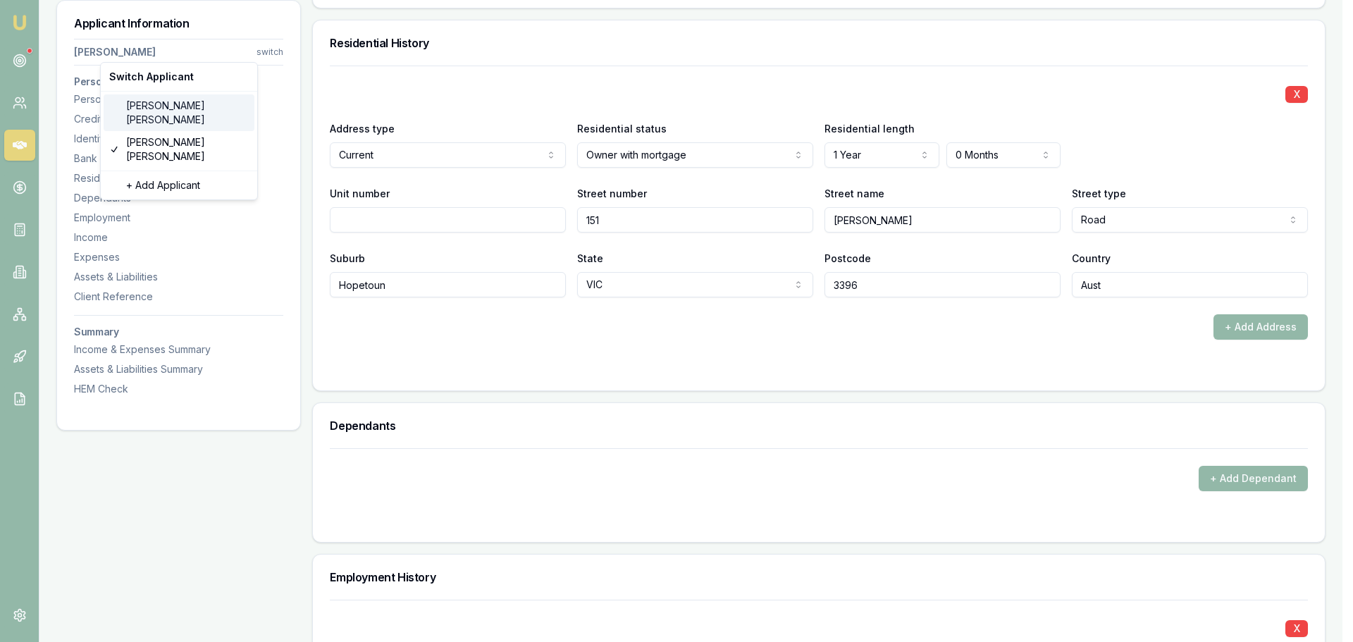
type input "085291643"
type input "[DATE]"
type input "P5041166"
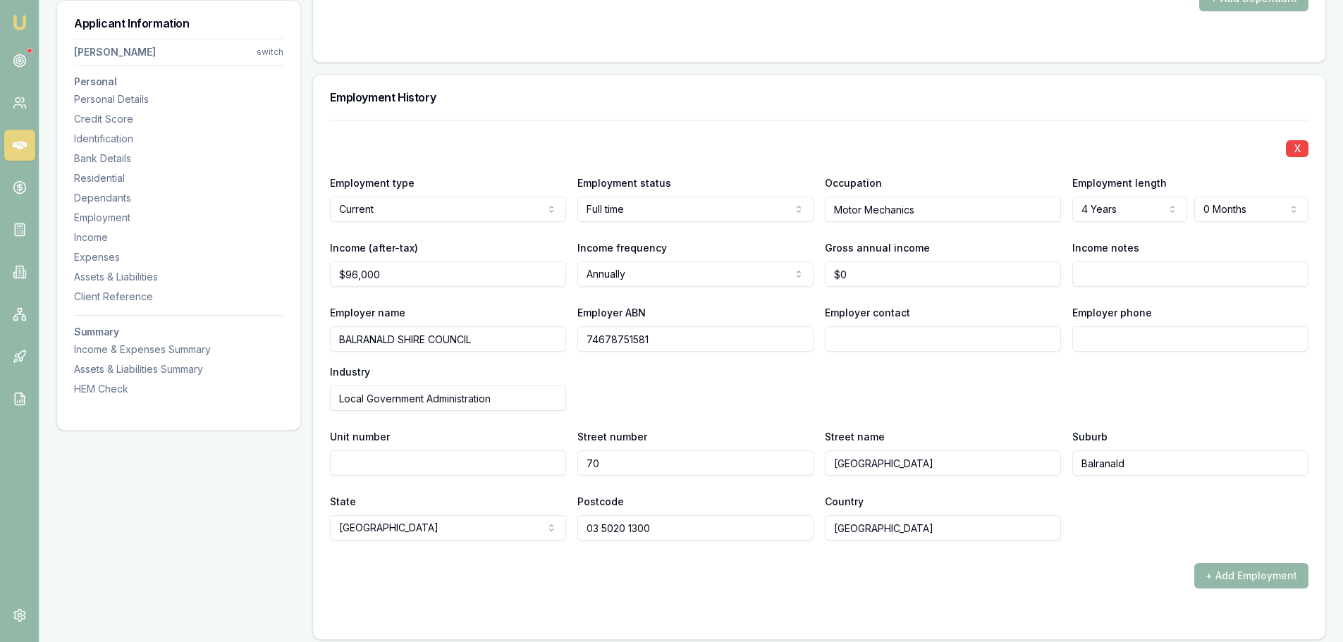
scroll to position [1833, 0]
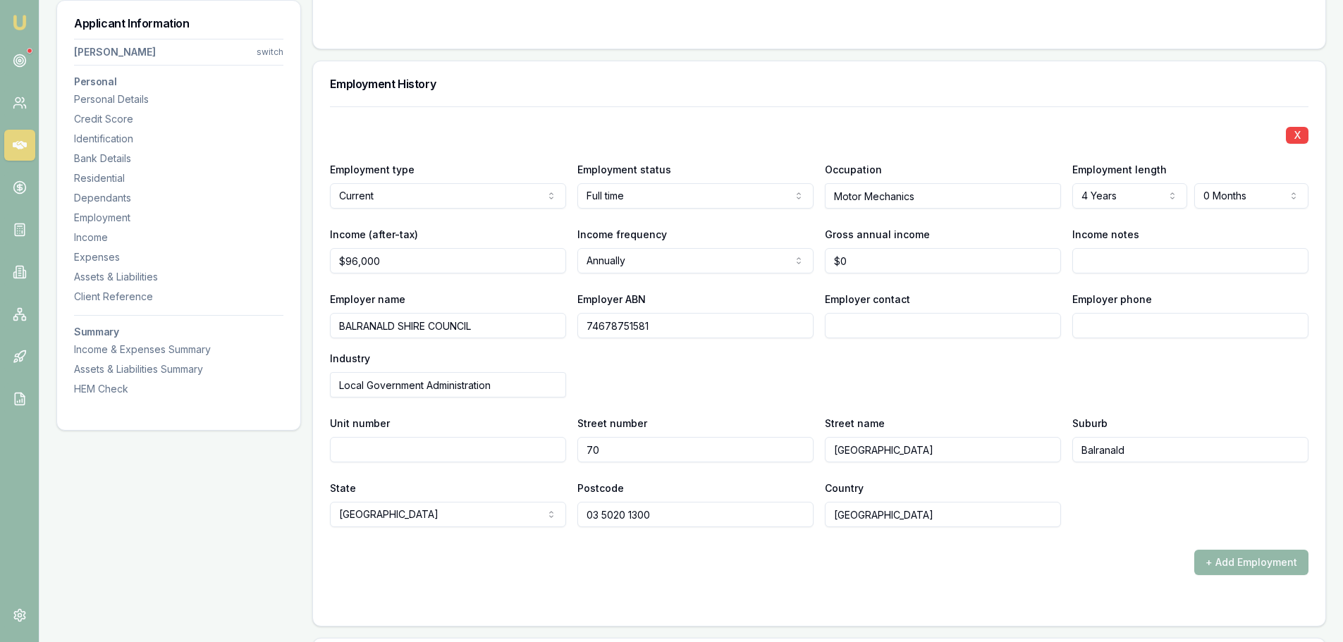
drag, startPoint x: 696, startPoint y: 512, endPoint x: 456, endPoint y: 515, distance: 239.7
click at [456, 515] on div "State [GEOGRAPHIC_DATA] [GEOGRAPHIC_DATA] [GEOGRAPHIC_DATA] [GEOGRAPHIC_DATA] […" at bounding box center [819, 503] width 978 height 48
click at [1162, 320] on input "Employer phone" at bounding box center [1190, 325] width 236 height 25
paste input "0350 201 300"
type input "0350 201 300"
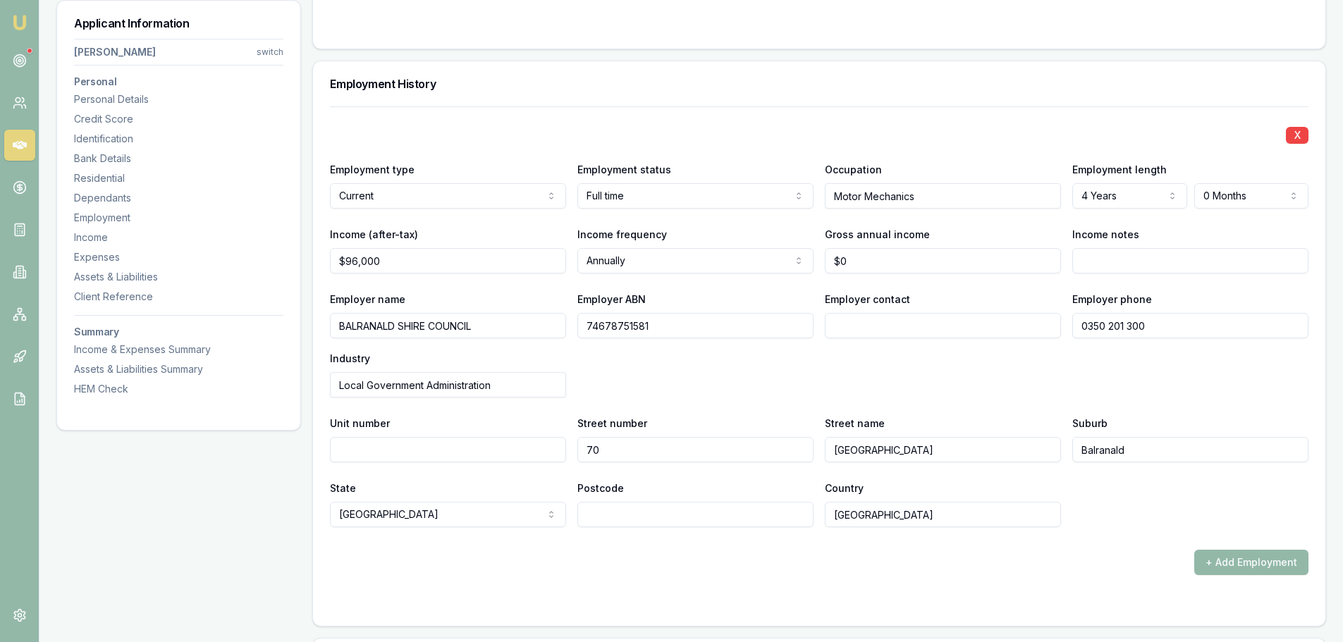
click at [717, 508] on input "Postcode" at bounding box center [695, 514] width 236 height 25
type input "2715"
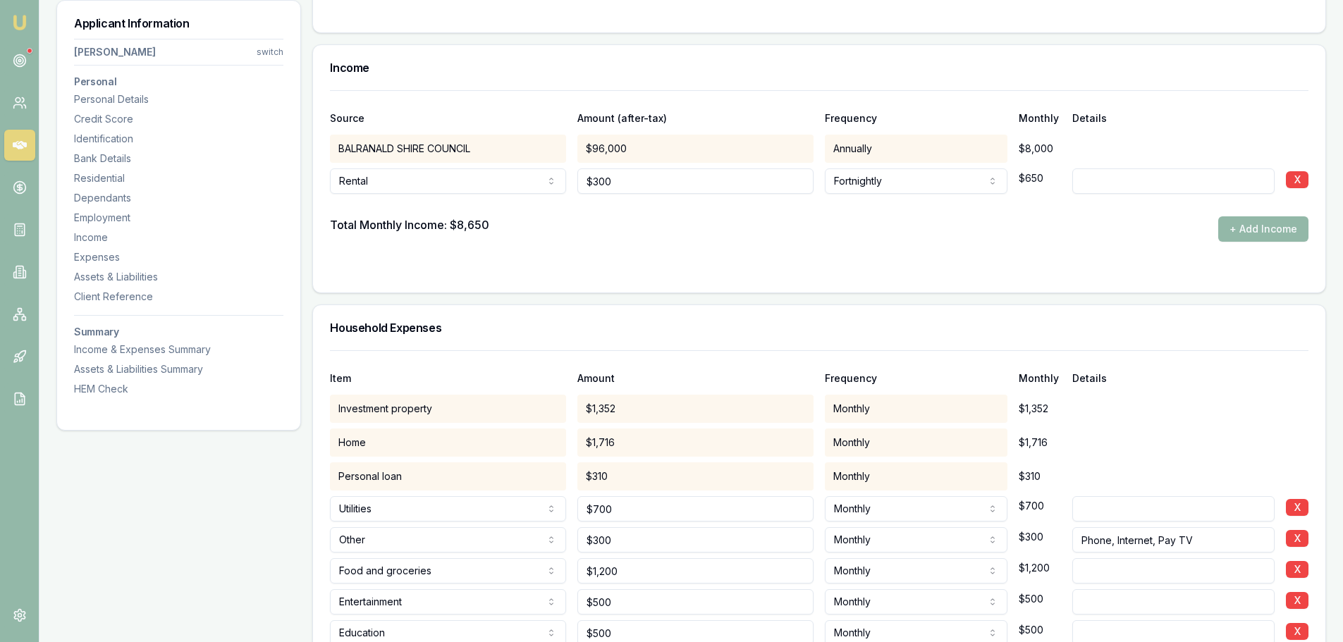
scroll to position [2467, 0]
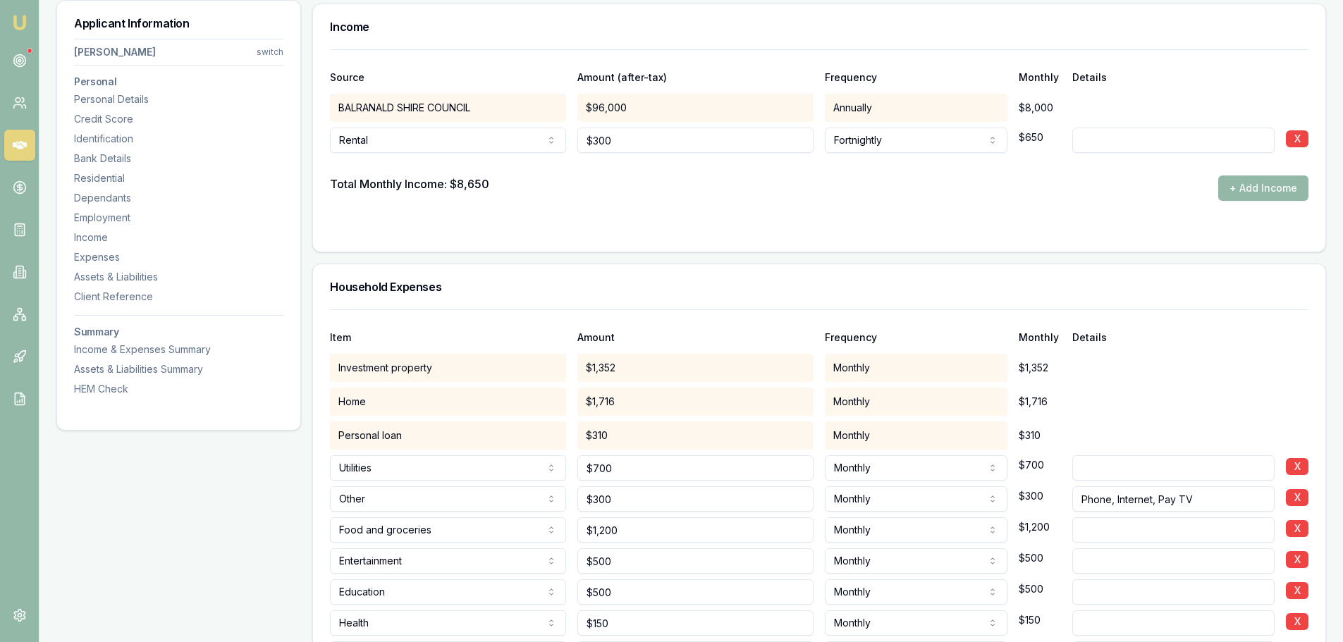
click at [441, 313] on div "Item Amount Frequency Monthly Details" at bounding box center [819, 329] width 978 height 38
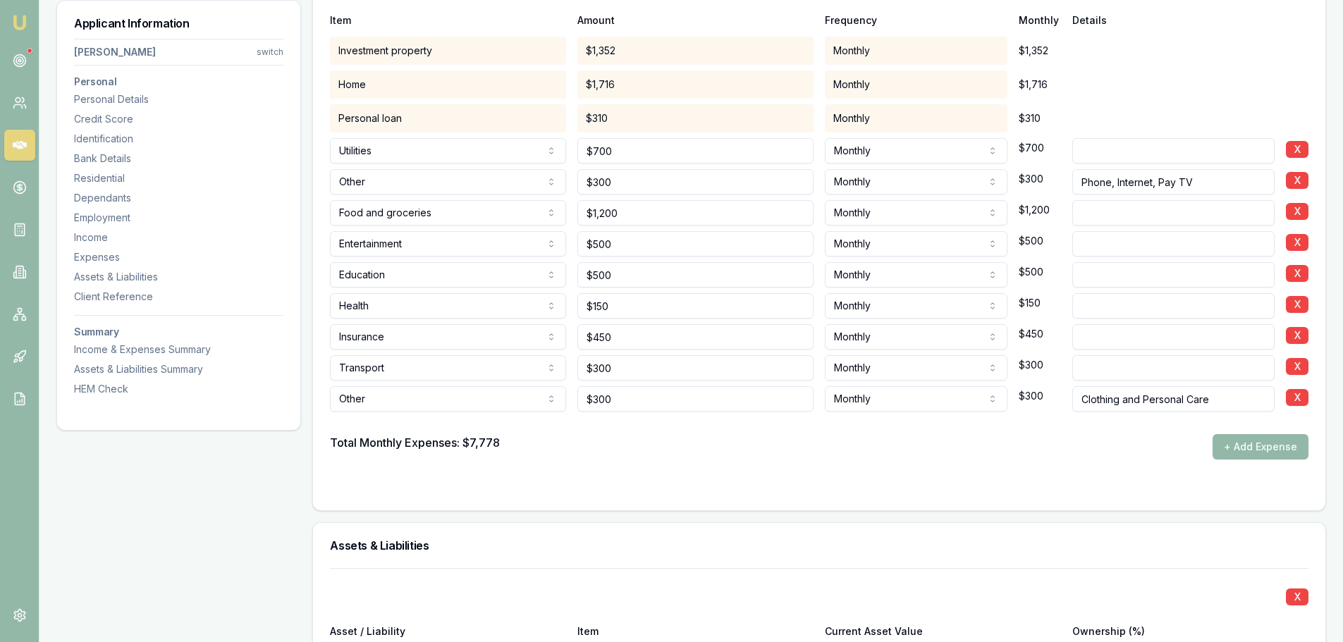
scroll to position [2749, 0]
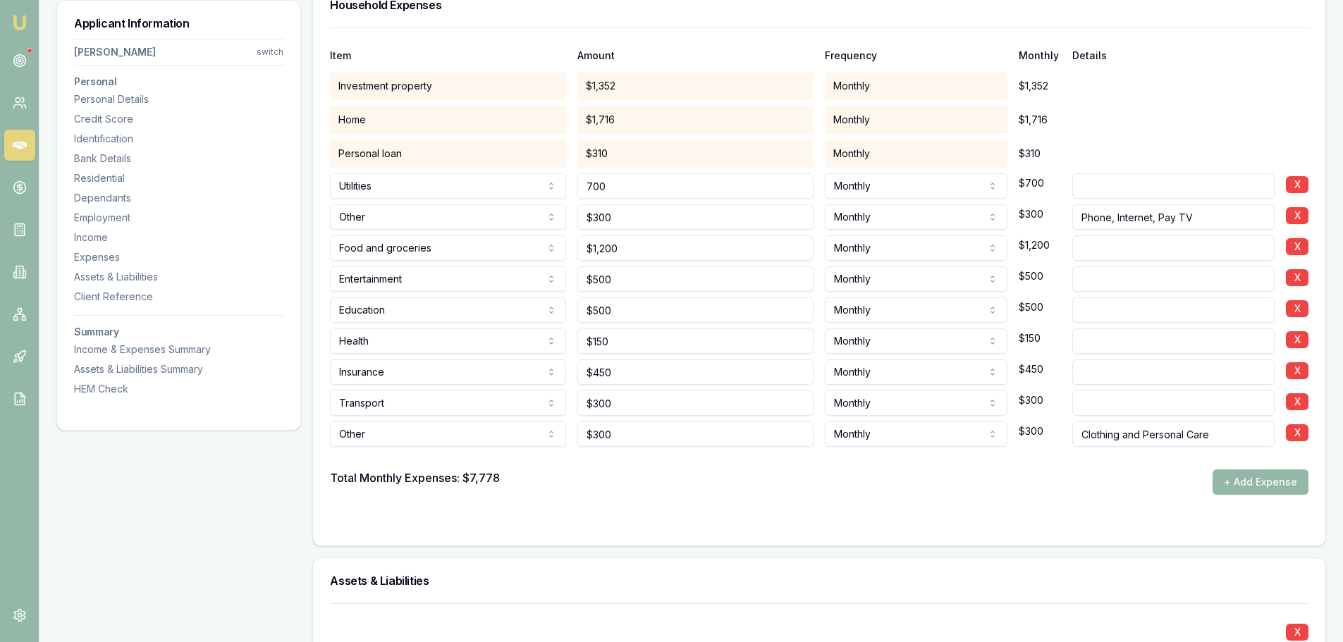
drag, startPoint x: 625, startPoint y: 190, endPoint x: 556, endPoint y: 185, distance: 69.3
click at [556, 185] on div "Utilities Rent or board Food and groceries Utilities Insurance Transport Health…" at bounding box center [819, 183] width 978 height 31
drag, startPoint x: 632, startPoint y: 183, endPoint x: 538, endPoint y: 186, distance: 93.8
click at [538, 186] on div "Utilities Rent or board Food and groceries Utilities Insurance Transport Health…" at bounding box center [819, 183] width 978 height 31
click at [658, 475] on div "Total Monthly Expenses: $7,778 + Add Expense" at bounding box center [819, 481] width 978 height 25
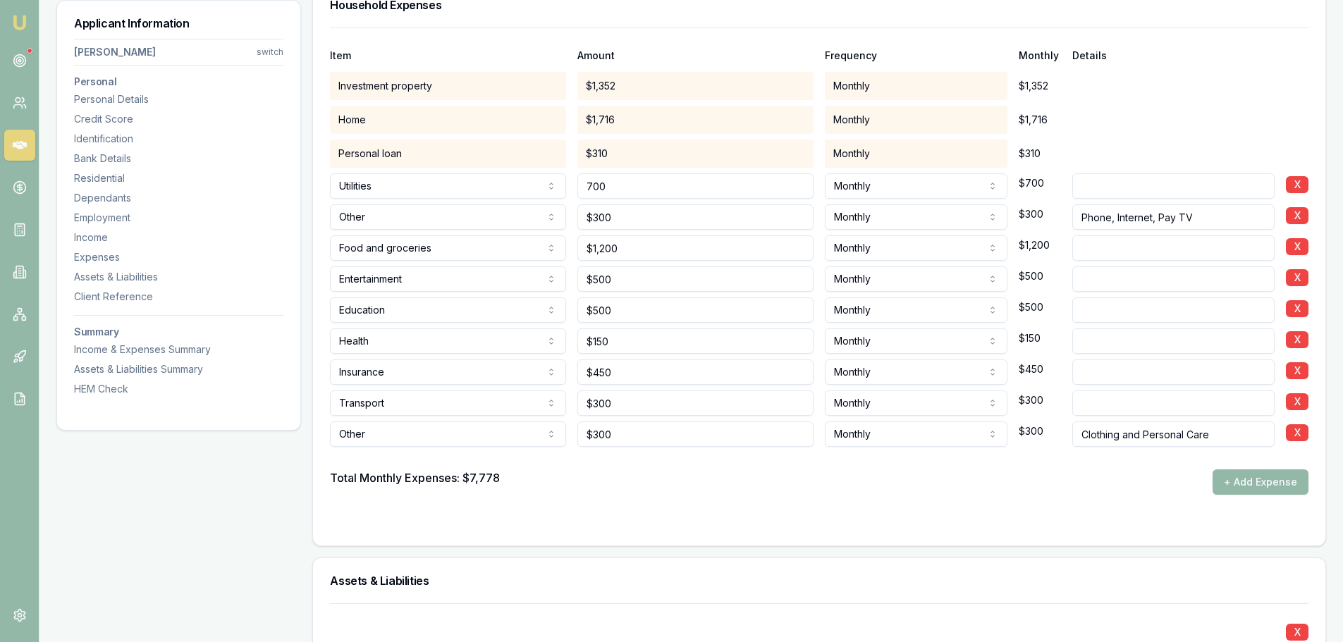
drag, startPoint x: 606, startPoint y: 185, endPoint x: 524, endPoint y: 188, distance: 81.1
click at [524, 188] on div "Utilities Rent or board Food and groceries Utilities Insurance Transport Health…" at bounding box center [819, 183] width 978 height 31
type input "$350"
drag, startPoint x: 625, startPoint y: 215, endPoint x: 584, endPoint y: 209, distance: 40.6
click at [584, 209] on input "300" at bounding box center [695, 216] width 236 height 25
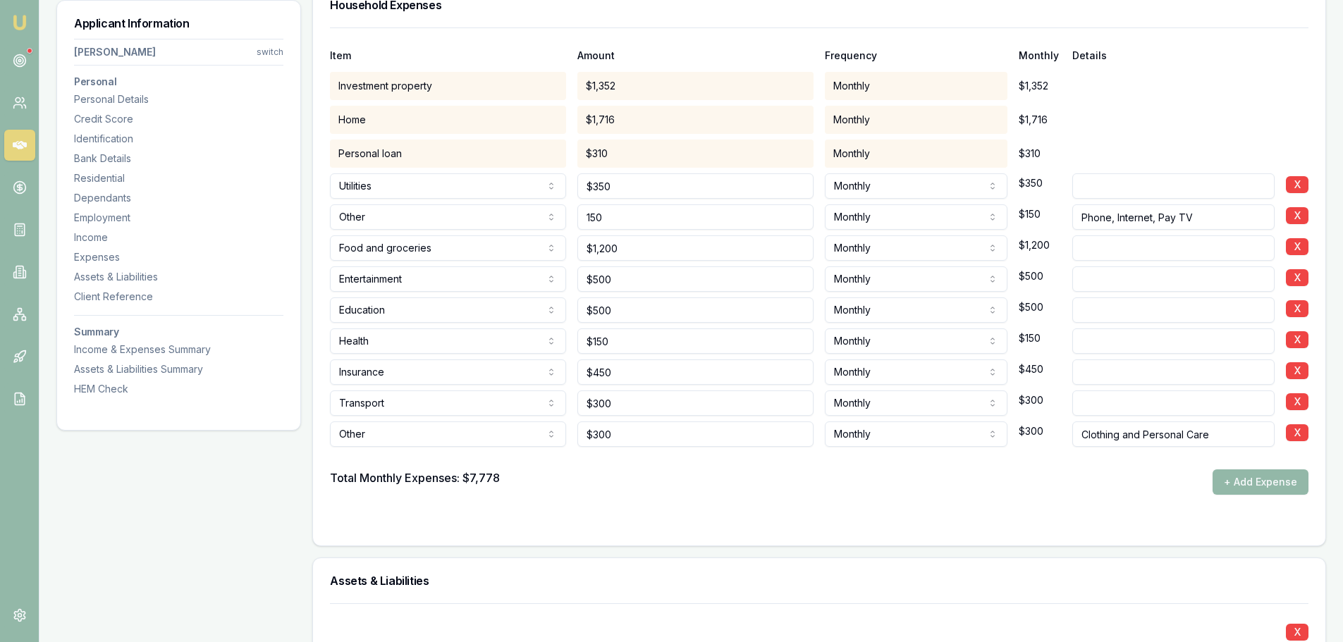
type input "$150"
drag, startPoint x: 575, startPoint y: 245, endPoint x: 561, endPoint y: 247, distance: 13.6
click at [561, 247] on div "Food and groceries Rent or board Food and groceries Utilities Insurance Transpo…" at bounding box center [819, 245] width 978 height 31
type input "$600"
drag, startPoint x: 625, startPoint y: 278, endPoint x: 563, endPoint y: 282, distance: 62.9
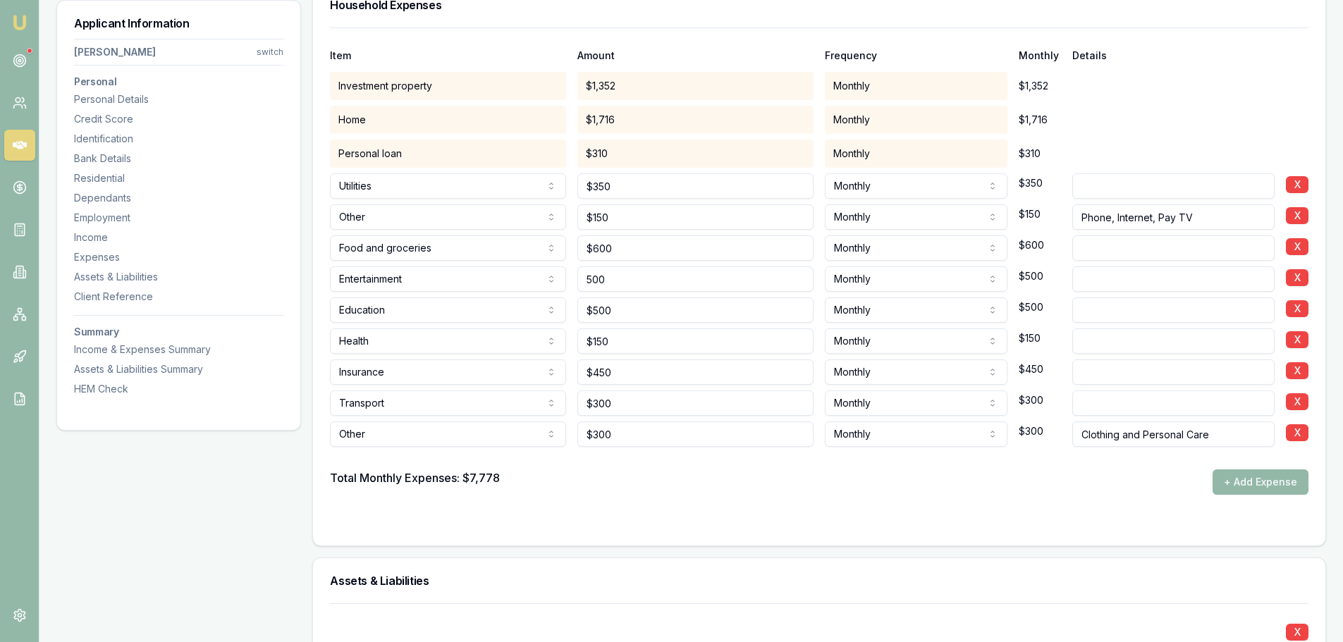
click at [563, 282] on div "Entertainment Rent or board Food and groceries Utilities Insurance Transport He…" at bounding box center [819, 276] width 978 height 31
type input "$250"
drag, startPoint x: 613, startPoint y: 315, endPoint x: 548, endPoint y: 317, distance: 65.6
click at [548, 317] on div "Education Rent or board Food and groceries Utilities Insurance Transport Health…" at bounding box center [819, 307] width 978 height 31
type input "$250"
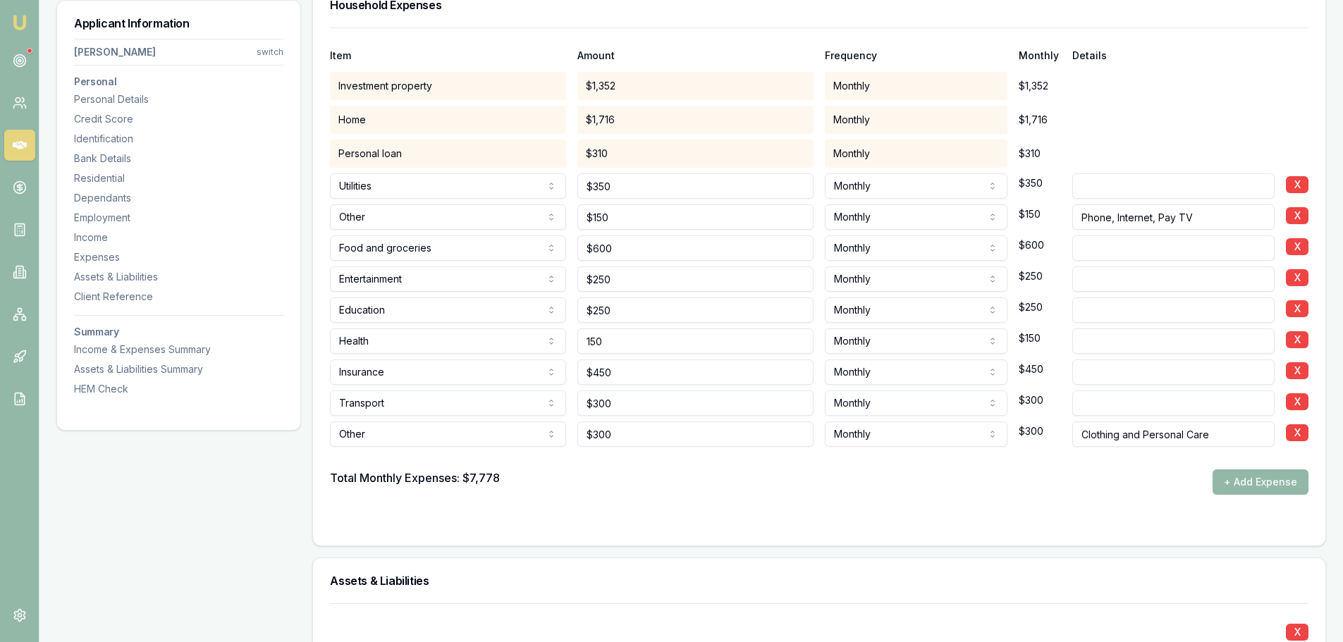
drag, startPoint x: 642, startPoint y: 345, endPoint x: 544, endPoint y: 340, distance: 98.1
click at [544, 340] on div "Health Rent or board Food and groceries Utilities Insurance Transport Health Ed…" at bounding box center [819, 338] width 978 height 31
type input "$75"
drag, startPoint x: 621, startPoint y: 376, endPoint x: 527, endPoint y: 376, distance: 94.5
click at [527, 376] on div "Insurance Rent or board Food and groceries Utilities Insurance Transport Health…" at bounding box center [819, 369] width 978 height 31
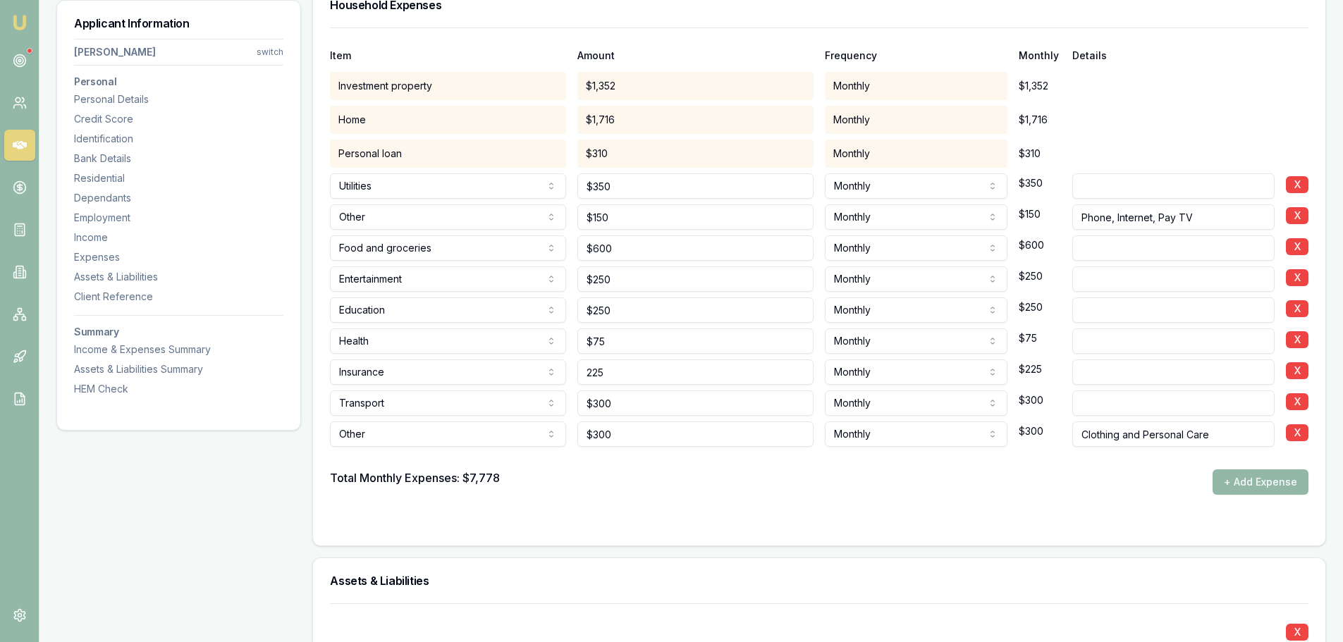
type input "$225"
drag, startPoint x: 620, startPoint y: 406, endPoint x: 544, endPoint y: 389, distance: 77.3
click at [544, 389] on div "Transport Rent or board Food and groceries Utilities Insurance Transport Health…" at bounding box center [819, 400] width 978 height 31
type input "$150"
drag, startPoint x: 627, startPoint y: 440, endPoint x: 567, endPoint y: 437, distance: 60.0
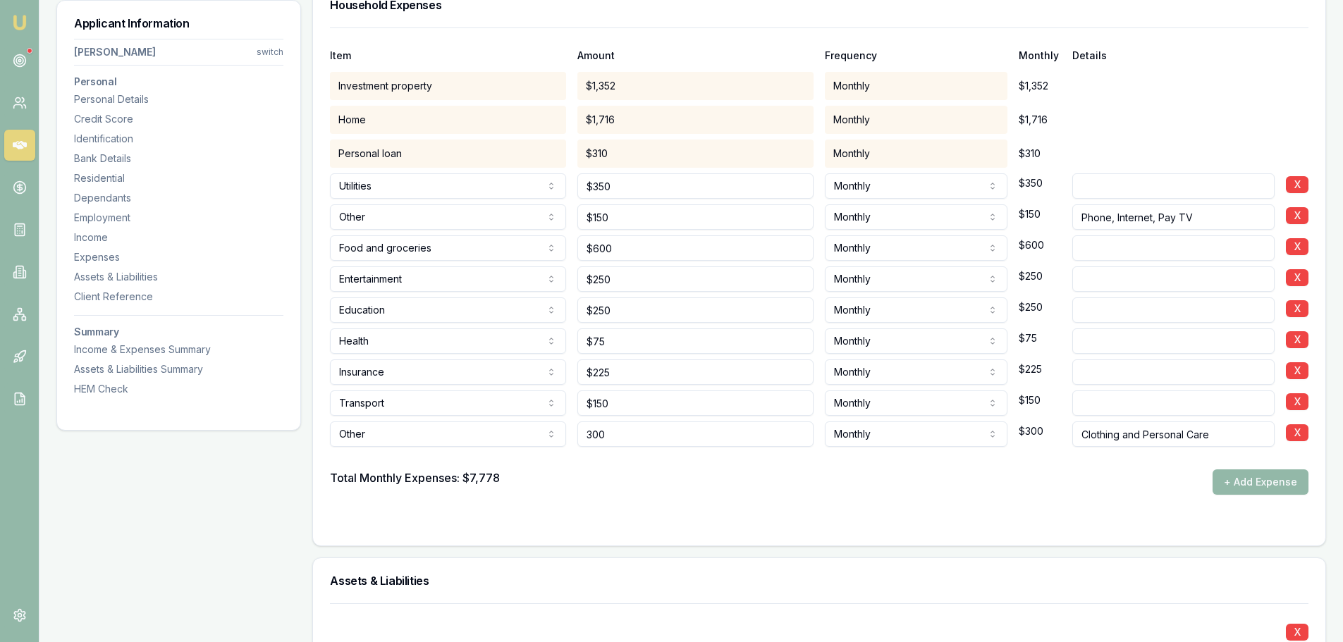
click at [567, 437] on div "Other Rent or board Food and groceries Utilities Insurance Transport Health Edu…" at bounding box center [819, 431] width 978 height 31
type input "$150"
click at [790, 489] on div "Total Monthly Expenses: $7,778 + Add Expense" at bounding box center [819, 481] width 978 height 25
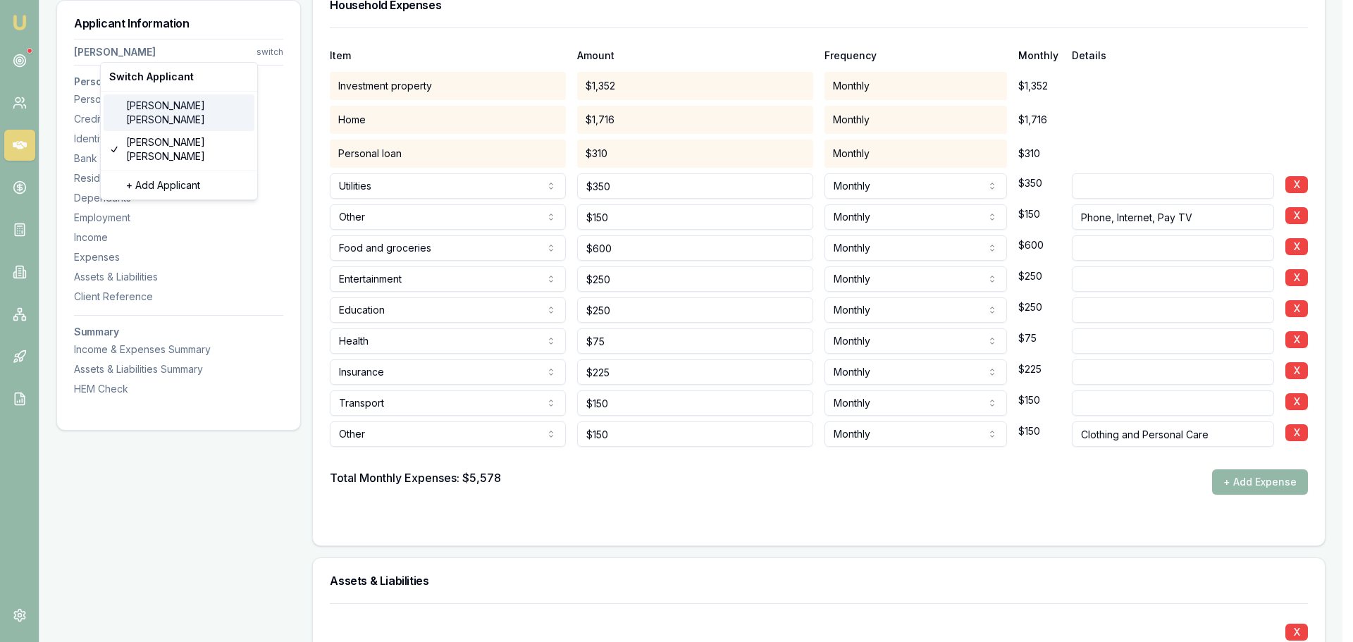
click at [174, 101] on div "[PERSON_NAME]" at bounding box center [179, 112] width 151 height 37
select select "Ms"
select select "[DEMOGRAPHIC_DATA]"
type input "[PERSON_NAME]"
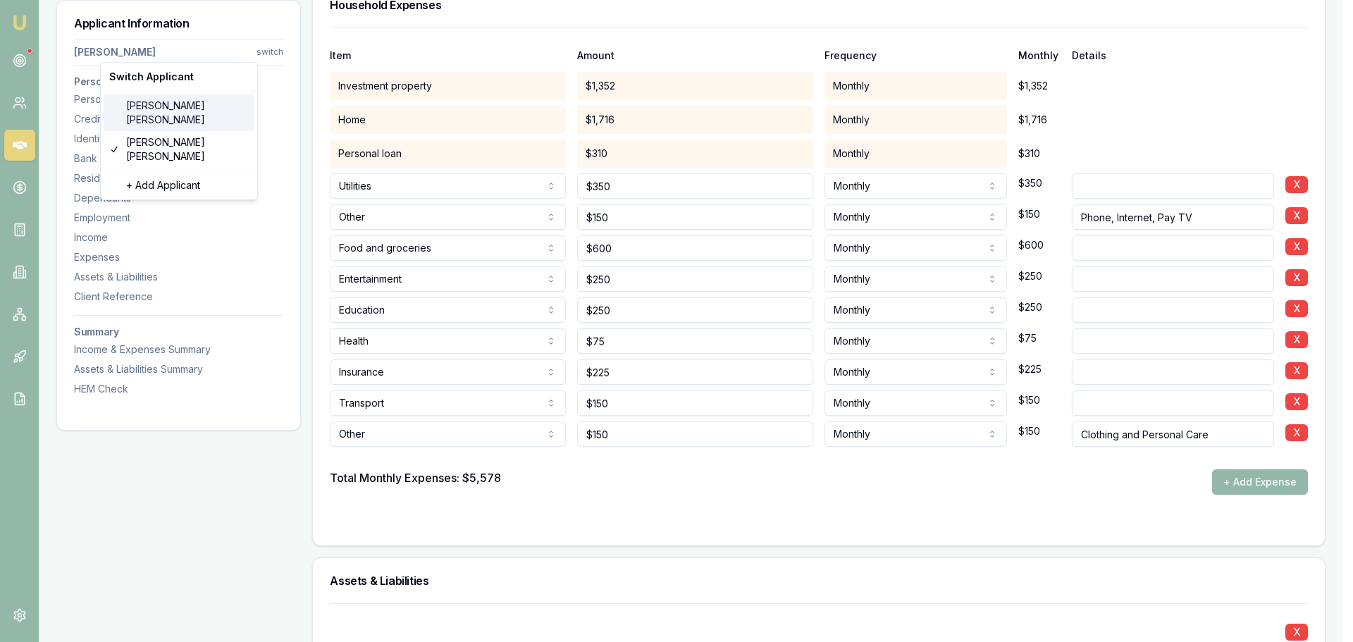
type input "[PERSON_NAME]"
type input "[DATE]"
type input "[EMAIL_ADDRESS][DOMAIN_NAME]"
type input "0419117948"
type input "054407585"
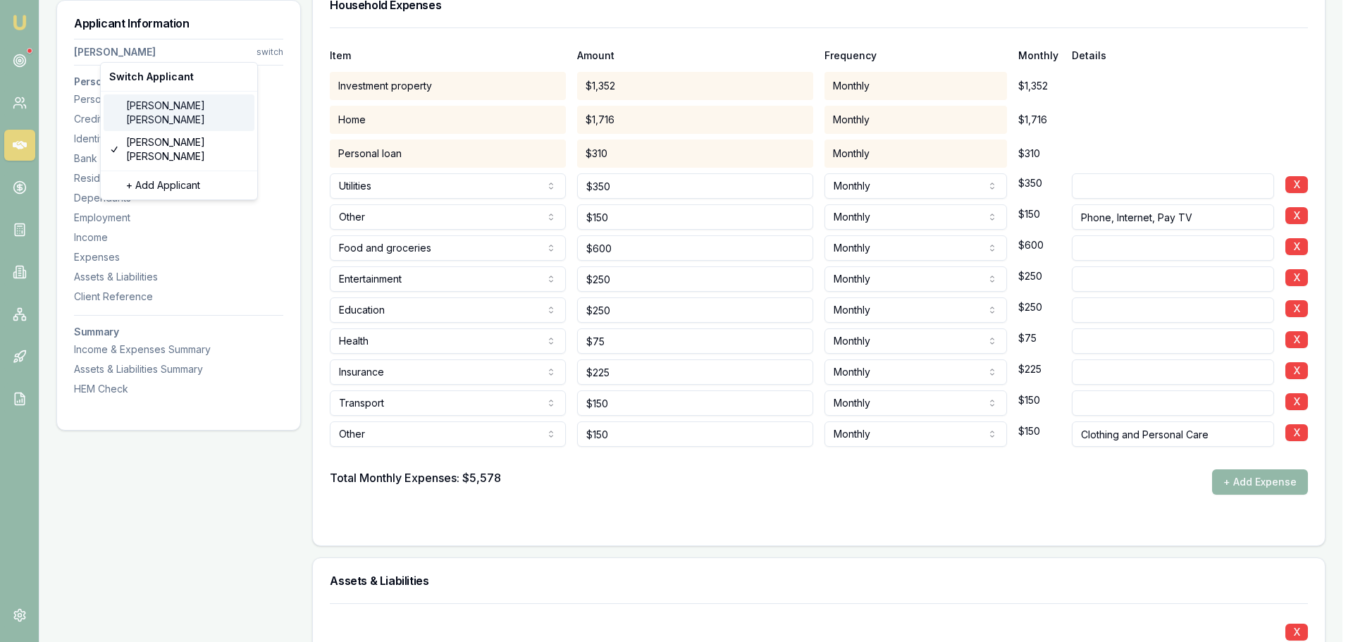
type input "[DATE]"
type input "P6204152"
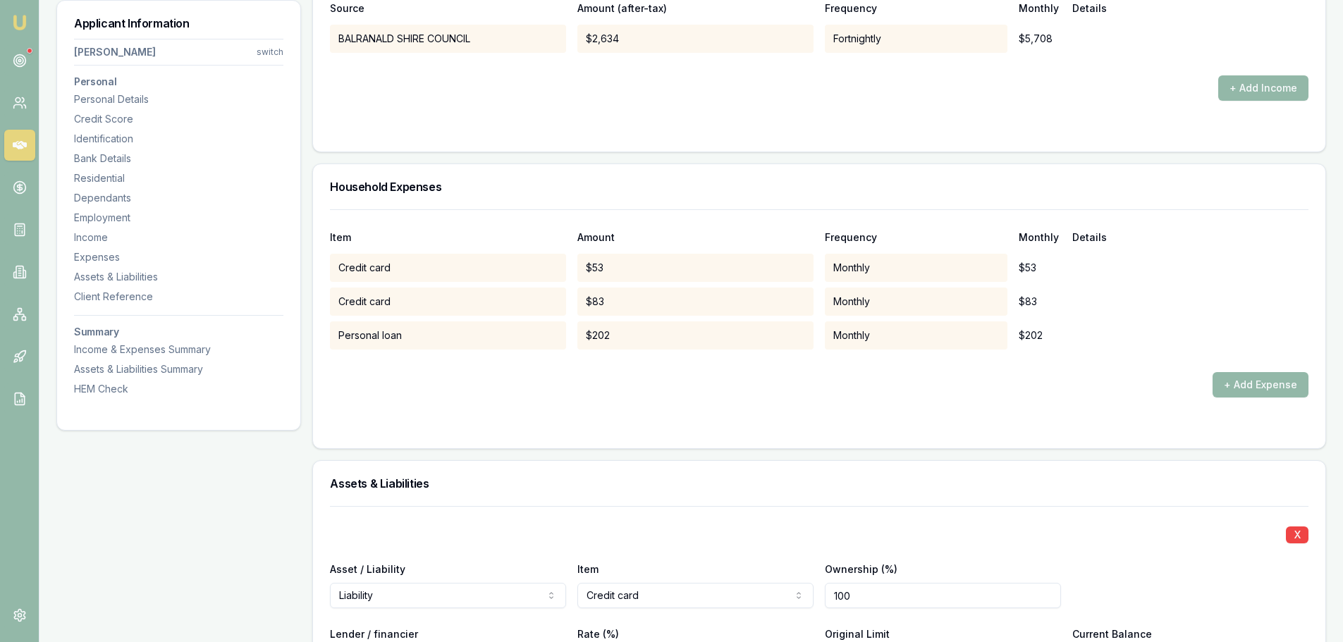
scroll to position [2538, 0]
click at [1249, 385] on button "+ Add Expense" at bounding box center [1261, 383] width 96 height 25
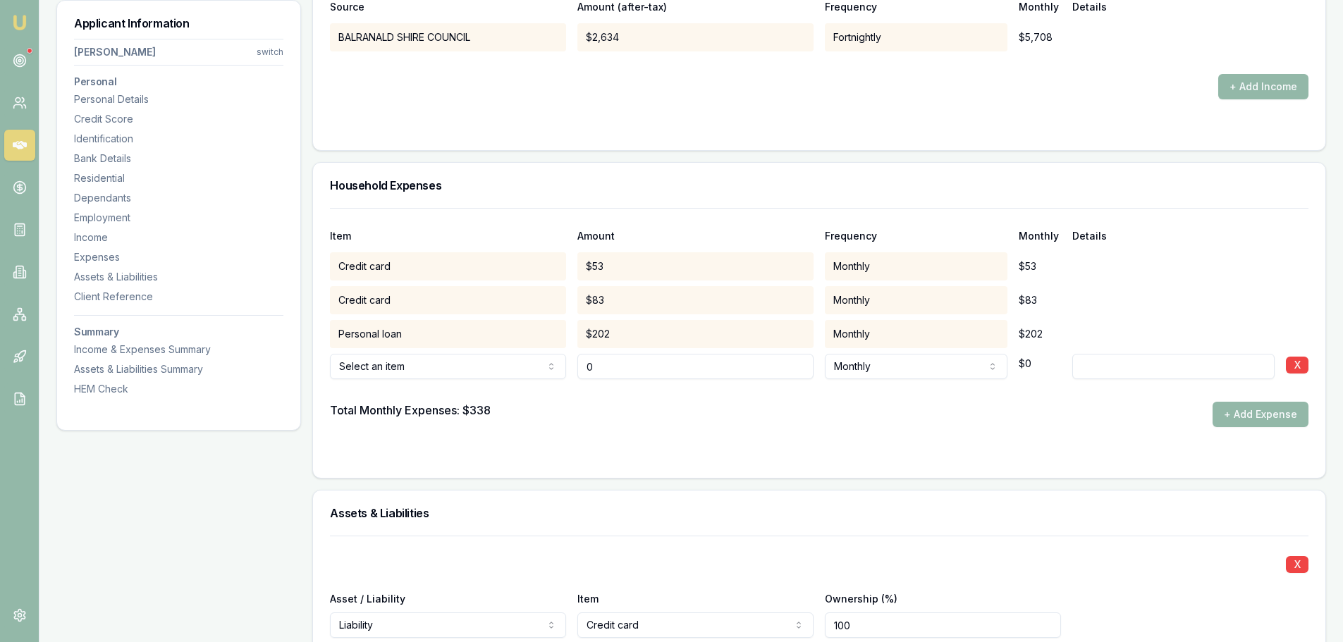
type input "$0"
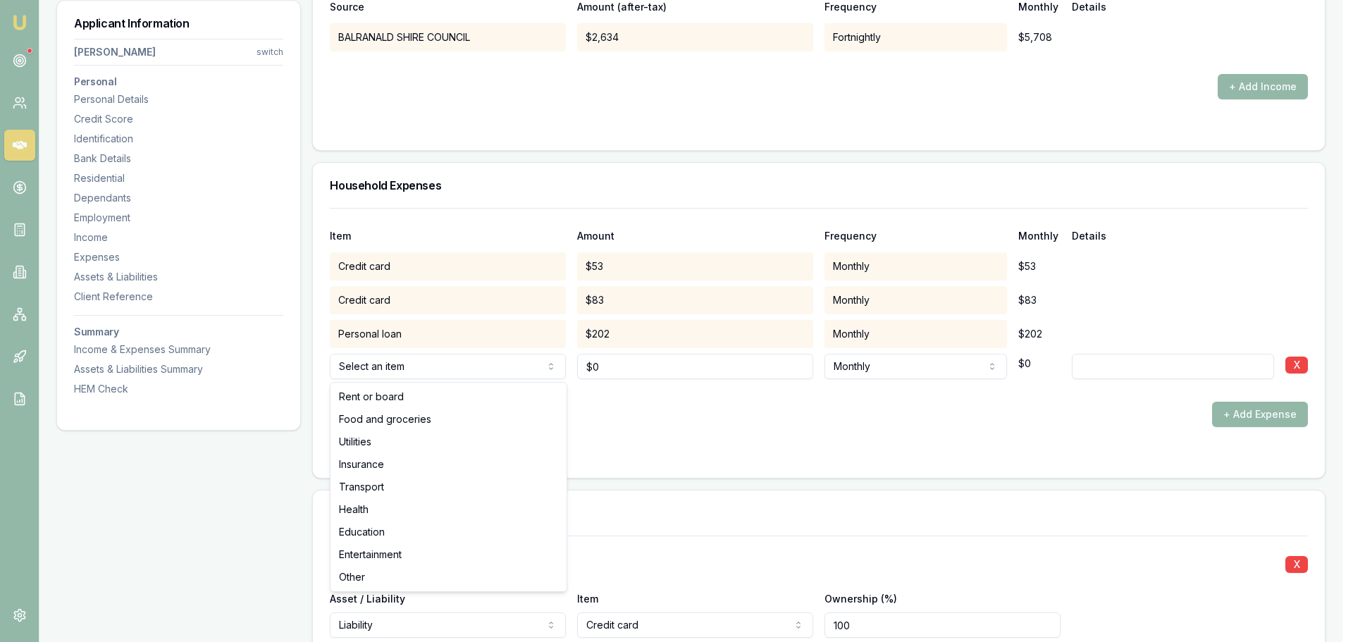
select select "UTILITIES"
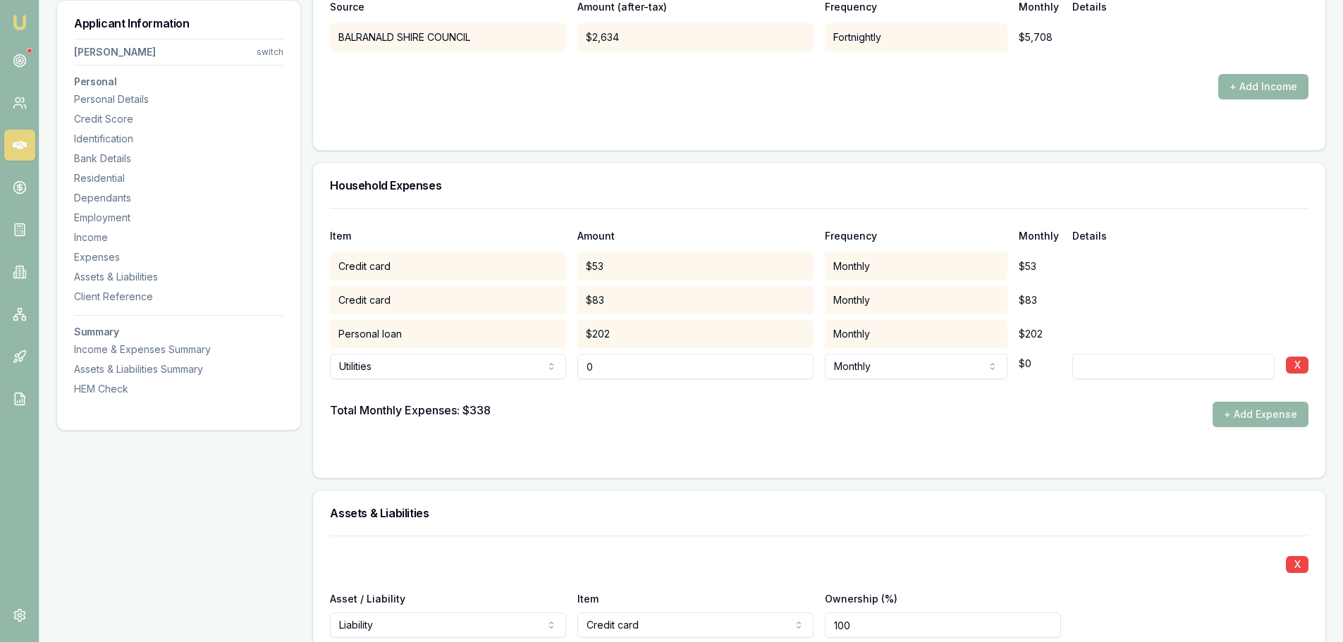
click at [557, 368] on div "Utilities Rent or board Food and groceries Utilities Insurance Transport Health…" at bounding box center [819, 363] width 978 height 31
type input "$350"
click at [1253, 409] on button "+ Add Expense" at bounding box center [1261, 414] width 96 height 25
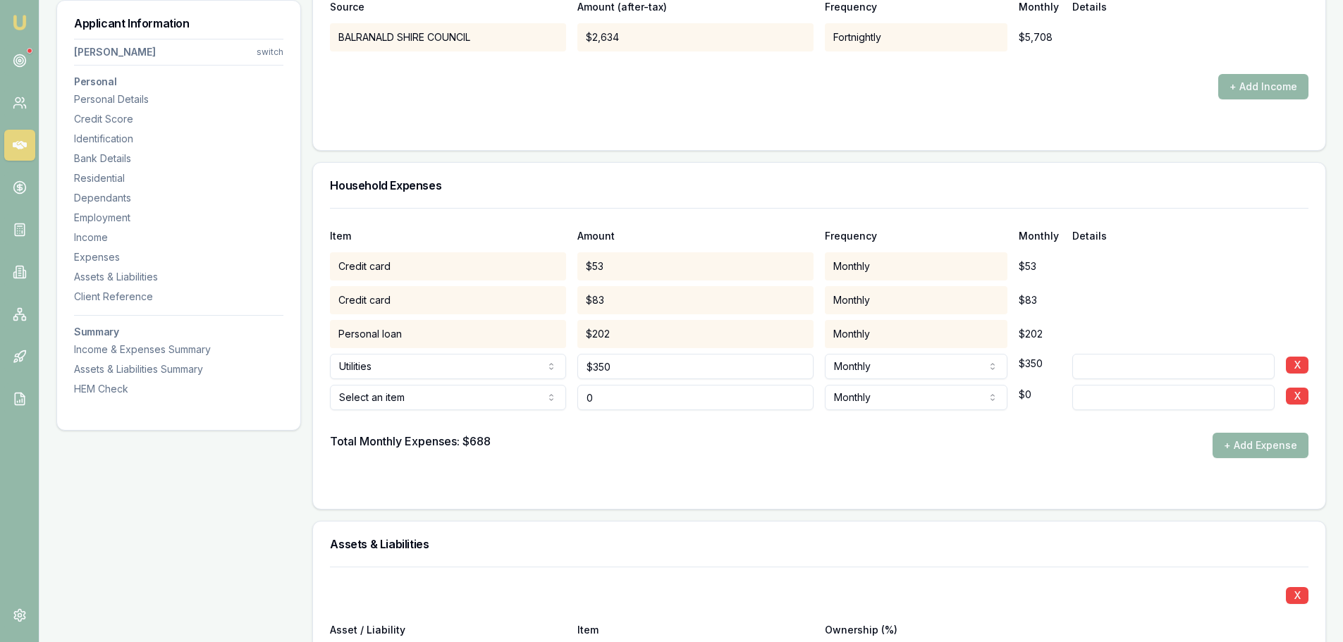
type input "$0"
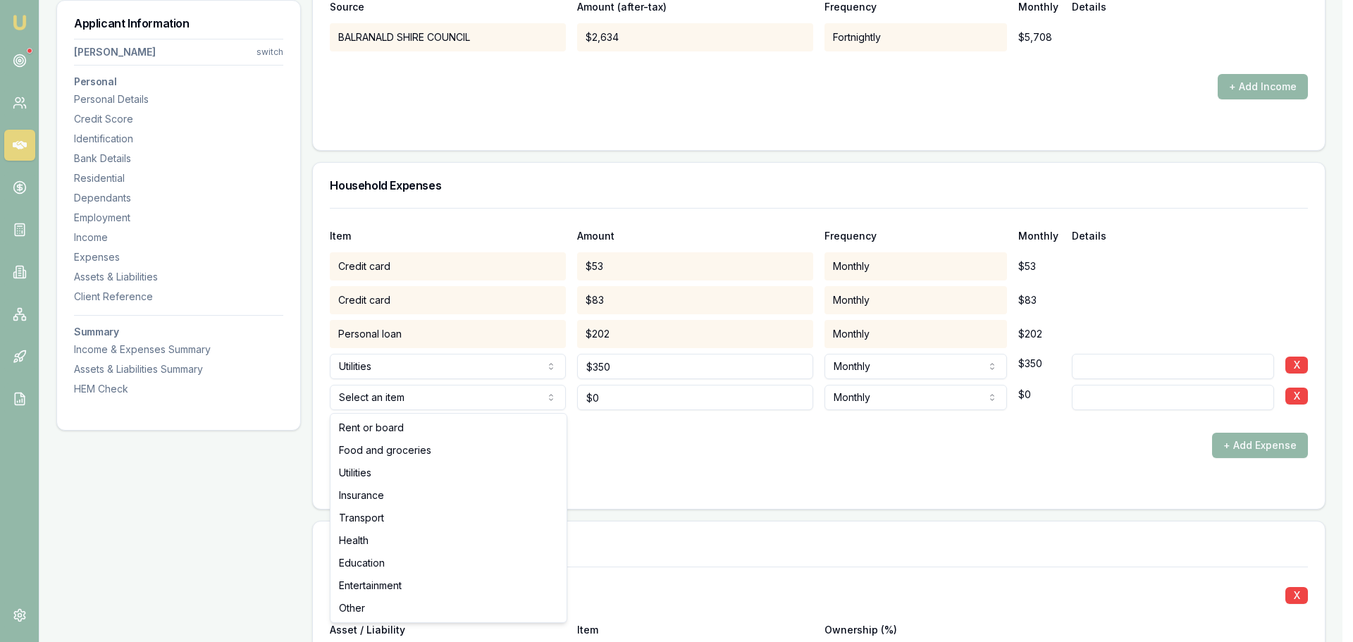
select select "OTHER"
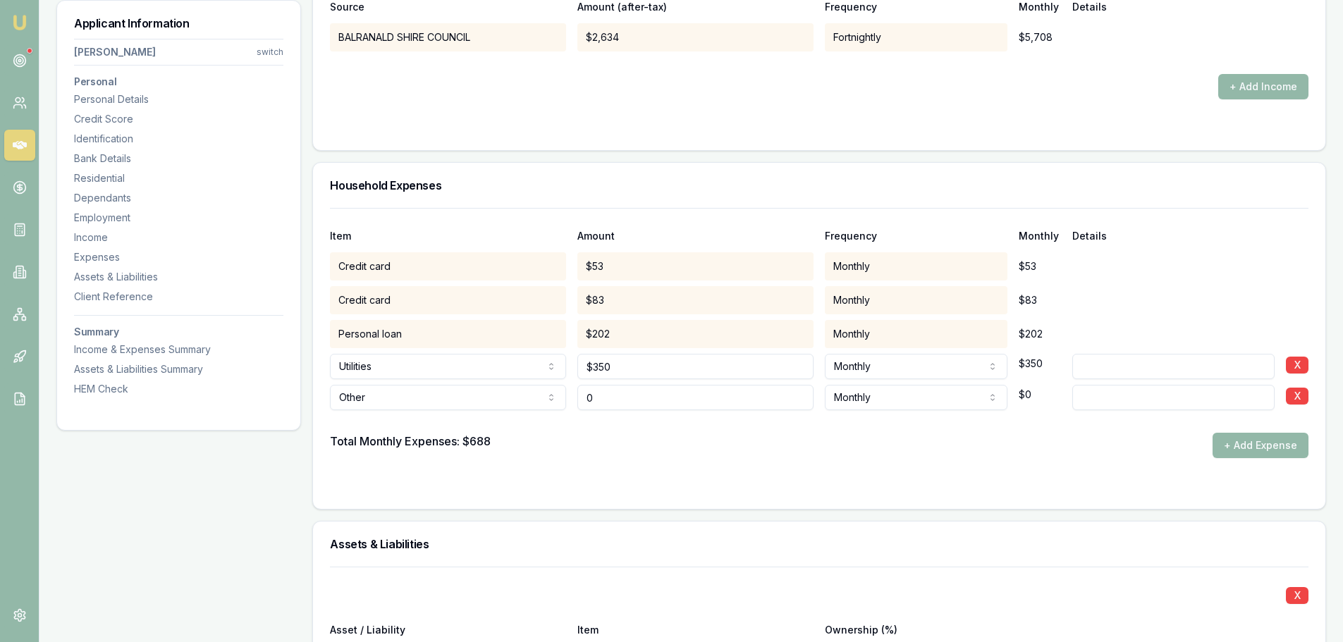
drag, startPoint x: 591, startPoint y: 409, endPoint x: 565, endPoint y: 400, distance: 27.6
click at [565, 400] on div "Other Rent or board Food and groceries Utilities Insurance Transport Health Edu…" at bounding box center [819, 394] width 978 height 31
type input "$150"
click at [1120, 395] on input at bounding box center [1173, 397] width 202 height 25
paste input "Phone, Internet, Pay TV"
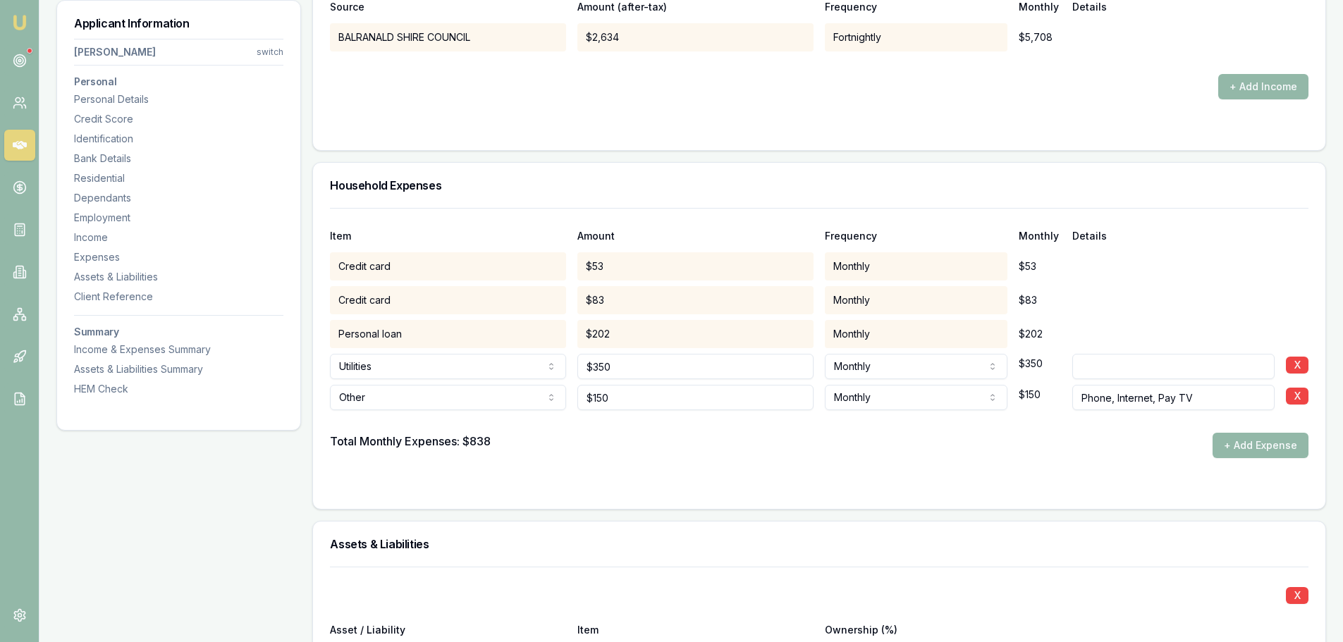
type input "Phone, Internet, Pay TV"
click at [1105, 452] on div "Total Monthly Expenses: $838 + Add Expense" at bounding box center [819, 445] width 978 height 25
click at [1273, 446] on button "+ Add Expense" at bounding box center [1261, 445] width 96 height 25
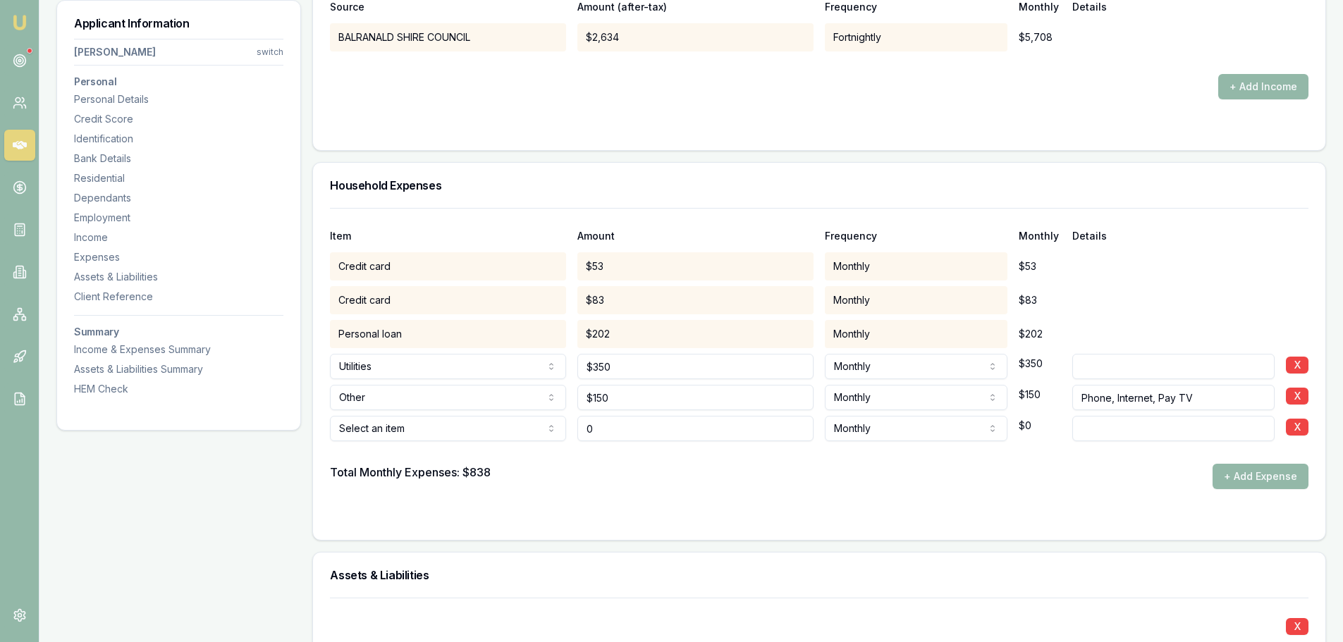
type input "$0"
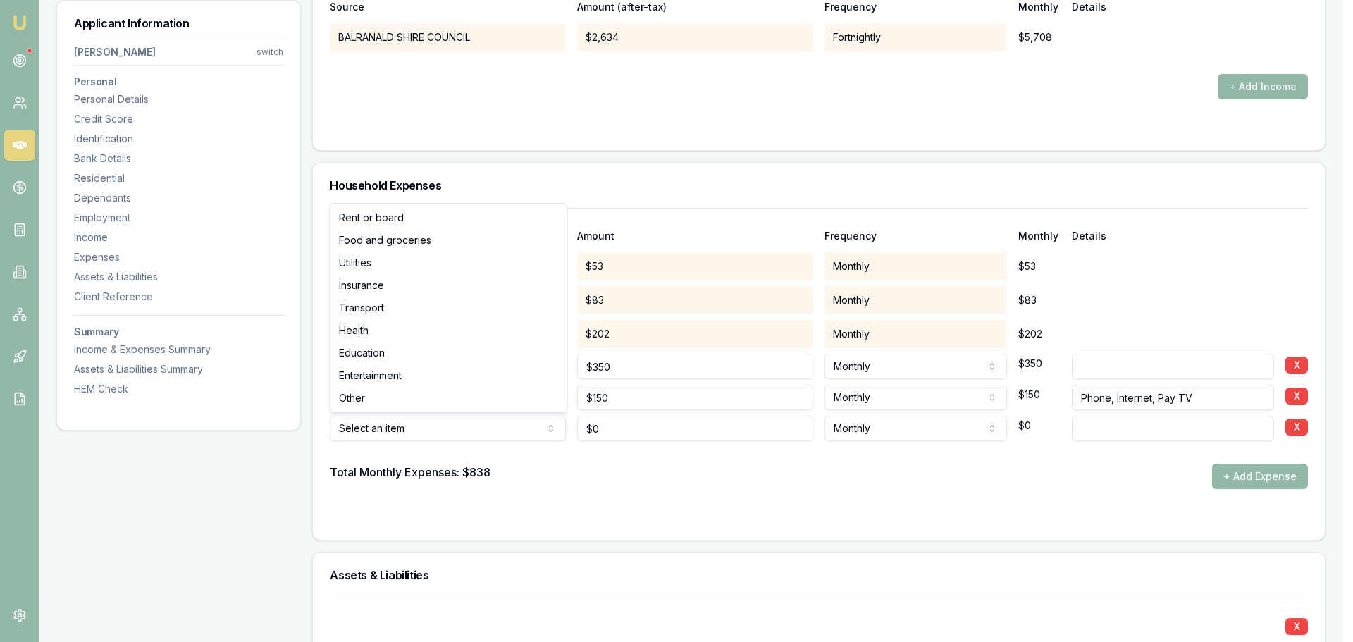
select select "FOOD_AND_GROCERIES"
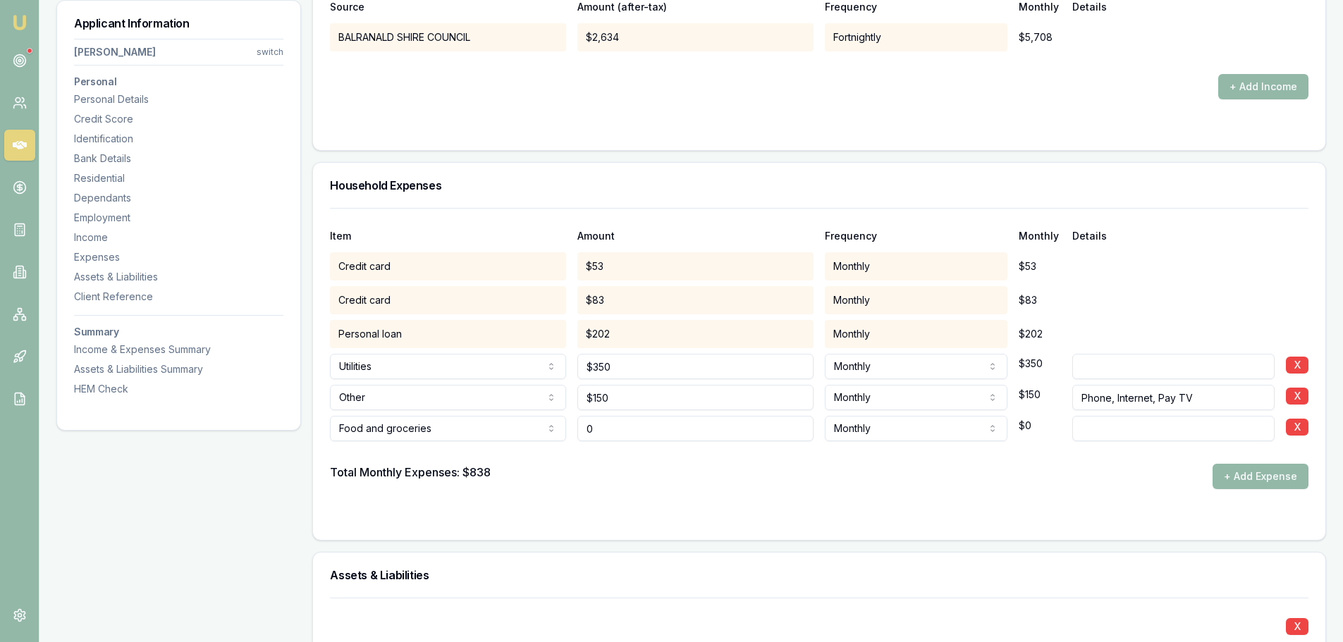
drag, startPoint x: 591, startPoint y: 424, endPoint x: 570, endPoint y: 424, distance: 20.5
click at [570, 424] on div "Food and groceries Rent or board Food and groceries Utilities Insurance Transpo…" at bounding box center [819, 425] width 978 height 31
type input "$600"
click at [1261, 484] on button "+ Add Expense" at bounding box center [1261, 476] width 96 height 25
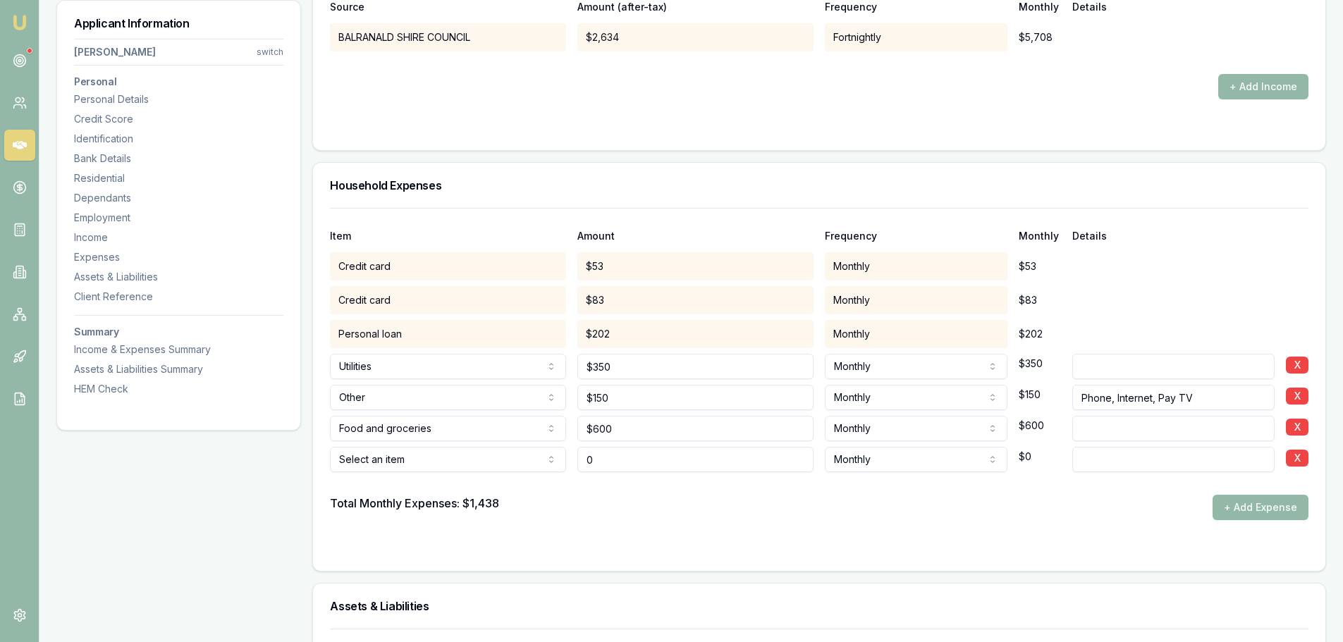
type input "$0"
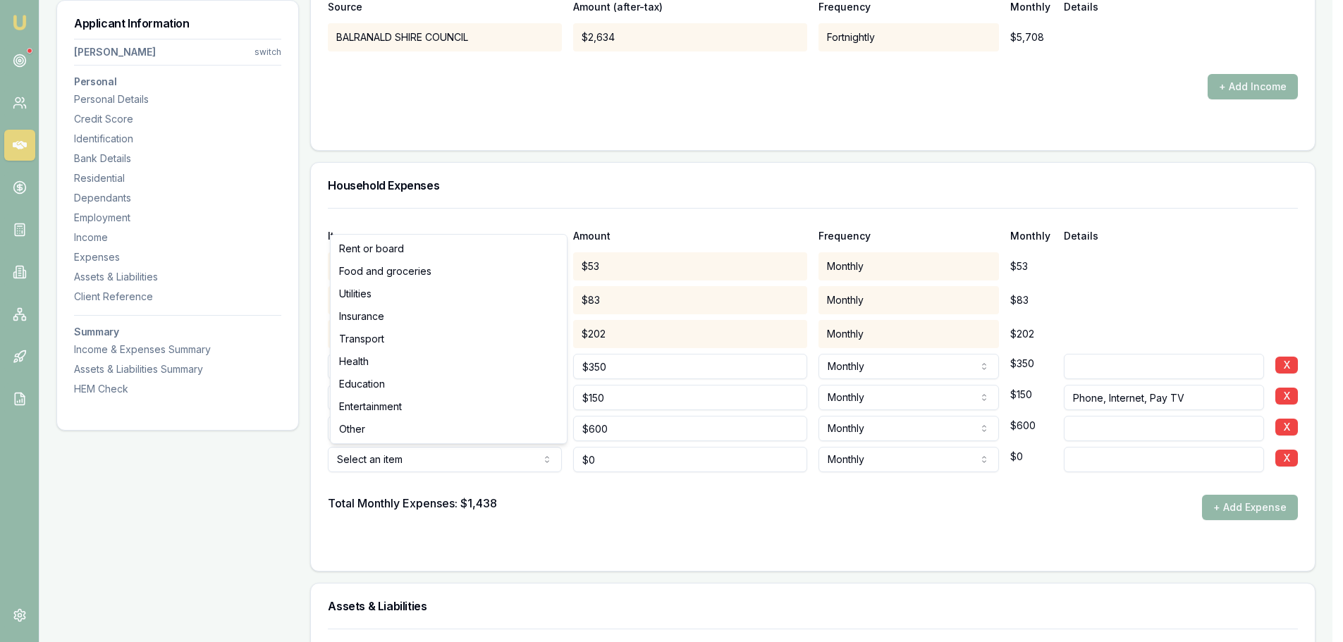
select select "ENTERTAINMENT"
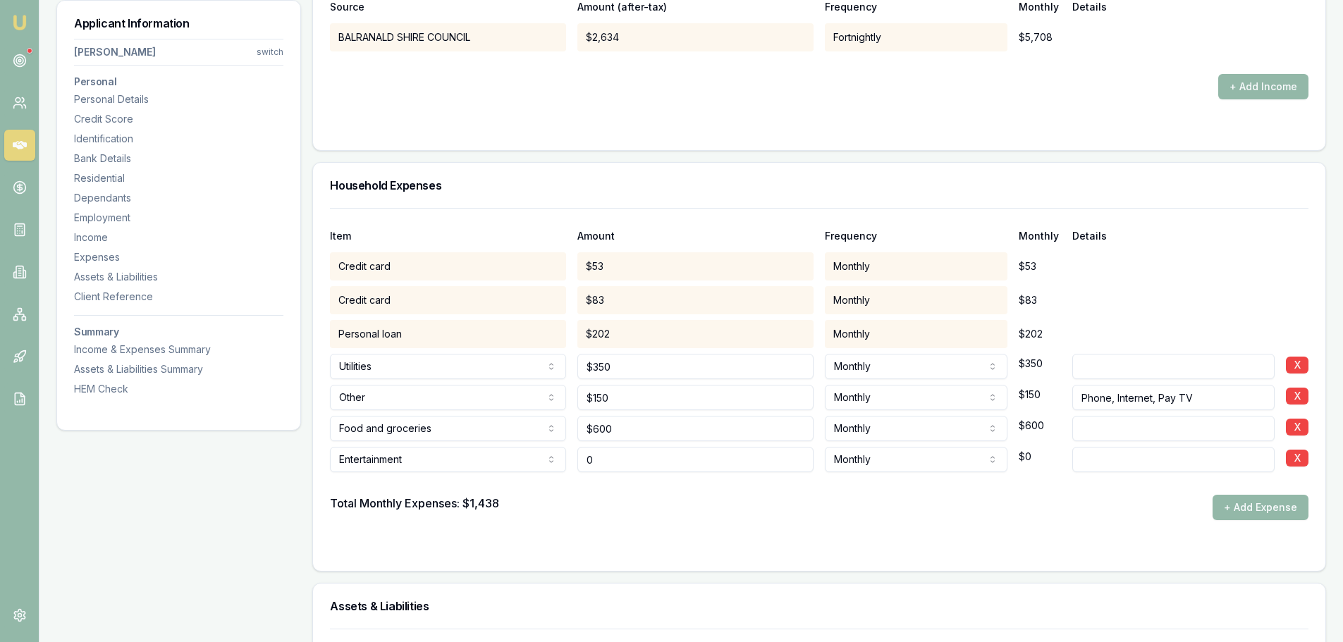
drag, startPoint x: 637, startPoint y: 467, endPoint x: 555, endPoint y: 455, distance: 82.5
click at [555, 455] on div "Entertainment Rent or board Food and groceries Utilities Insurance Transport He…" at bounding box center [819, 456] width 978 height 31
type input "$250"
click at [1244, 499] on button "+ Add Expense" at bounding box center [1261, 507] width 96 height 25
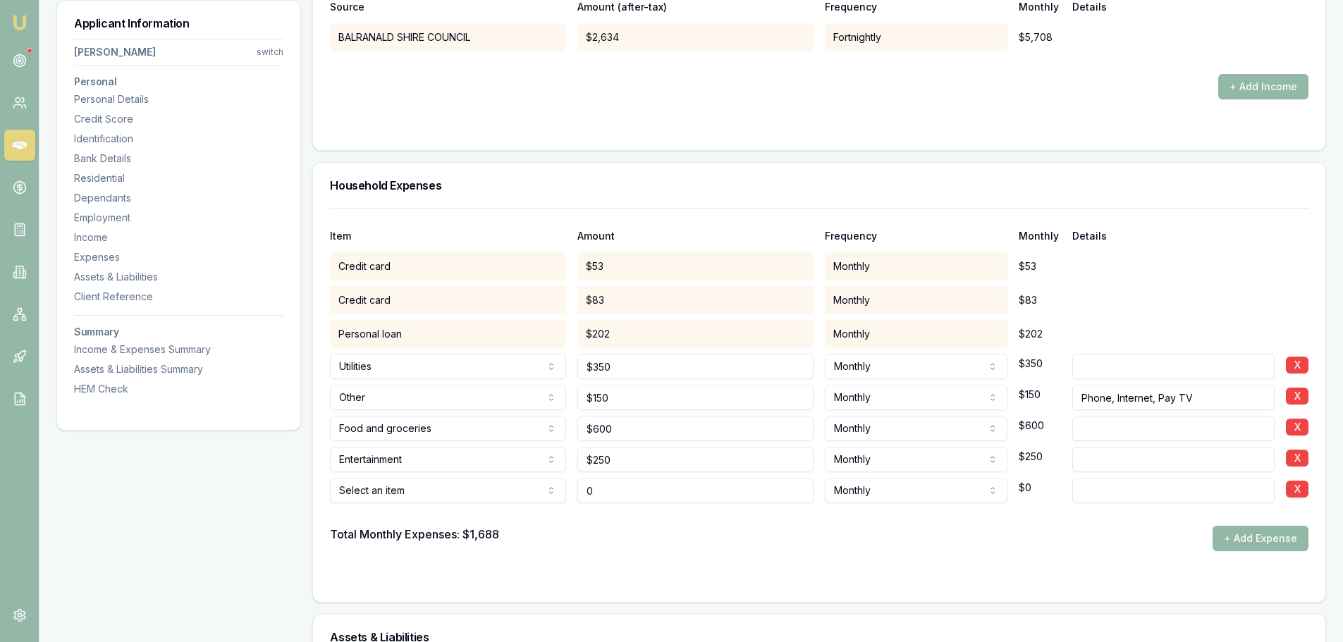
type input "$0"
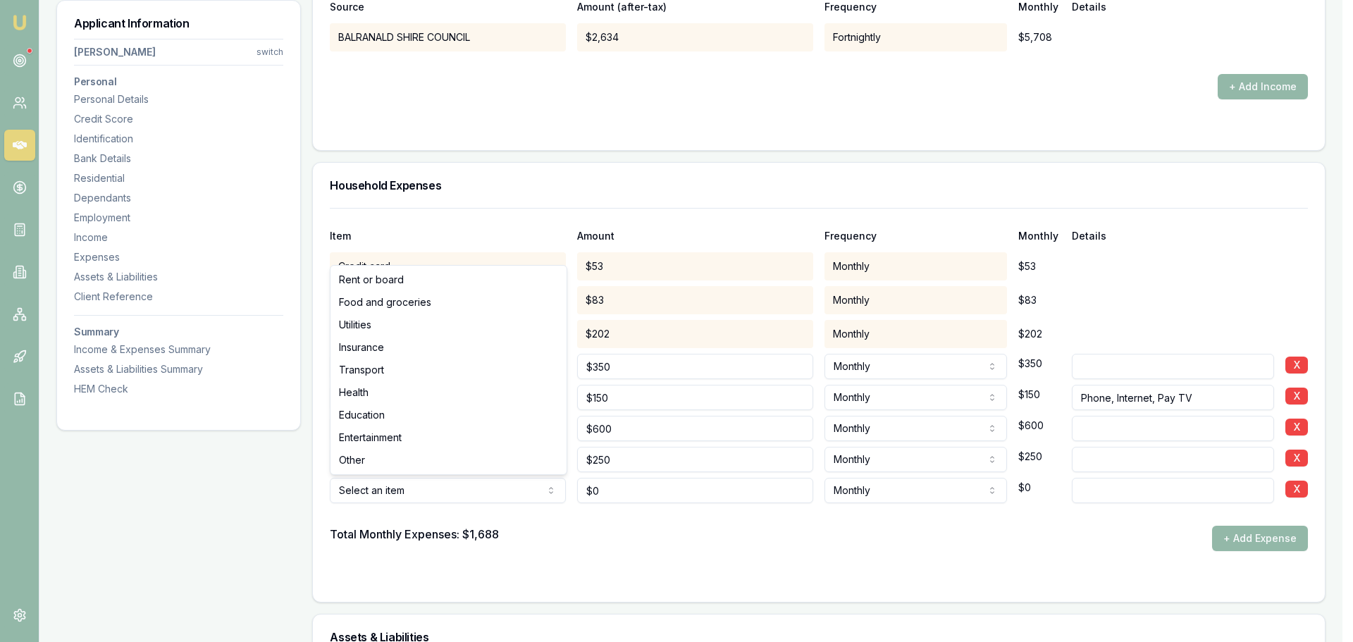
select select "EDUCATION"
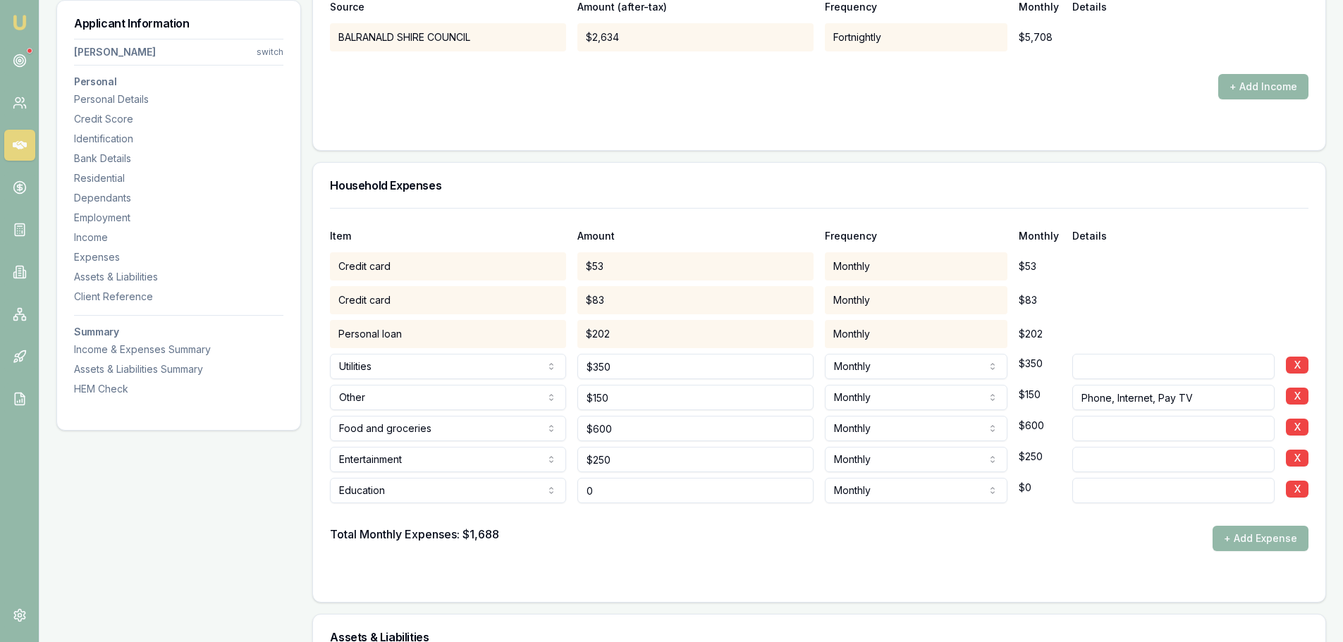
drag, startPoint x: 592, startPoint y: 493, endPoint x: 562, endPoint y: 492, distance: 30.3
click at [562, 492] on div "Education Rent or board Food and groceries Utilities Insurance Transport Health…" at bounding box center [819, 487] width 978 height 31
type input "$250"
click at [1262, 532] on button "+ Add Expense" at bounding box center [1261, 538] width 96 height 25
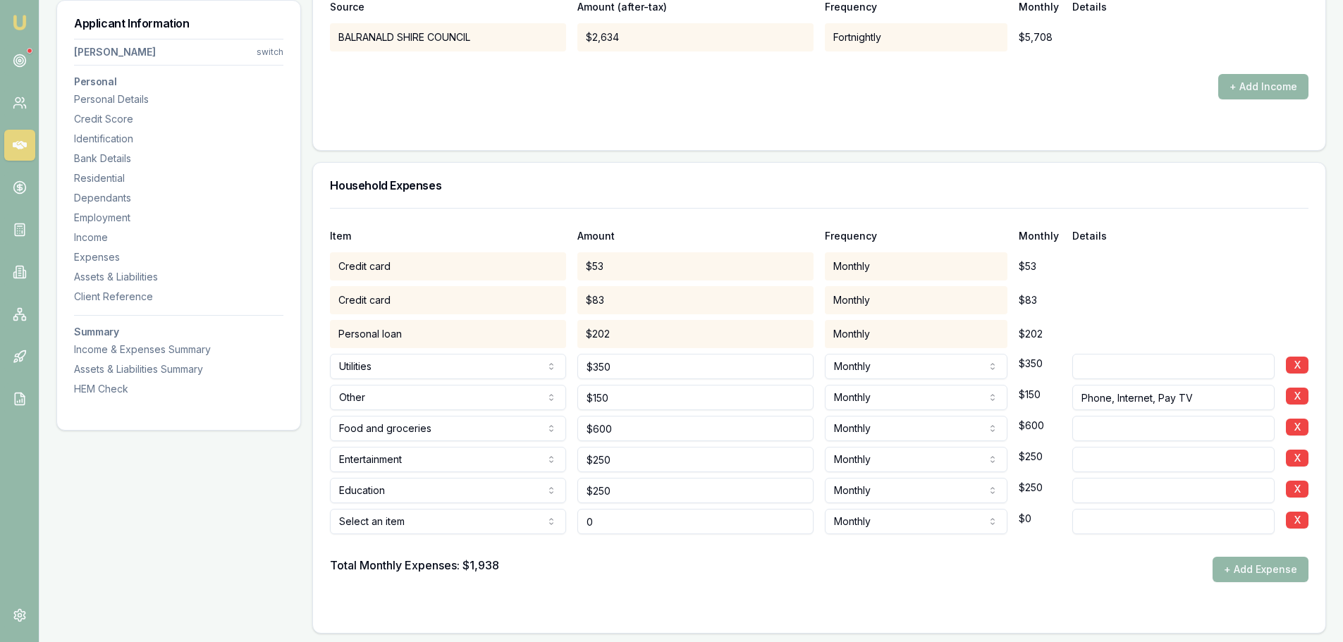
type input "$0"
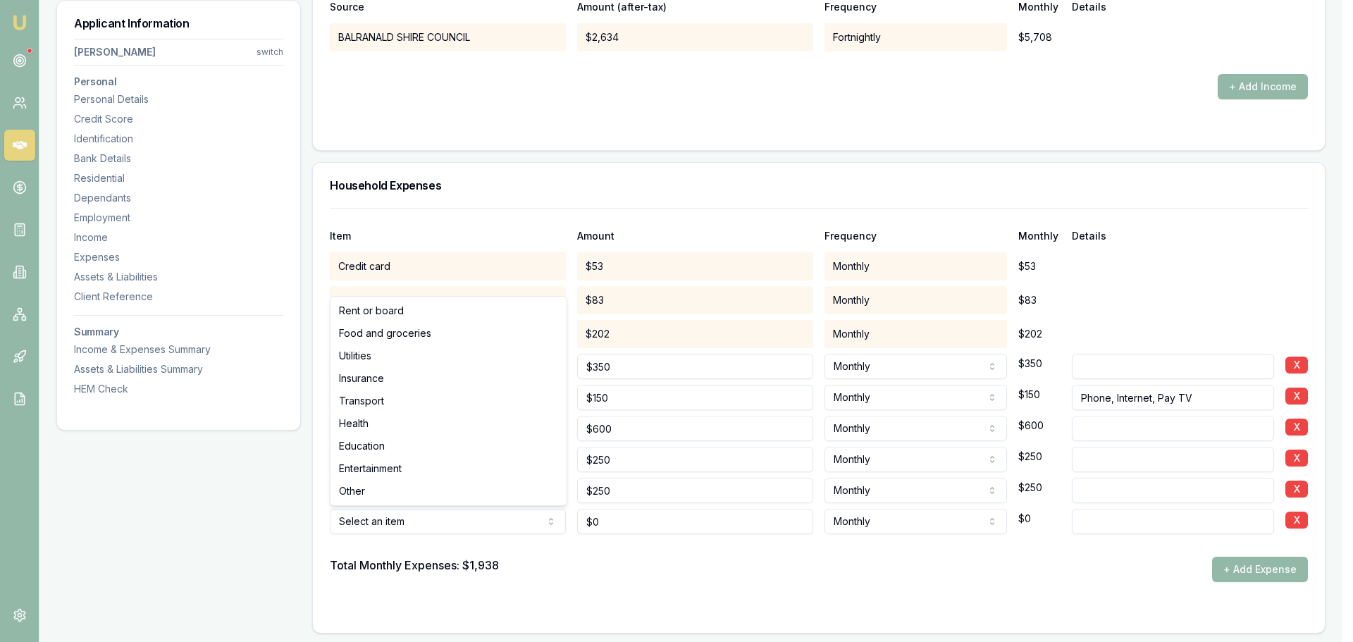
select select "HEALTH"
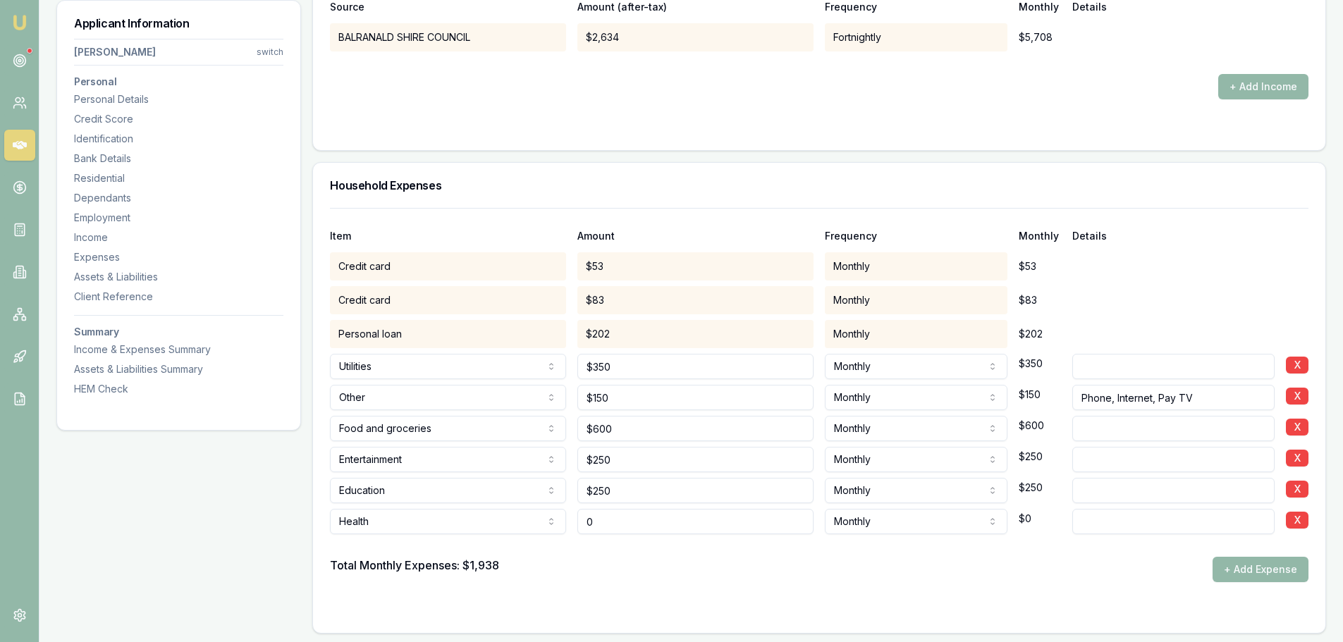
drag, startPoint x: 622, startPoint y: 526, endPoint x: 565, endPoint y: 526, distance: 57.1
click at [565, 526] on div "Health Rent or board Food and groceries Utilities Insurance Transport Health Ed…" at bounding box center [819, 518] width 978 height 31
type input "$75"
click at [840, 563] on div "Total Monthly Expenses: $1,938 + Add Expense" at bounding box center [819, 569] width 978 height 25
click at [1287, 574] on button "+ Add Expense" at bounding box center [1261, 569] width 96 height 25
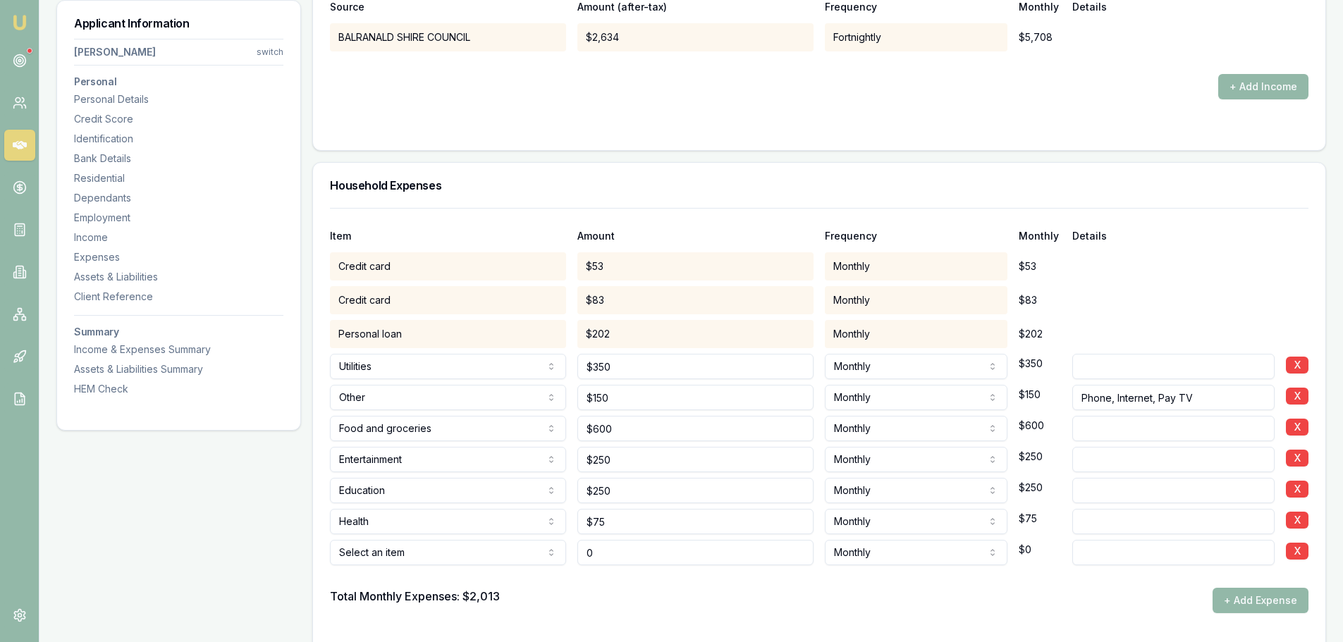
type input "$0"
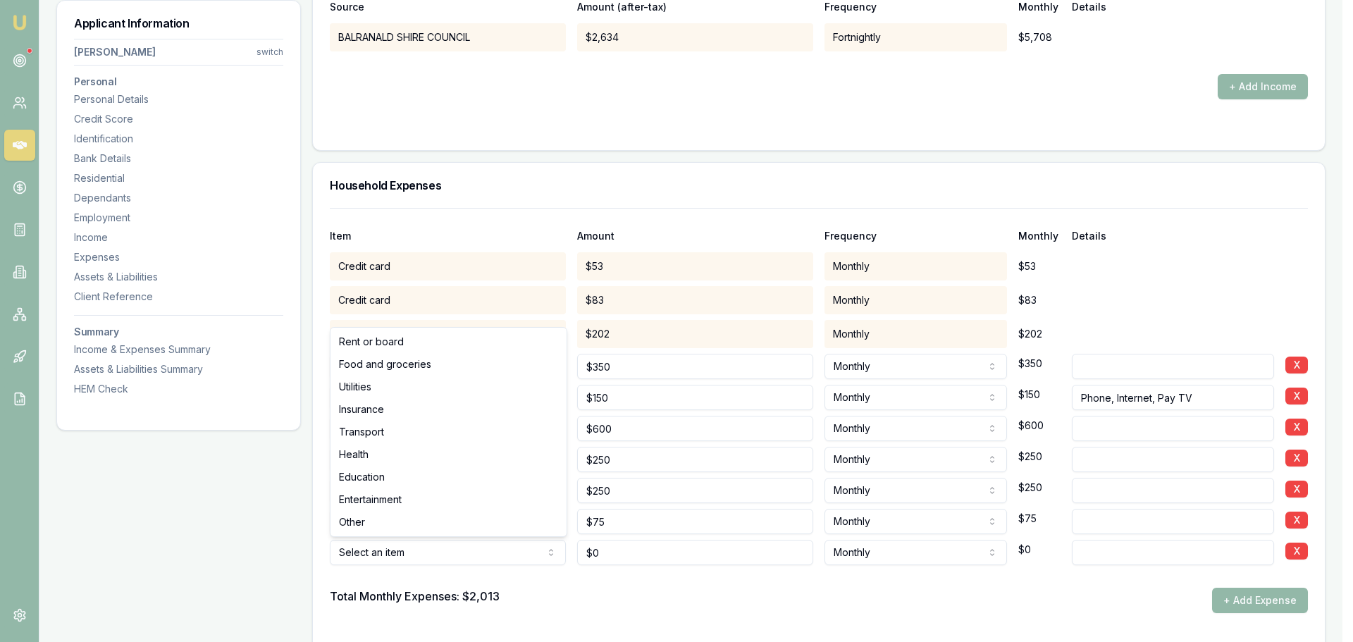
select select "INSURANCE"
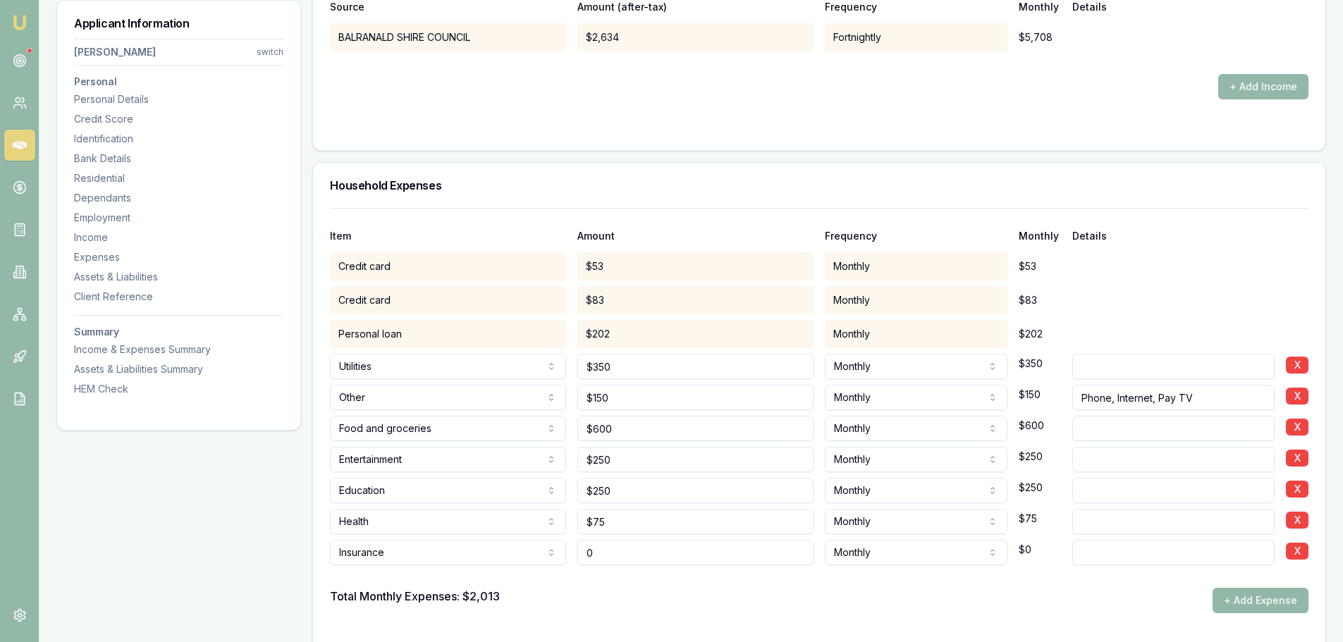
drag, startPoint x: 629, startPoint y: 546, endPoint x: 509, endPoint y: 540, distance: 120.0
click at [503, 548] on div "Insurance Rent or board Food and groceries Utilities Insurance Transport Health…" at bounding box center [819, 549] width 978 height 31
type input "$225"
click at [789, 591] on div "Total Monthly Expenses: $2,013 + Add Expense" at bounding box center [819, 600] width 978 height 25
click at [1251, 600] on button "+ Add Expense" at bounding box center [1261, 600] width 96 height 25
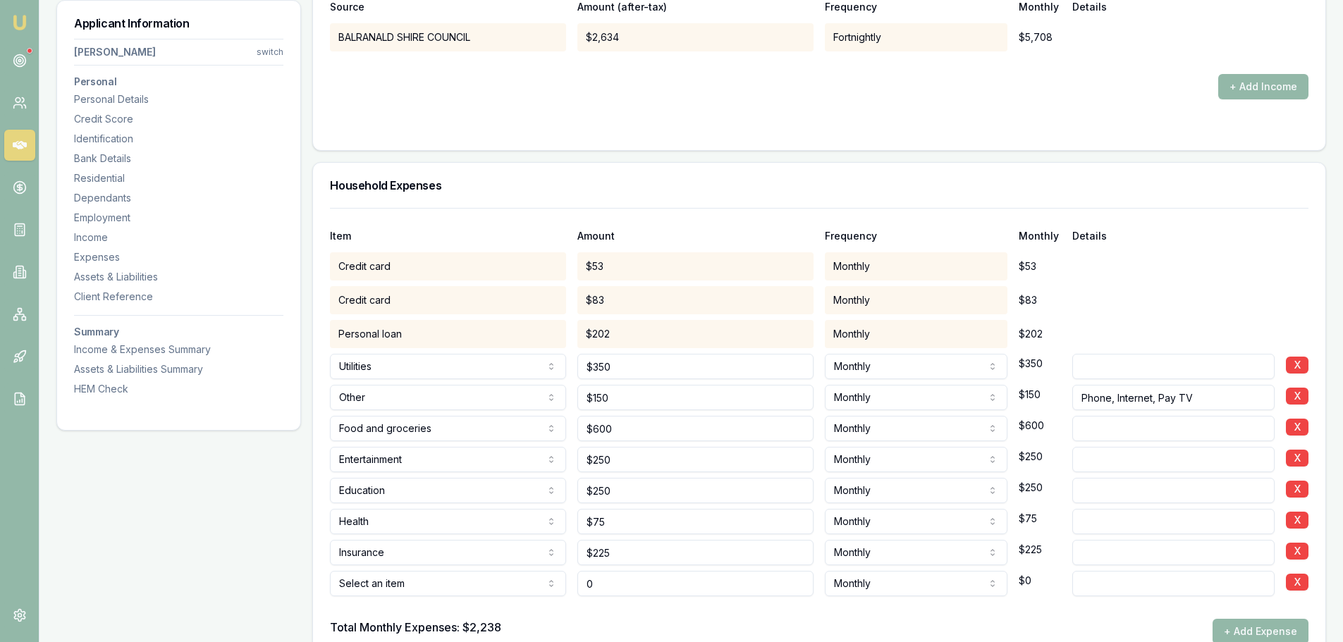
type input "$0"
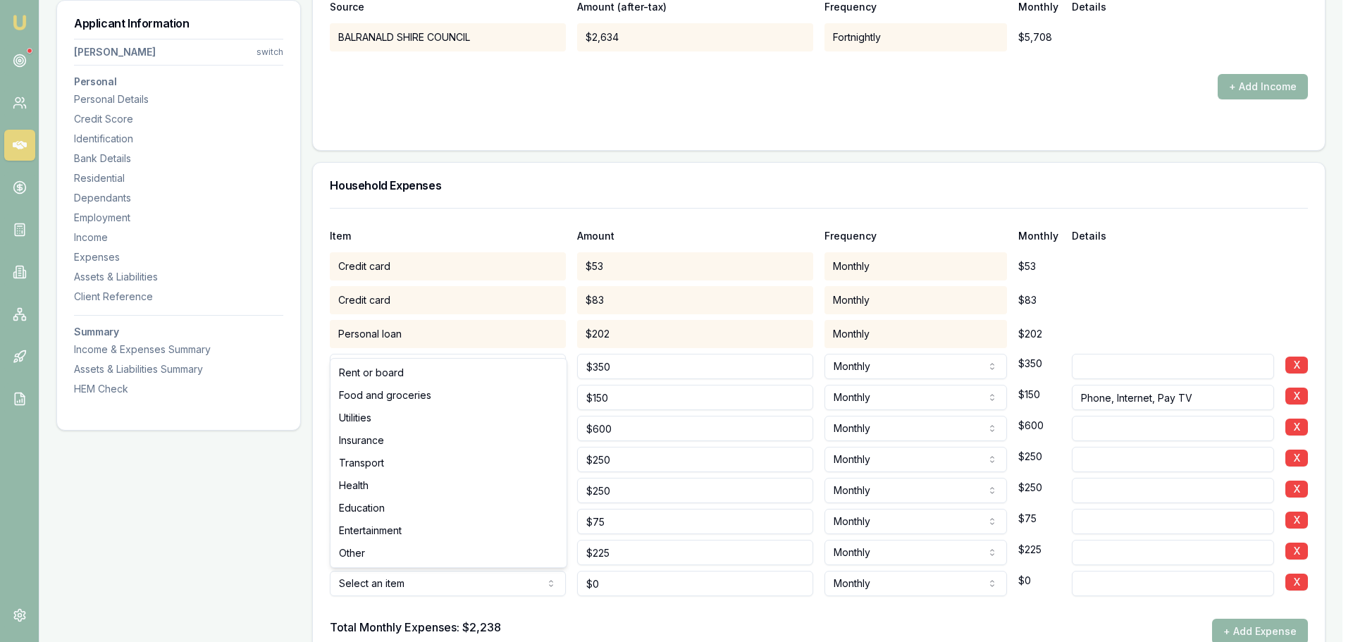
select select "TRANSPORT"
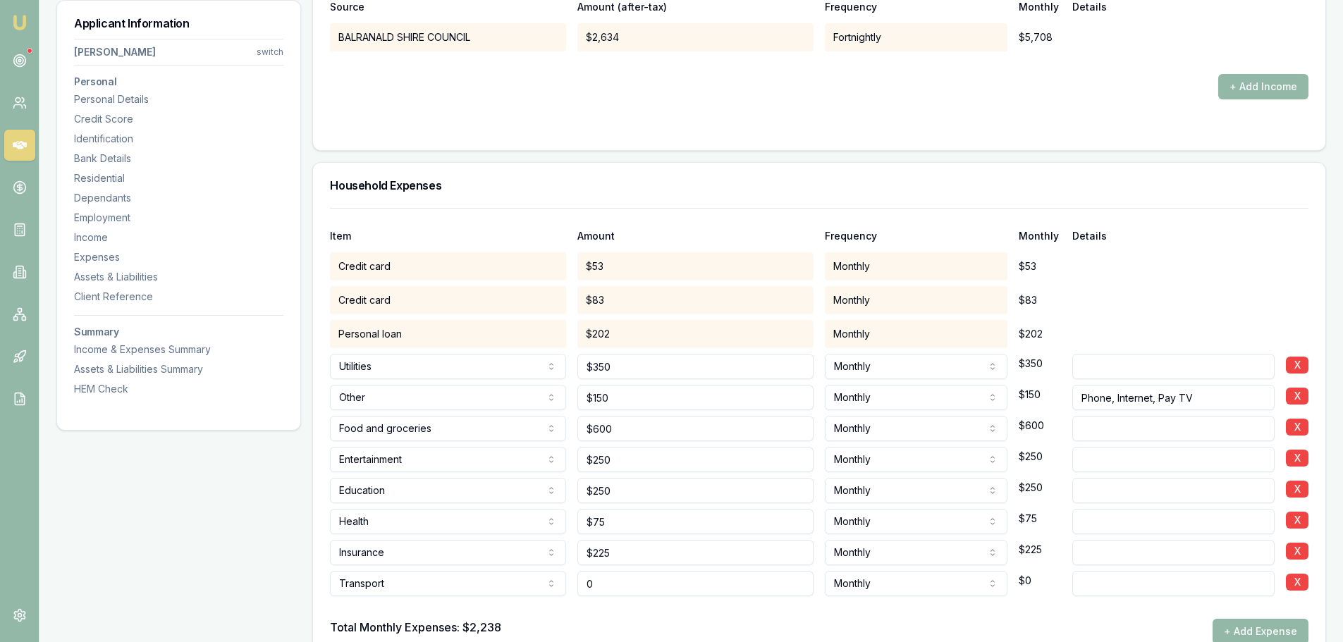
drag, startPoint x: 605, startPoint y: 585, endPoint x: 569, endPoint y: 582, distance: 36.1
click at [569, 583] on div "Transport Rent or board Food and groceries Utilities Insurance Transport Health…" at bounding box center [819, 580] width 978 height 31
type input "$150"
click at [554, 622] on div "Total Monthly Expenses: $2,238 + Add Expense" at bounding box center [819, 631] width 978 height 25
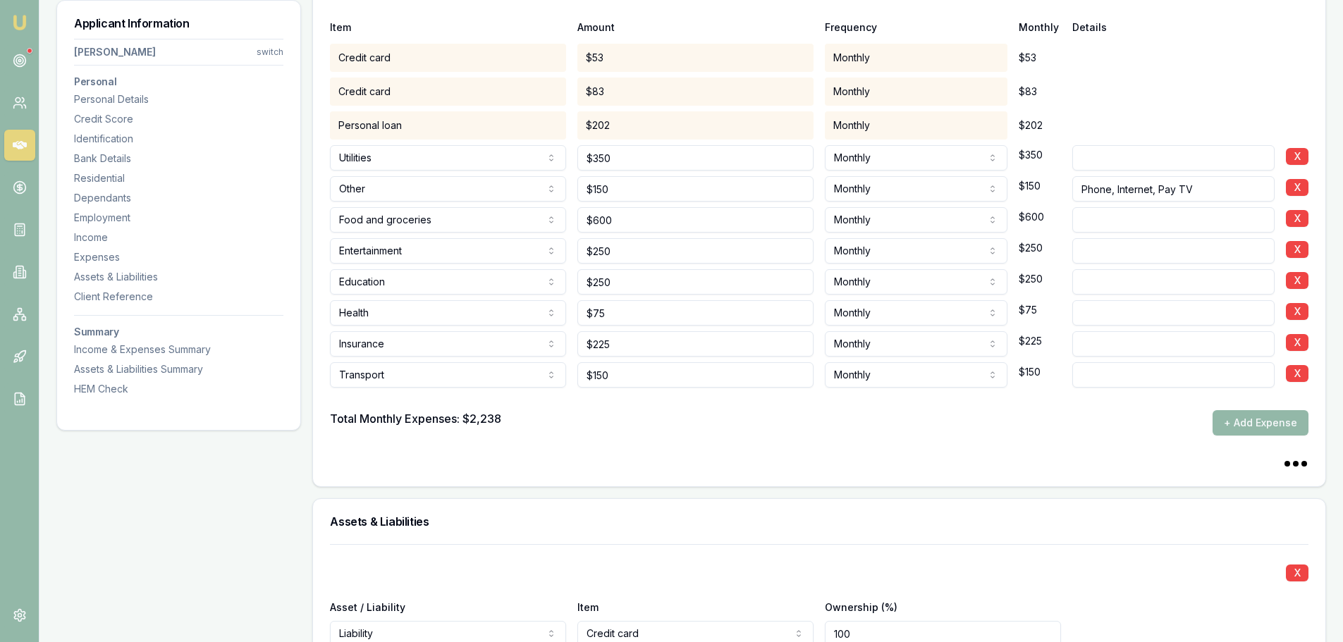
scroll to position [2749, 0]
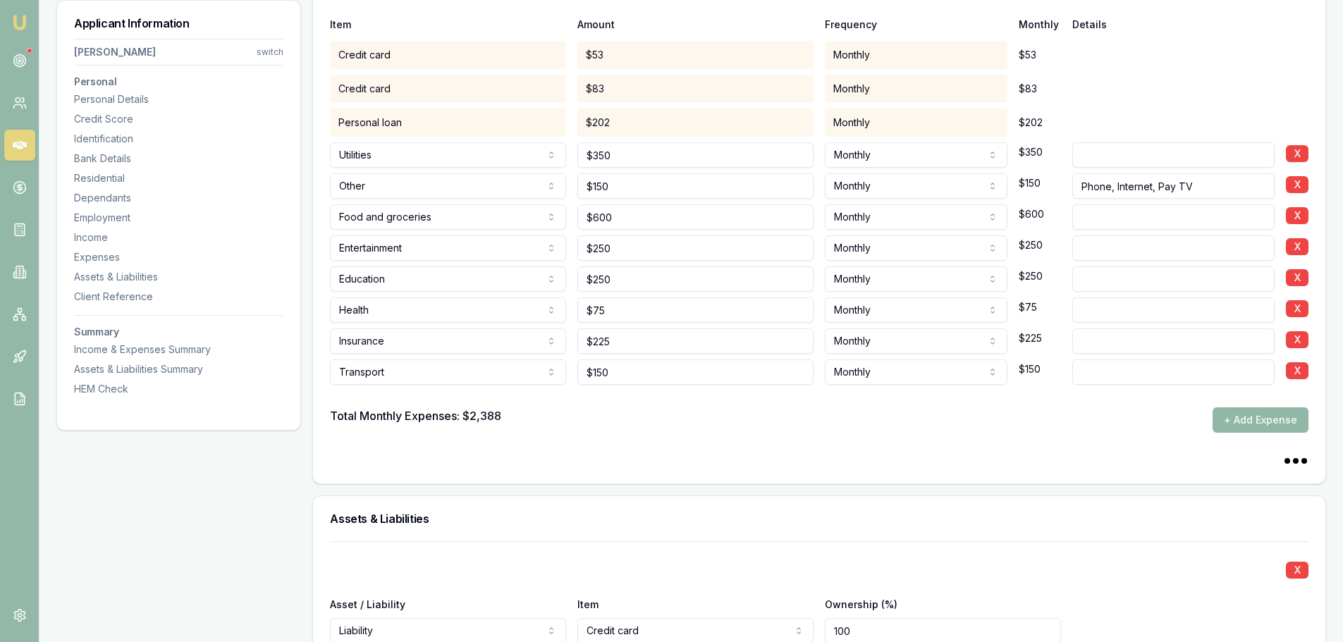
click at [1251, 417] on button "+ Add Expense" at bounding box center [1261, 419] width 96 height 25
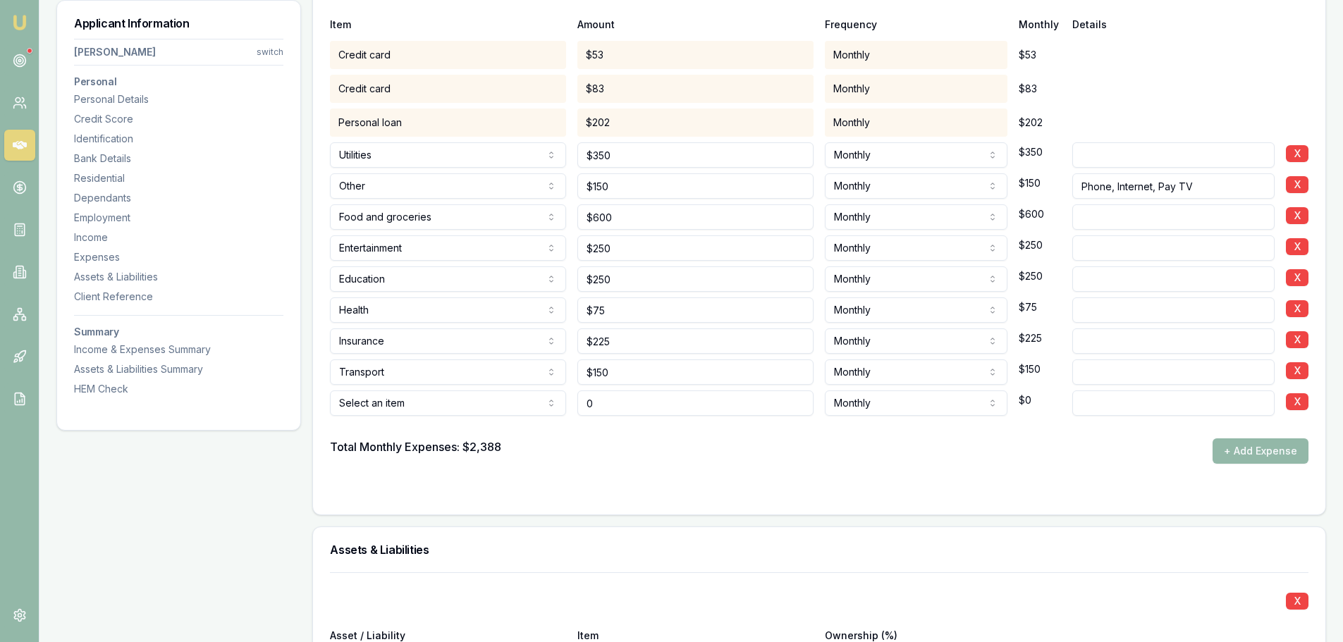
type input "$0"
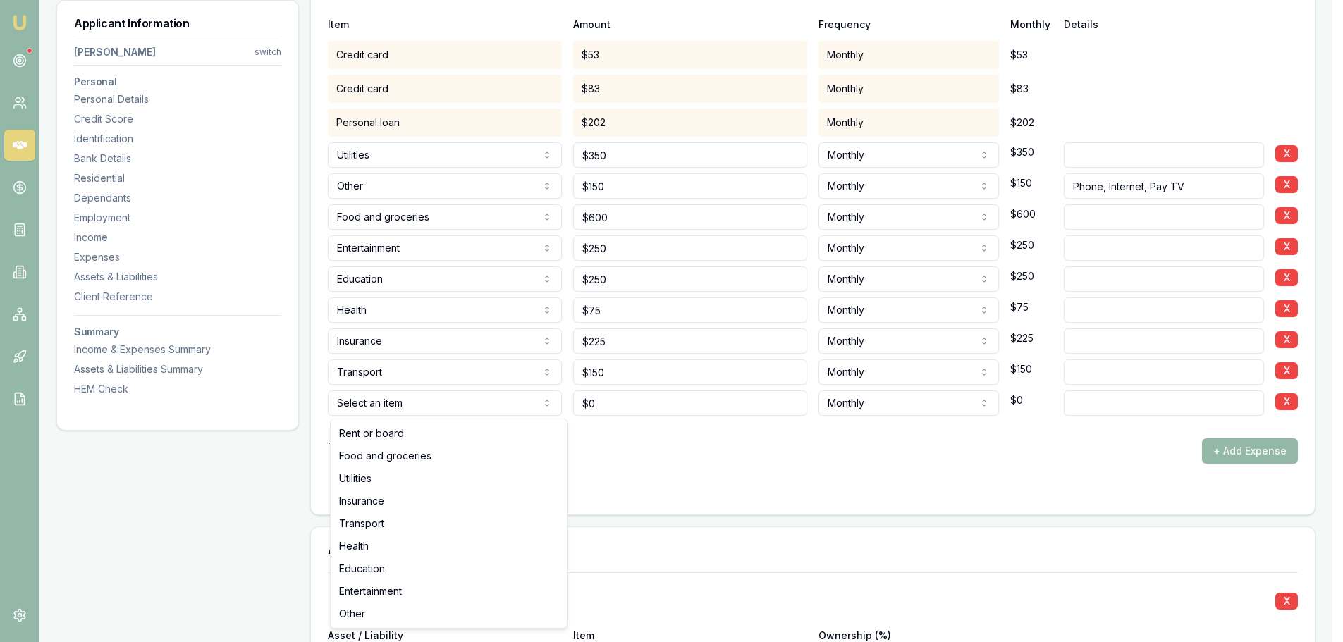
select select "OTHER"
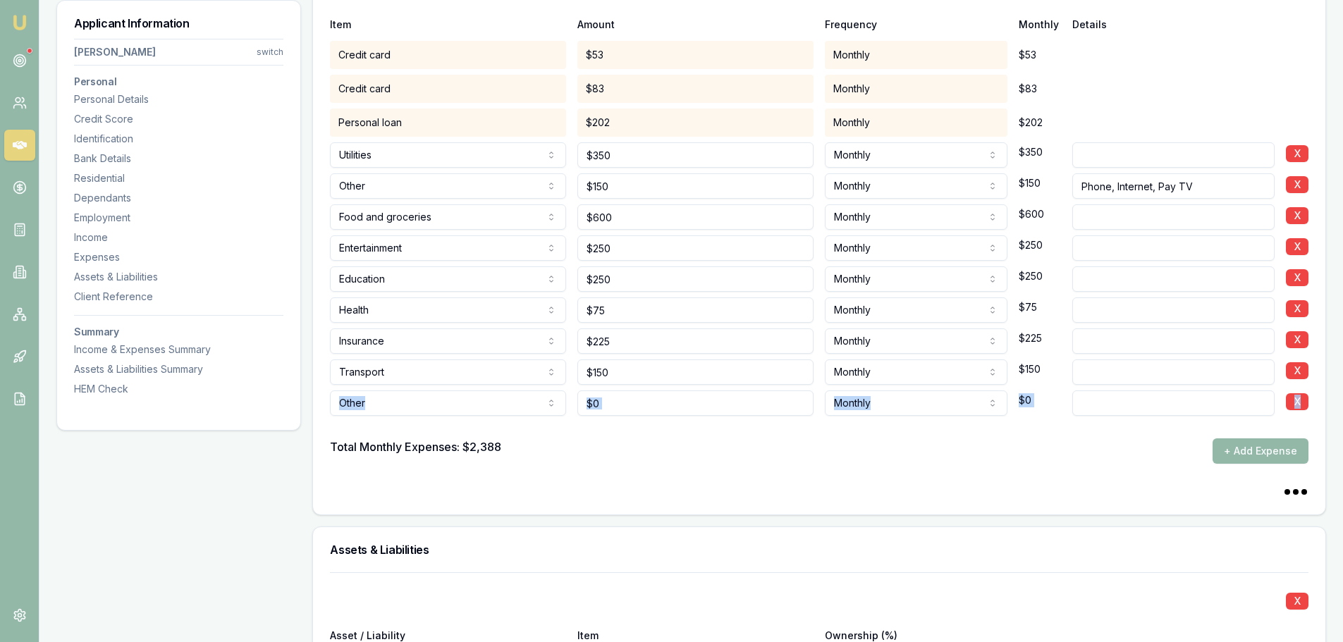
drag, startPoint x: 622, startPoint y: 419, endPoint x: 558, endPoint y: 409, distance: 65.6
click at [558, 409] on div "Item Amount Frequency Monthly Details Credit card $53 Monthly $53 Credit card $…" at bounding box center [819, 229] width 978 height 467
click at [599, 405] on input "0" at bounding box center [695, 403] width 236 height 25
drag, startPoint x: 618, startPoint y: 405, endPoint x: 567, endPoint y: 403, distance: 51.5
click at [567, 403] on div "Other Rent or board Food and groceries Utilities Insurance Transport Health Edu…" at bounding box center [819, 400] width 978 height 31
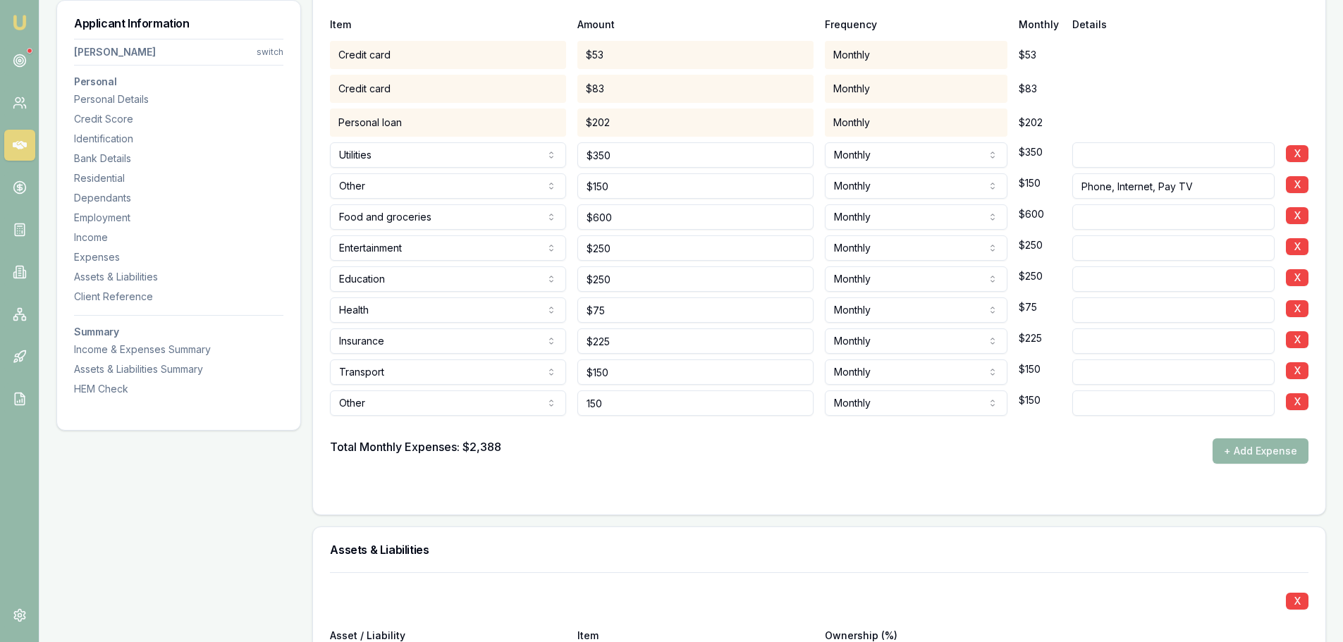
type input "$150"
drag, startPoint x: 641, startPoint y: 454, endPoint x: 882, endPoint y: 483, distance: 242.1
click at [641, 454] on div "Total Monthly Expenses: $2,388 + Add Expense" at bounding box center [819, 450] width 978 height 25
click at [1111, 393] on input at bounding box center [1173, 403] width 202 height 25
paste input "Clothing and Personal Care"
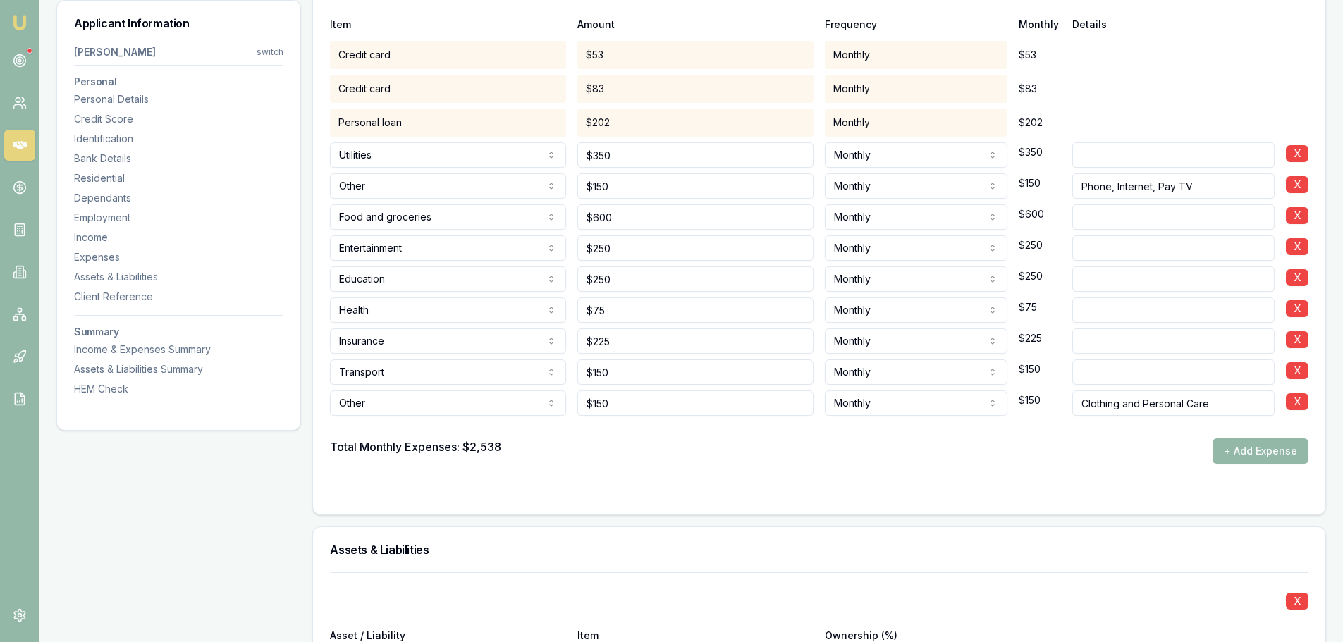
type input "Clothing and Personal Care"
click at [988, 450] on div "Total Monthly Expenses: $2,538 + Add Expense" at bounding box center [819, 450] width 978 height 25
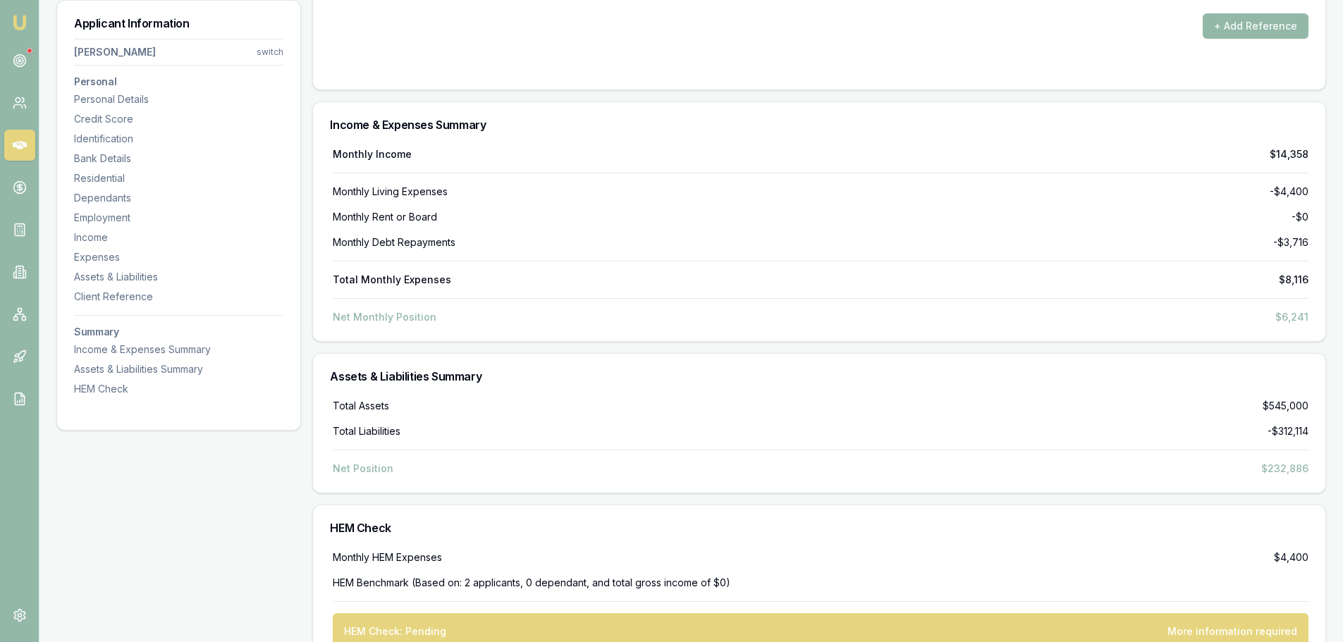
scroll to position [4708, 0]
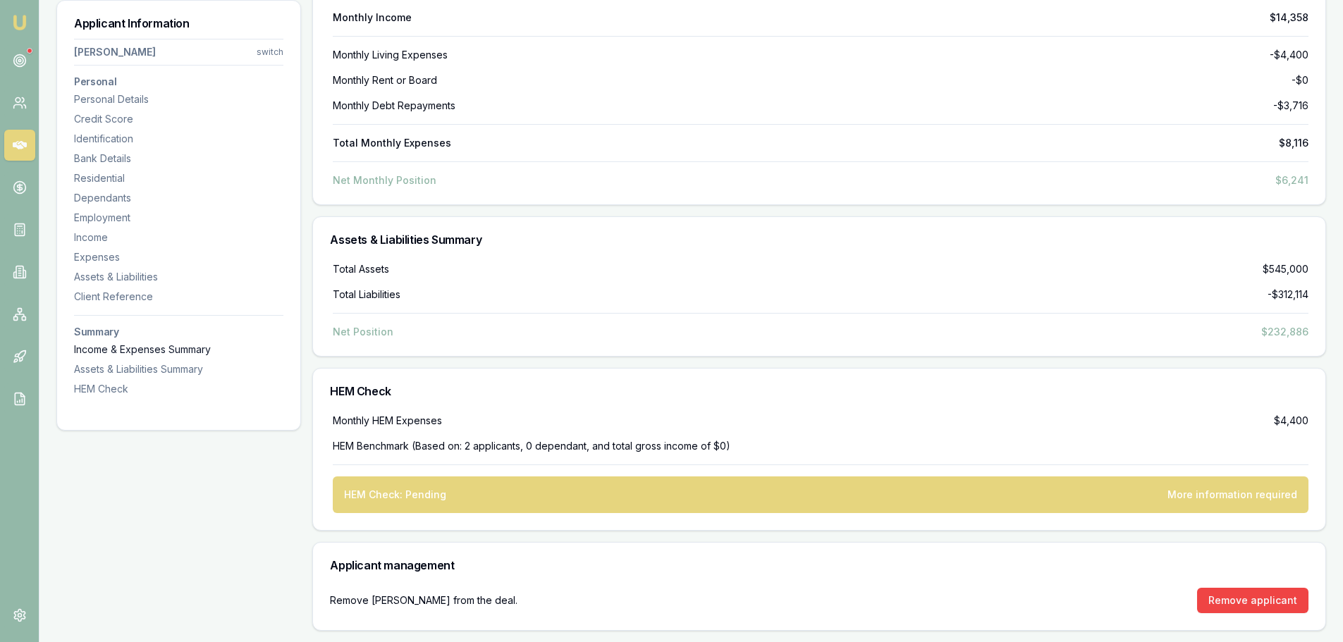
click at [95, 348] on div "Income & Expenses Summary" at bounding box center [178, 350] width 209 height 14
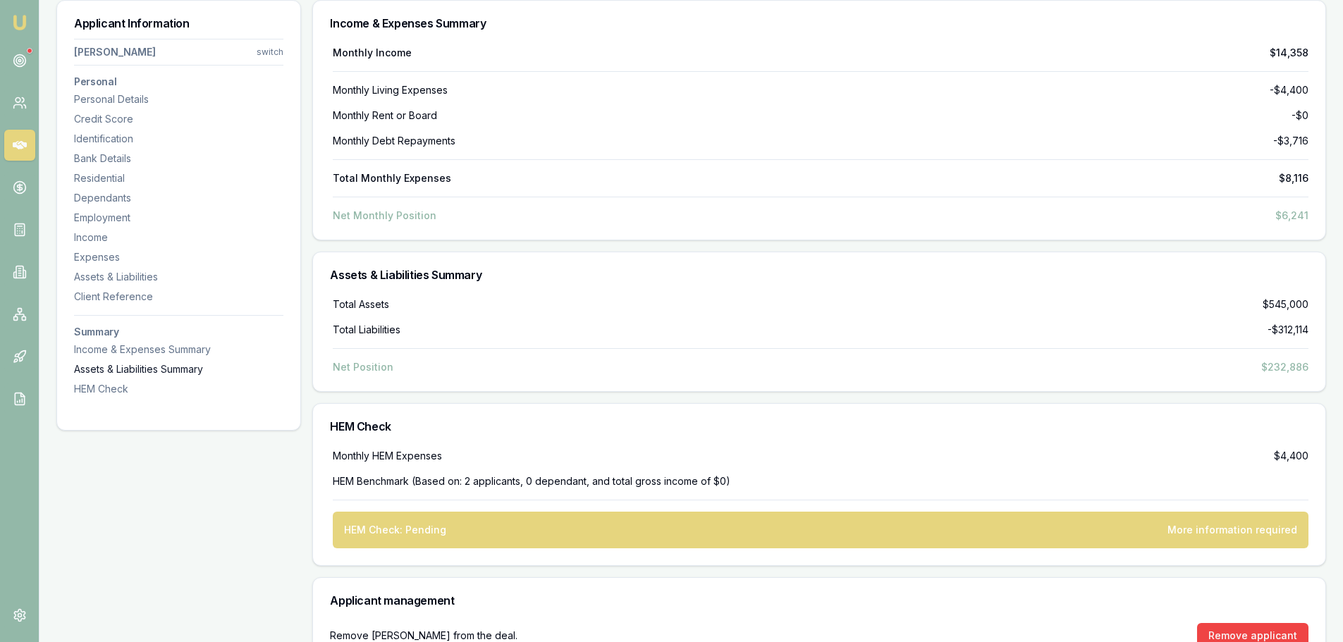
click at [109, 364] on div "Assets & Liabilities Summary" at bounding box center [178, 369] width 209 height 14
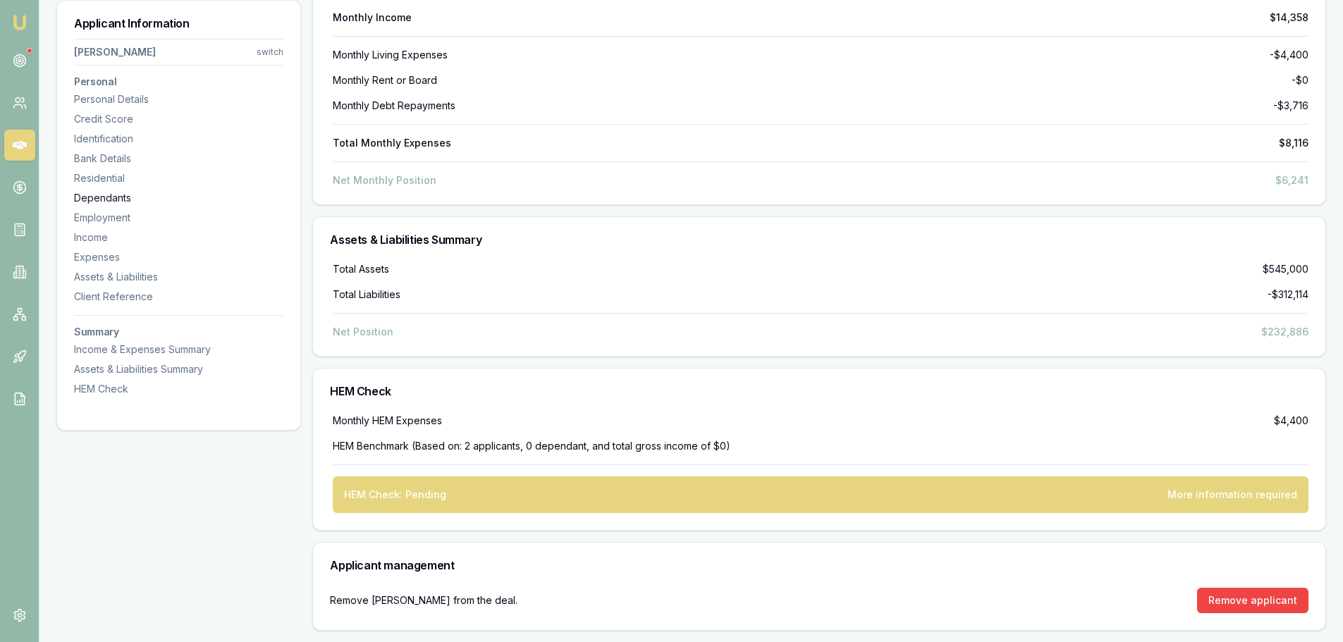
click at [90, 197] on div "Dependants" at bounding box center [178, 198] width 209 height 14
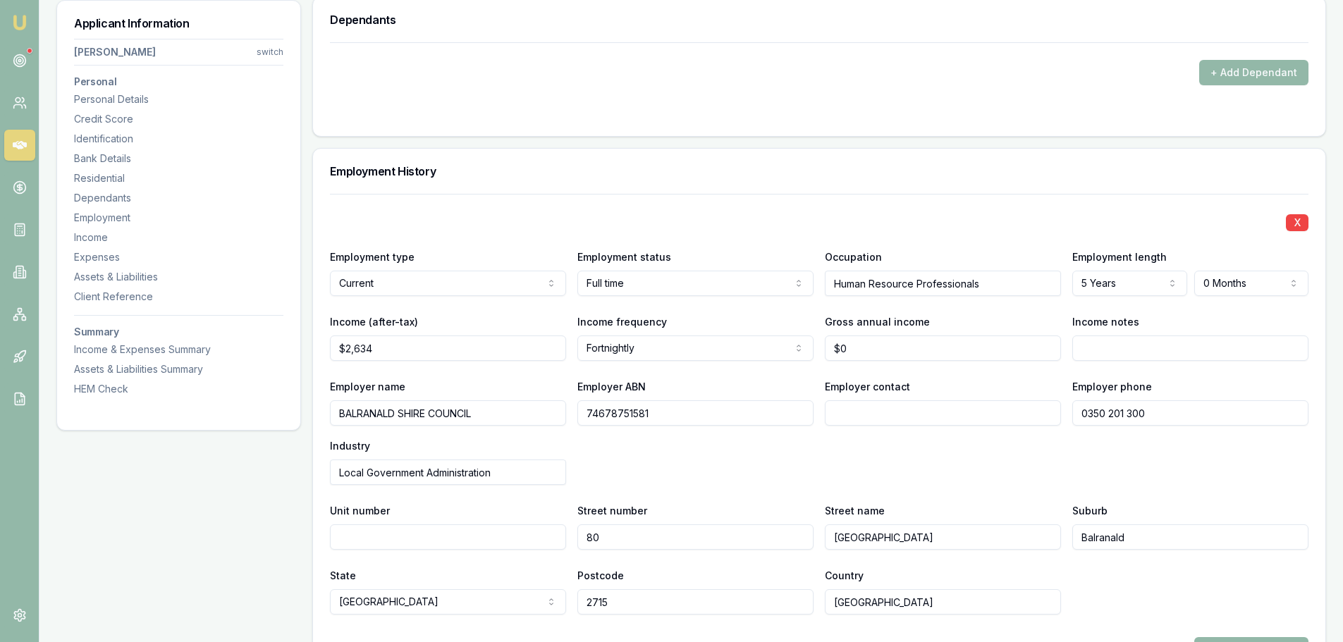
scroll to position [1742, 0]
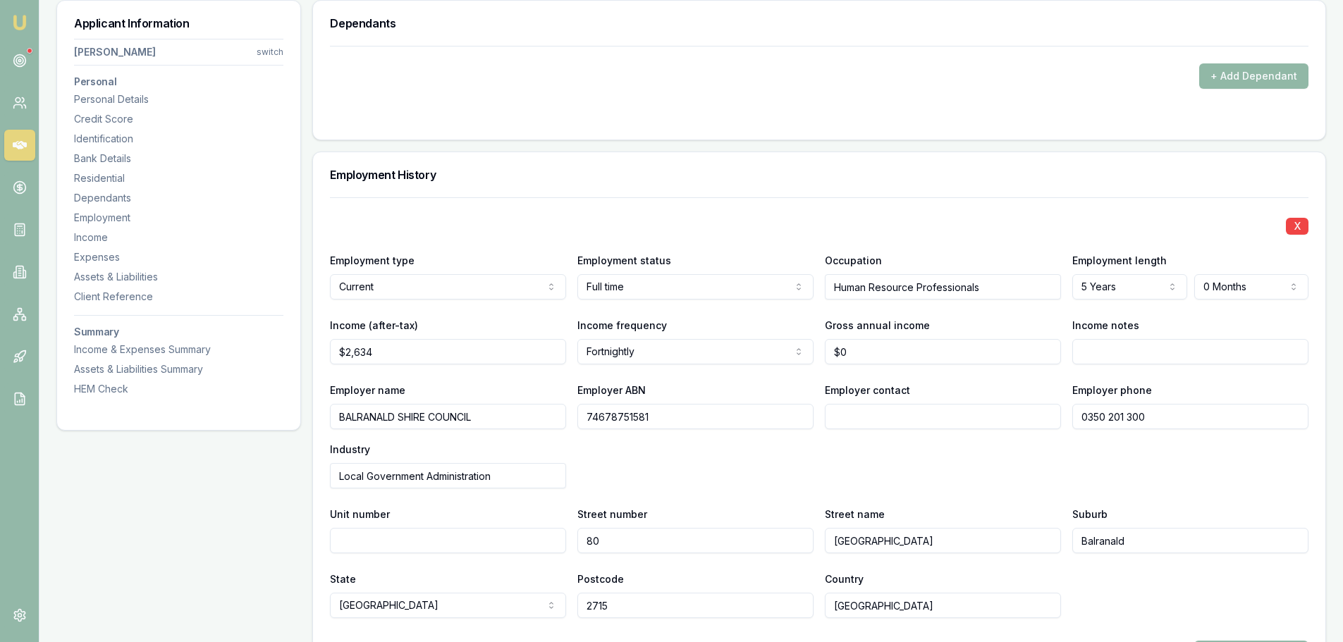
click at [1236, 83] on button "+ Add Dependant" at bounding box center [1253, 75] width 109 height 25
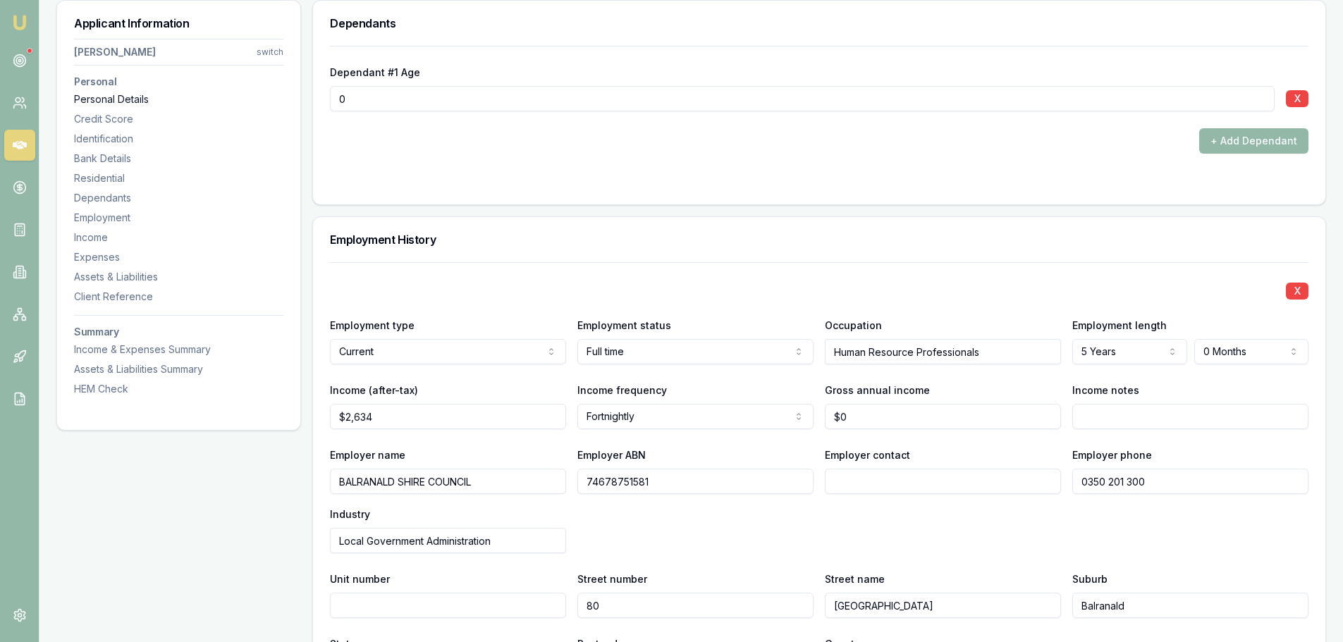
drag, startPoint x: 399, startPoint y: 99, endPoint x: 274, endPoint y: 92, distance: 125.0
type input "13"
click at [658, 153] on div "+ Add Dependant" at bounding box center [819, 140] width 978 height 25
click at [1215, 134] on button "+ Add Dependant" at bounding box center [1253, 140] width 109 height 25
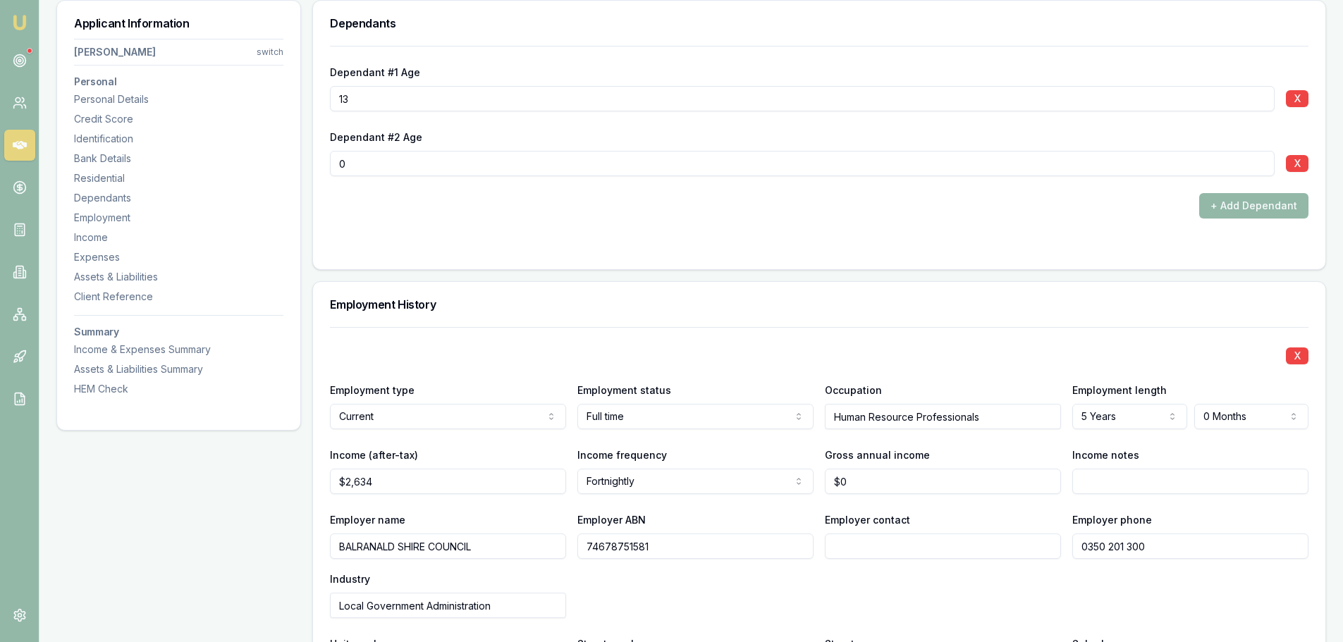
drag, startPoint x: 335, startPoint y: 170, endPoint x: 319, endPoint y: 170, distance: 16.2
click at [319, 170] on div "Dependant #1 Age 13 X Dependant #2 Age 0 X + Add Dependant" at bounding box center [819, 157] width 1012 height 223
type input "11"
click at [375, 227] on form "Dependant #1 Age 13 X Dependant #2 Age 11 X + Add Dependant" at bounding box center [819, 149] width 978 height 207
drag, startPoint x: 1222, startPoint y: 181, endPoint x: 1227, endPoint y: 188, distance: 9.0
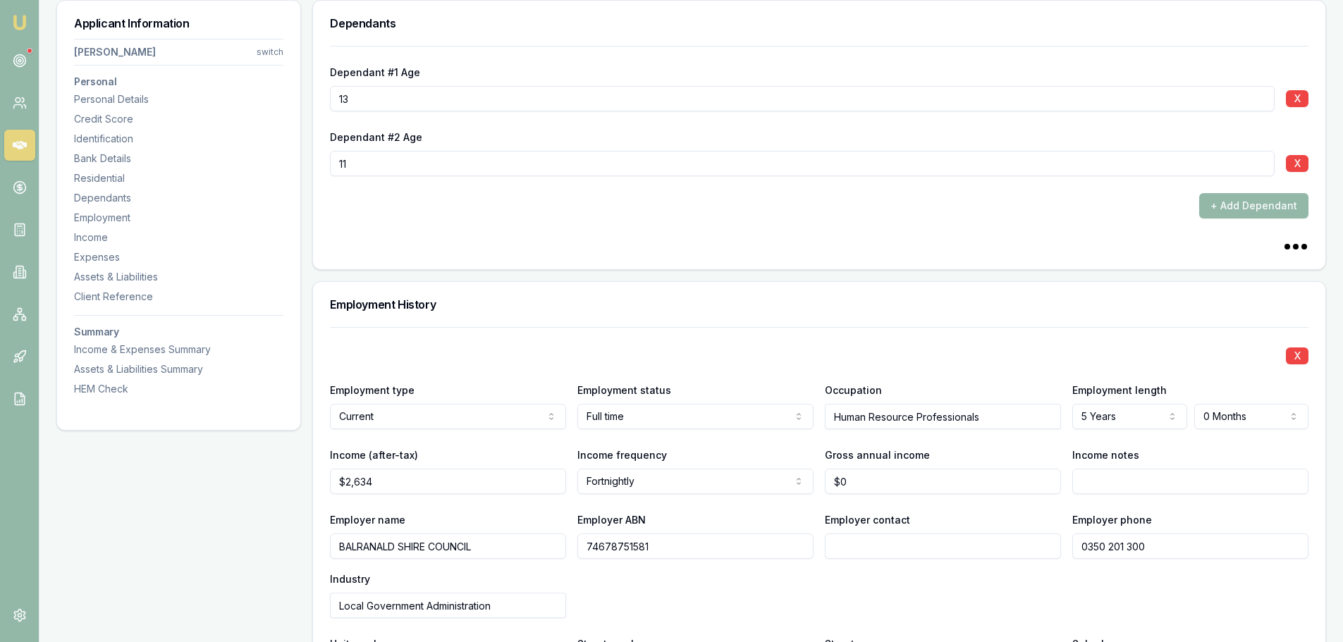
click at [1224, 185] on div "Dependant #1 Age 13 X Dependant #2 Age 11 X + Add Dependant" at bounding box center [819, 132] width 978 height 173
click at [1241, 199] on button "+ Add Dependant" at bounding box center [1253, 205] width 109 height 25
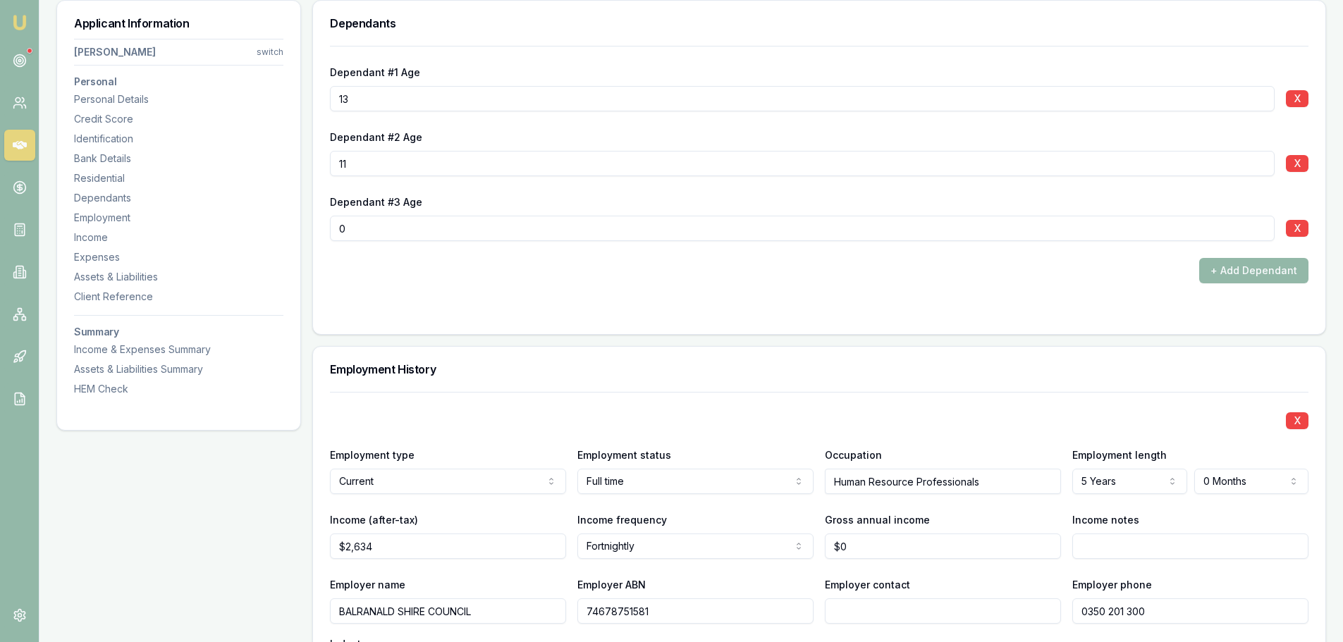
drag, startPoint x: 348, startPoint y: 228, endPoint x: 307, endPoint y: 226, distance: 41.0
type input "6"
drag, startPoint x: 393, startPoint y: 267, endPoint x: 399, endPoint y: 218, distance: 49.8
click at [395, 257] on div "Dependant #1 Age 13 X Dependant #2 Age 11 X Dependant #3 Age 6 X + Add Dependant" at bounding box center [819, 165] width 978 height 238
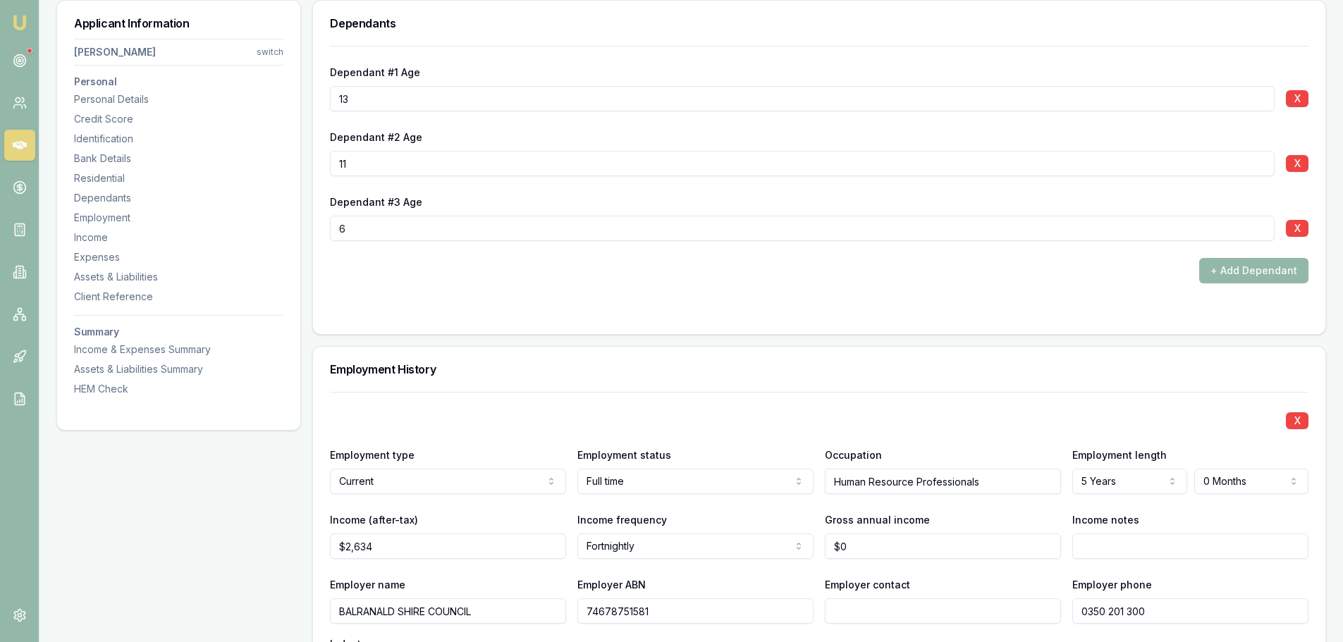
click at [479, 301] on form "Dependant #1 Age 13 X Dependant #2 Age 11 X Dependant #3 Age 6 X + Add Dependant" at bounding box center [819, 181] width 978 height 271
click at [491, 289] on form "Dependant #1 Age 13 X Dependant #2 Age 11 X Dependant #3 Age 6 X + Add Dependant" at bounding box center [819, 181] width 978 height 271
click at [498, 300] on form "Dependant #1 Age 13 X Dependant #2 Age 11 X Dependant #3 Age 6 X + Add Dependant" at bounding box center [819, 181] width 978 height 271
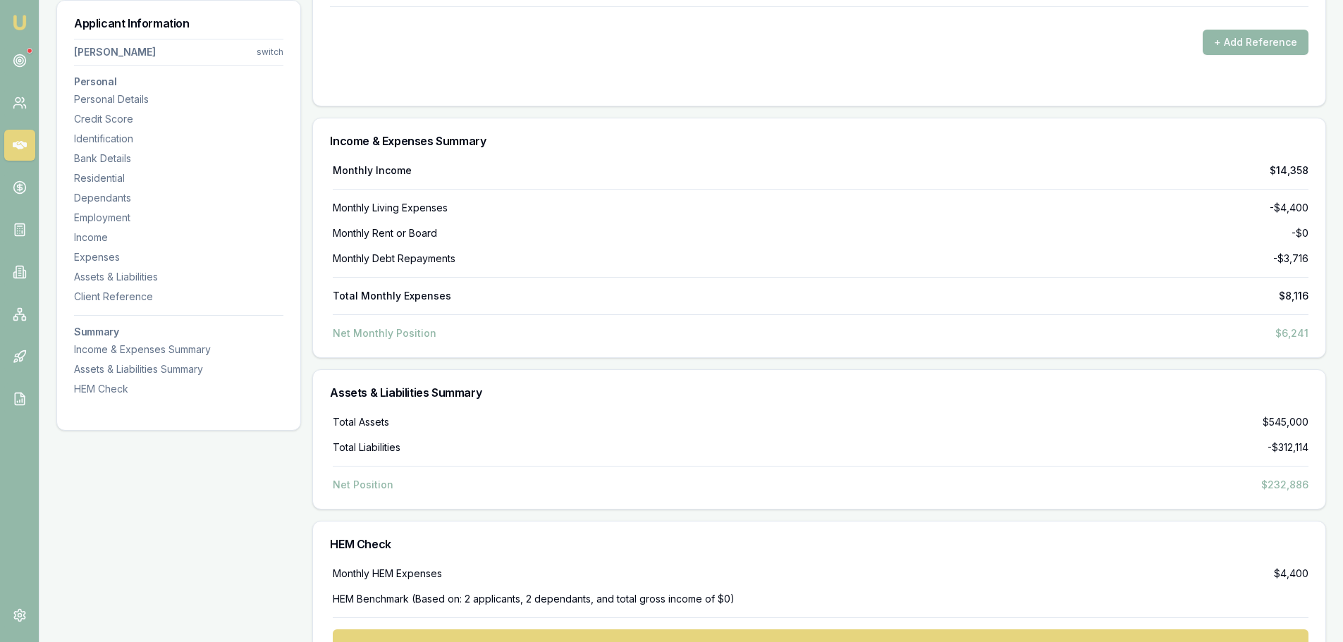
scroll to position [4844, 0]
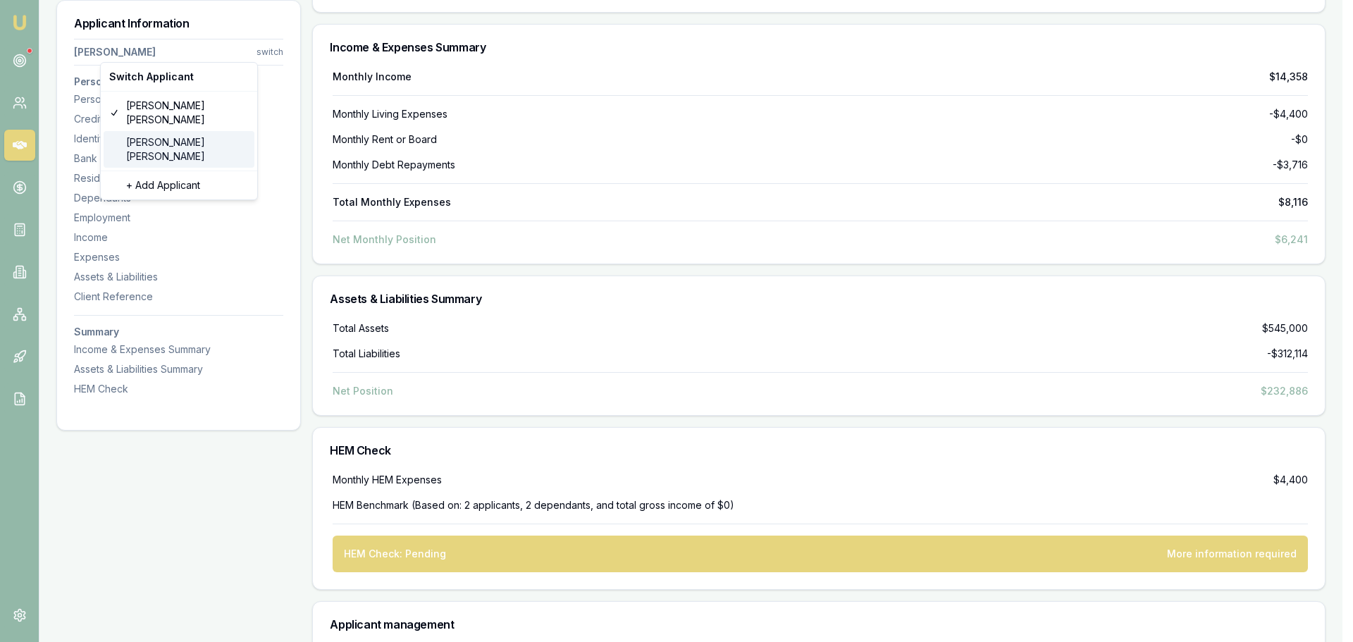
click at [164, 131] on div "Shaun Ellis" at bounding box center [179, 149] width 151 height 37
select select "Mr"
select select "MALE"
type input "[PERSON_NAME]"
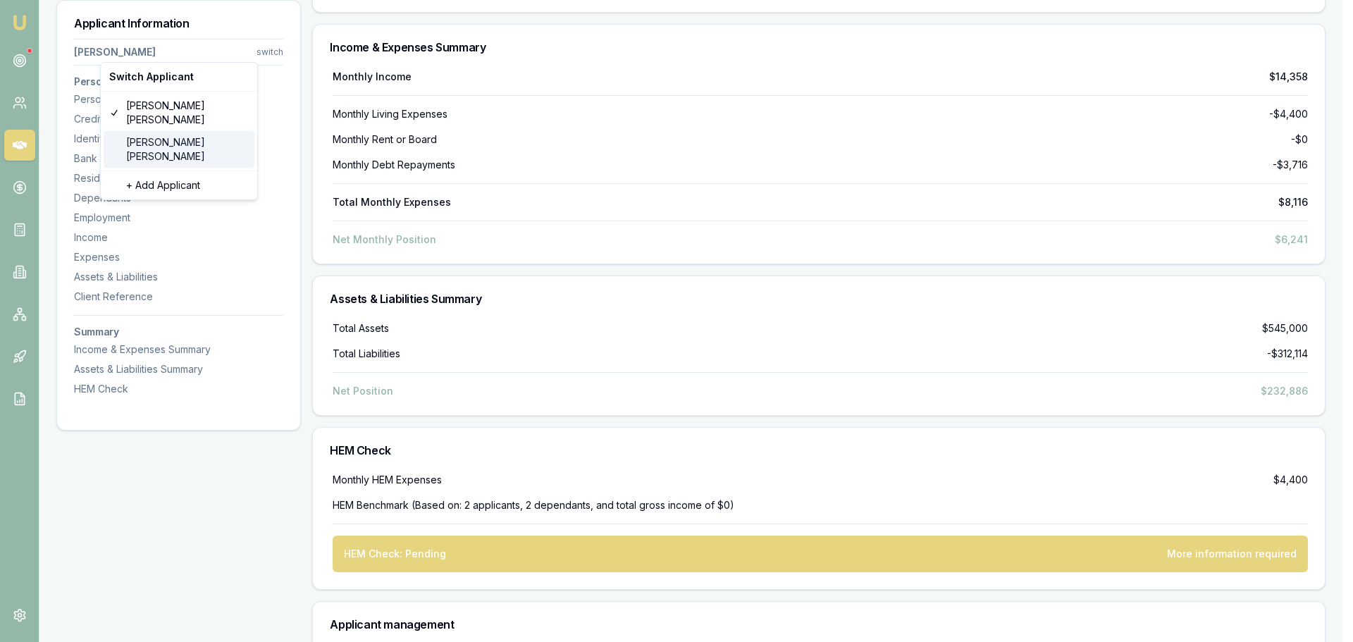
type input "[PERSON_NAME]"
type input "[DATE]"
type input "[EMAIL_ADDRESS][DOMAIN_NAME]"
type input "0401953302"
type input "085291643"
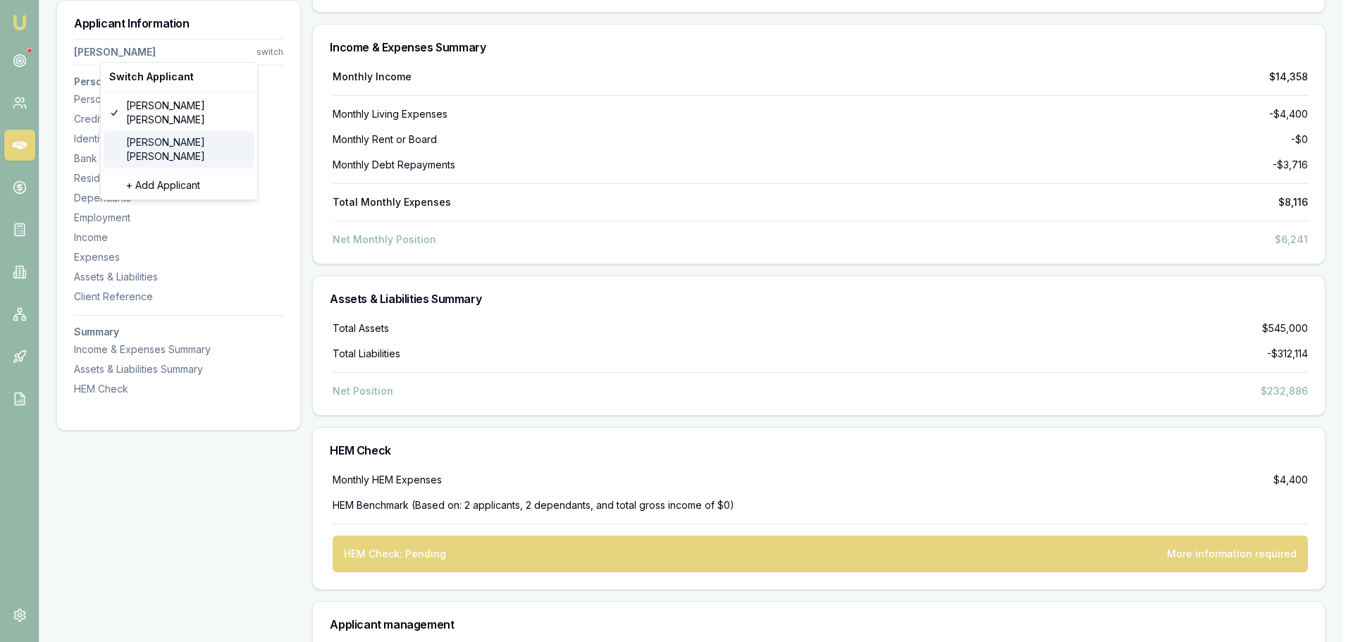
type input "[DATE]"
type input "P5041166"
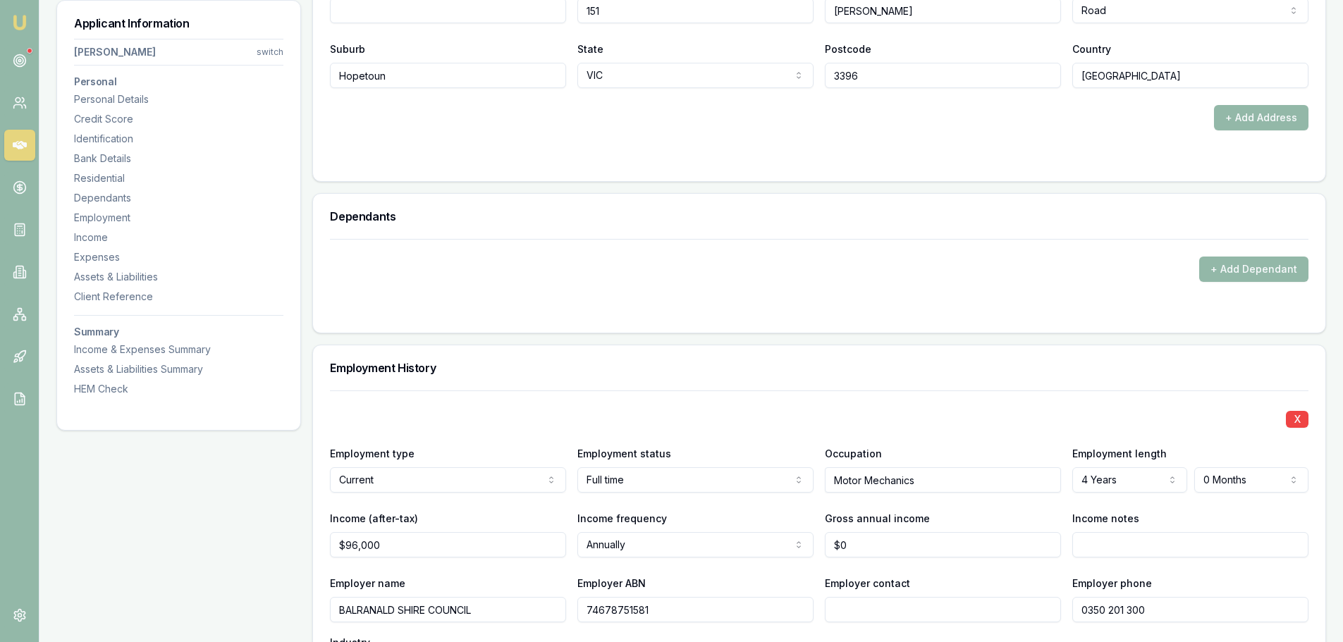
scroll to position [1806, 0]
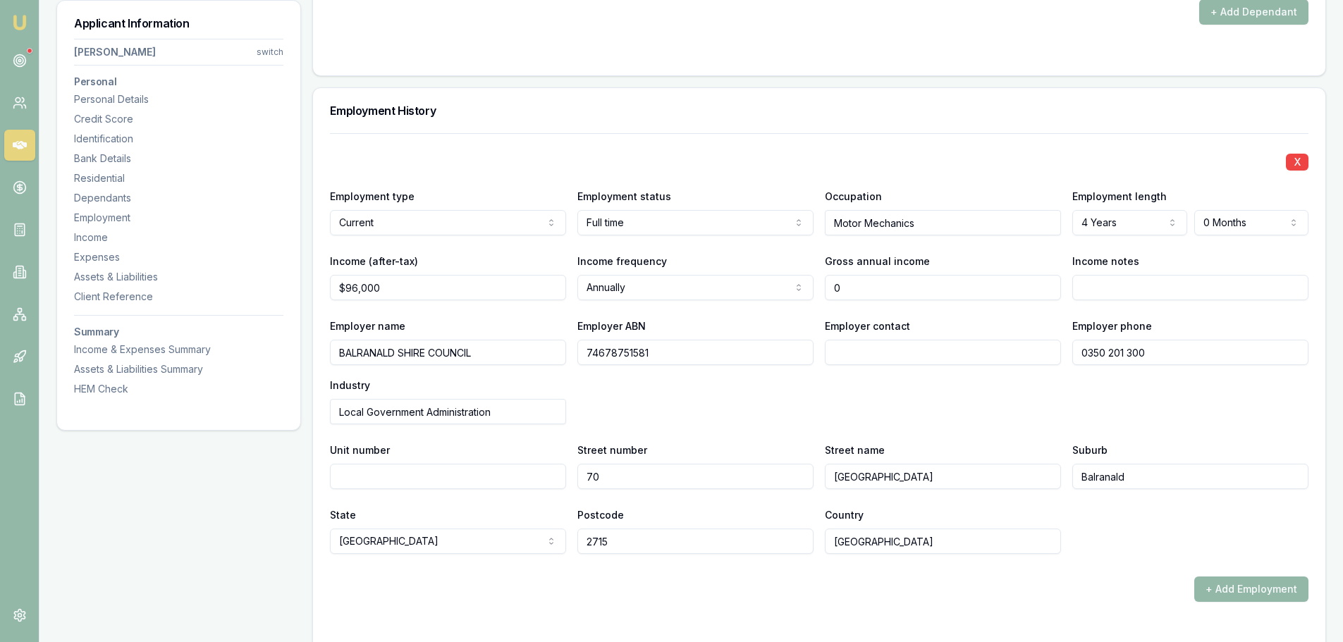
drag, startPoint x: 868, startPoint y: 294, endPoint x: 812, endPoint y: 281, distance: 58.0
click at [812, 281] on div "Income (after-tax) $96,000 Income frequency Annually Weekly Fortnightly Monthly…" at bounding box center [819, 276] width 978 height 48
type input "$0"
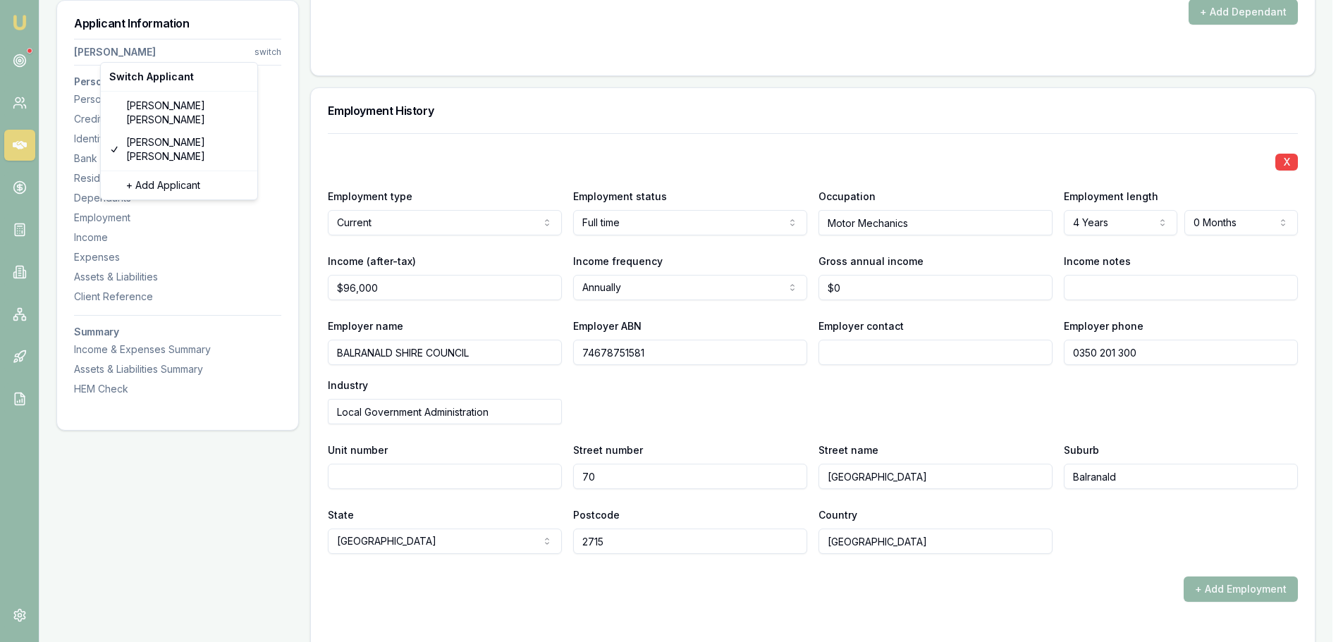
click at [133, 115] on div "Kylie Gebert" at bounding box center [179, 112] width 151 height 37
select select "Ms"
select select "FEMALE"
type input "Kylie"
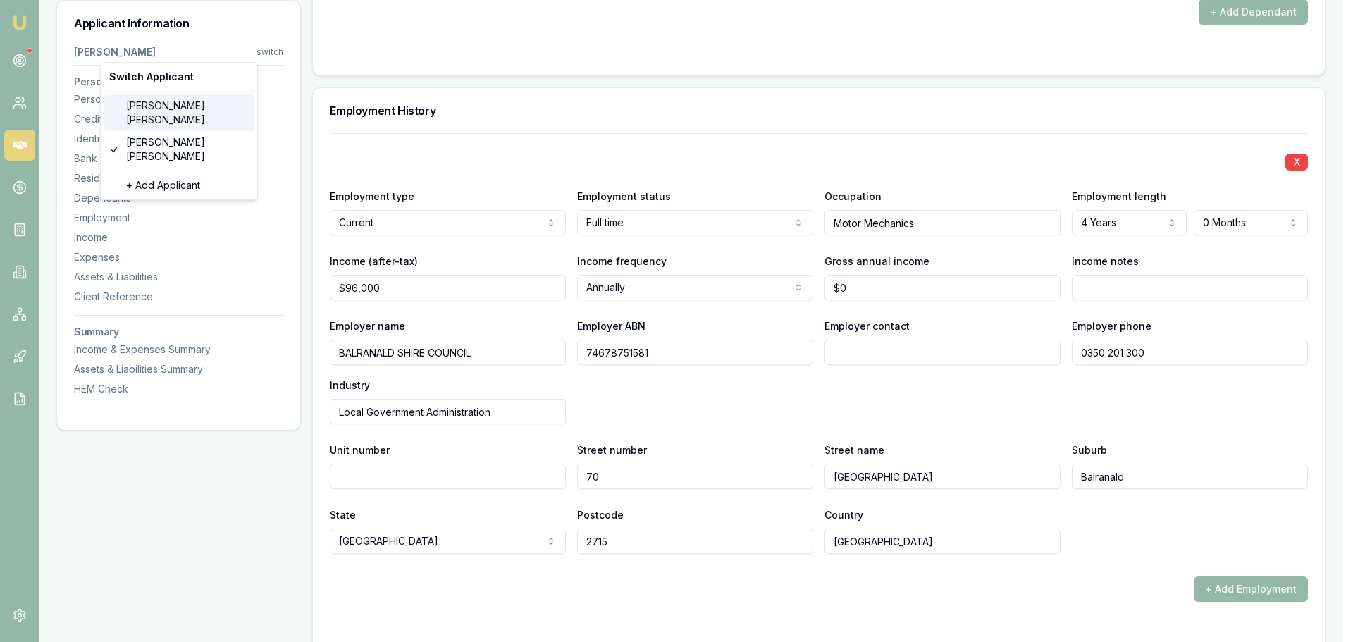
type input "Jean"
type input "Gebert"
type input "30/03/1980"
type input "kyliegebert@hotmail.com"
type input "0419117948"
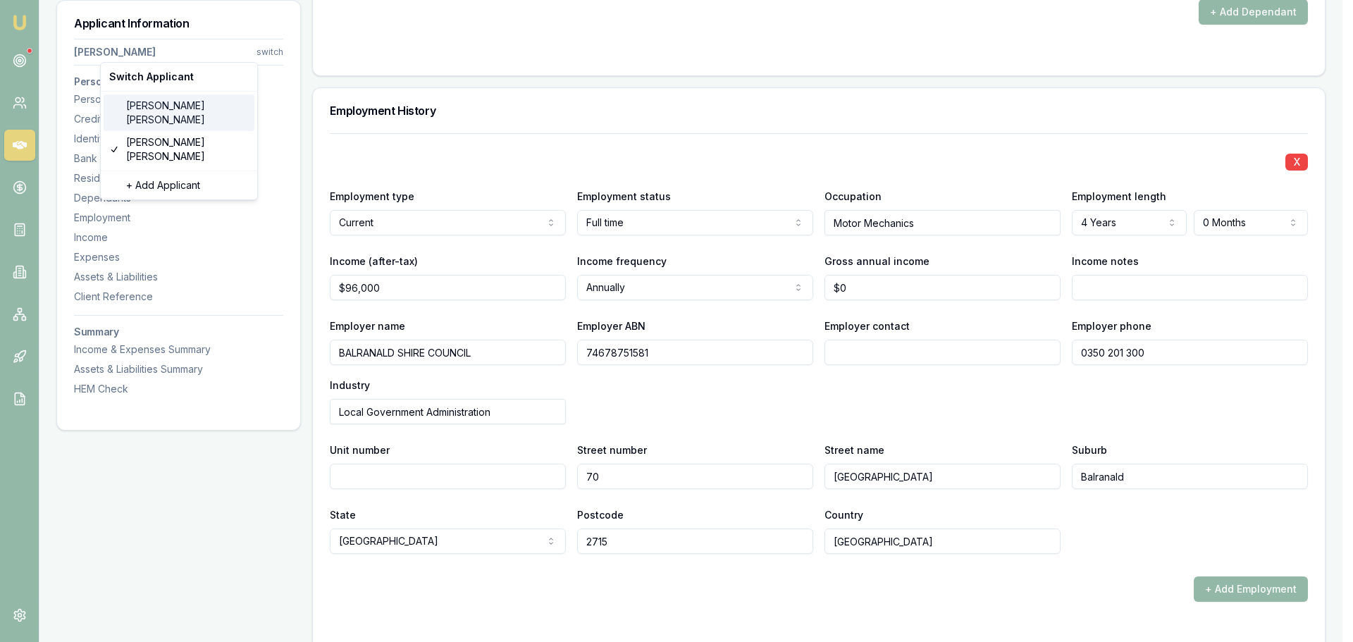
type input "054407585"
type input "31/03/2031"
type input "P6204152"
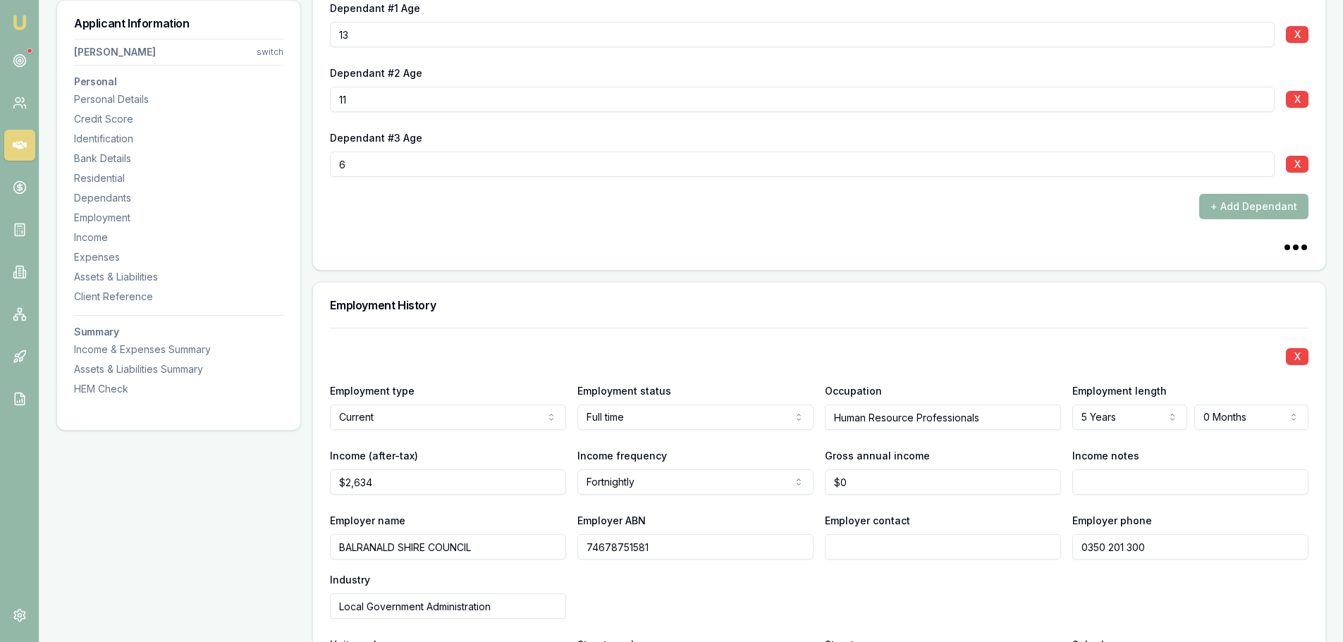
type input "0"
drag, startPoint x: 840, startPoint y: 475, endPoint x: 802, endPoint y: 477, distance: 38.1
click at [802, 477] on div "Income (after-tax) $2,634 Income frequency Fortnightly Weekly Fortnightly Month…" at bounding box center [819, 471] width 978 height 48
paste input "88185.76"
type input "$88,186"
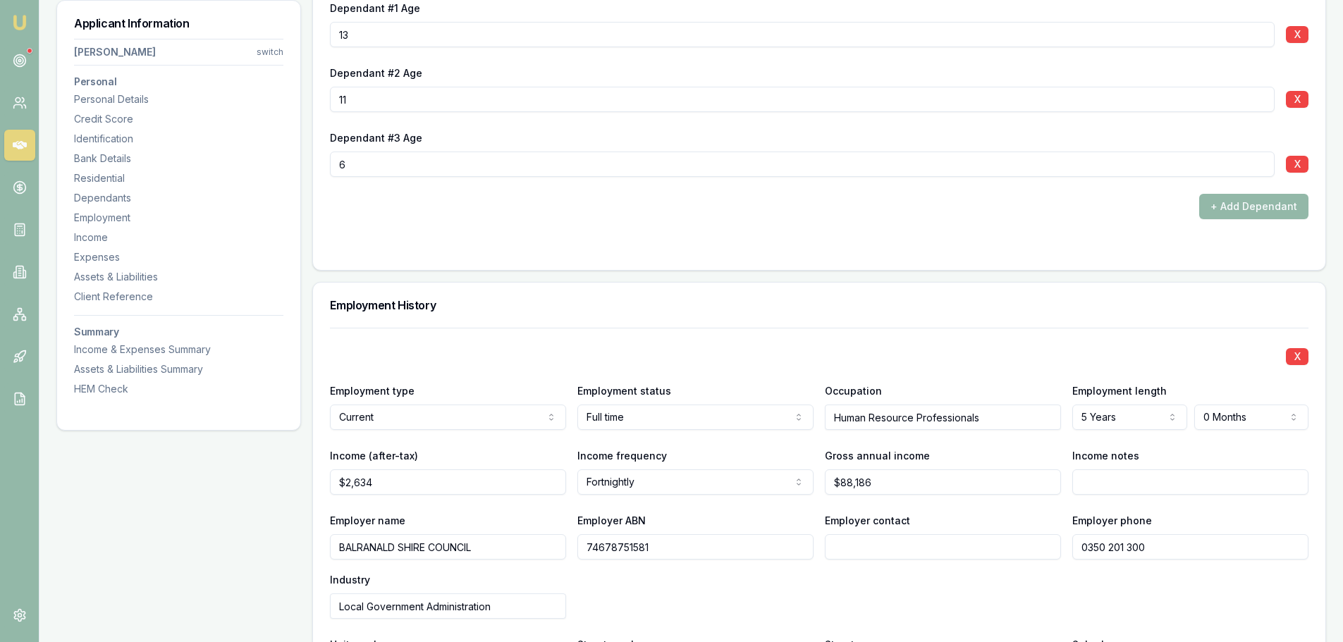
click at [802, 445] on div "X Employment type Current Current Previous Employment status Full time Full tim…" at bounding box center [819, 538] width 978 height 421
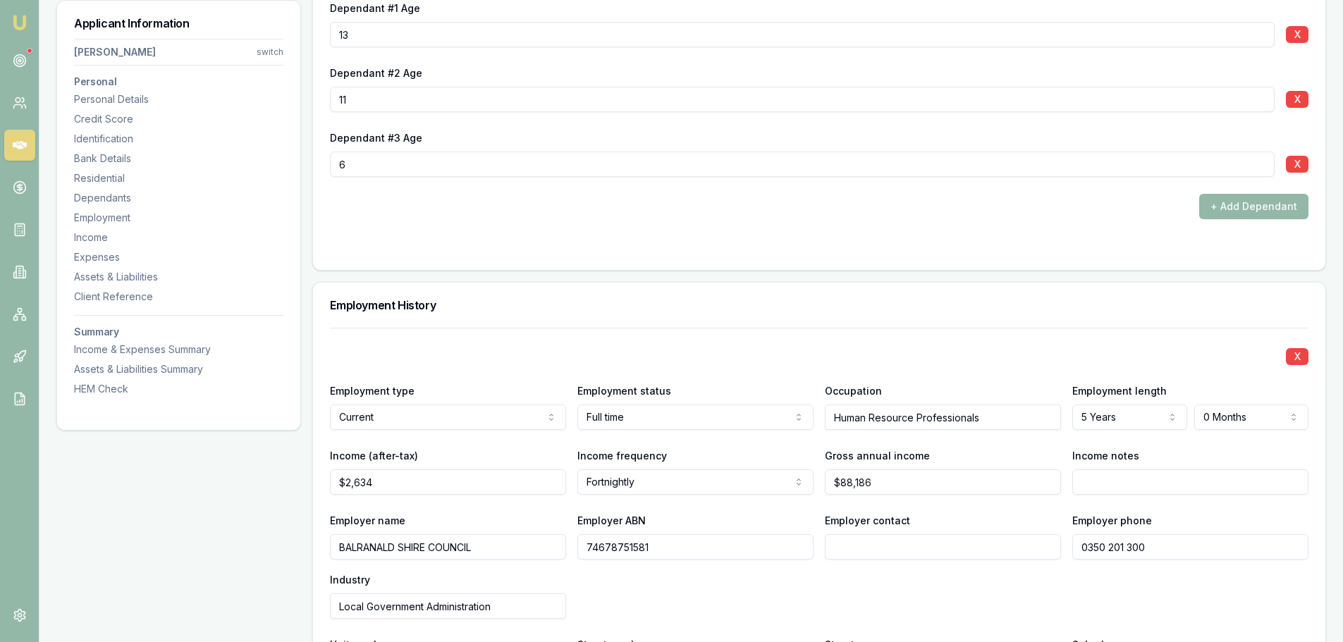
click at [525, 258] on div "Dependant #1 Age 13 X Dependant #2 Age 11 X Dependant #3 Age 6 X + Add Dependant" at bounding box center [819, 126] width 1012 height 288
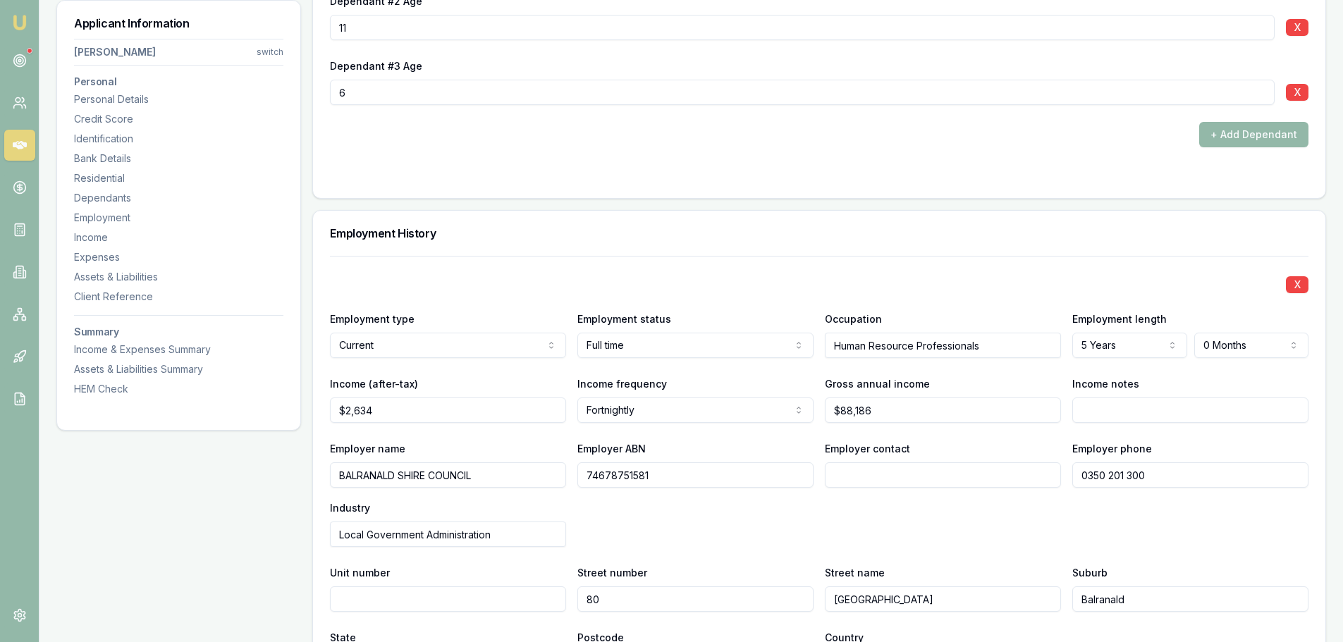
scroll to position [1947, 0]
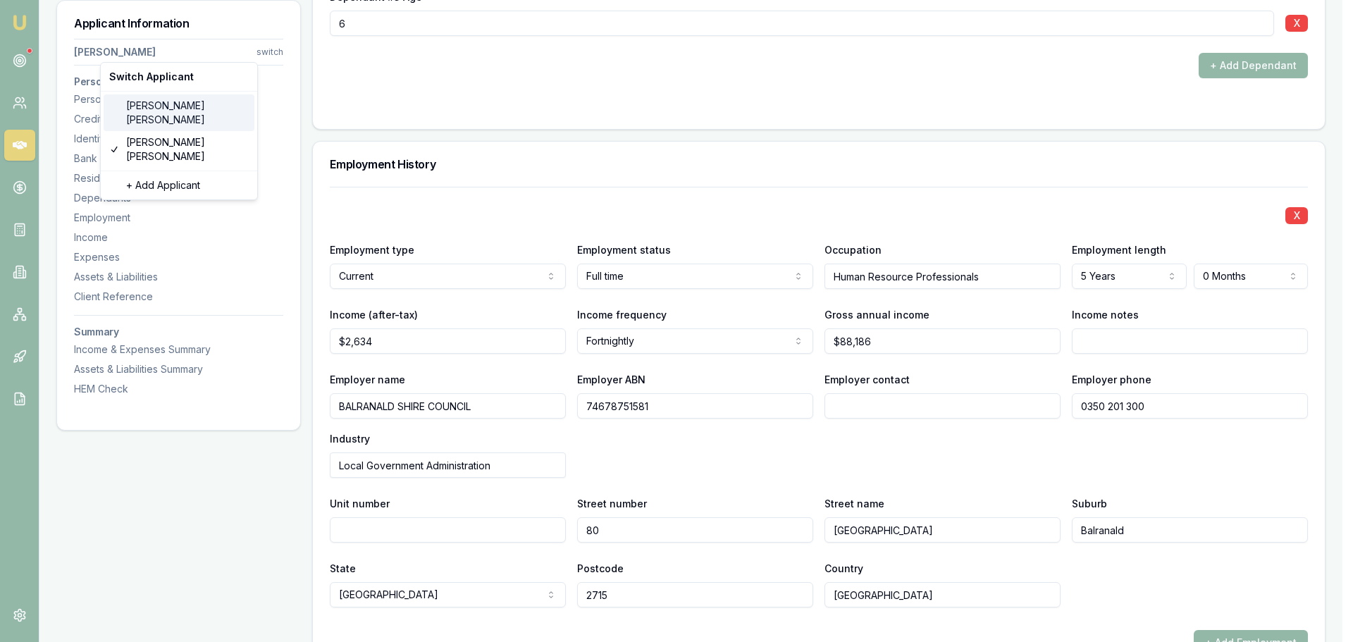
click at [156, 101] on div "Shaun Ellis" at bounding box center [179, 112] width 151 height 37
select select "Mr"
select select "MALE"
type input "[PERSON_NAME]"
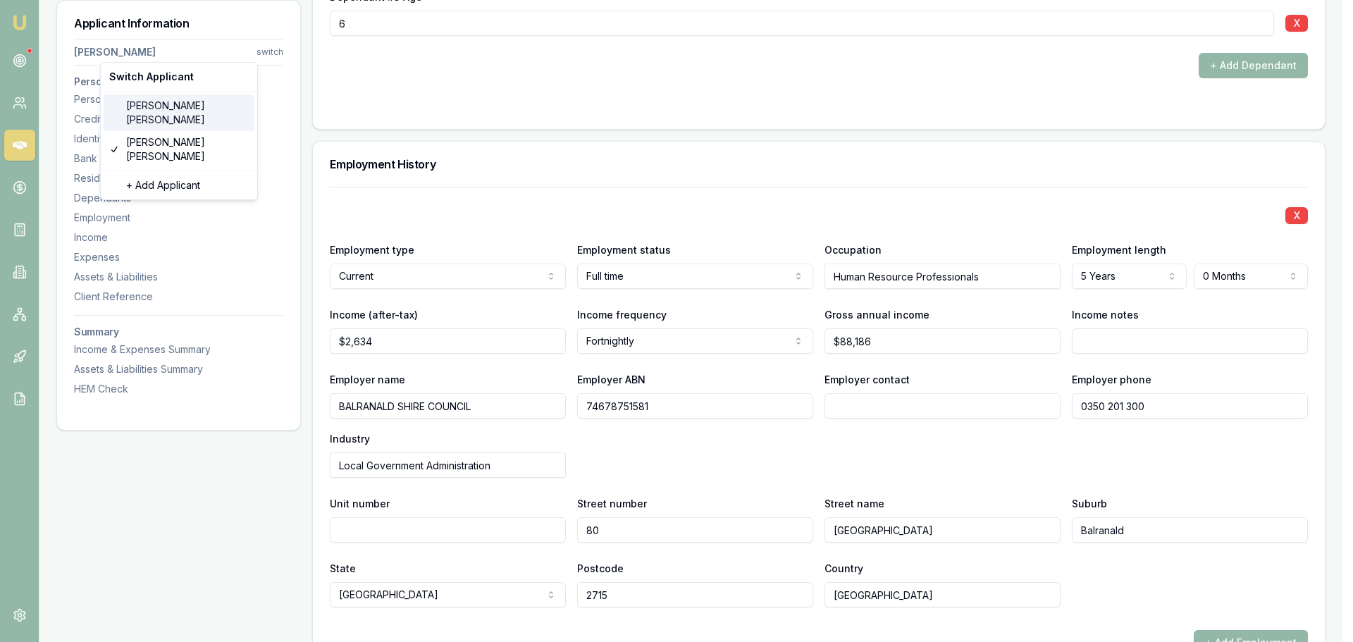
type input "[PERSON_NAME]"
type input "[DATE]"
type input "[EMAIL_ADDRESS][DOMAIN_NAME]"
type input "0401953302"
type input "085291643"
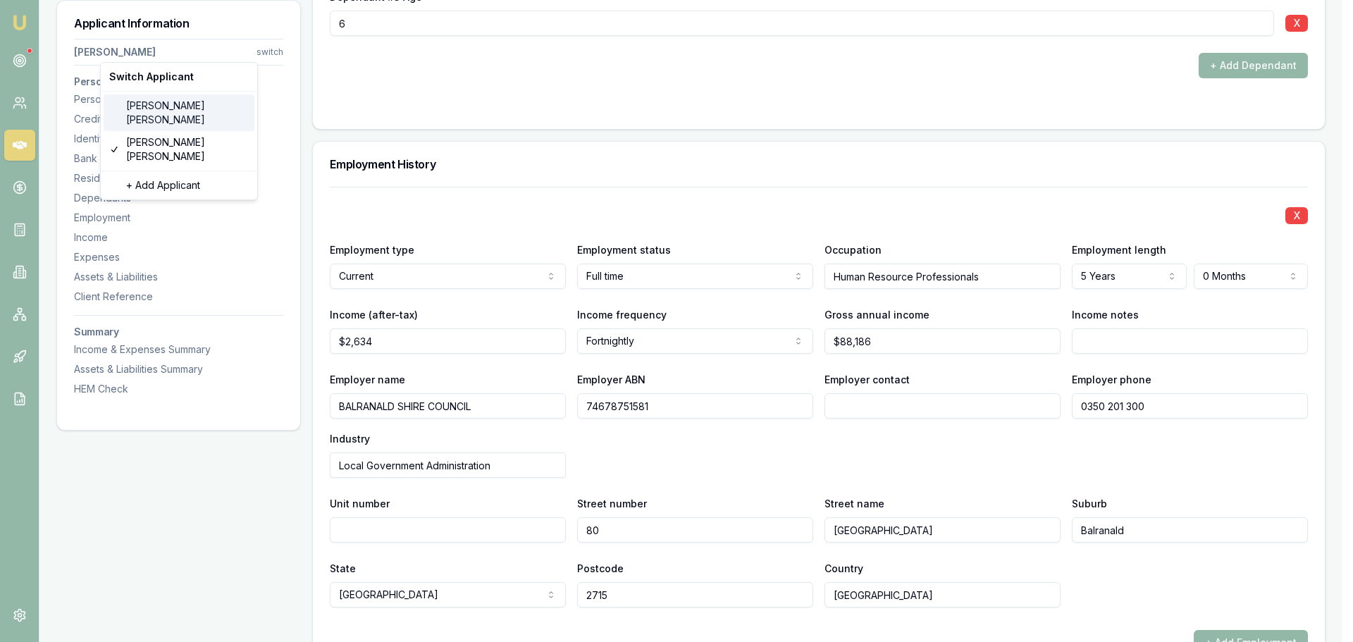
type input "[DATE]"
type input "P5041166"
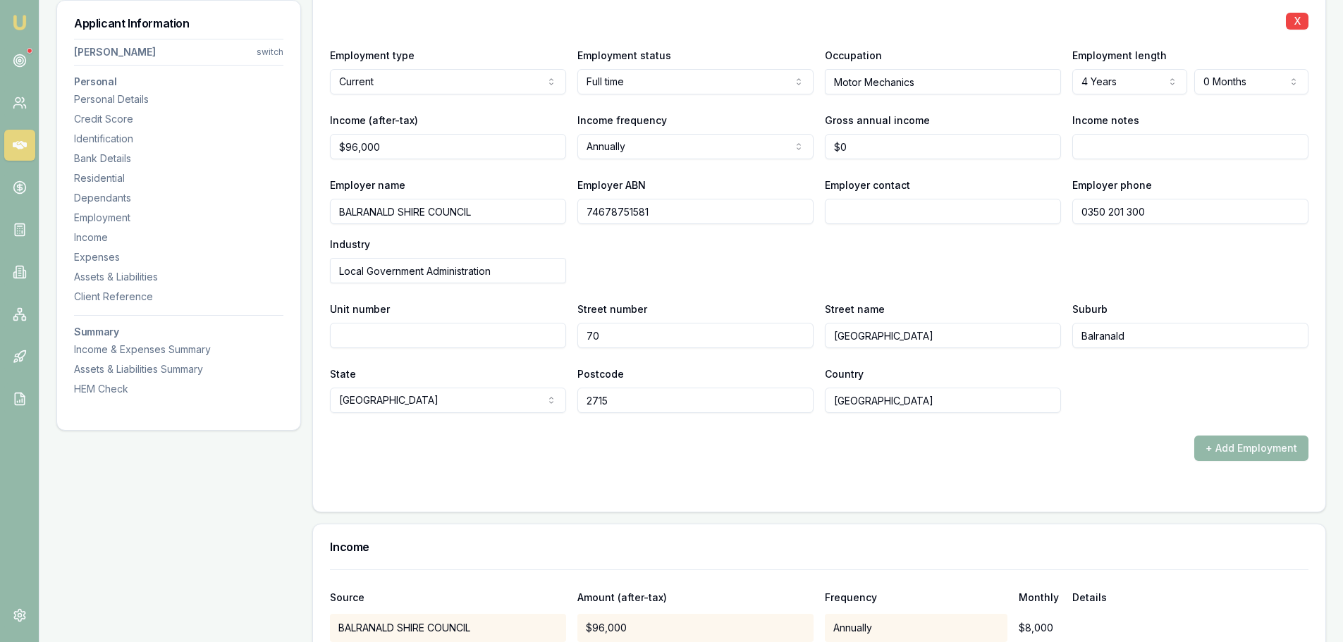
click at [544, 454] on div "+ Add Employment" at bounding box center [819, 448] width 978 height 25
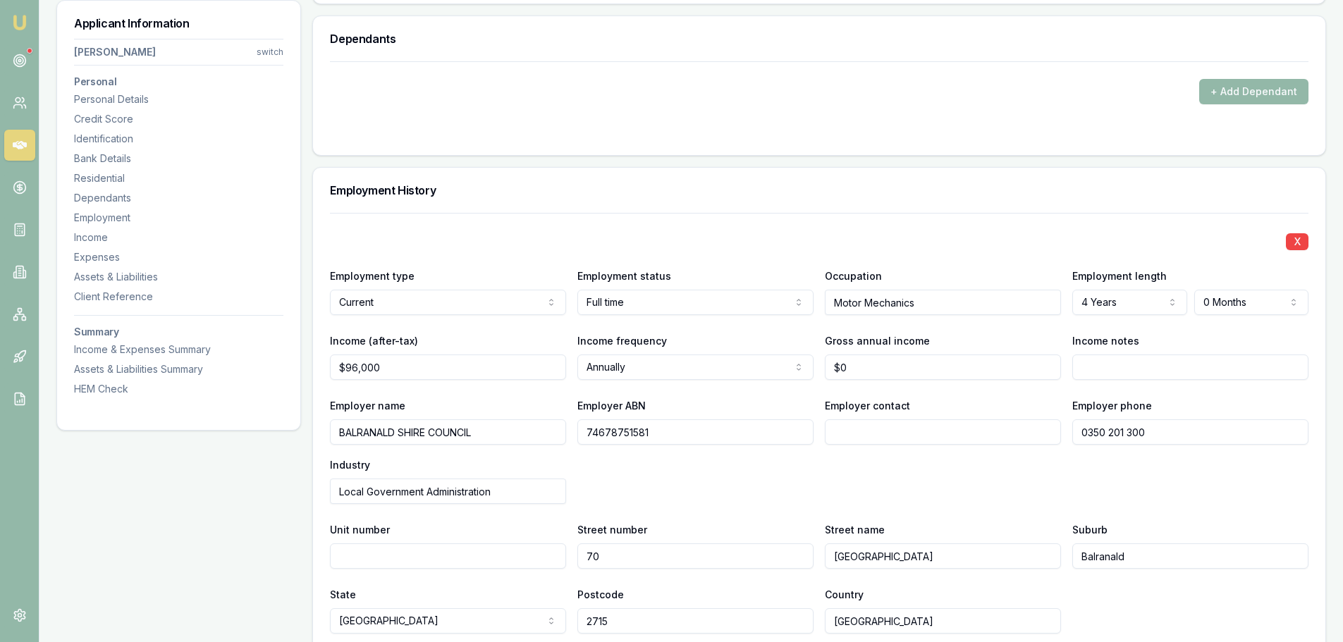
scroll to position [1595, 0]
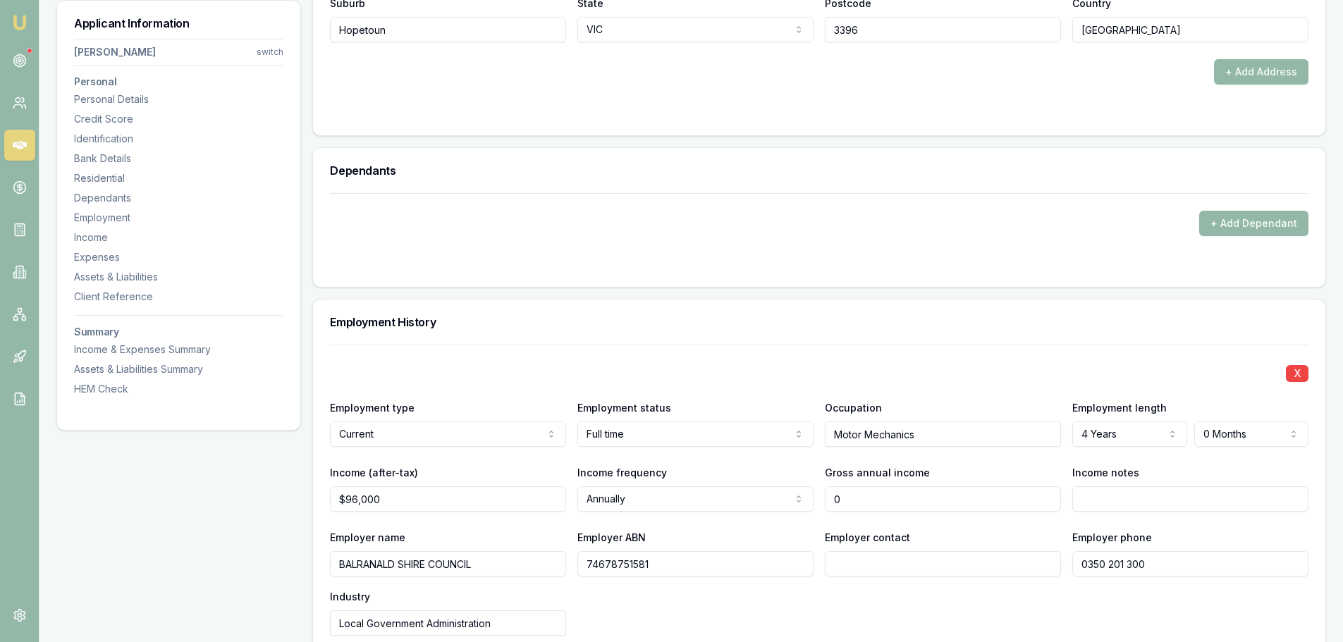
drag, startPoint x: 864, startPoint y: 501, endPoint x: 795, endPoint y: 501, distance: 68.4
click at [795, 501] on div "Income (after-tax) $96,000 Income frequency Annually Weekly Fortnightly Monthly…" at bounding box center [819, 488] width 978 height 48
paste input "128803.09"
type input "$128,803"
click at [895, 377] on div "X" at bounding box center [819, 372] width 978 height 20
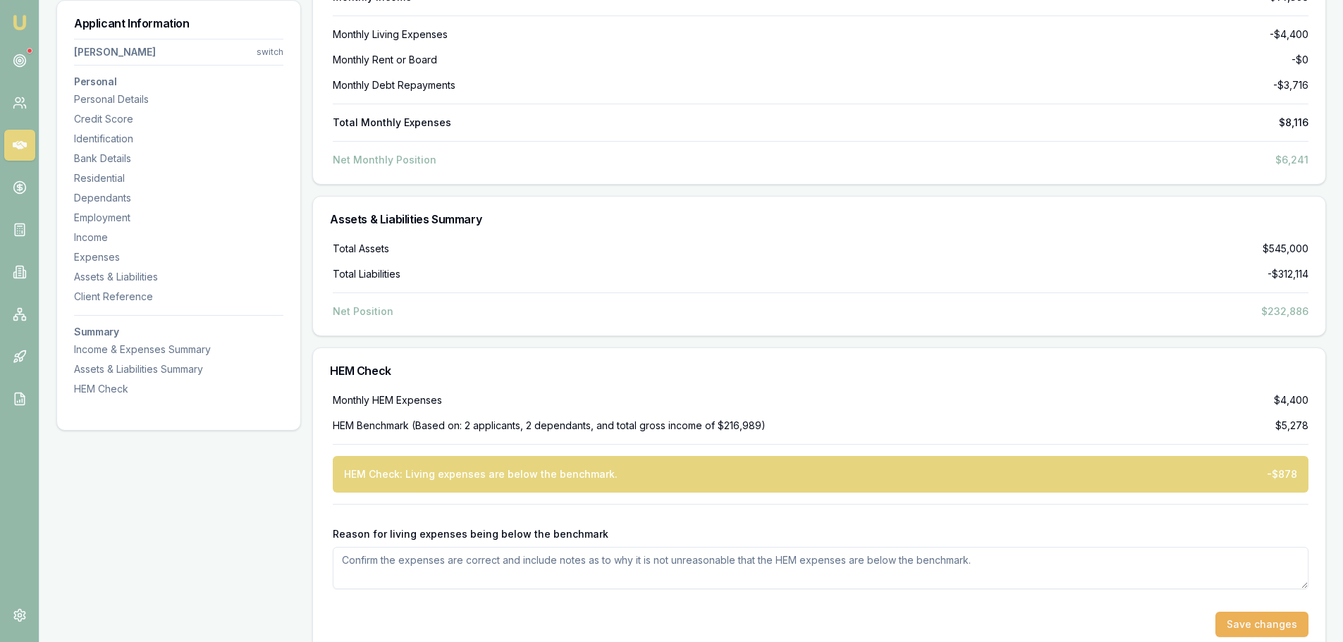
scroll to position [5123, 0]
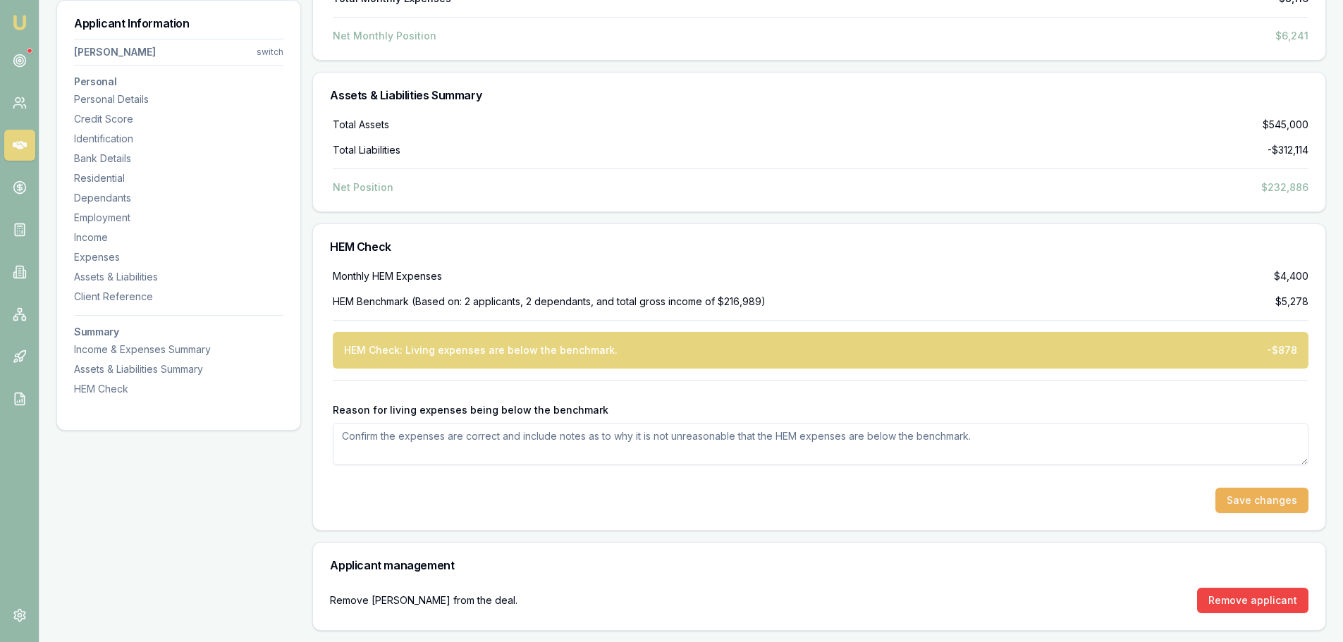
click at [510, 392] on div at bounding box center [821, 392] width 976 height 23
drag, startPoint x: 466, startPoint y: 355, endPoint x: 688, endPoint y: 359, distance: 222.1
click at [688, 359] on div "HEM Check: Living expenses are below the benchmark. -$878" at bounding box center [821, 350] width 976 height 37
drag, startPoint x: 1308, startPoint y: 276, endPoint x: 1261, endPoint y: 275, distance: 46.5
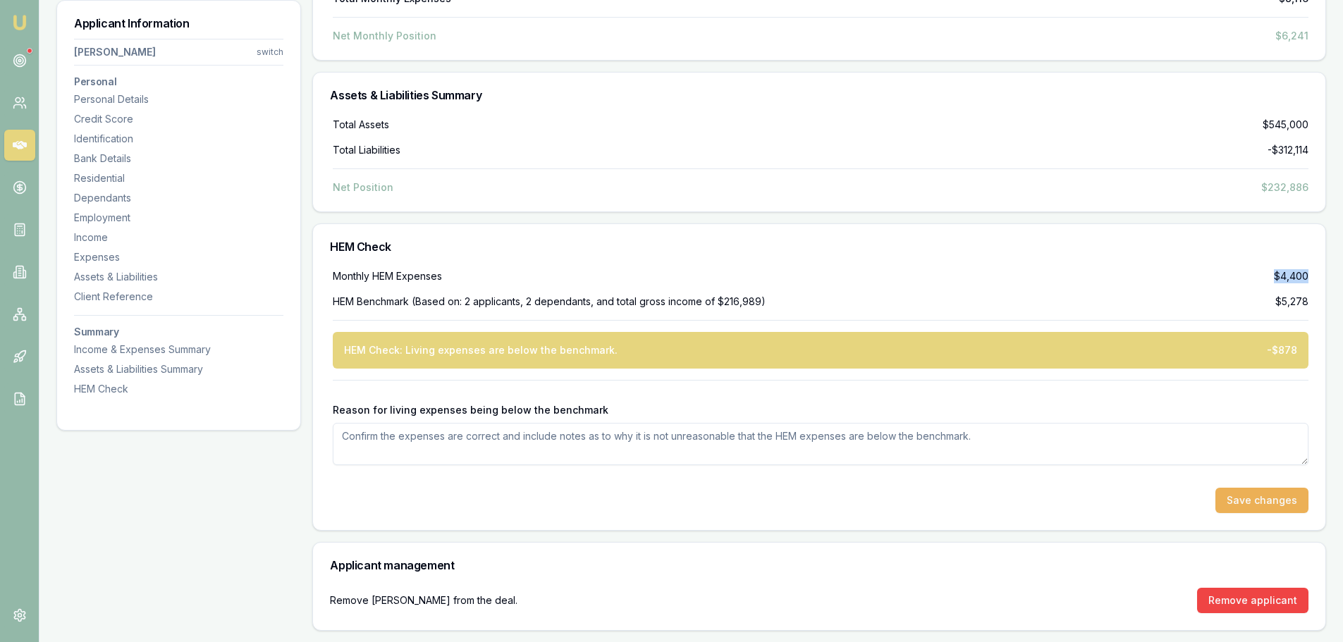
click at [1261, 275] on div "Monthly HEM Expenses $4,400" at bounding box center [821, 276] width 976 height 14
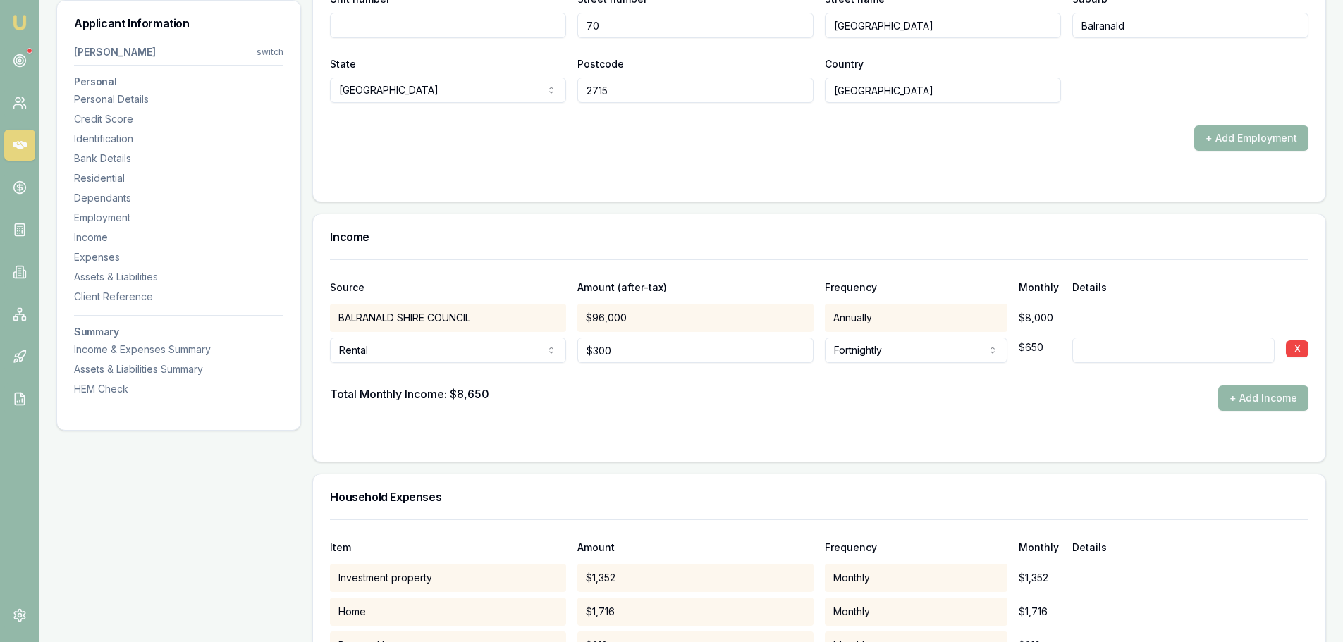
scroll to position [2233, 0]
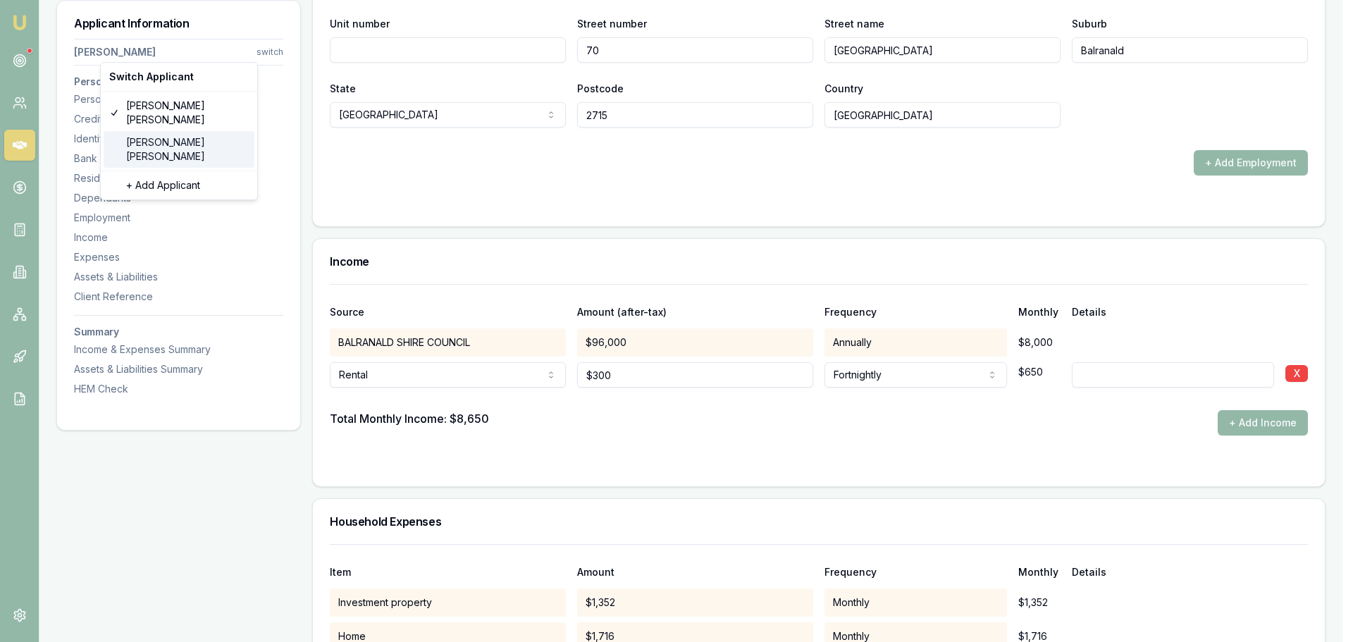
click at [175, 131] on div "Kylie Gebert" at bounding box center [179, 149] width 151 height 37
select select "Ms"
select select "FEMALE"
type input "Kylie"
type input "Jean"
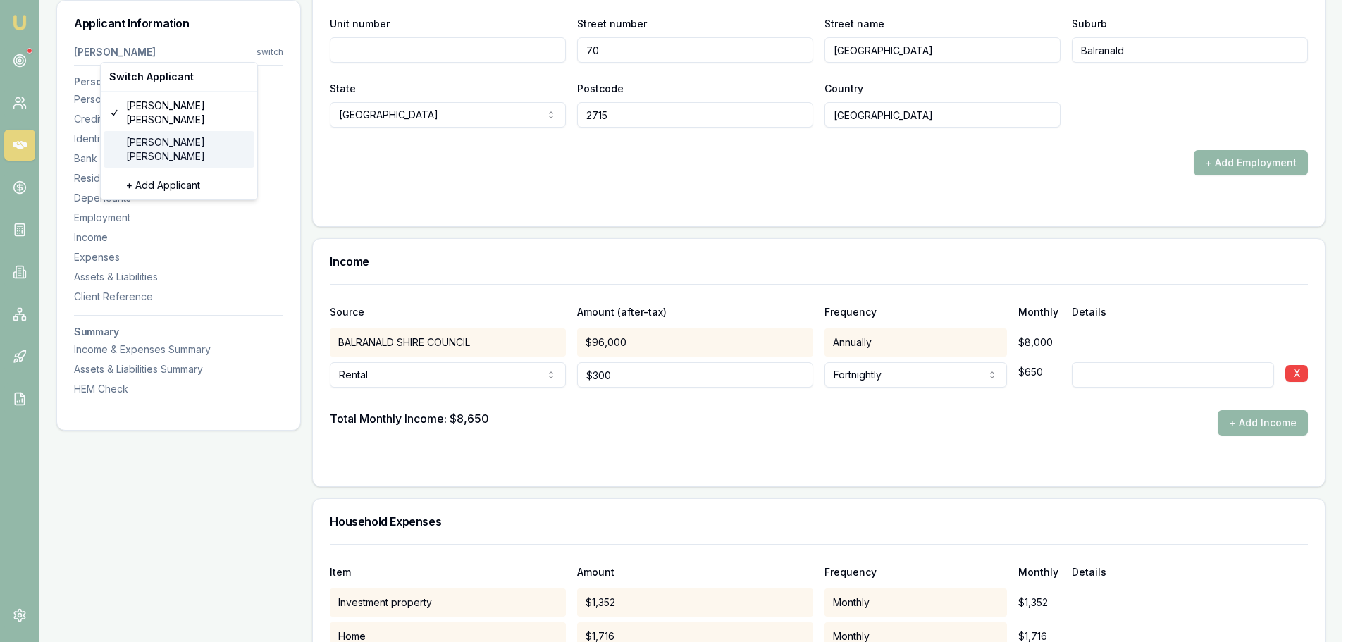
type input "Gebert"
type input "30/03/1980"
type input "kyliegebert@hotmail.com"
type input "0419117948"
type input "054407585"
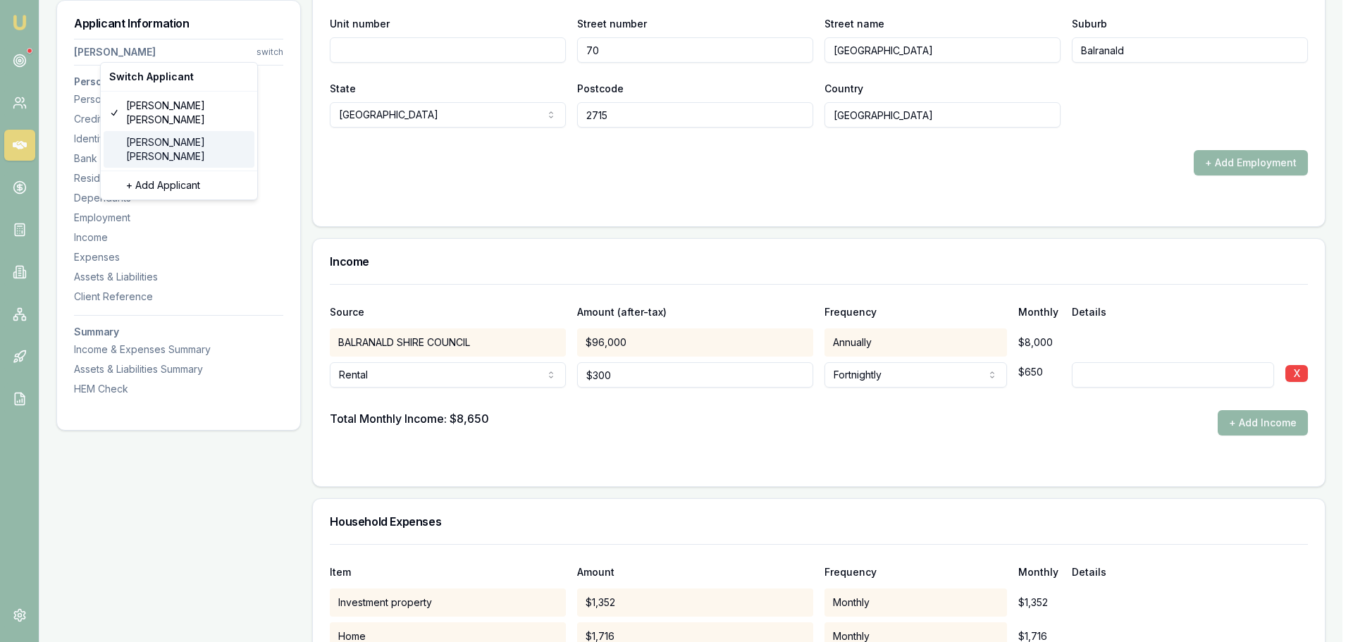
type input "31/03/2031"
type input "P6204152"
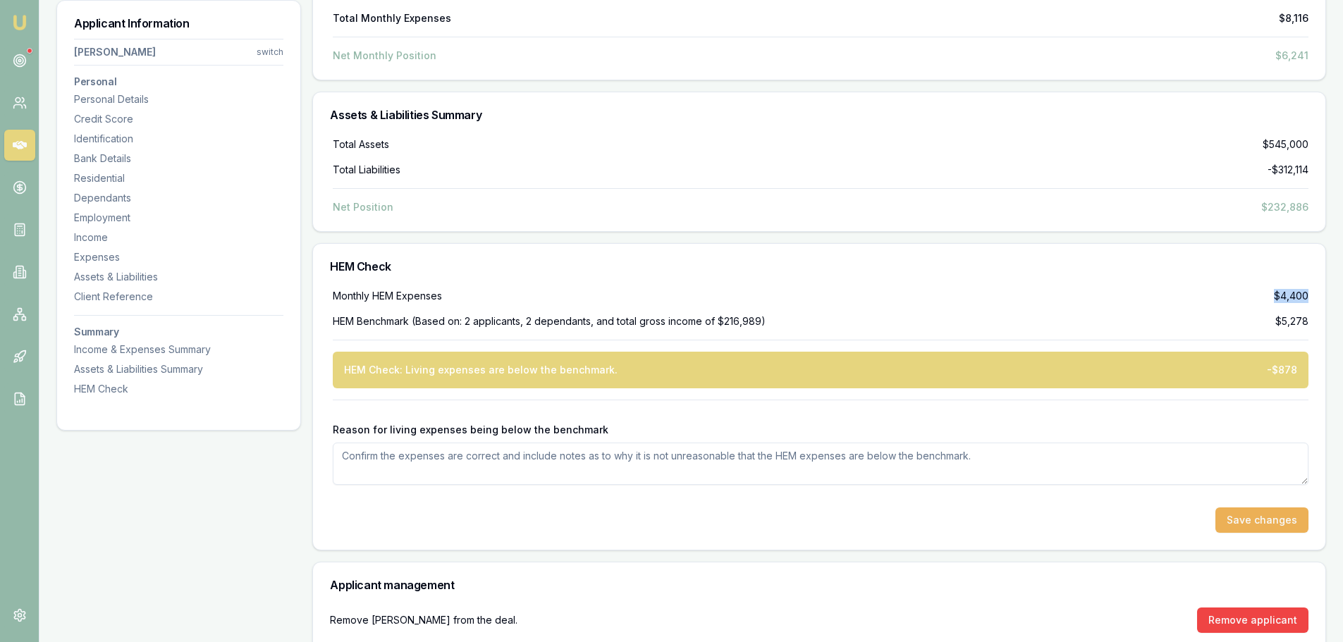
scroll to position [5047, 0]
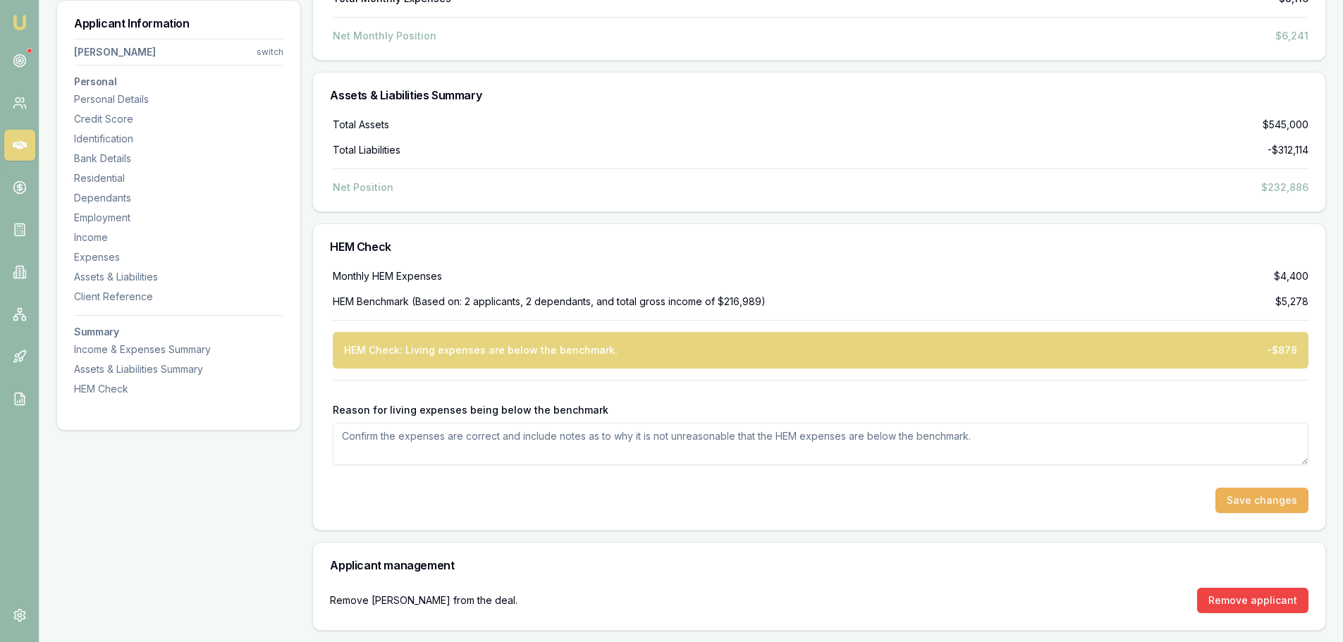
click at [680, 395] on div at bounding box center [821, 392] width 976 height 23
drag, startPoint x: 605, startPoint y: 297, endPoint x: 739, endPoint y: 299, distance: 134.7
click at [739, 299] on div "HEM Benchmark (Based on: 2 applicants, 2 dependants, and total gross income of …" at bounding box center [549, 302] width 433 height 14
drag, startPoint x: 785, startPoint y: 302, endPoint x: 386, endPoint y: 290, distance: 399.2
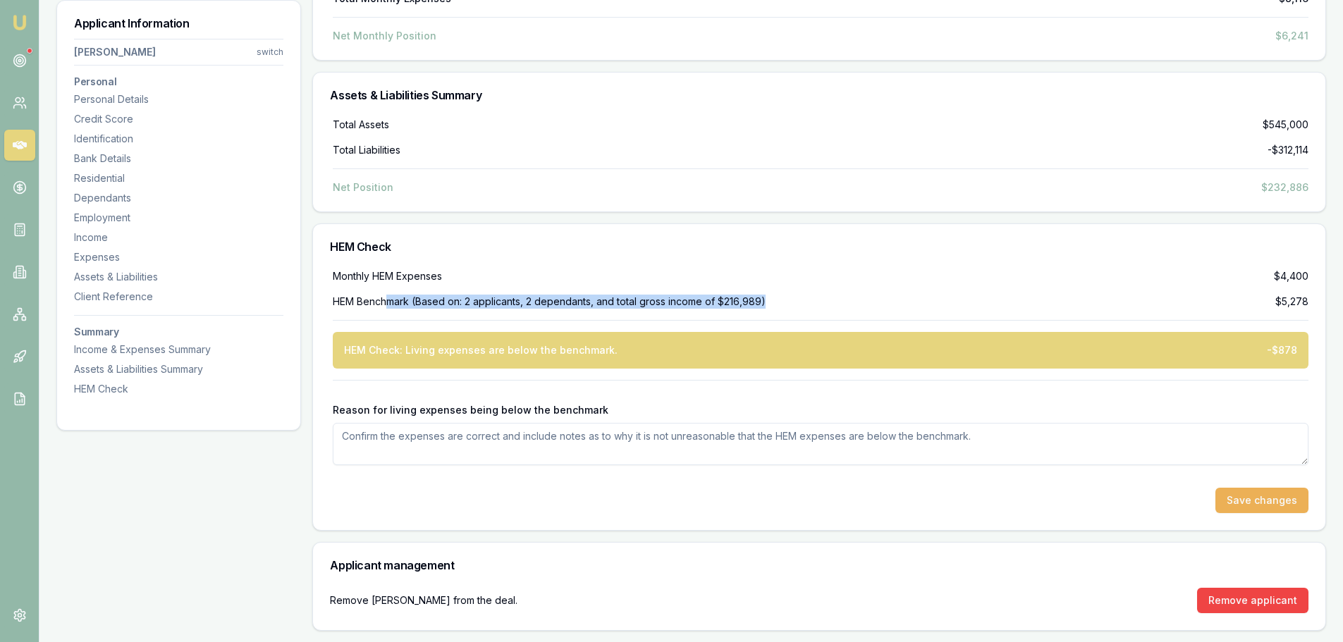
click at [386, 290] on div "Monthly HEM Expenses $4,400 HEM Benchmark (Based on: 2 applicants, 2 dependants…" at bounding box center [819, 391] width 978 height 244
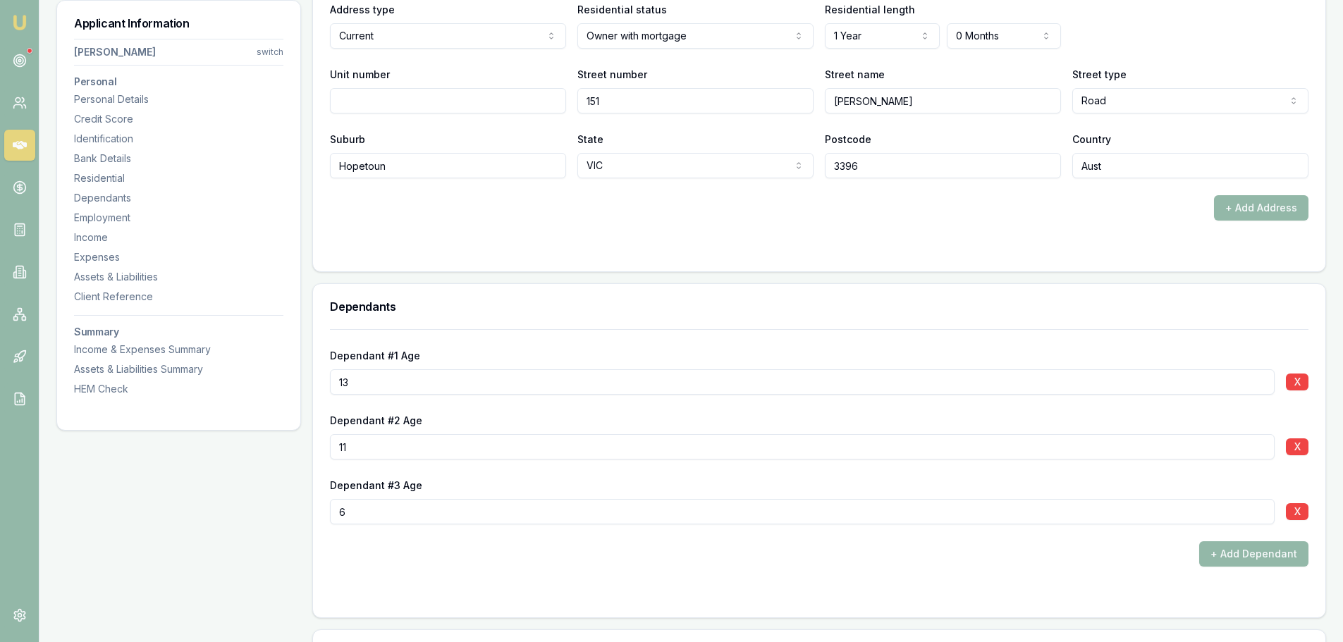
scroll to position [1452, 0]
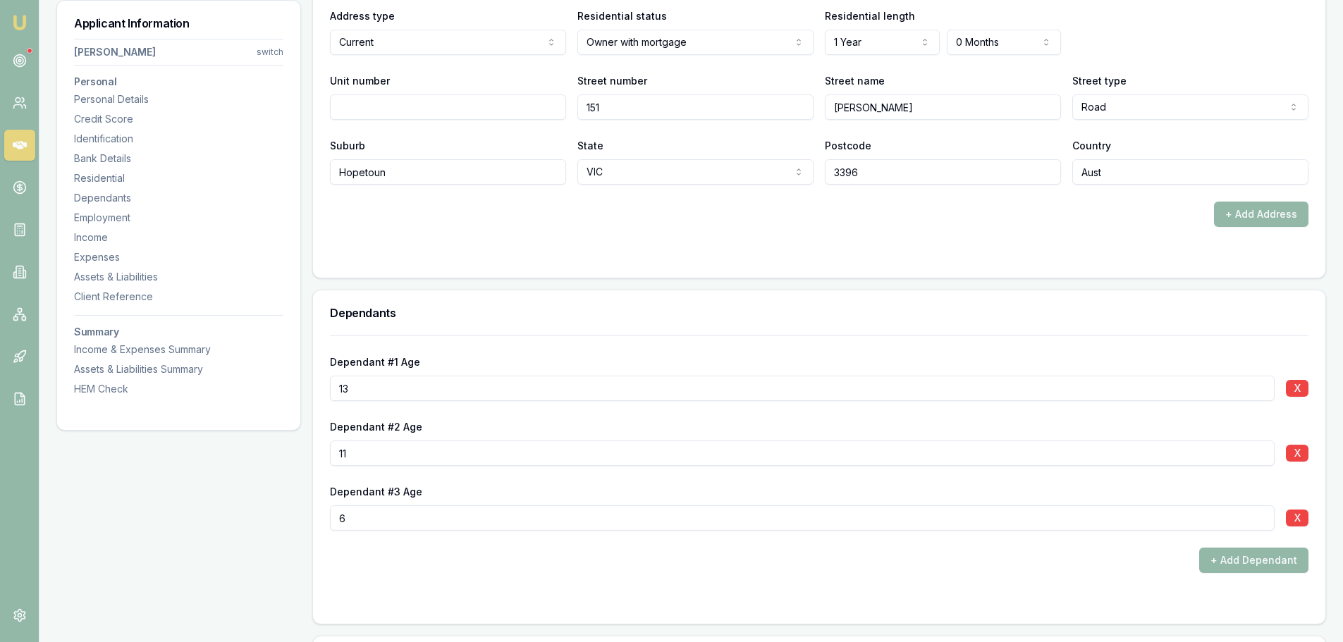
click at [704, 575] on form "Dependant #1 Age 13 X Dependant #2 Age 11 X Dependant #3 Age 6 X + Add Dependant" at bounding box center [819, 471] width 978 height 271
click at [551, 520] on input "6" at bounding box center [802, 517] width 945 height 25
click at [587, 565] on div "+ Add Dependant" at bounding box center [819, 560] width 978 height 25
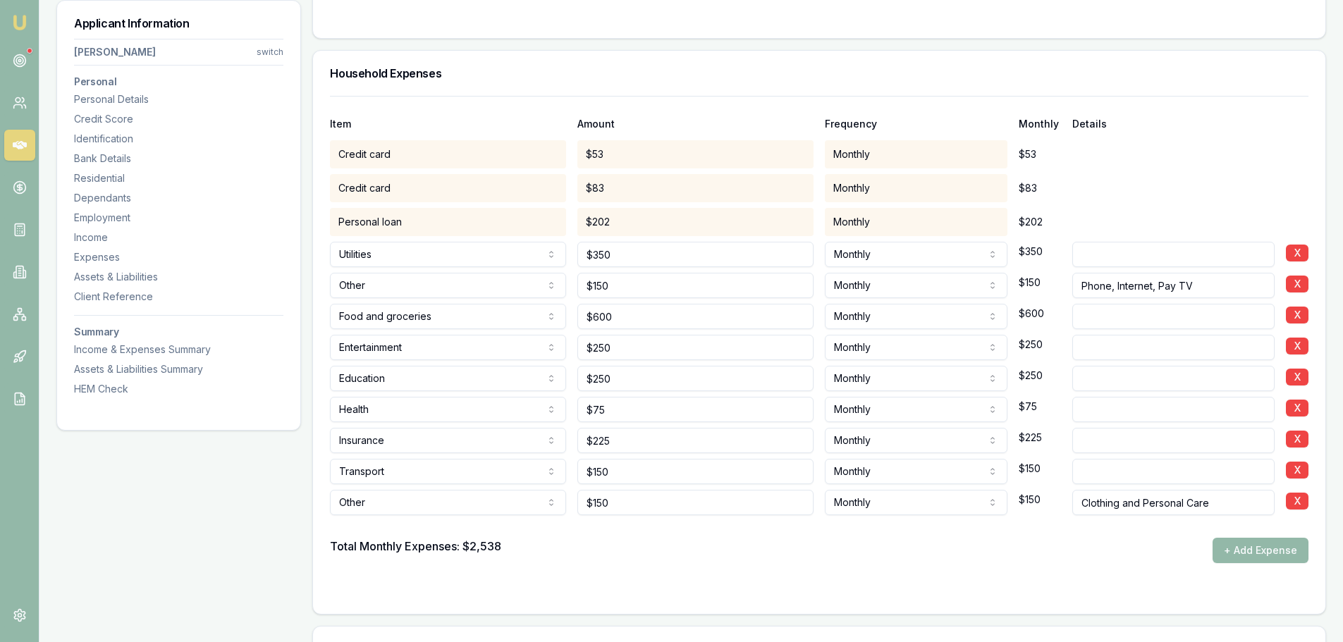
scroll to position [2933, 0]
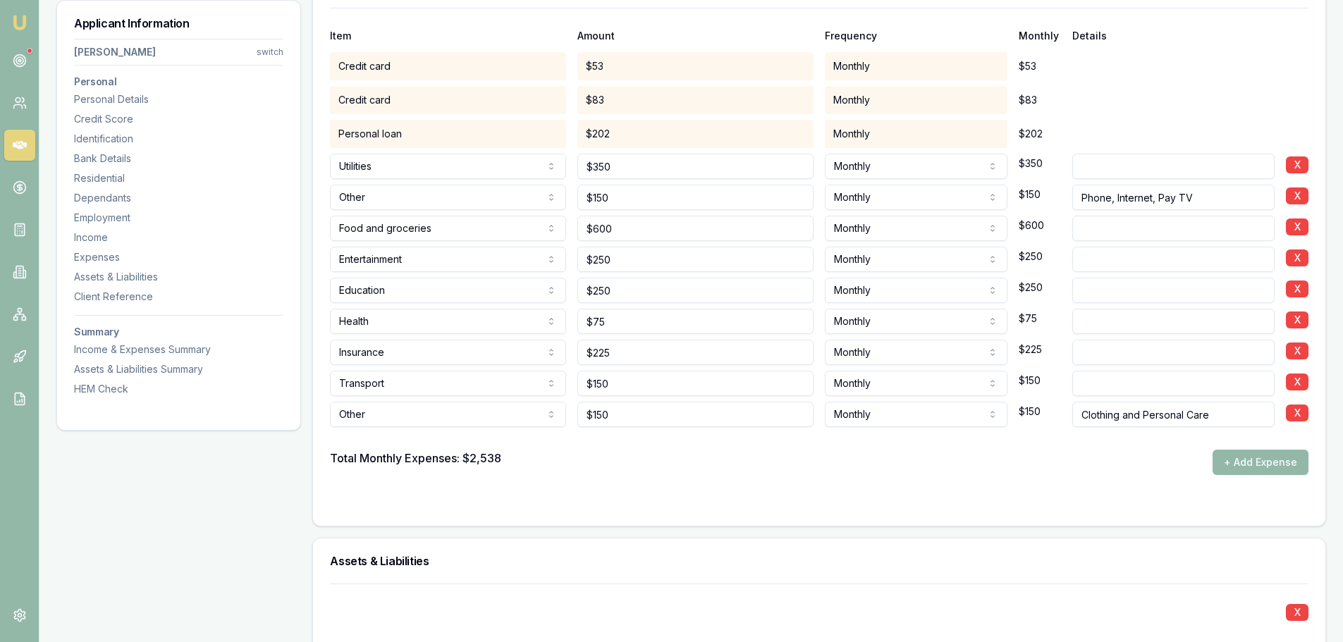
click at [785, 446] on div at bounding box center [819, 438] width 978 height 23
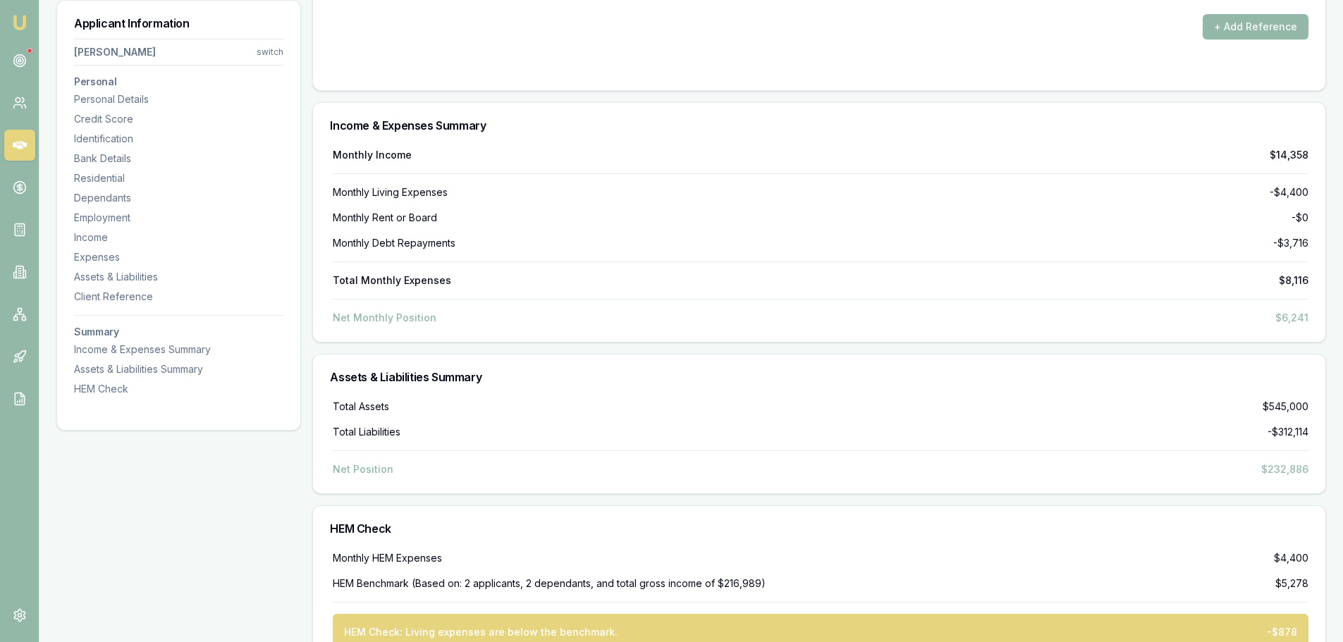
scroll to position [5047, 0]
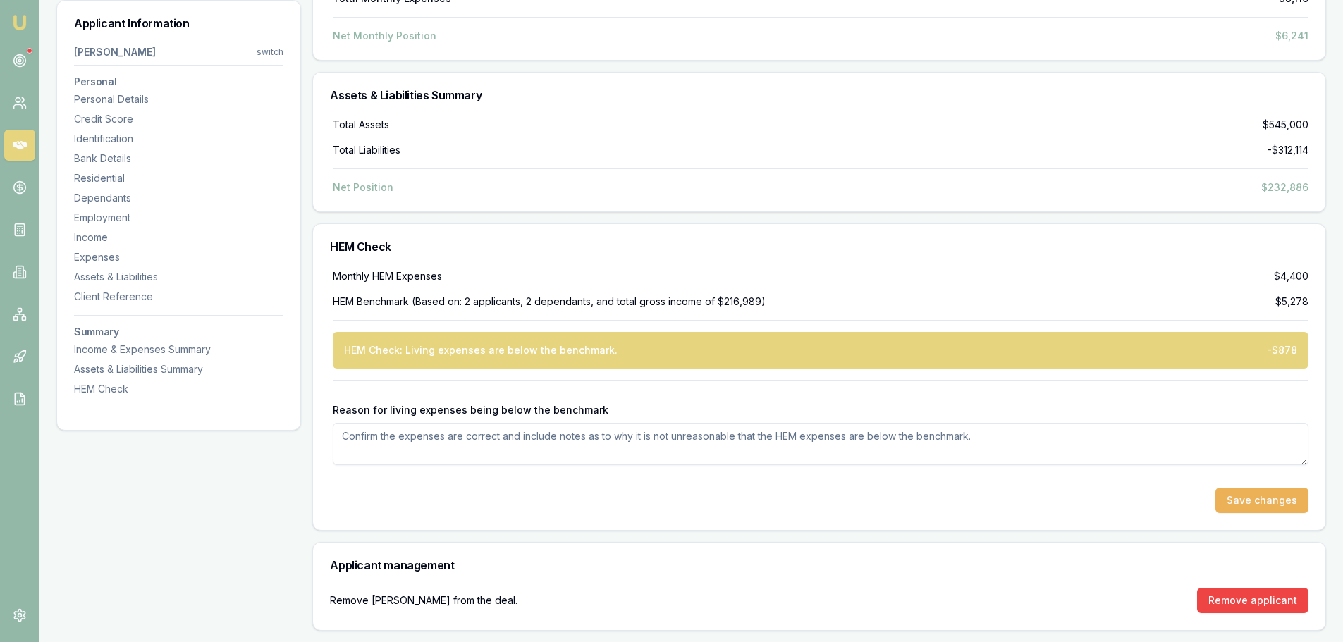
click at [1083, 409] on div "Reason for living expenses being below the benchmark" at bounding box center [821, 434] width 976 height 62
drag, startPoint x: 431, startPoint y: 302, endPoint x: 771, endPoint y: 303, distance: 339.8
click at [771, 303] on div "HEM Benchmark (Based on: 2 applicants, 2 dependants, and total gross income of …" at bounding box center [821, 302] width 976 height 14
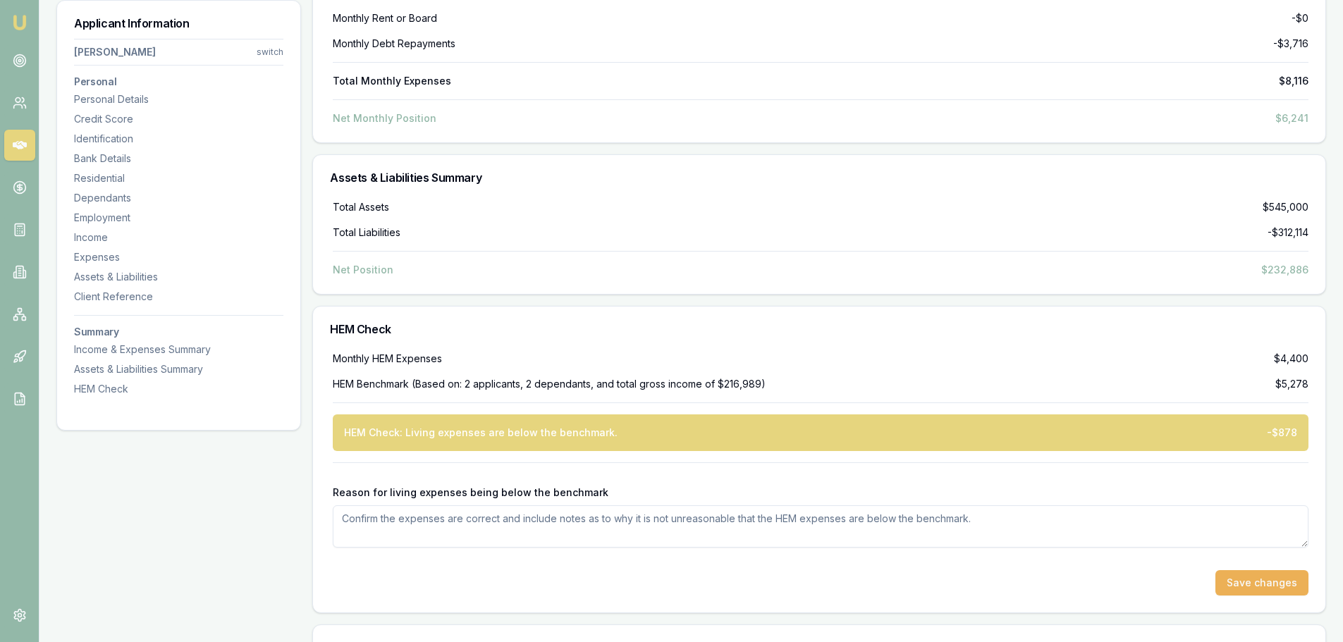
scroll to position [4977, 0]
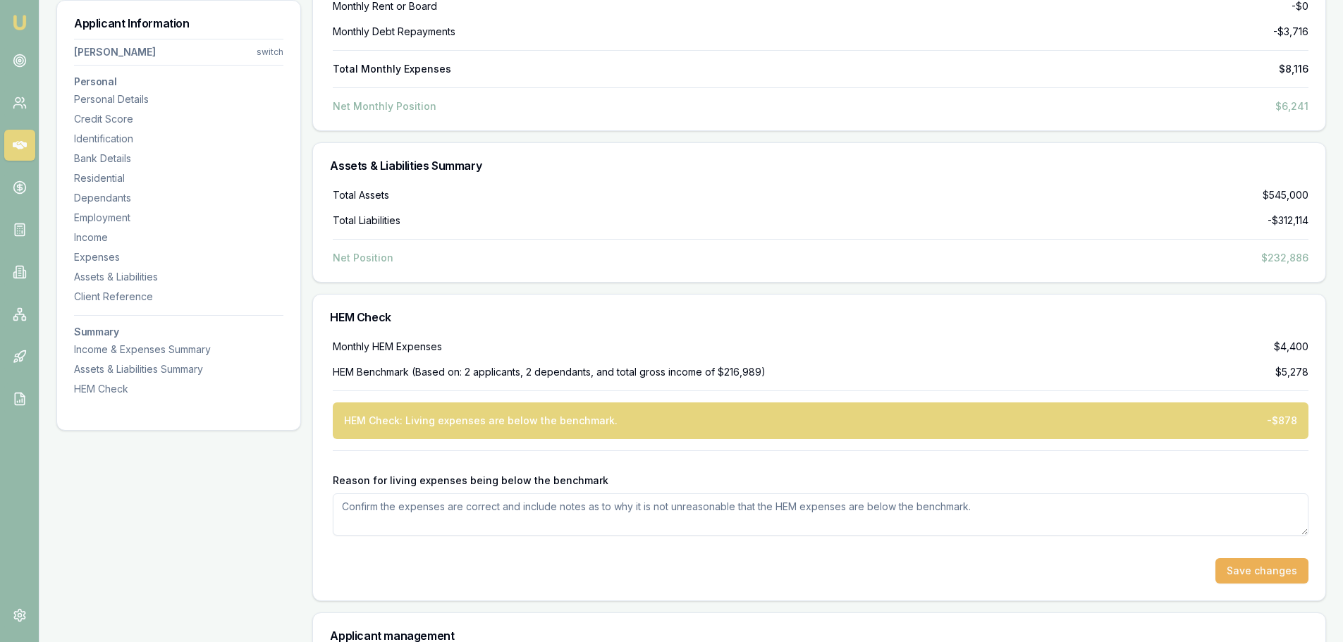
click at [398, 522] on textarea "Reason for living expenses being below the benchmark" at bounding box center [821, 514] width 976 height 42
type textarea "Live in regional NSW with low living costs"
click at [1242, 563] on button "Save changes" at bounding box center [1261, 570] width 93 height 25
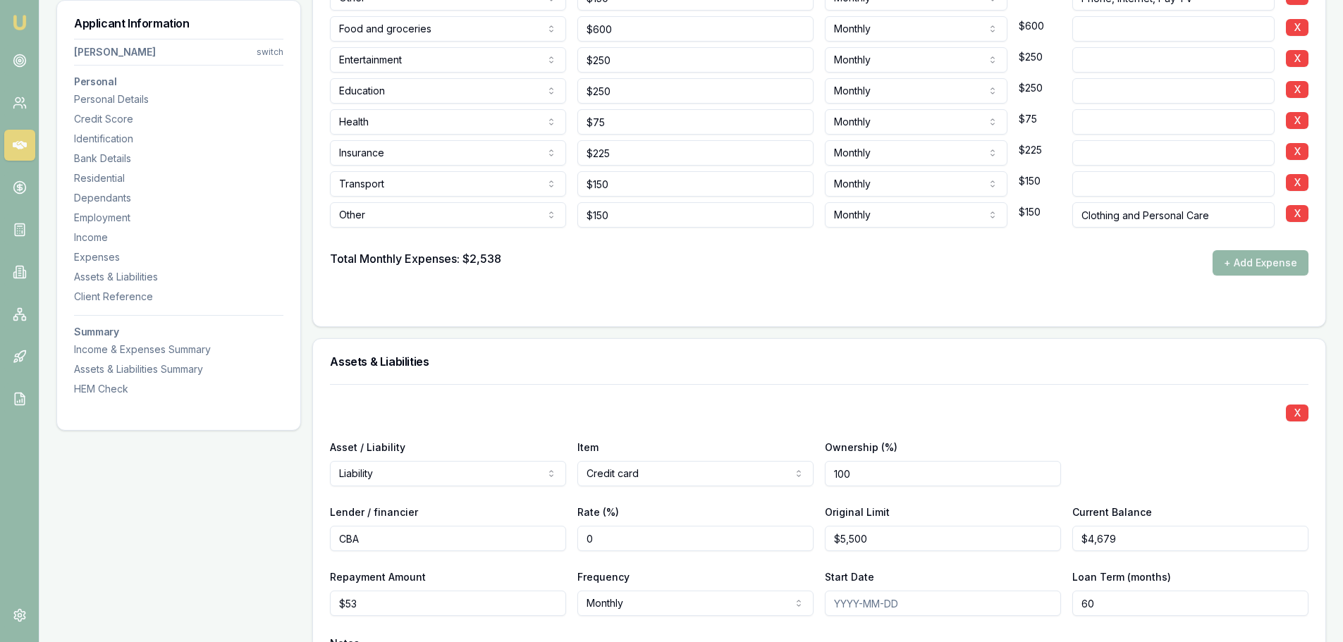
scroll to position [2933, 0]
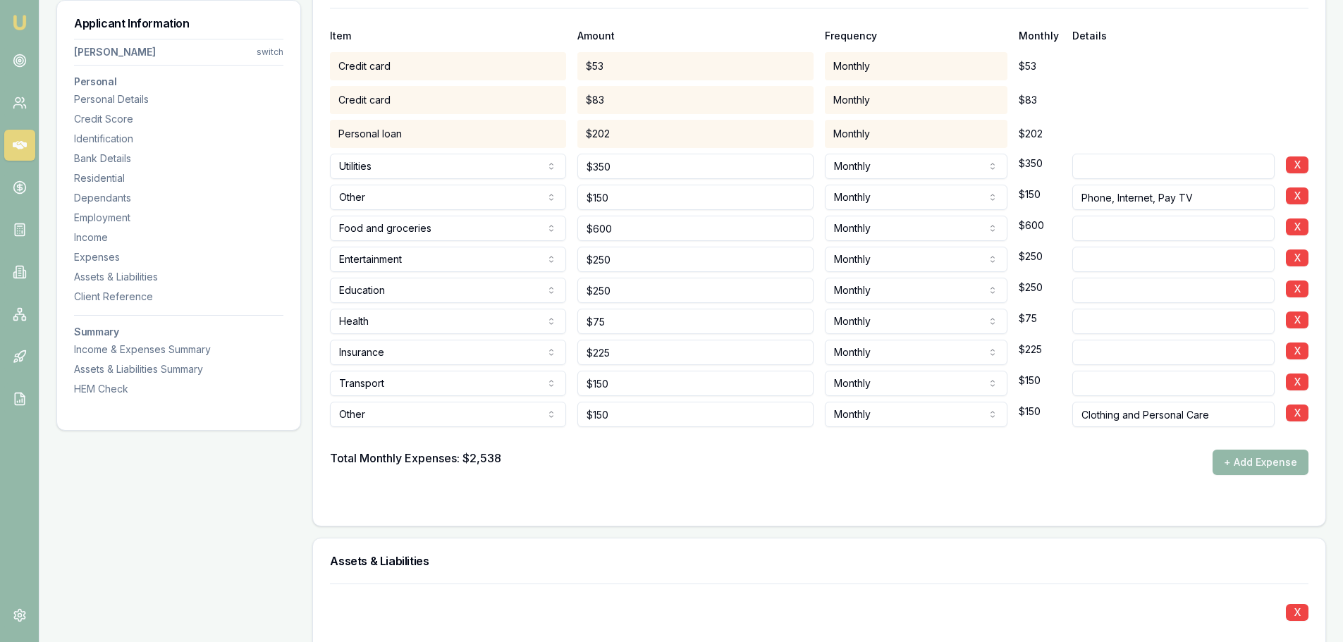
click at [588, 483] on form "Item Amount Frequency Monthly Details Credit card $53 Monthly $53 Credit card $…" at bounding box center [819, 258] width 978 height 501
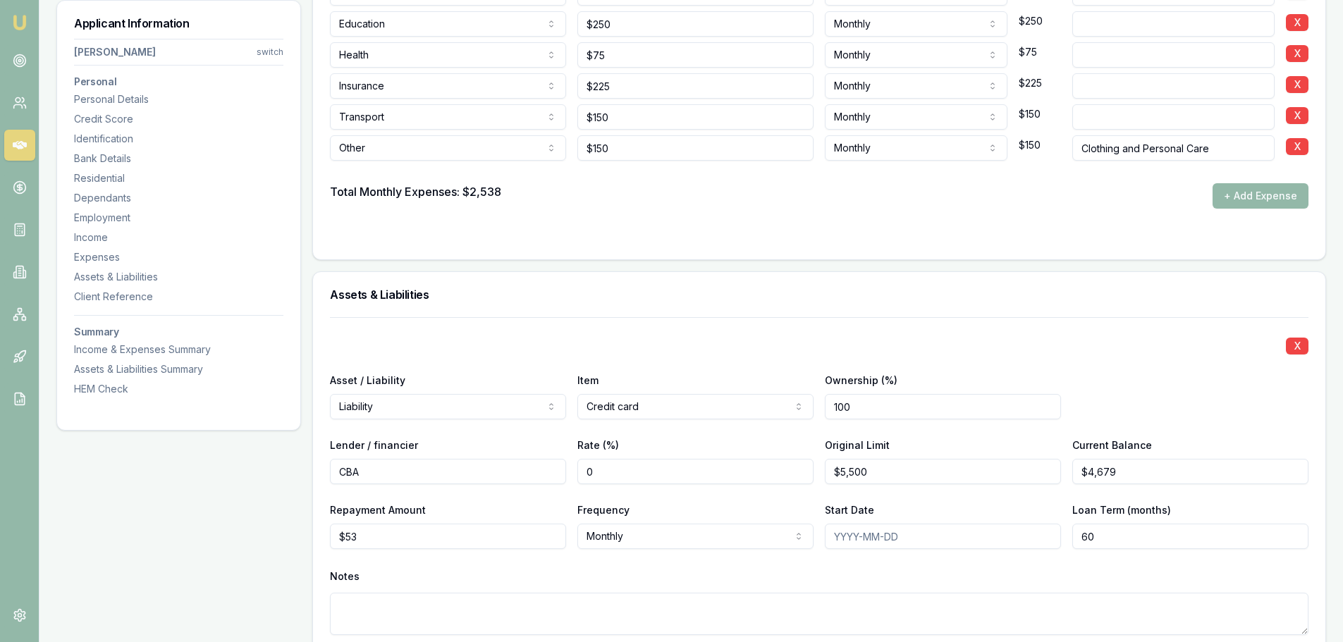
scroll to position [2862, 0]
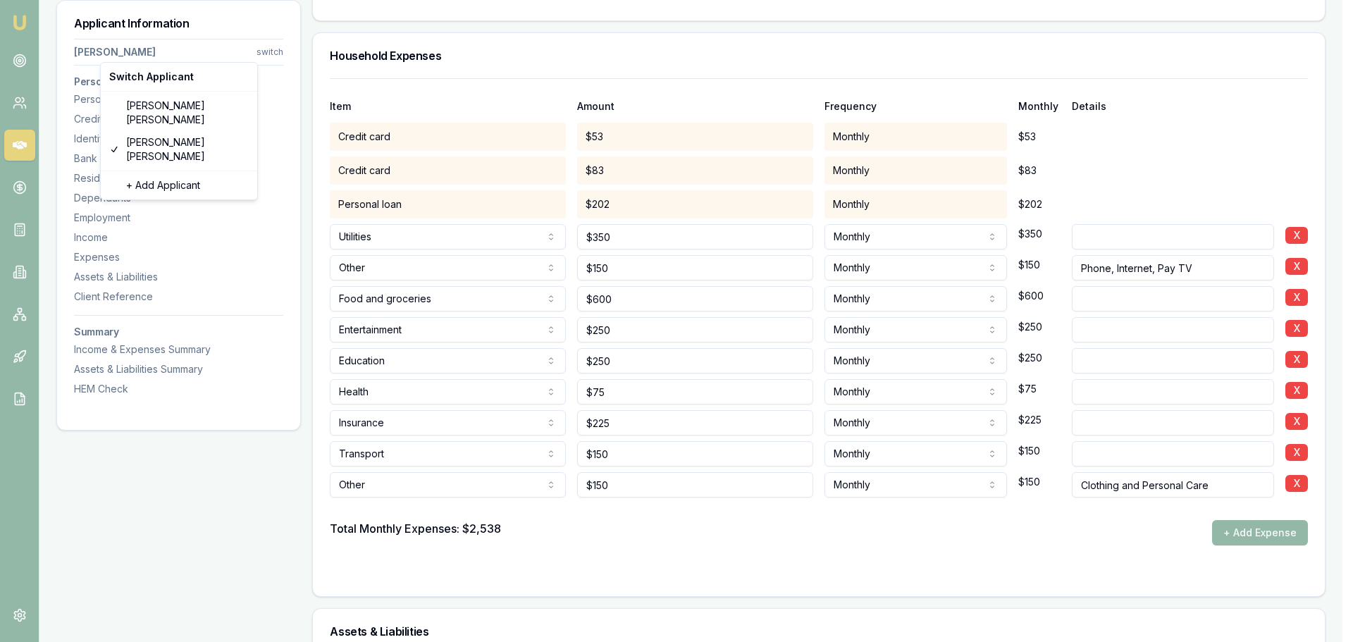
click at [158, 104] on div "Shaun Ellis" at bounding box center [179, 112] width 151 height 37
select select "Mr"
select select "MALE"
type input "[PERSON_NAME]"
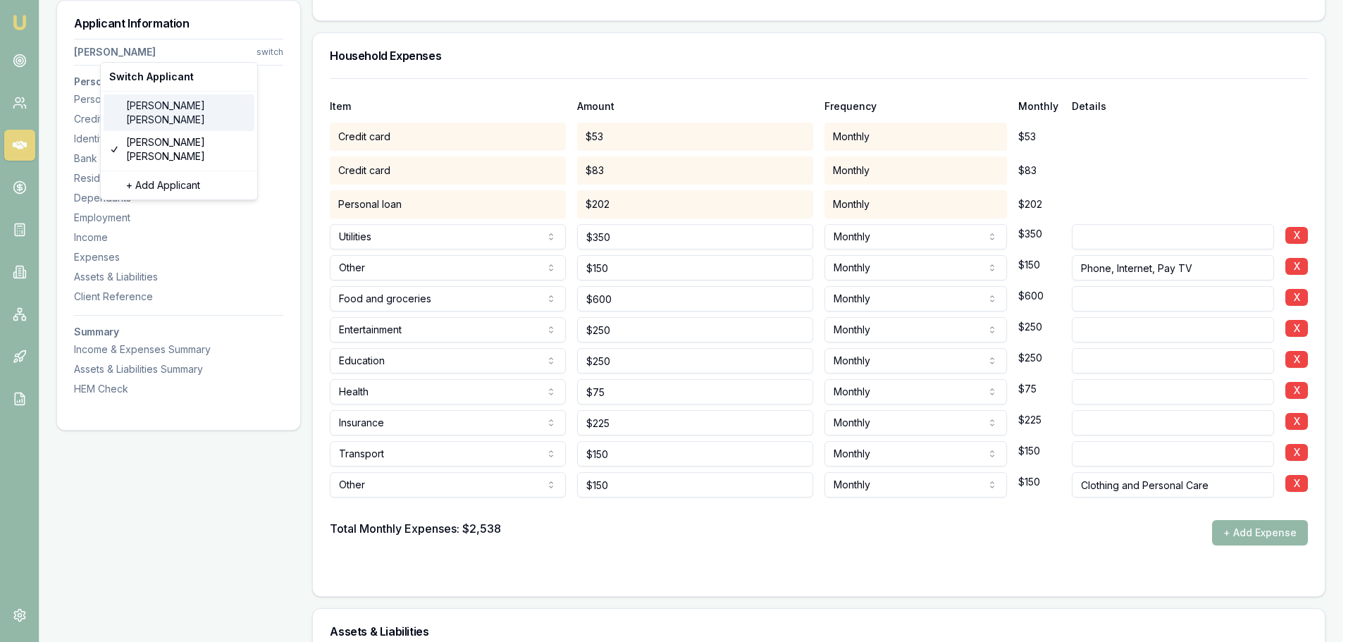
type input "[PERSON_NAME]"
type input "[DATE]"
type input "[EMAIL_ADDRESS][DOMAIN_NAME]"
type input "0401953302"
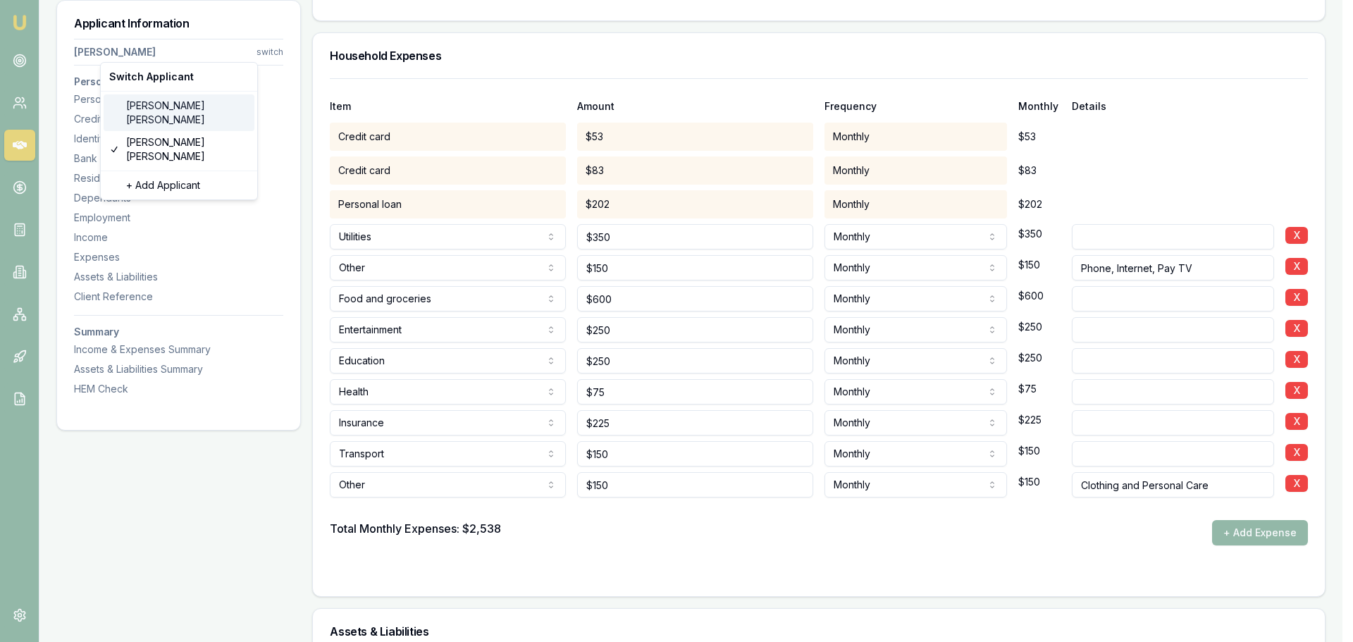
type input "085291643"
type input "[DATE]"
type input "P5041166"
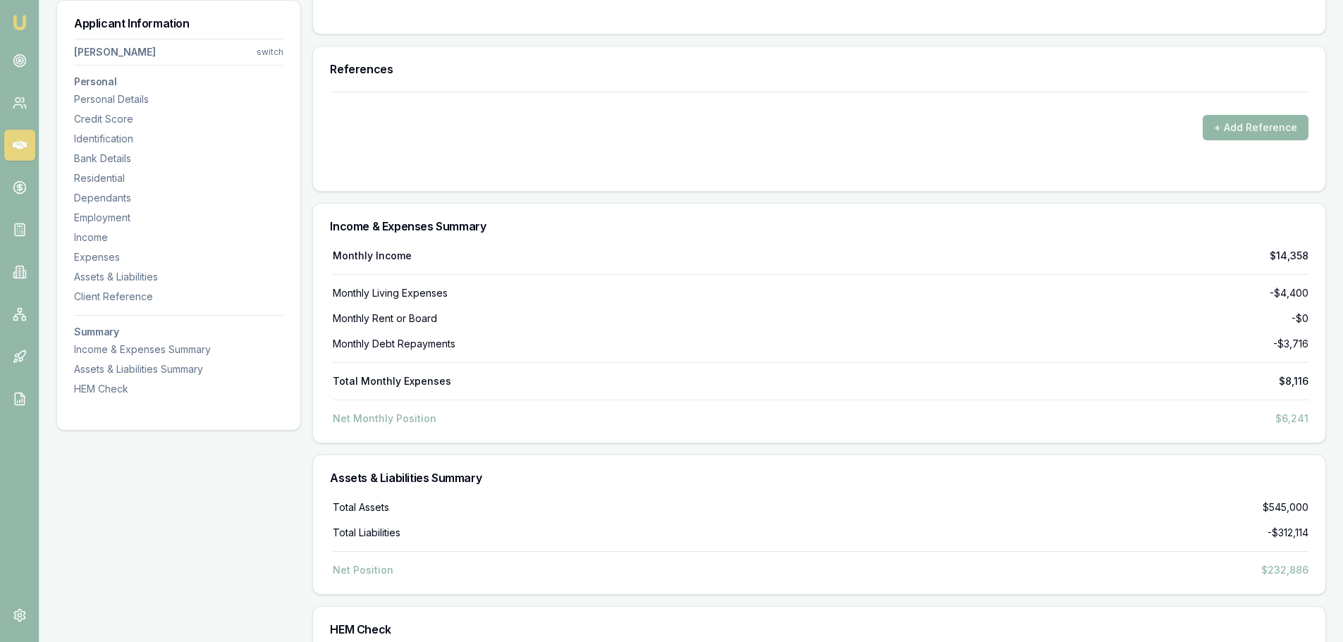
scroll to position [4765, 0]
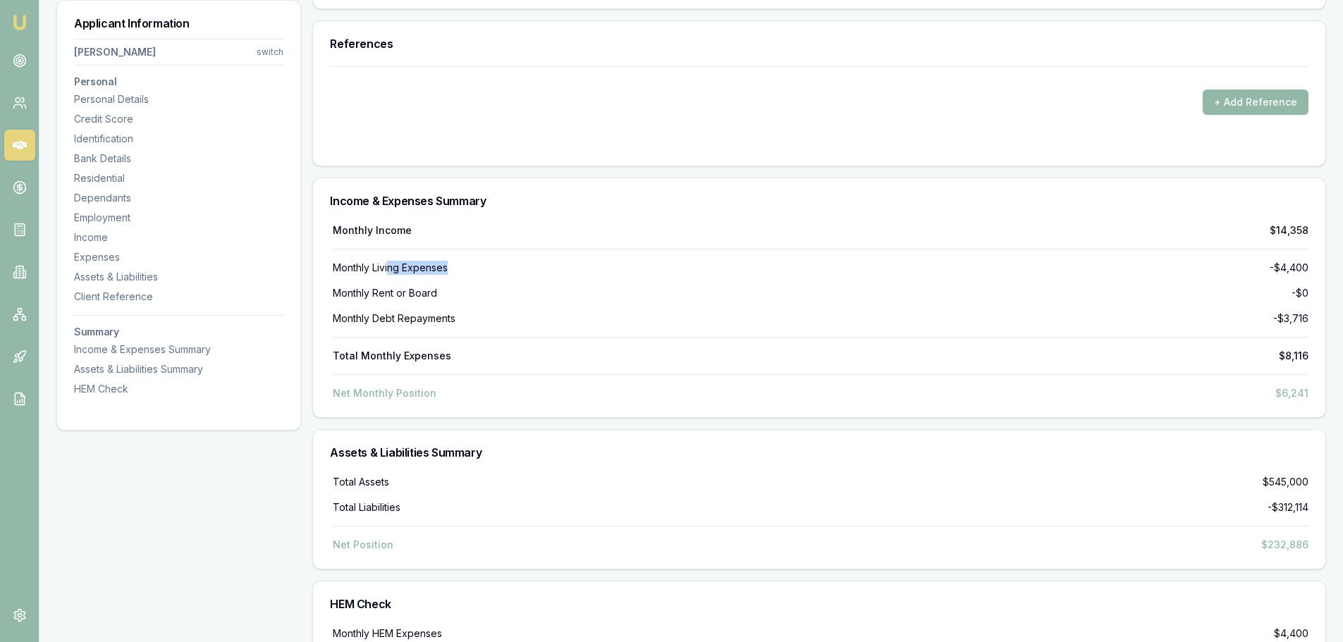
drag, startPoint x: 488, startPoint y: 268, endPoint x: 536, endPoint y: 268, distance: 48.6
click at [536, 268] on div "Monthly Living Expenses -$4,400" at bounding box center [821, 268] width 976 height 14
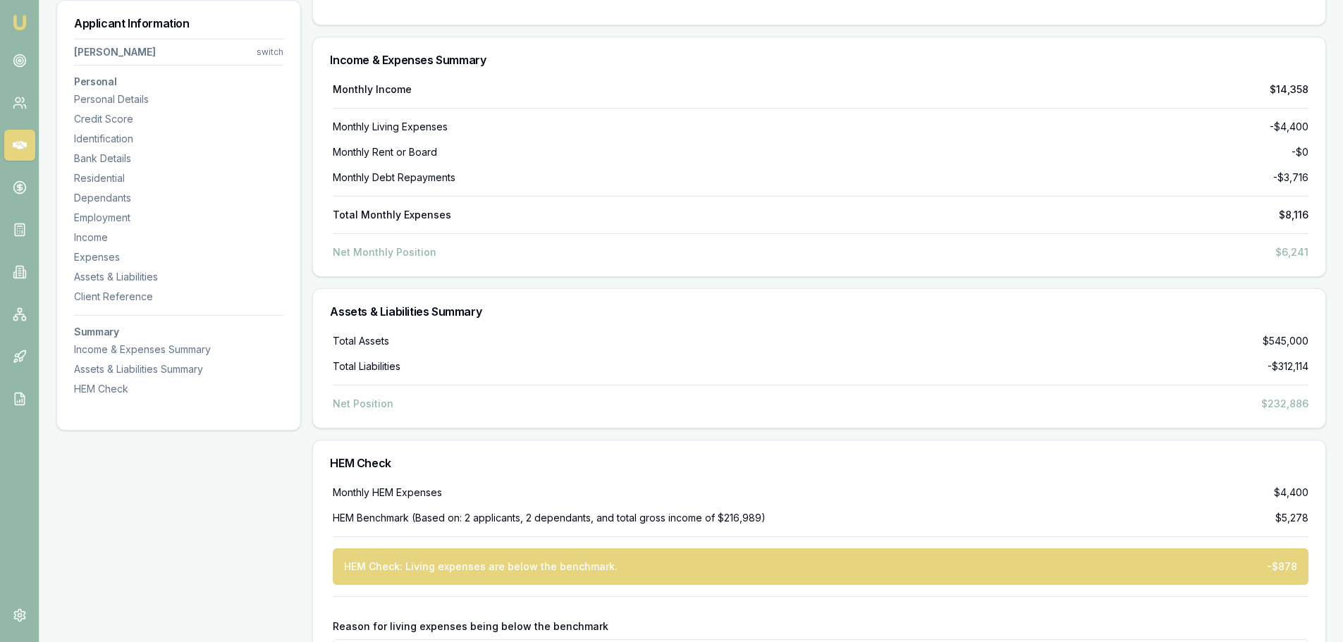
scroll to position [4977, 0]
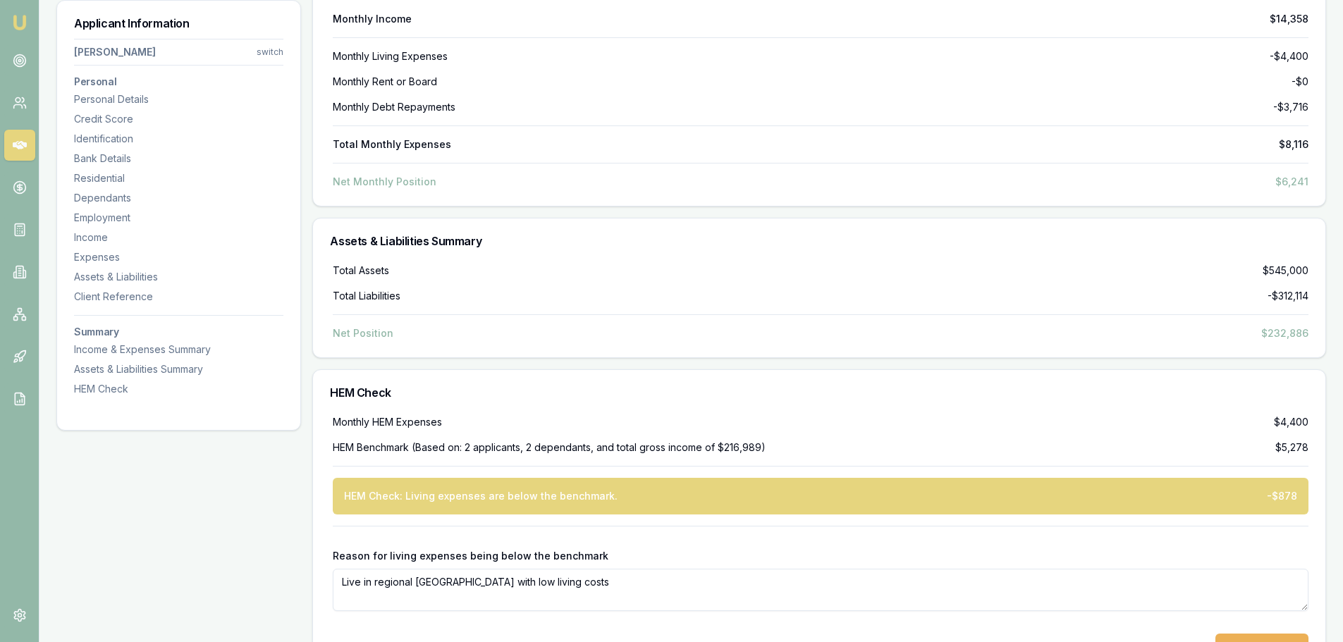
click at [1191, 463] on div "Monthly HEM Expenses $4,400 HEM Benchmark (Based on: 2 applicants, 2 dependants…" at bounding box center [819, 537] width 978 height 244
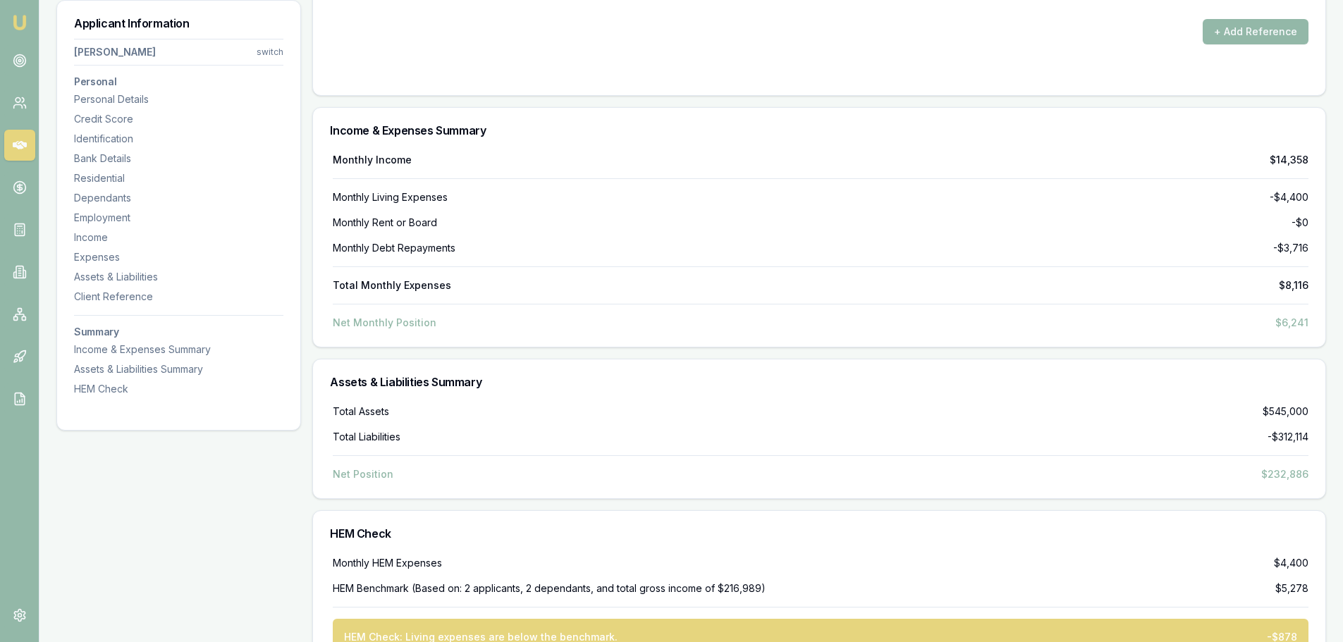
scroll to position [4906, 0]
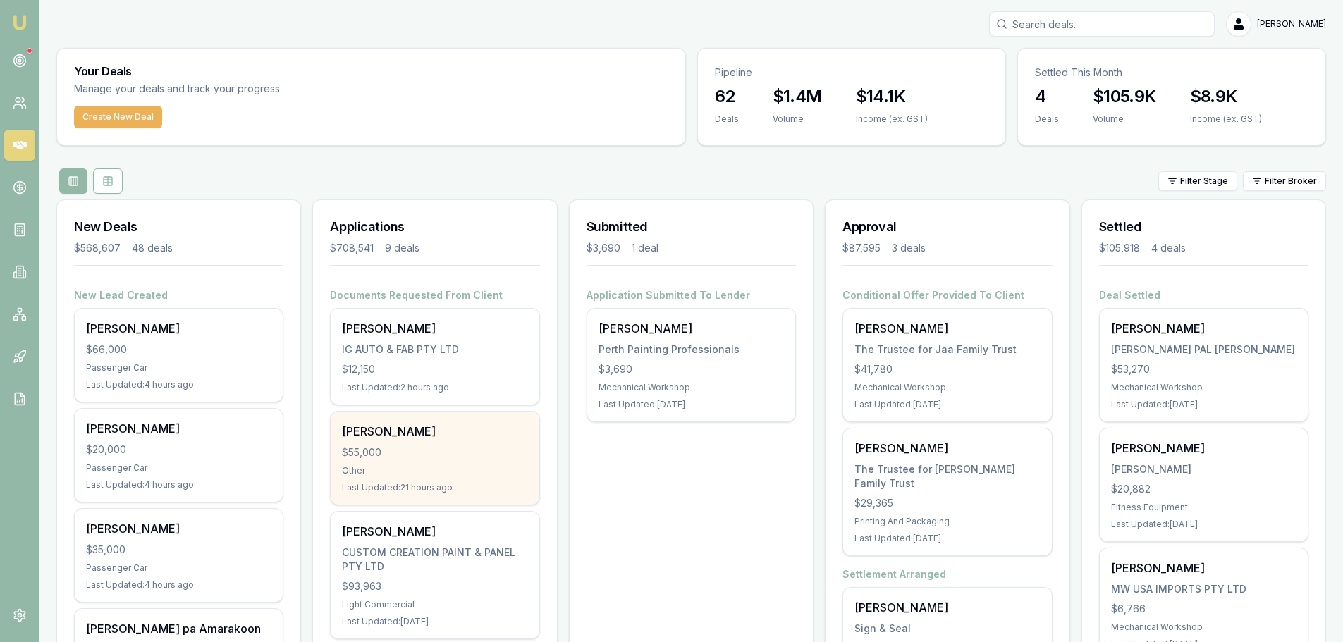
click at [389, 452] on div "$55,000" at bounding box center [434, 453] width 185 height 14
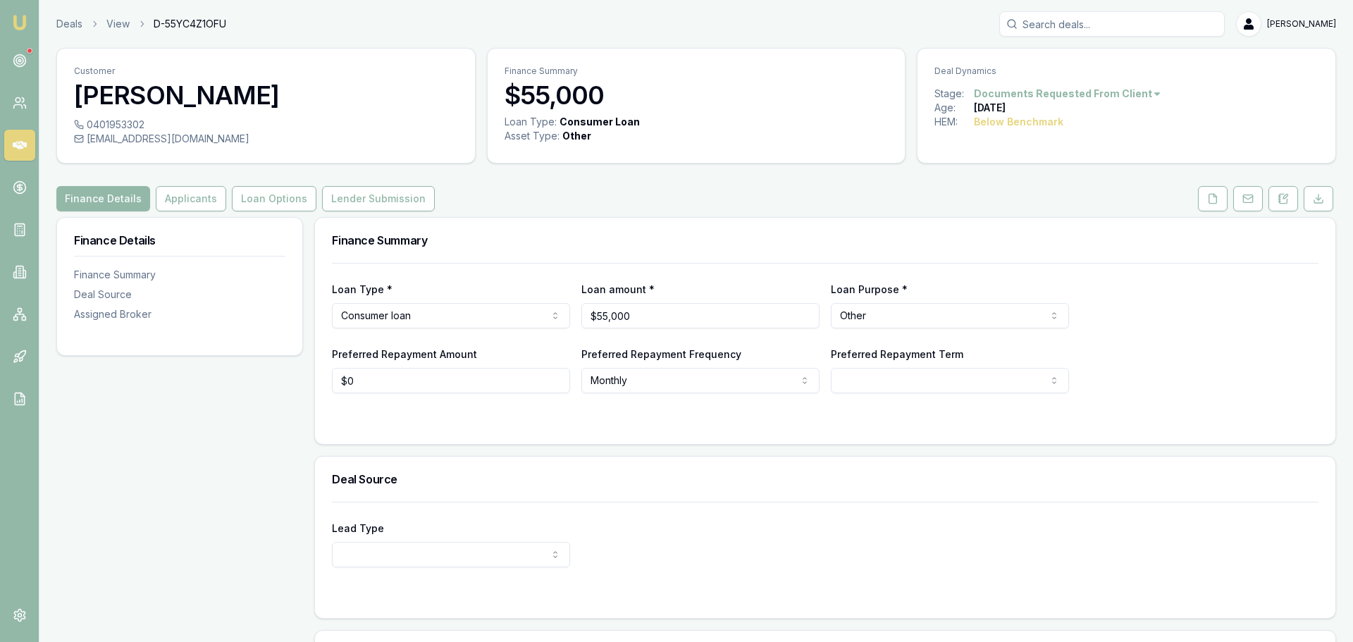
click at [1042, 100] on html "Emu Broker Deals View D-55YC4Z1OFU [PERSON_NAME] Toggle Menu Customer [PERSON_N…" at bounding box center [676, 321] width 1353 height 642
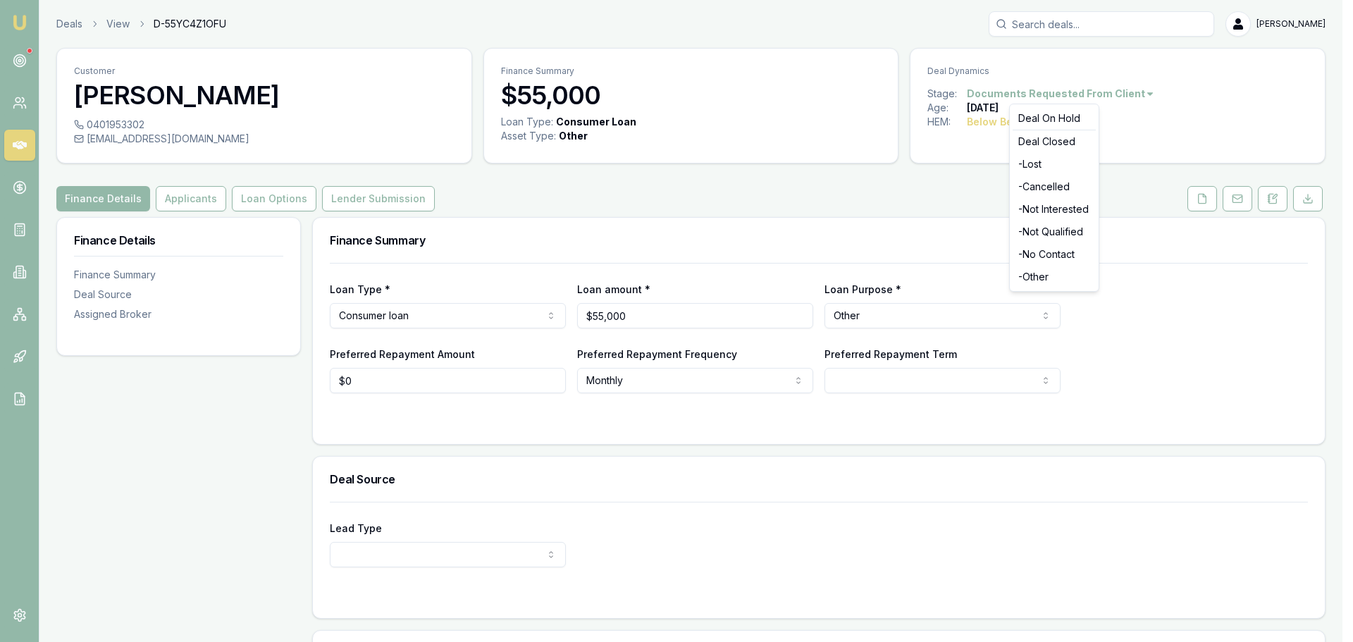
click at [937, 190] on html "Emu Broker Deals View D-55YC4Z1OFU [PERSON_NAME] Toggle Menu Customer [PERSON_N…" at bounding box center [676, 321] width 1353 height 642
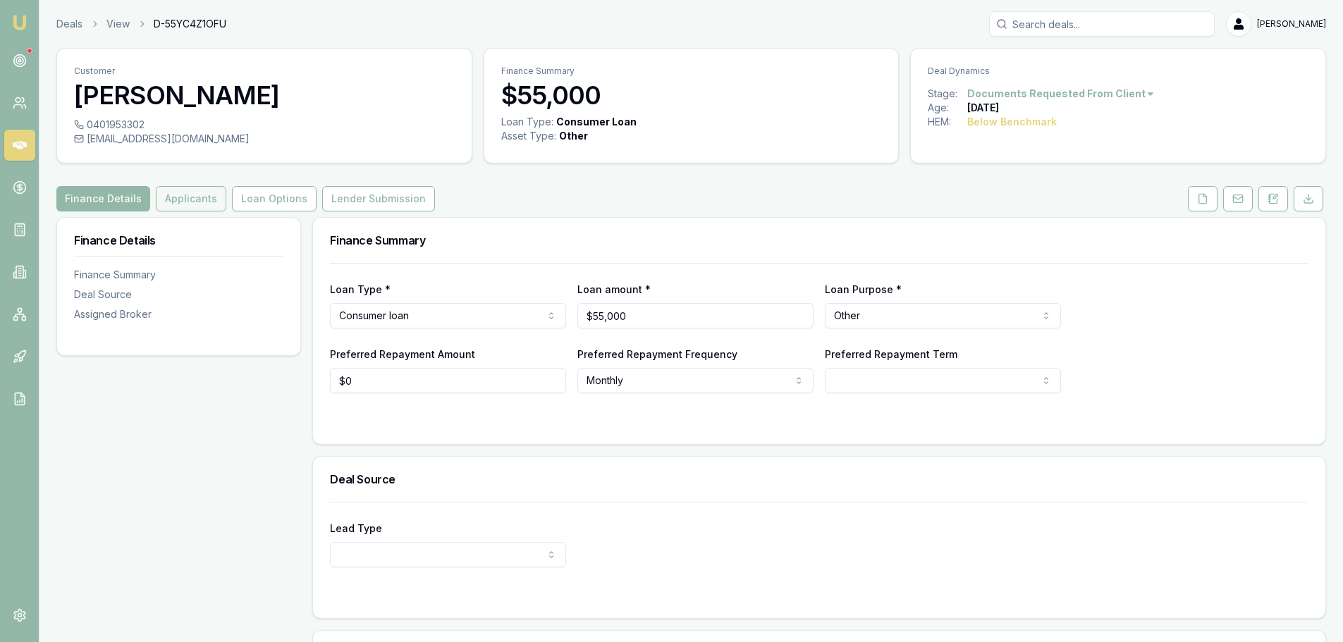
drag, startPoint x: 183, startPoint y: 192, endPoint x: 175, endPoint y: 192, distance: 7.8
click at [183, 192] on button "Applicants" at bounding box center [191, 198] width 70 height 25
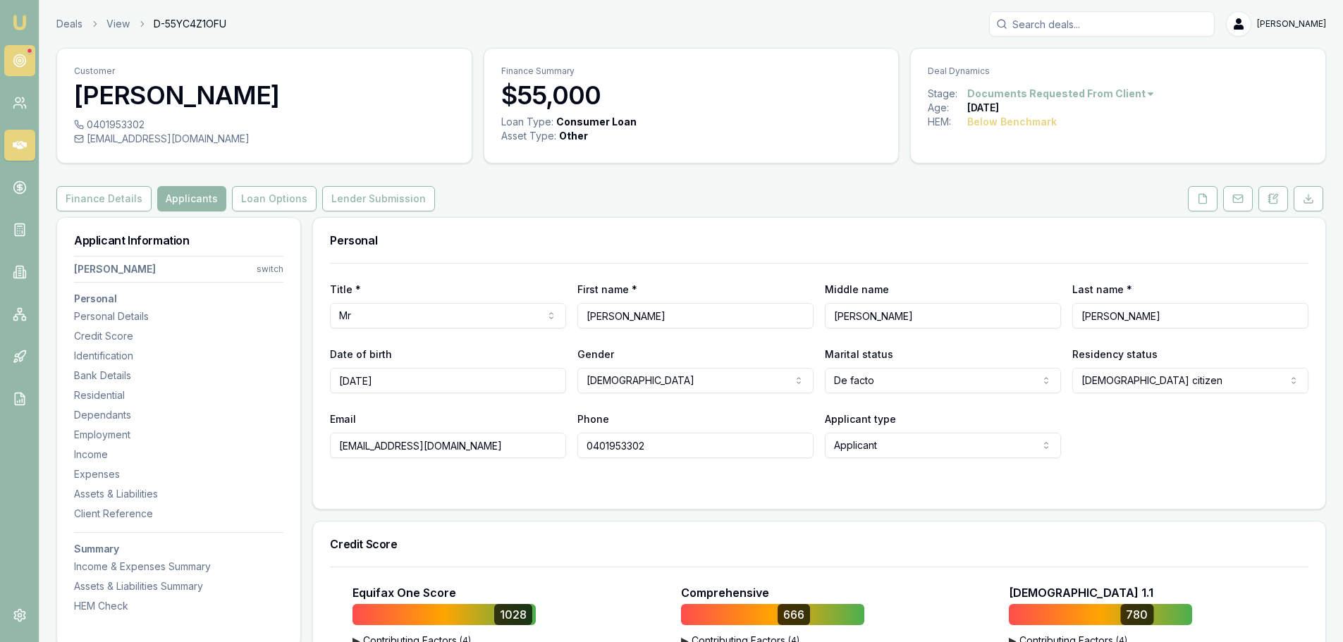
click at [18, 58] on circle at bounding box center [19, 60] width 7 height 7
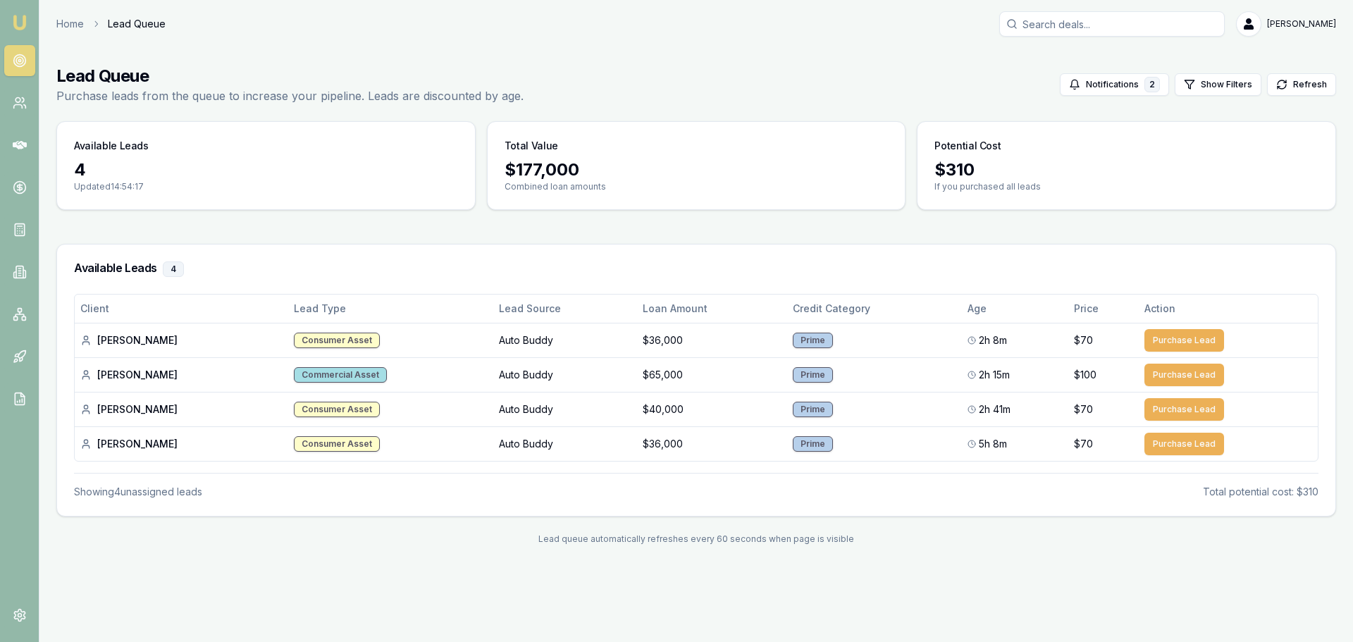
click at [424, 222] on main "Lead Queue Purchase leads from the queue to increase your pipeline. Leads are d…" at bounding box center [696, 305] width 1314 height 514
